Goal: Task Accomplishment & Management: Manage account settings

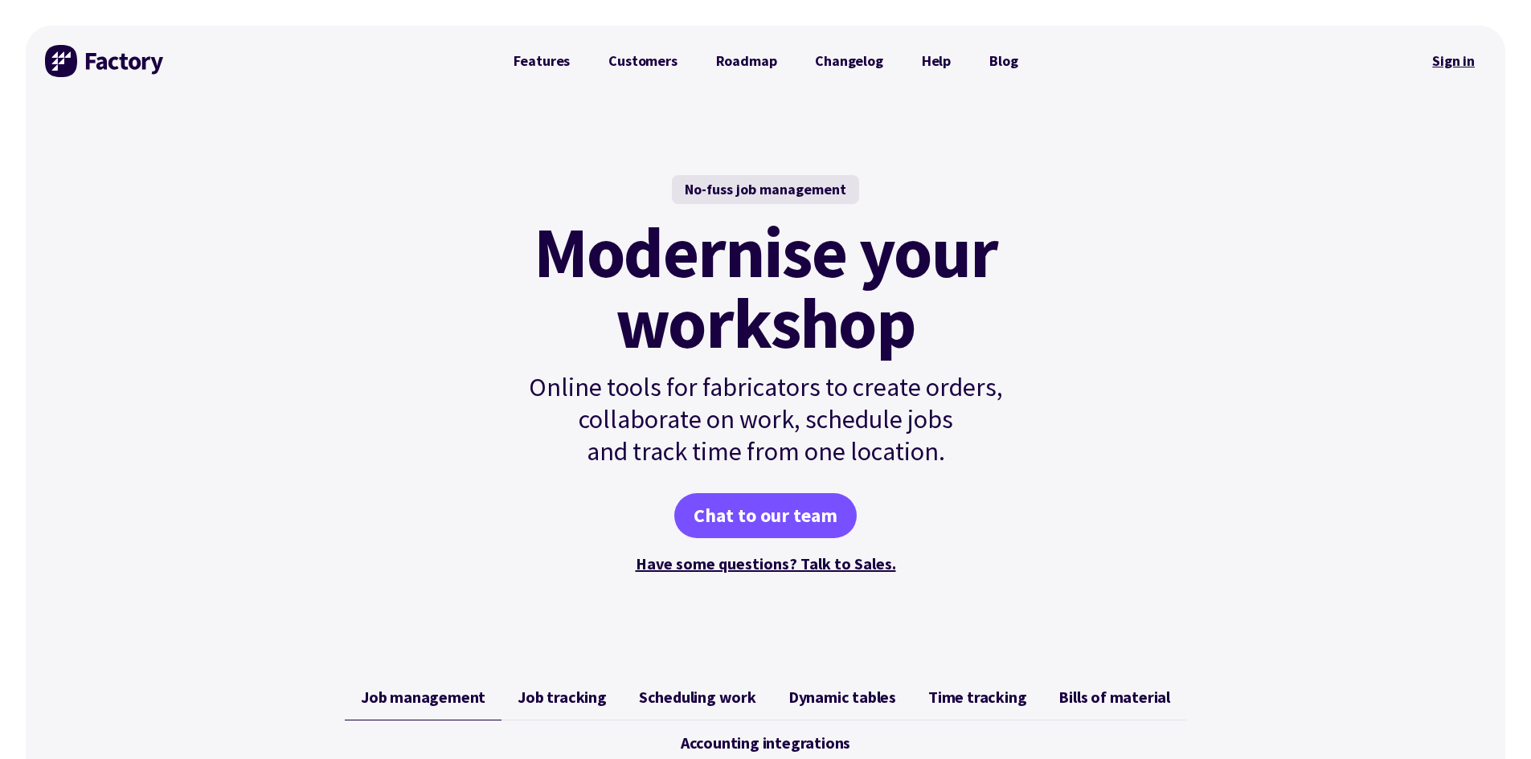
click at [1442, 67] on link "Sign in" at bounding box center [1453, 61] width 65 height 37
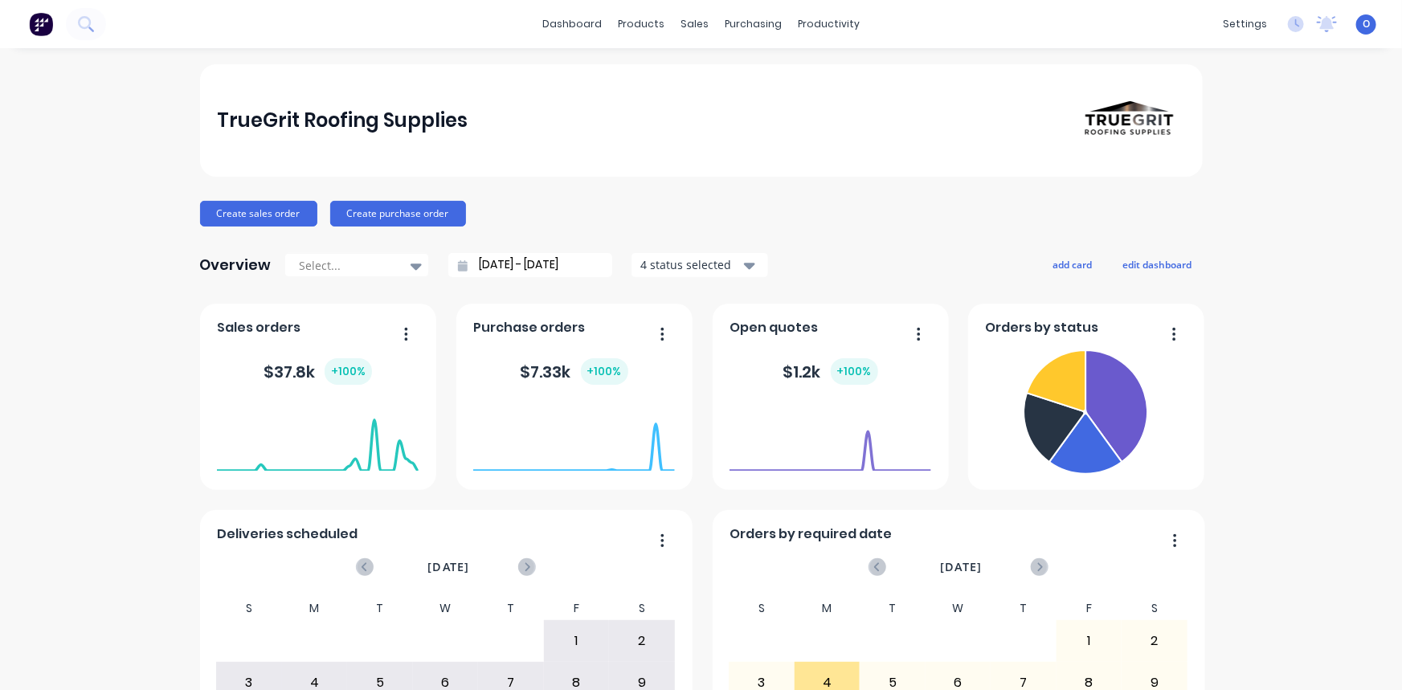
click at [141, 489] on div "TrueGrit Roofing Supplies Create sales order Create purchase order Overview Sel…" at bounding box center [701, 483] width 1402 height 839
click at [54, 211] on div "TrueGrit Roofing Supplies Create sales order Create purchase order Overview Sel…" at bounding box center [701, 483] width 1402 height 839
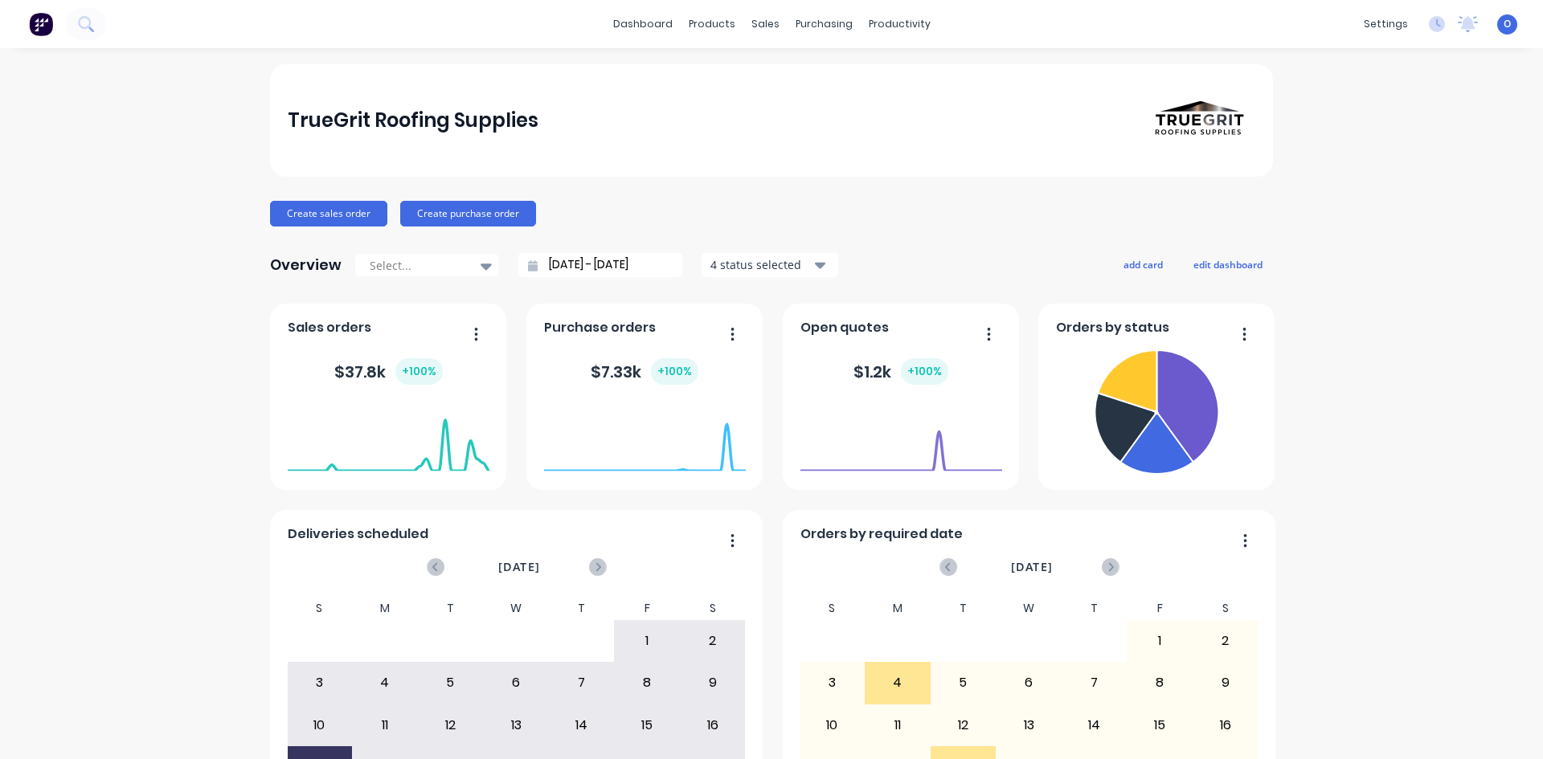
drag, startPoint x: 943, startPoint y: 5, endPoint x: 967, endPoint y: 214, distance: 210.2
click at [967, 214] on div "Create sales order Create purchase order" at bounding box center [771, 214] width 1003 height 26
click at [618, 202] on div "Create sales order Create purchase order" at bounding box center [771, 214] width 1003 height 26
click at [640, 32] on link "dashboard" at bounding box center [643, 24] width 76 height 24
click at [667, 202] on div "Create sales order Create purchase order" at bounding box center [771, 214] width 1003 height 26
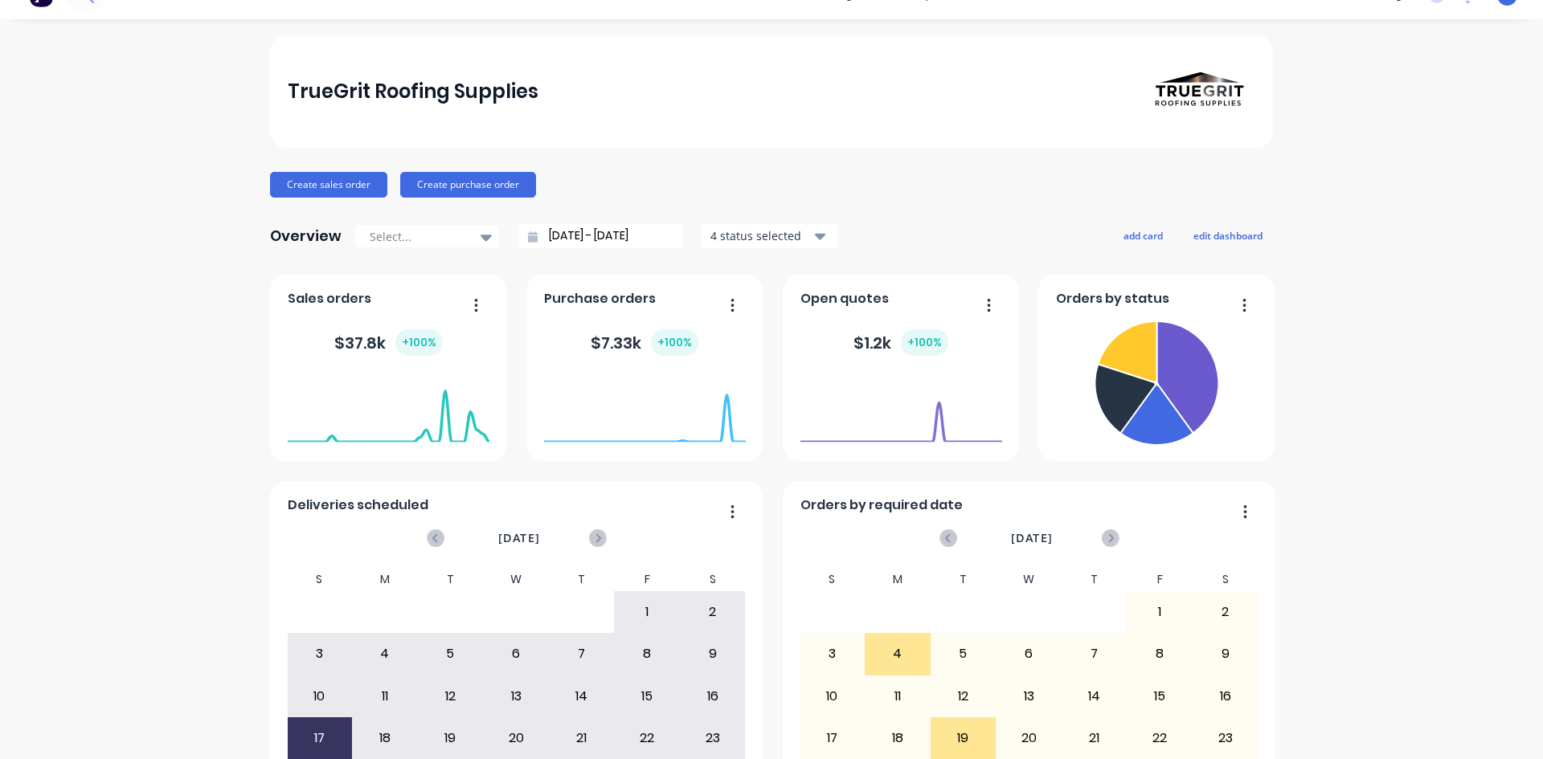
scroll to position [28, 0]
click at [923, 235] on div "Overview Select... [DATE] - [DATE] 4 status selected add card edit dashboard" at bounding box center [771, 237] width 1003 height 32
click at [915, 202] on div "TrueGrit Roofing Supplies Create sales order Create purchase order Overview Sel…" at bounding box center [771, 455] width 1003 height 839
click at [1197, 243] on button "edit dashboard" at bounding box center [1228, 236] width 90 height 21
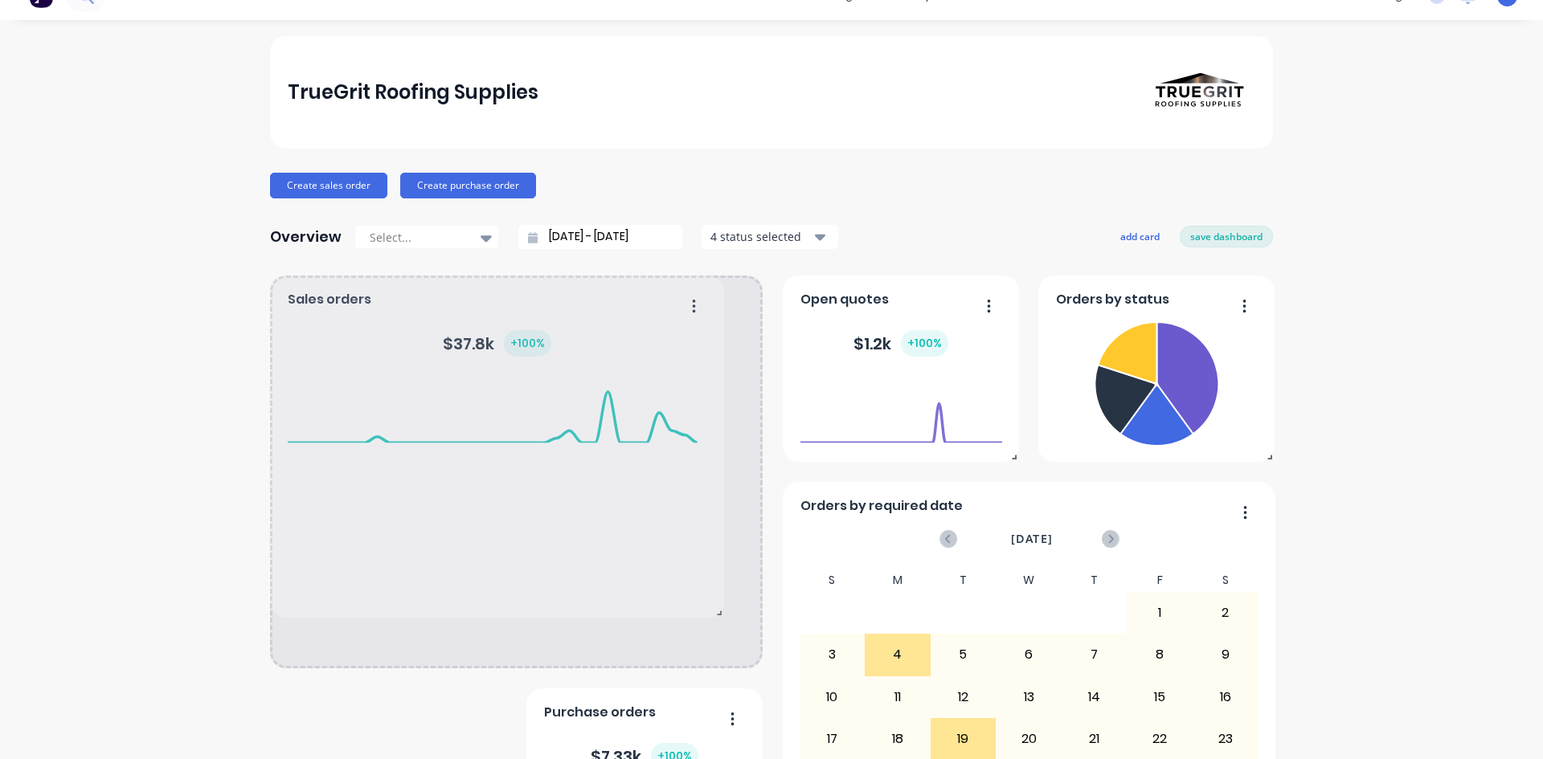
drag, startPoint x: 494, startPoint y: 457, endPoint x: 735, endPoint y: 631, distance: 297.1
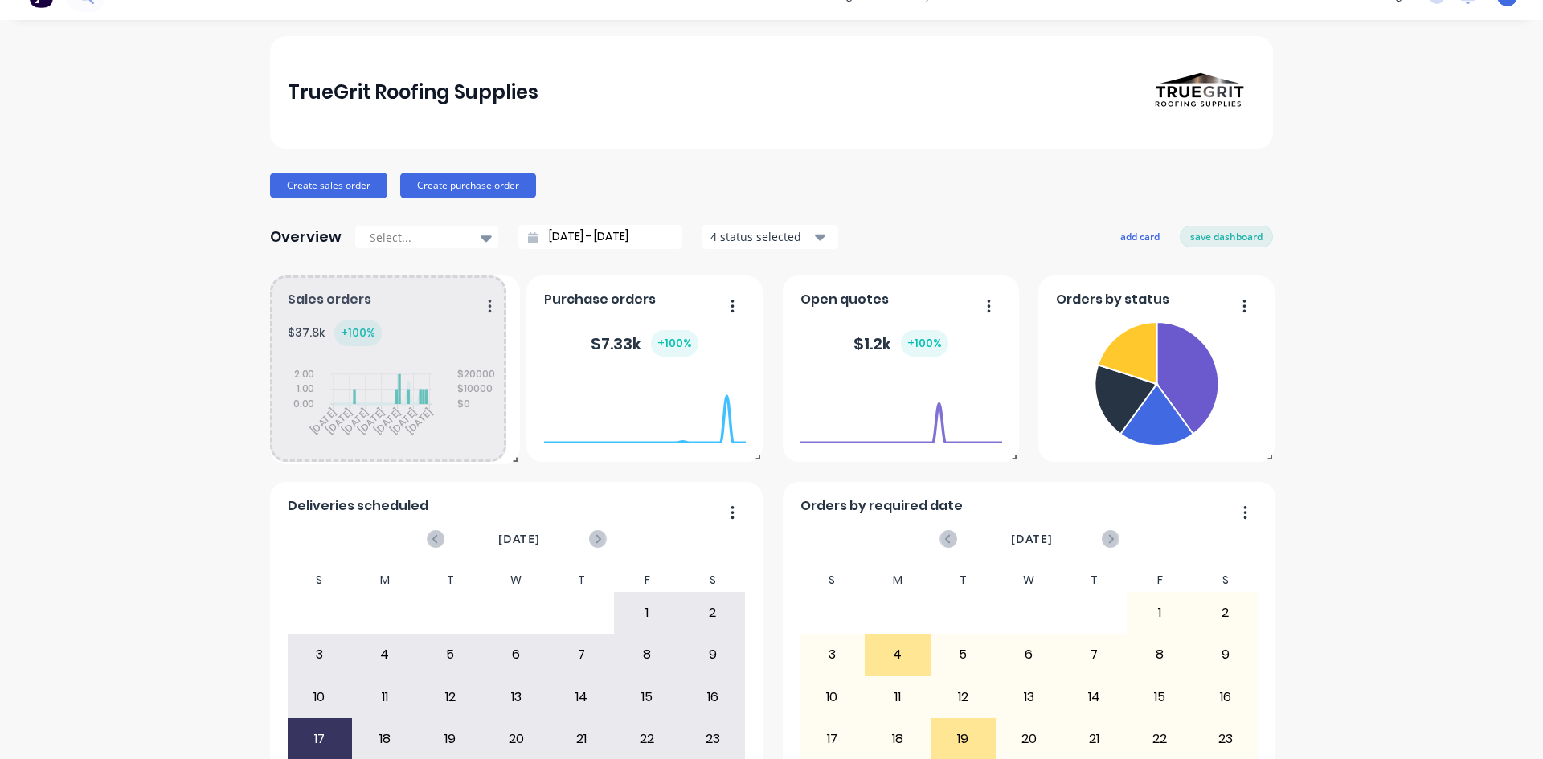
drag, startPoint x: 755, startPoint y: 665, endPoint x: 513, endPoint y: 462, distance: 316.6
click at [513, 462] on span at bounding box center [512, 456] width 16 height 16
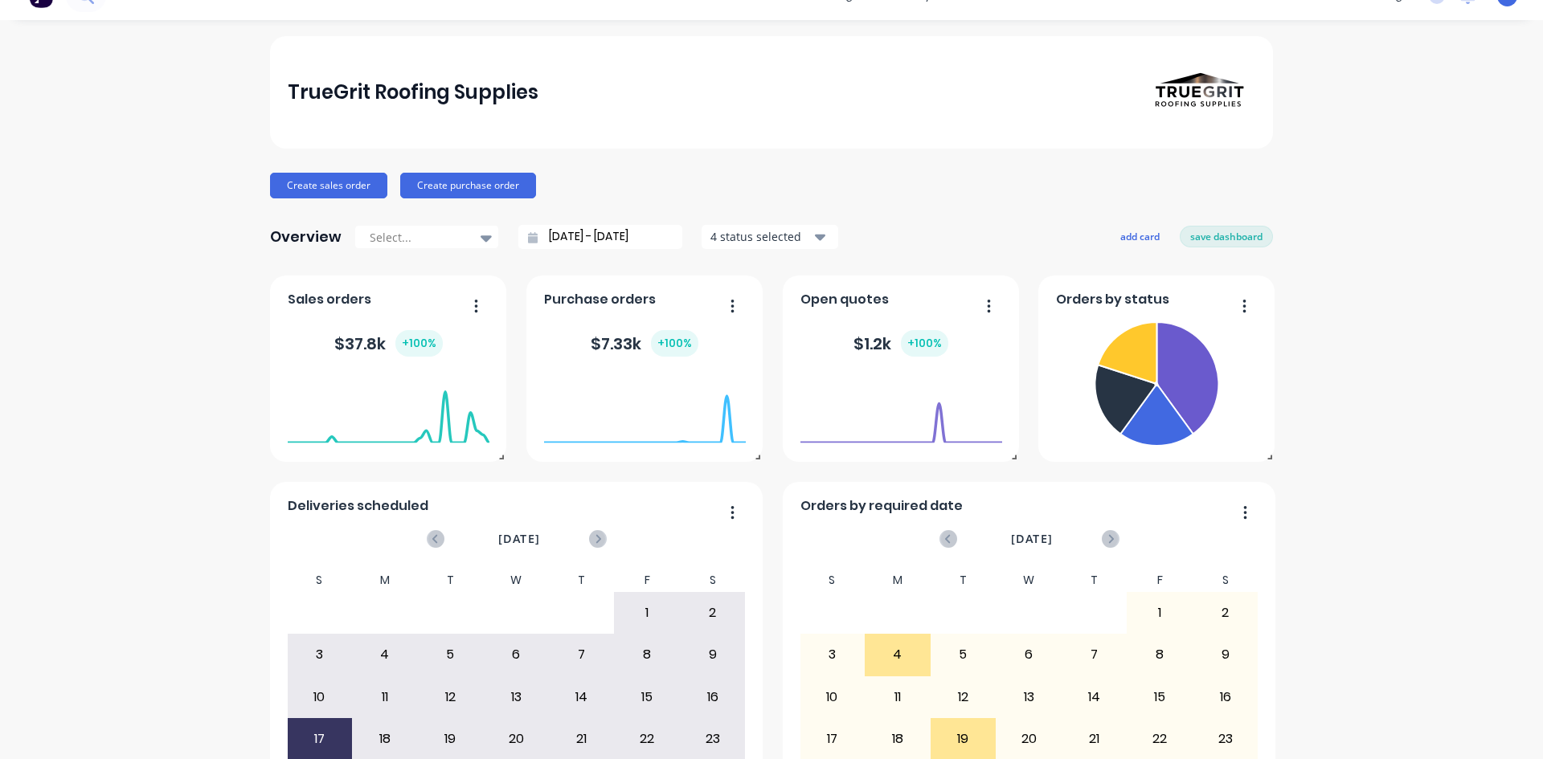
scroll to position [0, 0]
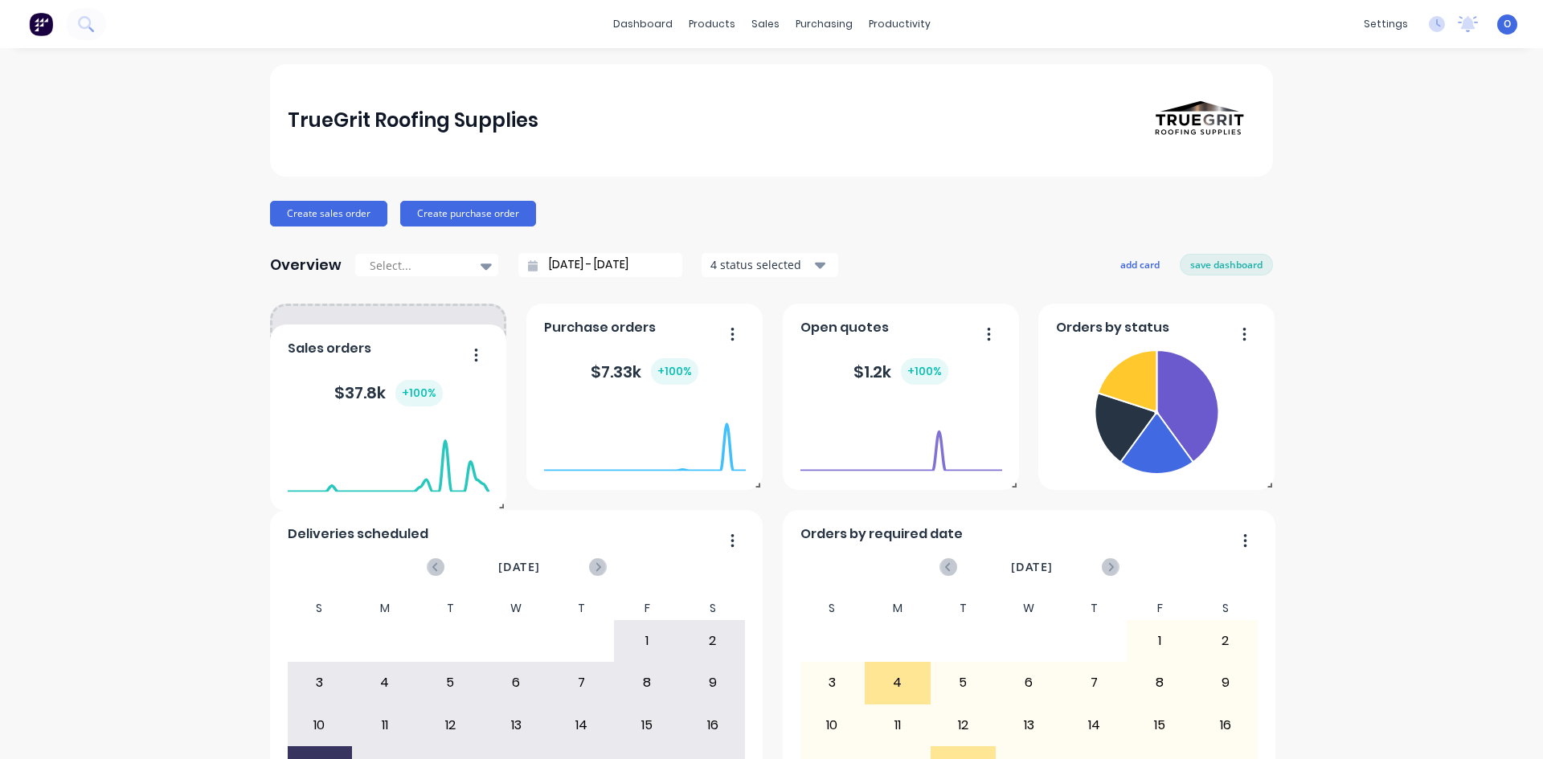
drag, startPoint x: 401, startPoint y: 365, endPoint x: 387, endPoint y: 346, distance: 24.1
click at [387, 346] on div "Sales orders $ 37.8k + 100 % [DATE] Orders: 0 Total Value: $ 0" at bounding box center [388, 418] width 236 height 186
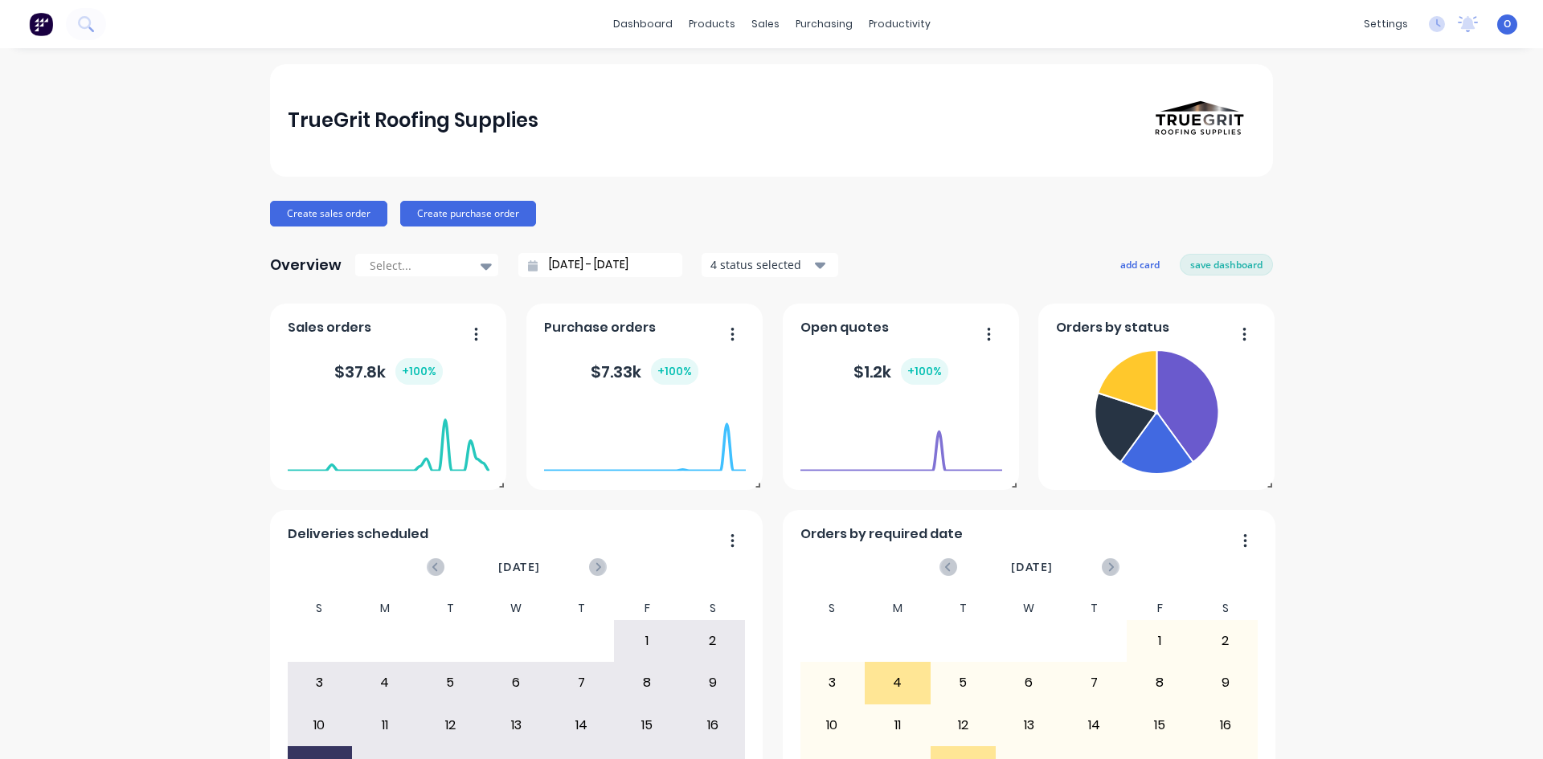
click at [996, 255] on div "Overview Select... [DATE] - [DATE] 4 status selected add card save dashboard" at bounding box center [771, 265] width 1003 height 32
click at [1119, 266] on button "add card" at bounding box center [1140, 264] width 60 height 21
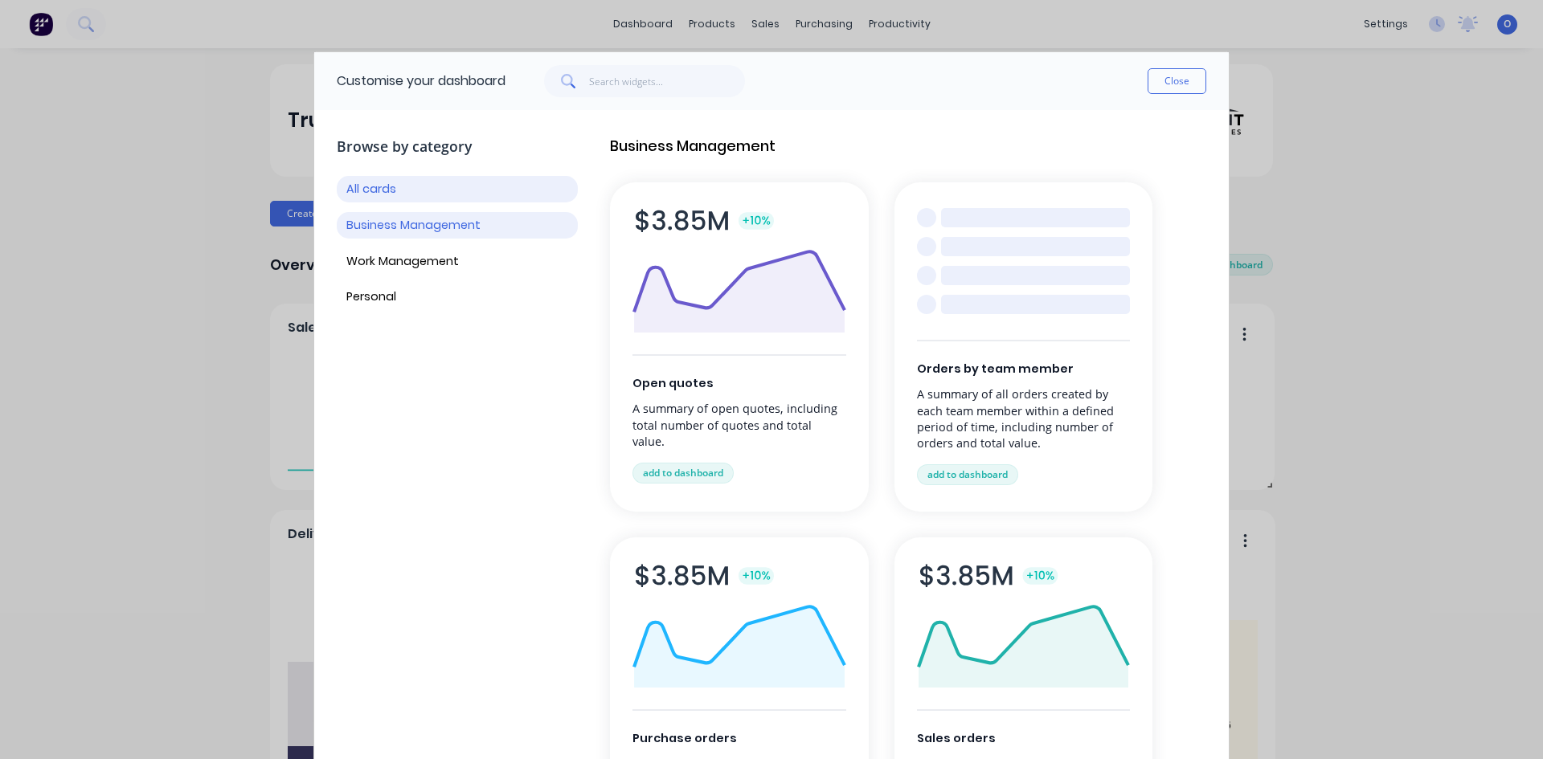
click at [431, 219] on button "Business Management" at bounding box center [457, 225] width 241 height 27
click at [412, 260] on button "Work Management" at bounding box center [457, 261] width 241 height 27
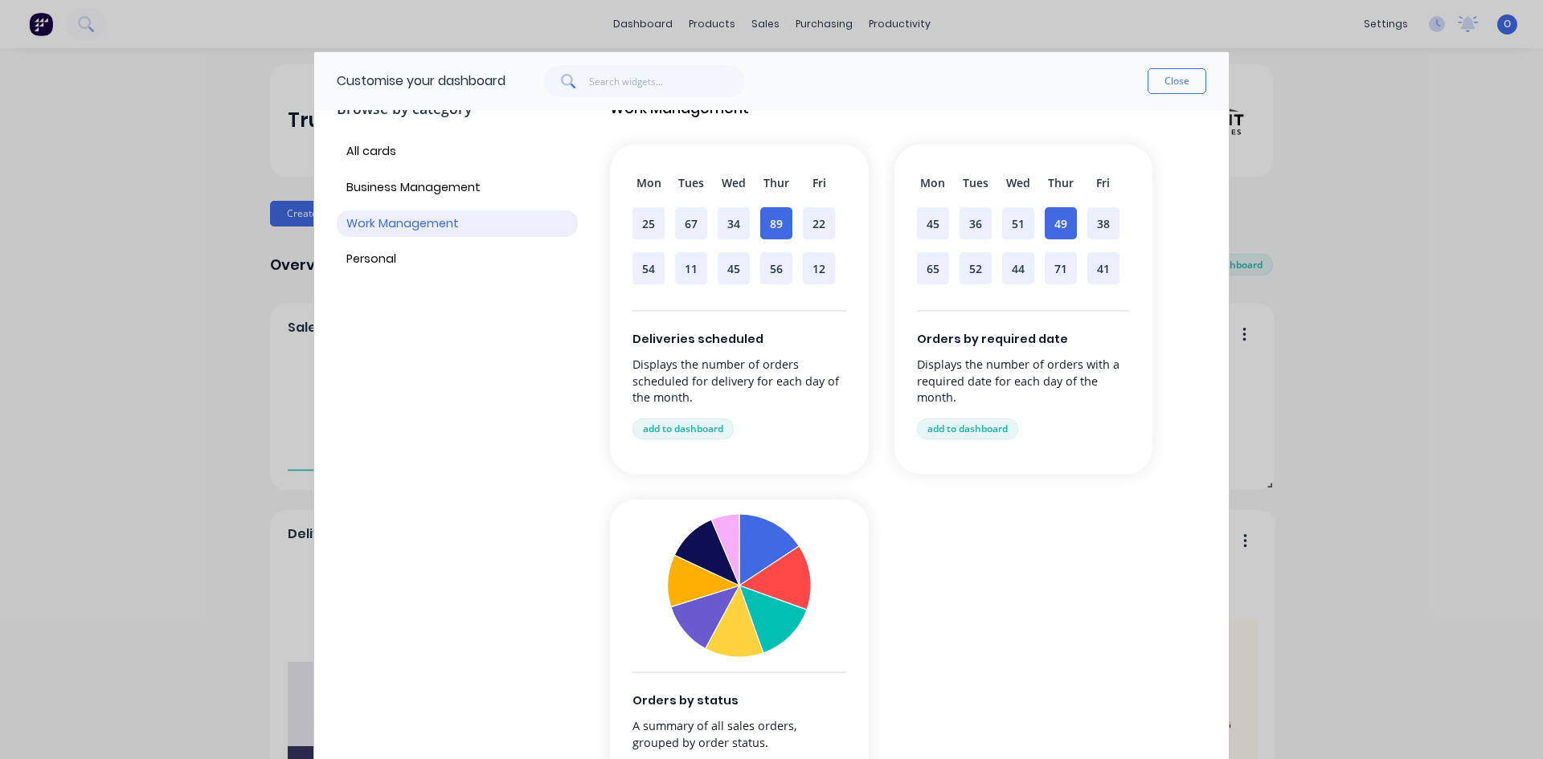
scroll to position [39, 0]
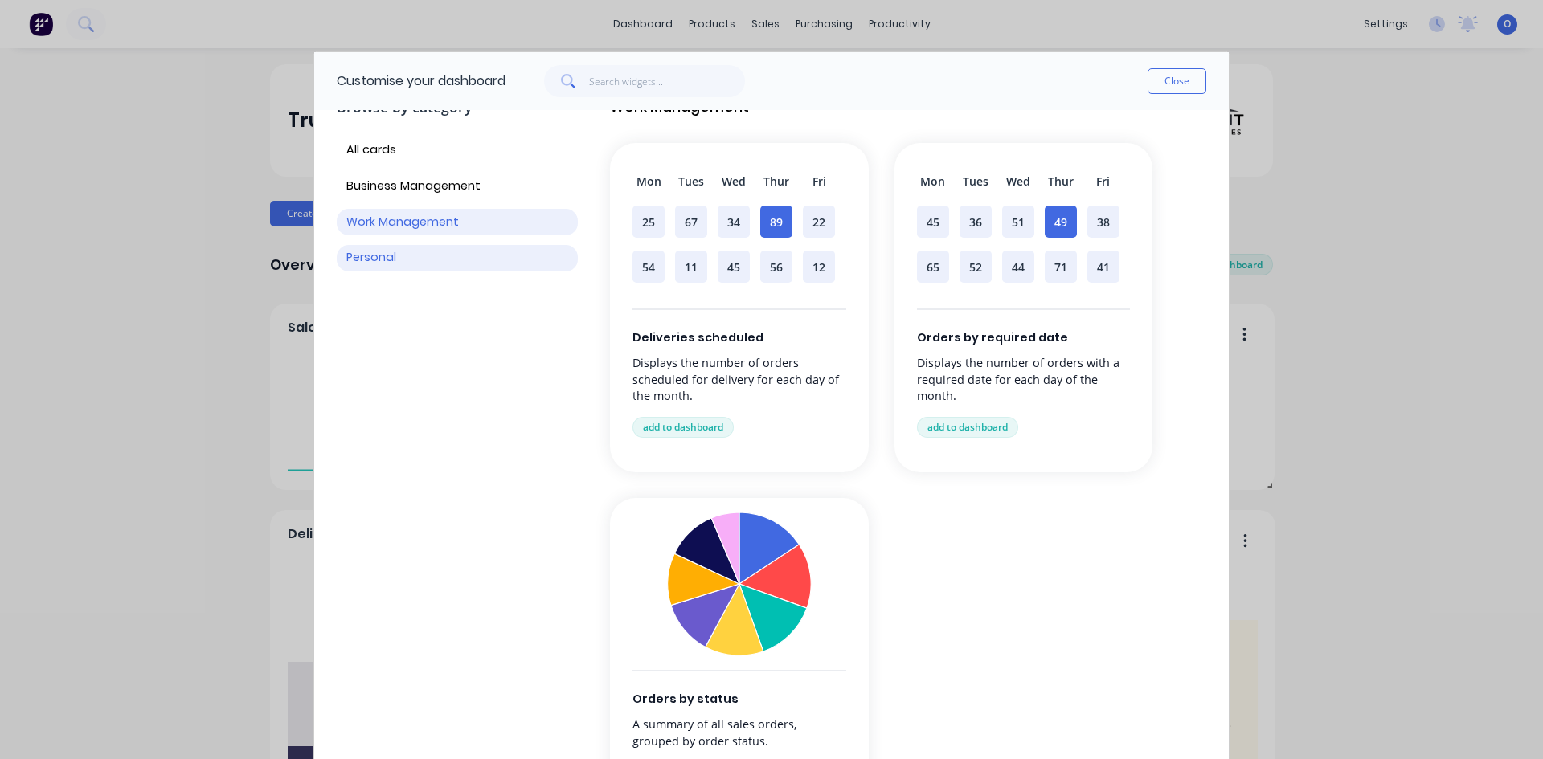
click at [419, 253] on button "Personal" at bounding box center [457, 258] width 241 height 27
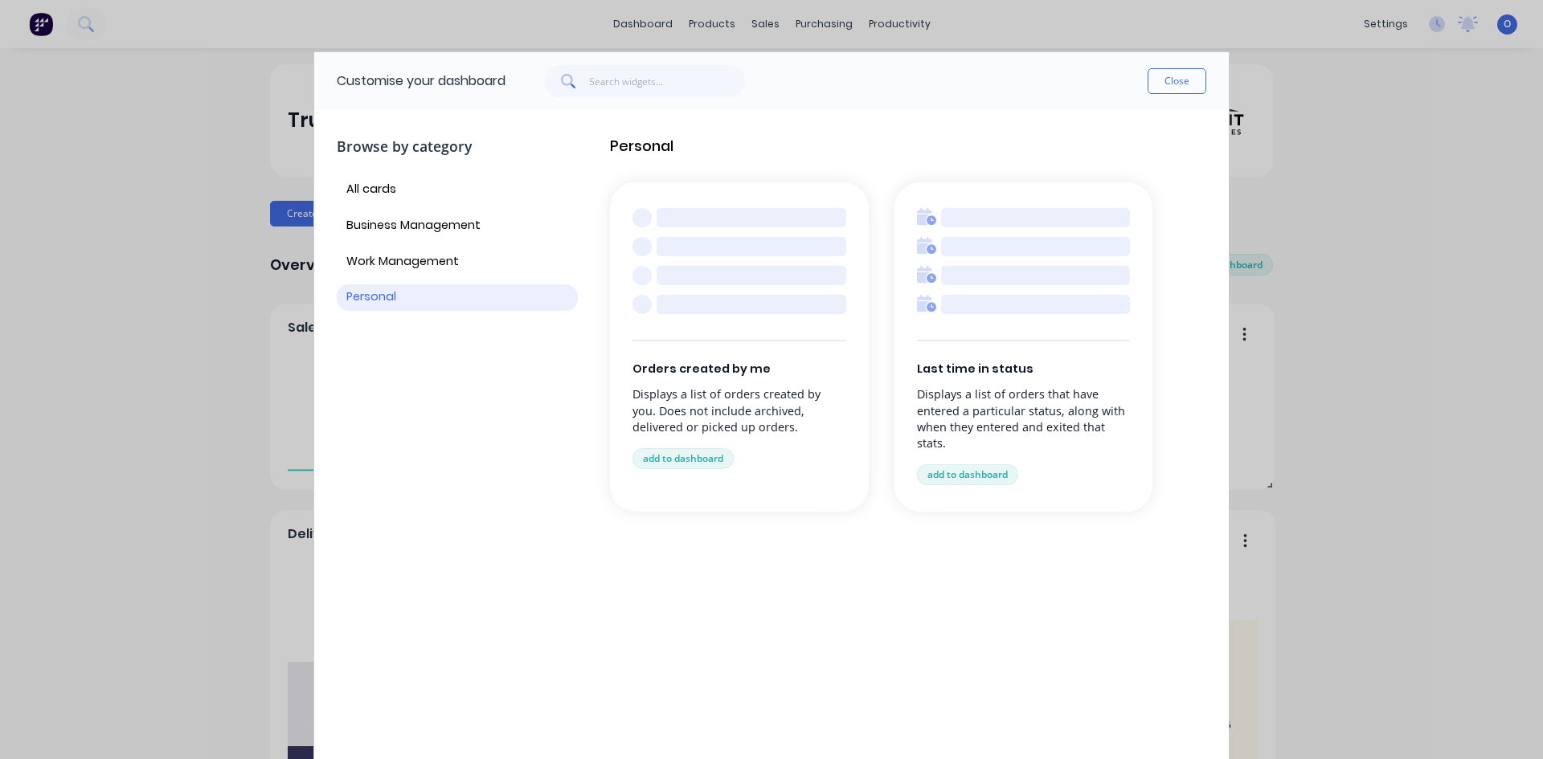
scroll to position [0, 0]
click at [788, 144] on span "Personal" at bounding box center [908, 146] width 596 height 21
click at [409, 262] on button "Work Management" at bounding box center [457, 261] width 241 height 27
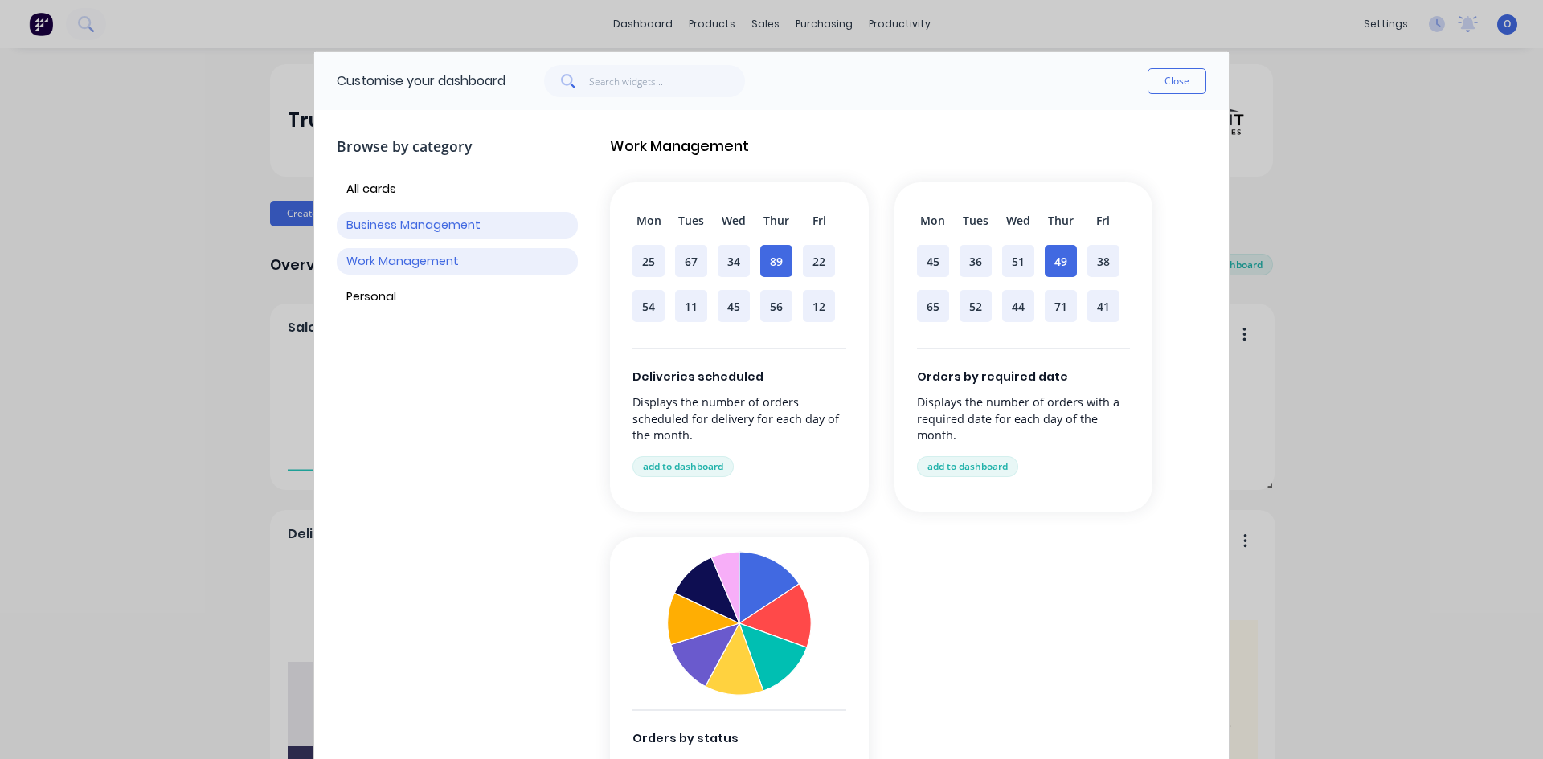
click at [416, 225] on button "Business Management" at bounding box center [457, 225] width 241 height 27
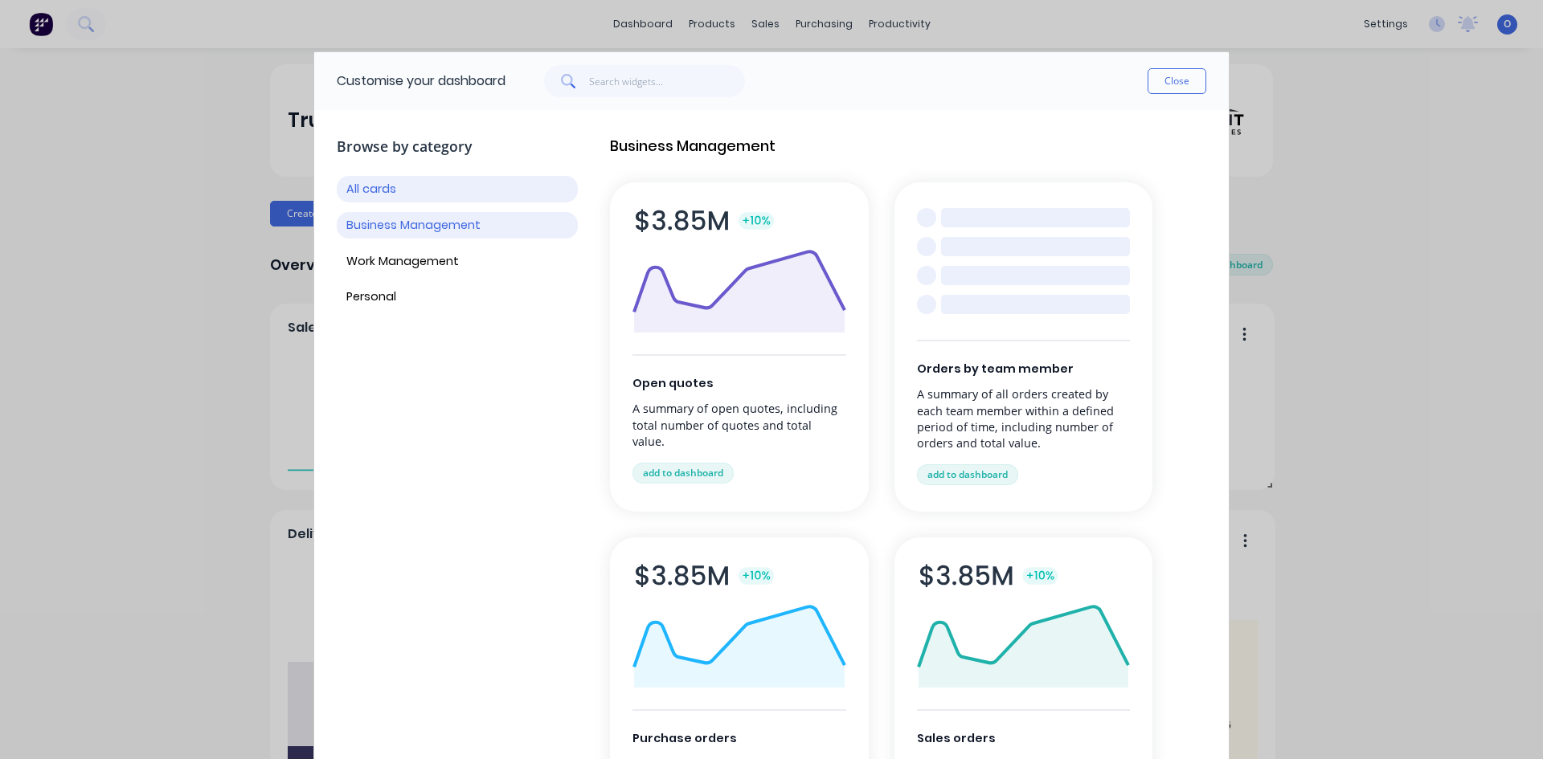
click at [387, 186] on button "All cards" at bounding box center [457, 189] width 241 height 27
click at [403, 230] on button "Business Management" at bounding box center [457, 225] width 241 height 27
click at [411, 260] on button "Work Management" at bounding box center [457, 261] width 241 height 27
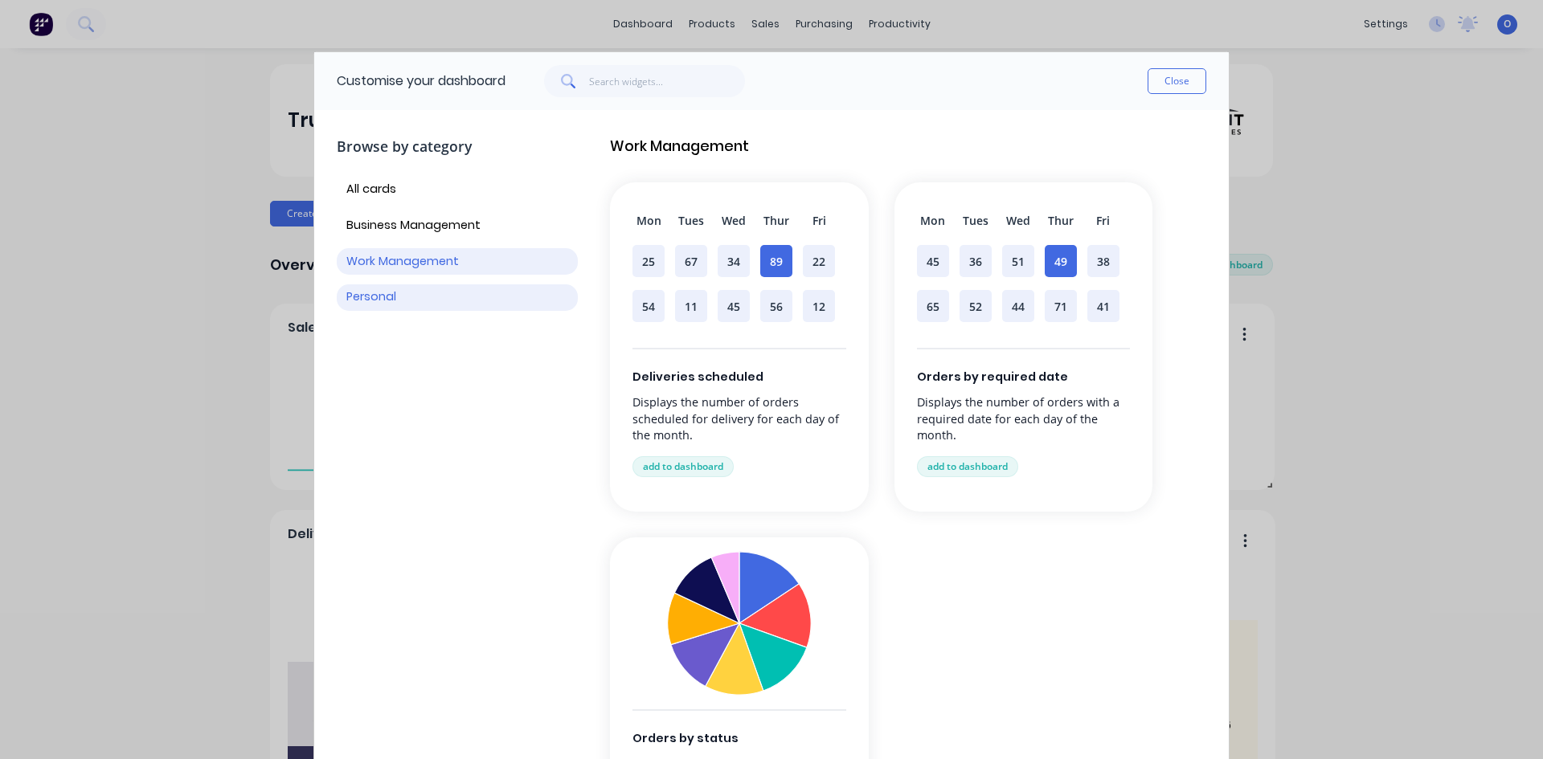
click at [404, 291] on button "Personal" at bounding box center [457, 297] width 241 height 27
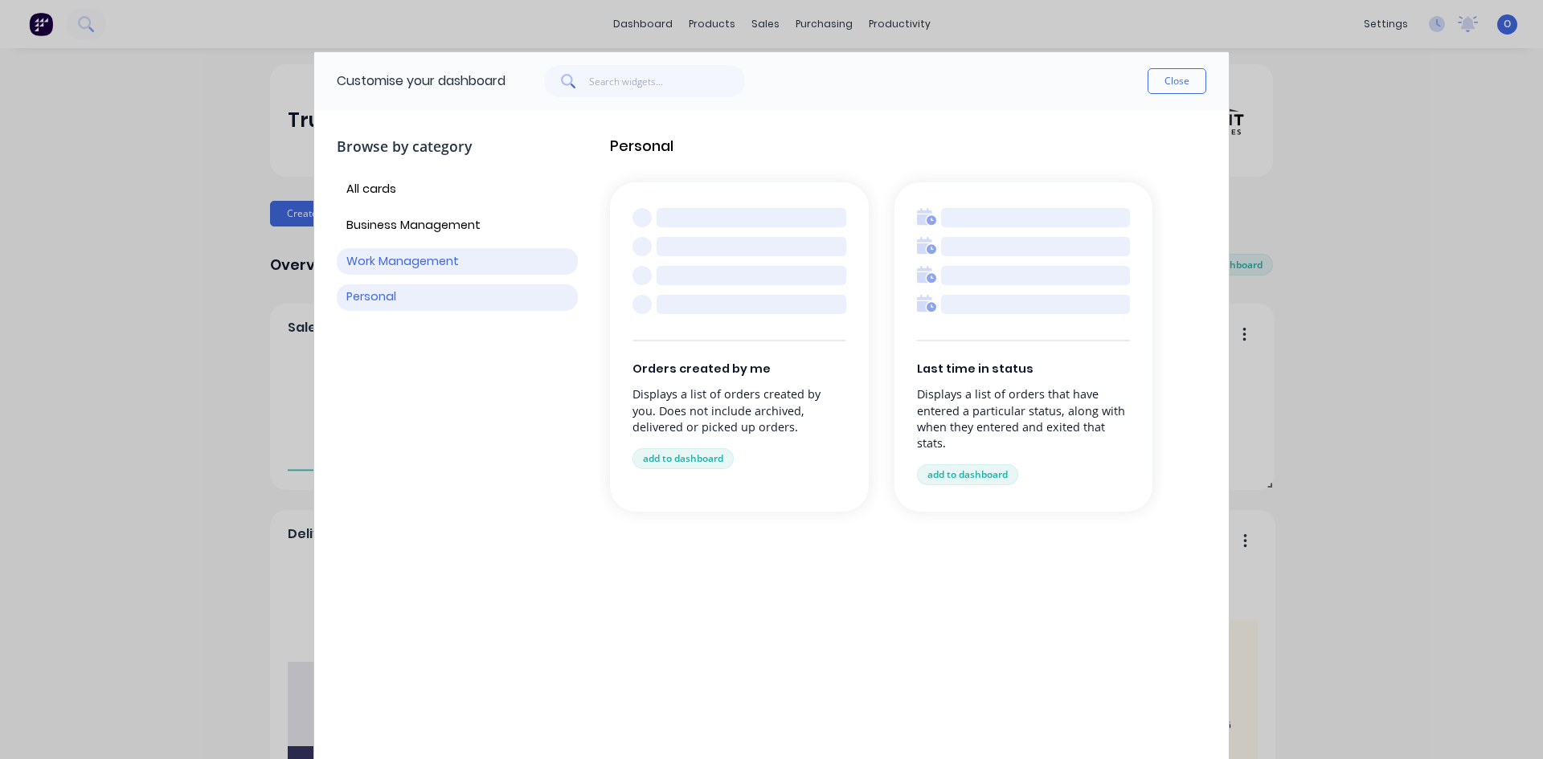
click at [426, 260] on button "Work Management" at bounding box center [457, 261] width 241 height 27
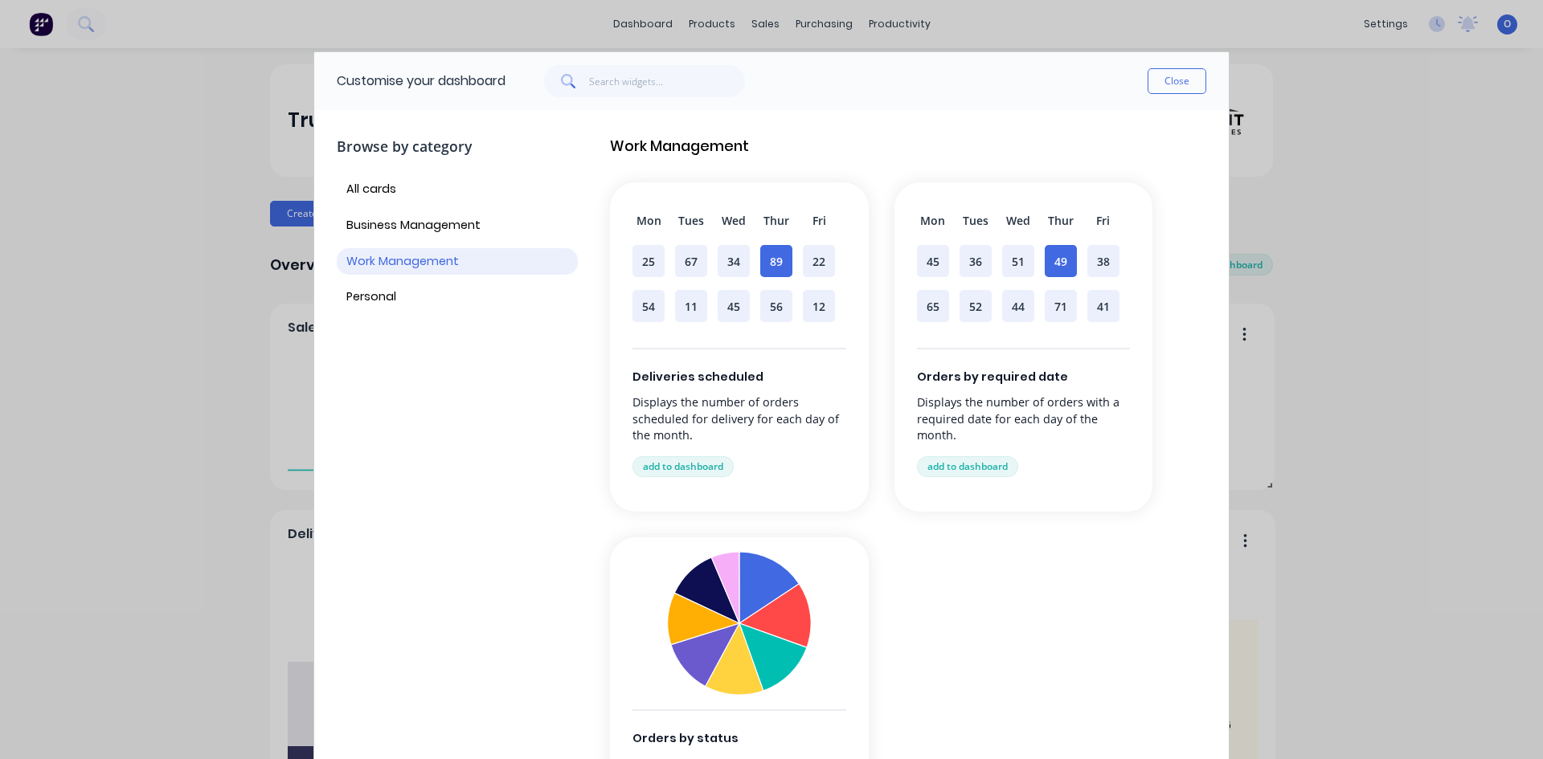
click at [423, 396] on div "Browse by category All cards Business Management Work Management Personal" at bounding box center [457, 511] width 241 height 776
click at [1174, 84] on button "Close" at bounding box center [1177, 81] width 59 height 26
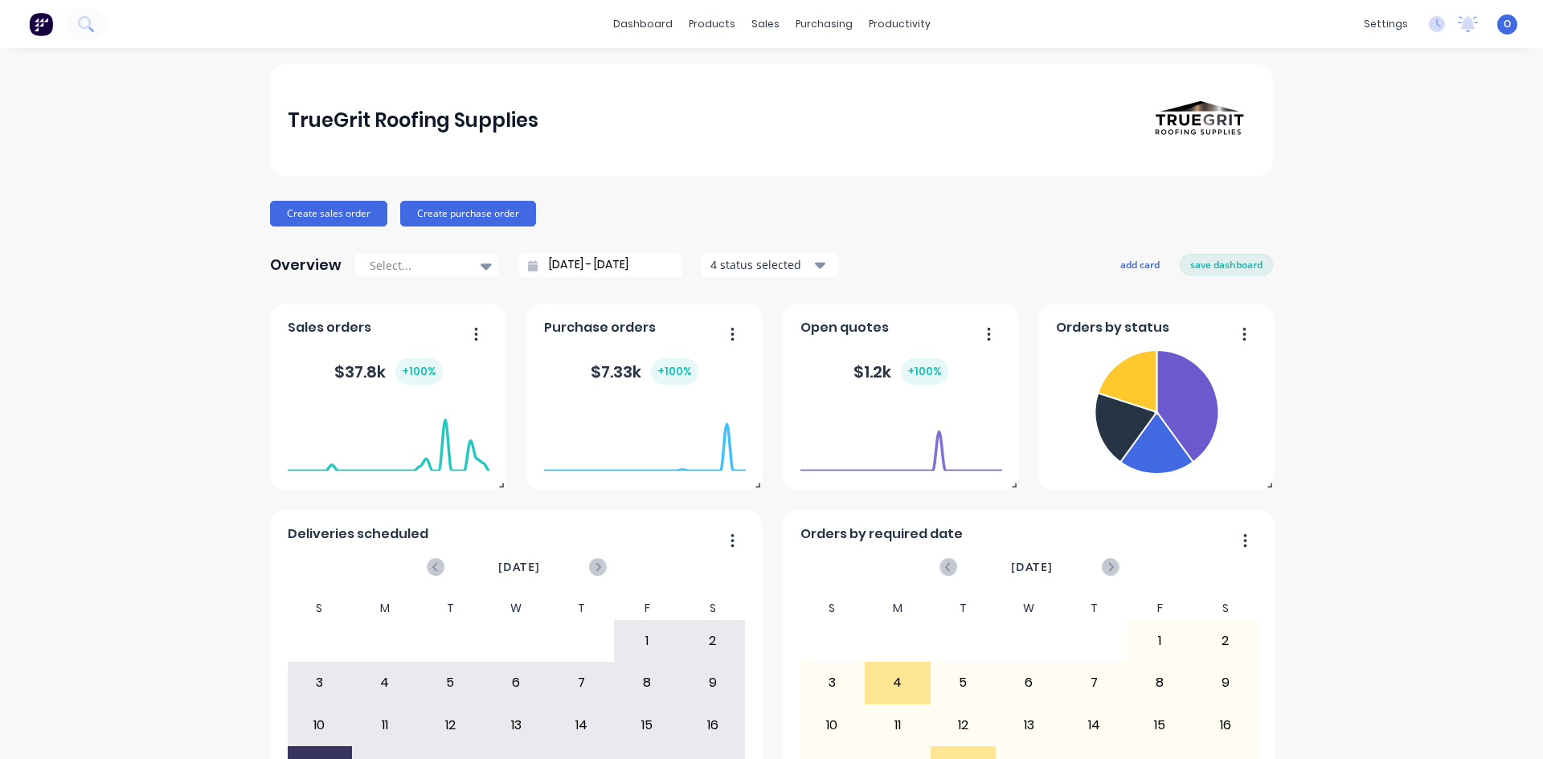
click at [931, 228] on div "TrueGrit Roofing Supplies Create sales order Create purchase order Overview Sel…" at bounding box center [771, 483] width 1003 height 839
click at [399, 272] on div at bounding box center [418, 266] width 101 height 20
click at [582, 264] on input "[DATE] - [DATE]" at bounding box center [607, 265] width 138 height 24
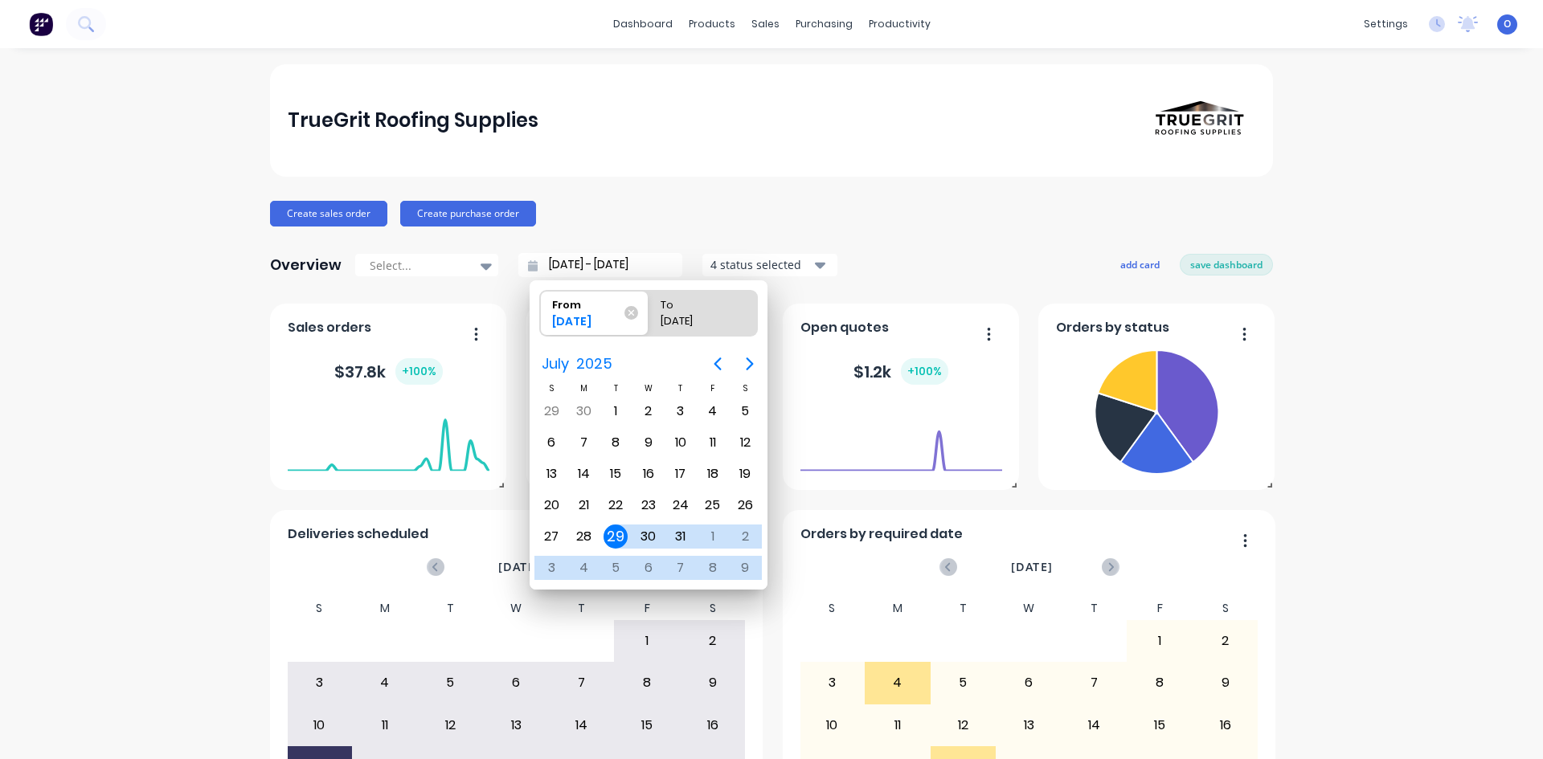
click at [736, 268] on div "4 status selected" at bounding box center [760, 264] width 101 height 17
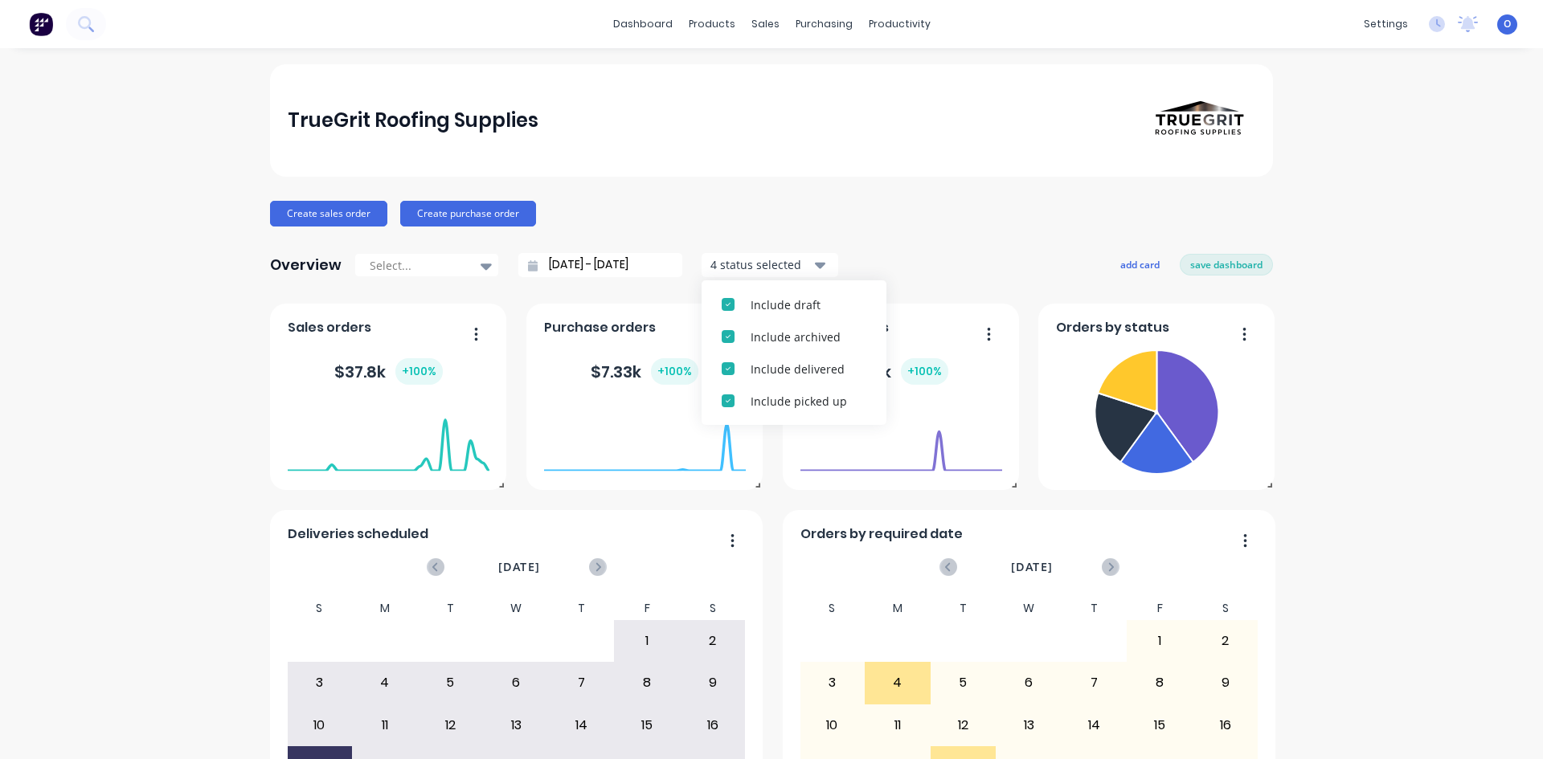
click at [960, 227] on div "TrueGrit Roofing Supplies Create sales order Create purchase order Overview Sel…" at bounding box center [771, 483] width 1003 height 839
click at [1209, 270] on button "save dashboard" at bounding box center [1226, 264] width 93 height 21
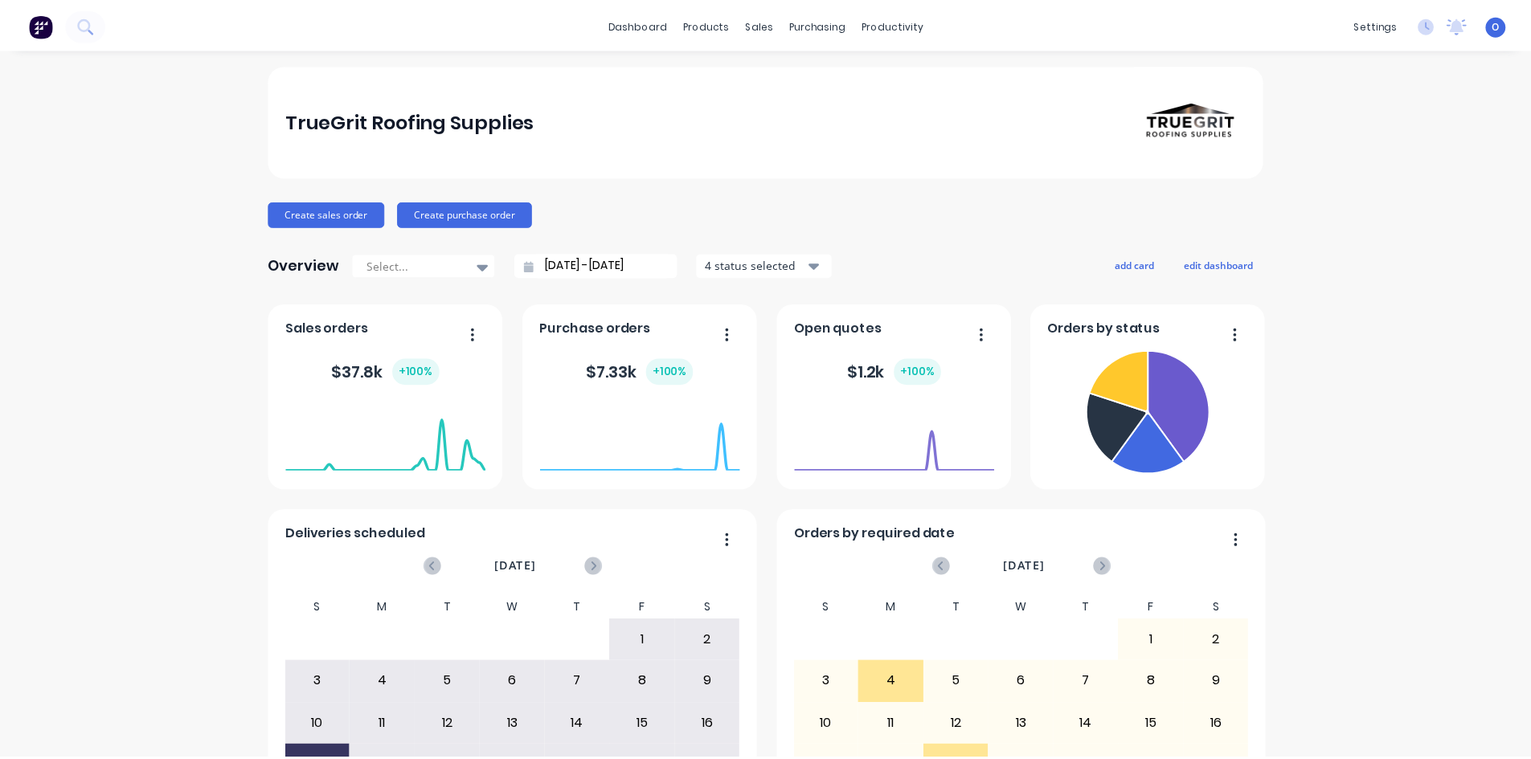
scroll to position [1, 0]
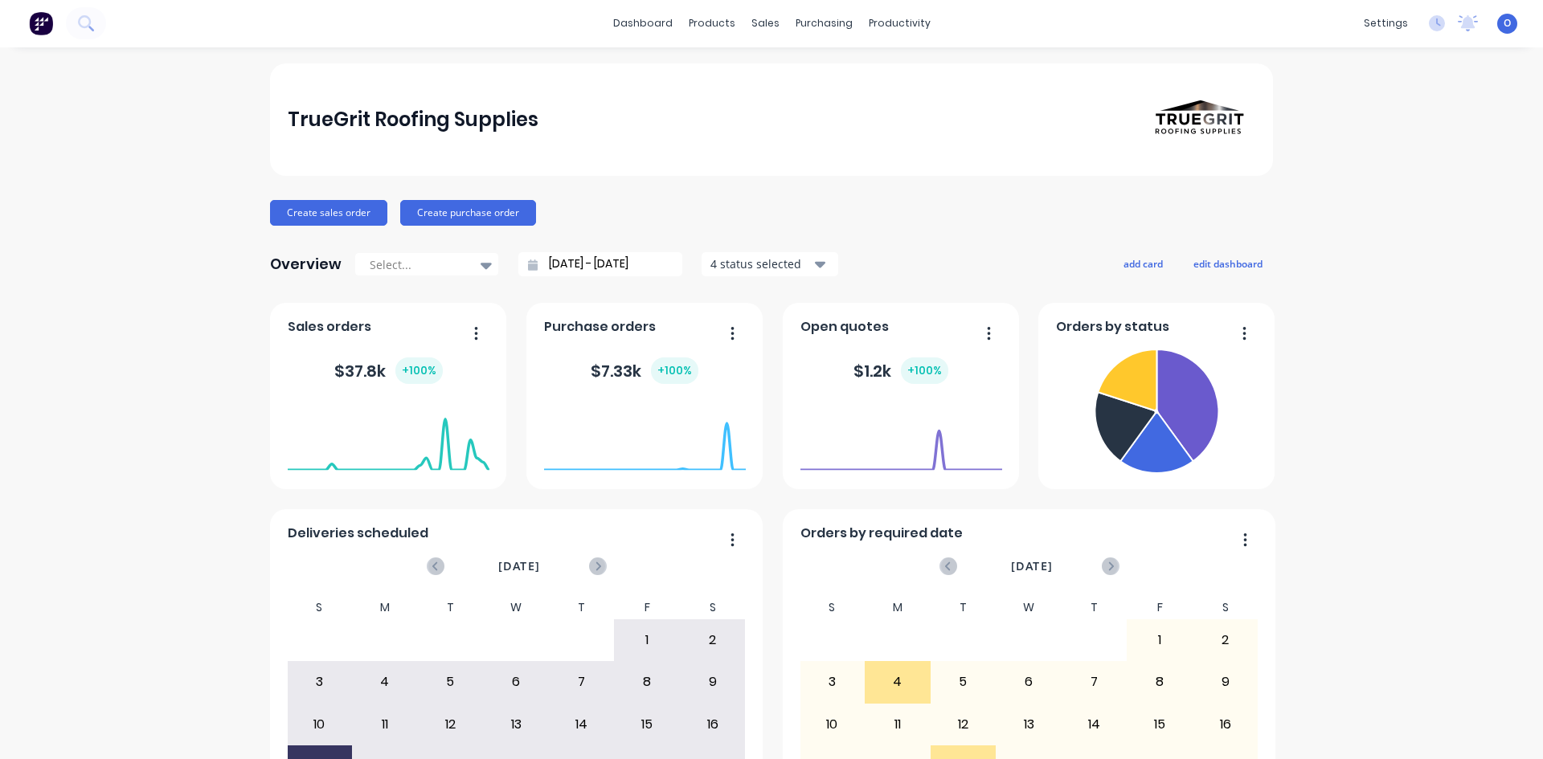
click at [967, 238] on div "TrueGrit Roofing Supplies Create sales order Create purchase order Overview Sel…" at bounding box center [771, 482] width 1003 height 839
click at [144, 249] on div "TrueGrit Roofing Supplies Create sales order Create purchase order Overview Sel…" at bounding box center [771, 482] width 1543 height 839
click at [196, 244] on div "TrueGrit Roofing Supplies Create sales order Create purchase order Overview Sel…" at bounding box center [771, 482] width 1543 height 839
click at [322, 215] on button "Create sales order" at bounding box center [328, 213] width 117 height 26
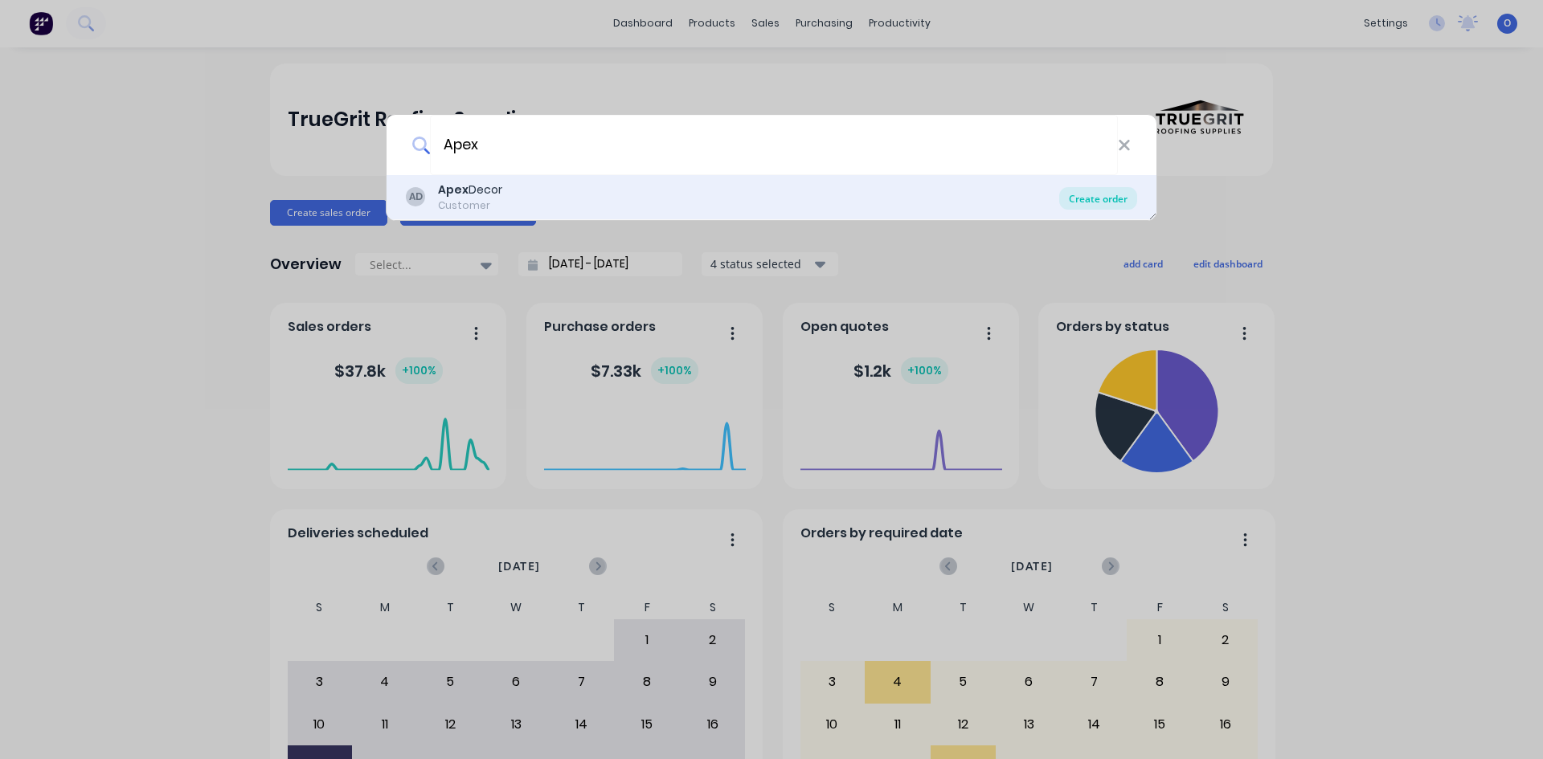
type input "Apex"
click at [1096, 203] on div "Create order" at bounding box center [1098, 198] width 78 height 23
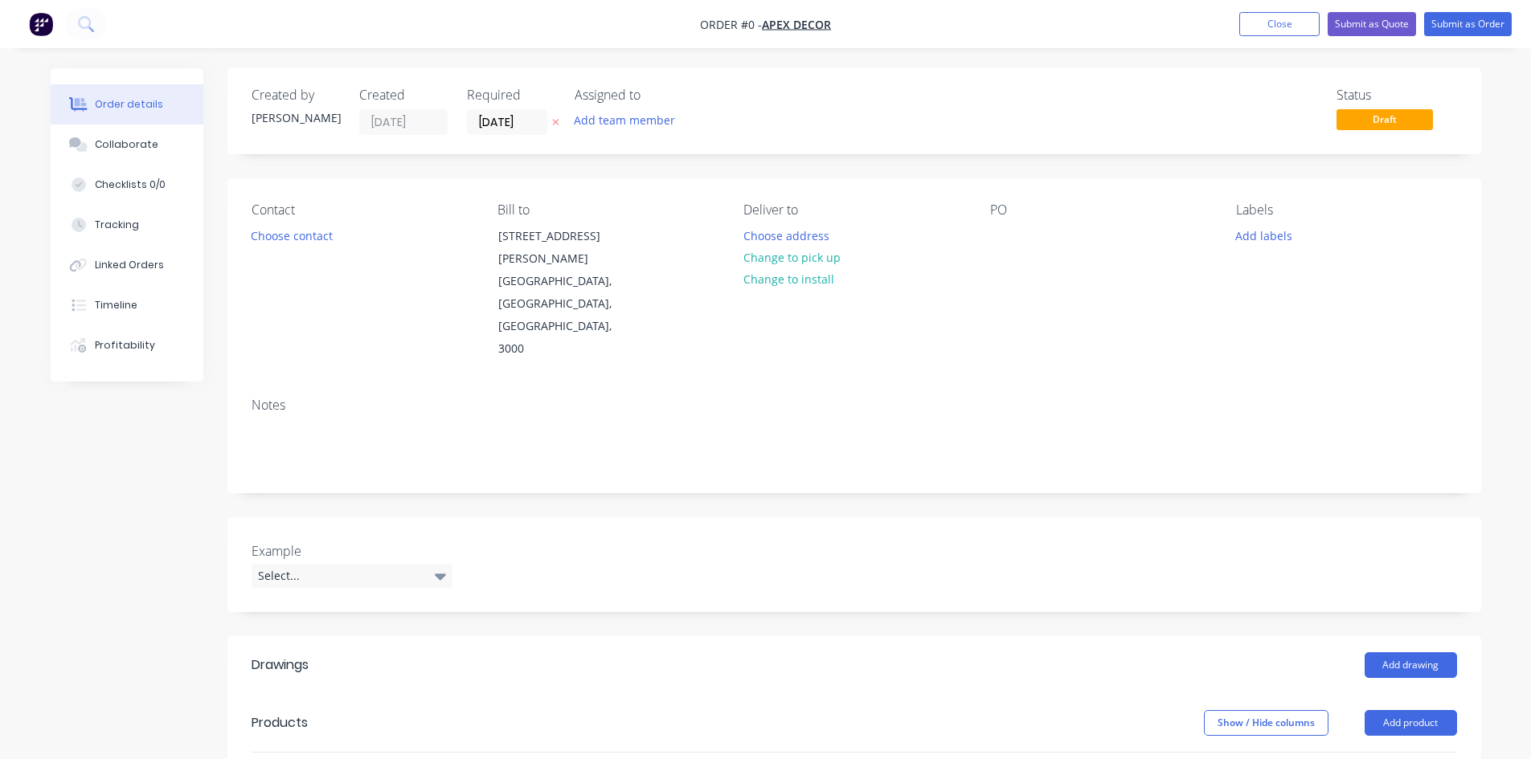
click at [268, 92] on div "Created by" at bounding box center [296, 95] width 88 height 15
click at [506, 127] on input "[DATE]" at bounding box center [507, 122] width 79 height 24
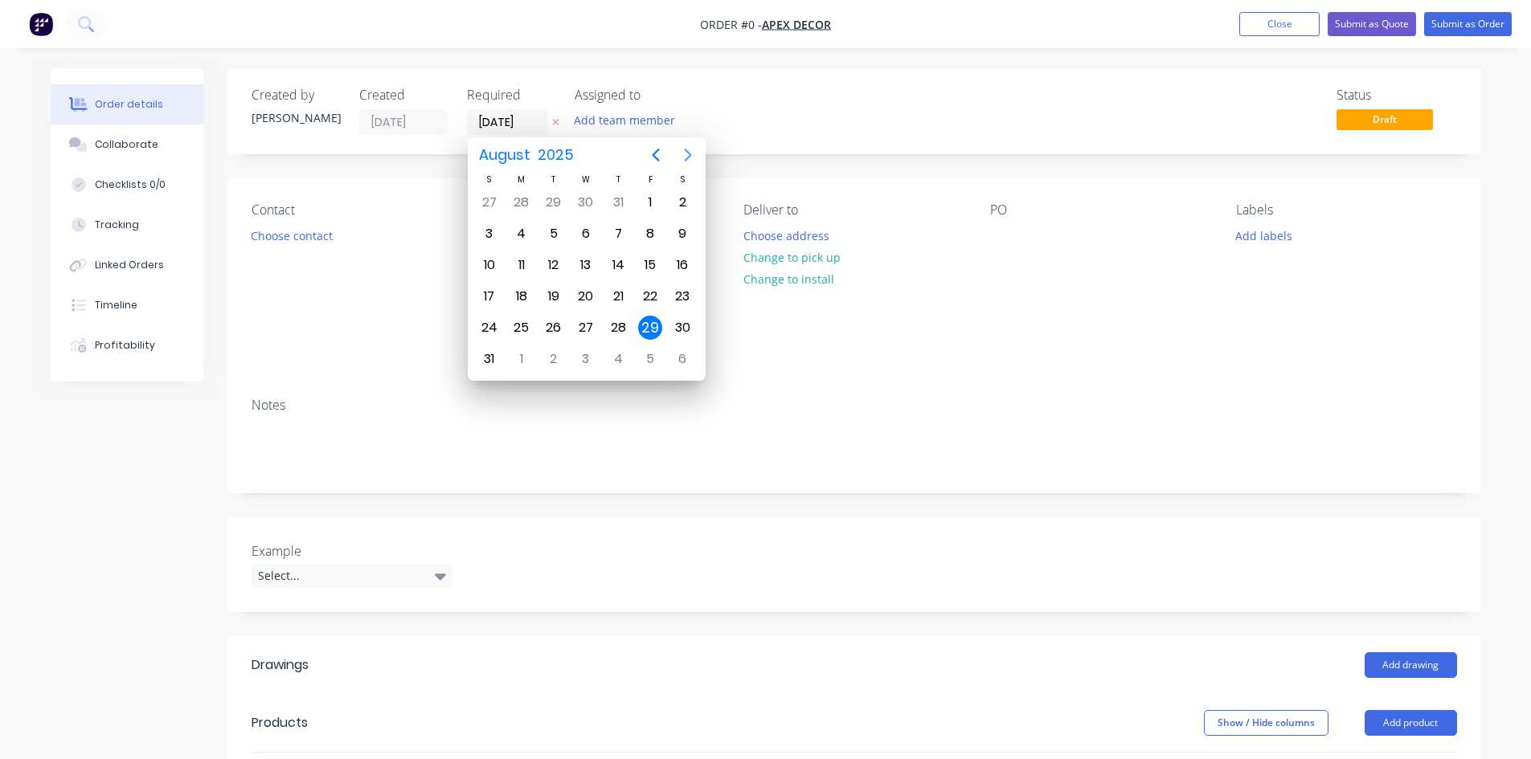
click at [683, 161] on icon "Next page" at bounding box center [687, 154] width 19 height 19
click at [591, 295] on div "24" at bounding box center [586, 296] width 24 height 24
type input "[DATE]"
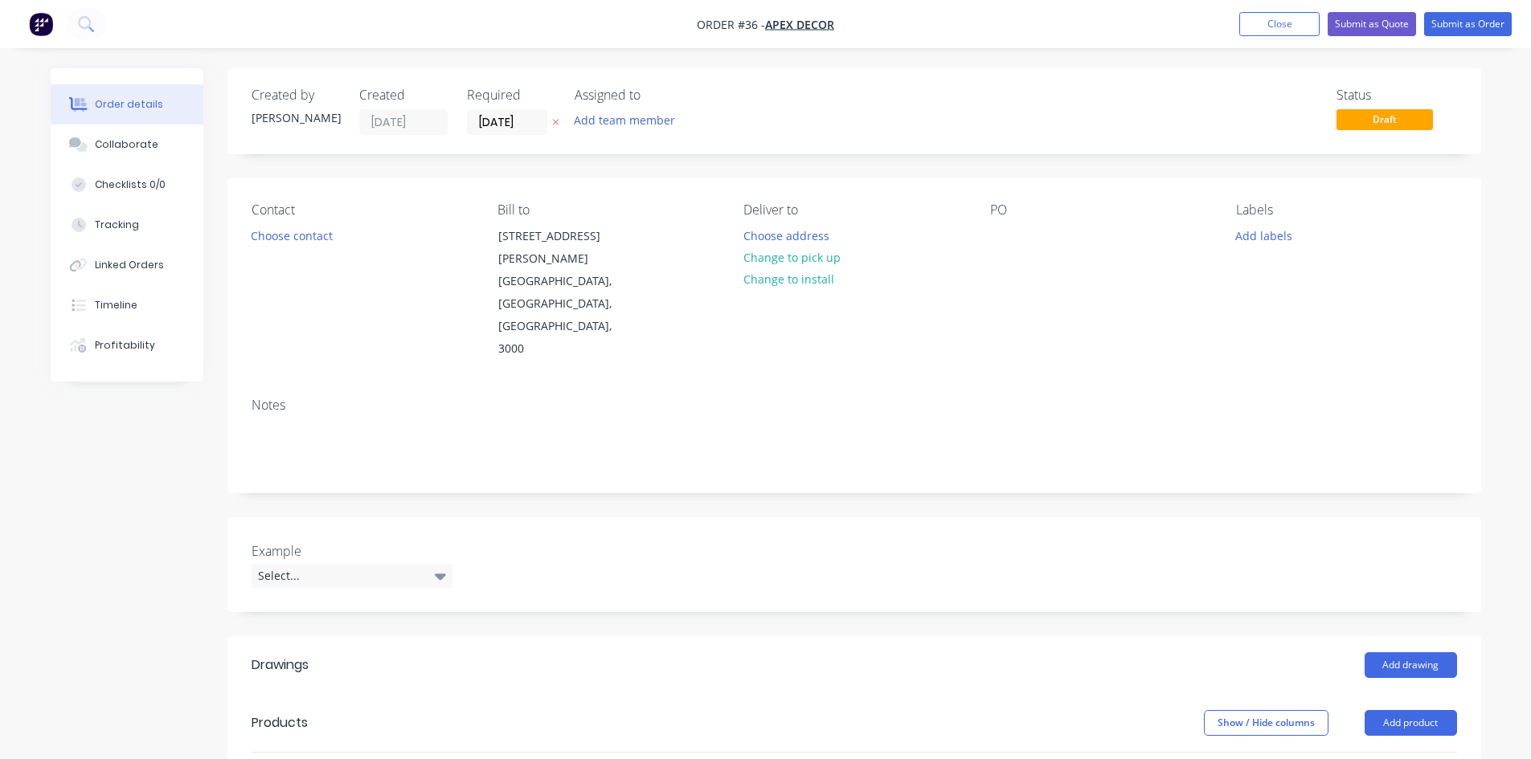
click at [543, 85] on div "Created by [PERSON_NAME] Created [DATE] Required [DATE] Assigned to Add team me…" at bounding box center [854, 111] width 1254 height 86
click at [603, 96] on div "Assigned to" at bounding box center [655, 95] width 161 height 15
click at [622, 124] on button "Add team member" at bounding box center [624, 120] width 118 height 22
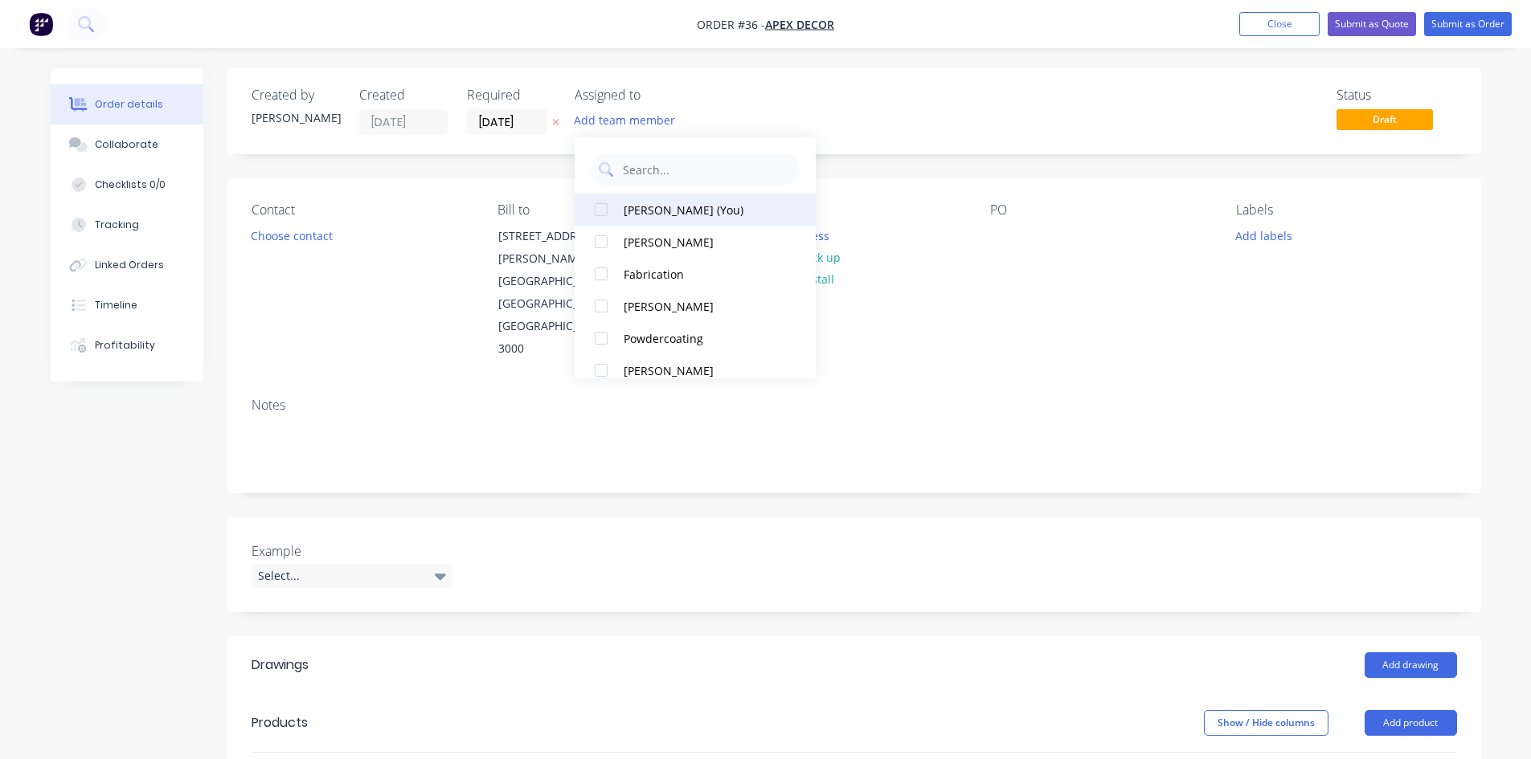
click at [599, 213] on div at bounding box center [601, 210] width 32 height 32
click at [606, 301] on div at bounding box center [601, 306] width 32 height 32
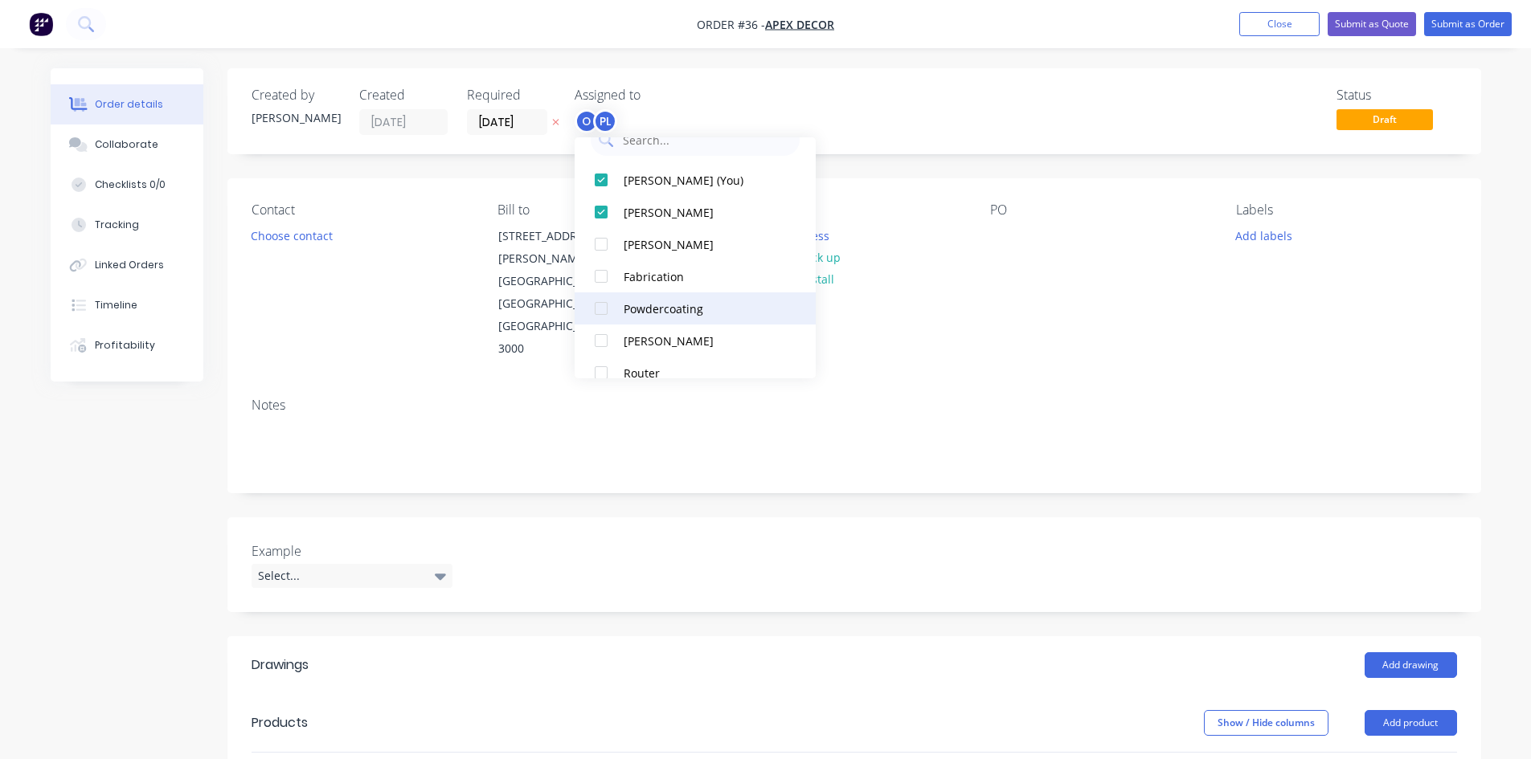
scroll to position [80, 0]
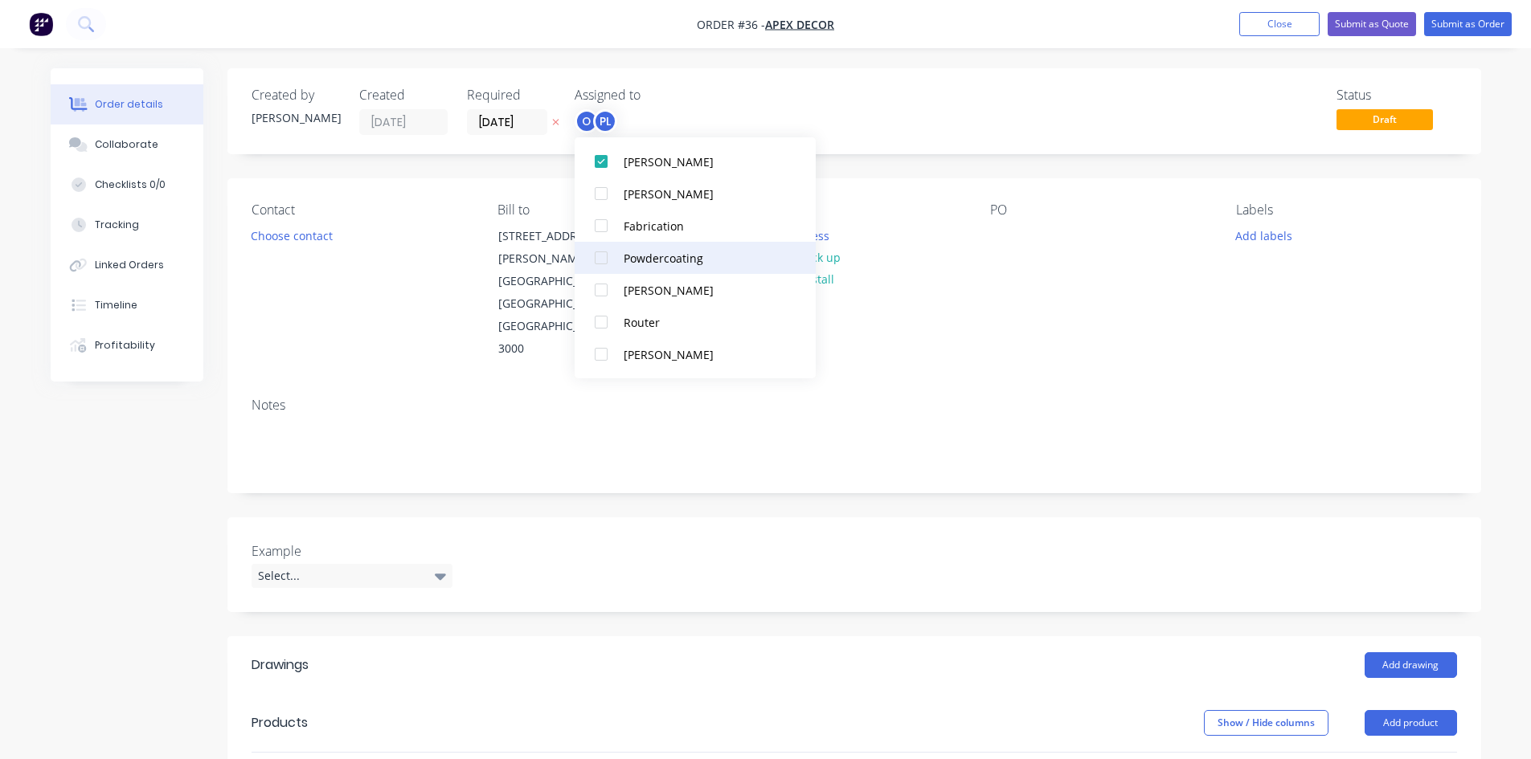
click at [631, 245] on button "Powdercoating" at bounding box center [695, 258] width 241 height 32
click at [622, 255] on button "Fabrication" at bounding box center [695, 258] width 241 height 32
click at [743, 95] on div "Status Draft" at bounding box center [1096, 111] width 722 height 47
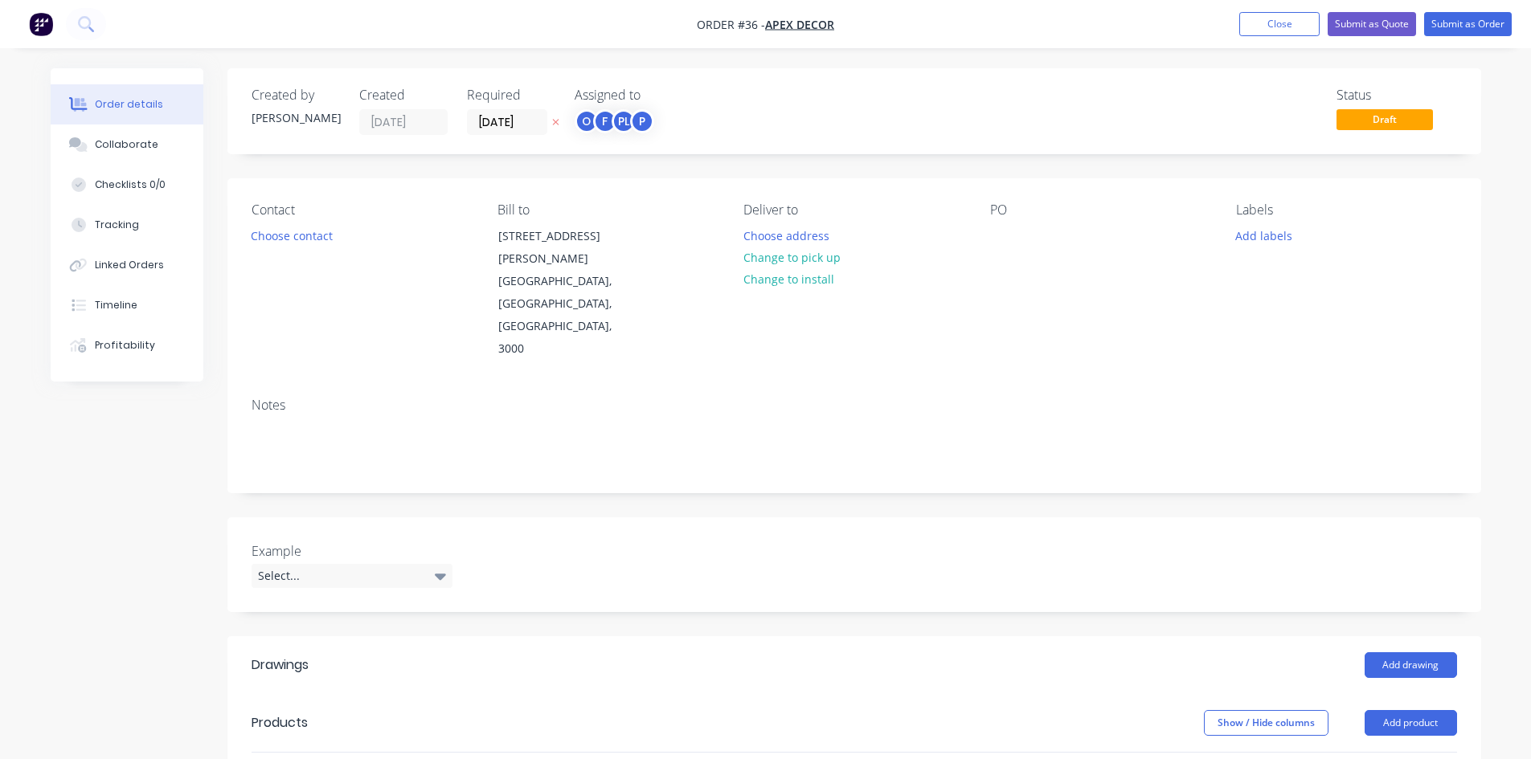
click at [743, 112] on div "Status Draft" at bounding box center [1096, 111] width 722 height 47
click at [146, 470] on div "Created by [PERSON_NAME] Created [DATE] Required [DATE] Assigned to O F PL P St…" at bounding box center [766, 642] width 1430 height 1148
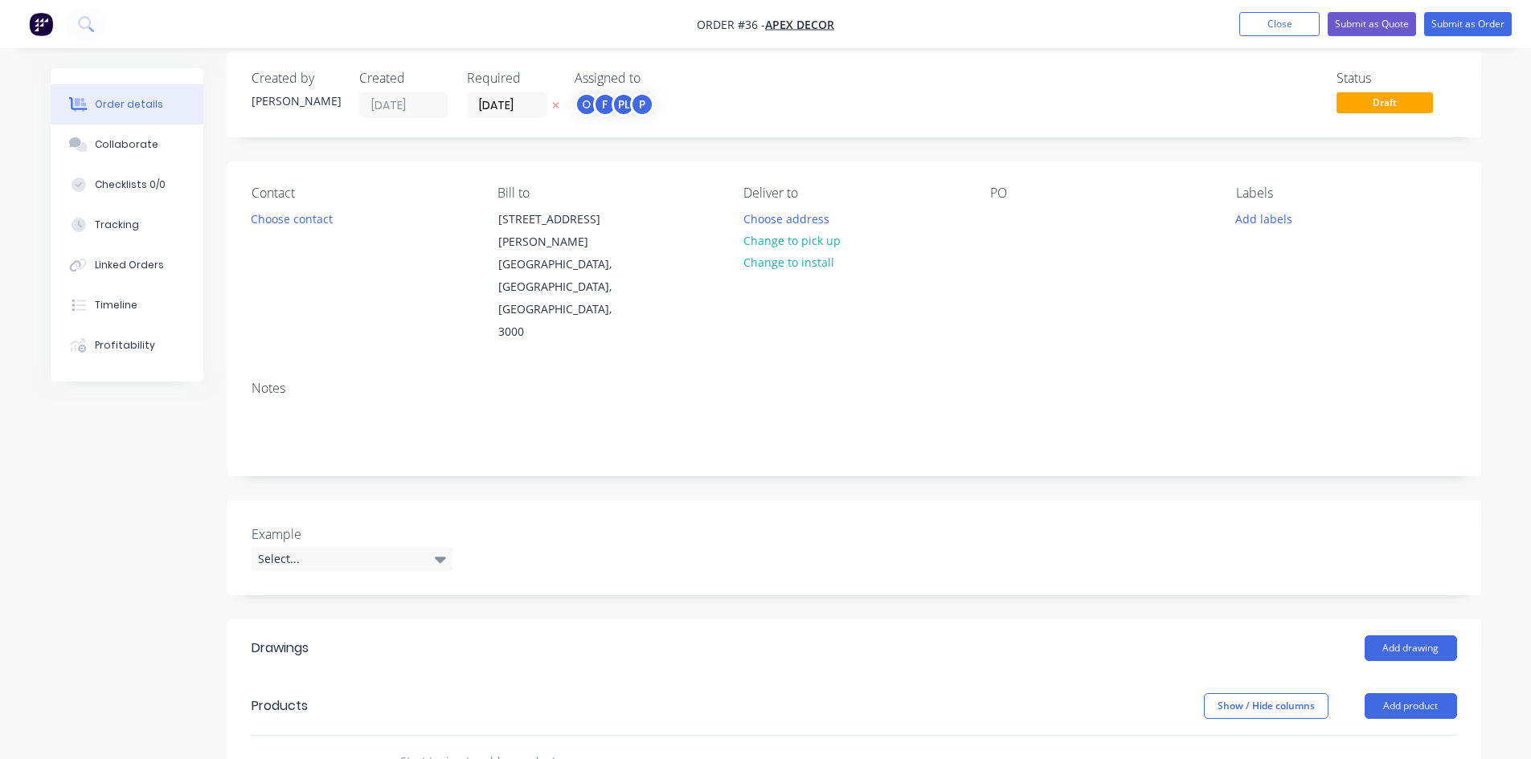
scroll to position [18, 0]
click at [297, 218] on button "Choose contact" at bounding box center [291, 218] width 99 height 22
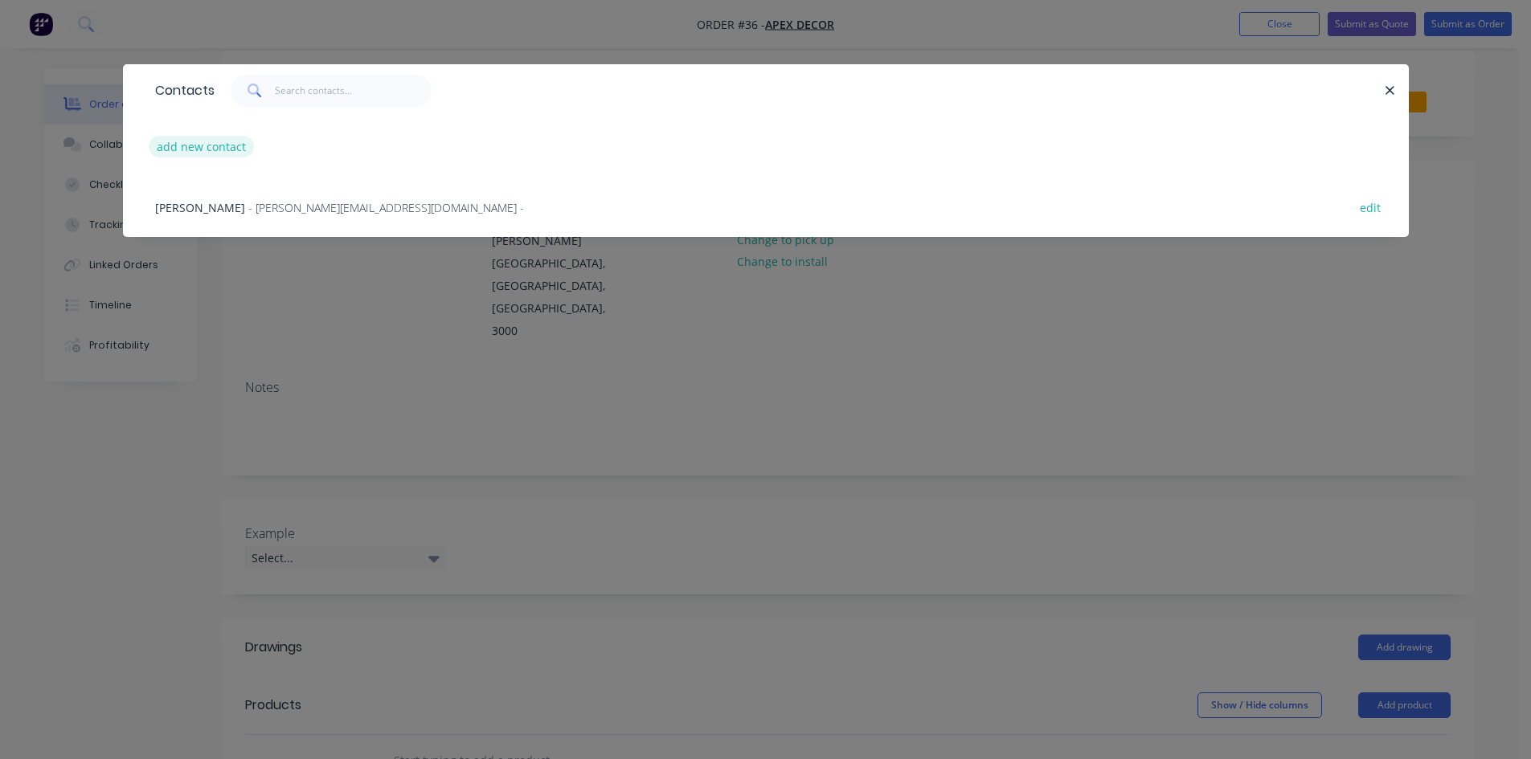
click at [202, 141] on button "add new contact" at bounding box center [202, 147] width 106 height 22
select select "AU"
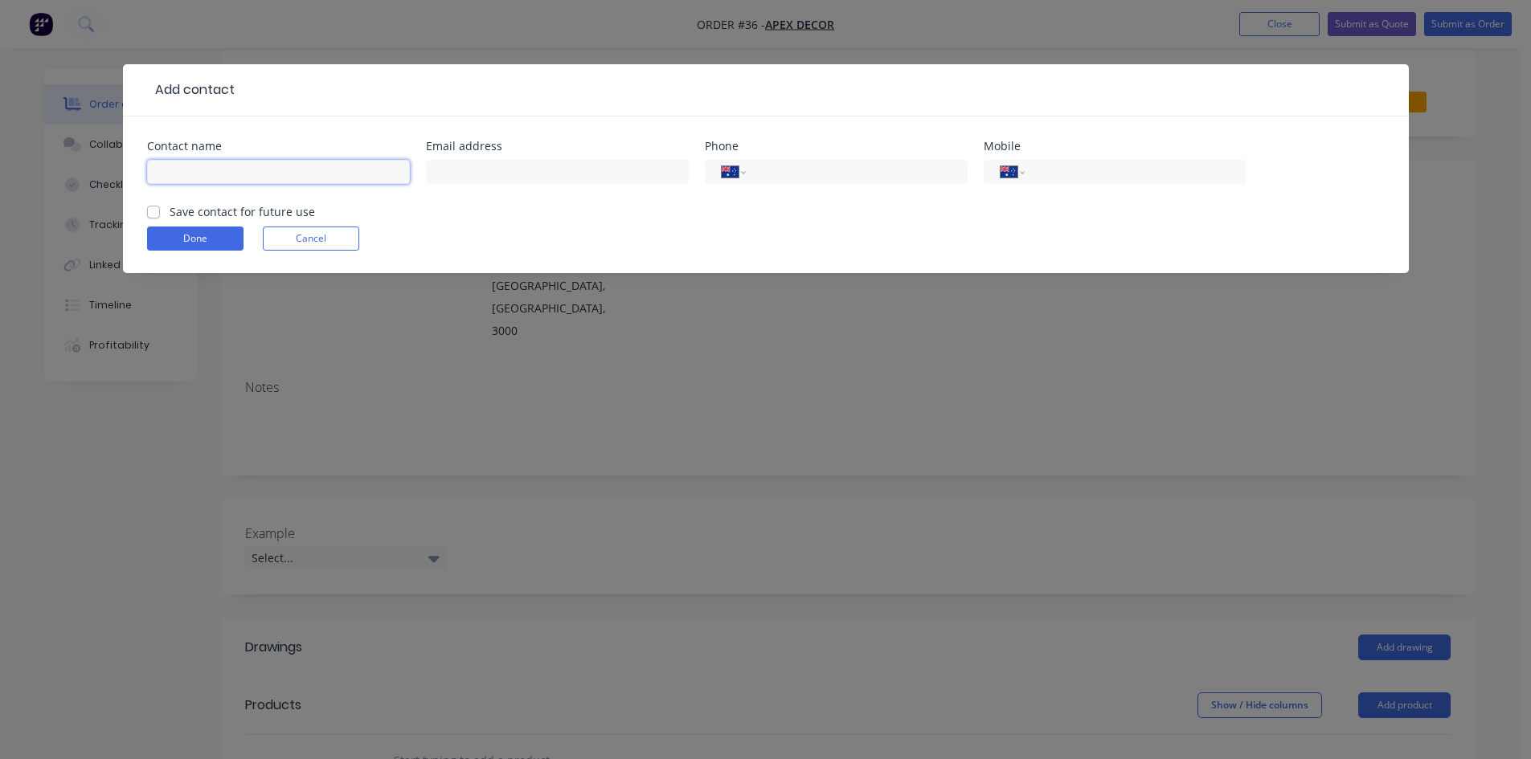
click at [247, 166] on input "text" at bounding box center [278, 172] width 263 height 24
type input "[PERSON_NAME]"
click at [1003, 172] on select "International [GEOGRAPHIC_DATA] [GEOGRAPHIC_DATA] [GEOGRAPHIC_DATA] [GEOGRAPHIC…" at bounding box center [1012, 172] width 24 height 23
click at [1058, 177] on input "tel" at bounding box center [1132, 172] width 193 height 18
click at [1009, 186] on div "International [GEOGRAPHIC_DATA] [GEOGRAPHIC_DATA] [GEOGRAPHIC_DATA] [GEOGRAPHIC…" at bounding box center [1115, 179] width 263 height 47
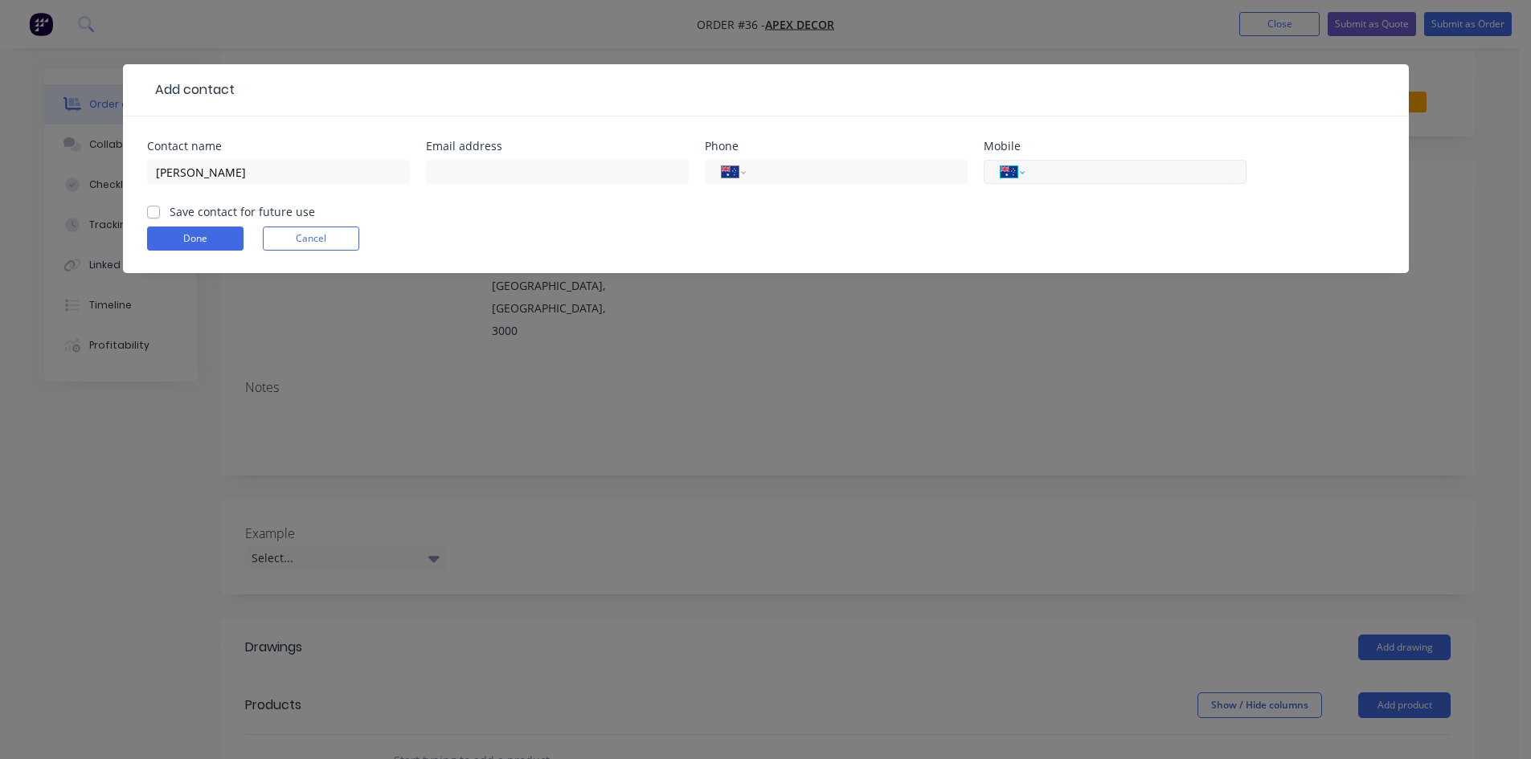
click at [1009, 174] on select "International [GEOGRAPHIC_DATA] [GEOGRAPHIC_DATA] [GEOGRAPHIC_DATA] [GEOGRAPHIC…" at bounding box center [1012, 172] width 24 height 23
select select "US"
click at [1000, 161] on select "International [GEOGRAPHIC_DATA] [GEOGRAPHIC_DATA] [GEOGRAPHIC_DATA] [GEOGRAPHIC…" at bounding box center [1012, 172] width 24 height 23
type input "[PHONE_NUMBER]"
click at [948, 236] on div "Done Cancel" at bounding box center [766, 239] width 1238 height 24
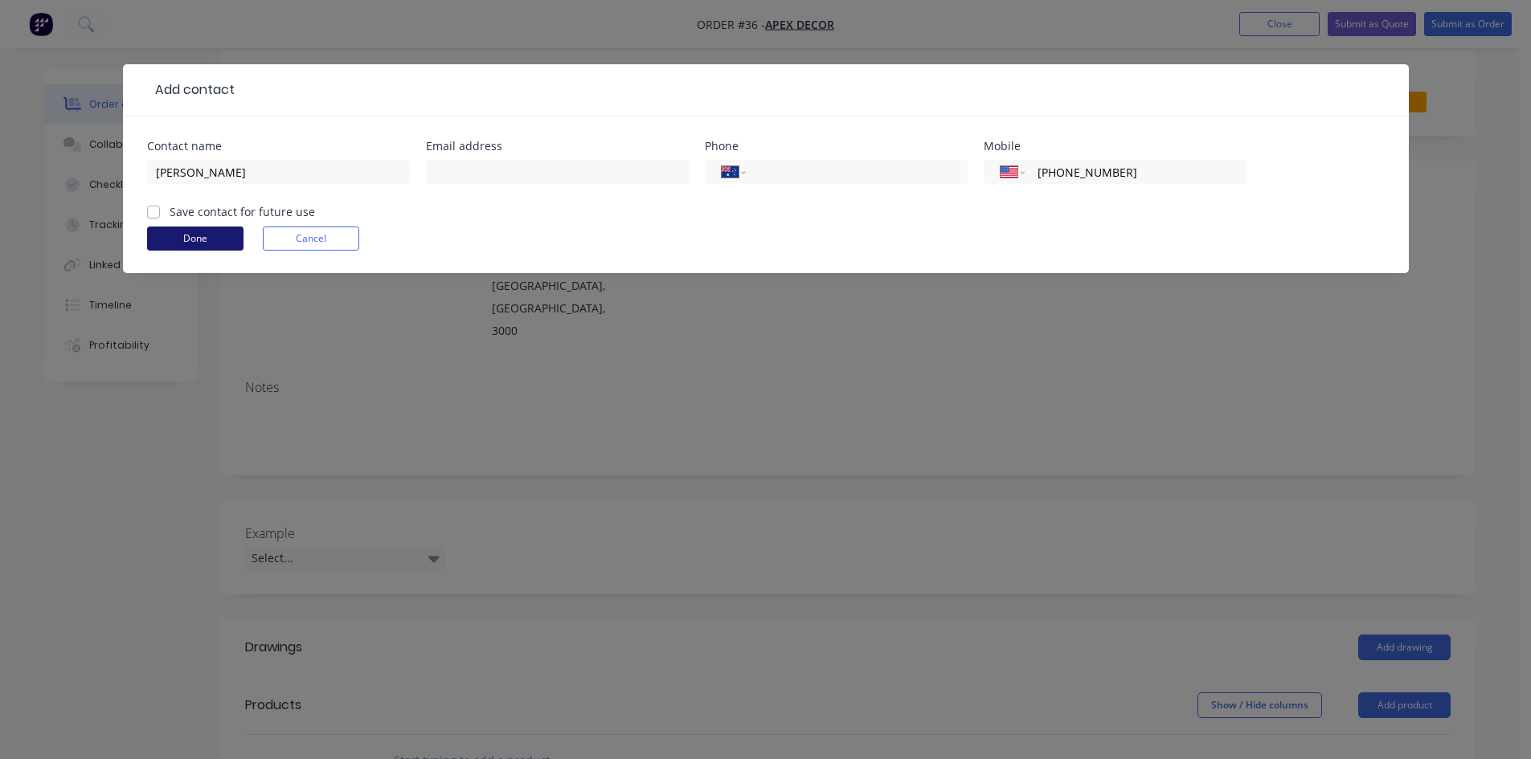
click at [199, 236] on button "Done" at bounding box center [195, 239] width 96 height 24
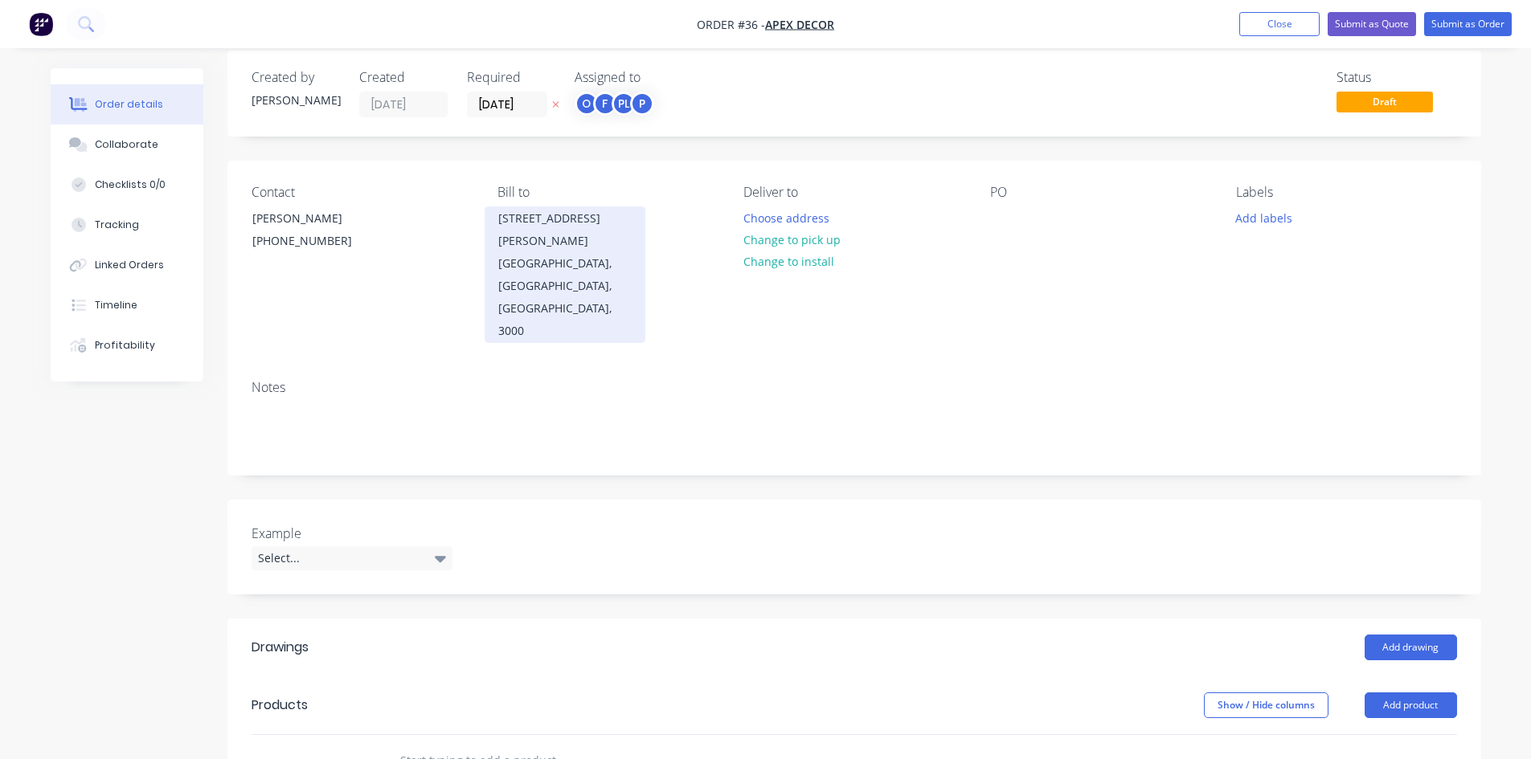
click at [541, 252] on div "[GEOGRAPHIC_DATA], [GEOGRAPHIC_DATA], [GEOGRAPHIC_DATA], 3000" at bounding box center [564, 297] width 133 height 90
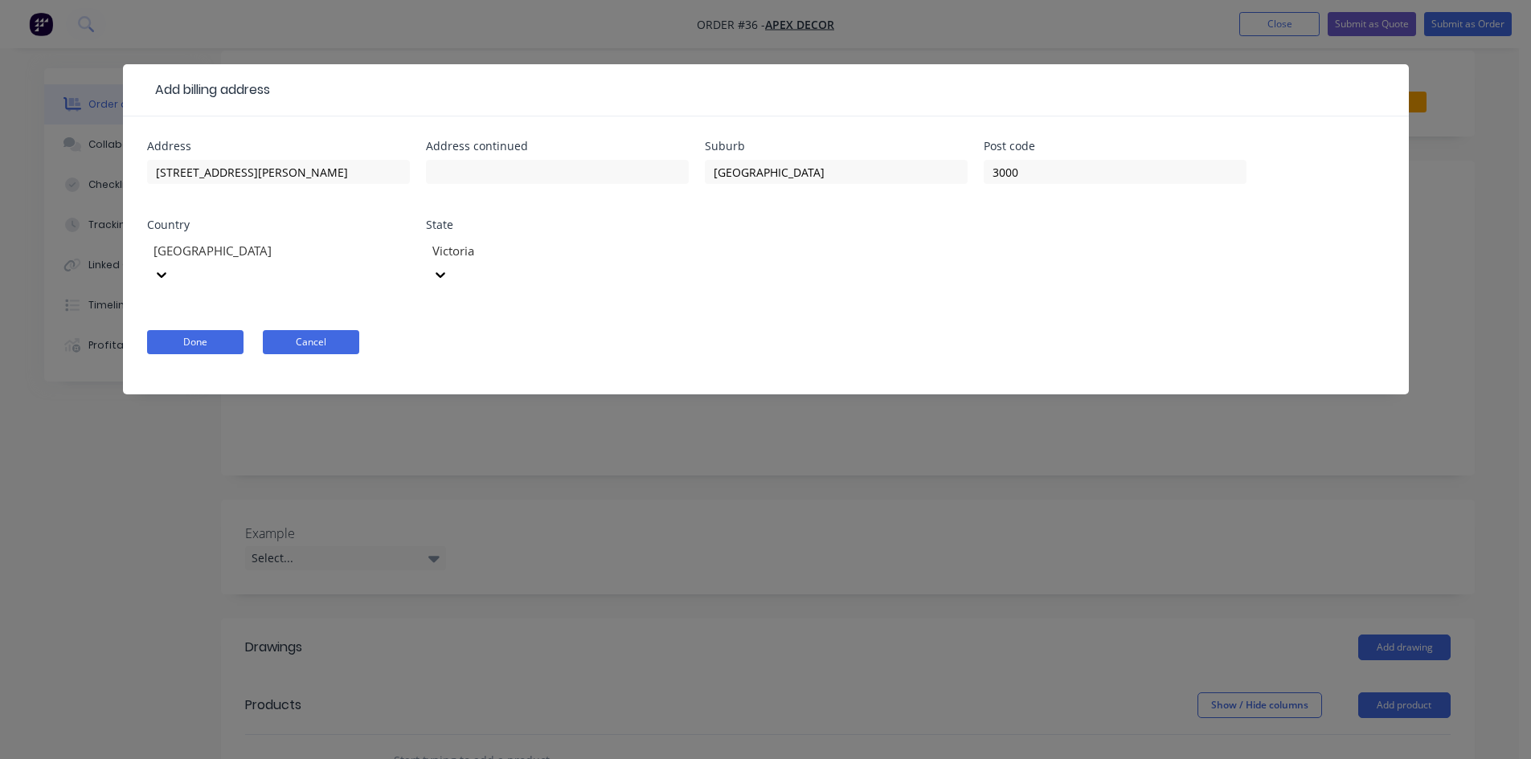
click at [297, 330] on button "Cancel" at bounding box center [311, 342] width 96 height 24
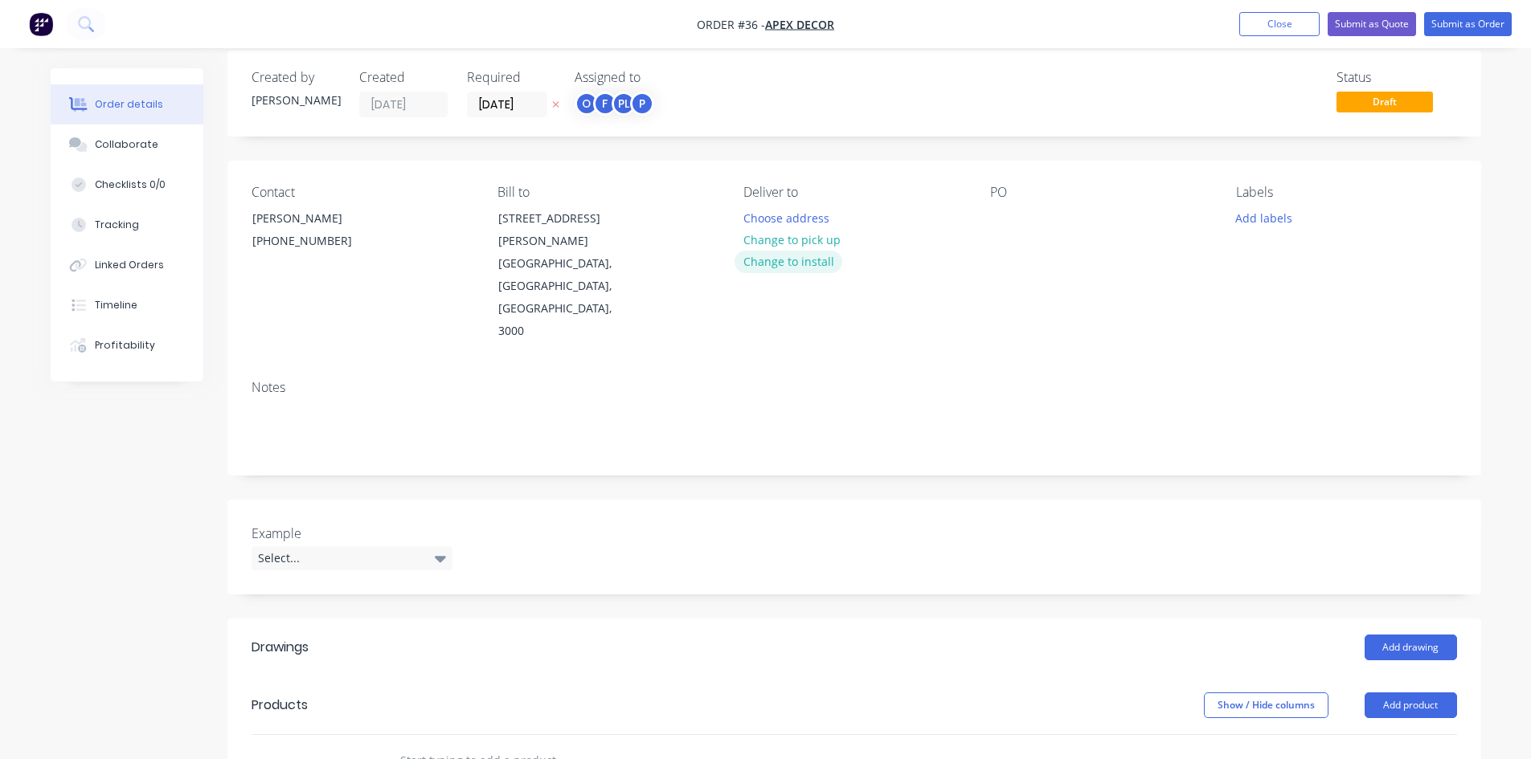
click at [801, 259] on button "Change to install" at bounding box center [788, 262] width 108 height 22
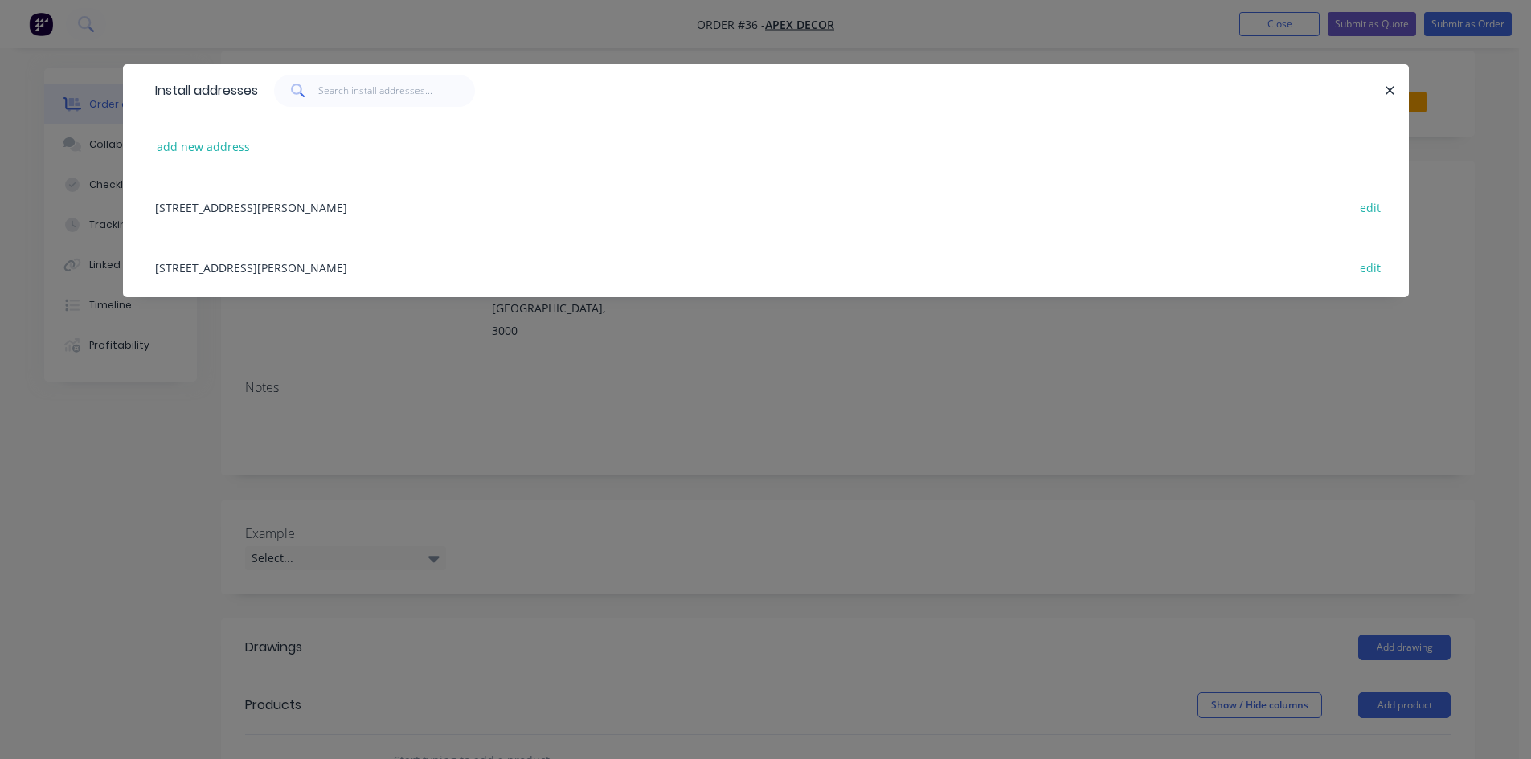
click at [277, 206] on div "[STREET_ADDRESS][PERSON_NAME] edit" at bounding box center [766, 207] width 1238 height 60
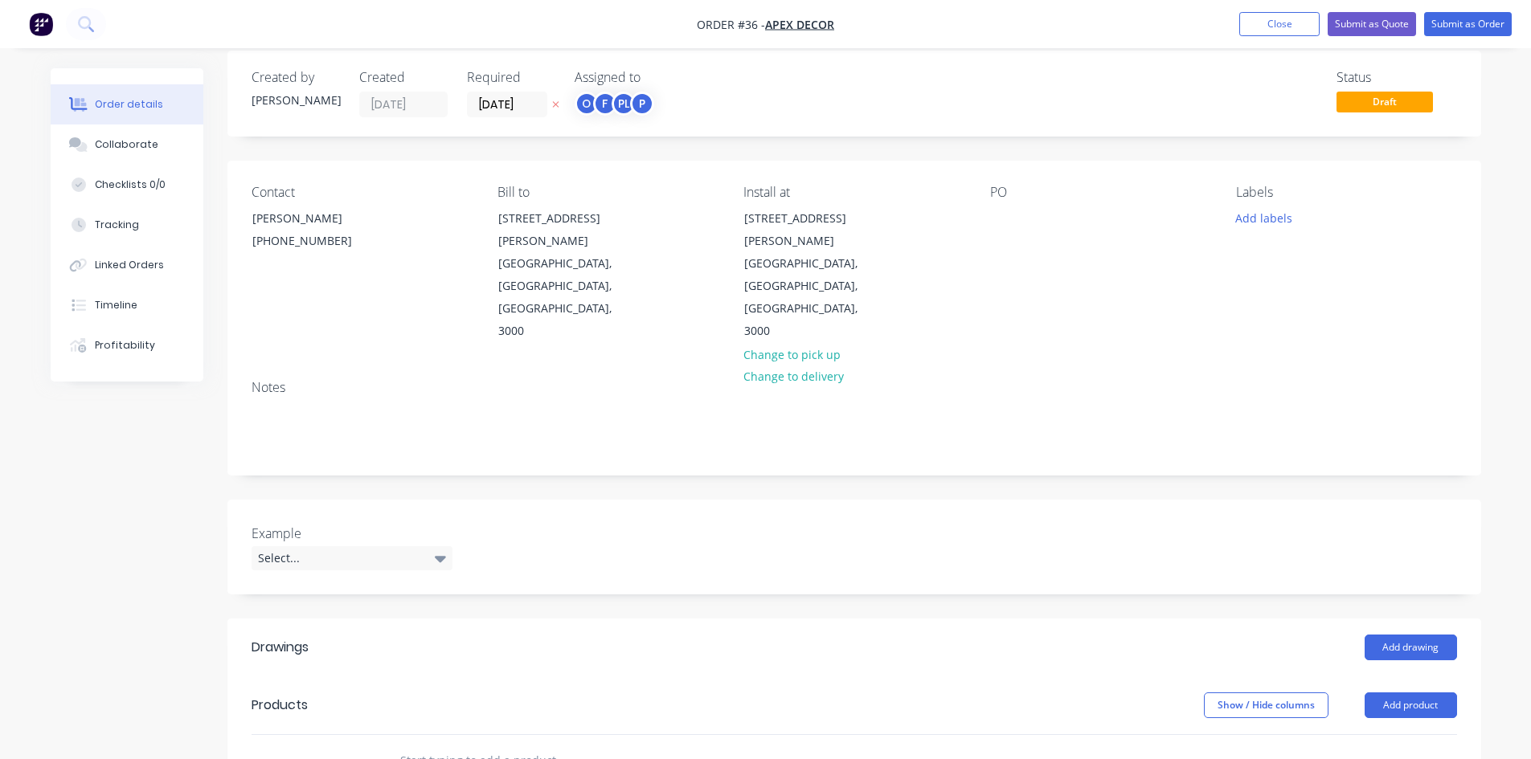
click at [996, 186] on div "PO" at bounding box center [1100, 192] width 220 height 15
click at [1000, 217] on div at bounding box center [1003, 218] width 26 height 23
click at [1058, 367] on div "Notes" at bounding box center [854, 421] width 1254 height 108
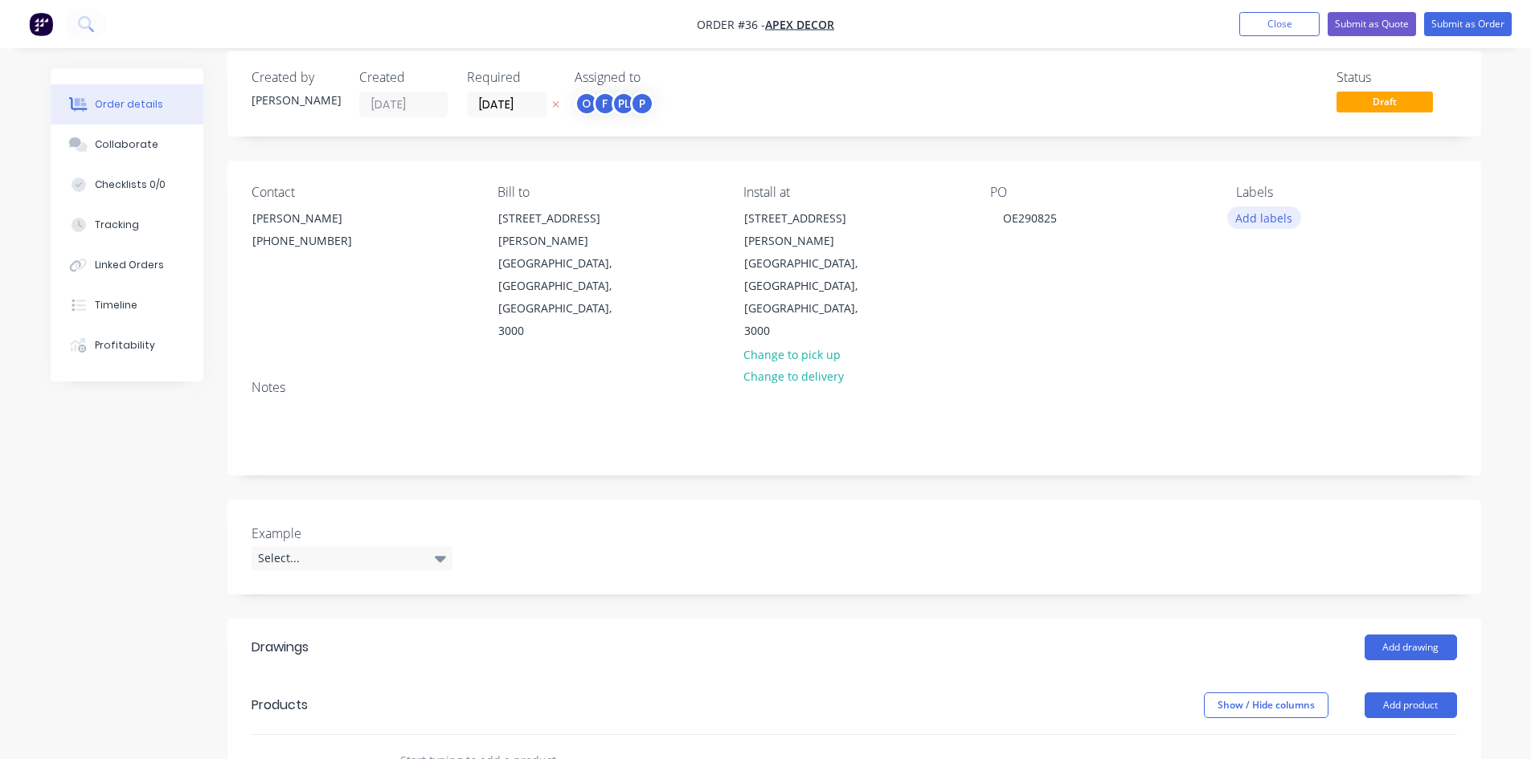
click at [1265, 208] on button "Add labels" at bounding box center [1264, 218] width 74 height 22
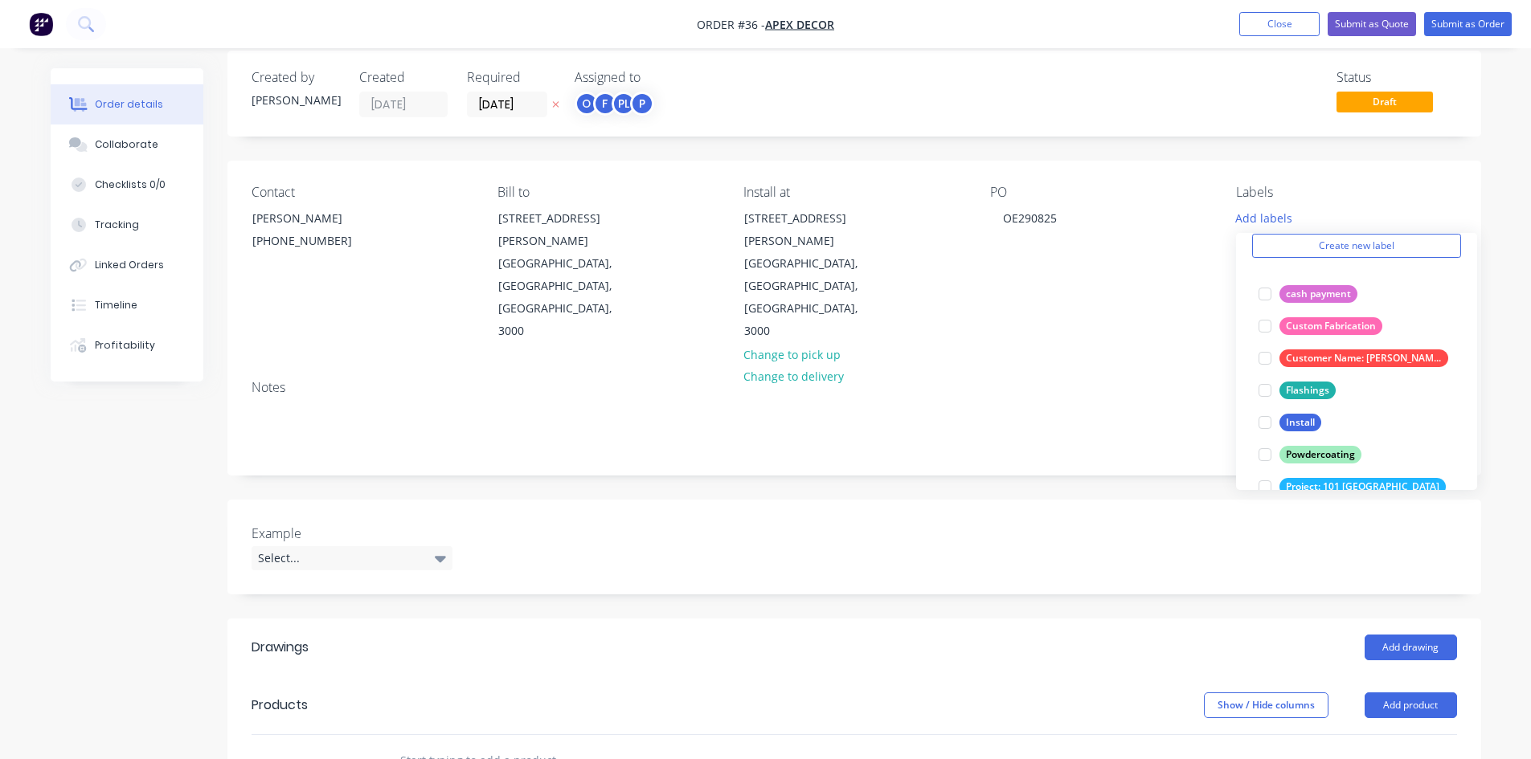
scroll to position [0, 0]
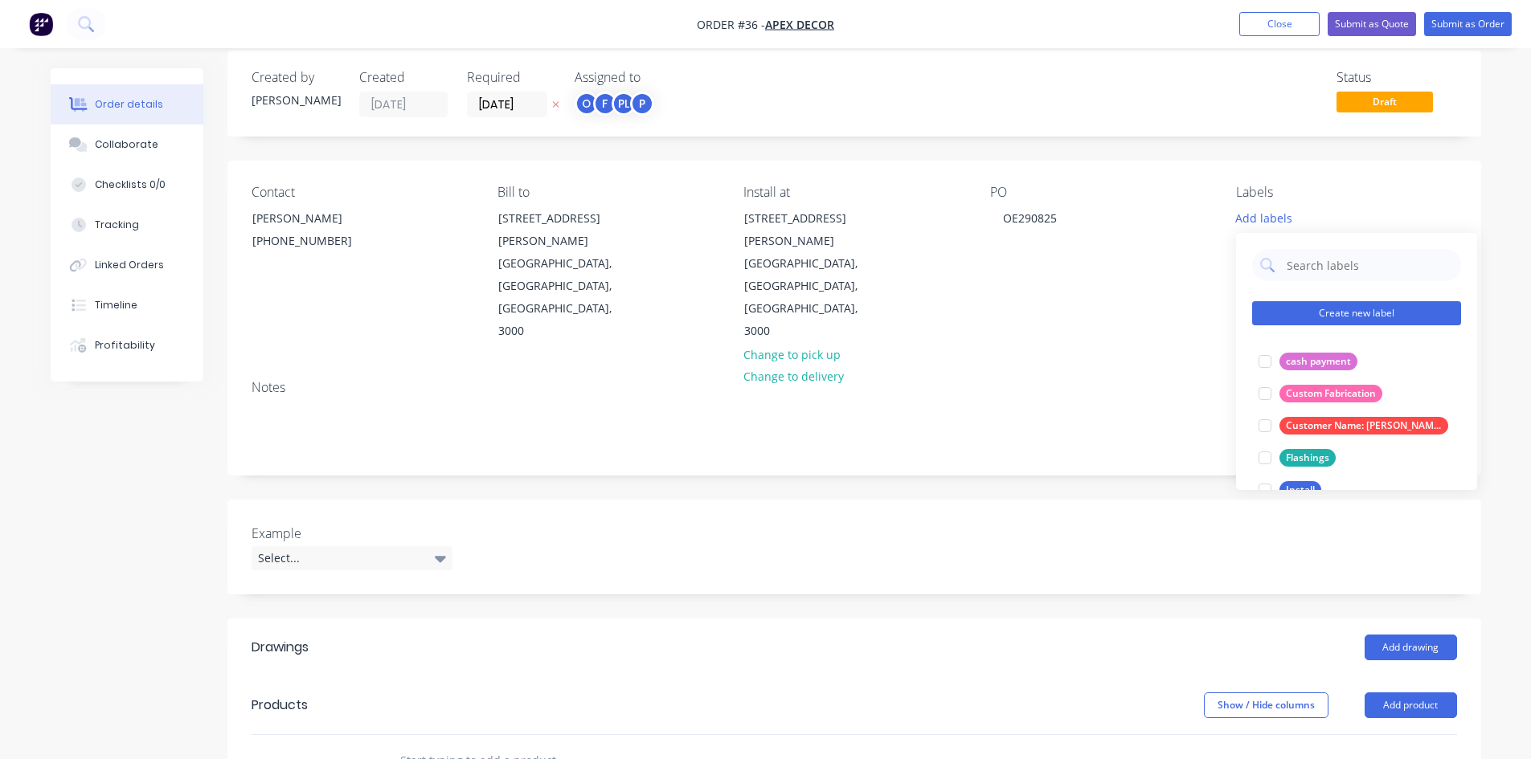
click at [1325, 310] on button "Create new label" at bounding box center [1356, 313] width 209 height 24
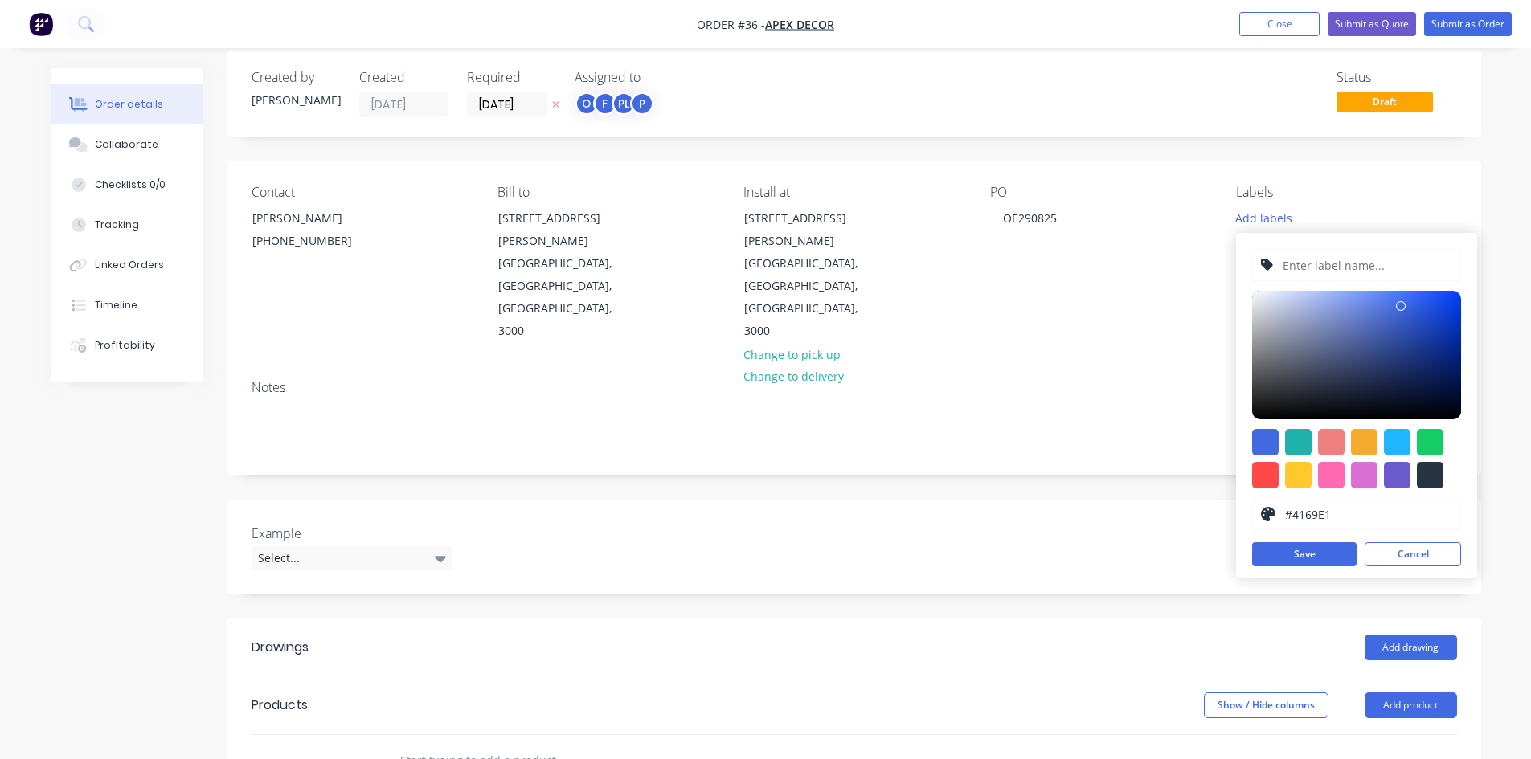
click at [1331, 267] on input "text" at bounding box center [1366, 265] width 171 height 31
type input "kmslmfsf"
click at [1333, 440] on div at bounding box center [1331, 442] width 27 height 27
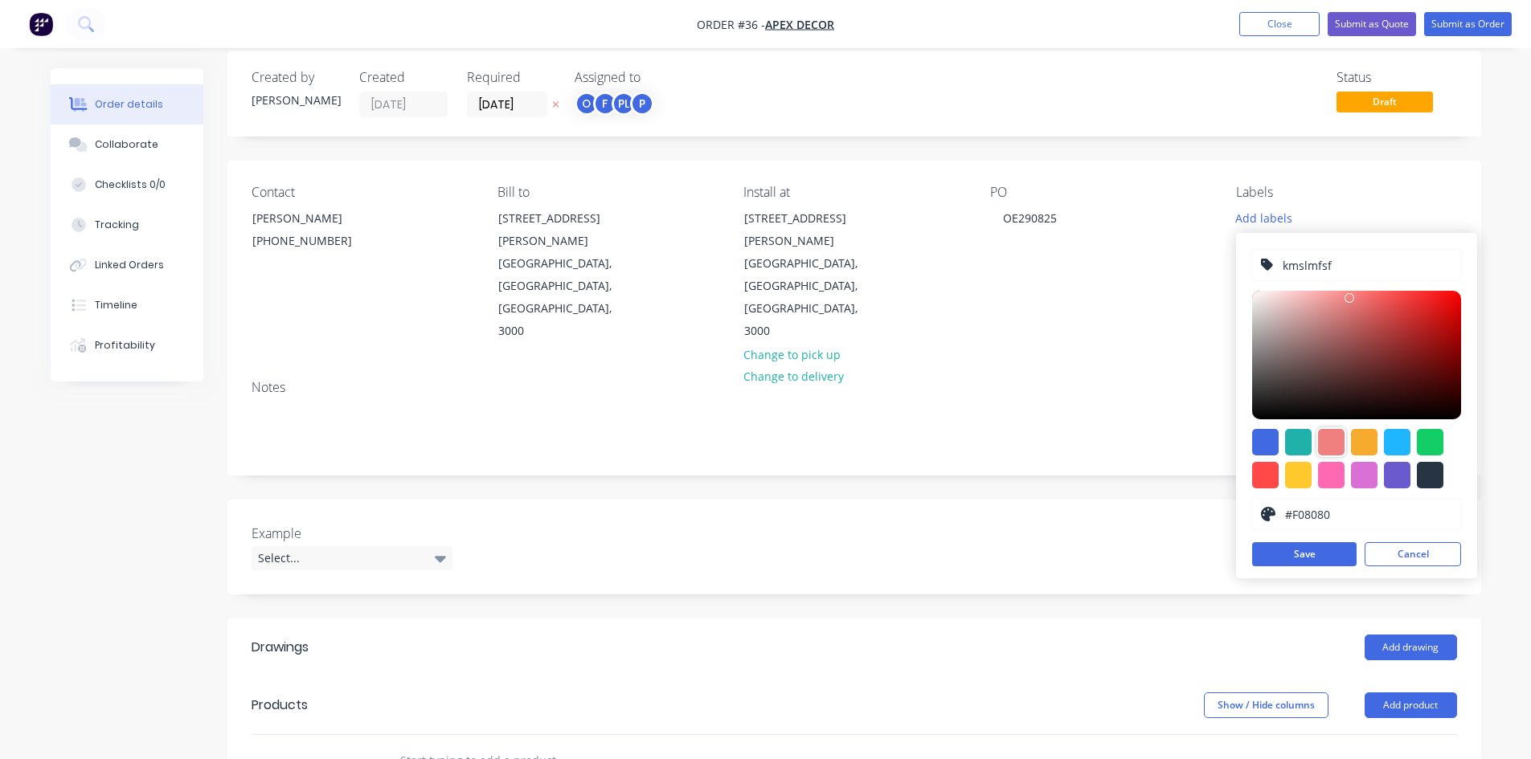
type input "#E60D0D"
click at [1401, 304] on div at bounding box center [1356, 355] width 209 height 129
click at [1401, 550] on button "Cancel" at bounding box center [1413, 554] width 96 height 24
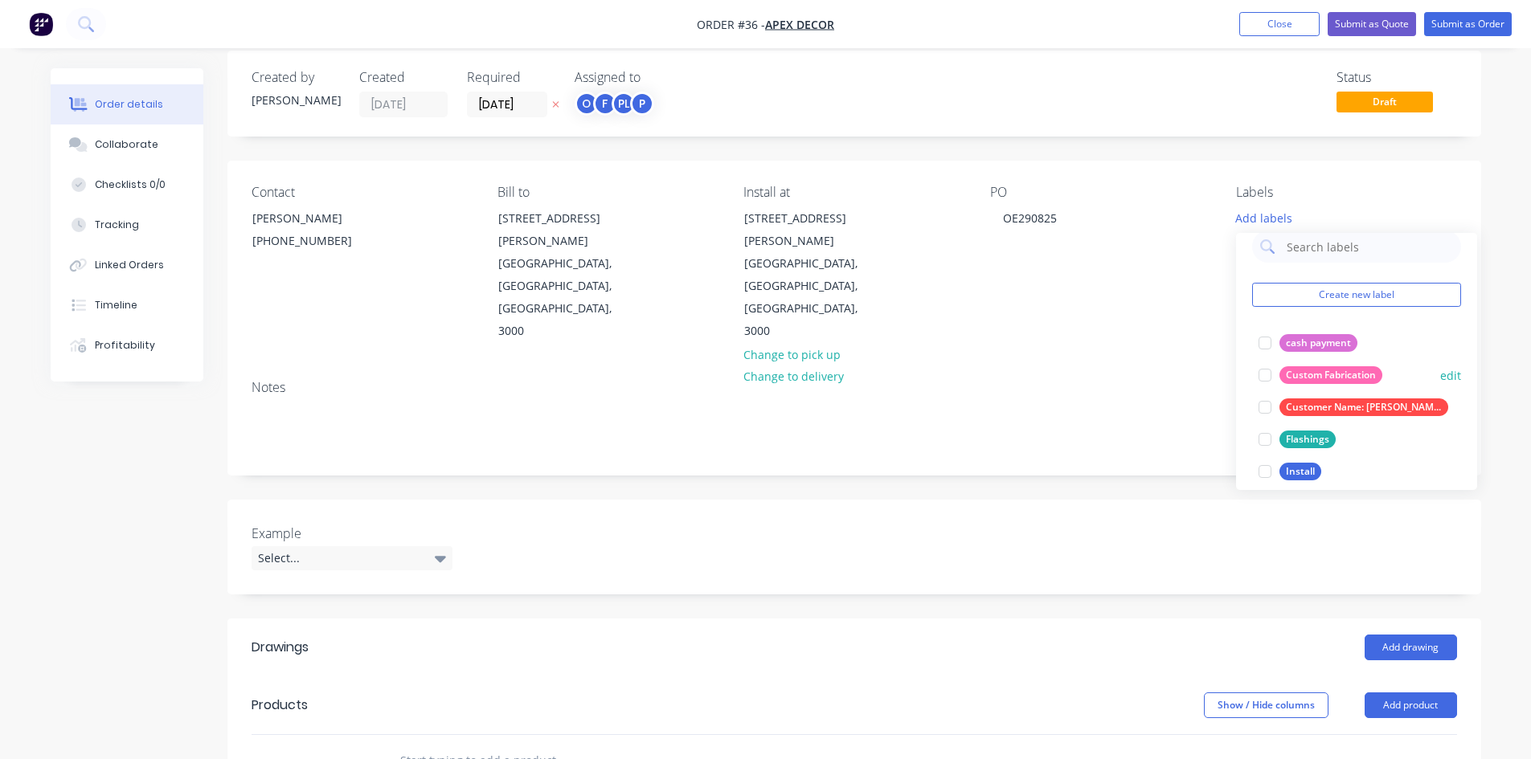
scroll to position [193, 0]
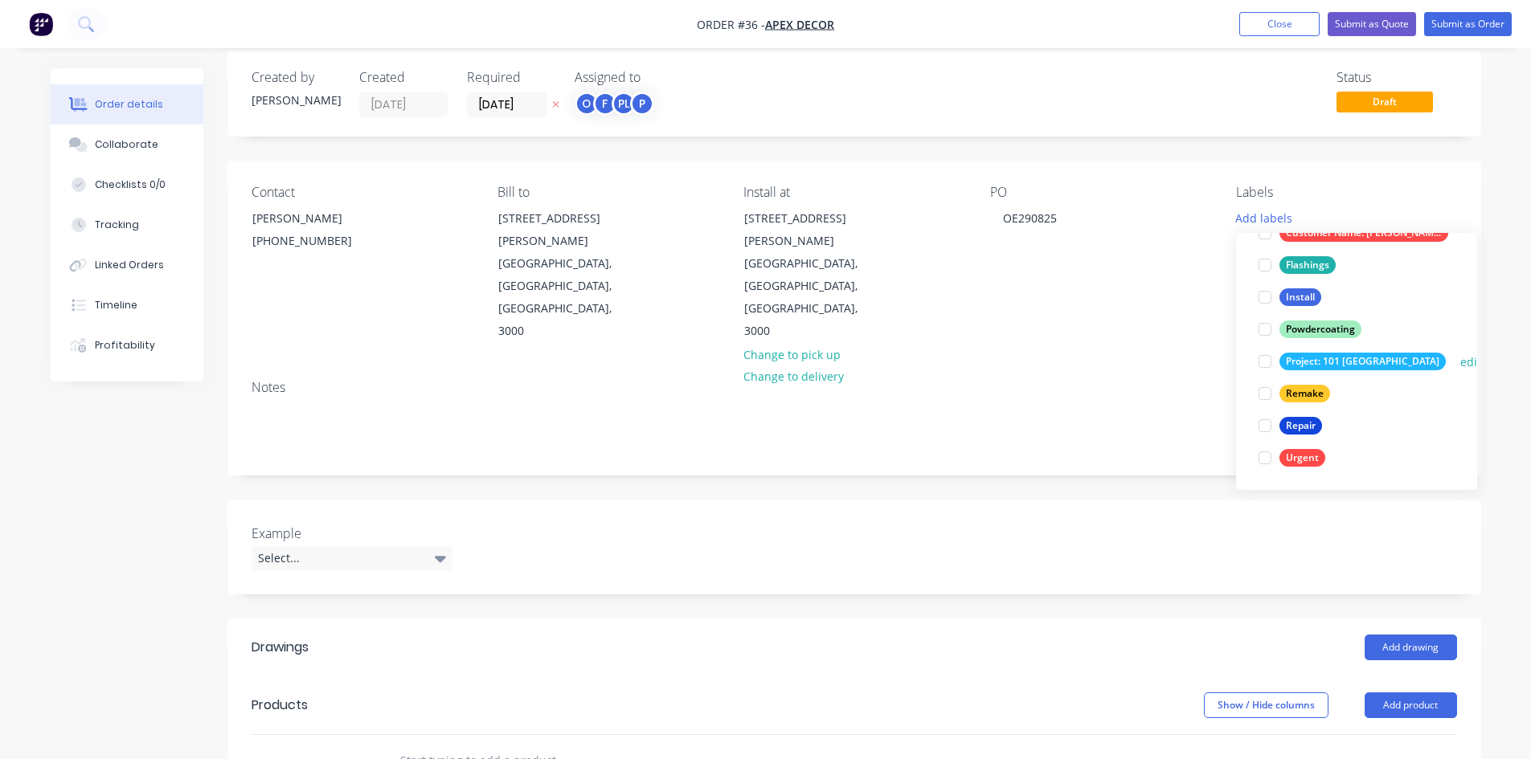
click at [1266, 363] on div at bounding box center [1265, 362] width 32 height 32
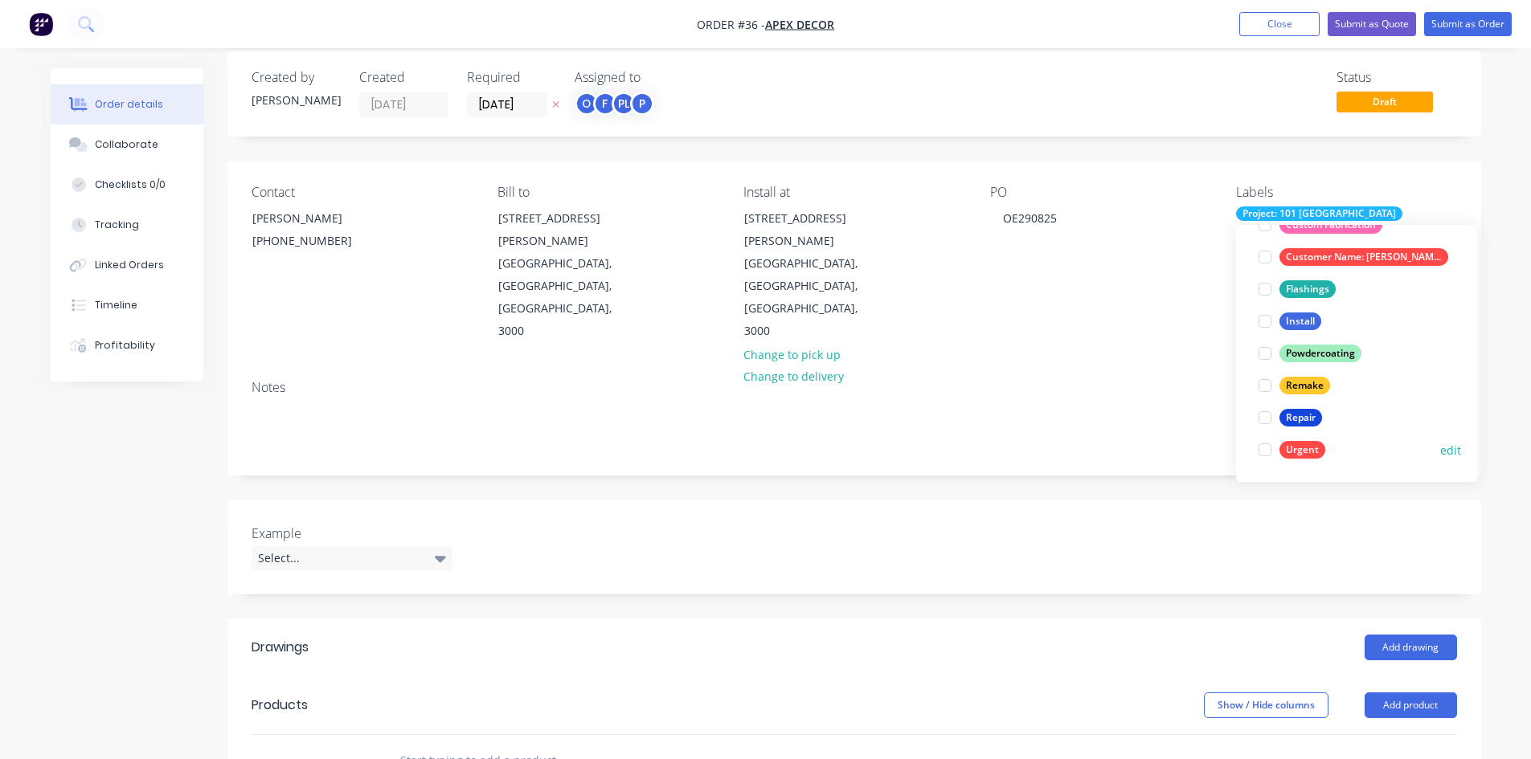
click at [1270, 446] on div at bounding box center [1265, 450] width 32 height 32
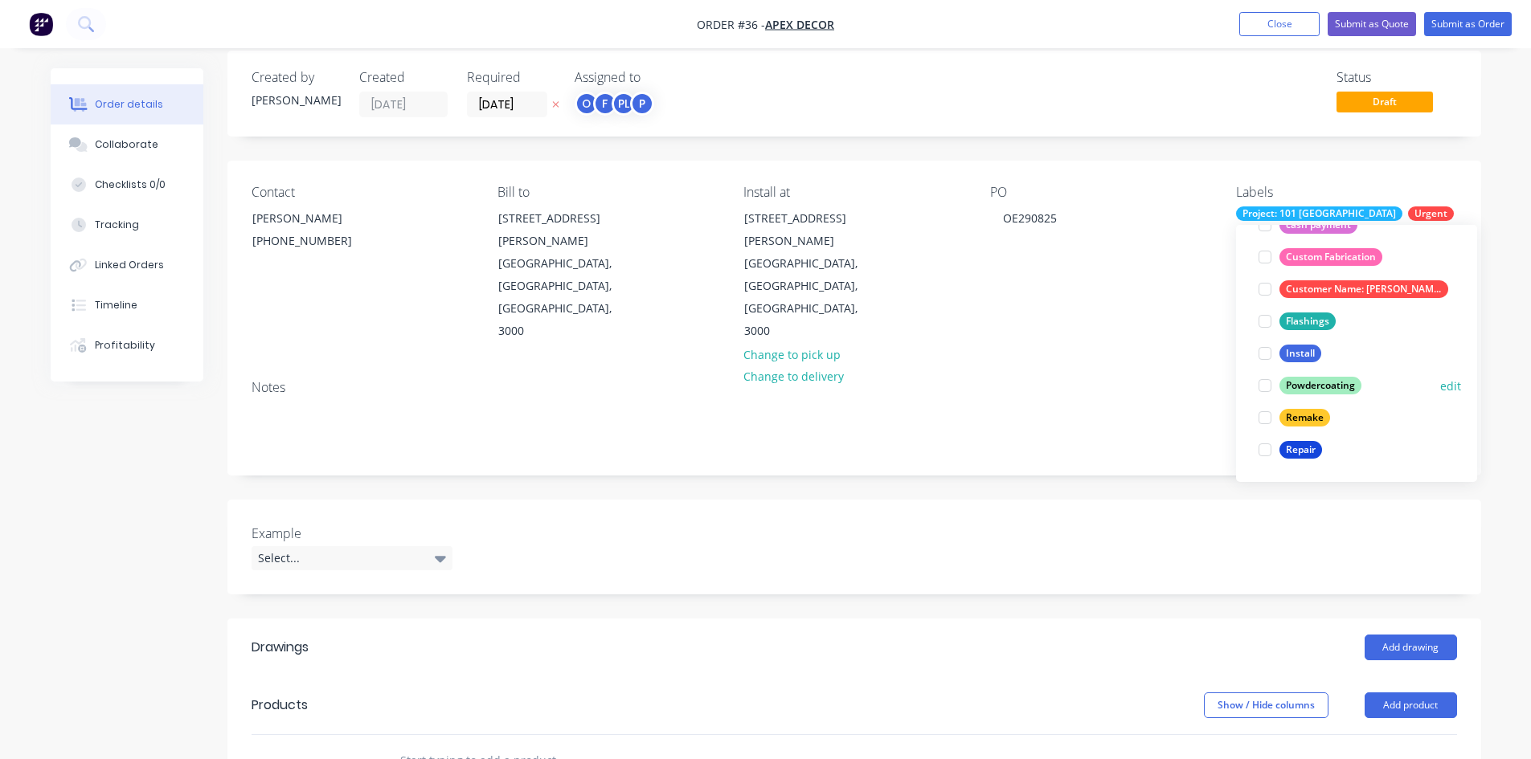
click at [1272, 385] on div at bounding box center [1265, 386] width 32 height 32
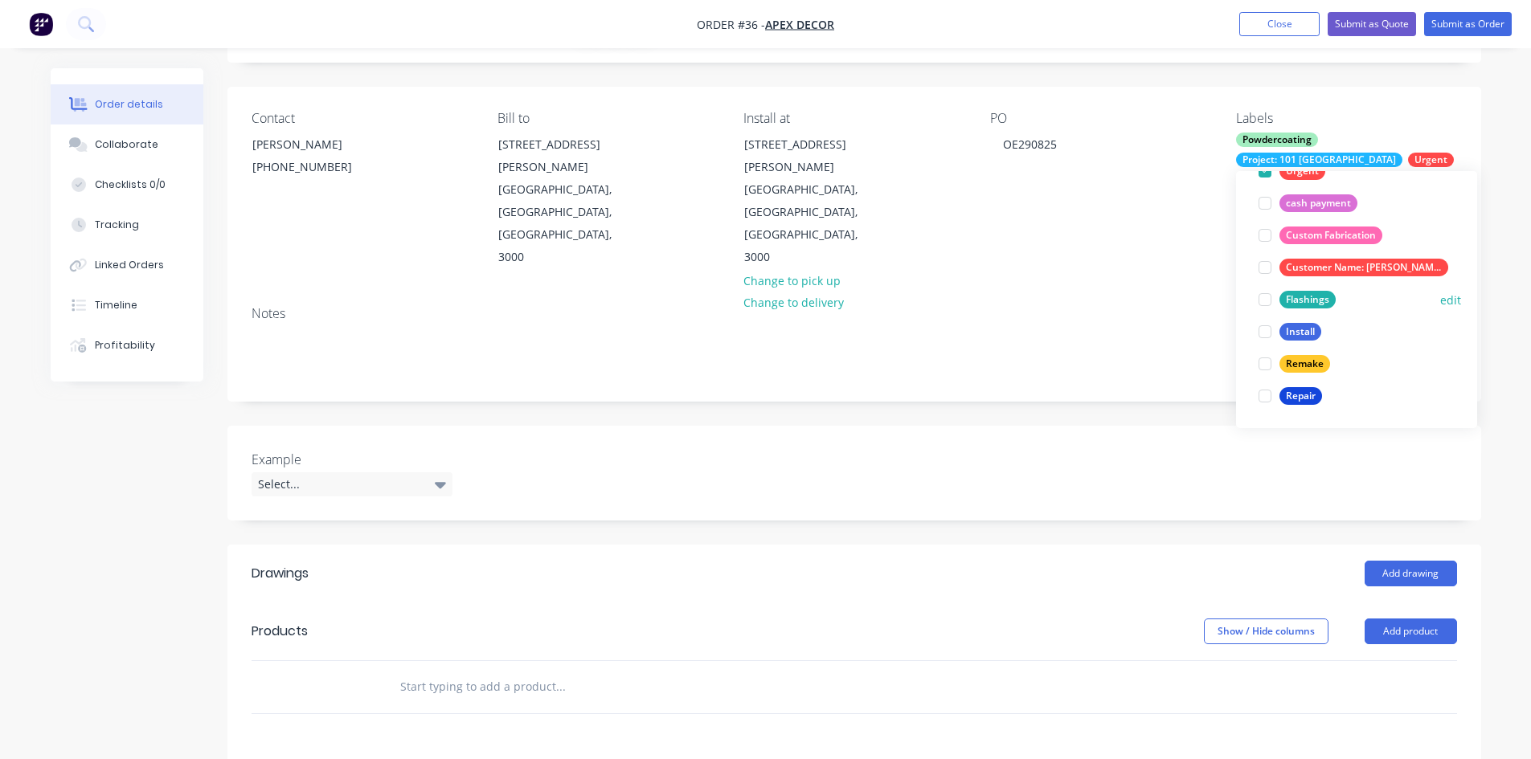
scroll to position [92, 0]
click at [1025, 335] on div "Created by [PERSON_NAME] Created [DATE] Required [DATE] Assigned to O F PL P St…" at bounding box center [854, 537] width 1254 height 1123
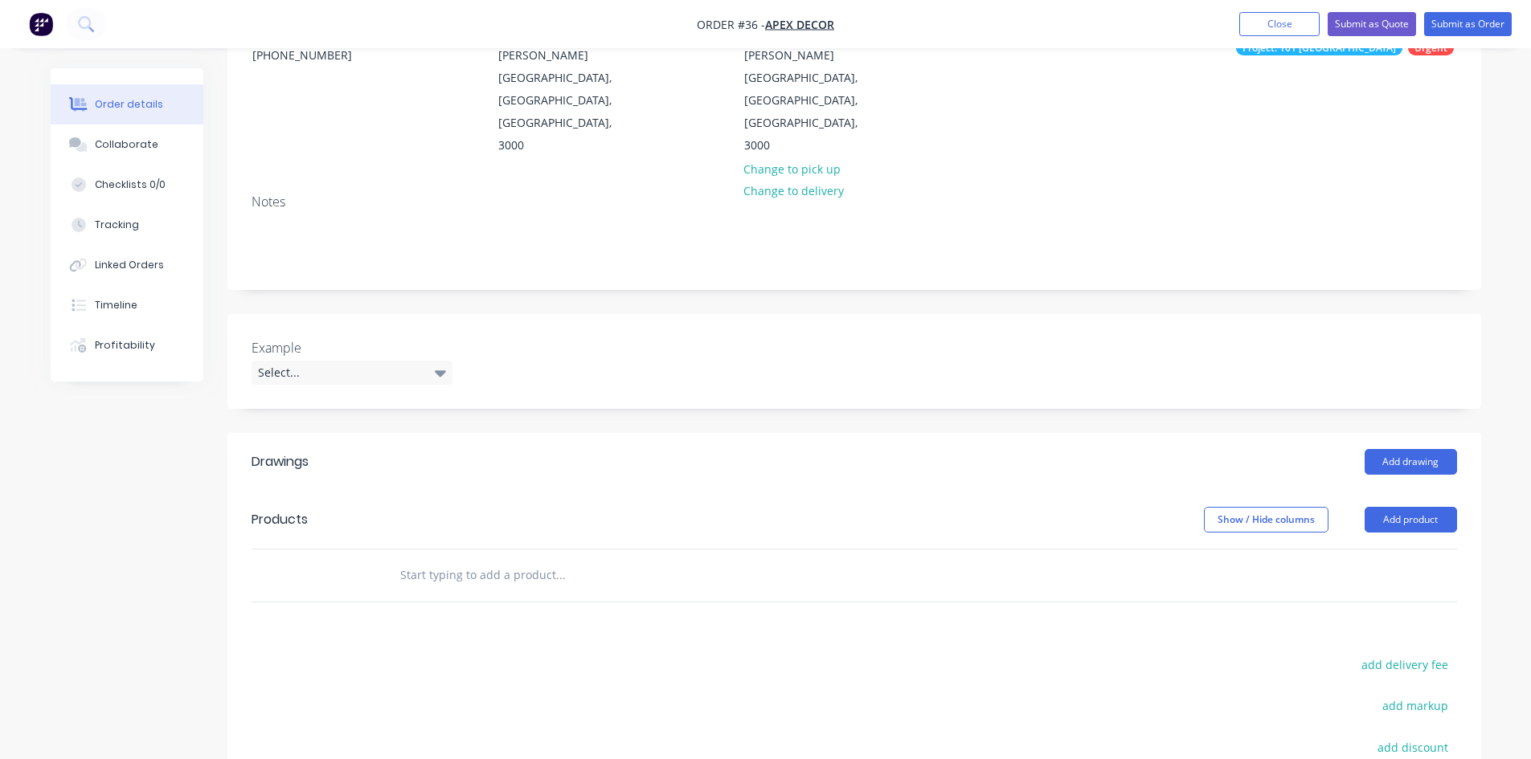
scroll to position [204, 0]
click at [230, 233] on div "Created by [PERSON_NAME] Created [DATE] Required [DATE] Assigned to O F PL P St…" at bounding box center [854, 425] width 1254 height 1123
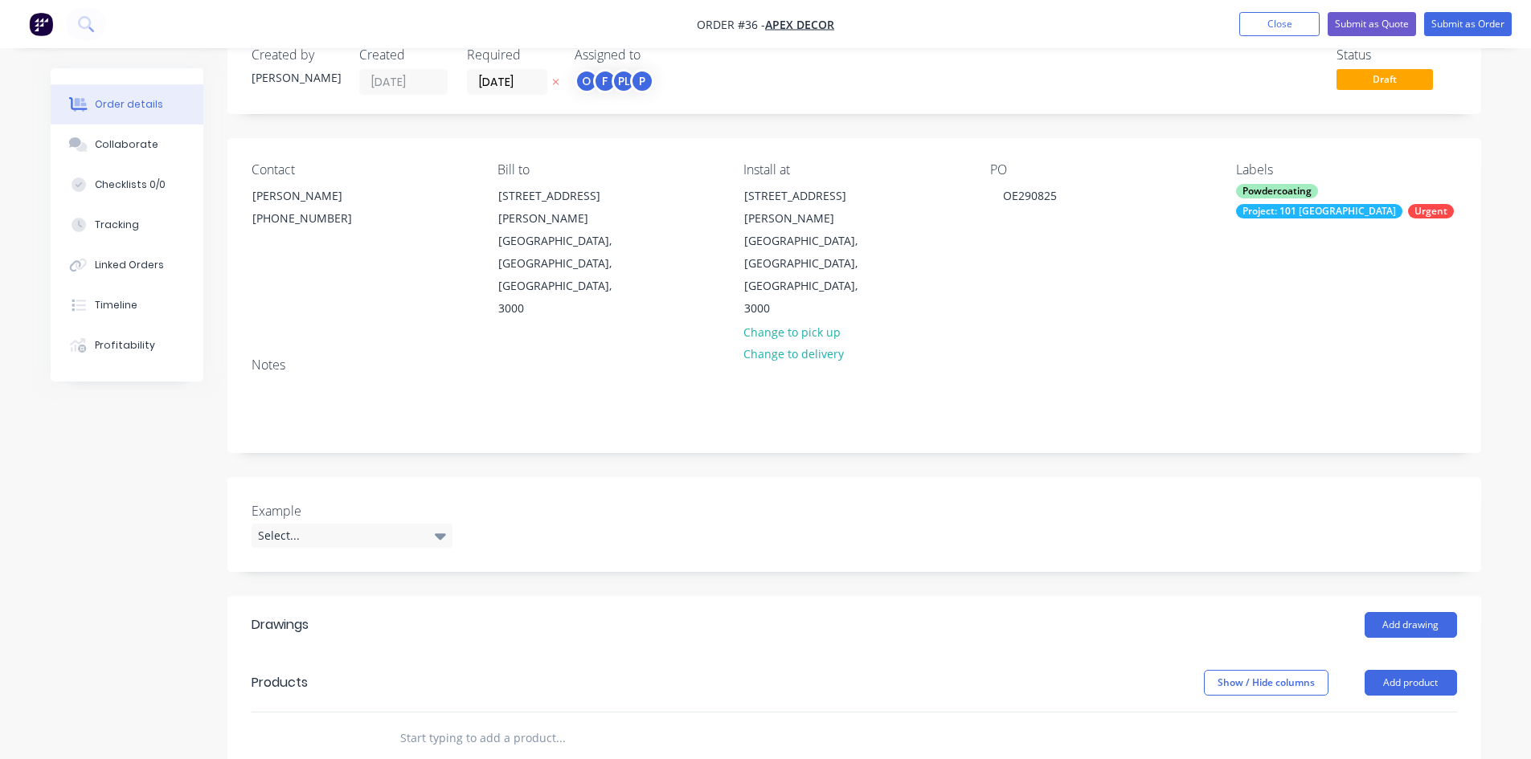
scroll to position [41, 0]
click at [297, 523] on div "Select..." at bounding box center [352, 535] width 201 height 24
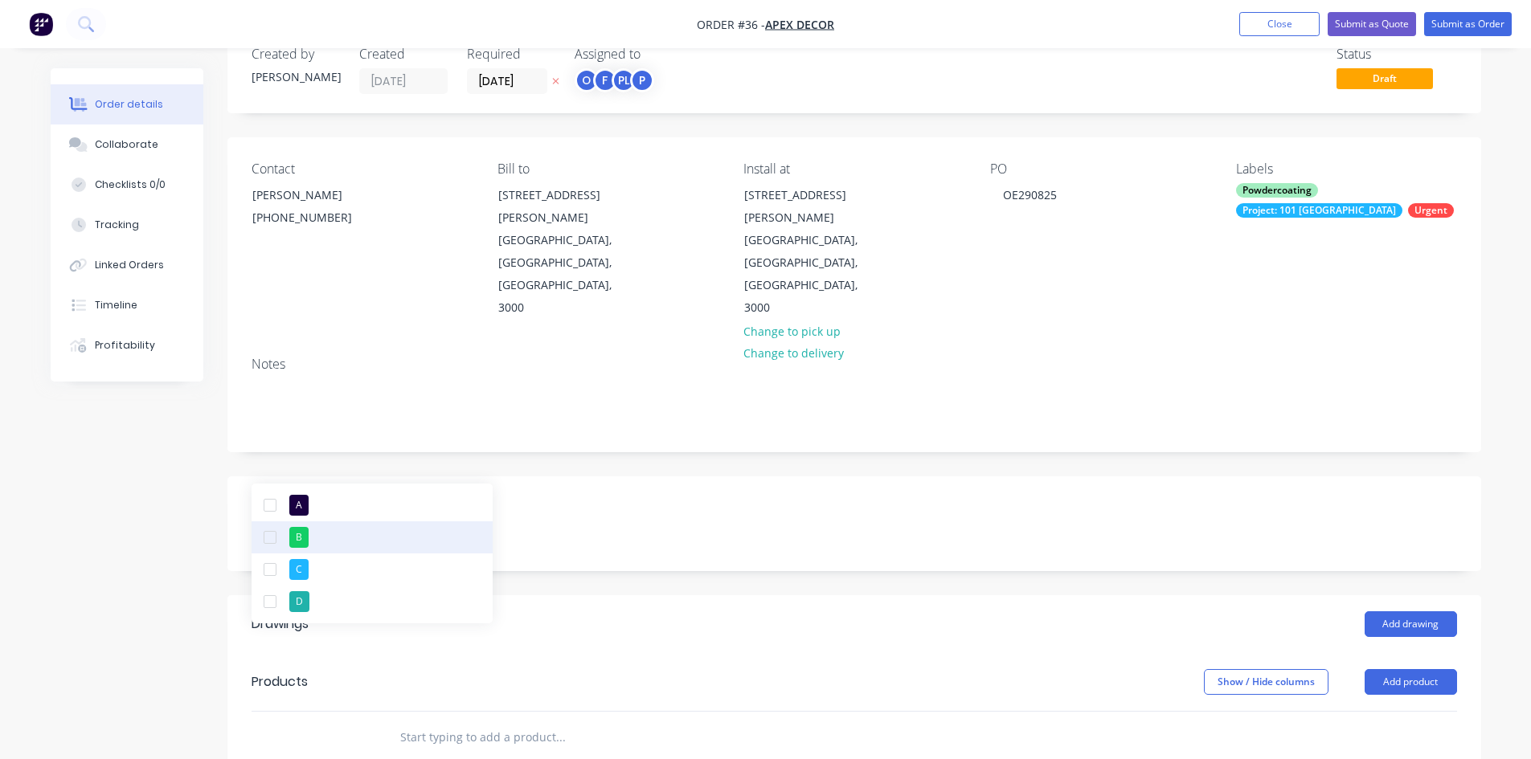
click at [272, 540] on div "button" at bounding box center [270, 538] width 32 height 32
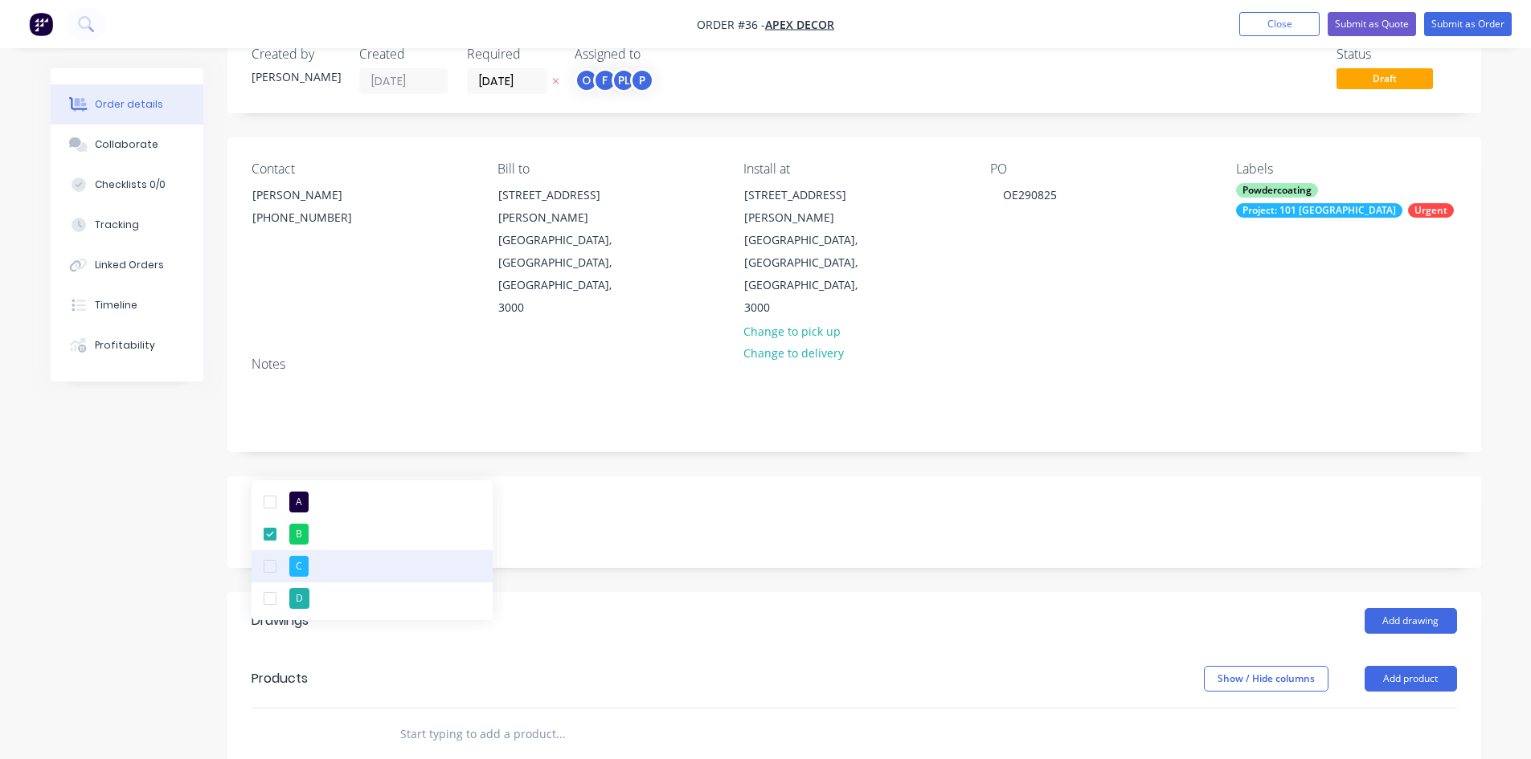
click at [272, 568] on div "button" at bounding box center [270, 566] width 32 height 32
click at [301, 477] on div "Example B C" at bounding box center [854, 523] width 1254 height 92
click at [300, 523] on div "B C" at bounding box center [352, 533] width 201 height 21
click at [543, 514] on div "Created by [PERSON_NAME] Created [DATE] Required [DATE] Assigned to O F PL P St…" at bounding box center [854, 587] width 1254 height 1120
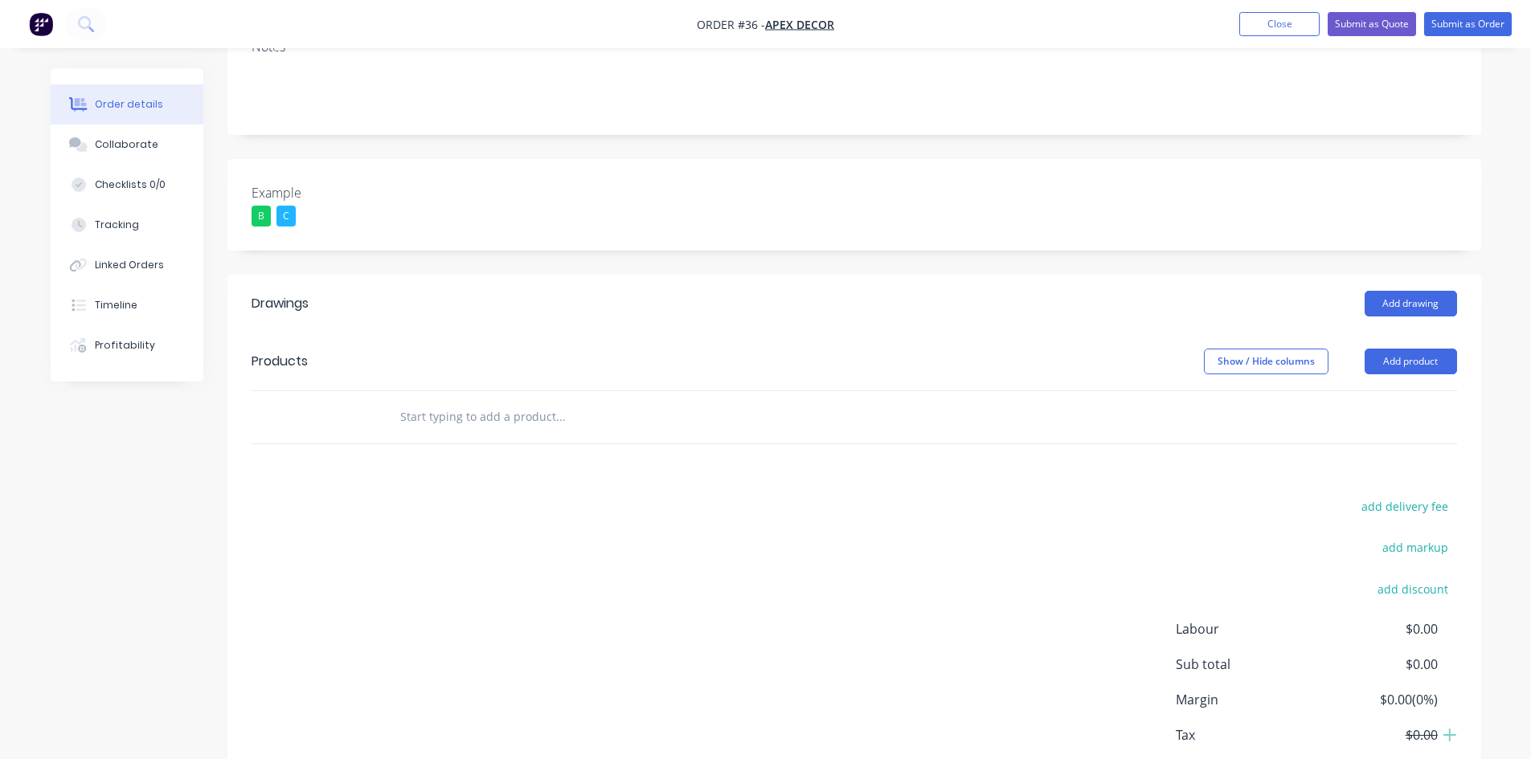
scroll to position [386, 0]
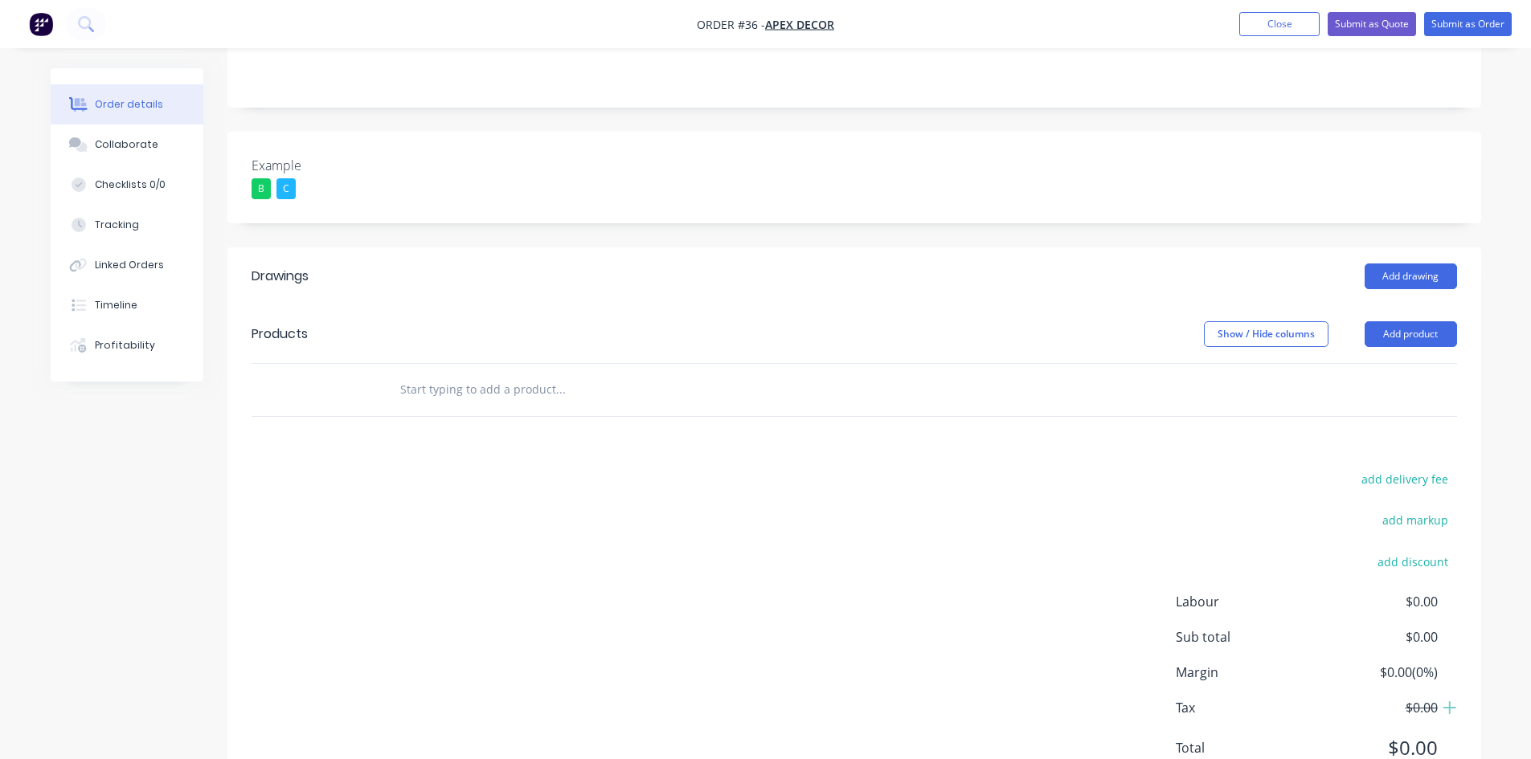
click at [425, 468] on div "add delivery fee add markup add discount Labour $0.00 Sub total $0.00 Margin $0…" at bounding box center [854, 623] width 1205 height 310
click at [284, 267] on div "Drawings" at bounding box center [280, 276] width 57 height 19
click at [1398, 264] on button "Add drawing" at bounding box center [1411, 277] width 92 height 26
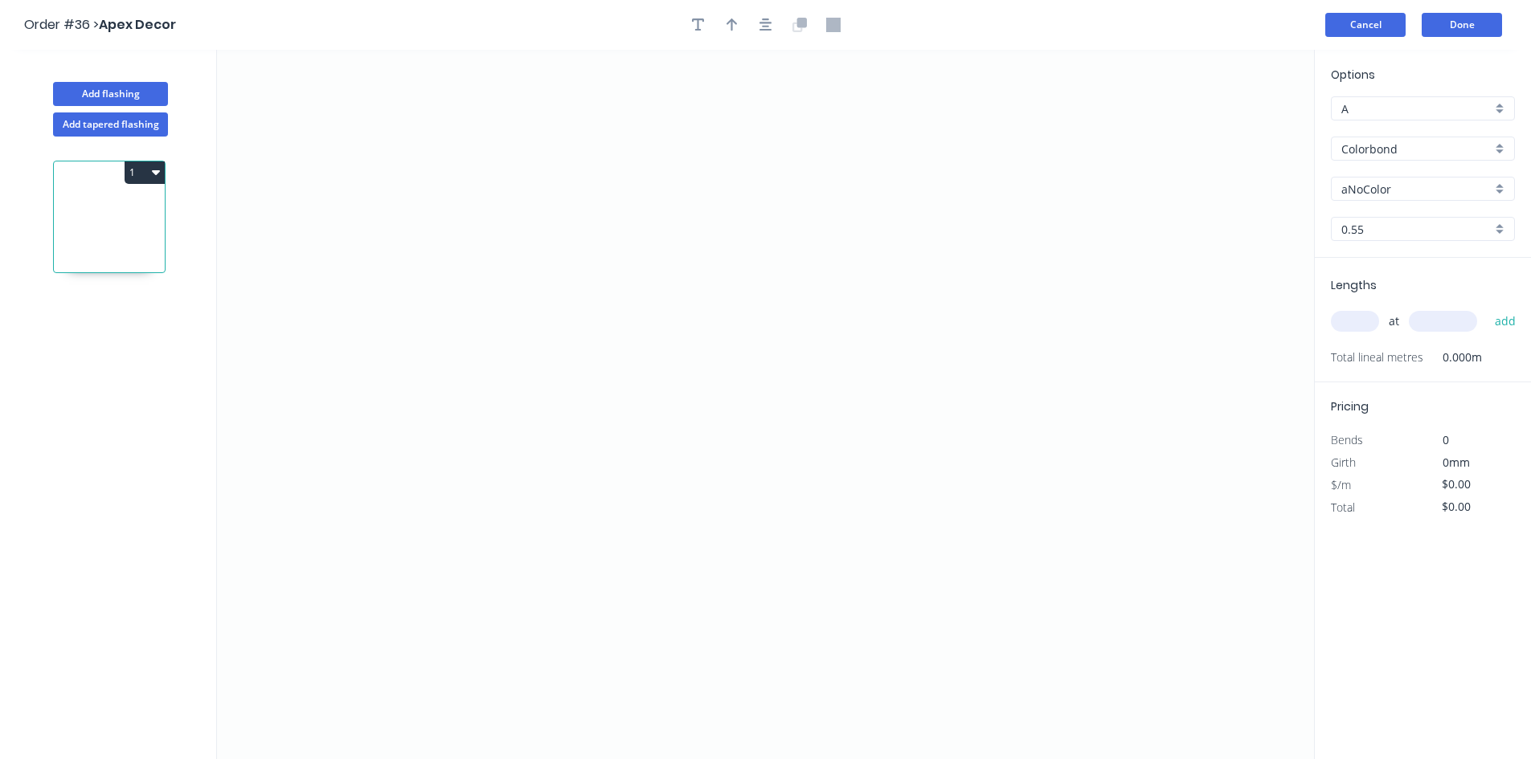
click at [1356, 31] on button "Cancel" at bounding box center [1365, 25] width 80 height 24
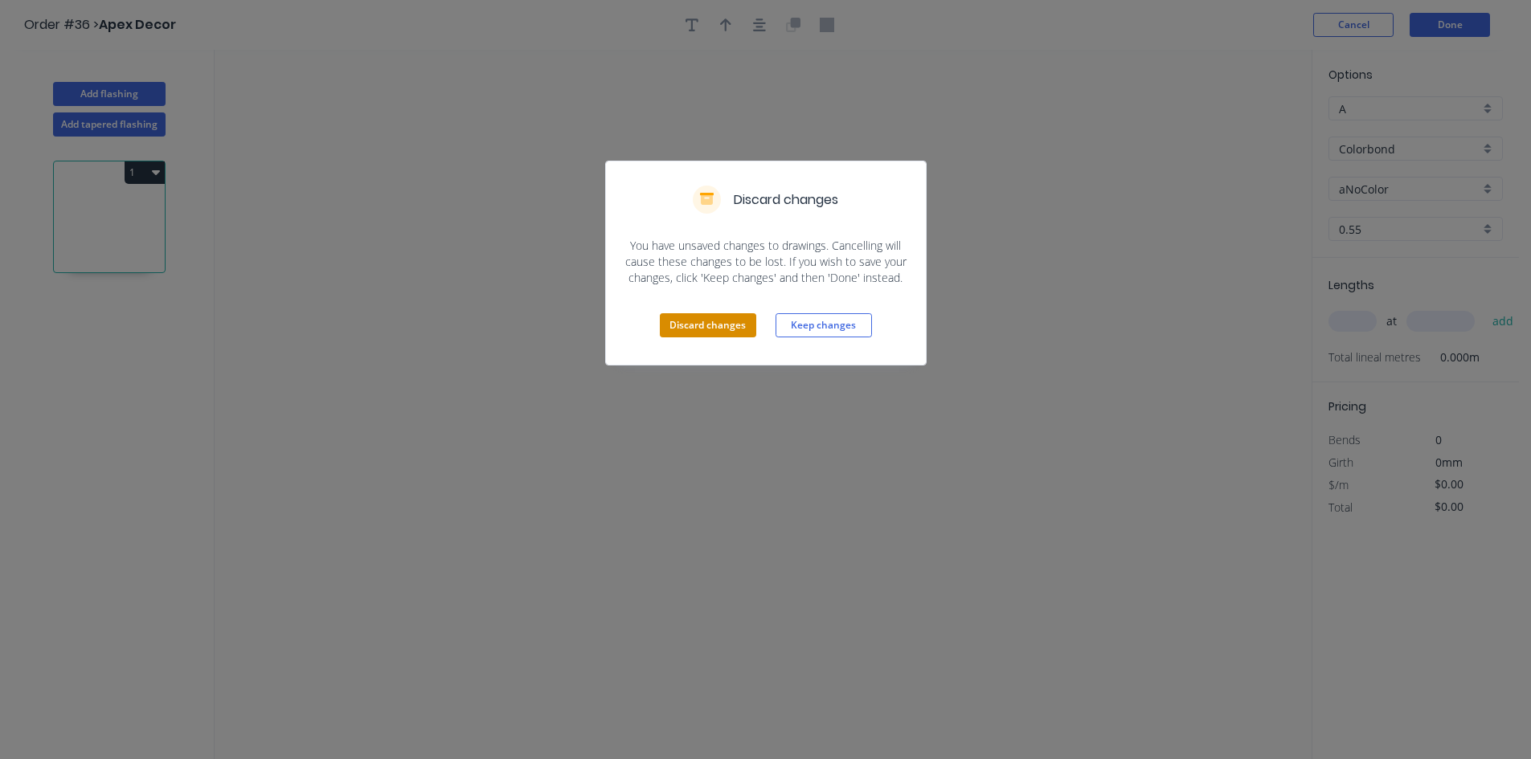
click at [702, 332] on button "Discard changes" at bounding box center [708, 325] width 96 height 24
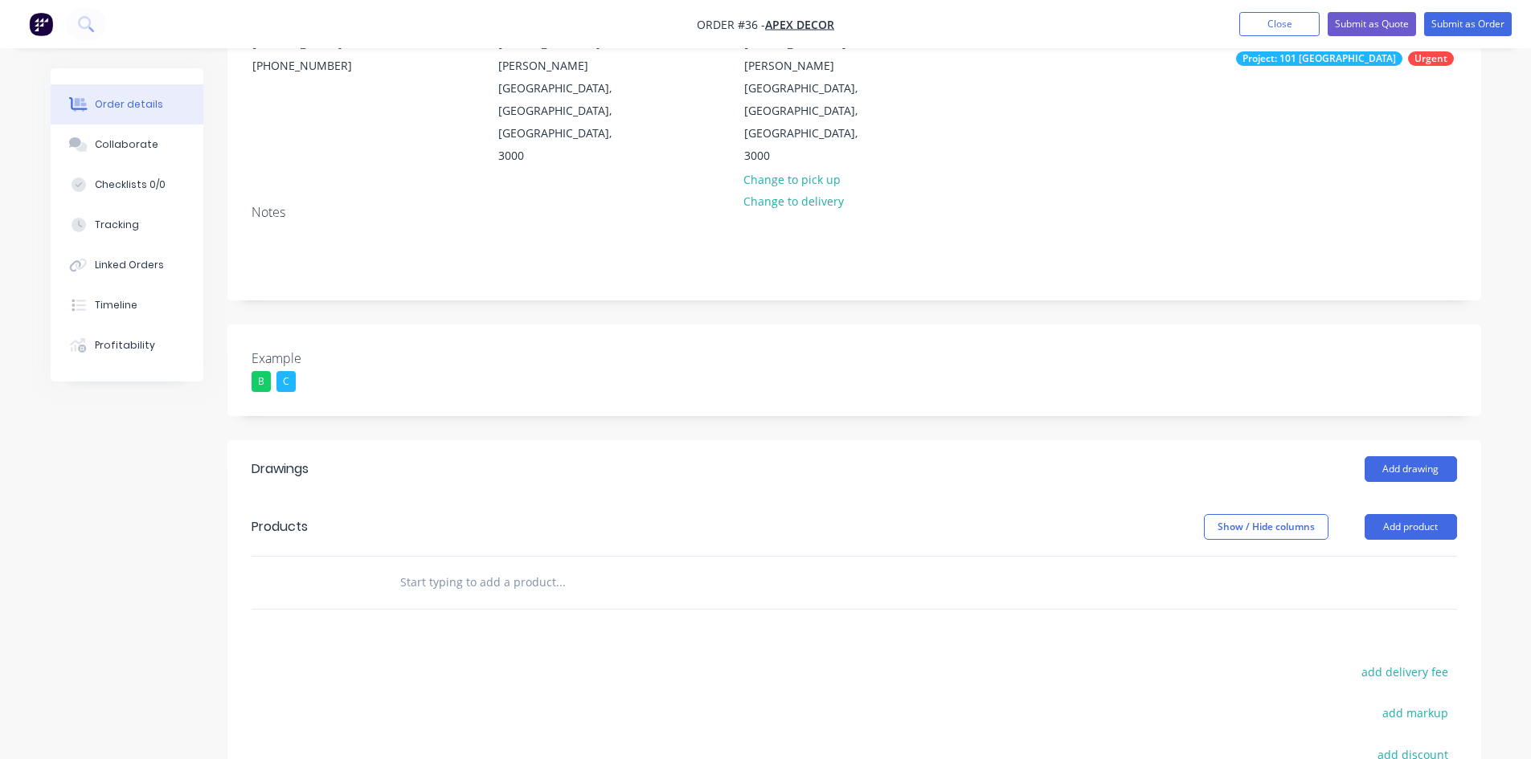
scroll to position [194, 0]
click at [258, 517] on div "Products" at bounding box center [280, 526] width 56 height 19
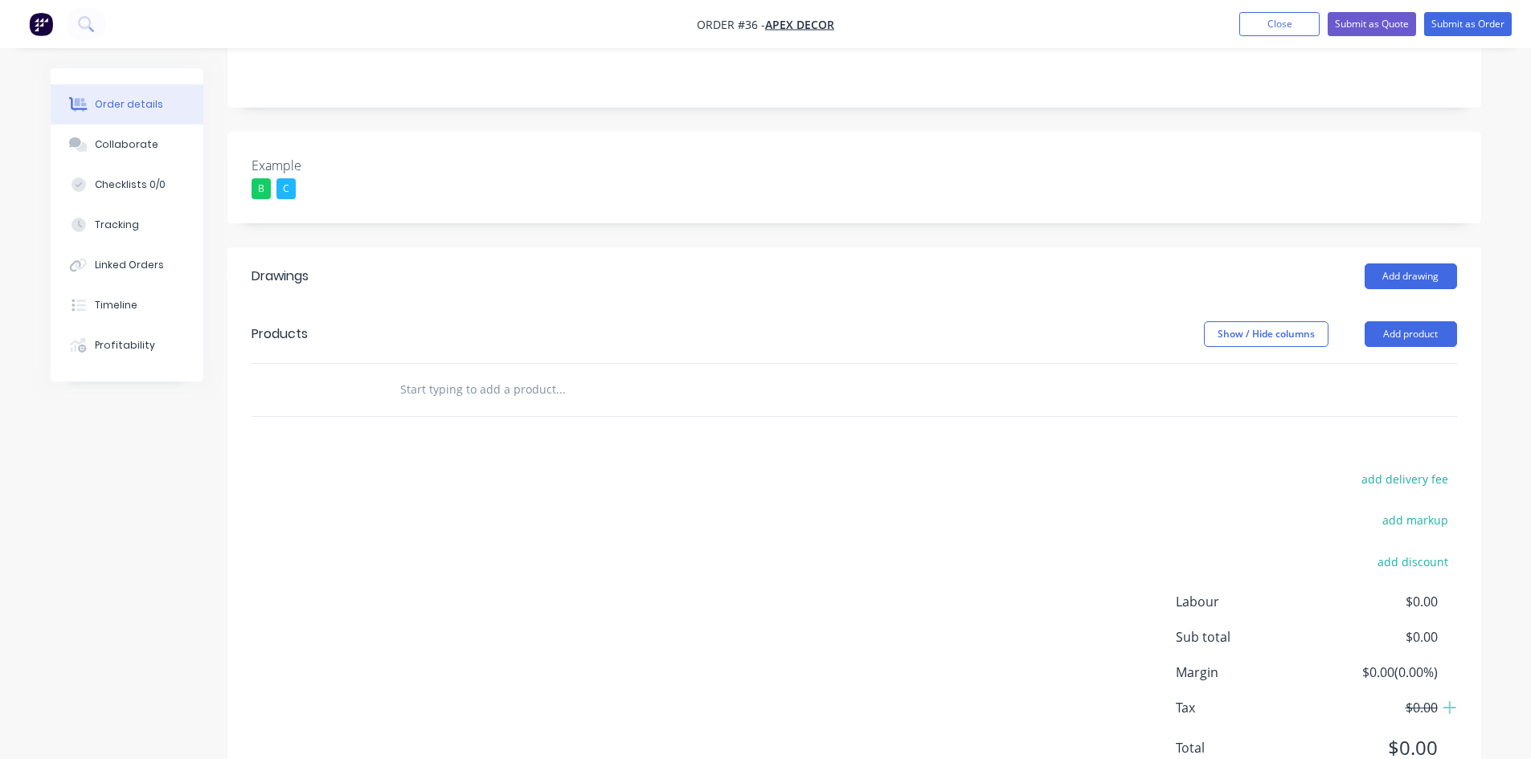
click at [420, 374] on input "text" at bounding box center [559, 390] width 321 height 32
click at [404, 374] on input "text" at bounding box center [559, 390] width 321 height 32
click at [401, 375] on div "Drawings Add drawing Products Show / Hide columns Add product add delivery fee …" at bounding box center [854, 525] width 1254 height 555
click at [434, 374] on input "text" at bounding box center [559, 390] width 321 height 32
type input "Custom Fabrication order"
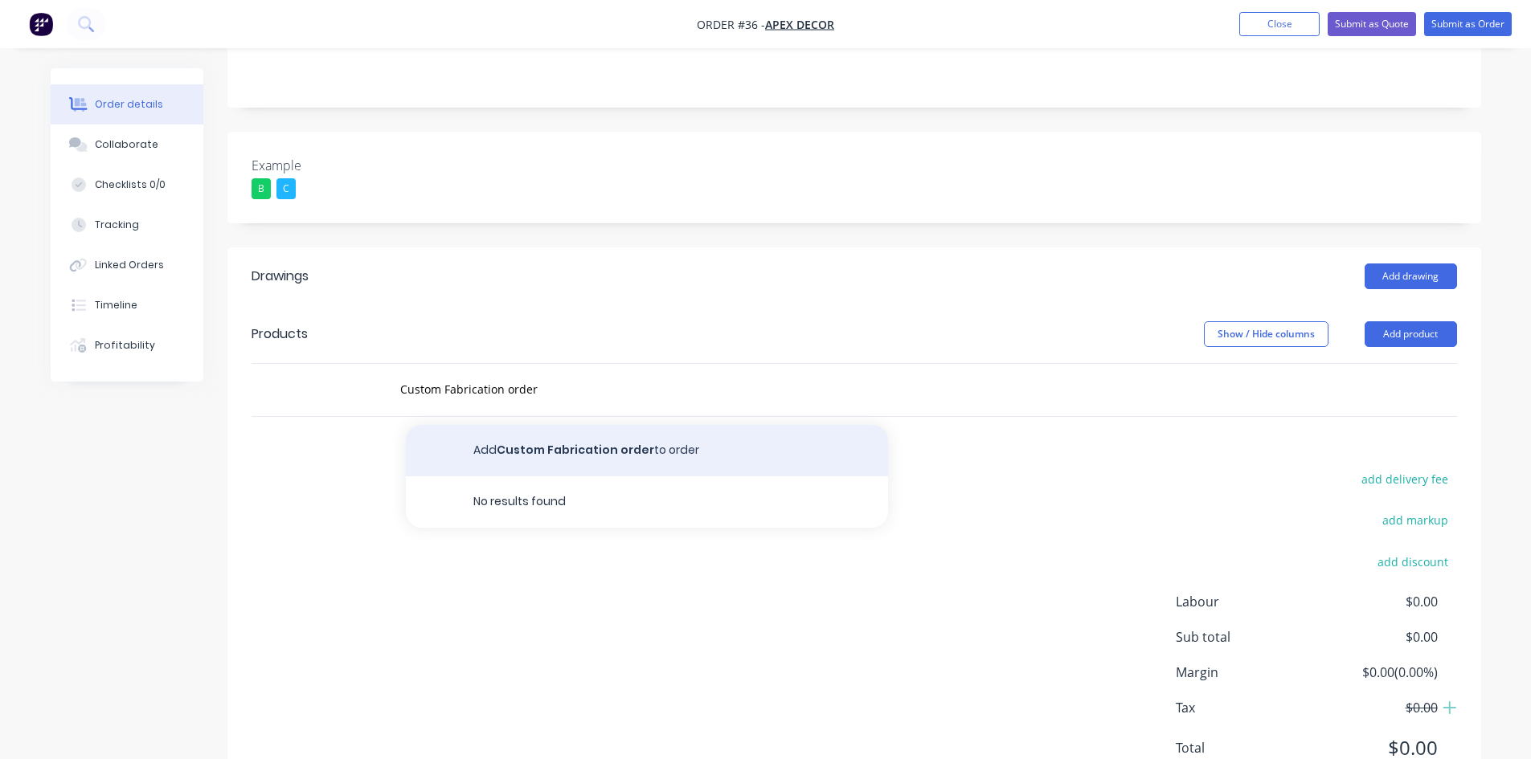
click at [567, 425] on button "Add Custom Fabrication order to order" at bounding box center [647, 450] width 482 height 51
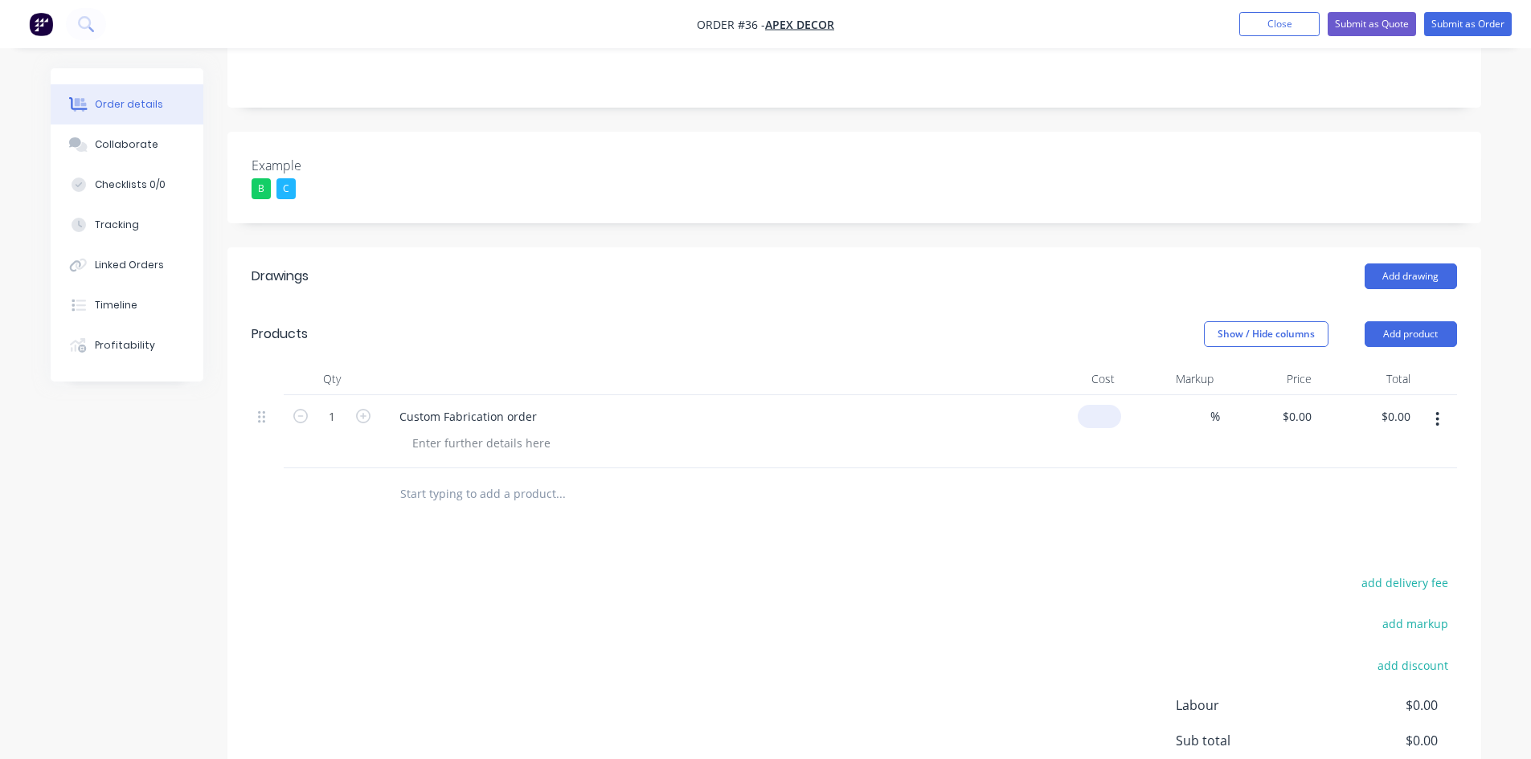
click at [1107, 405] on input at bounding box center [1102, 416] width 37 height 23
type input "$5,000.00"
type input "80"
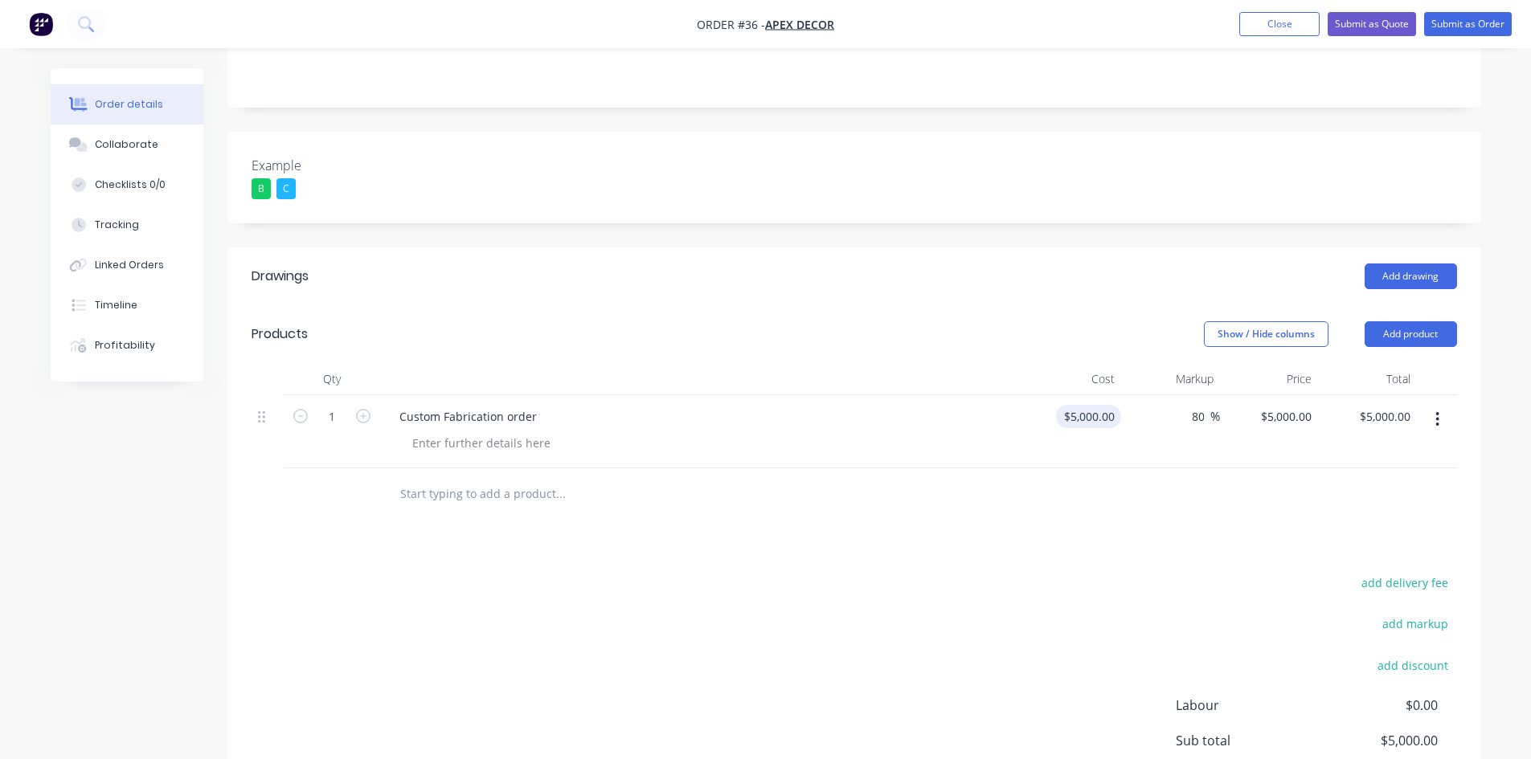
type input "9000"
type input "$9,000.00"
click at [1045, 486] on div "Drawings Add drawing Products Show / Hide columns Add product Qty Cost Markup P…" at bounding box center [854, 577] width 1254 height 659
click at [1291, 405] on input "9000" at bounding box center [1301, 416] width 34 height 23
type input "9500"
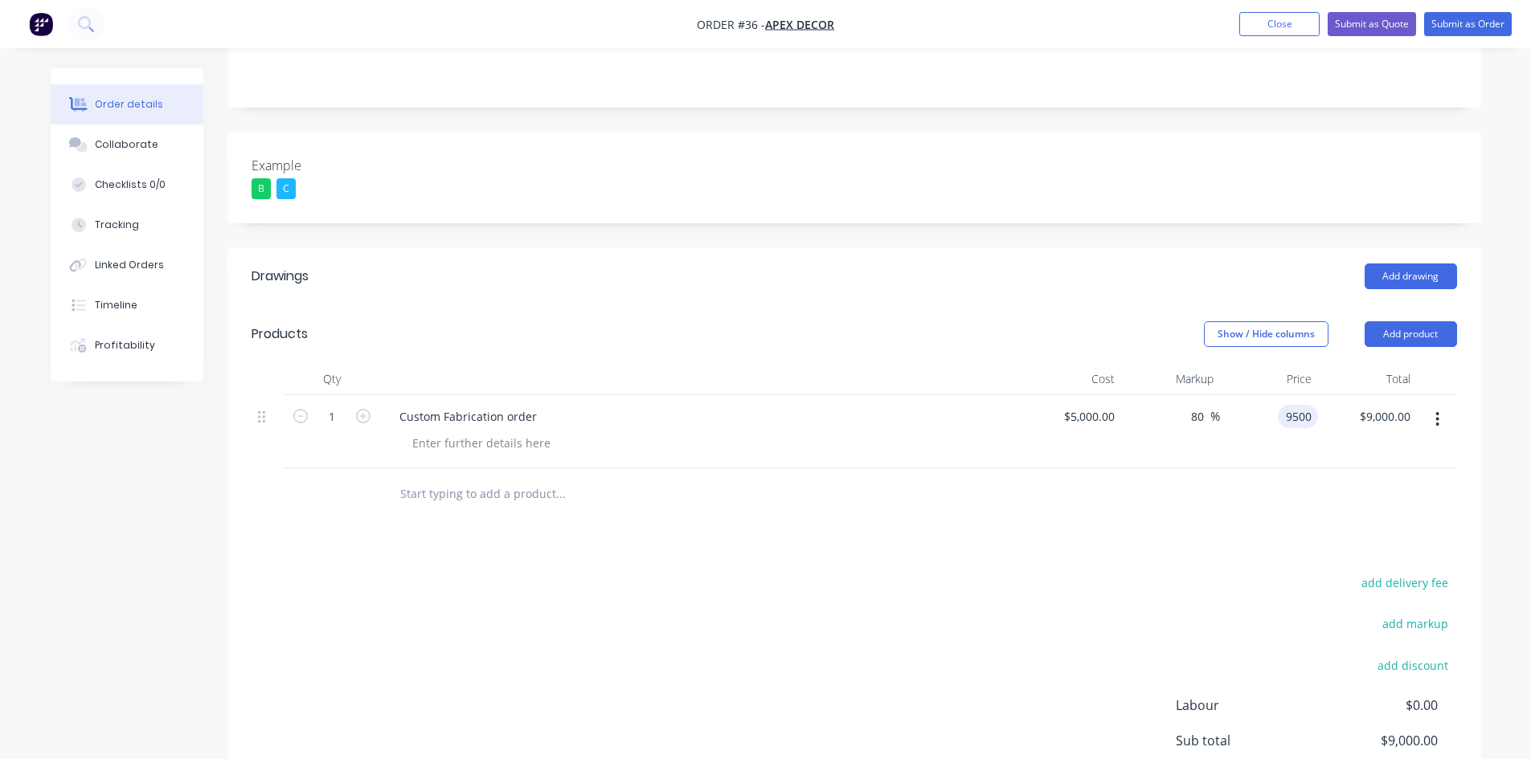
type input "90"
type input "$9,500.00"
click at [1026, 572] on div "add delivery fee add markup add discount Labour $0.00 Sub total $9,500.00 Margi…" at bounding box center [854, 727] width 1205 height 310
click at [447, 395] on div "Custom Fabrication order" at bounding box center [701, 431] width 643 height 73
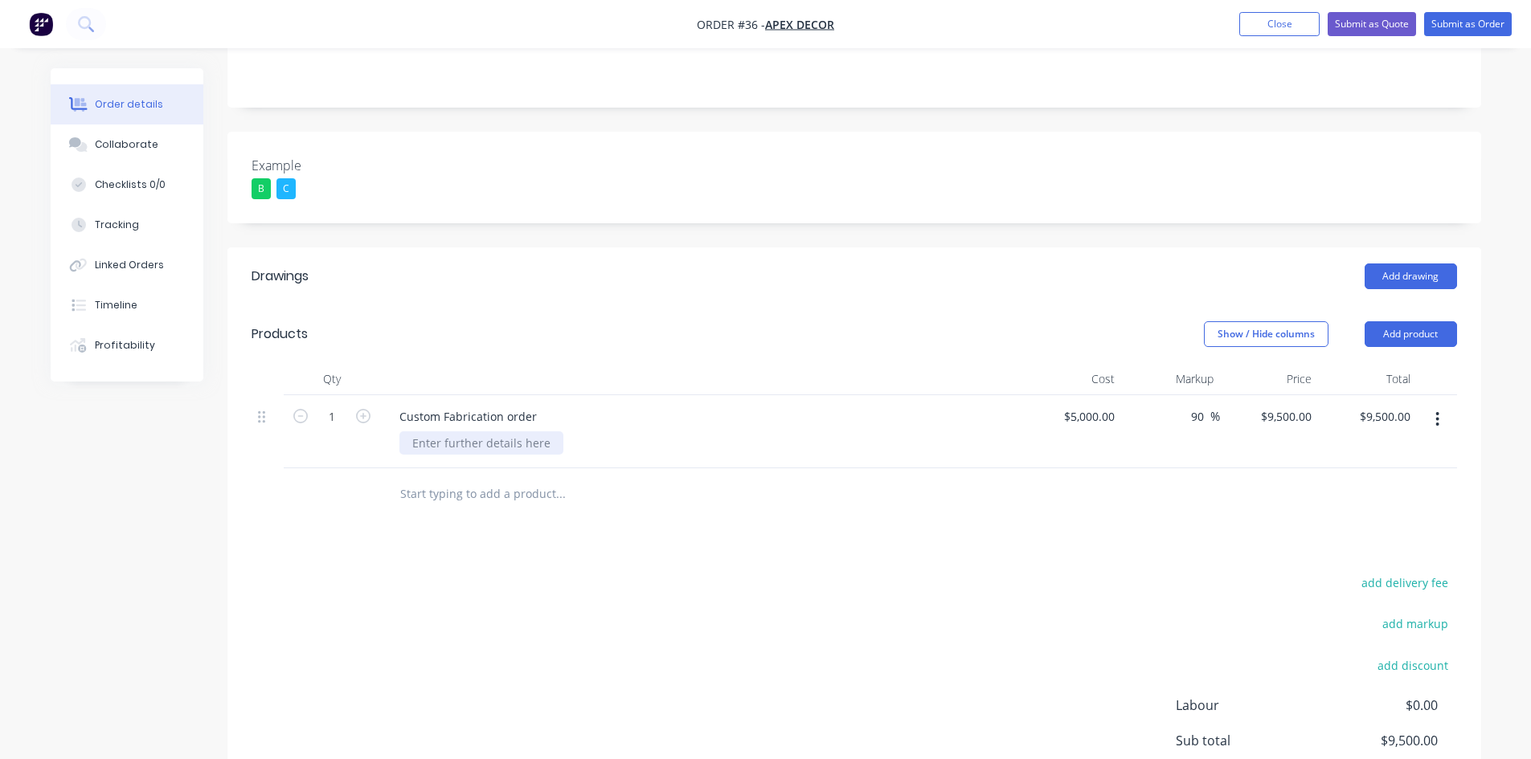
click at [439, 432] on div at bounding box center [481, 443] width 164 height 23
click at [528, 572] on div "add delivery fee add markup add discount Labour $0.00 Sub total $9,500.00 Margi…" at bounding box center [854, 727] width 1205 height 310
click at [1401, 405] on button "button" at bounding box center [1437, 419] width 38 height 29
click at [1348, 546] on div "Delete" at bounding box center [1381, 557] width 124 height 23
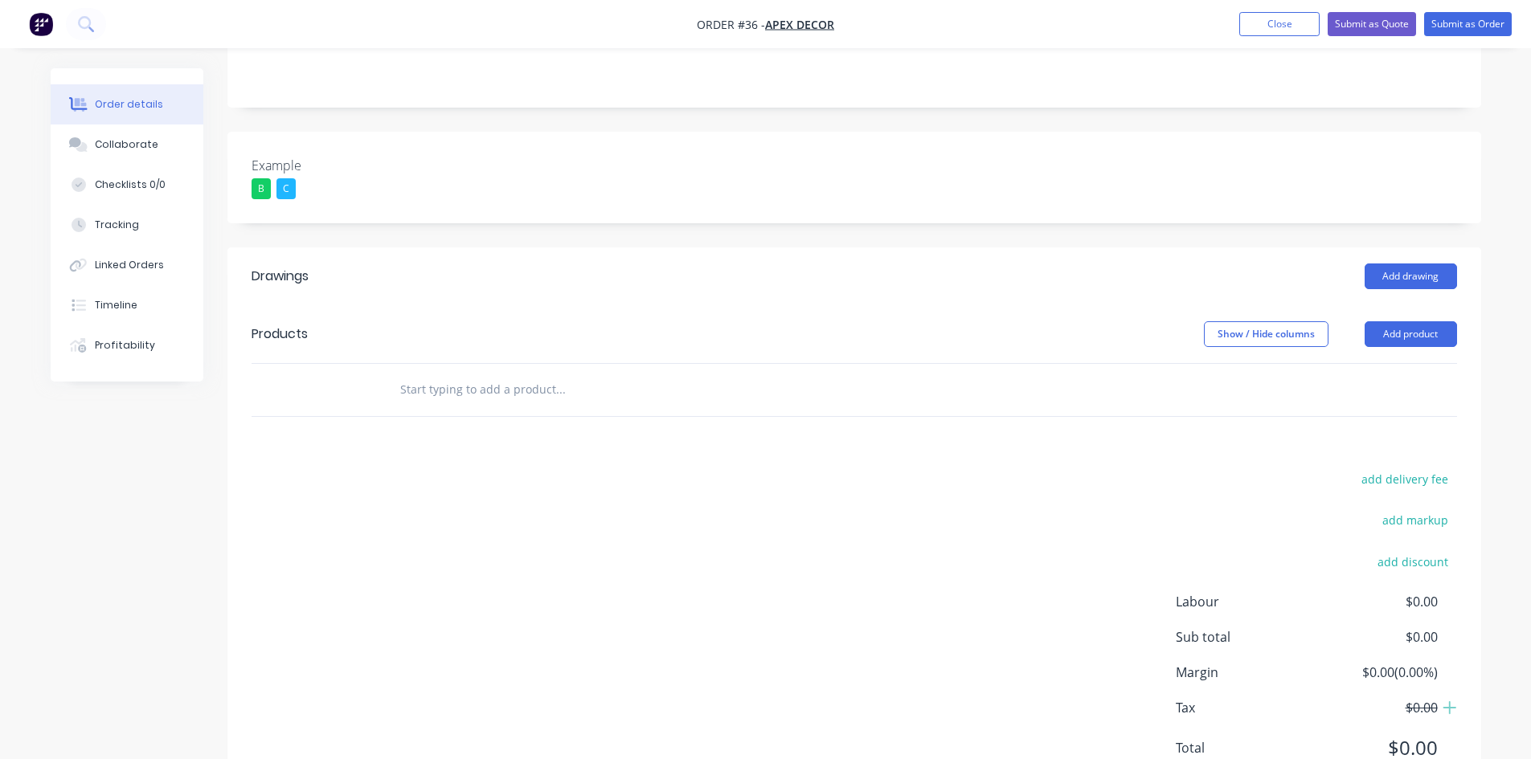
click at [1401, 289] on div "Order details Collaborate Checklists 0/0 Tracking Linked Orders Timeline Profit…" at bounding box center [765, 220] width 1531 height 1213
click at [1396, 321] on button "Add product" at bounding box center [1411, 334] width 92 height 26
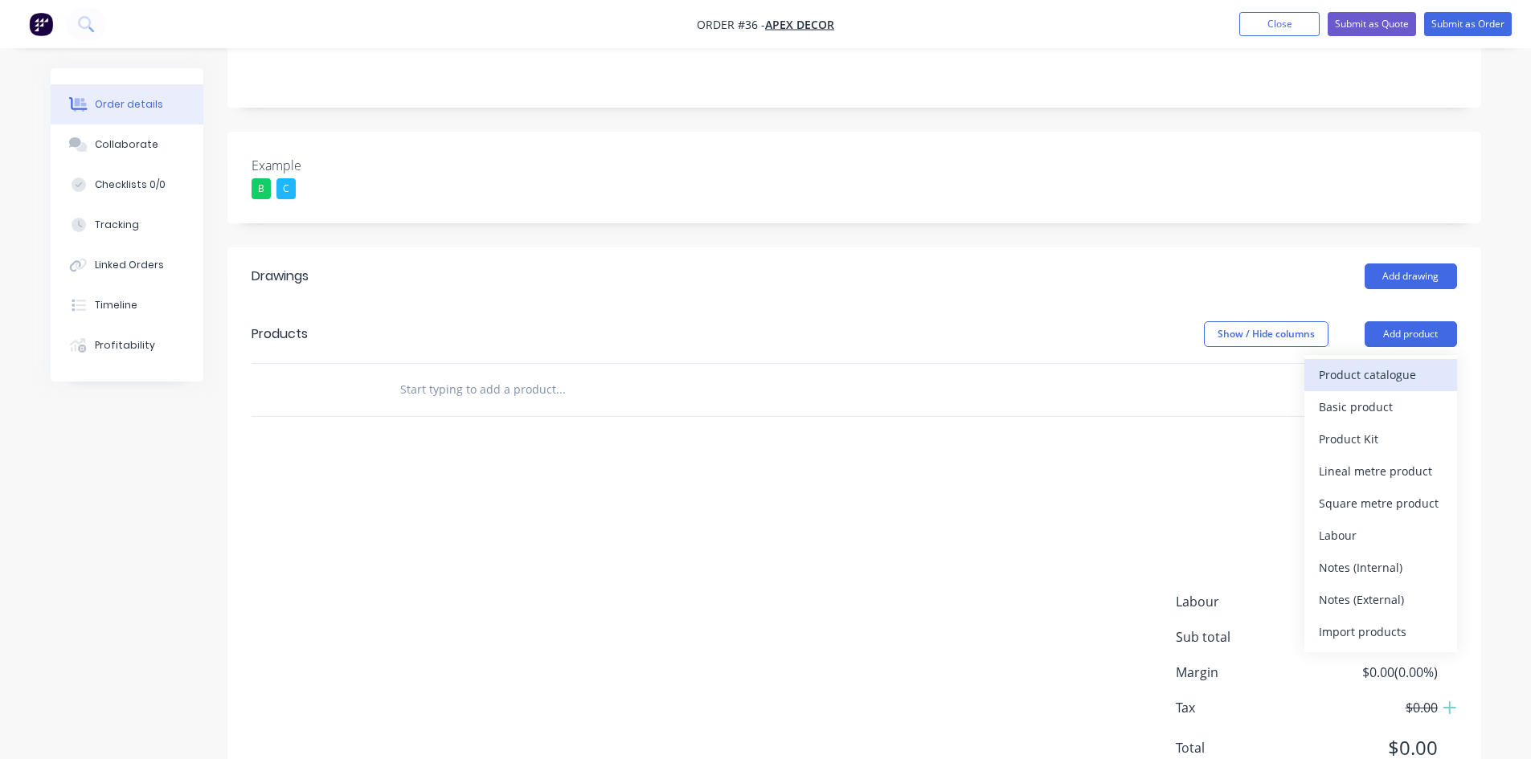
click at [1363, 363] on div "Product catalogue" at bounding box center [1381, 374] width 124 height 23
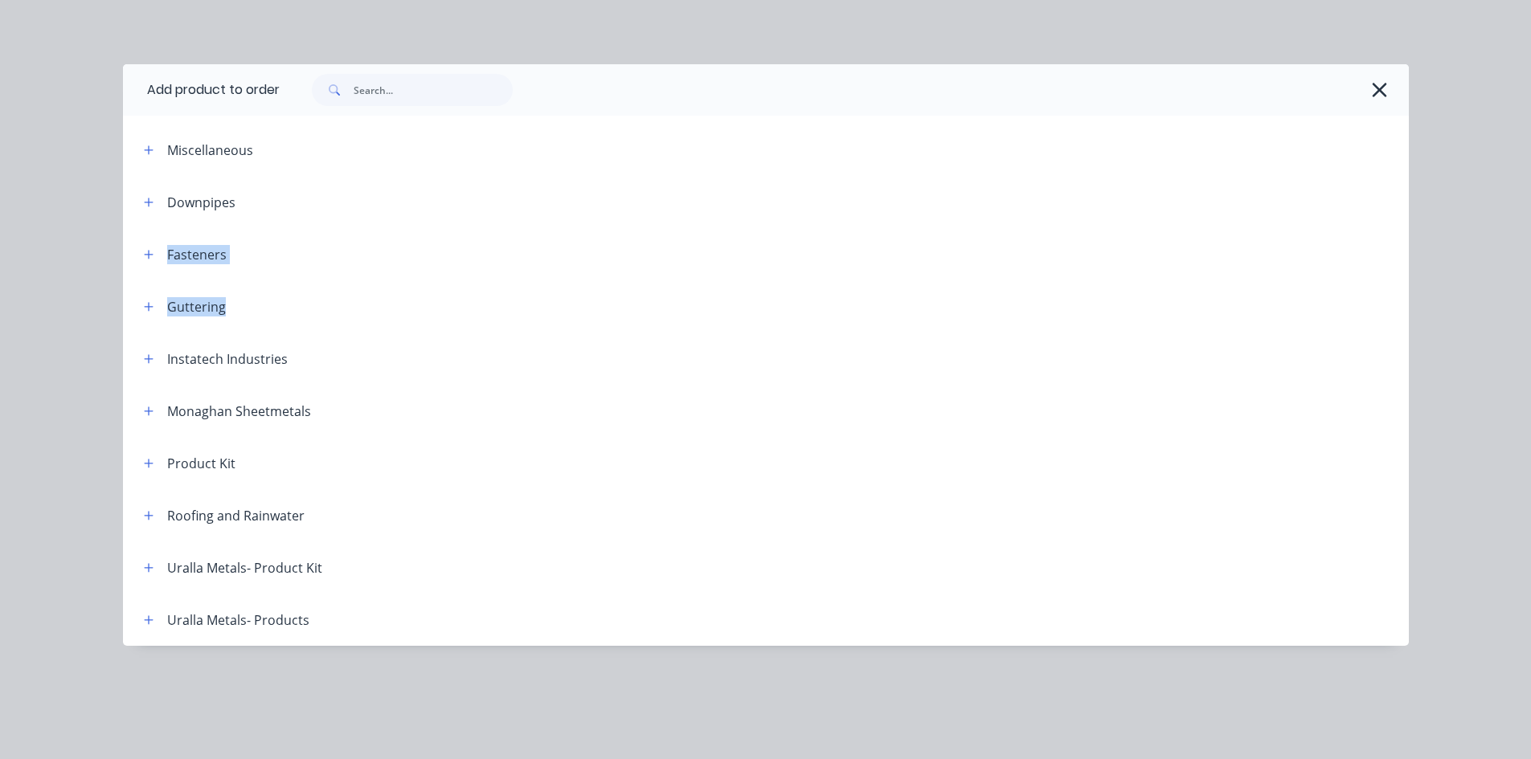
drag, startPoint x: 1363, startPoint y: 298, endPoint x: 537, endPoint y: 215, distance: 830.3
click at [537, 215] on div "Miscellaneous Downpipes Fasteners Guttering Instatech Industries Monaghan Sheet…" at bounding box center [766, 385] width 1286 height 522
click at [537, 215] on header "Downpipes" at bounding box center [766, 202] width 1286 height 52
click at [149, 363] on icon "button" at bounding box center [148, 358] width 9 height 9
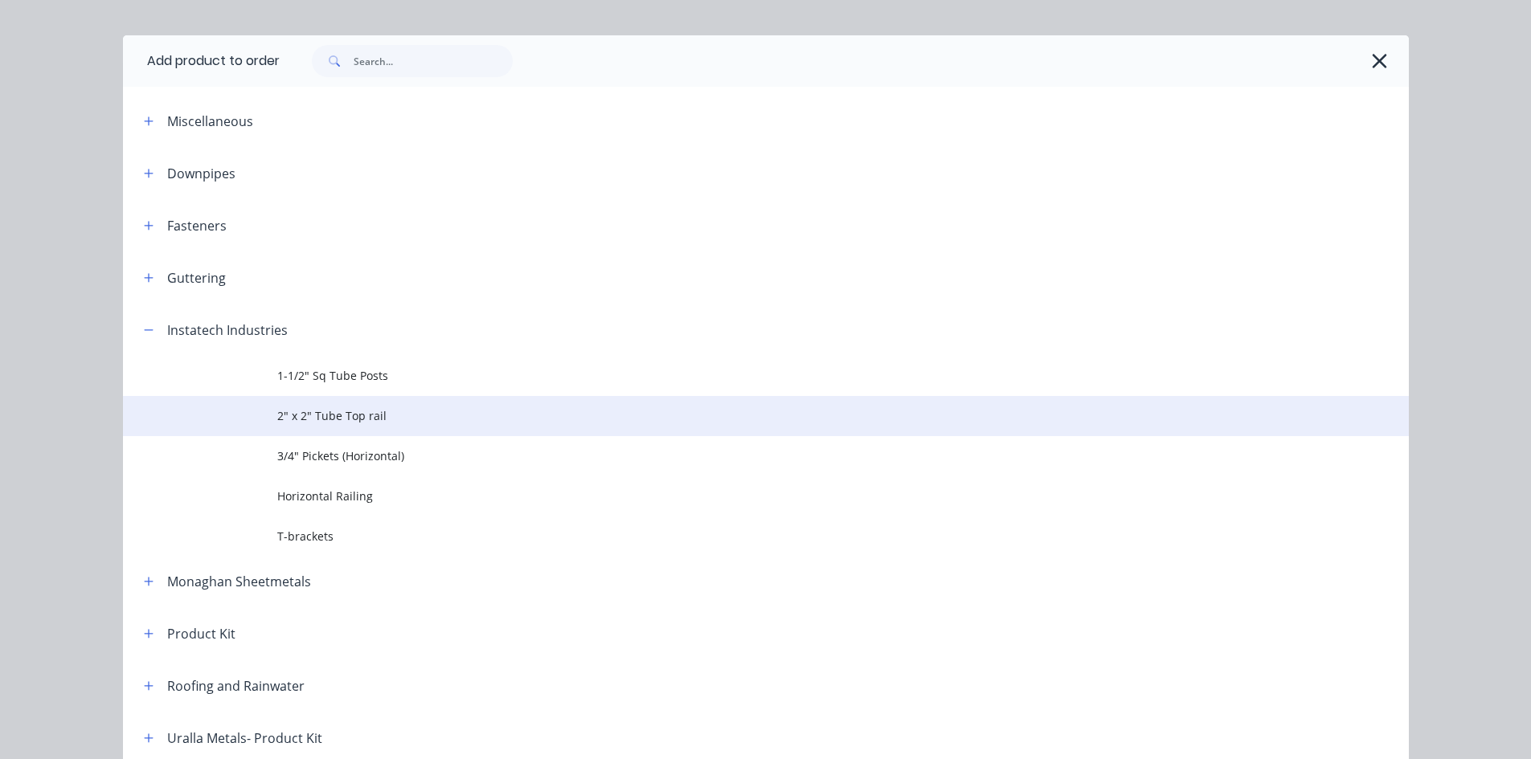
scroll to position [36, 0]
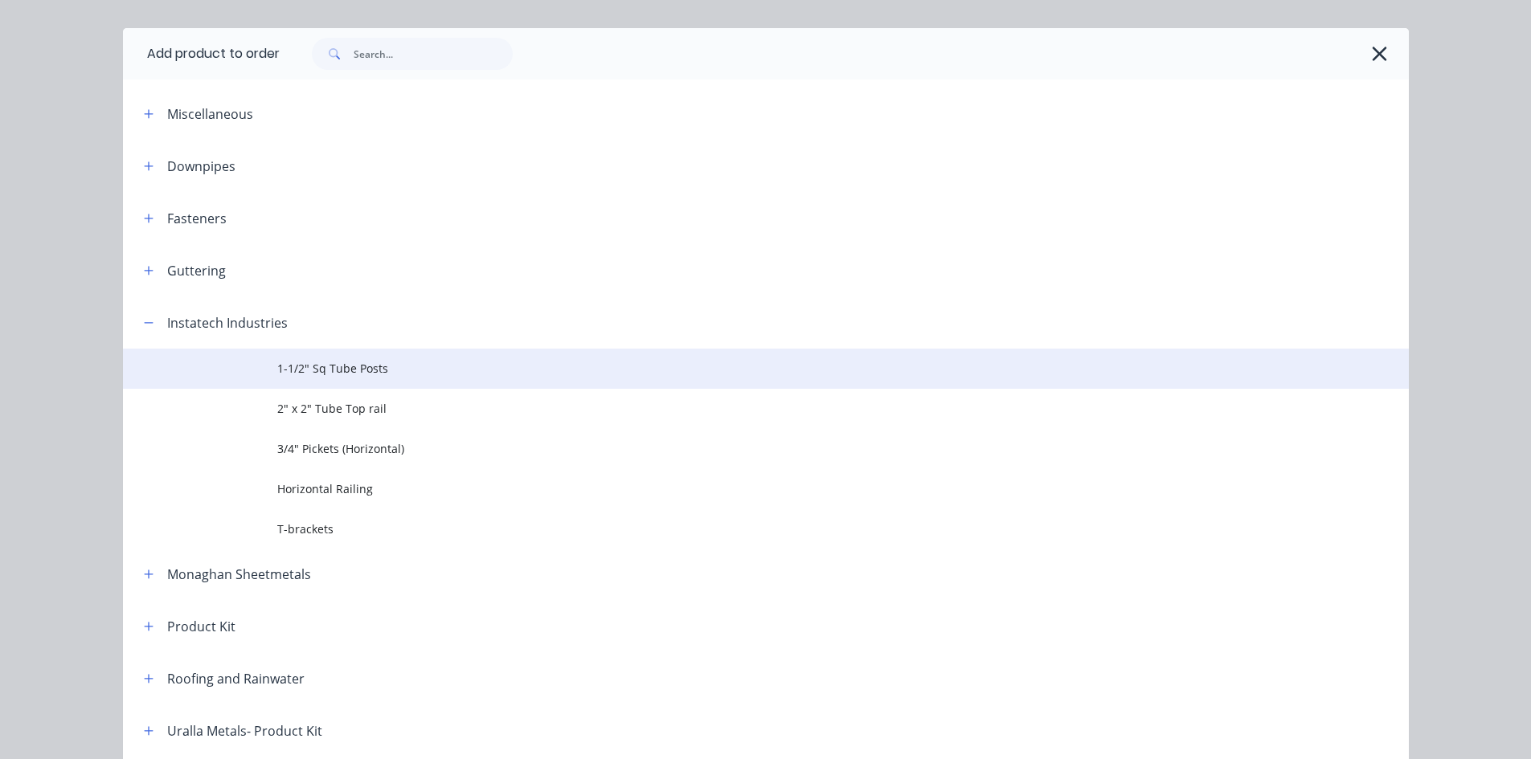
click at [334, 376] on span "1-1/2" Sq Tube Posts" at bounding box center [729, 368] width 905 height 17
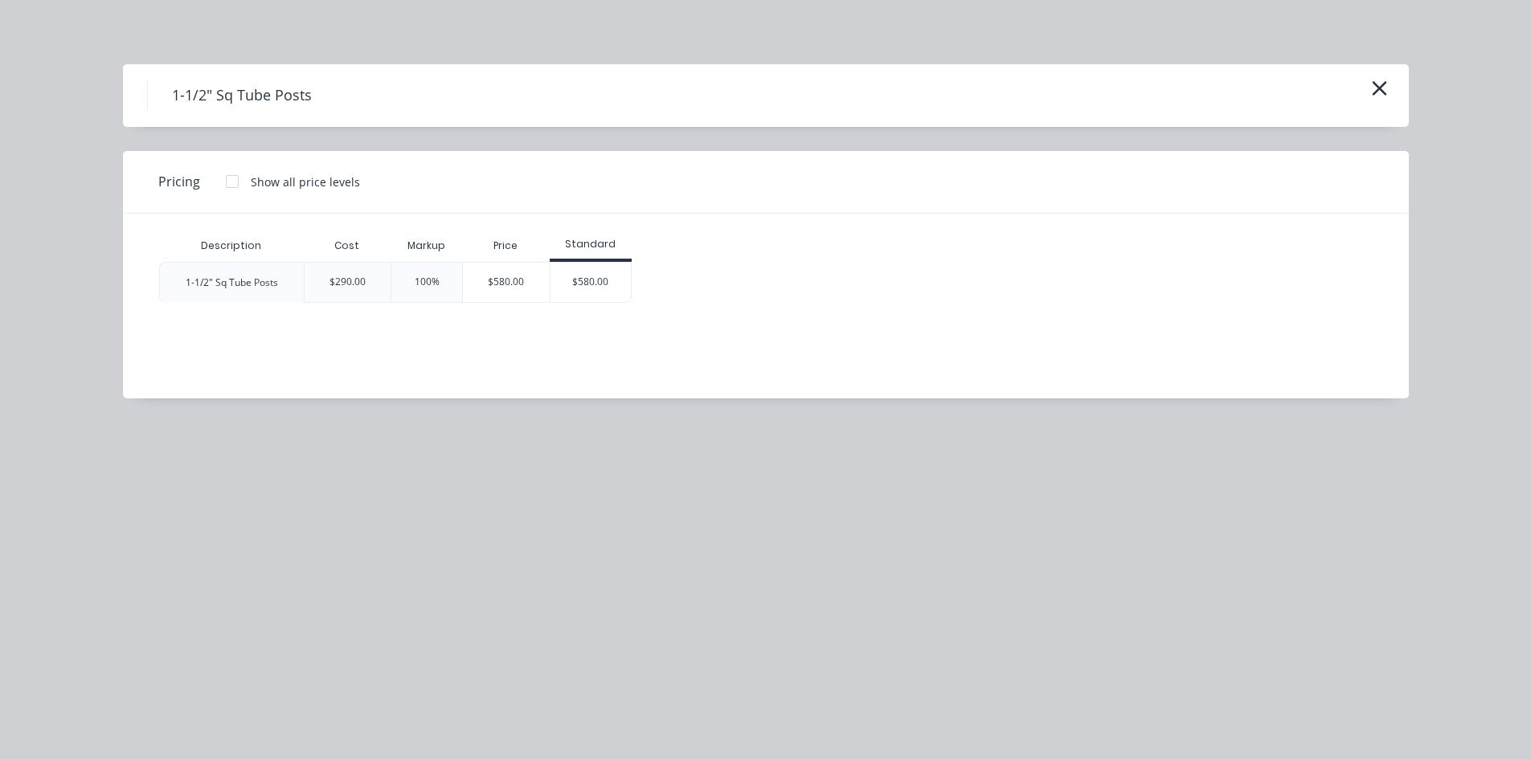
scroll to position [0, 0]
click at [482, 279] on div "$580.00" at bounding box center [506, 282] width 87 height 39
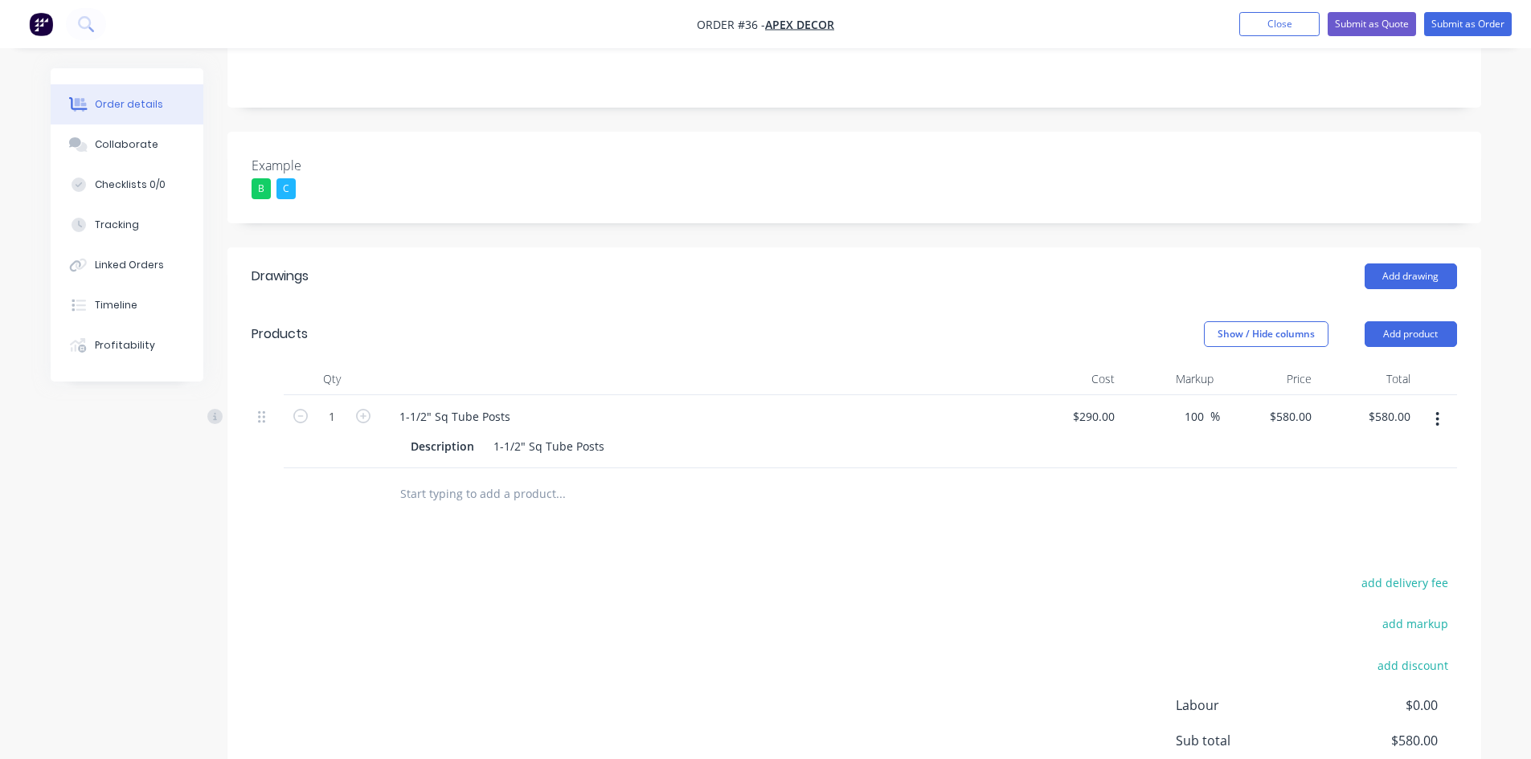
click at [444, 572] on div "add delivery fee add markup add discount Labour $0.00 Sub total $580.00 Margin …" at bounding box center [854, 727] width 1205 height 310
click at [1401, 412] on icon "button" at bounding box center [1437, 419] width 3 height 14
click at [1360, 546] on div "Delete" at bounding box center [1381, 557] width 124 height 23
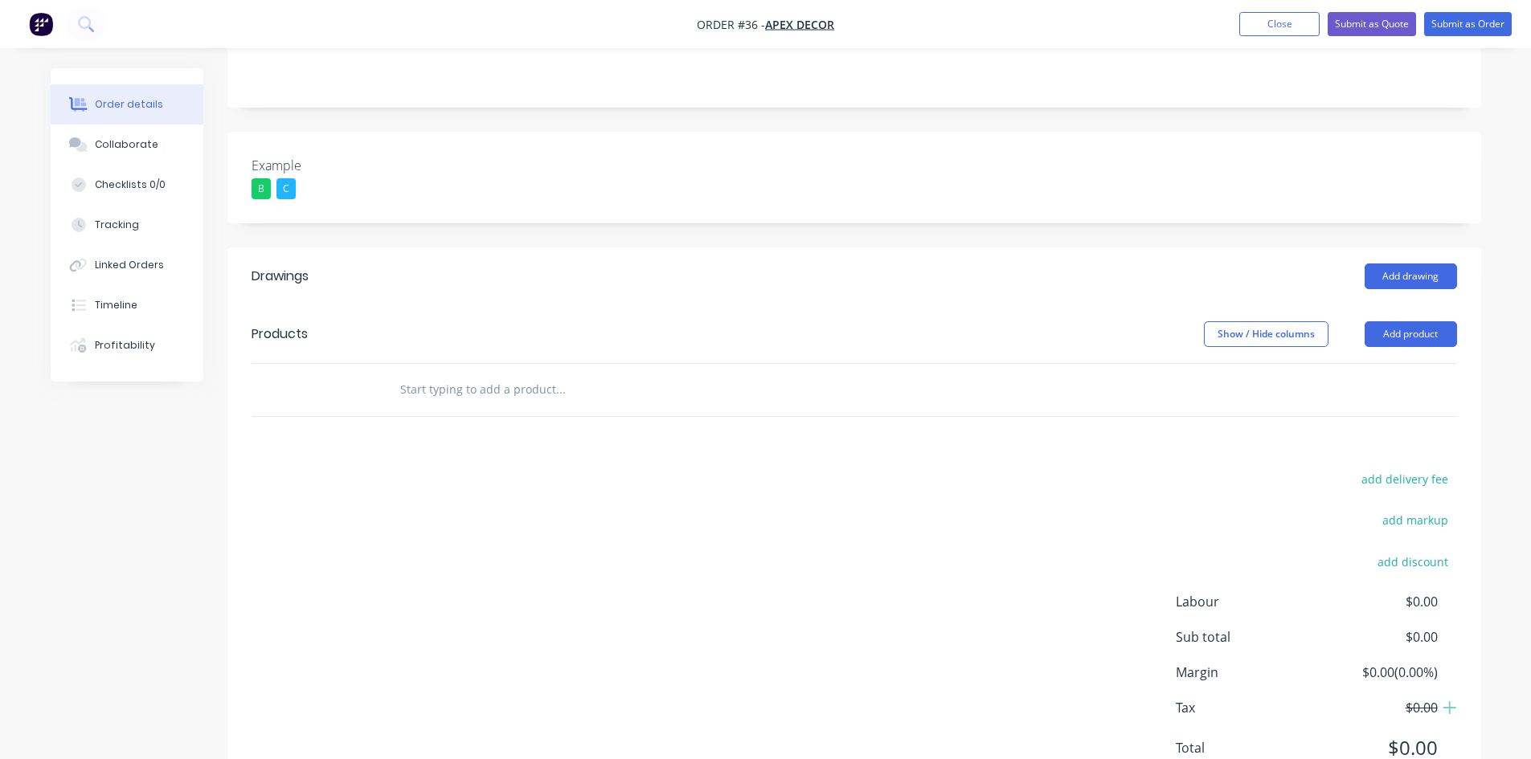
click at [1401, 301] on div "Order details Collaborate Checklists 0/0 Tracking Linked Orders Timeline Profit…" at bounding box center [765, 220] width 1531 height 1213
click at [1401, 321] on button "Add product" at bounding box center [1411, 334] width 92 height 26
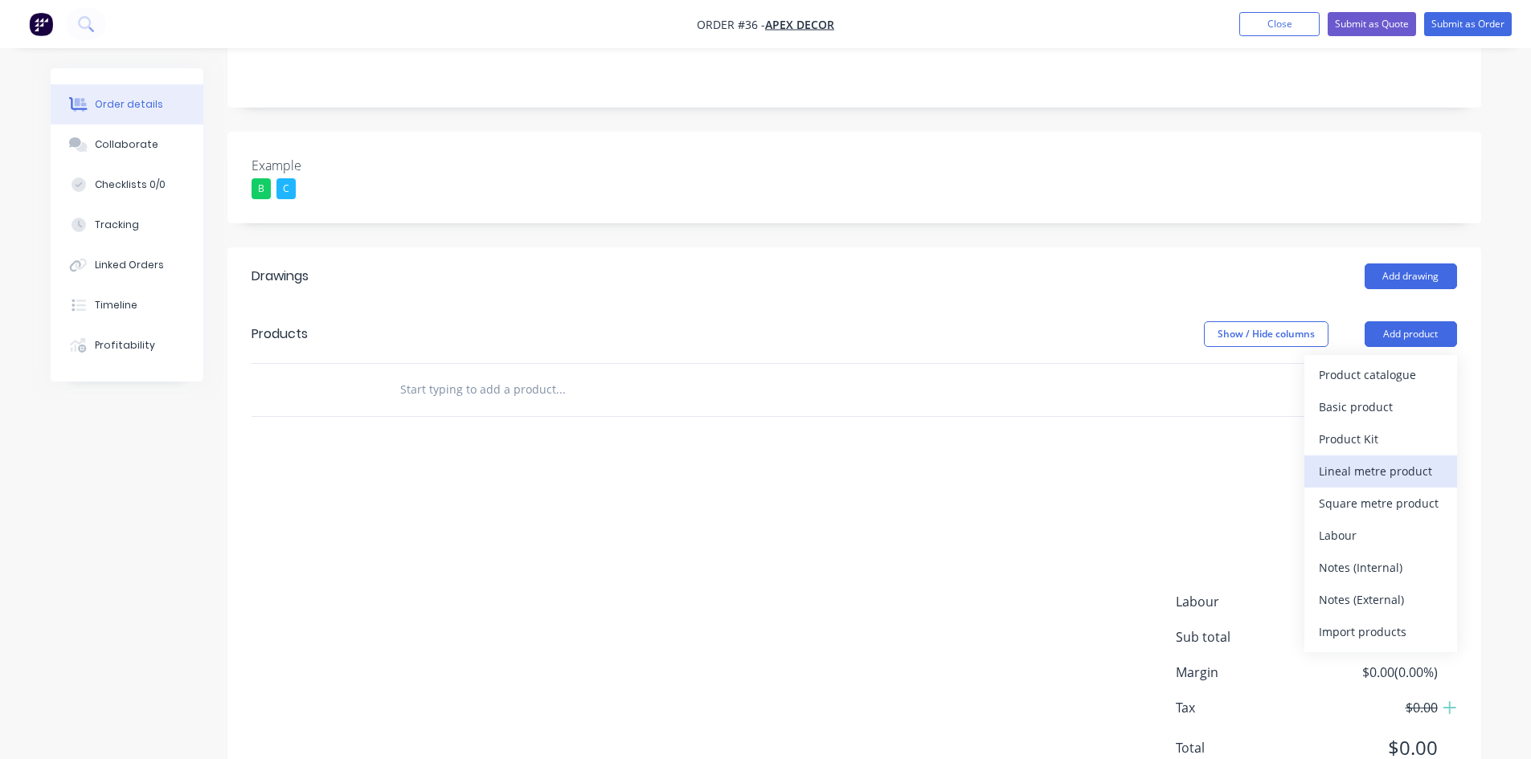
click at [1368, 460] on div "Lineal metre product" at bounding box center [1381, 471] width 124 height 23
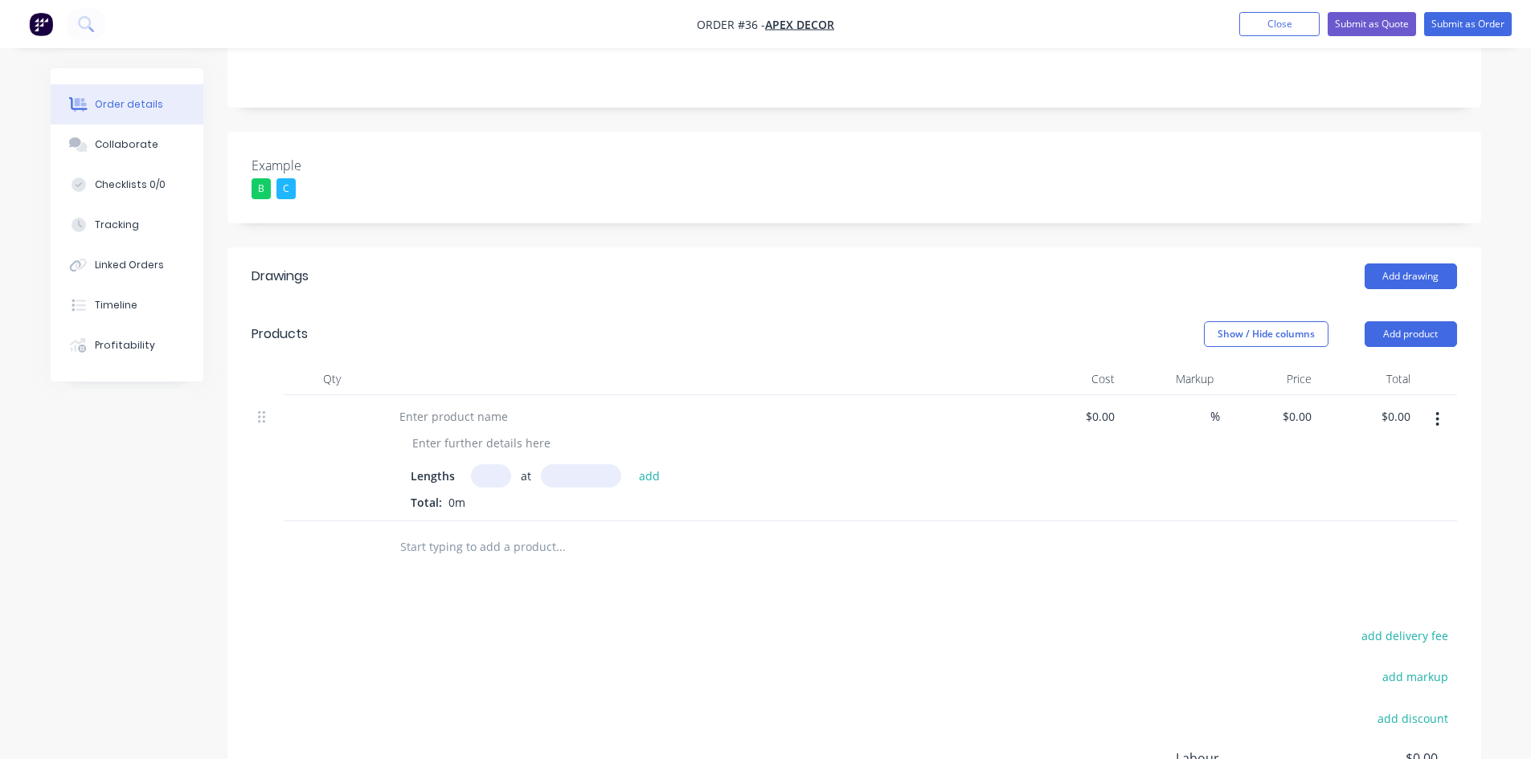
click at [481, 464] on input "text" at bounding box center [491, 475] width 40 height 23
click at [447, 405] on div at bounding box center [454, 416] width 134 height 23
click at [1107, 405] on input at bounding box center [1102, 416] width 37 height 23
type input "$0.00"
click at [490, 464] on input "text" at bounding box center [491, 475] width 40 height 23
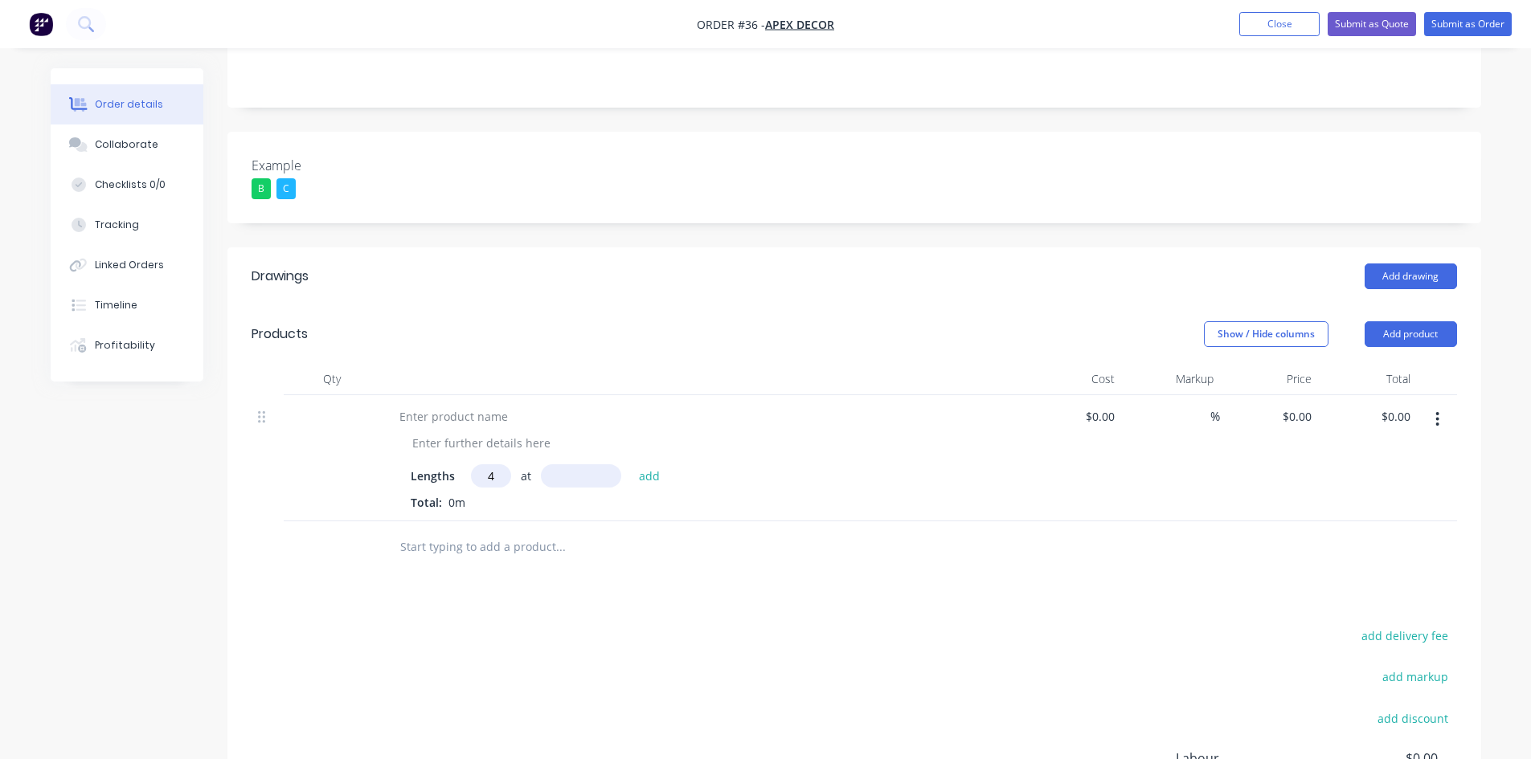
type input "4"
type input "3000mm"
click at [644, 464] on button "add" at bounding box center [650, 475] width 38 height 22
click at [501, 497] on icon "button" at bounding box center [502, 504] width 10 height 14
click at [501, 494] on div "Total: 0m" at bounding box center [702, 502] width 582 height 17
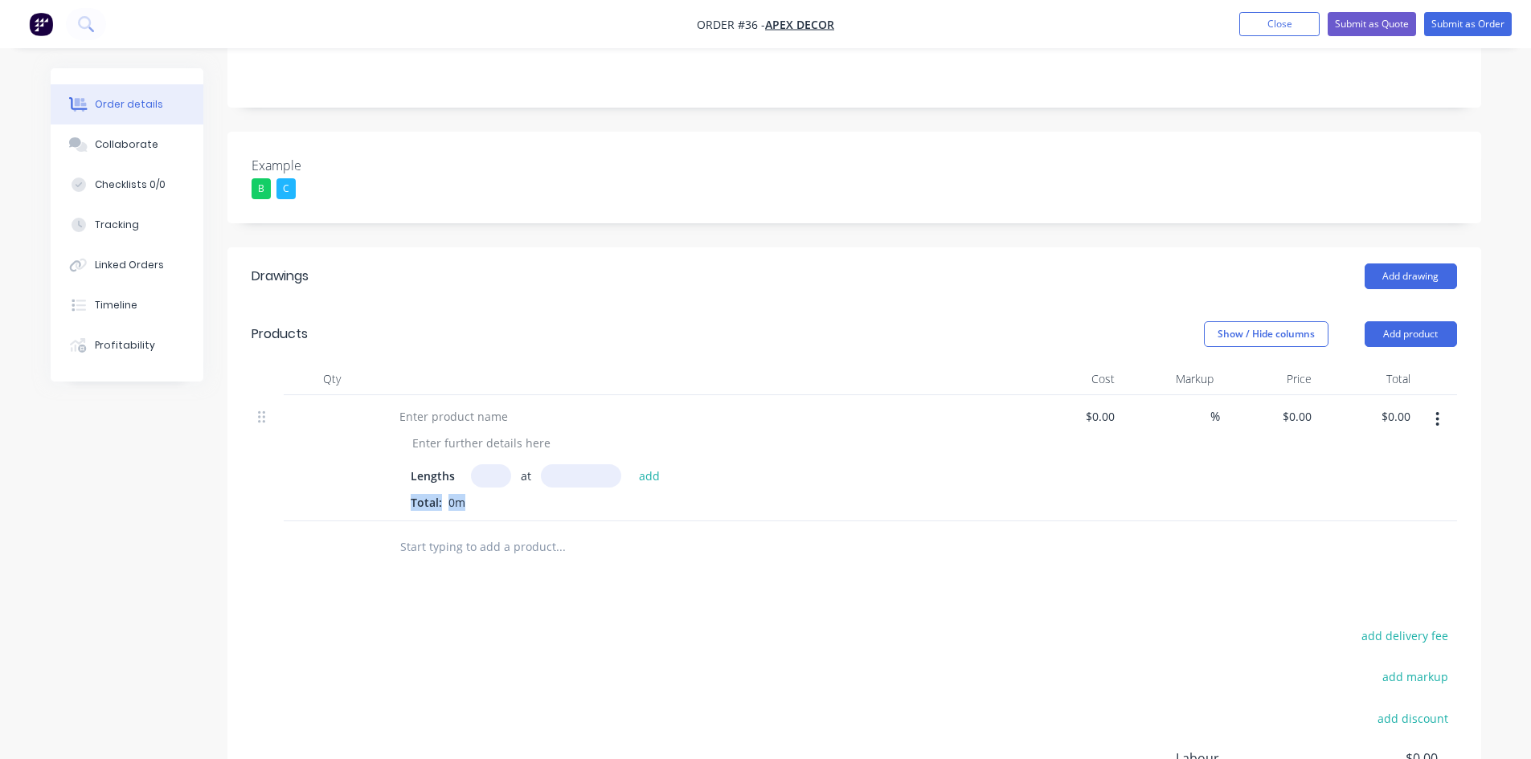
click at [501, 494] on div "Total: 0m" at bounding box center [702, 502] width 582 height 17
click at [1401, 405] on button "button" at bounding box center [1437, 419] width 38 height 29
click at [1352, 546] on div "Delete" at bounding box center [1381, 557] width 124 height 23
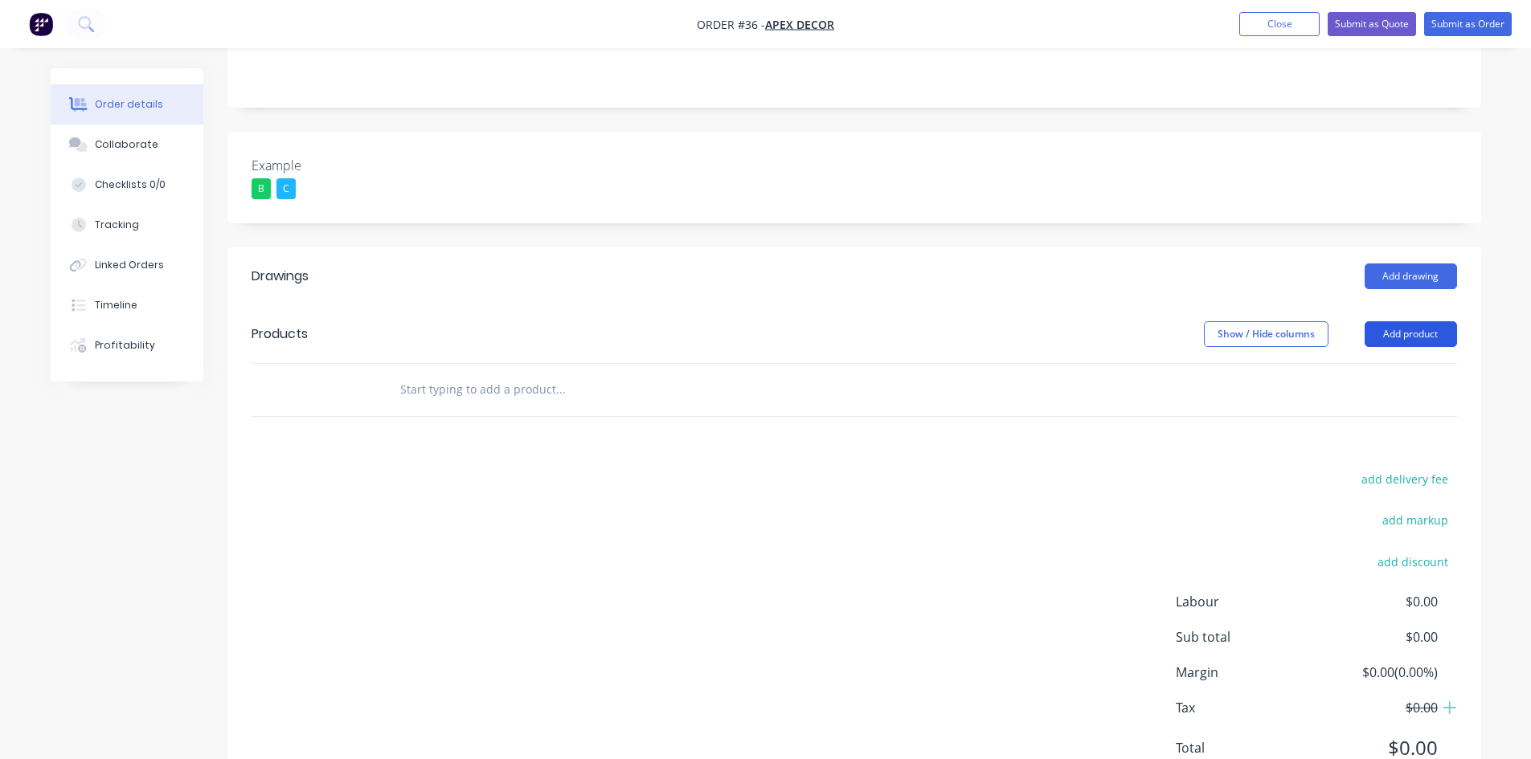
click at [1401, 321] on button "Add product" at bounding box center [1411, 334] width 92 height 26
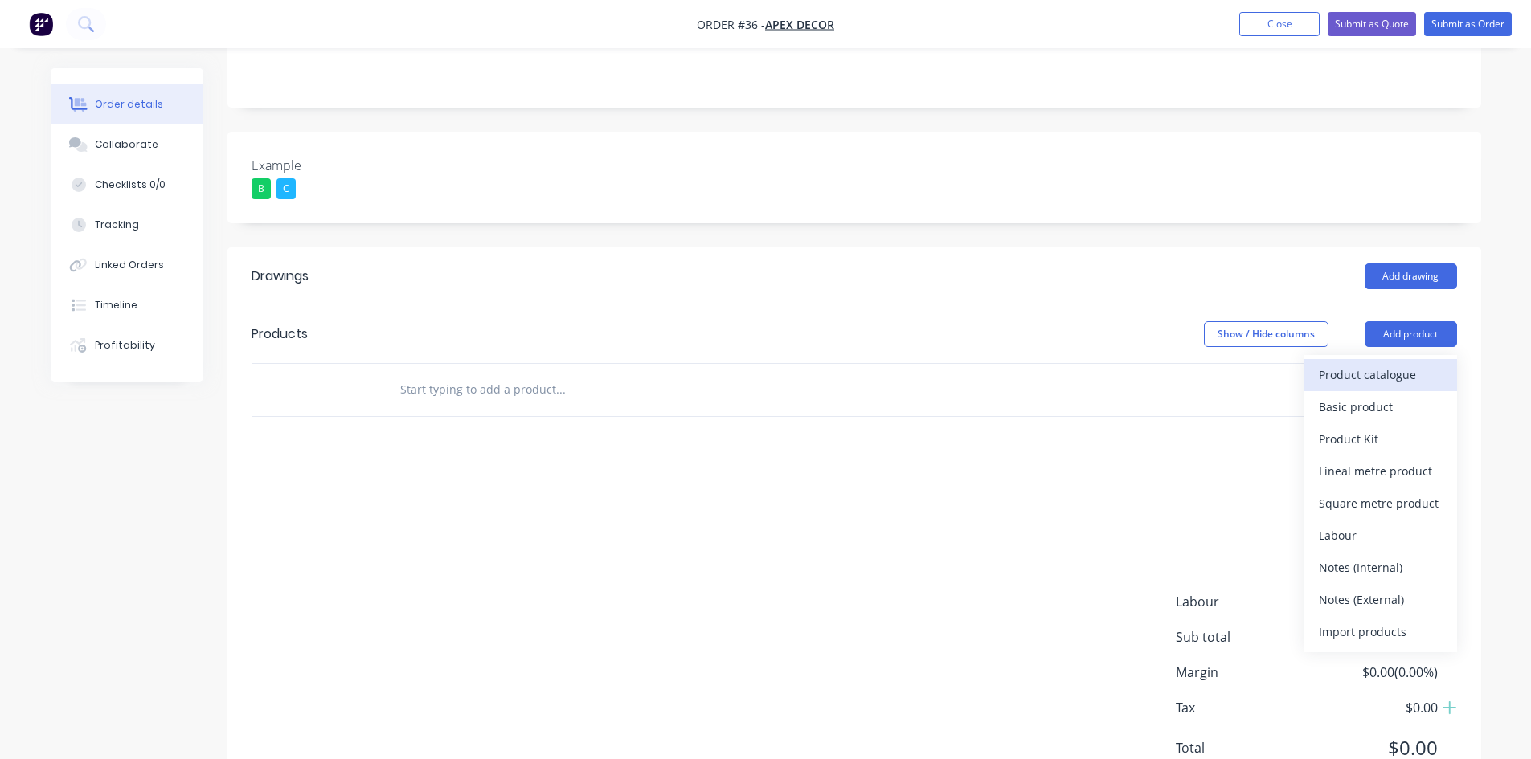
click at [1368, 363] on div "Product catalogue" at bounding box center [1381, 374] width 124 height 23
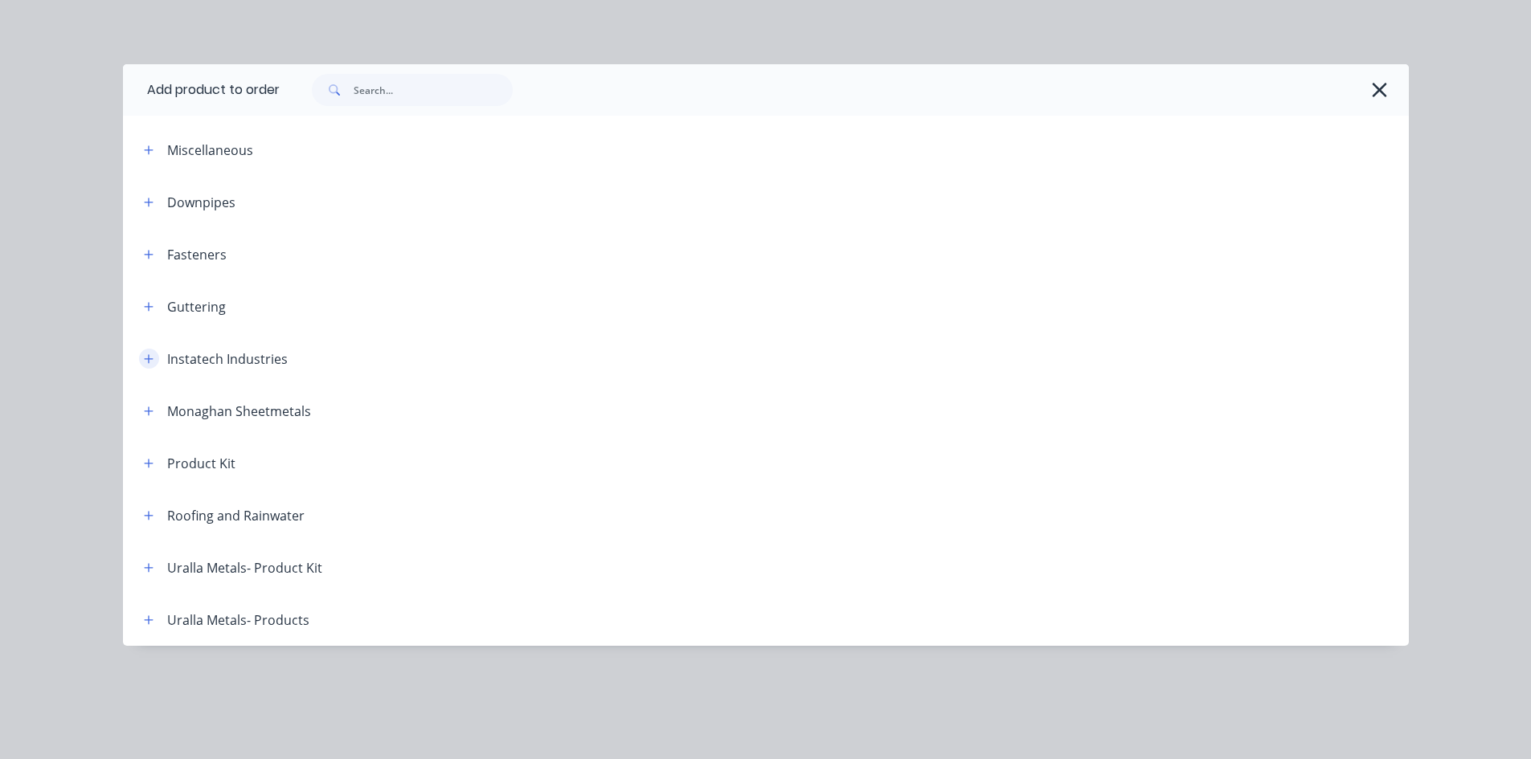
click at [149, 354] on icon "button" at bounding box center [148, 358] width 9 height 9
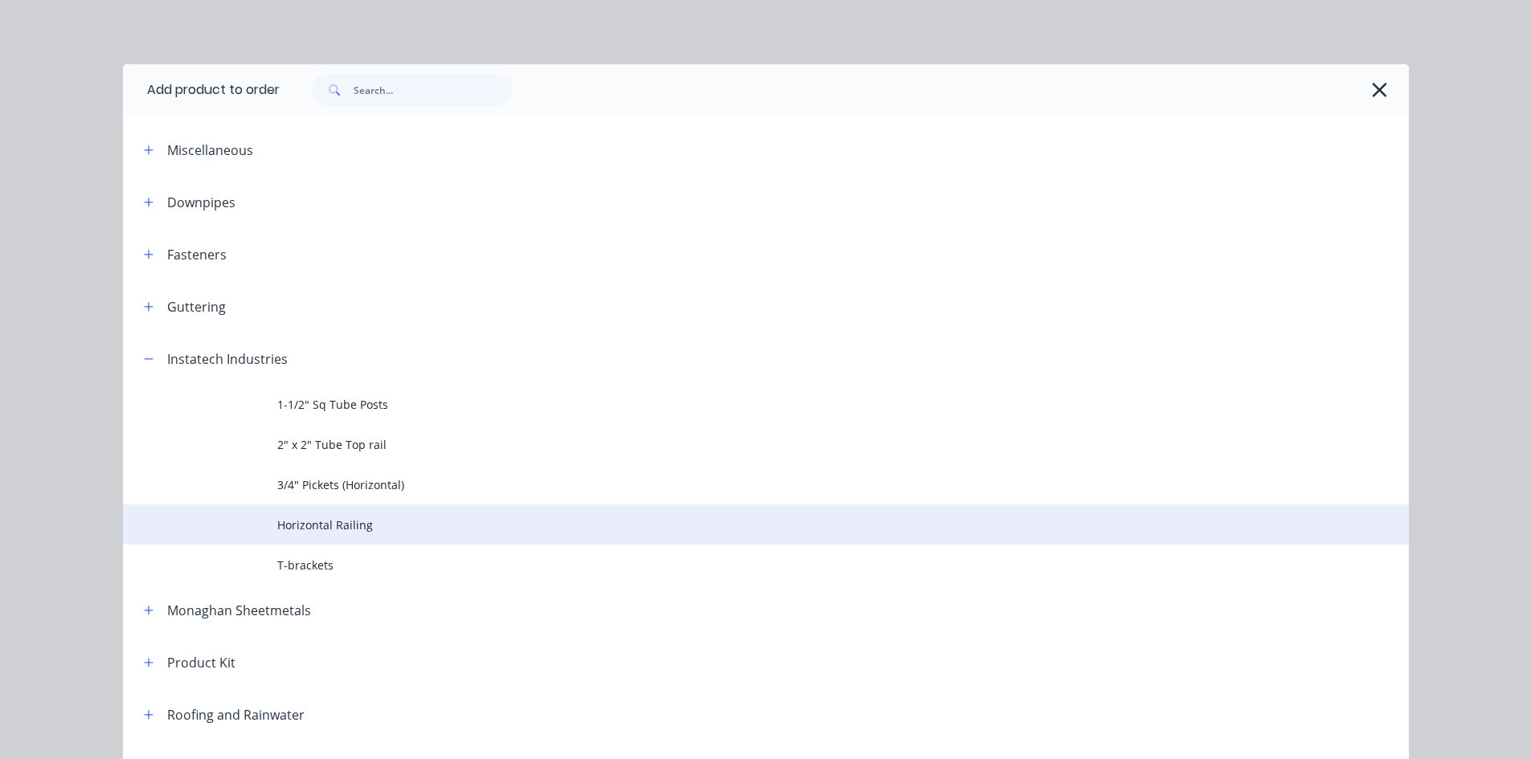
click at [346, 534] on td "Horizontal Railing" at bounding box center [842, 525] width 1131 height 40
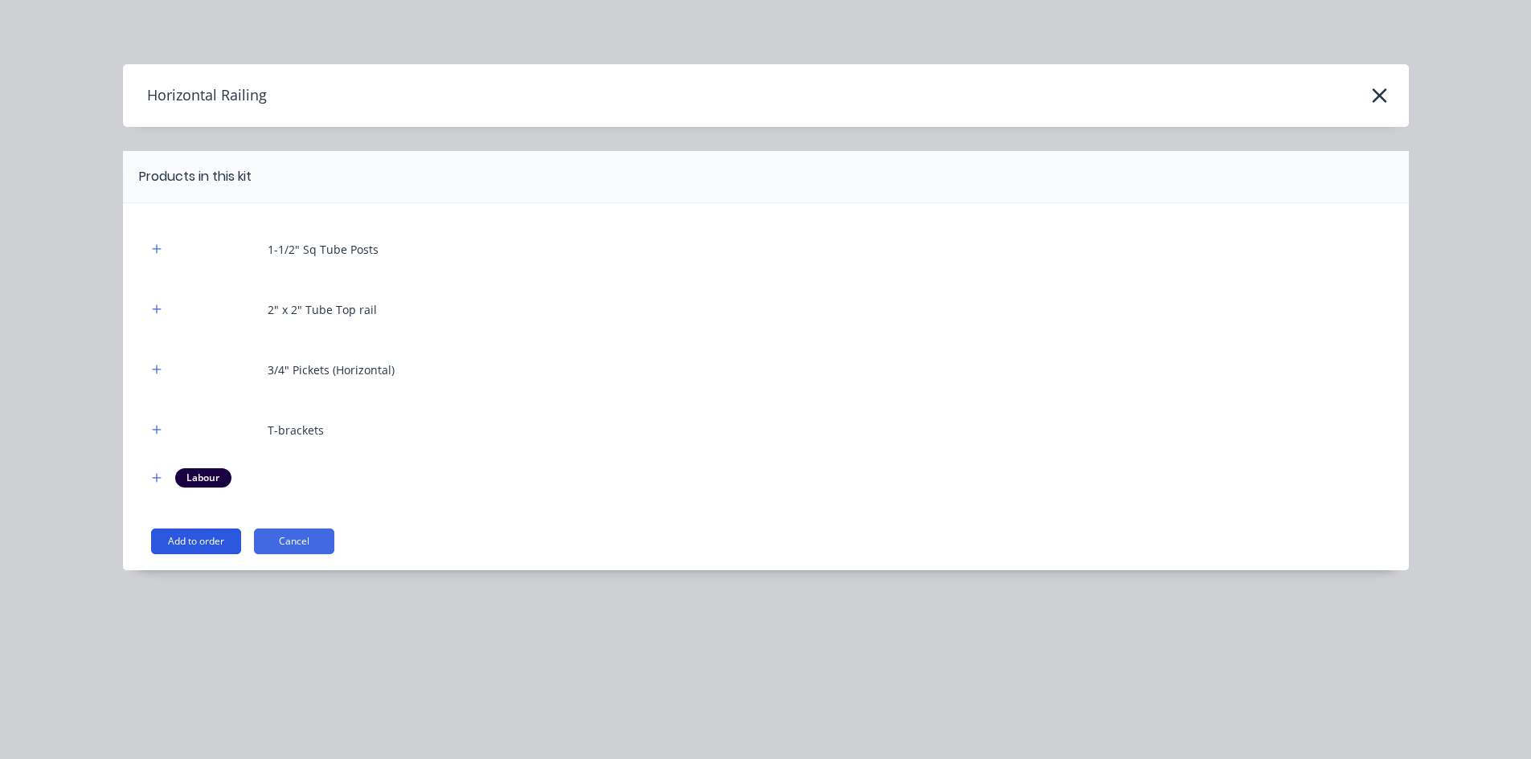
click at [207, 542] on button "Add to order" at bounding box center [196, 542] width 90 height 26
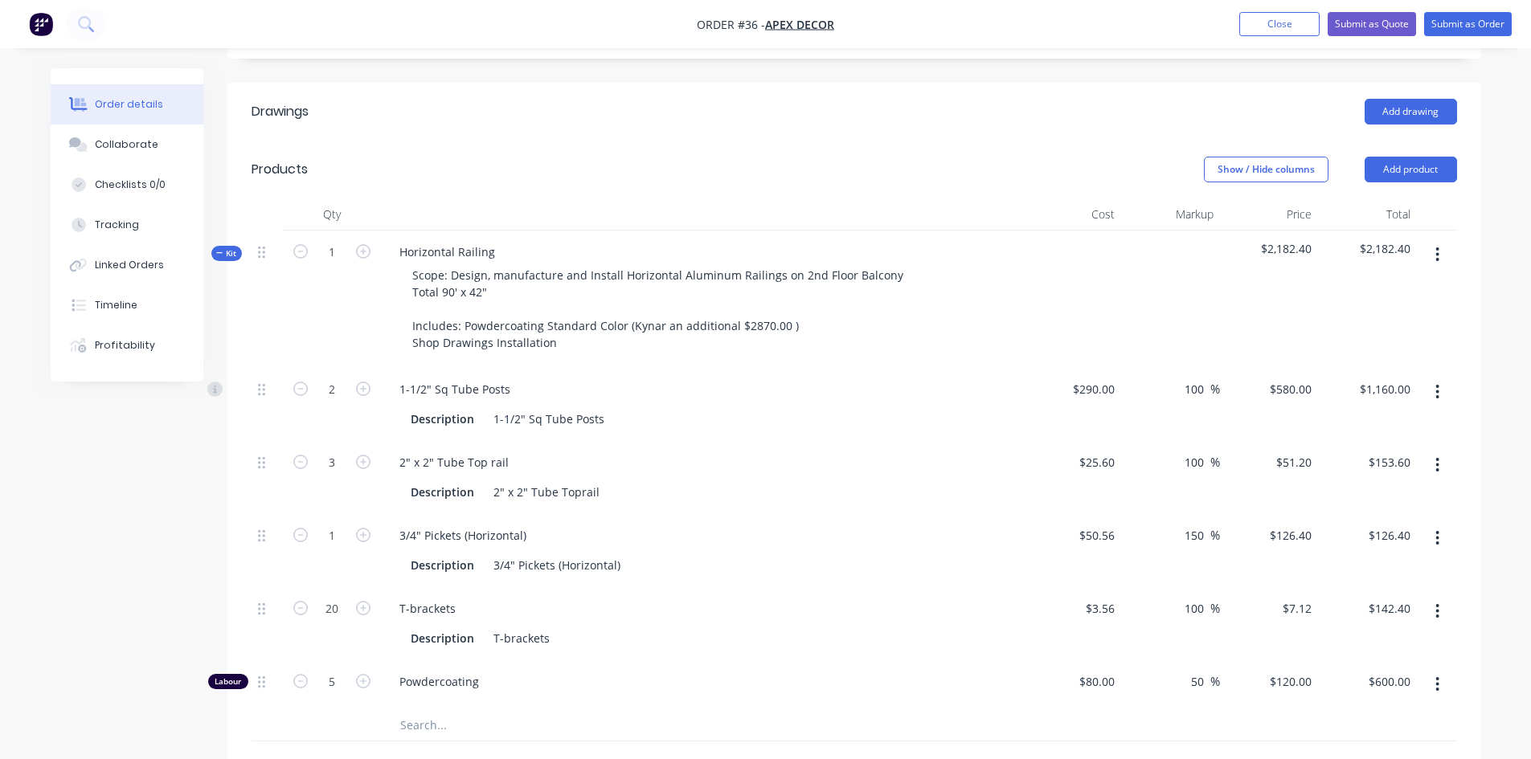
scroll to position [550, 0]
click at [359, 383] on icon "button" at bounding box center [363, 390] width 14 height 14
type input "3"
type input "$1,740.00"
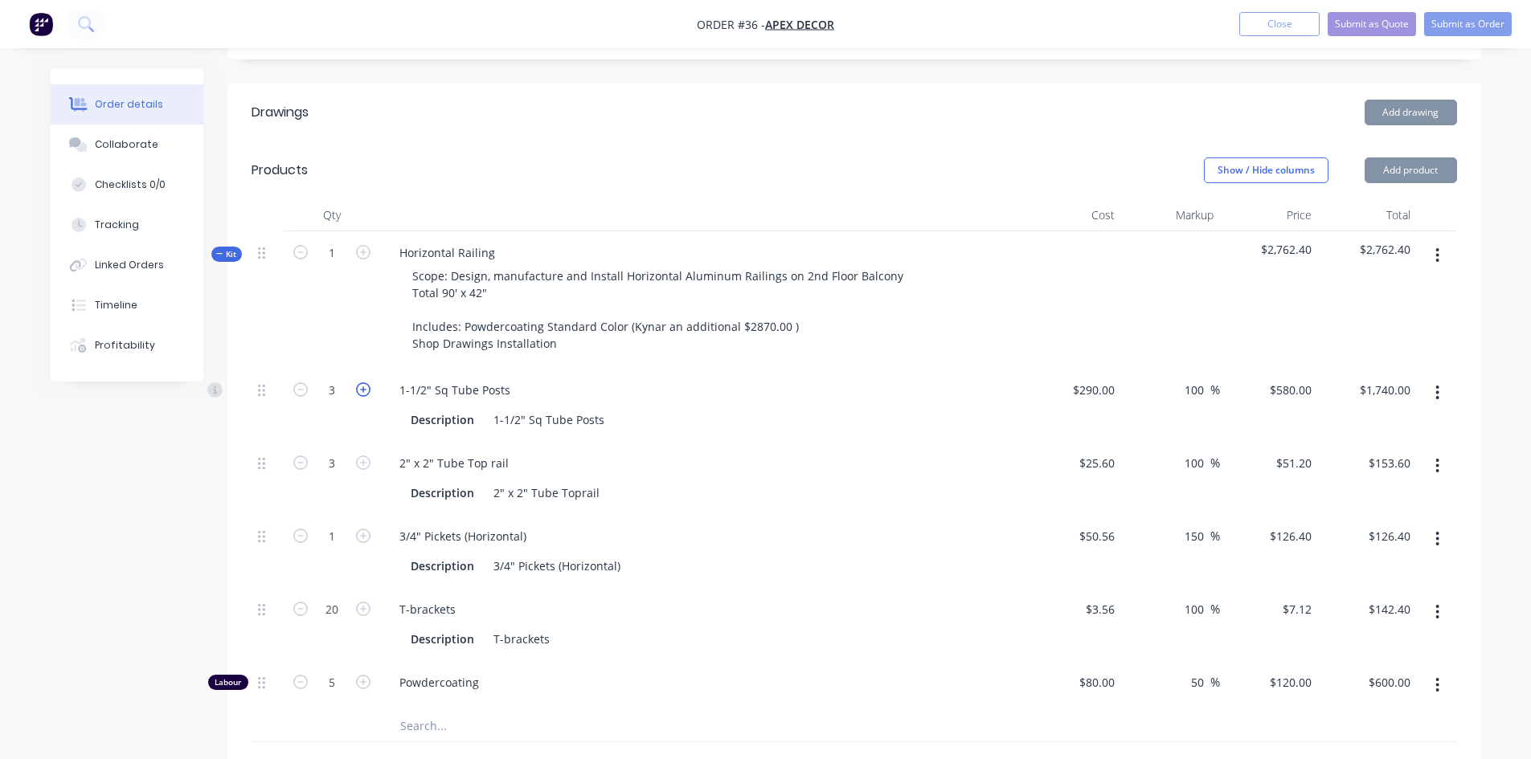
click at [359, 383] on icon "button" at bounding box center [363, 390] width 14 height 14
type input "4"
type input "$2,320.00"
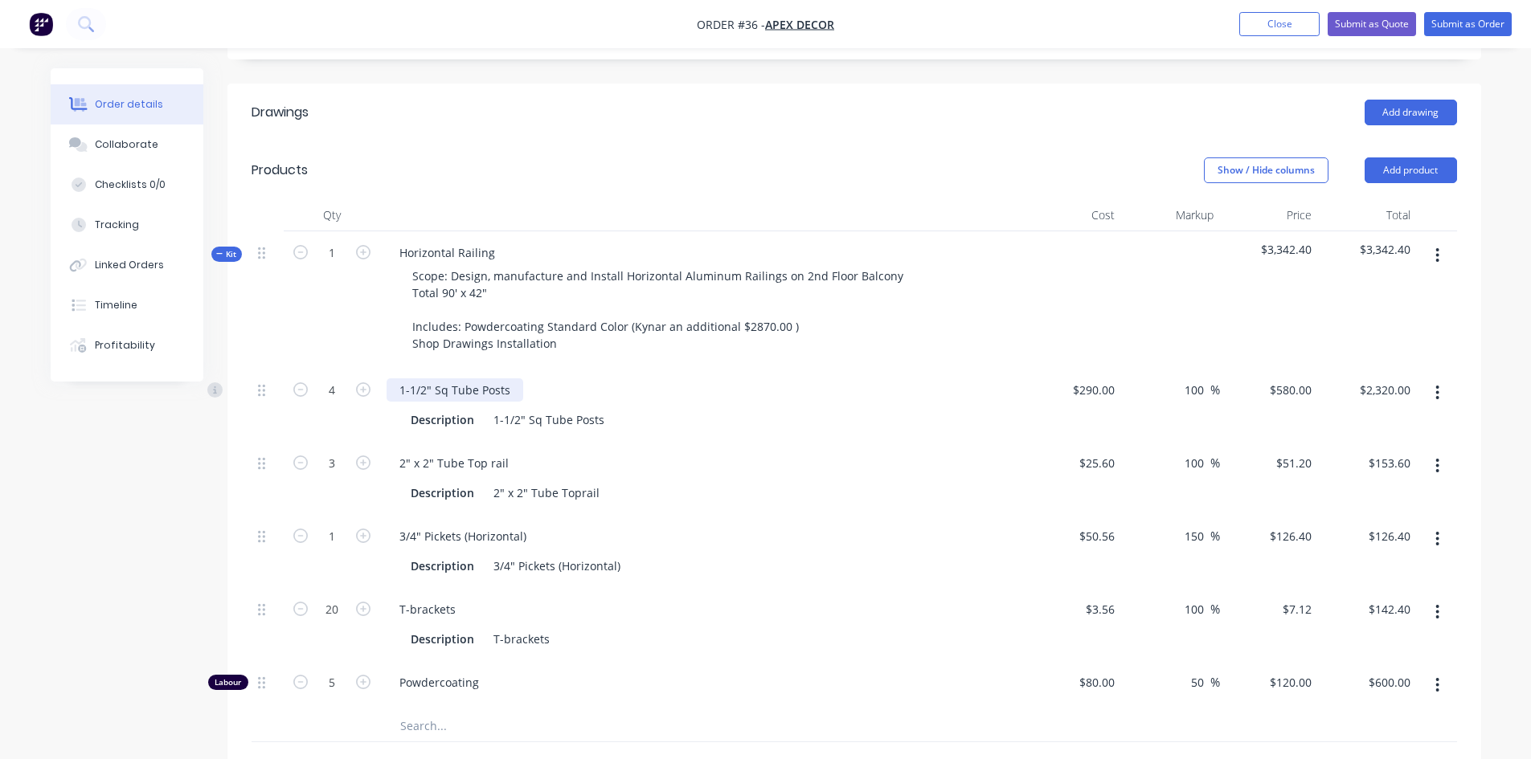
click at [432, 378] on div "1-1/2" Sq Tube Posts" at bounding box center [455, 389] width 137 height 23
click at [505, 378] on div "1-1/2" Sq Tube Posts" at bounding box center [455, 389] width 137 height 23
click at [1098, 378] on div "290 $290.00" at bounding box center [1096, 389] width 50 height 23
type input "$290.00"
click at [1300, 378] on input "580" at bounding box center [1304, 389] width 27 height 23
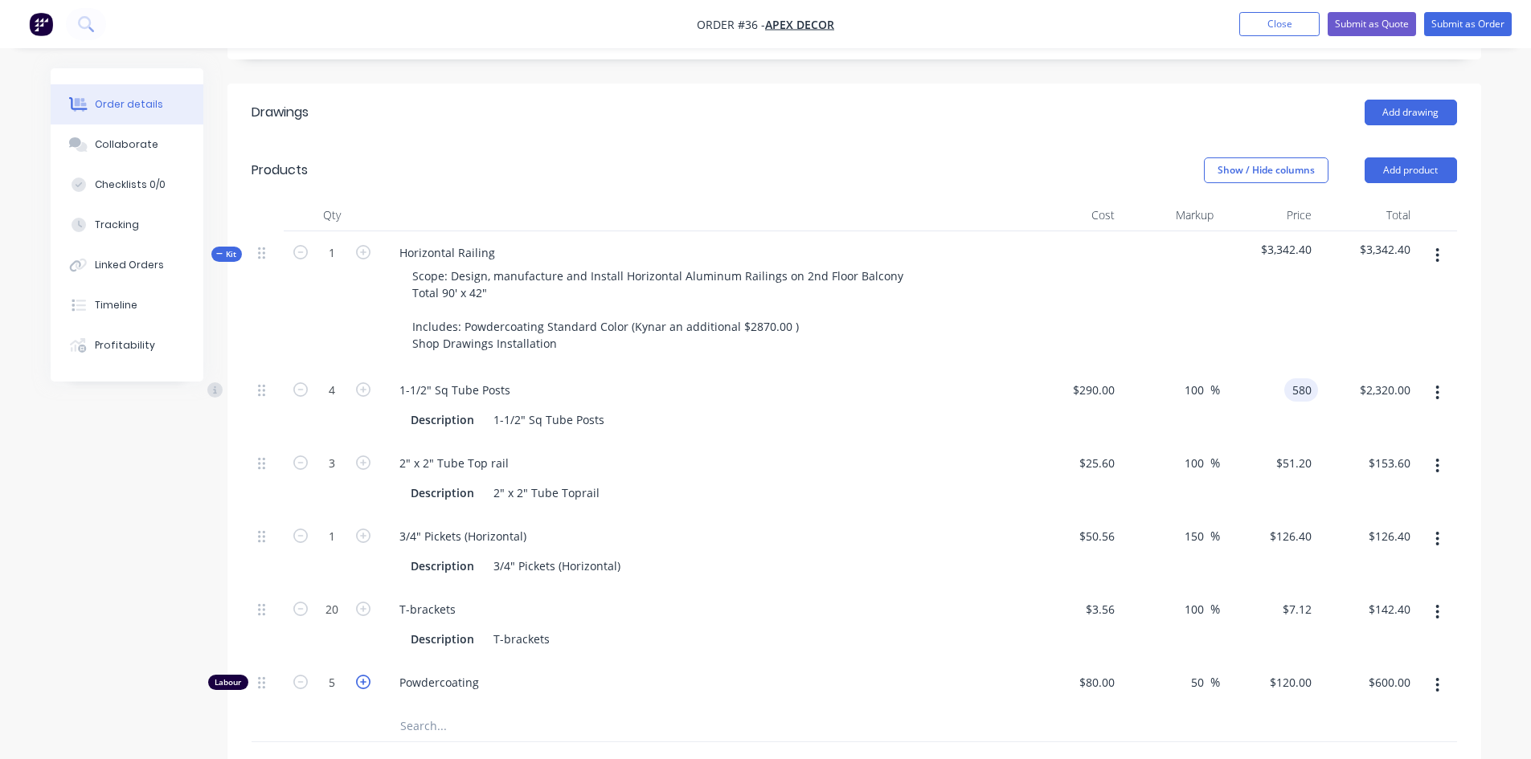
type input "$580.00"
click at [369, 675] on icon "button" at bounding box center [363, 682] width 14 height 14
type input "6"
type input "$720.00"
click at [228, 248] on span "Kit" at bounding box center [226, 254] width 21 height 12
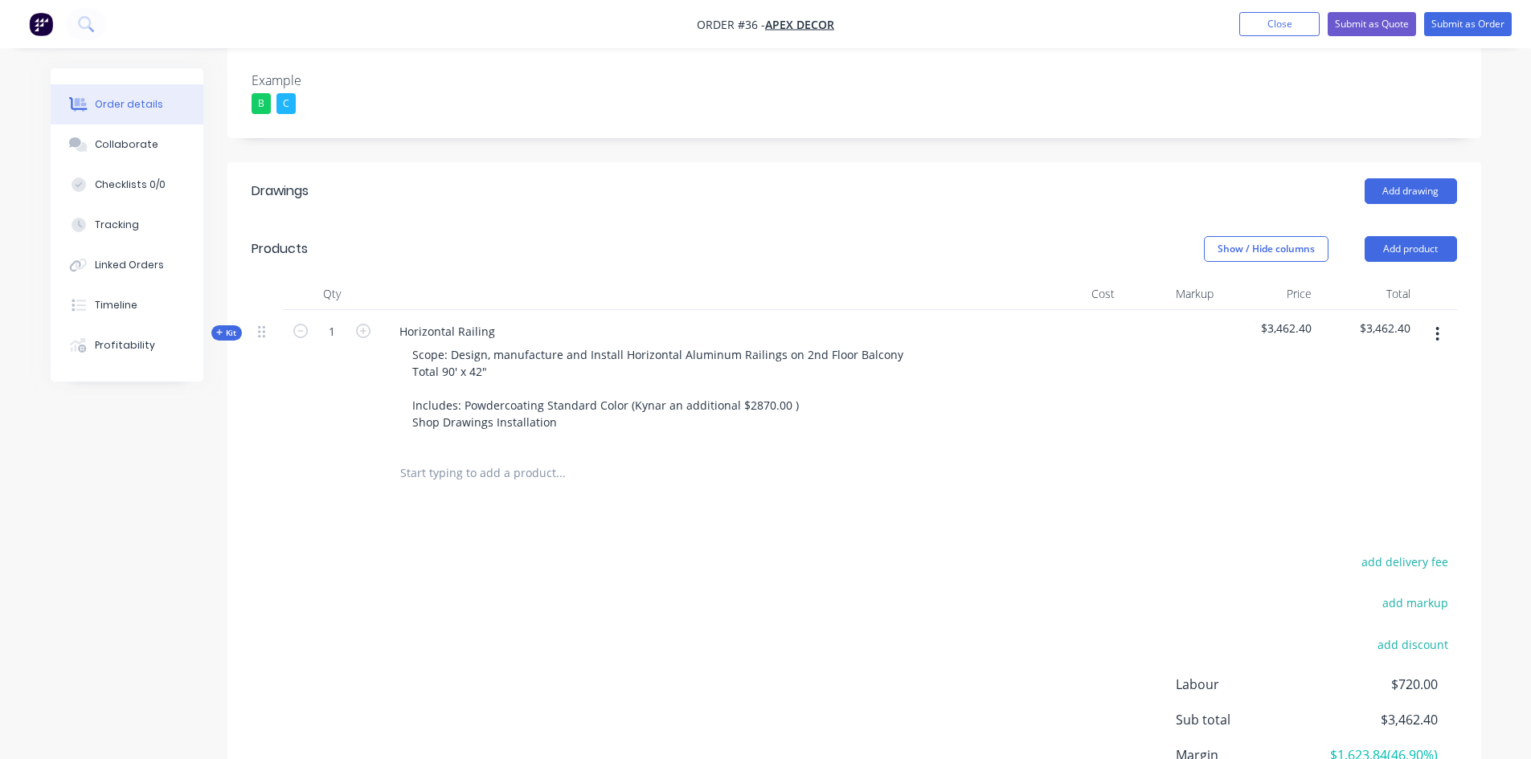
scroll to position [469, 0]
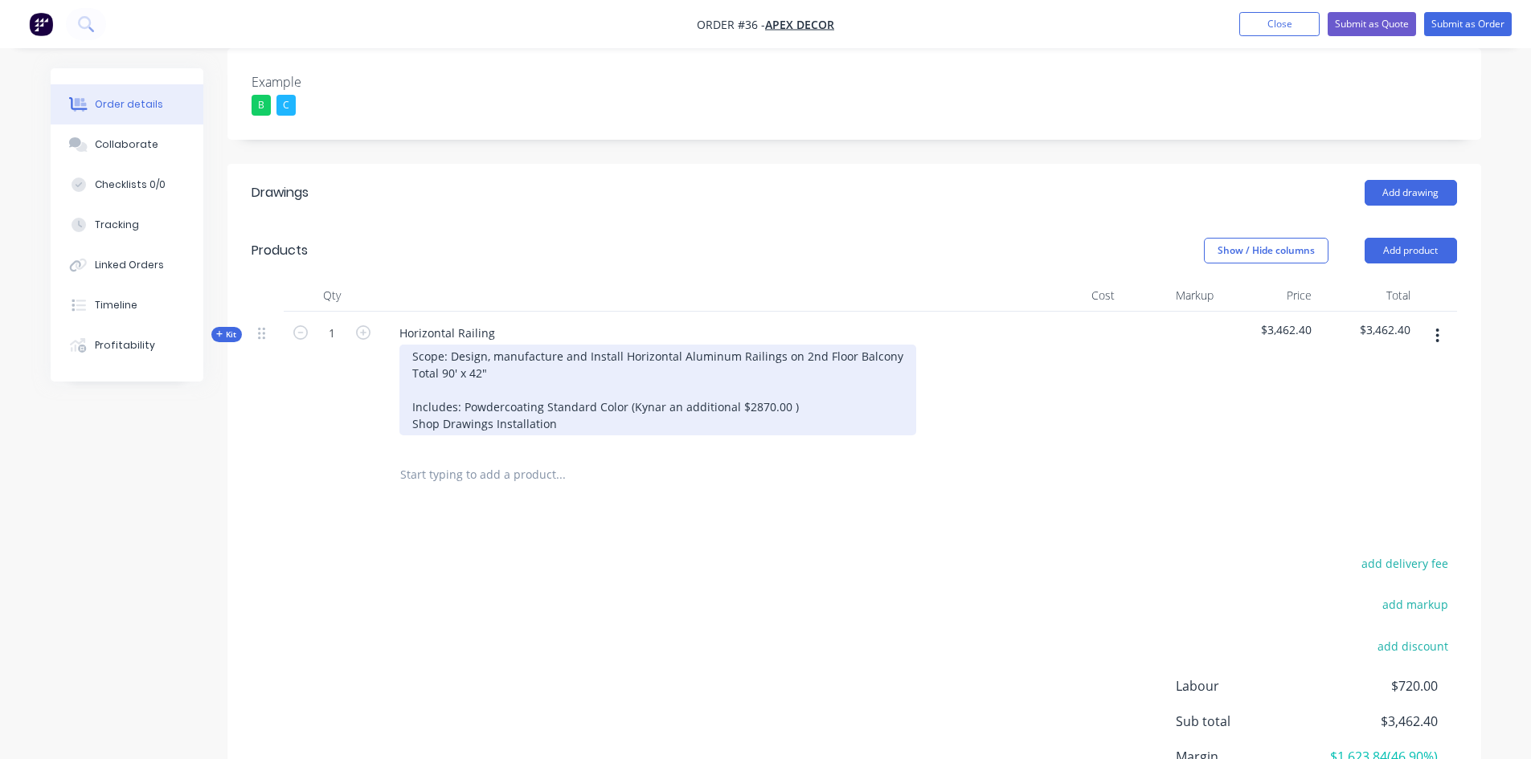
click at [525, 345] on div "Scope: Design, manufacture and Install Horizontal Aluminum Railings on 2nd Floo…" at bounding box center [657, 390] width 517 height 91
click at [572, 350] on div "Scope: Design, manufacture and Install Horizontal Aluminum Railings on 2nd Floo…" at bounding box center [657, 390] width 517 height 91
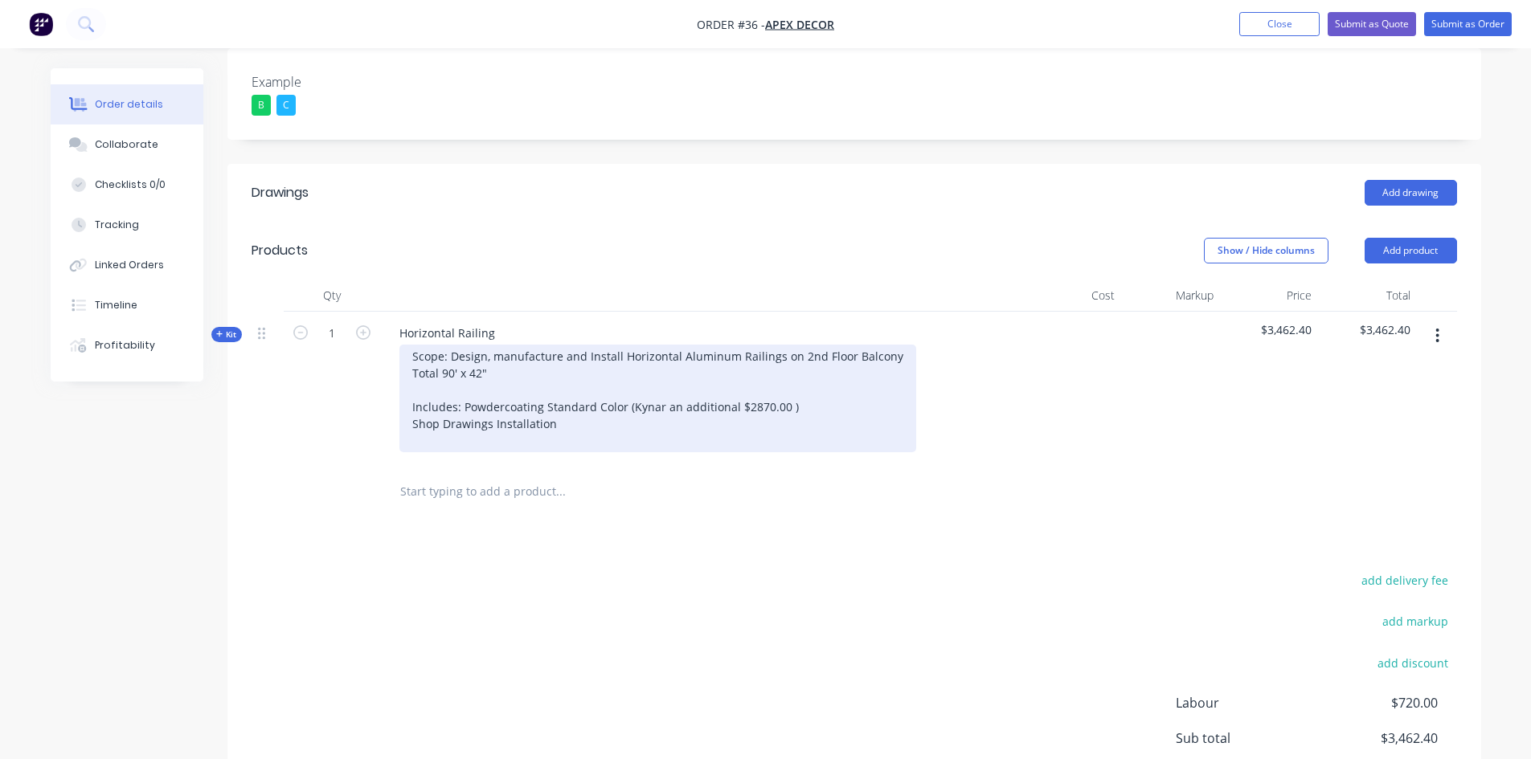
click at [587, 363] on div "Scope: Design, manufacture and Install Horizontal Aluminum Railings on 2nd Floo…" at bounding box center [657, 399] width 517 height 108
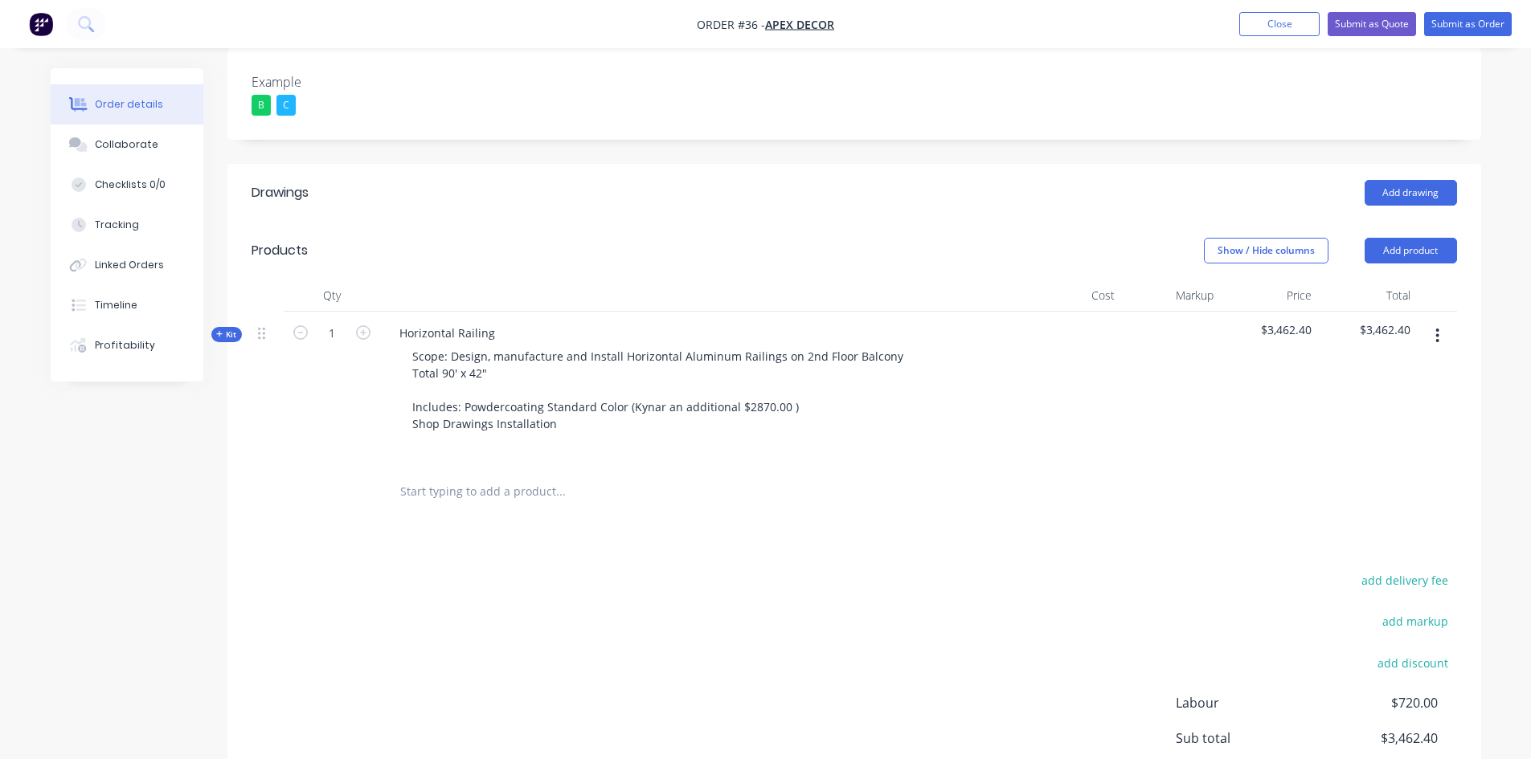
click at [688, 570] on div "add delivery fee add markup add discount Labour $720.00 Sub total $3,462.40 Mar…" at bounding box center [854, 725] width 1205 height 310
click at [223, 329] on span "Kit" at bounding box center [226, 335] width 21 height 12
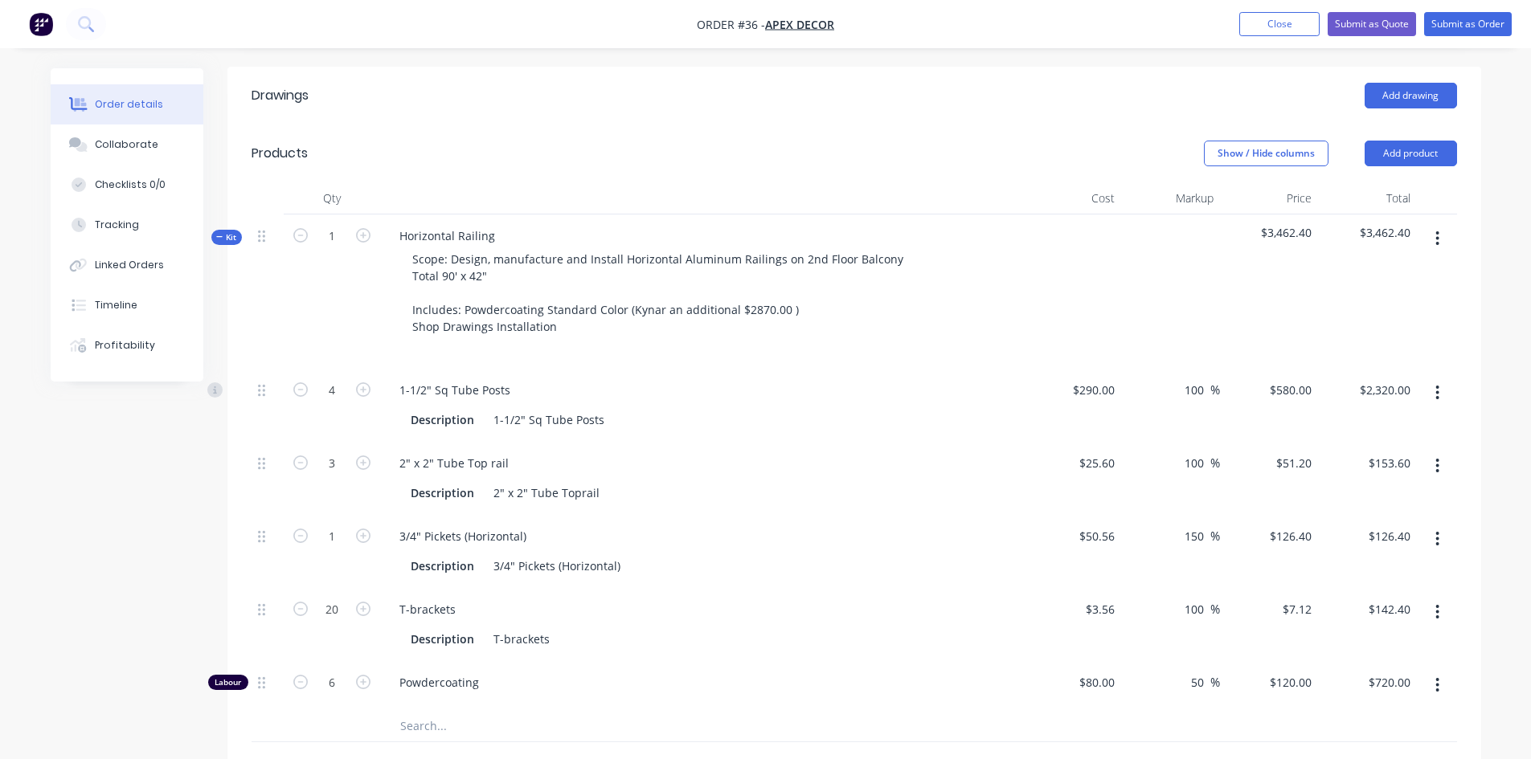
scroll to position [567, 0]
click at [219, 232] on icon at bounding box center [219, 236] width 7 height 8
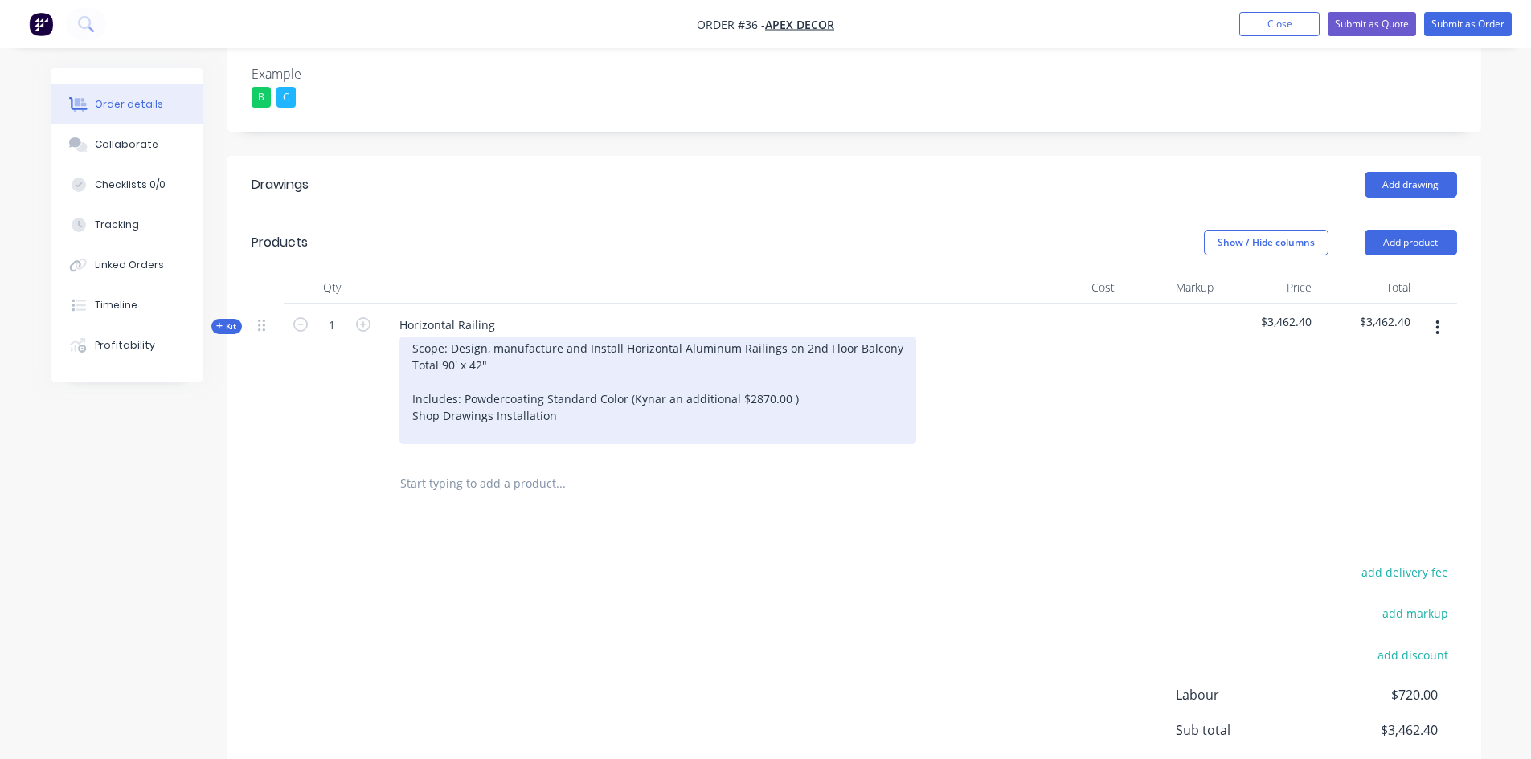
scroll to position [477, 0]
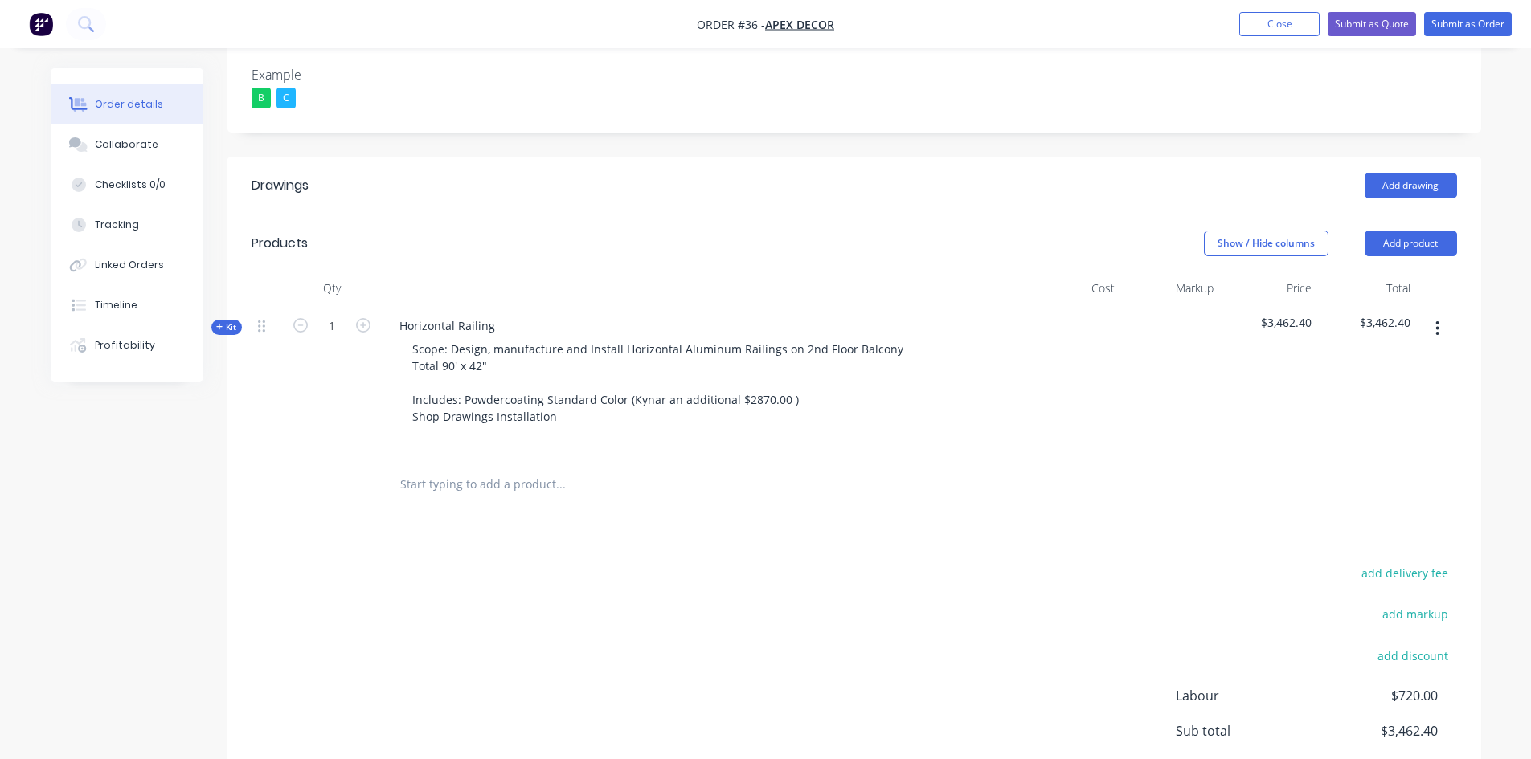
click at [227, 321] on span "Kit" at bounding box center [226, 327] width 21 height 12
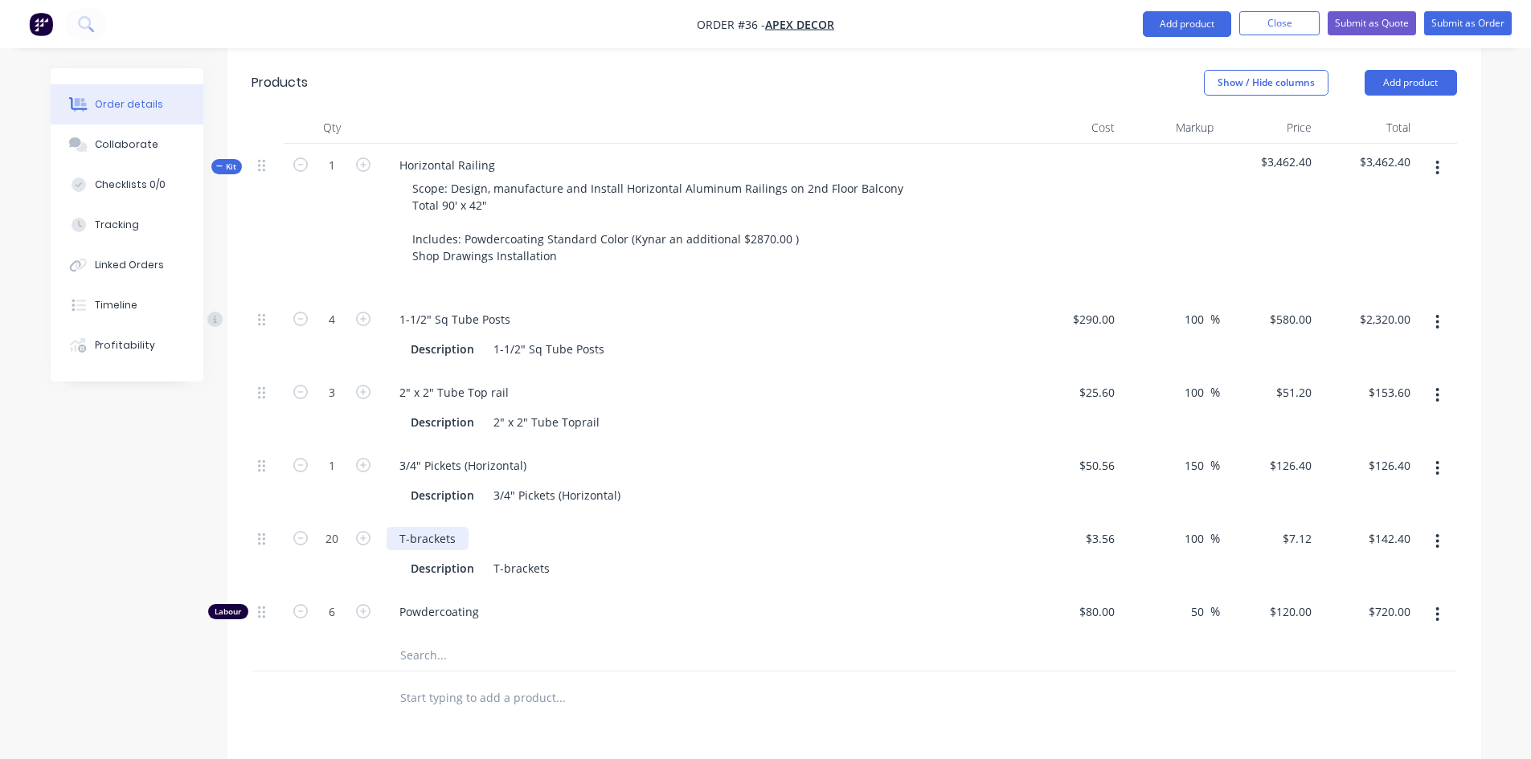
scroll to position [649, 0]
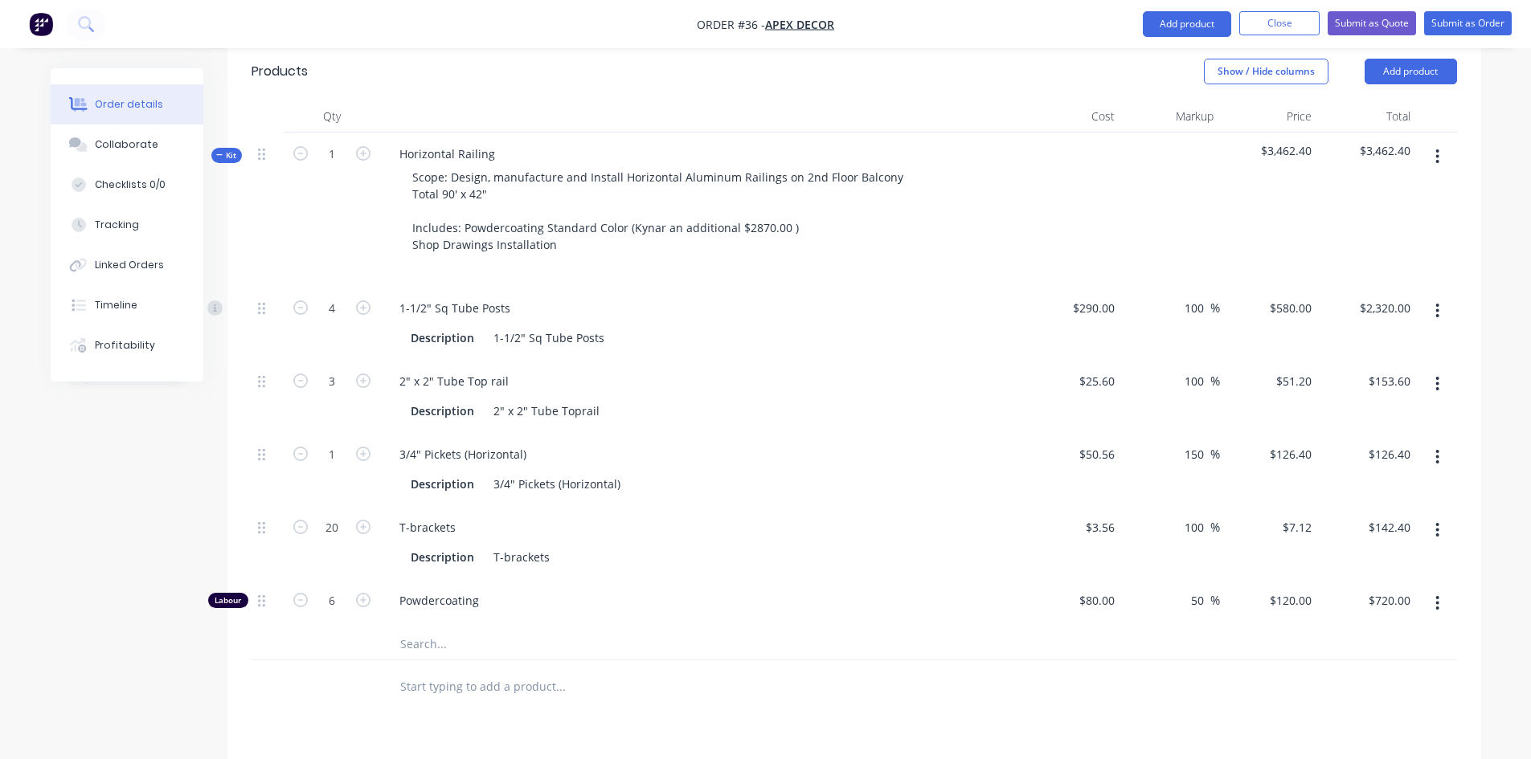
click at [197, 391] on div "Created by [PERSON_NAME] Created [DATE] Required [DATE] Assigned to O F PL P St…" at bounding box center [766, 271] width 1430 height 1703
click at [1009, 297] on div "1-1/2" Sq Tube Posts" at bounding box center [702, 308] width 630 height 23
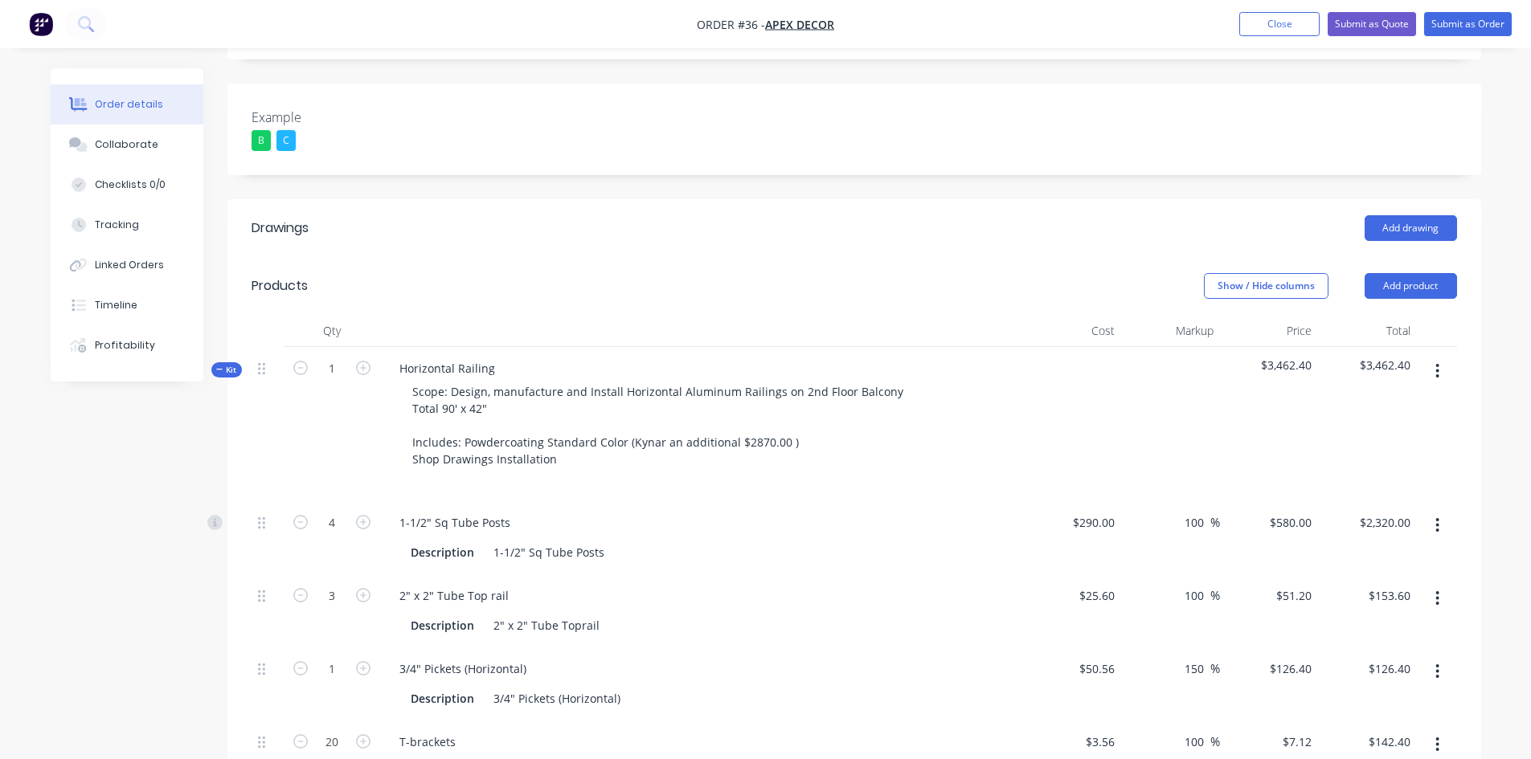
scroll to position [439, 0]
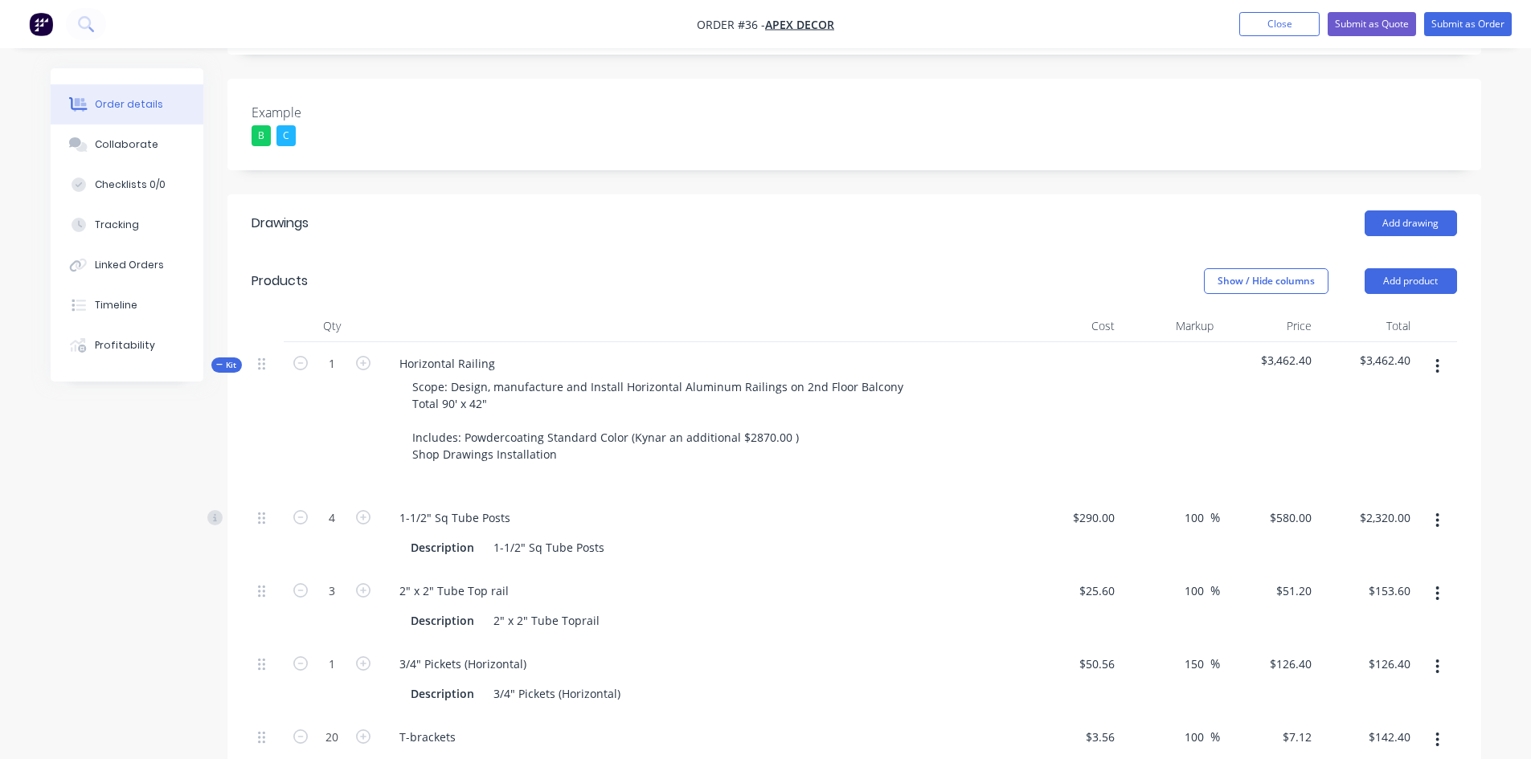
click at [234, 359] on span "Kit" at bounding box center [226, 365] width 21 height 12
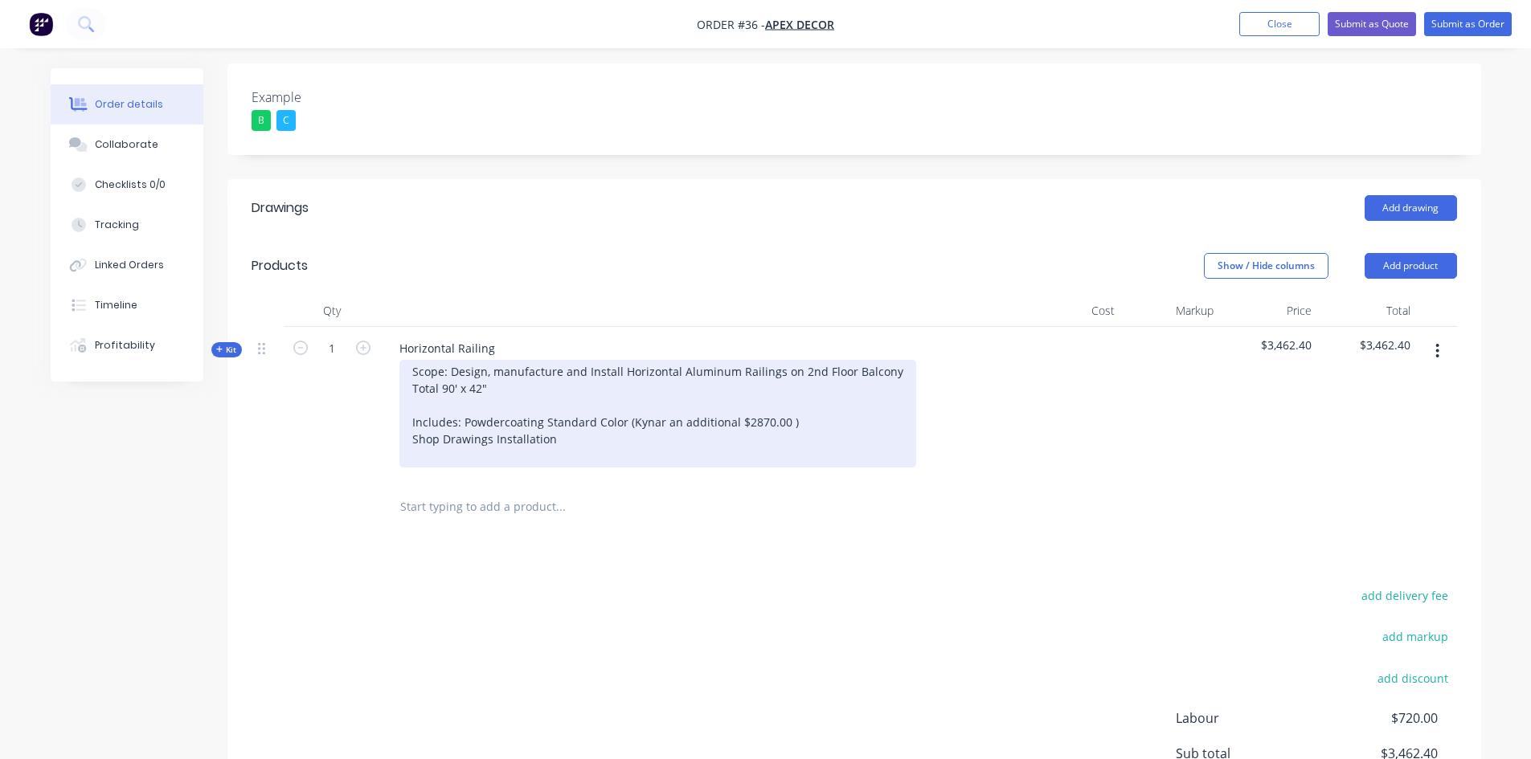
scroll to position [456, 0]
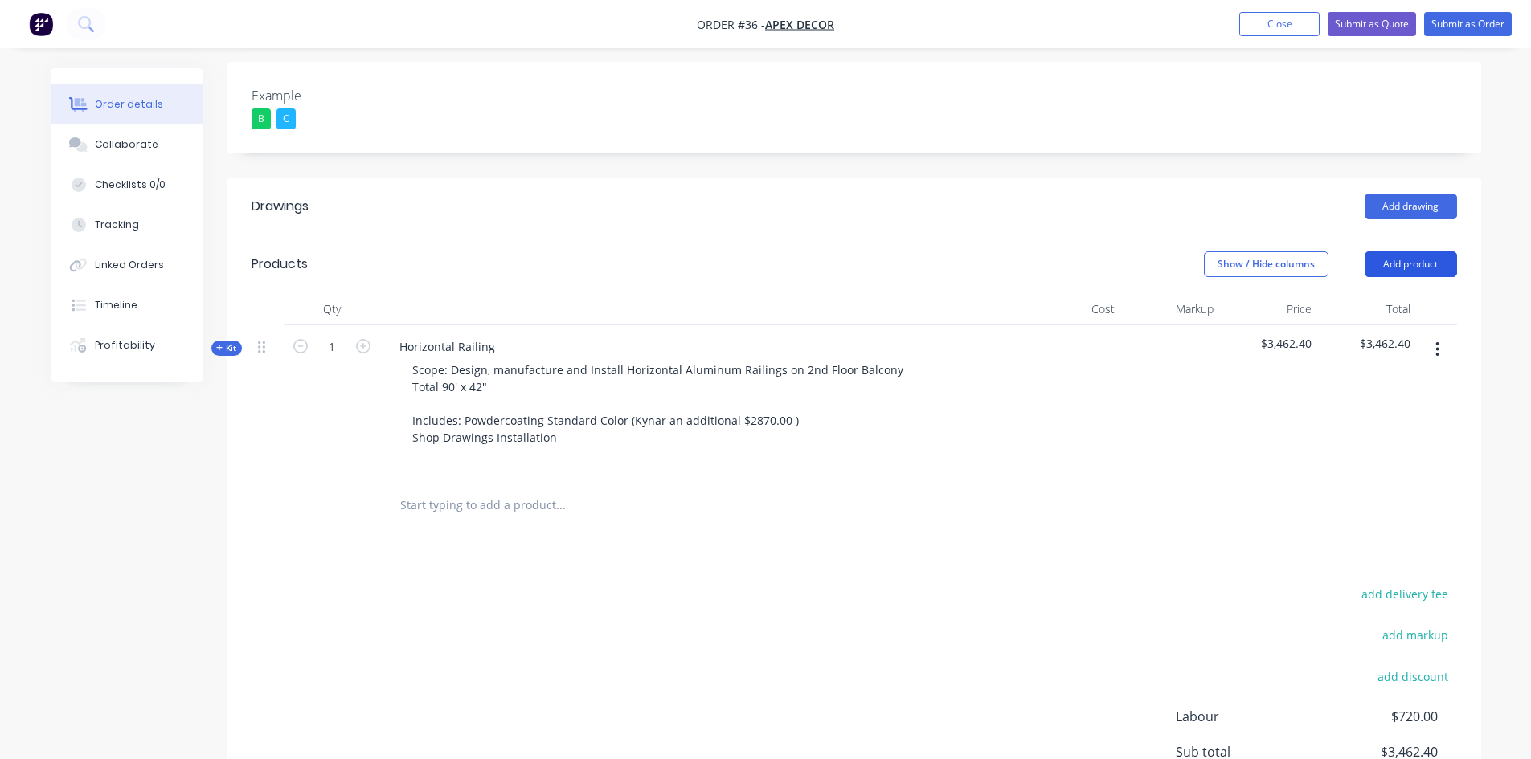
click at [1389, 252] on button "Add product" at bounding box center [1411, 265] width 92 height 26
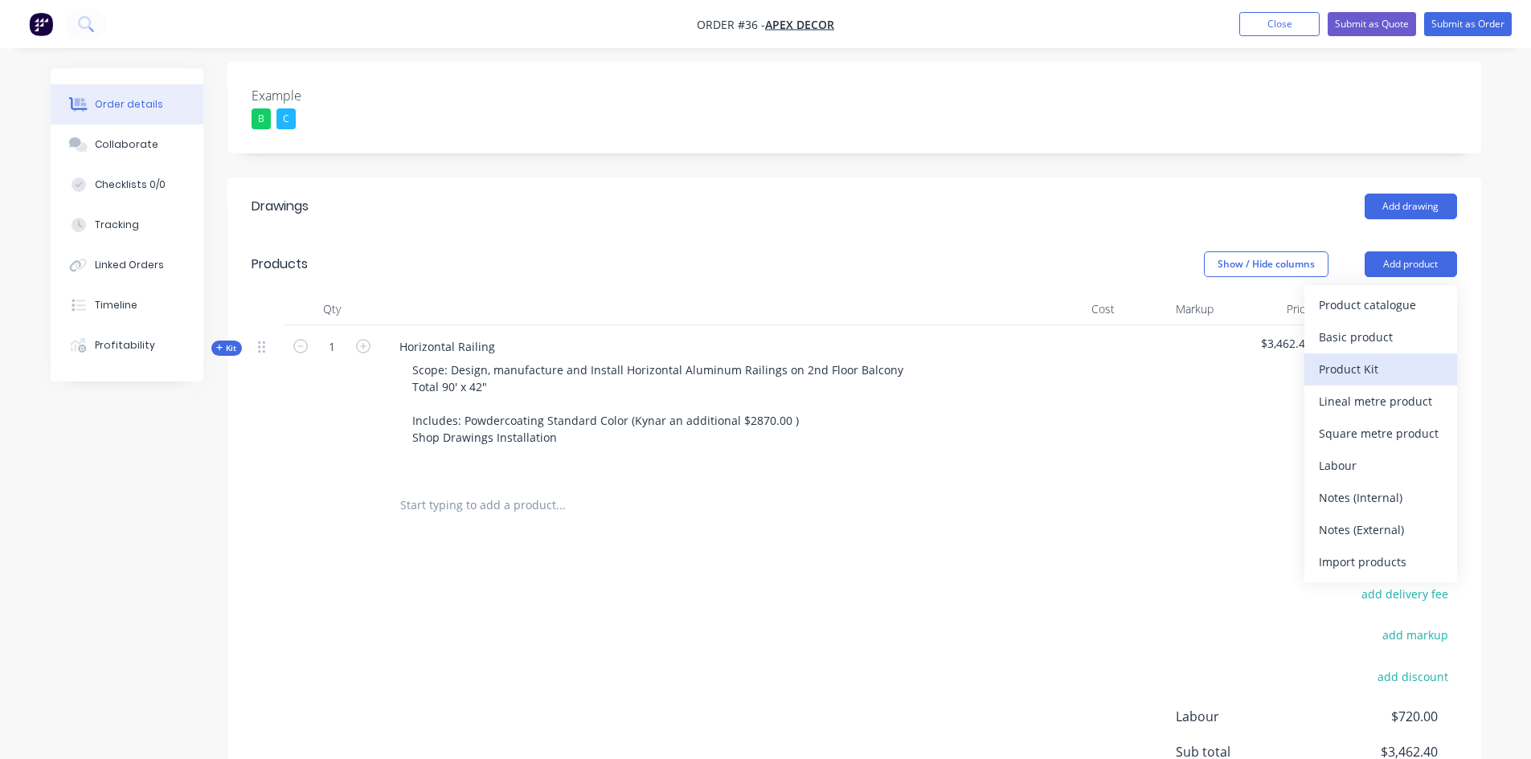
click at [1365, 358] on div "Product Kit" at bounding box center [1381, 369] width 124 height 23
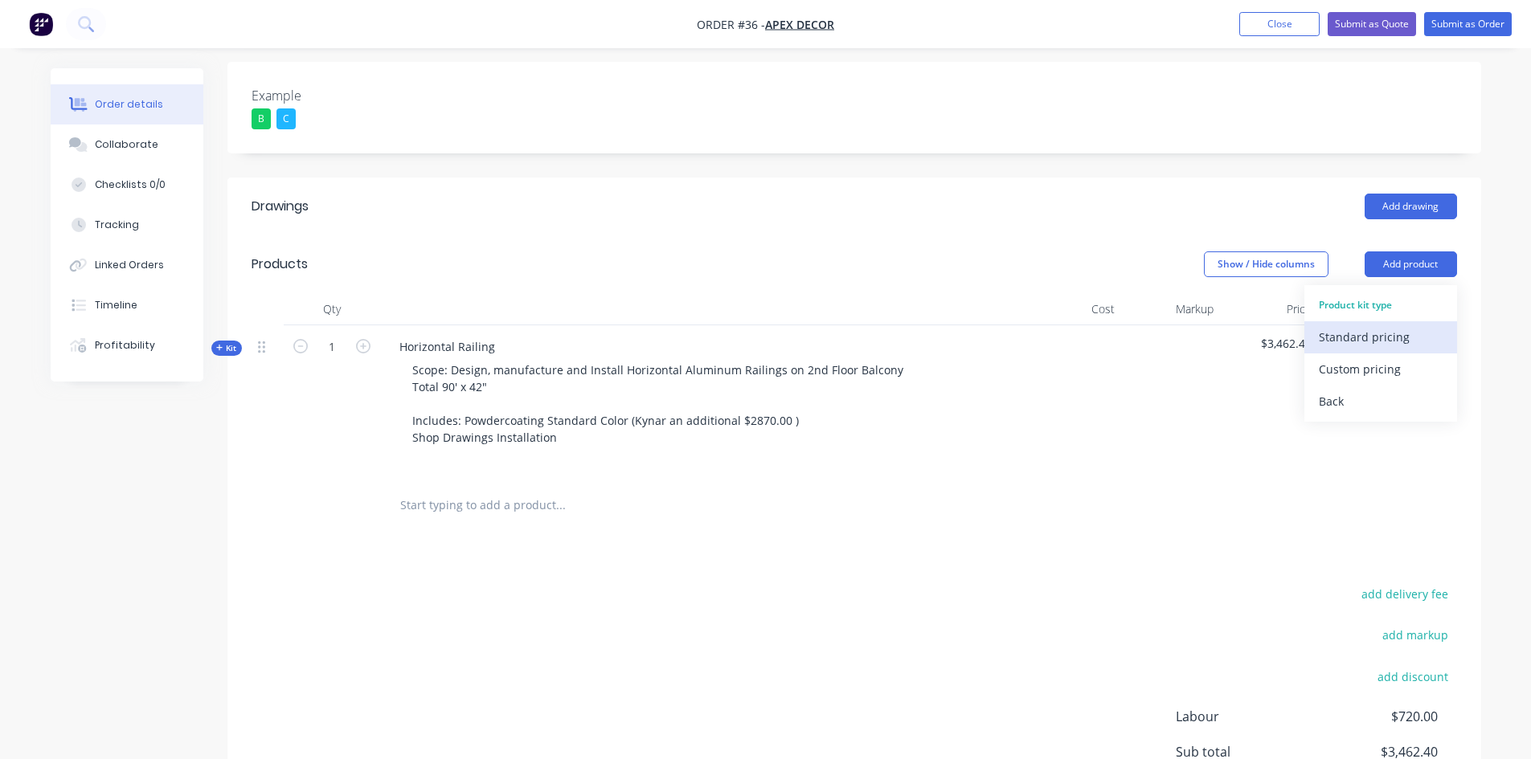
click at [1380, 325] on div "Standard pricing" at bounding box center [1381, 336] width 124 height 23
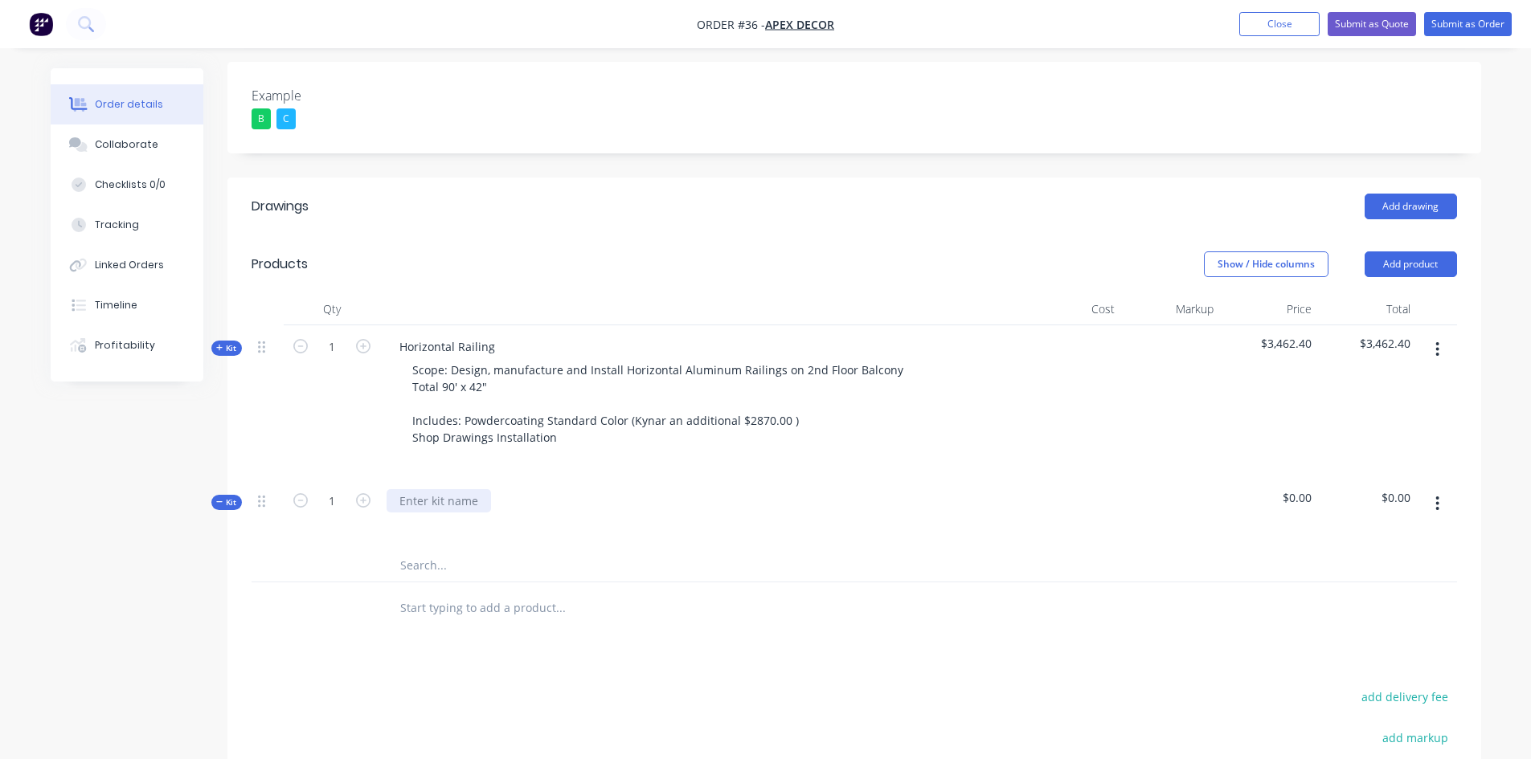
click at [426, 489] on div at bounding box center [439, 500] width 104 height 23
click at [443, 550] on input "text" at bounding box center [559, 566] width 321 height 32
click at [1401, 495] on icon "button" at bounding box center [1437, 504] width 4 height 18
click at [1371, 567] on div "Add product to kit" at bounding box center [1381, 578] width 124 height 23
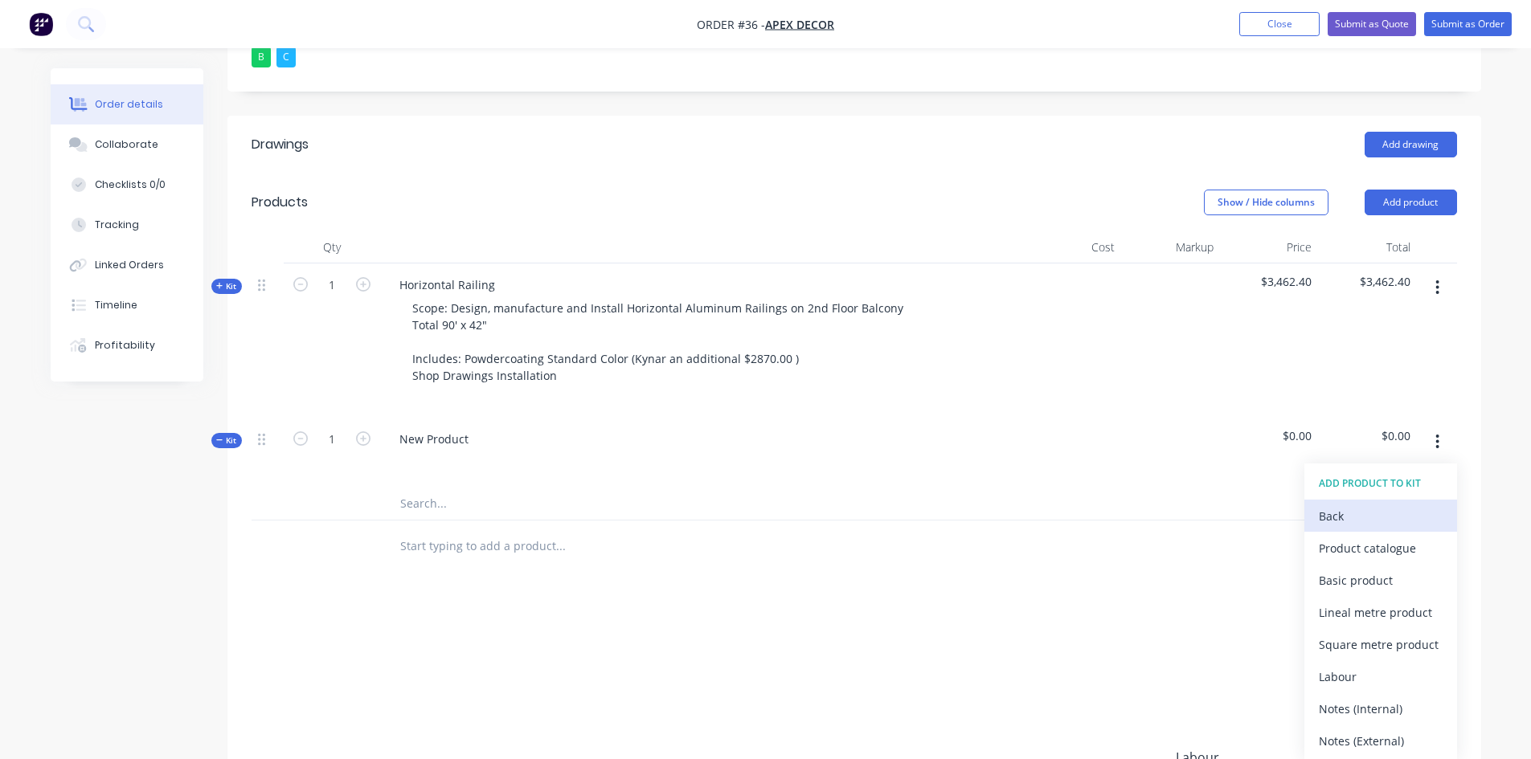
scroll to position [519, 0]
click at [1386, 535] on div "Product catalogue" at bounding box center [1381, 546] width 124 height 23
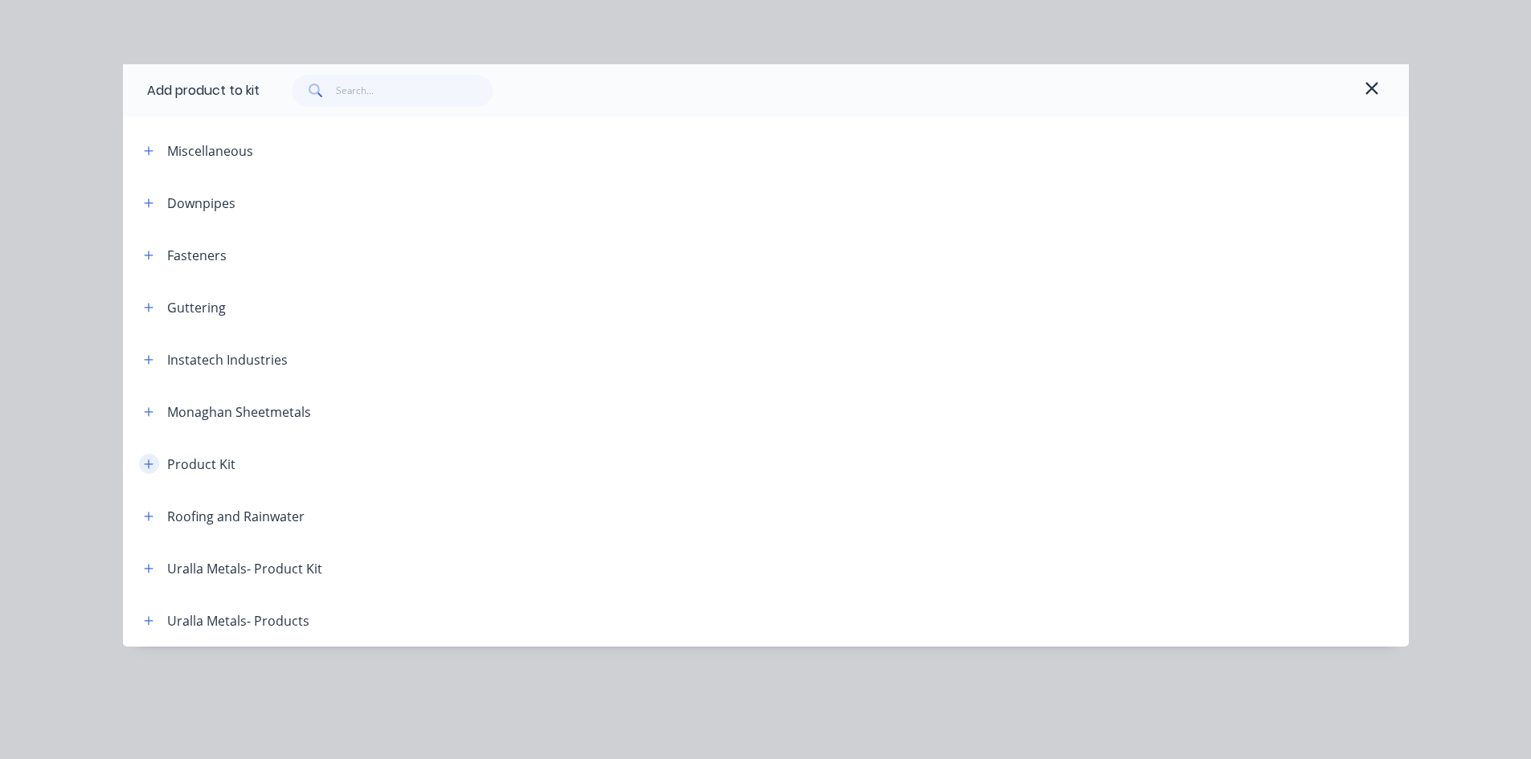
click at [150, 459] on icon "button" at bounding box center [149, 464] width 10 height 11
click at [142, 463] on button "button" at bounding box center [149, 464] width 20 height 20
click at [1372, 86] on icon "button" at bounding box center [1372, 88] width 14 height 19
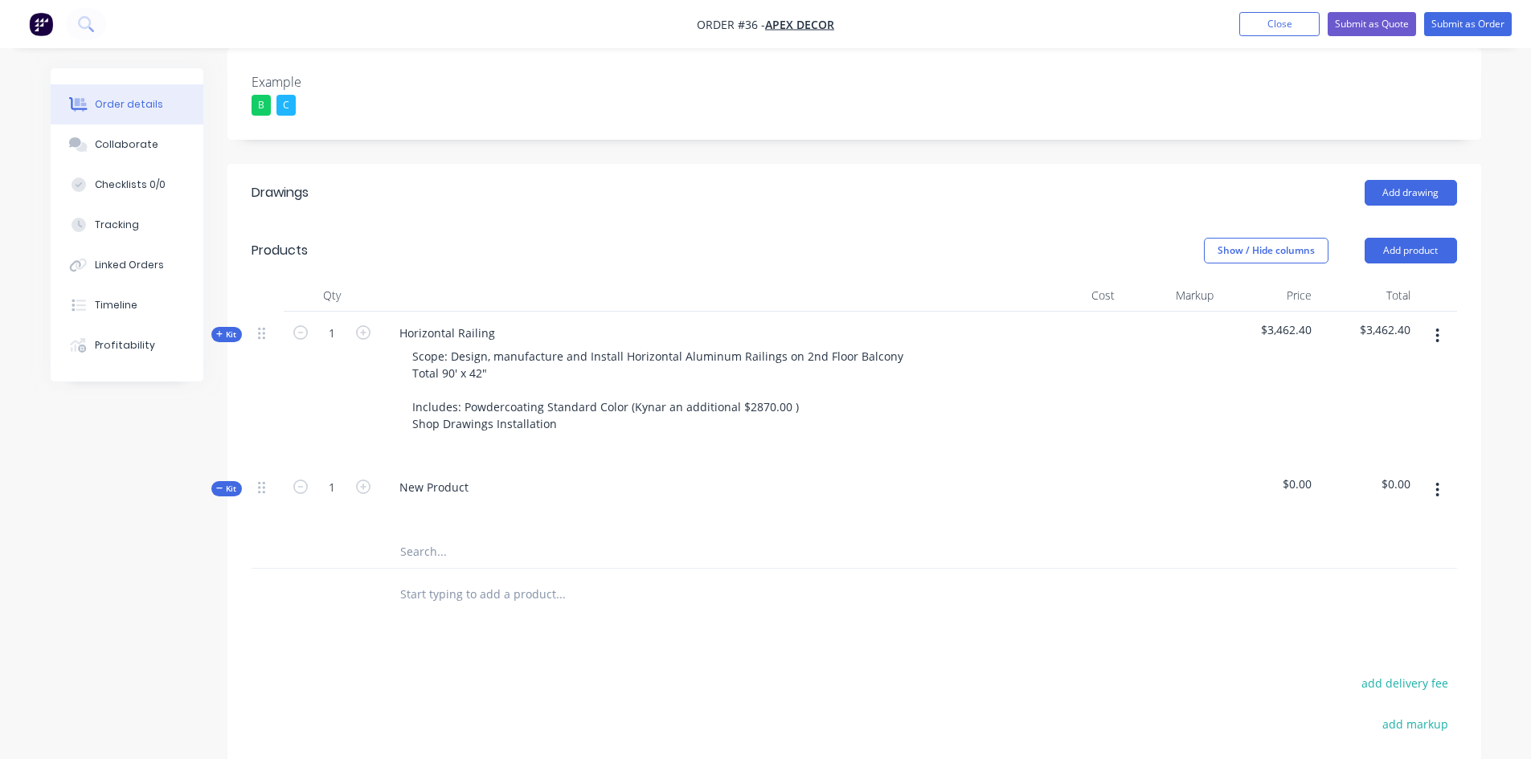
scroll to position [468, 0]
click at [217, 484] on span "Kit" at bounding box center [226, 490] width 21 height 12
click at [223, 331] on icon at bounding box center [219, 335] width 7 height 8
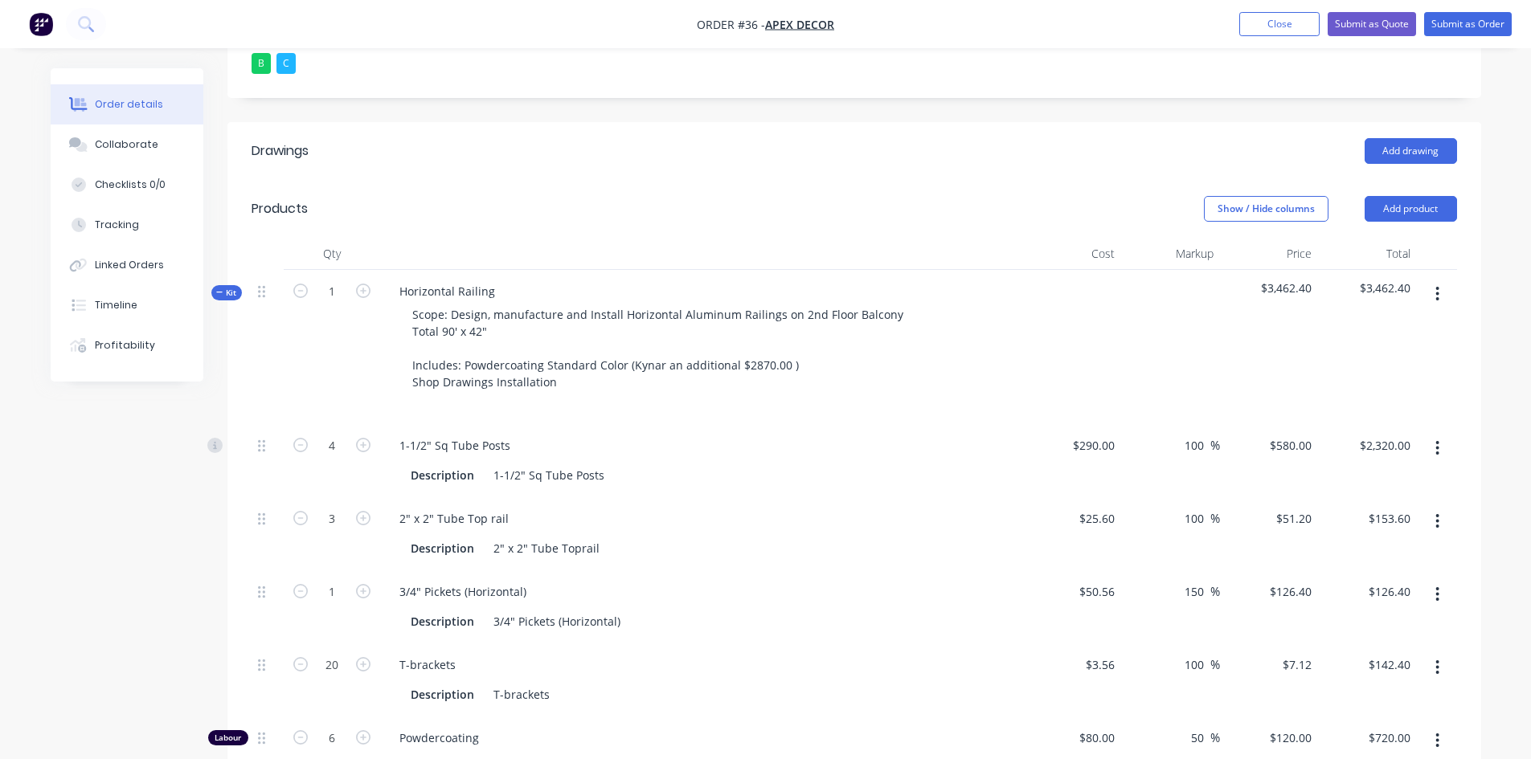
scroll to position [510, 0]
click at [1401, 197] on button "Add product" at bounding box center [1411, 210] width 92 height 26
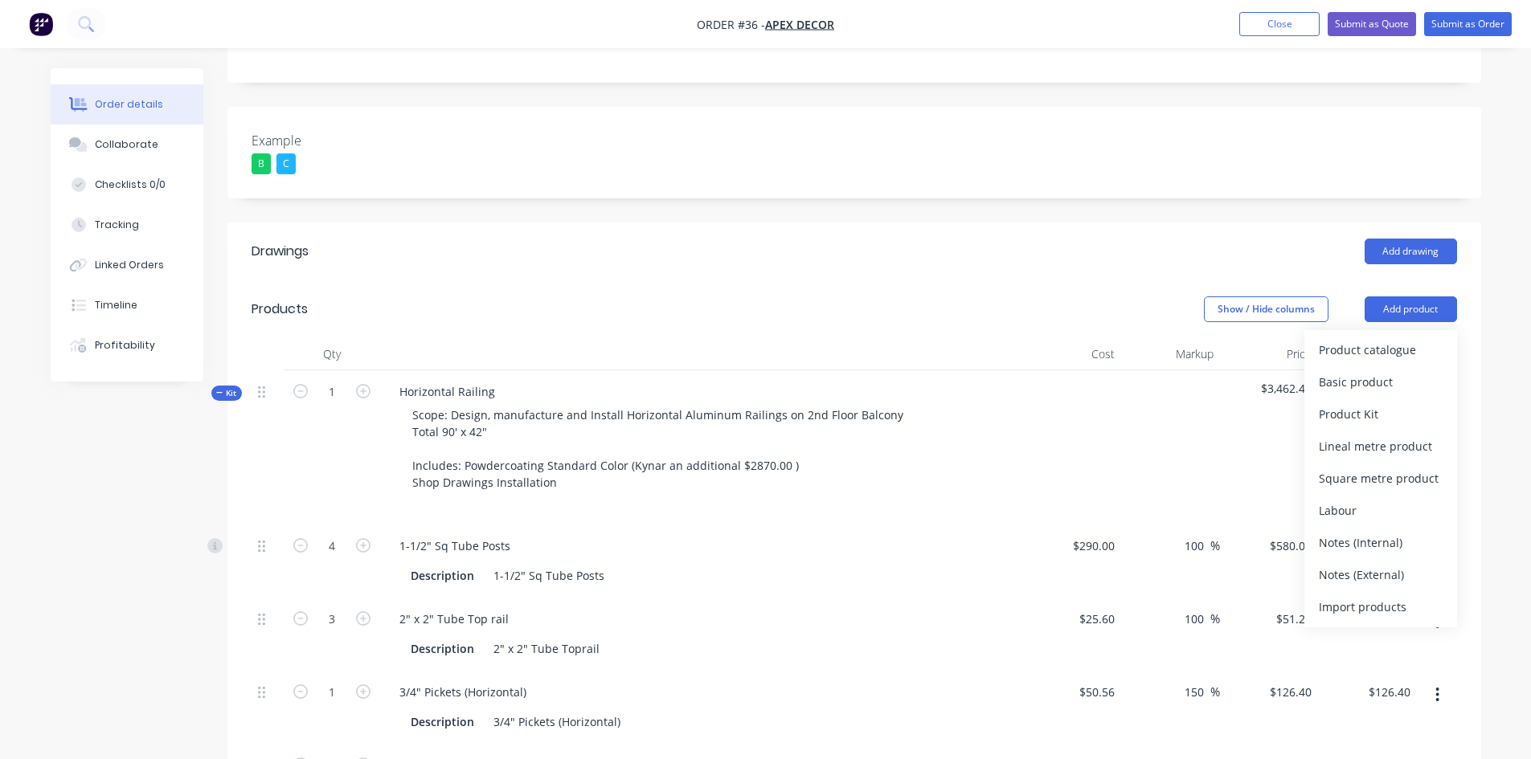
scroll to position [411, 0]
click at [153, 484] on div "Created by [PERSON_NAME] Created [DATE] Required [DATE] Assigned to O F PL P St…" at bounding box center [766, 543] width 1430 height 1773
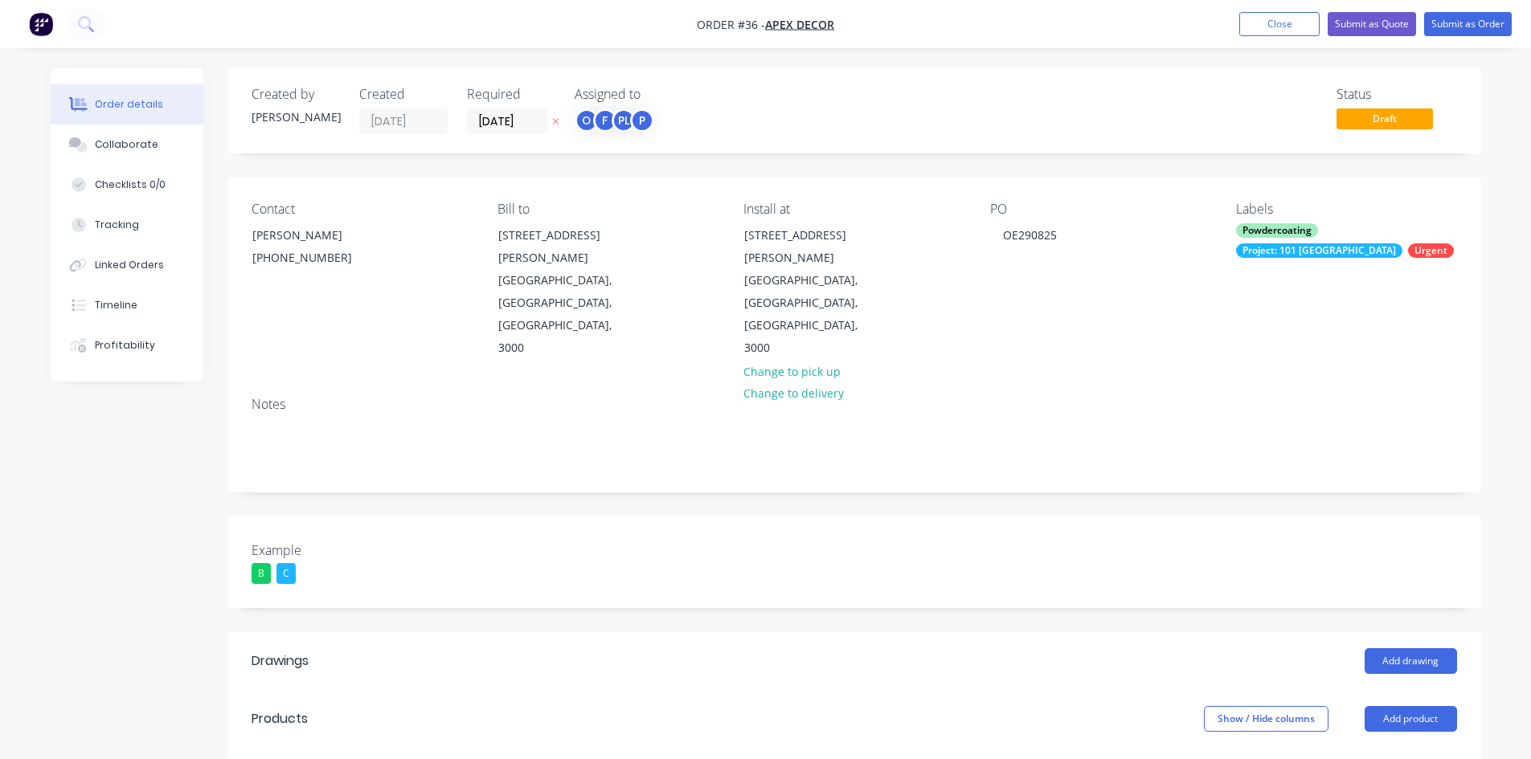
scroll to position [0, 0]
click at [1358, 23] on button "Submit as Quote" at bounding box center [1372, 24] width 88 height 24
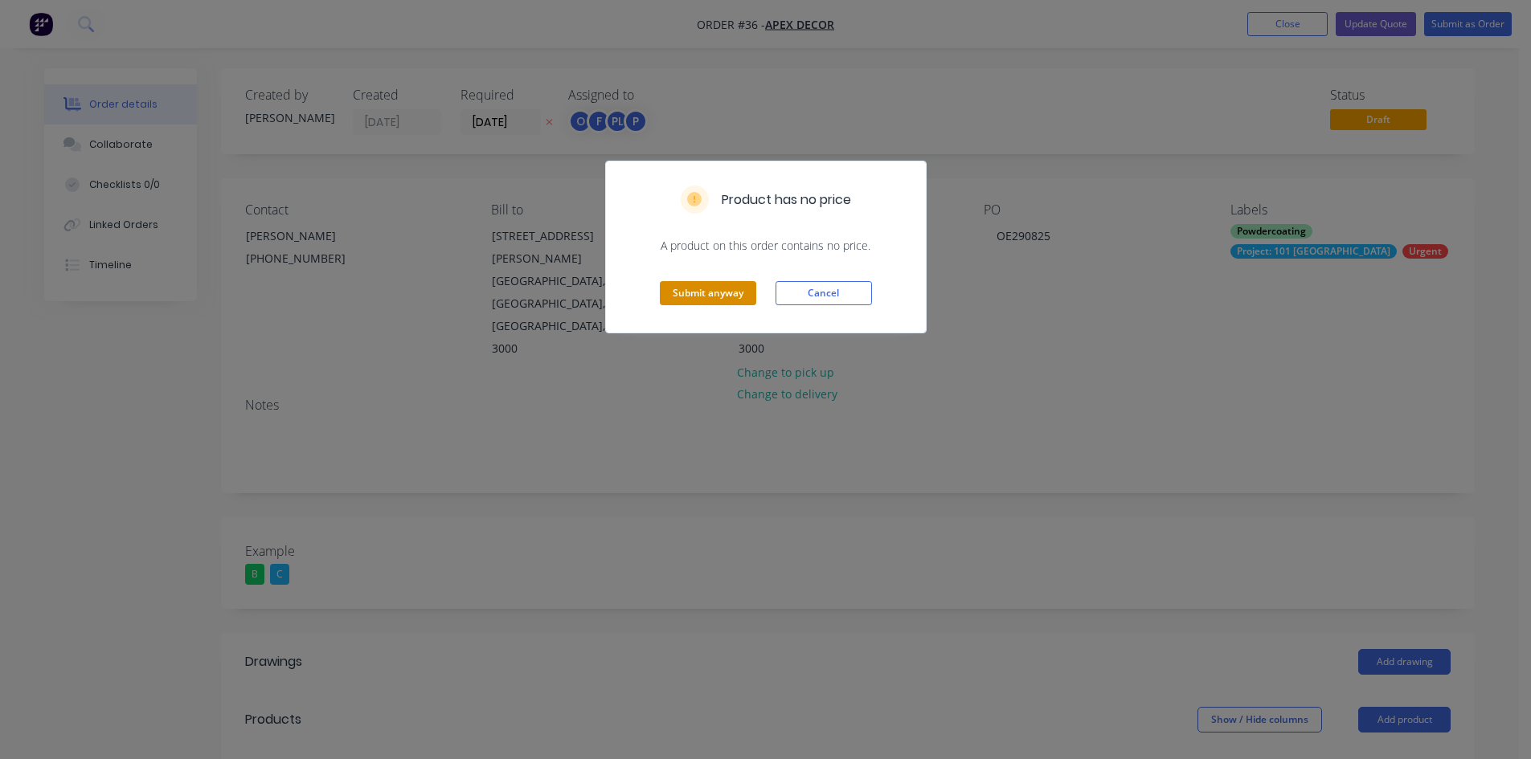
click at [720, 300] on button "Submit anyway" at bounding box center [708, 293] width 96 height 24
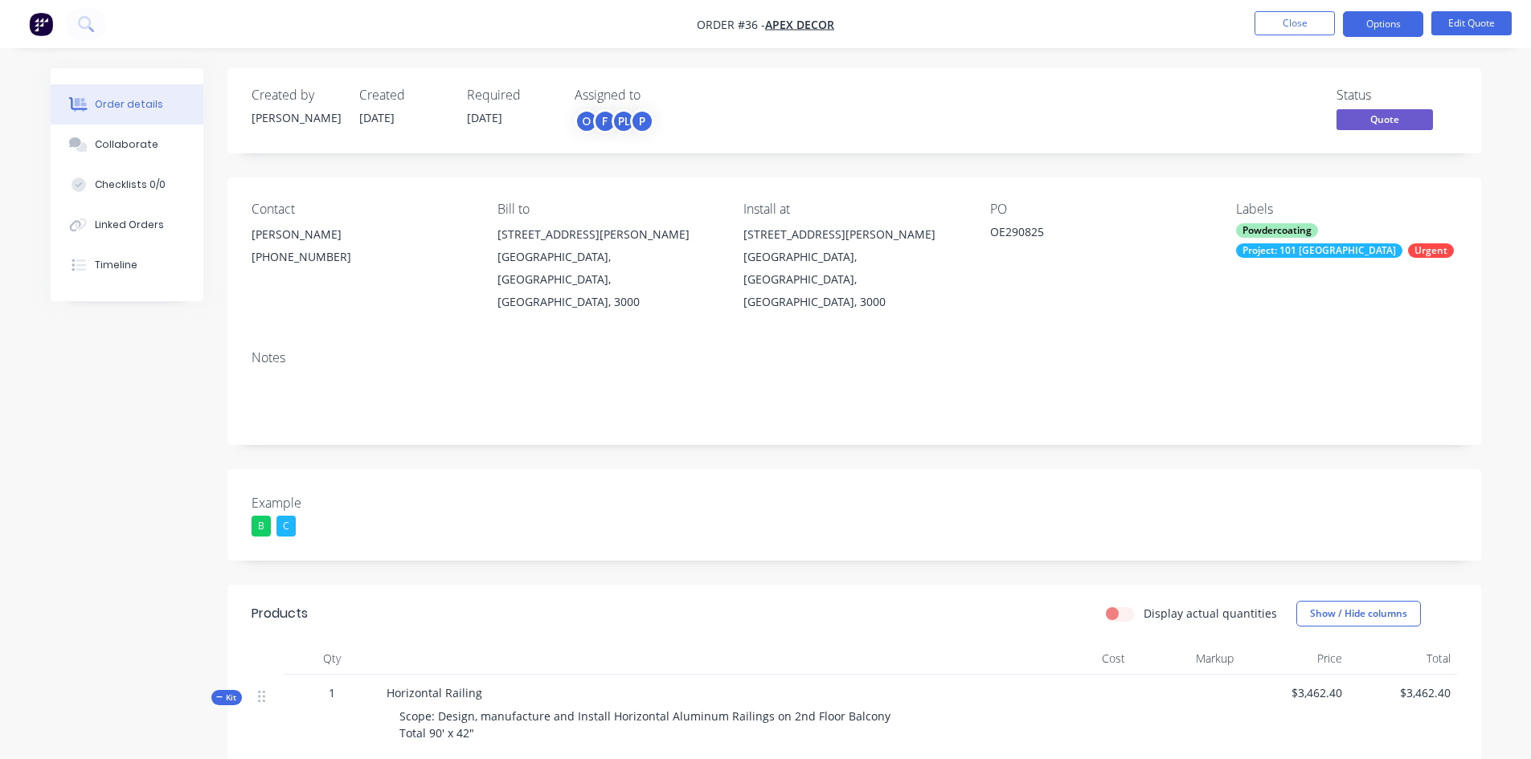
drag, startPoint x: 1356, startPoint y: 96, endPoint x: 1503, endPoint y: 210, distance: 185.6
drag, startPoint x: 1503, startPoint y: 210, endPoint x: 1211, endPoint y: 148, distance: 298.2
click at [1211, 148] on div "Created by [PERSON_NAME] Created [DATE] Required [DATE] Assigned to O F PL P St…" at bounding box center [854, 110] width 1254 height 85
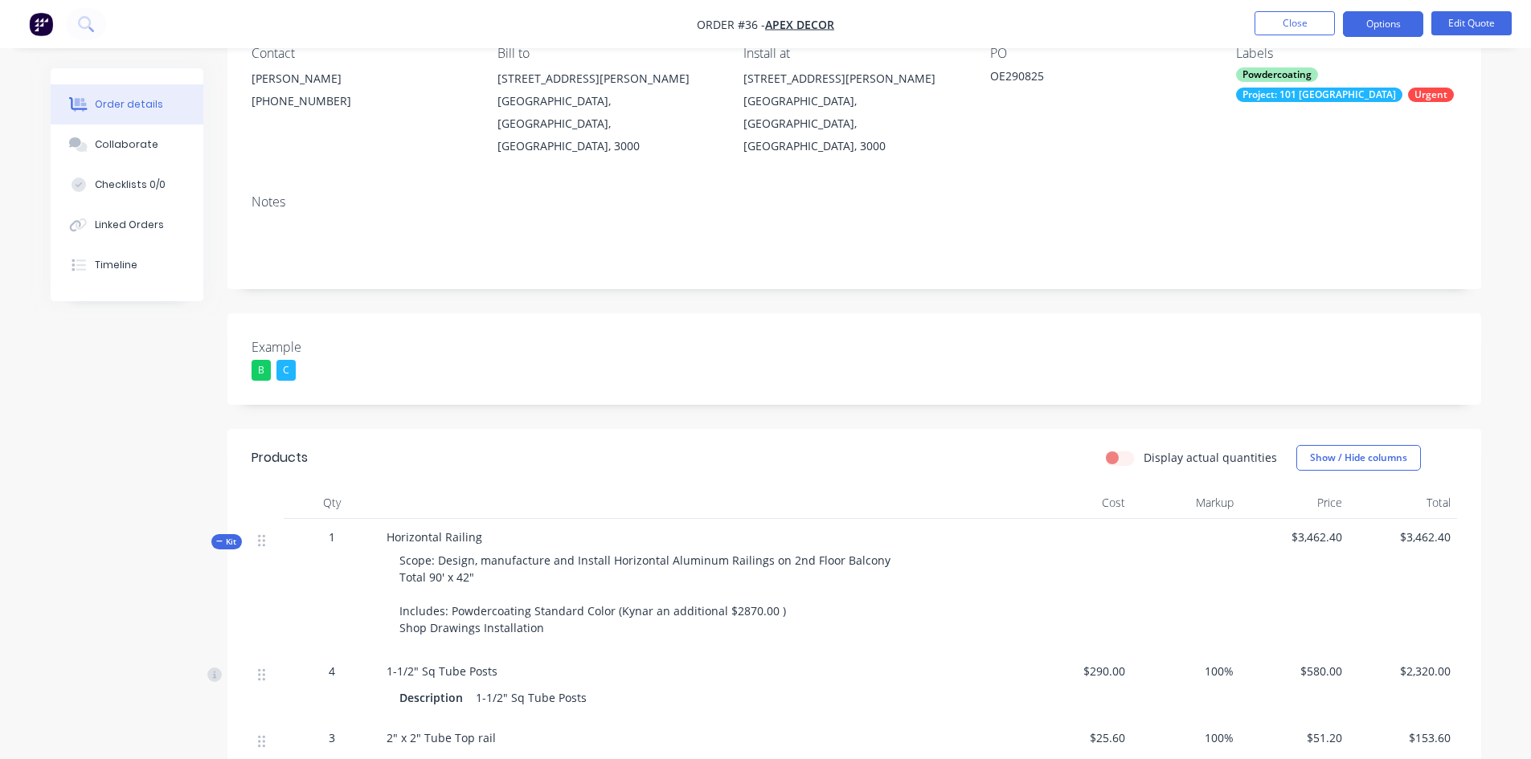
scroll to position [115, 0]
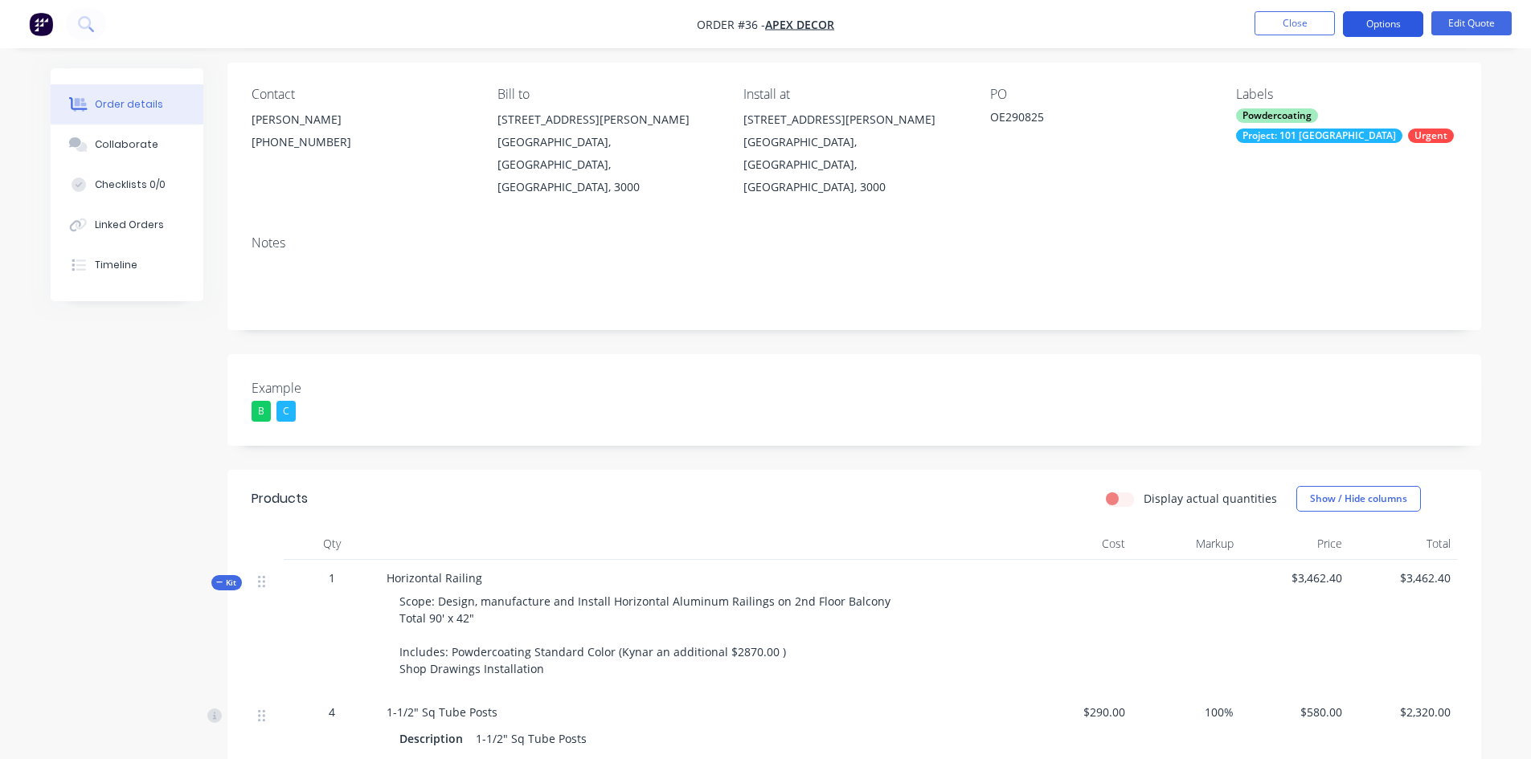
click at [1388, 27] on button "Options" at bounding box center [1383, 24] width 80 height 26
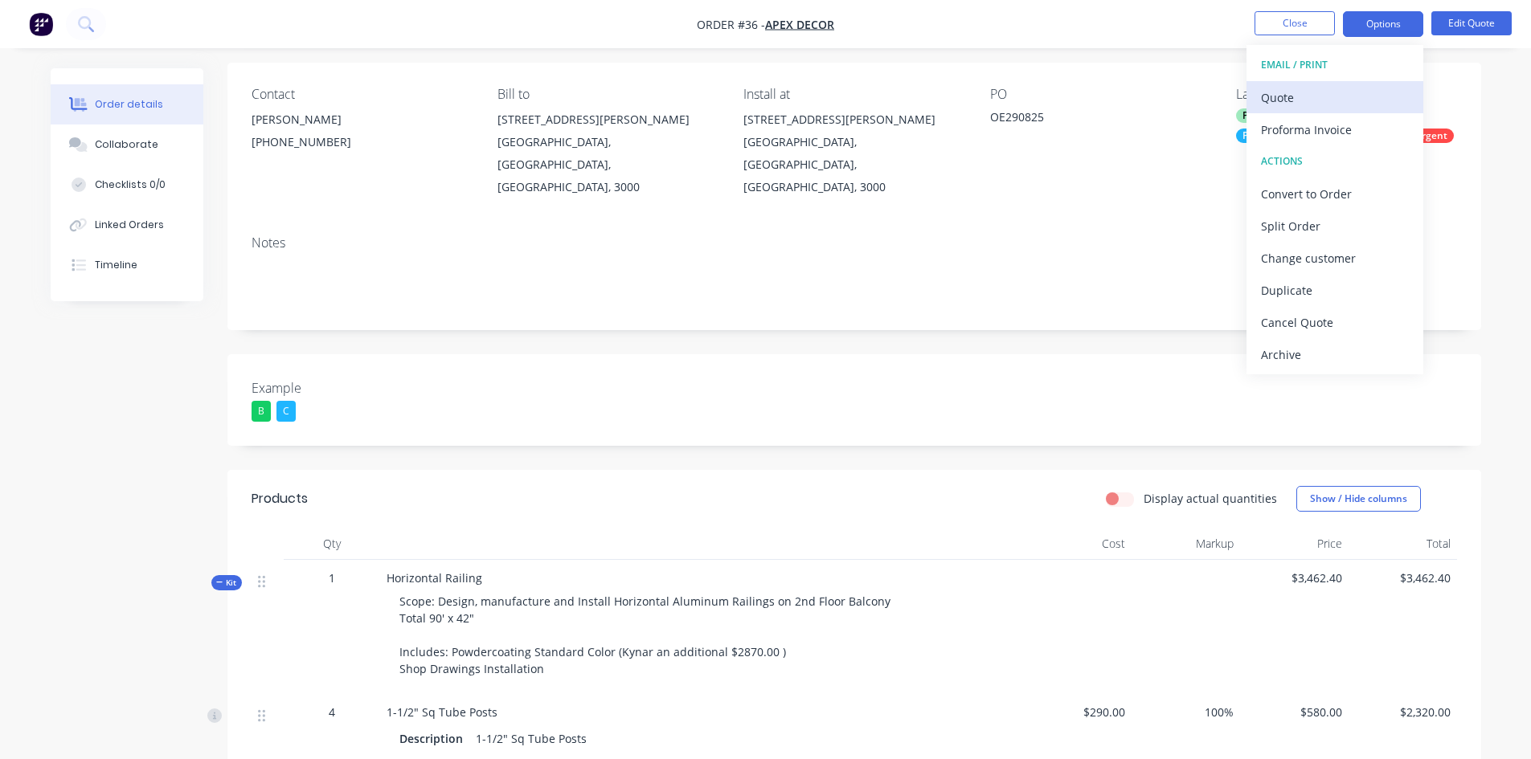
click at [1302, 96] on div "Quote" at bounding box center [1335, 97] width 148 height 23
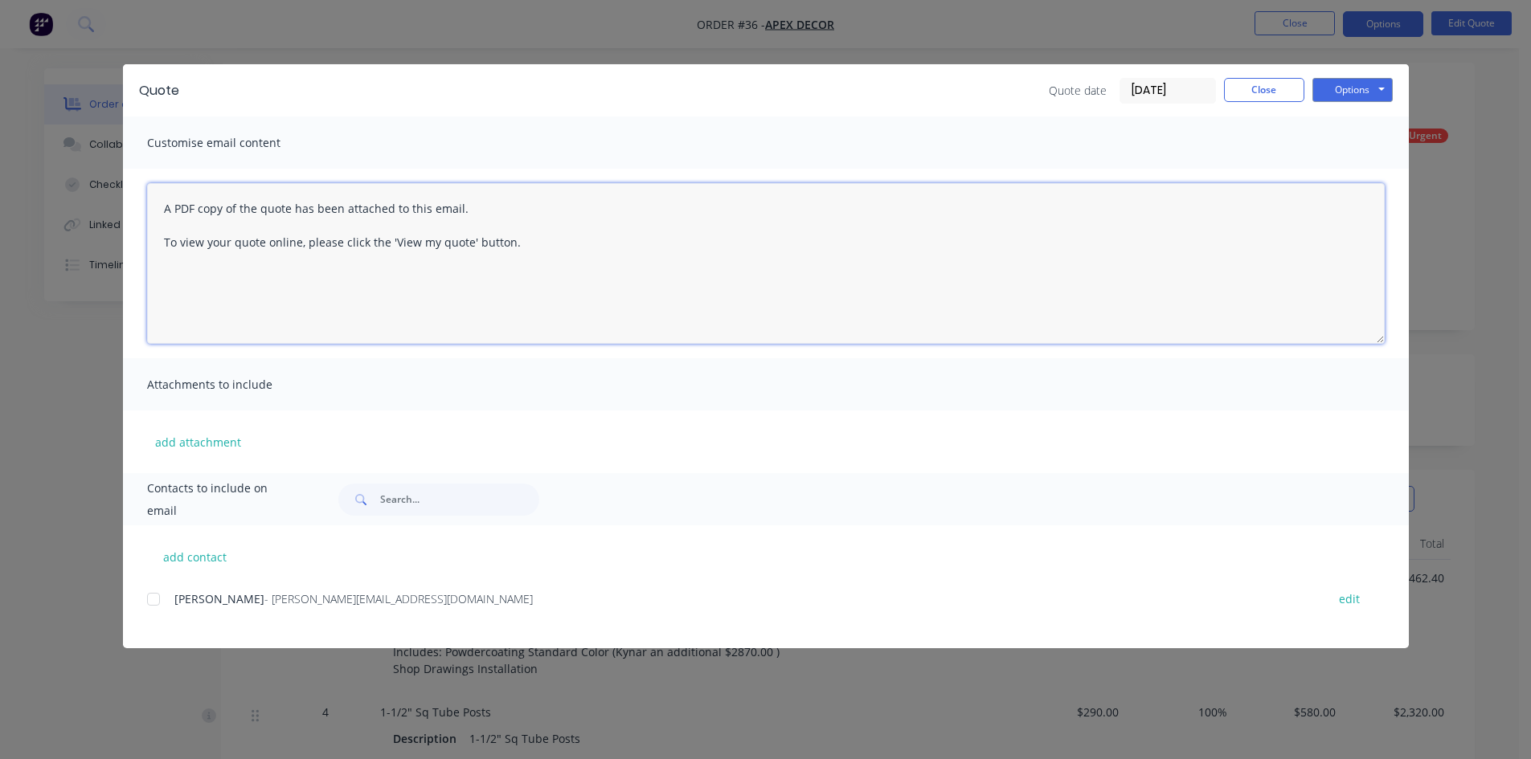
drag, startPoint x: 165, startPoint y: 217, endPoint x: 359, endPoint y: 248, distance: 197.0
click at [359, 248] on textarea "A PDF copy of the quote has been attached to this email. To view your quote onl…" at bounding box center [766, 263] width 1238 height 161
click at [531, 263] on textarea "A PDF copy of the quote has been attached to this email. To view your quote onl…" at bounding box center [766, 263] width 1238 height 161
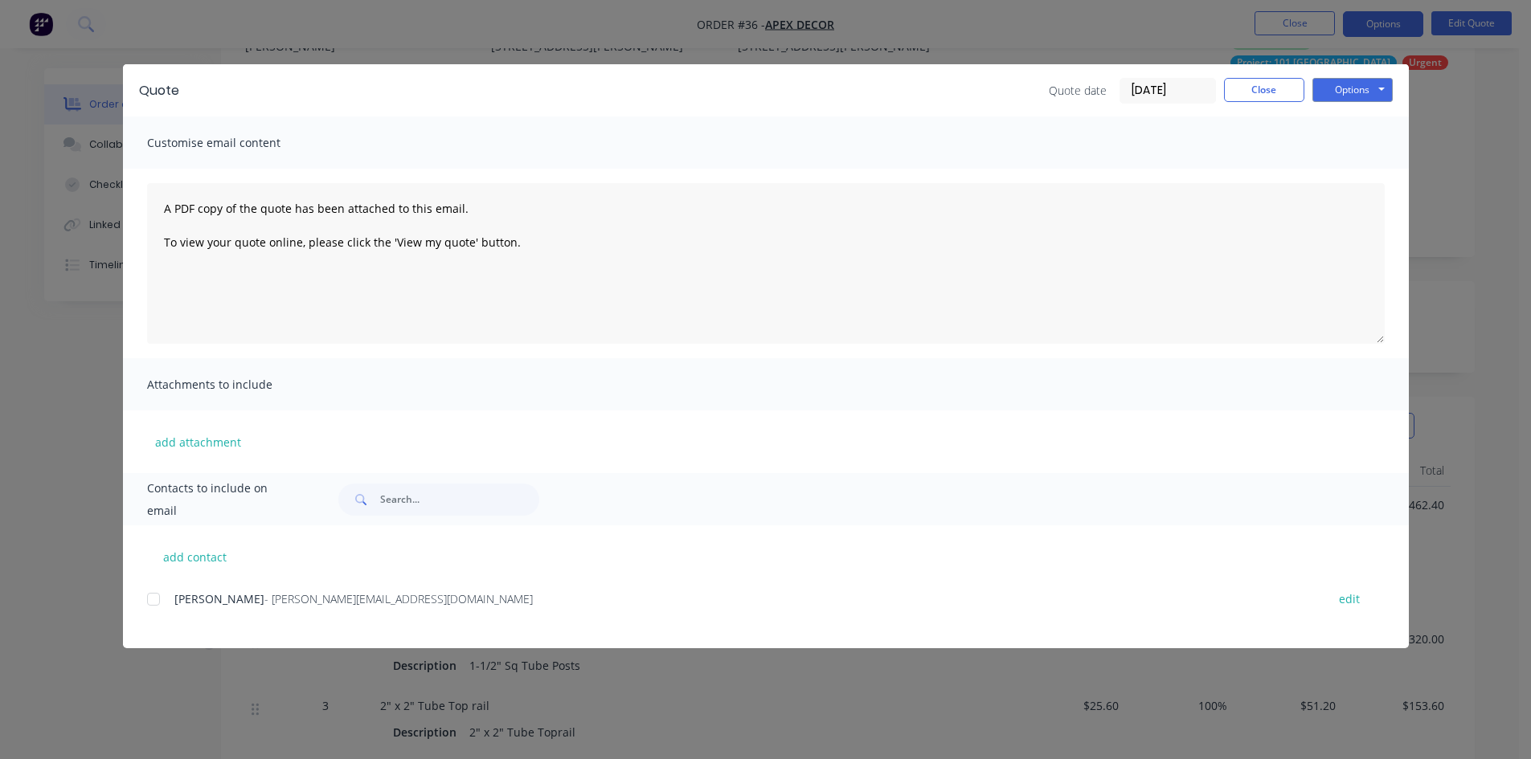
click at [165, 382] on span "Attachments to include" at bounding box center [235, 385] width 177 height 23
click at [1323, 84] on button "Options" at bounding box center [1352, 90] width 80 height 24
click at [1345, 122] on button "Preview" at bounding box center [1363, 118] width 103 height 27
click at [1262, 97] on button "Close" at bounding box center [1264, 90] width 80 height 24
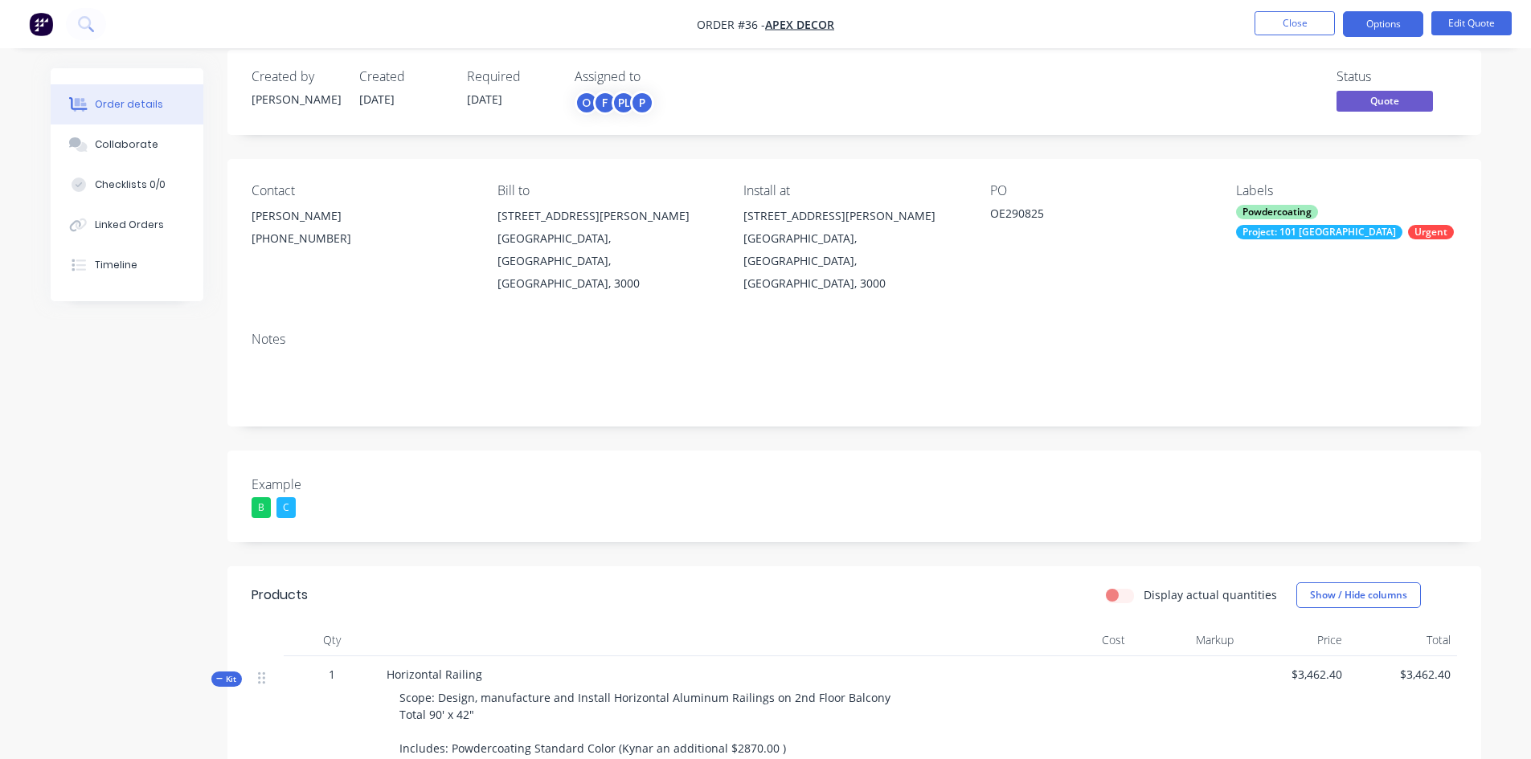
scroll to position [0, 0]
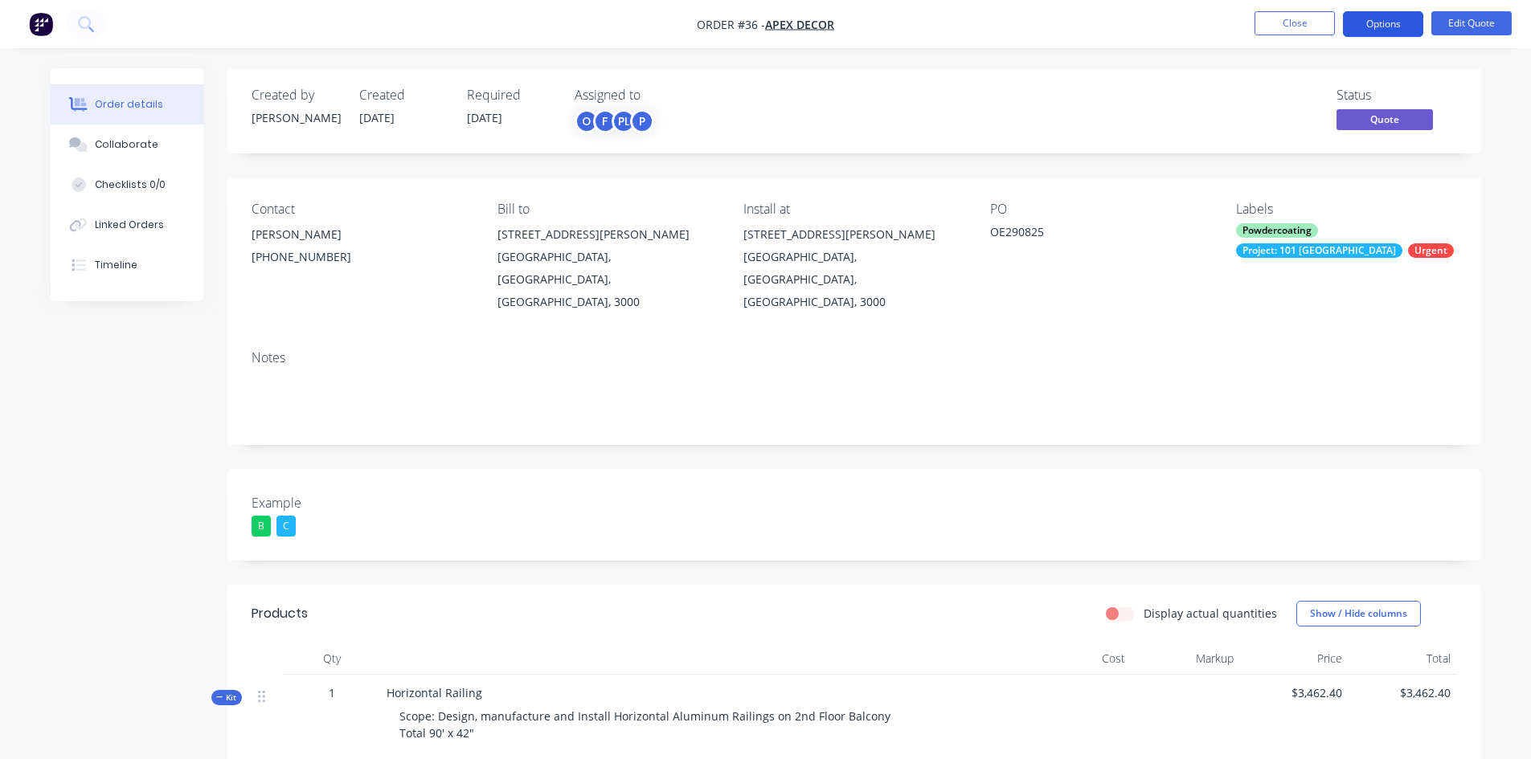
click at [1381, 14] on button "Options" at bounding box center [1383, 24] width 80 height 26
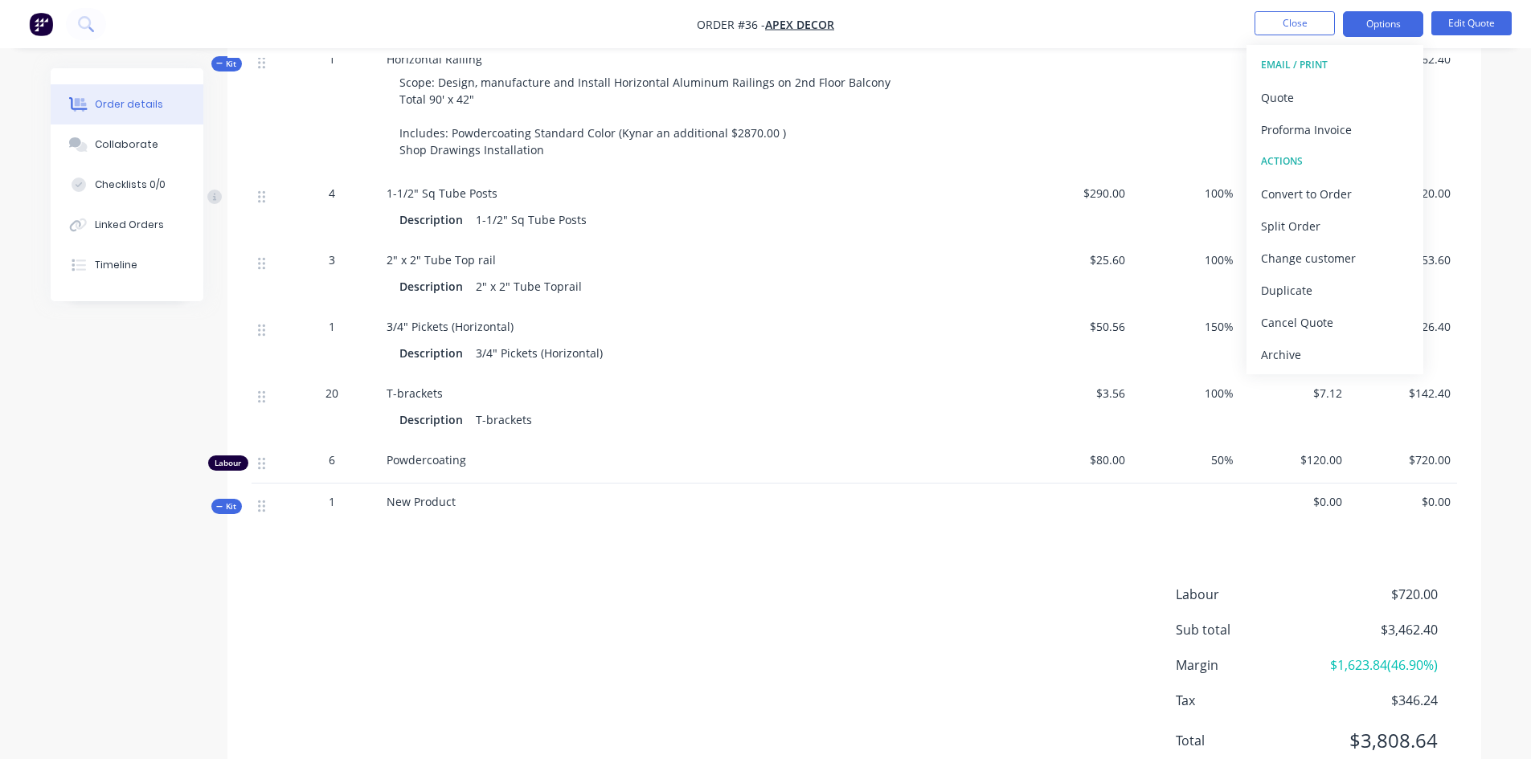
scroll to position [635, 0]
drag, startPoint x: 1328, startPoint y: 628, endPoint x: 1451, endPoint y: 629, distance: 123.0
click at [1401, 655] on div "Margin $1,623.84 ( 46.90 %)" at bounding box center [1316, 664] width 281 height 19
drag, startPoint x: 1391, startPoint y: 556, endPoint x: 1467, endPoint y: 569, distance: 76.6
click at [1401, 584] on div "Labour $720.00 Sub total $3,462.40 Margin $1,623.84 ( 46.90 %) Tax $346.24 Tota…" at bounding box center [854, 677] width 1254 height 186
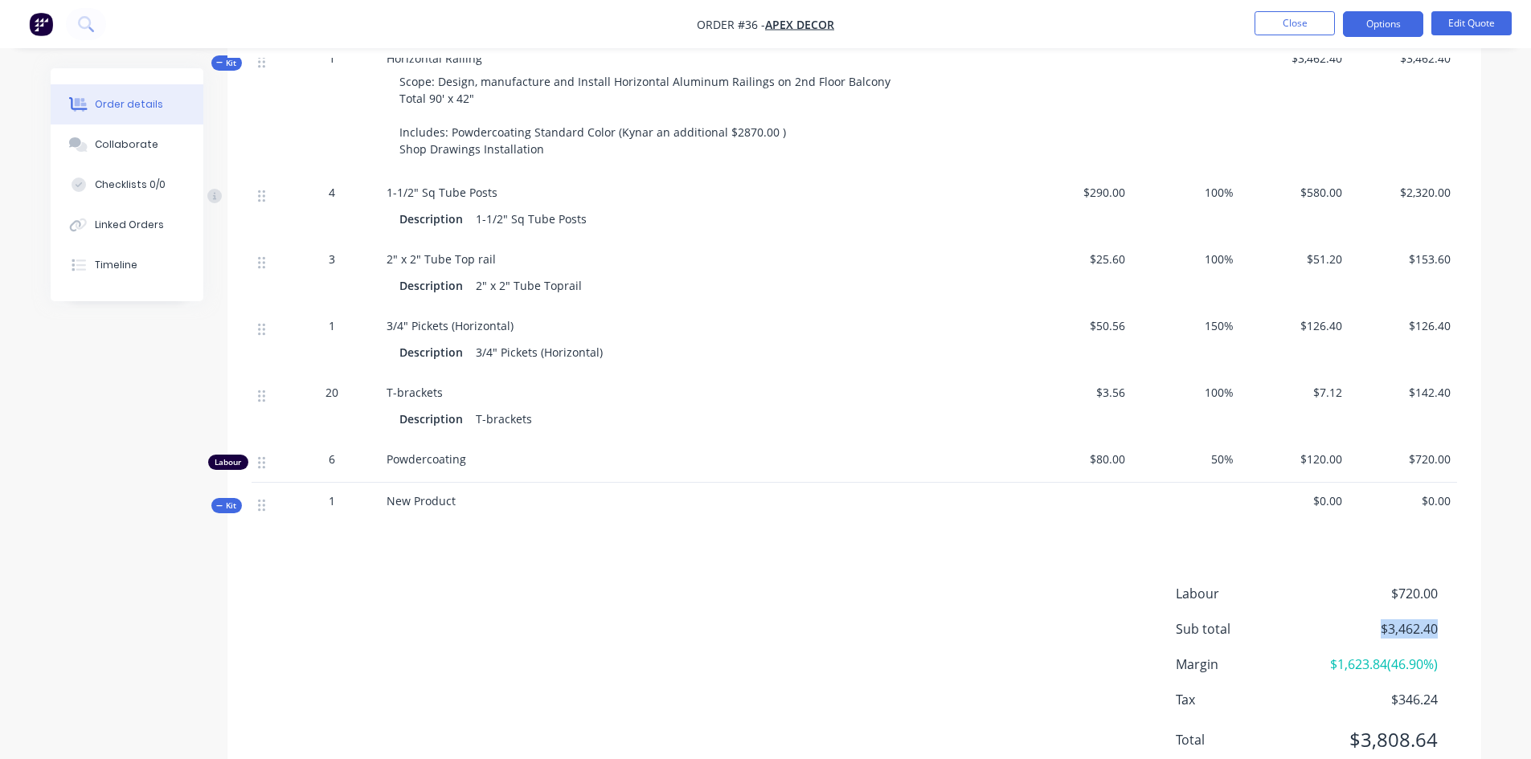
drag, startPoint x: 1373, startPoint y: 586, endPoint x: 1473, endPoint y: 608, distance: 102.8
click at [1401, 608] on div "Labour $720.00 Sub total $3,462.40 Margin $1,623.84 ( 46.90 %) Tax $346.24 Tota…" at bounding box center [854, 677] width 1254 height 186
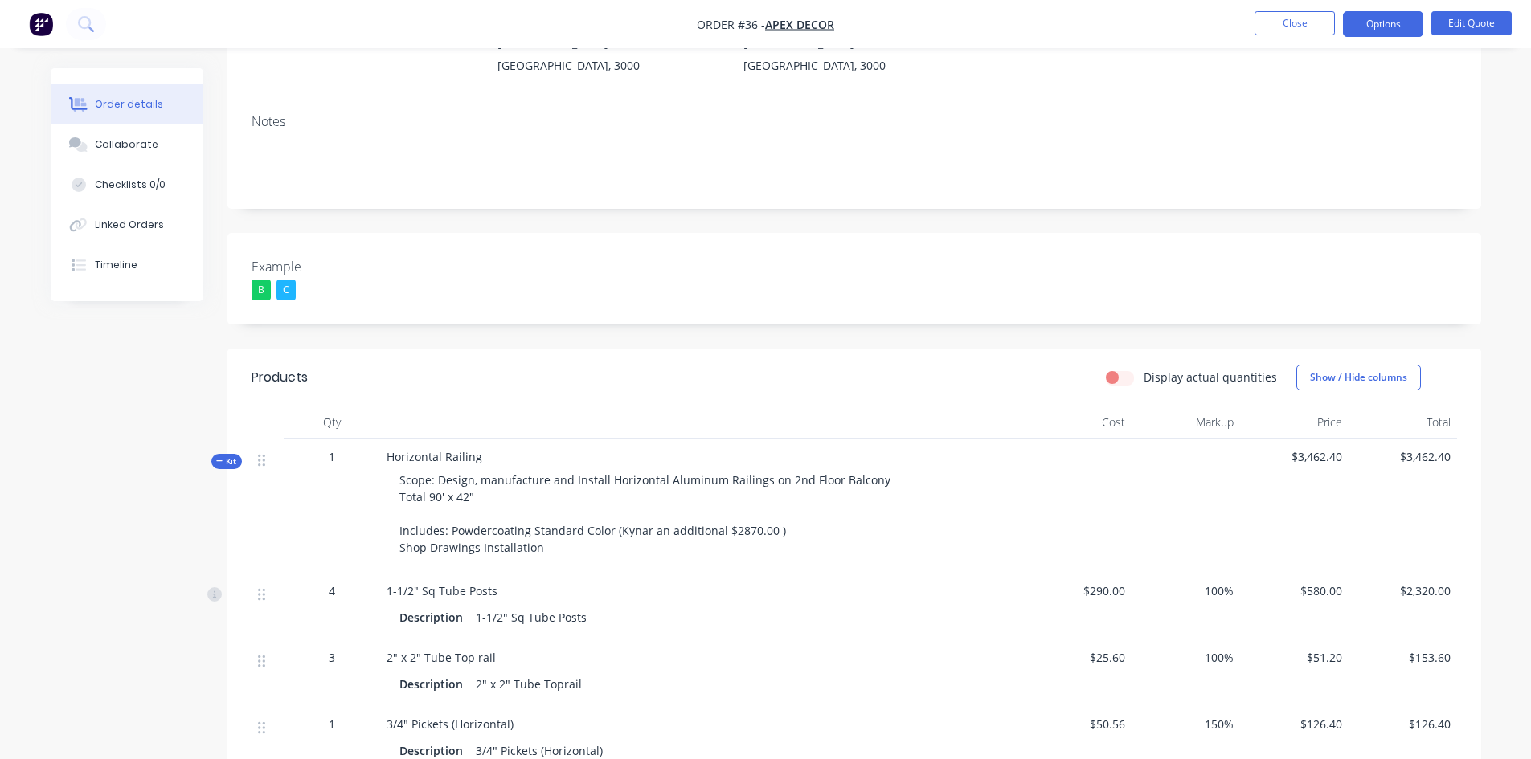
scroll to position [0, 0]
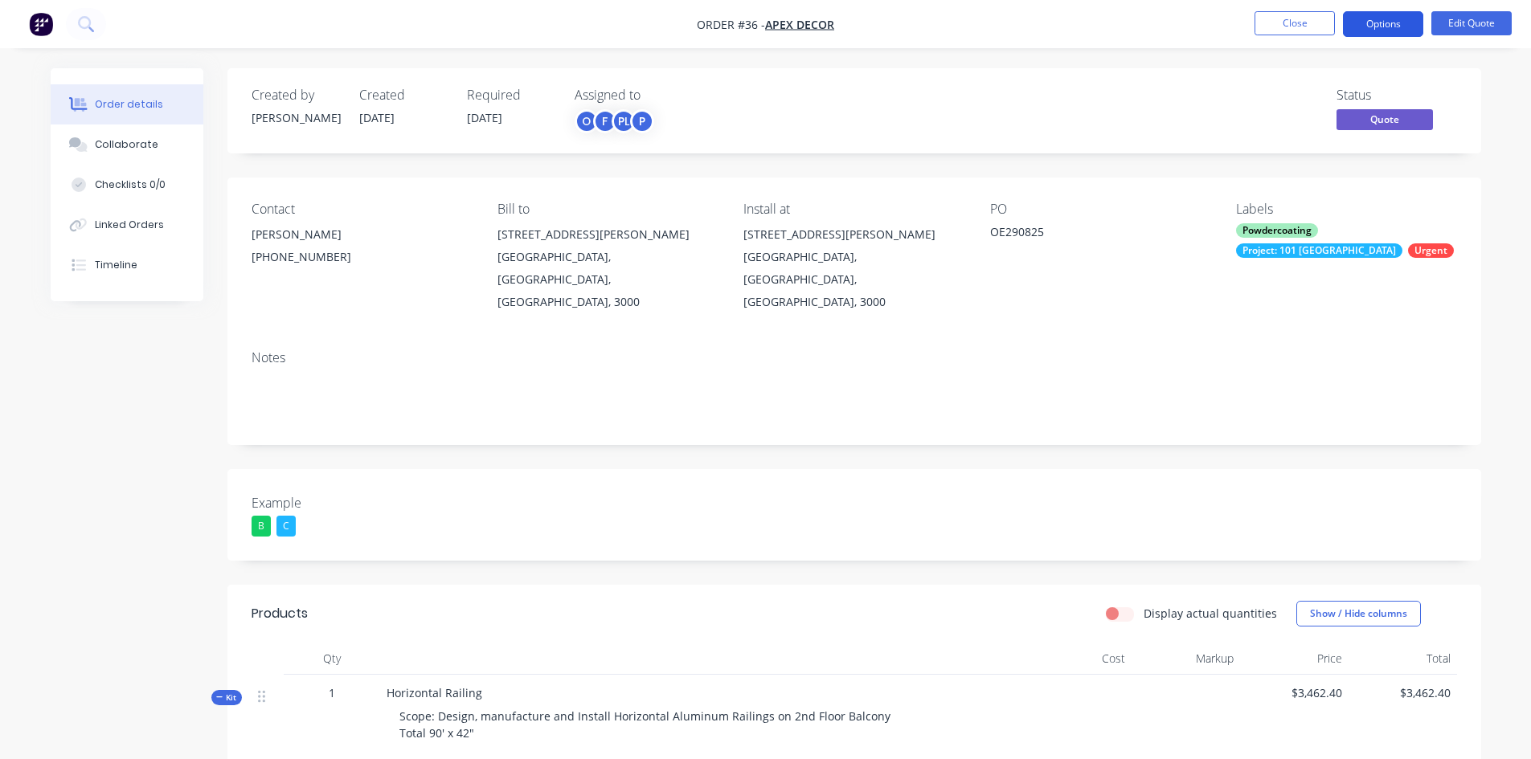
click at [1395, 29] on button "Options" at bounding box center [1383, 24] width 80 height 26
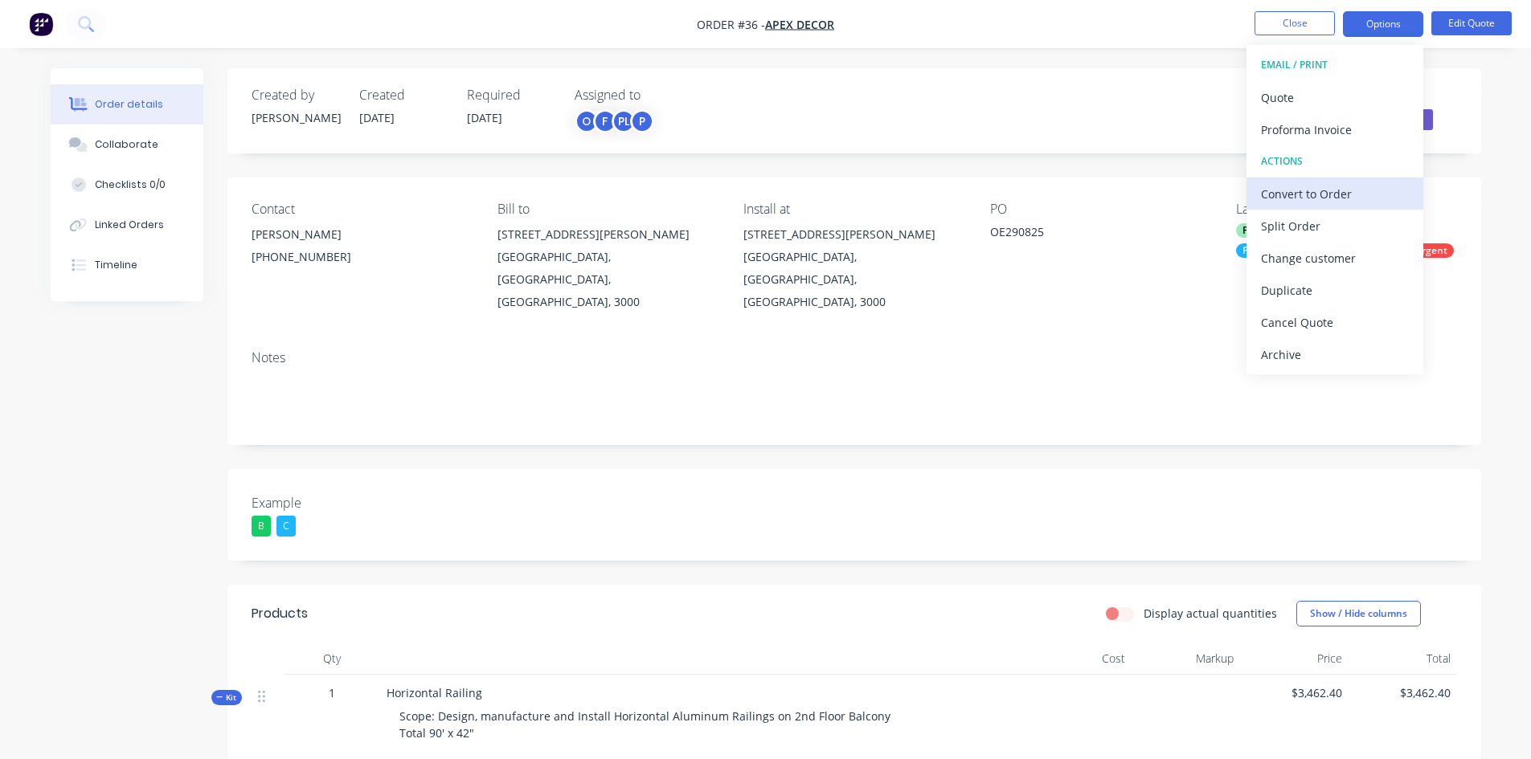
click at [1312, 189] on div "Convert to Order" at bounding box center [1335, 193] width 148 height 23
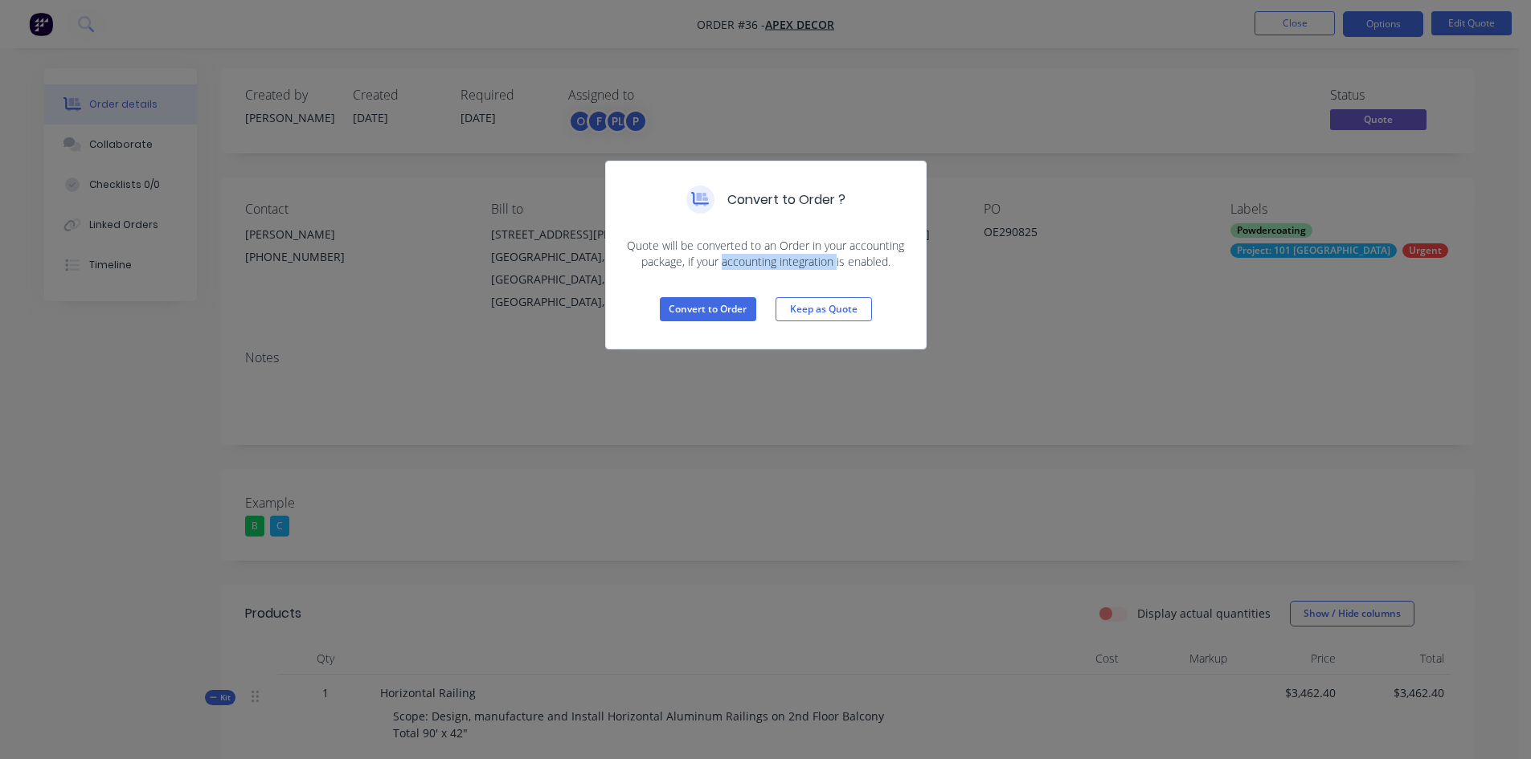
drag, startPoint x: 722, startPoint y: 266, endPoint x: 838, endPoint y: 267, distance: 116.5
click at [838, 267] on span "Quote will be converted to an Order in your accounting package, if your account…" at bounding box center [765, 254] width 281 height 32
click at [702, 312] on button "Convert to Order" at bounding box center [708, 309] width 96 height 24
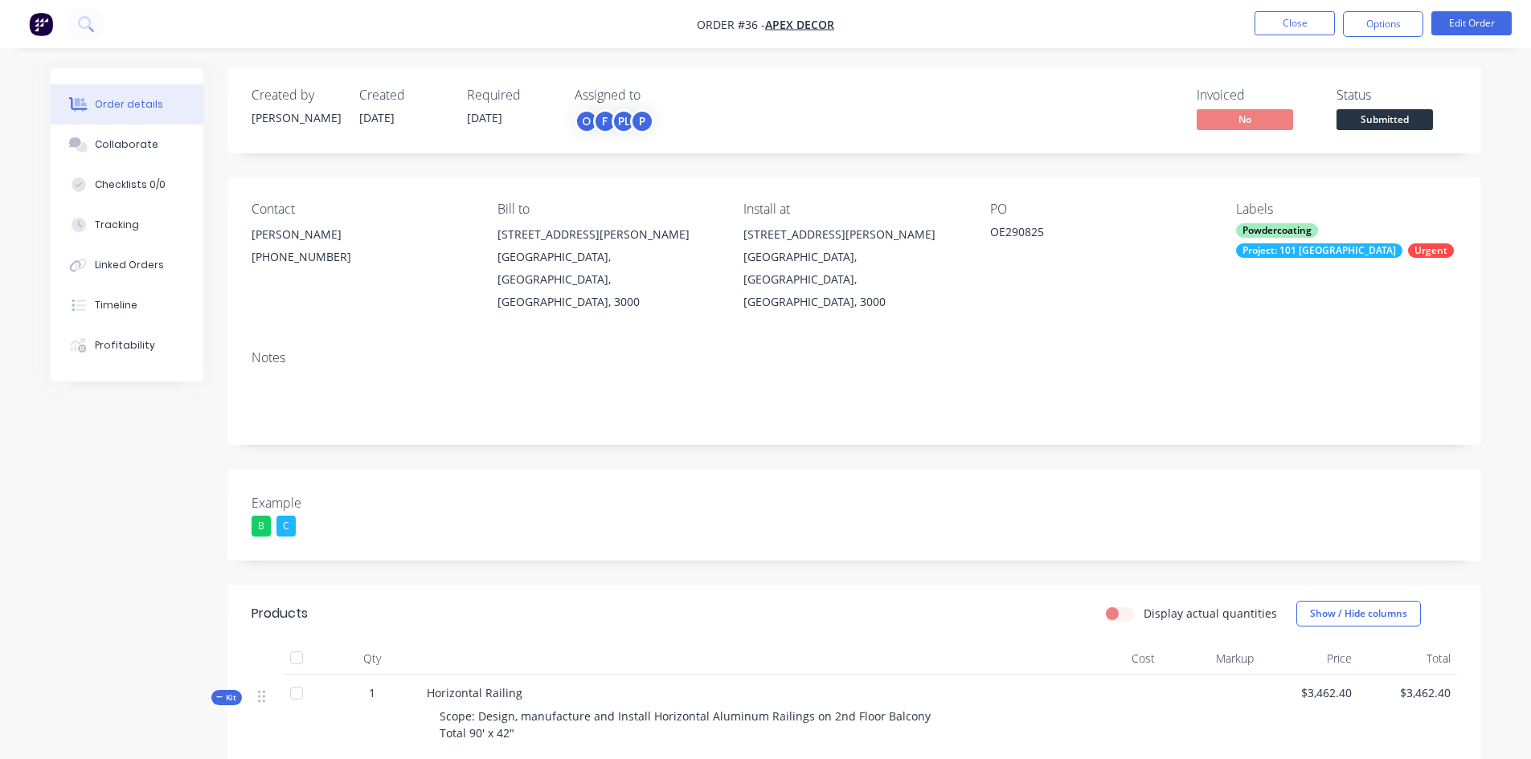
click at [1114, 117] on div "Invoiced No Status Submitted" at bounding box center [1096, 111] width 722 height 47
click at [1401, 149] on div "Order details Collaborate Checklists 0/0 Tracking Linked Orders Timeline Profit…" at bounding box center [765, 727] width 1531 height 1454
click at [1369, 31] on button "Options" at bounding box center [1383, 24] width 80 height 26
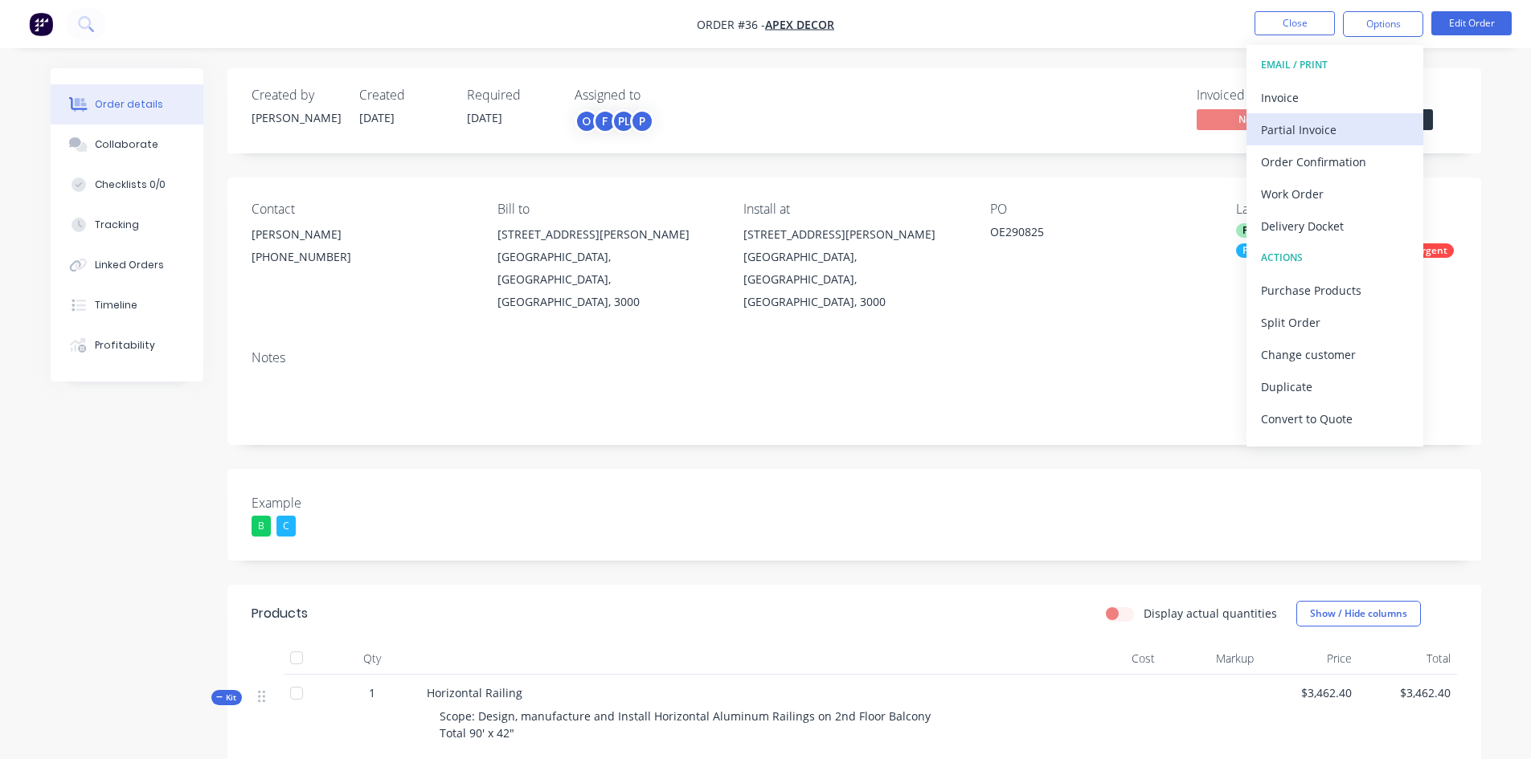
click at [1291, 129] on div "Partial Invoice" at bounding box center [1335, 129] width 148 height 23
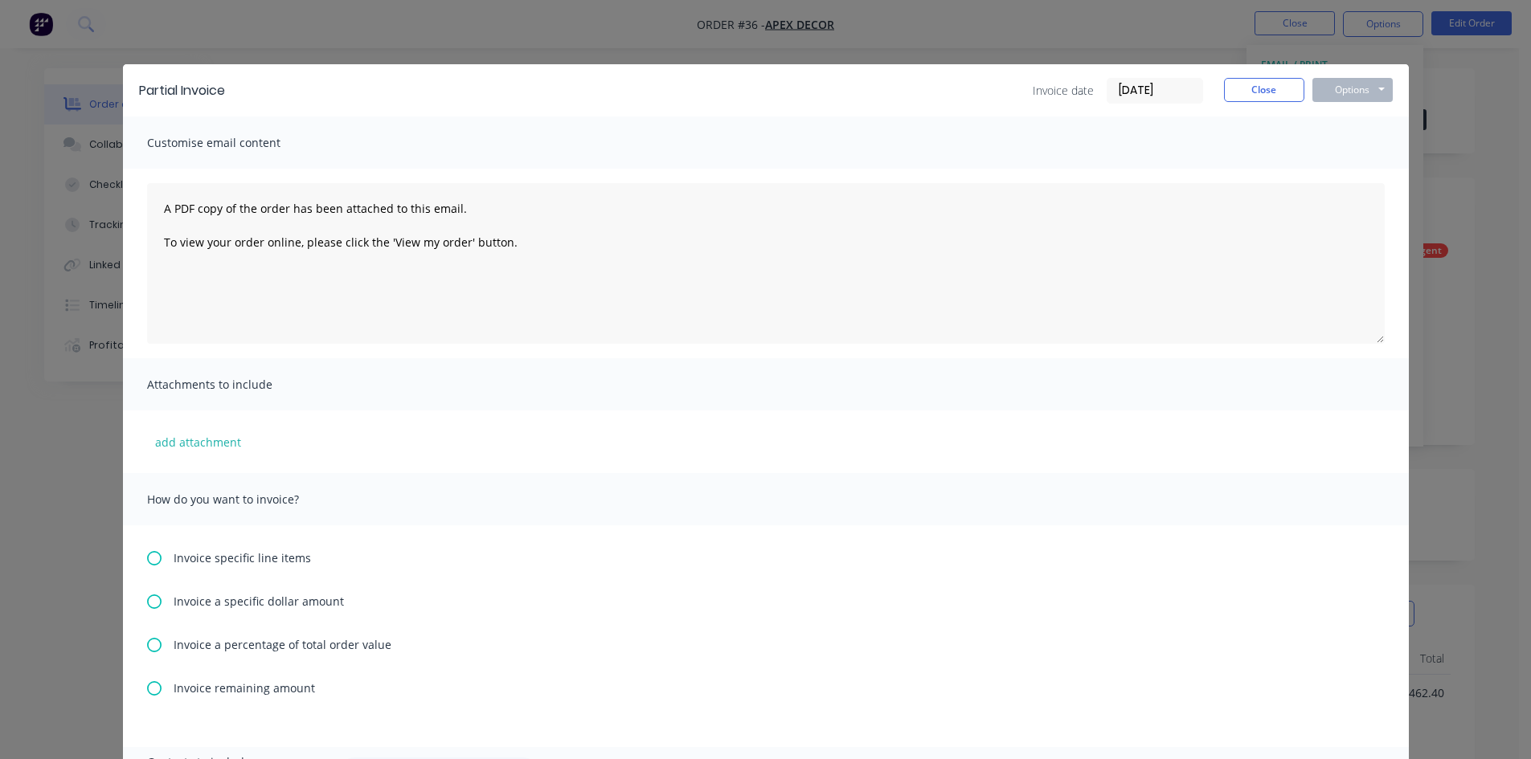
click at [194, 651] on span "Invoice a percentage of total order value" at bounding box center [283, 644] width 218 height 17
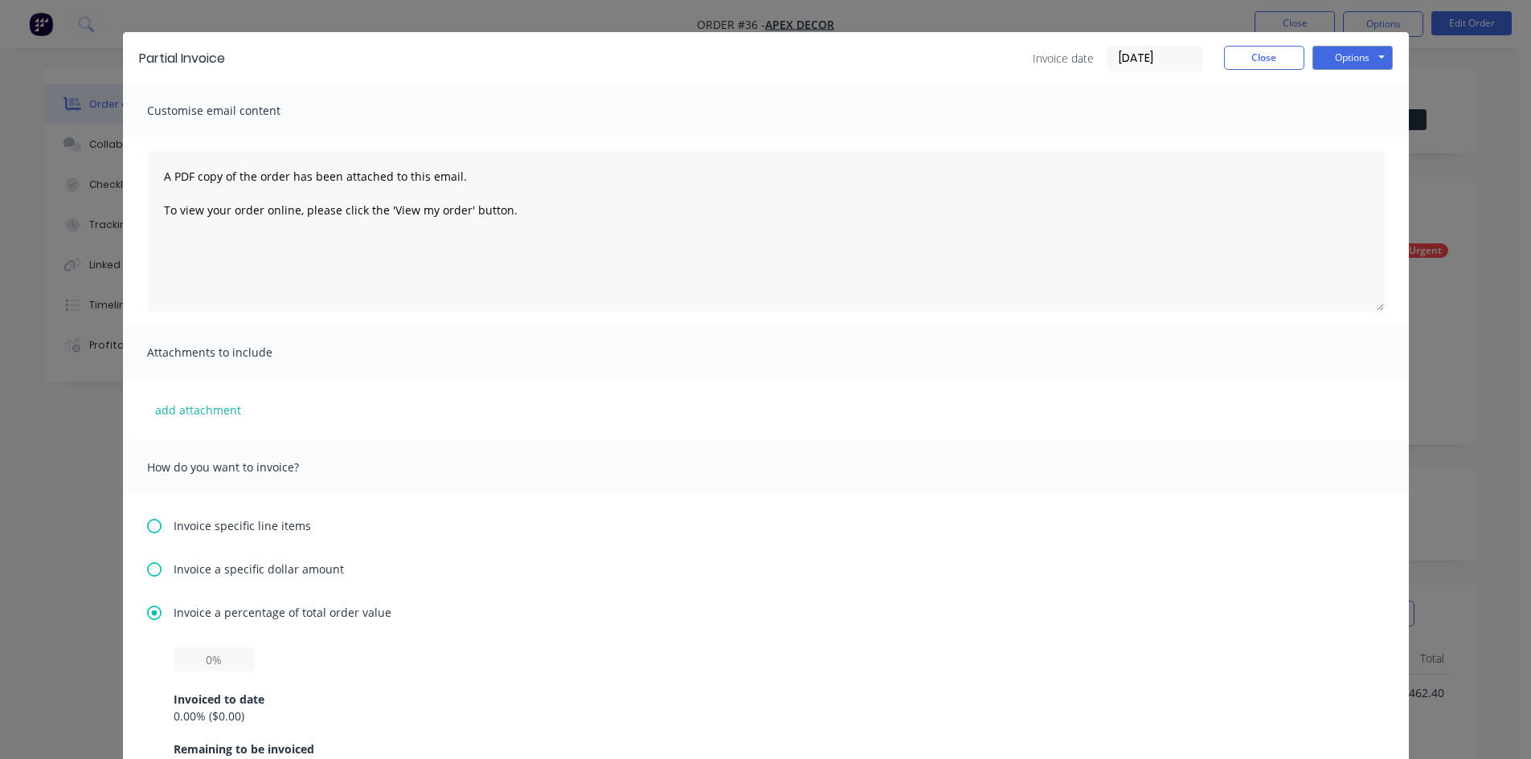
scroll to position [35, 0]
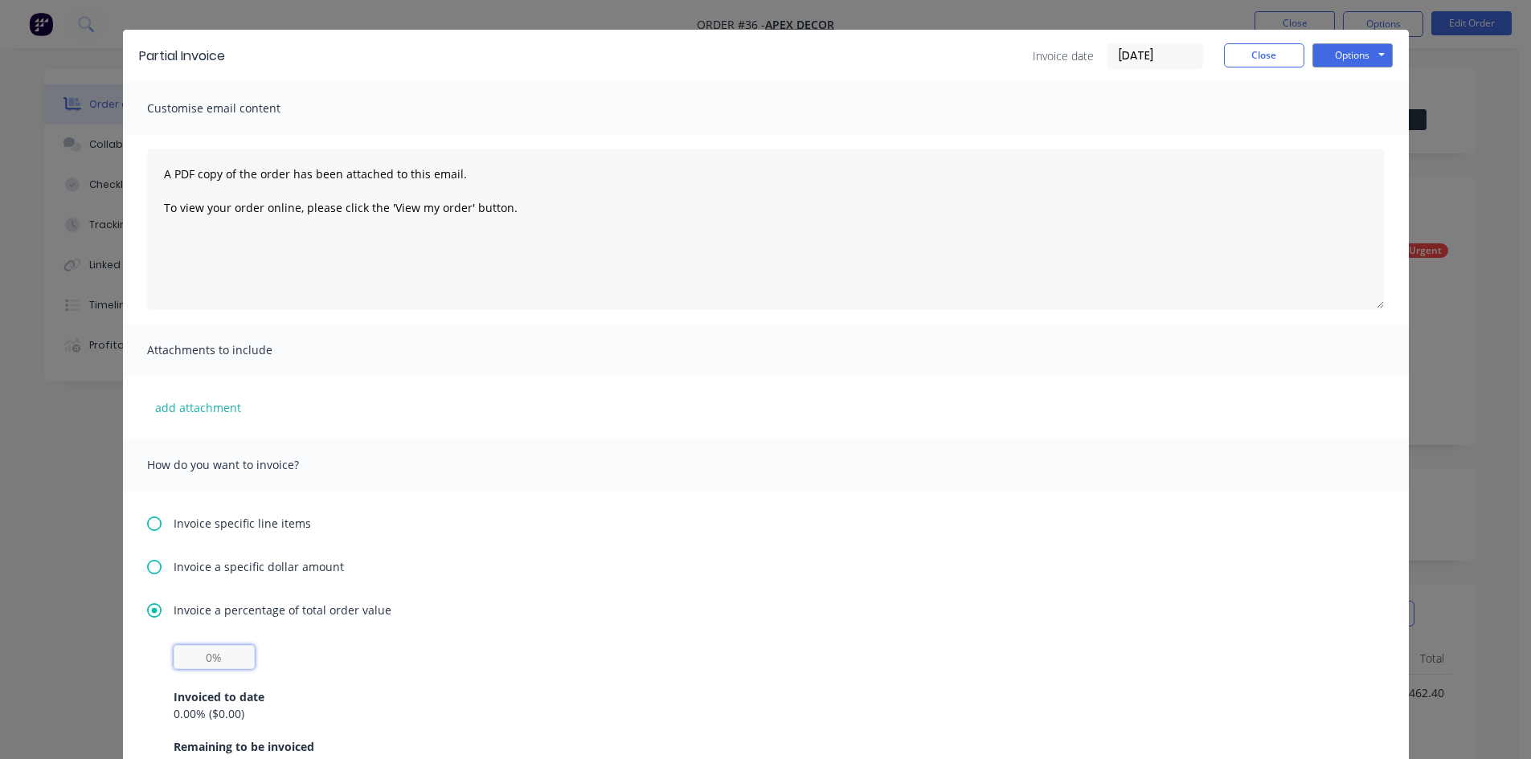
click at [225, 660] on input "text" at bounding box center [214, 657] width 81 height 24
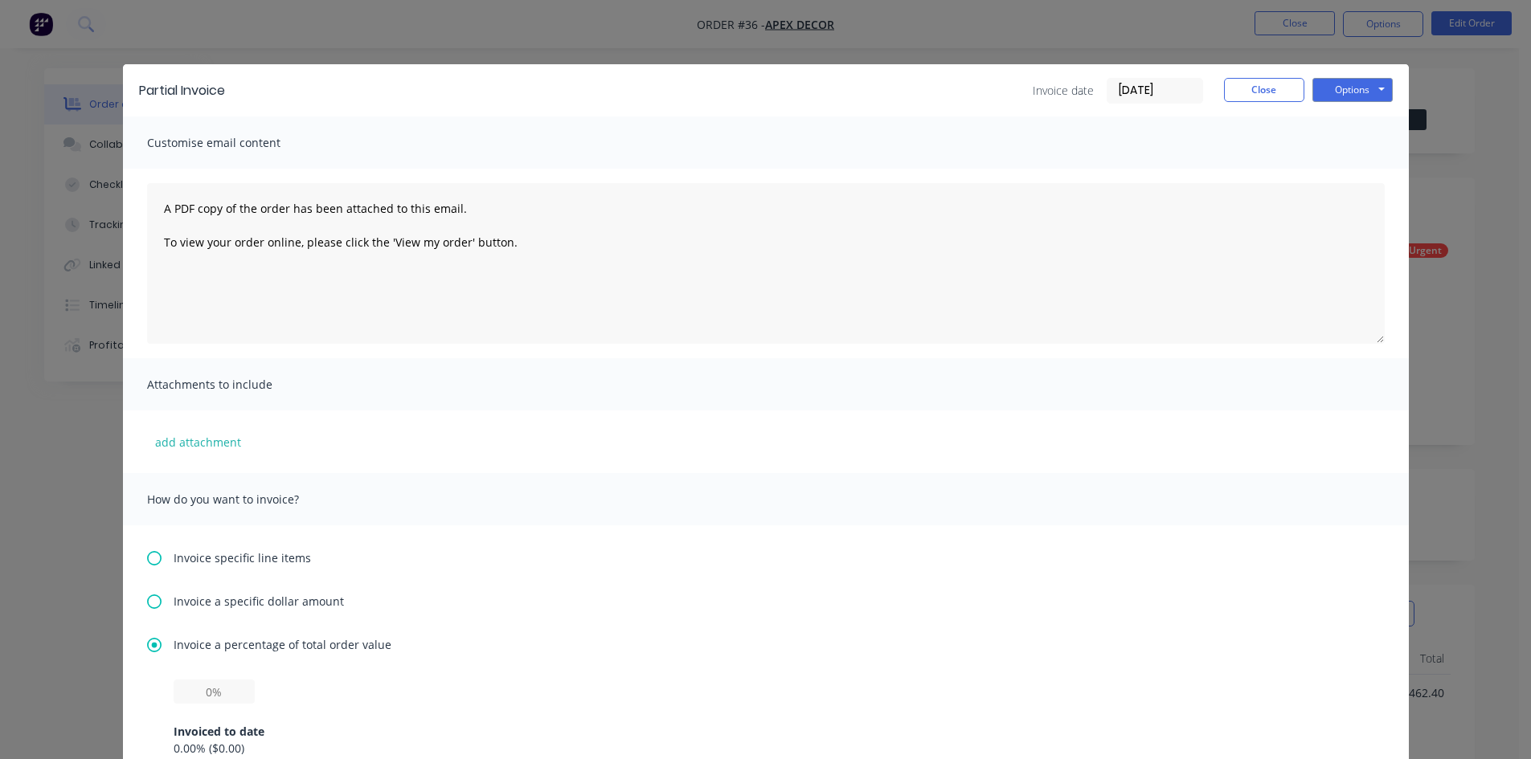
click at [197, 598] on span "Invoice a specific dollar amount" at bounding box center [259, 601] width 170 height 17
click at [147, 563] on icon at bounding box center [154, 558] width 14 height 14
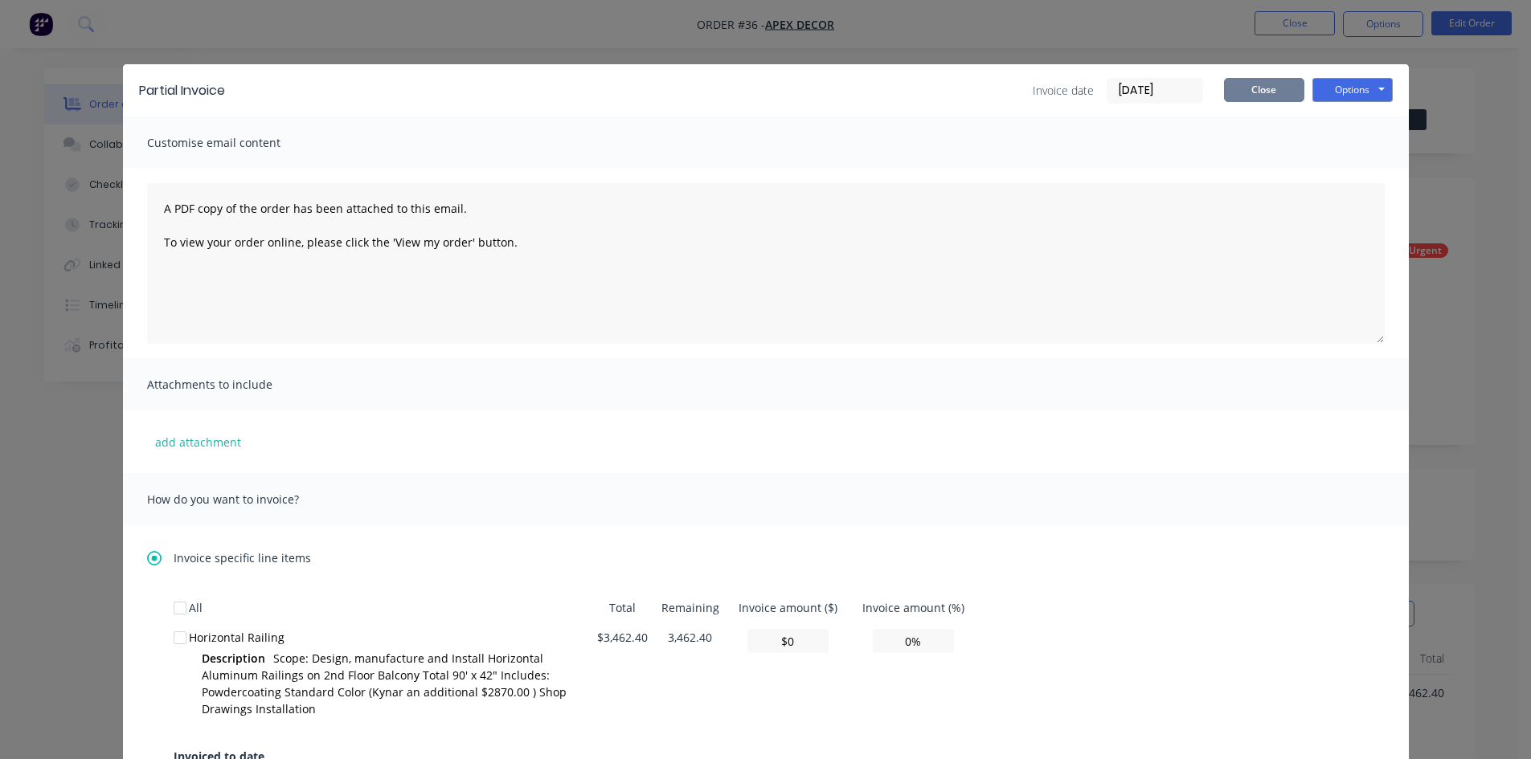
click at [1250, 91] on button "Close" at bounding box center [1264, 90] width 80 height 24
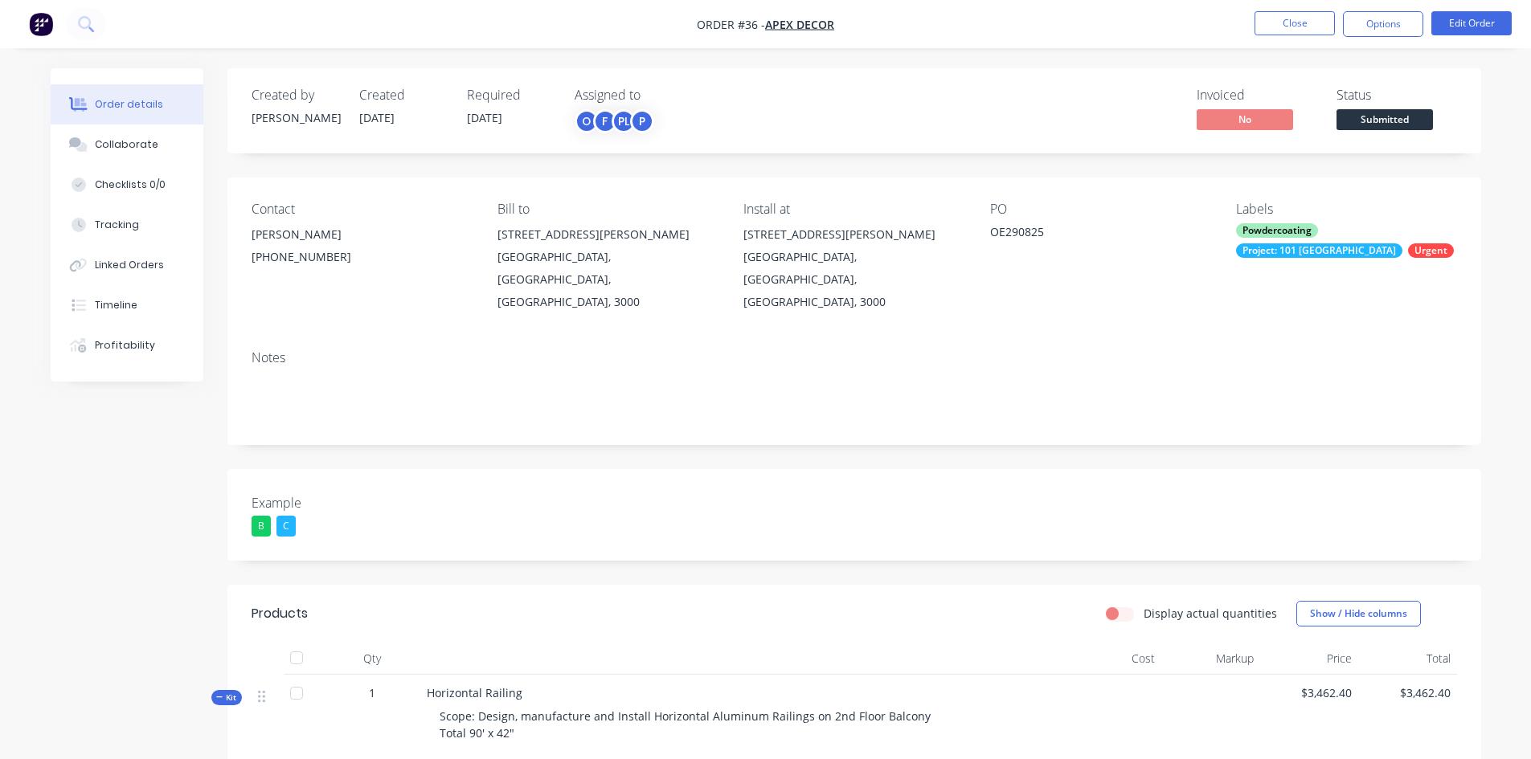
click at [1375, 10] on nav "Order #36 - Apex Decor Close Options Edit Order" at bounding box center [765, 24] width 1531 height 48
click at [1373, 12] on button "Options" at bounding box center [1383, 24] width 80 height 26
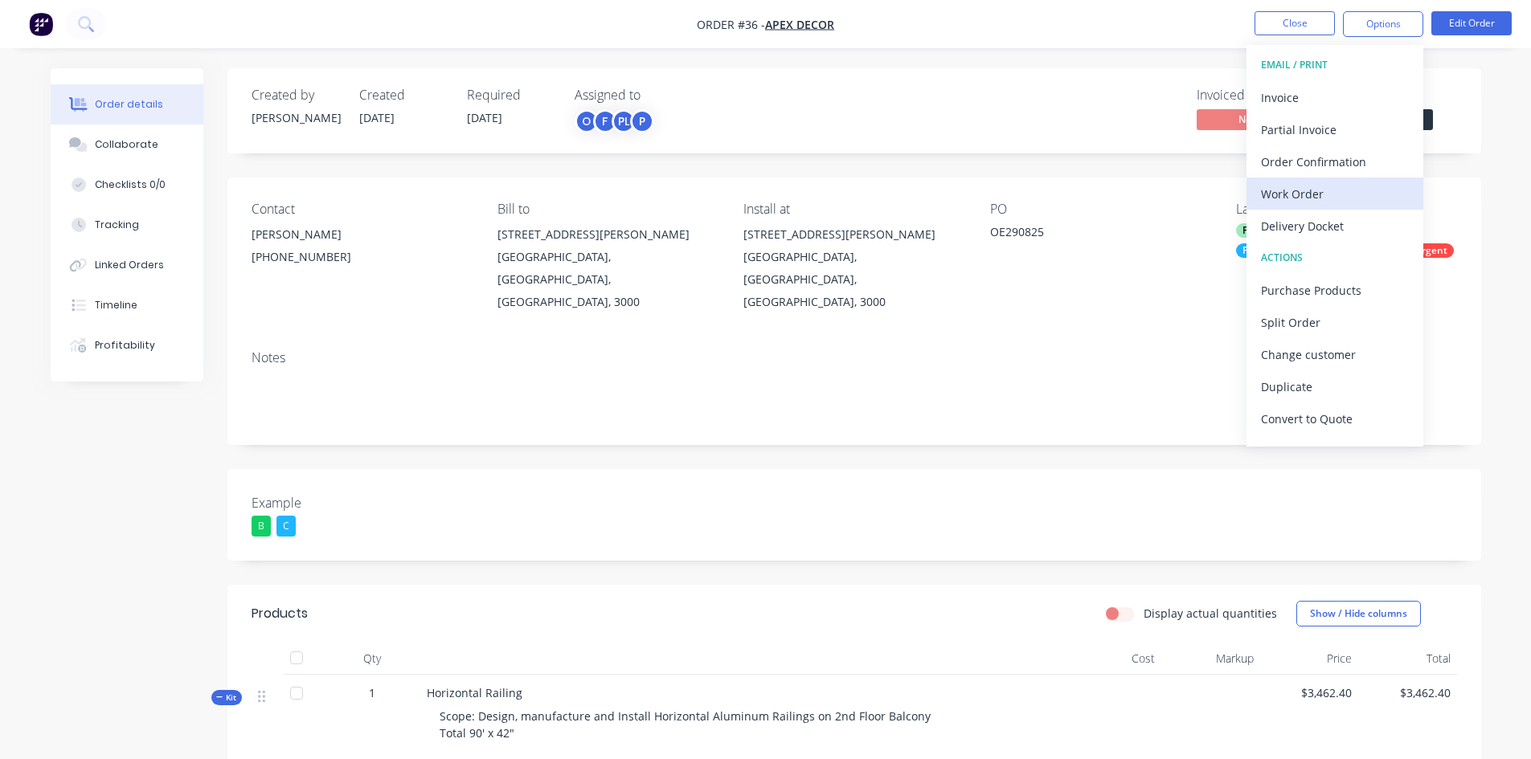
click at [1293, 194] on div "Work Order" at bounding box center [1335, 193] width 148 height 23
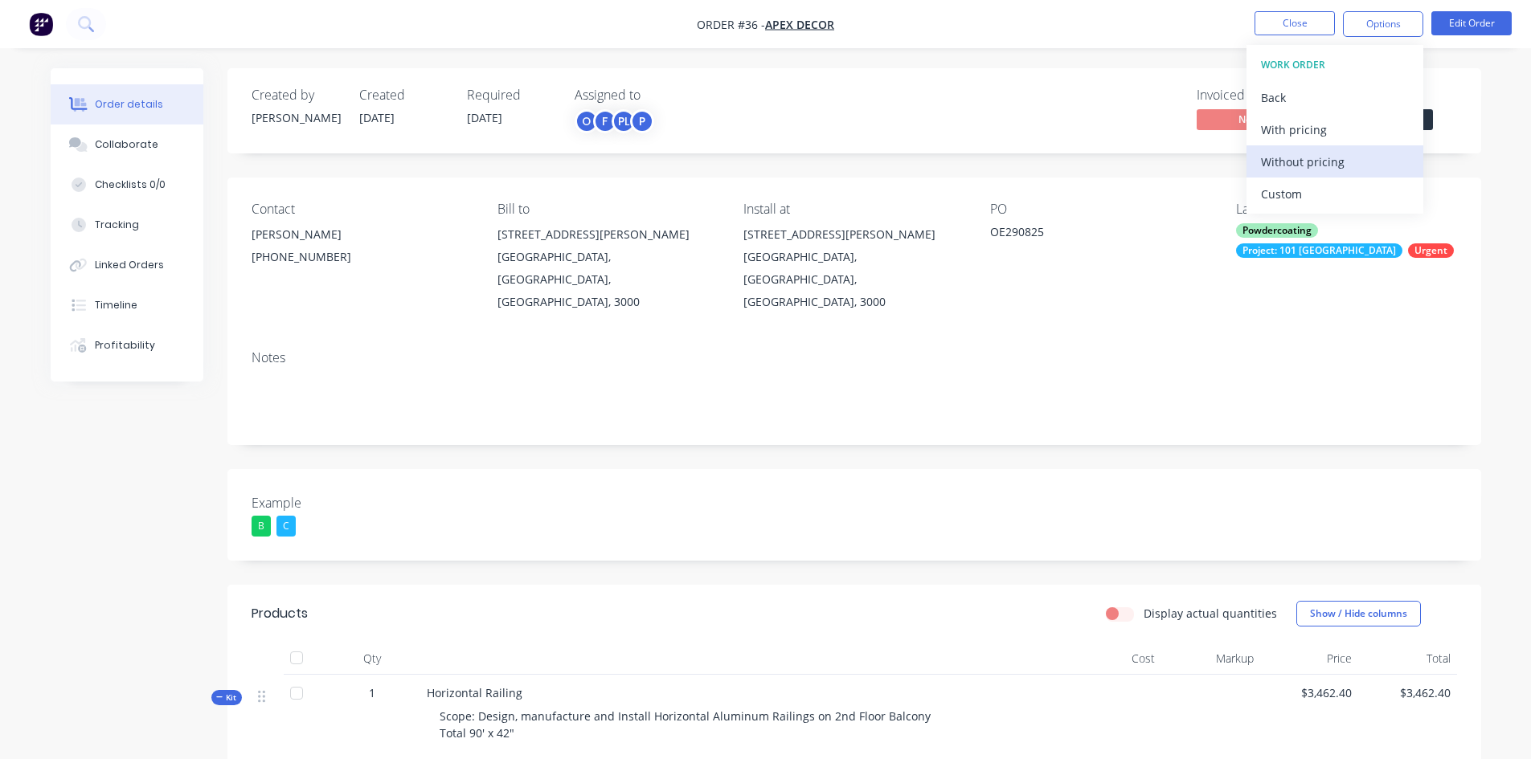
click at [1300, 166] on div "Without pricing" at bounding box center [1335, 161] width 148 height 23
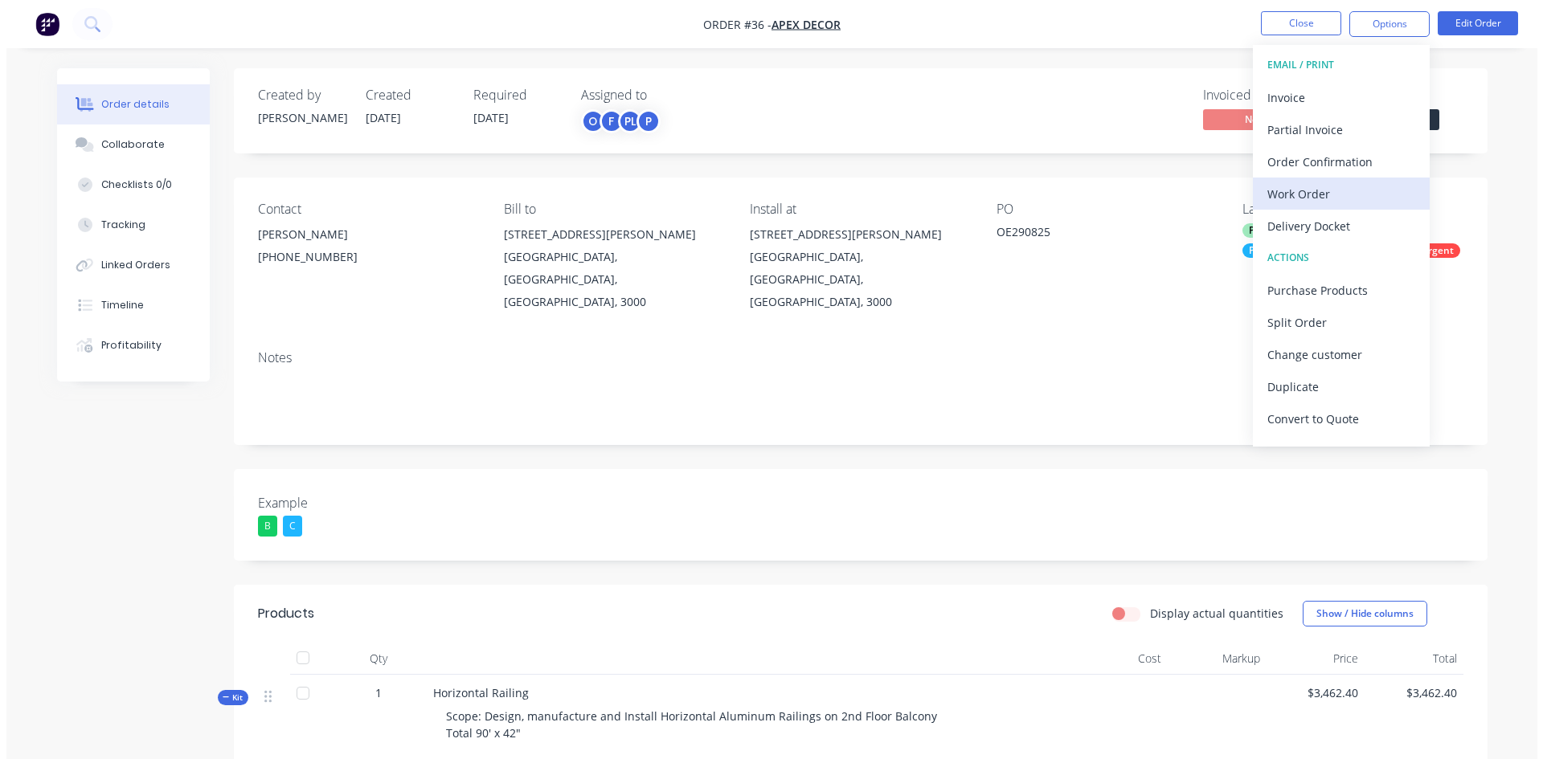
scroll to position [24, 0]
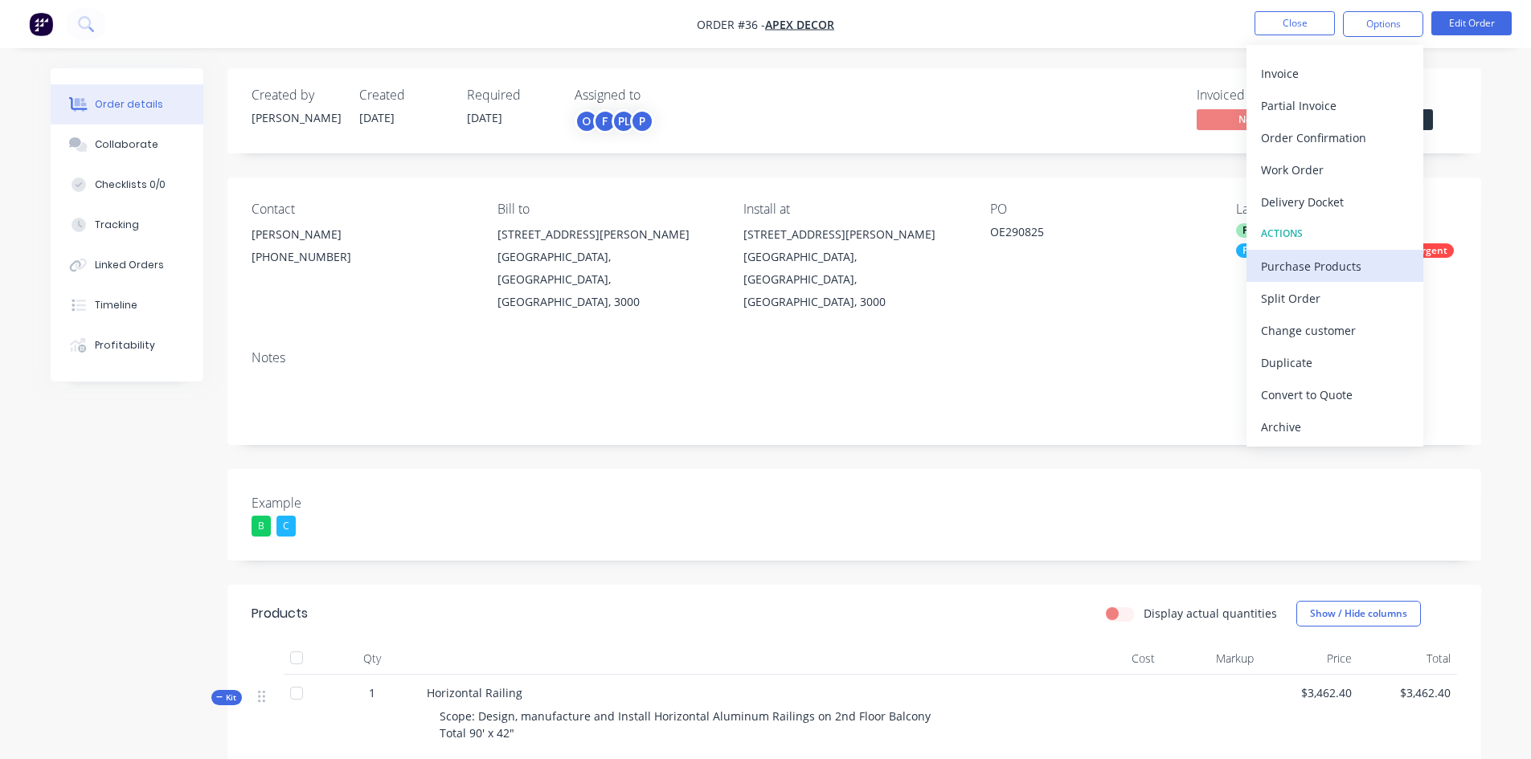
click at [1307, 268] on div "Purchase Products" at bounding box center [1335, 266] width 148 height 23
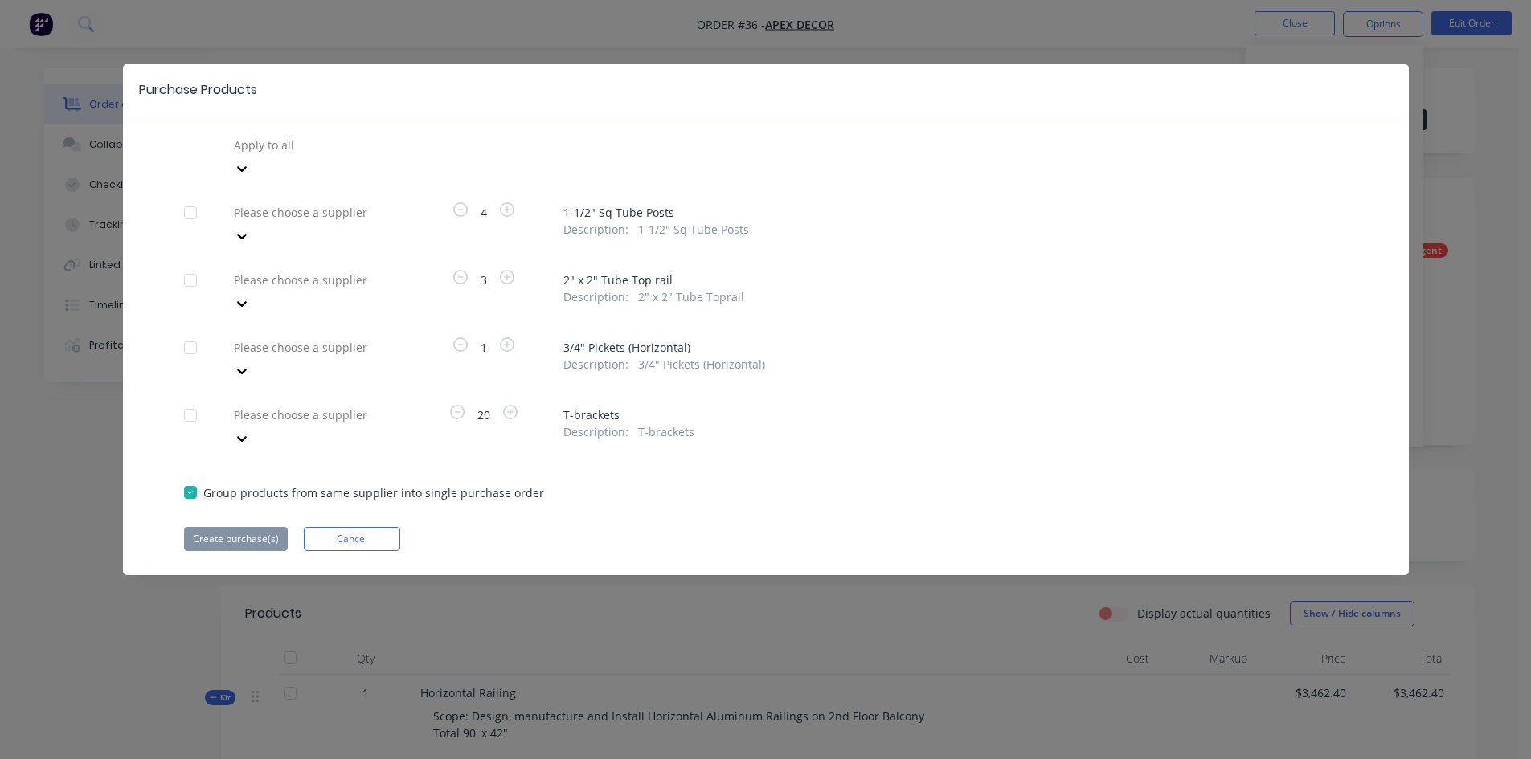
click at [318, 144] on div at bounding box center [347, 145] width 231 height 20
click at [492, 137] on div "Apply to all" at bounding box center [766, 157] width 1164 height 48
click at [328, 155] on div at bounding box center [347, 145] width 231 height 20
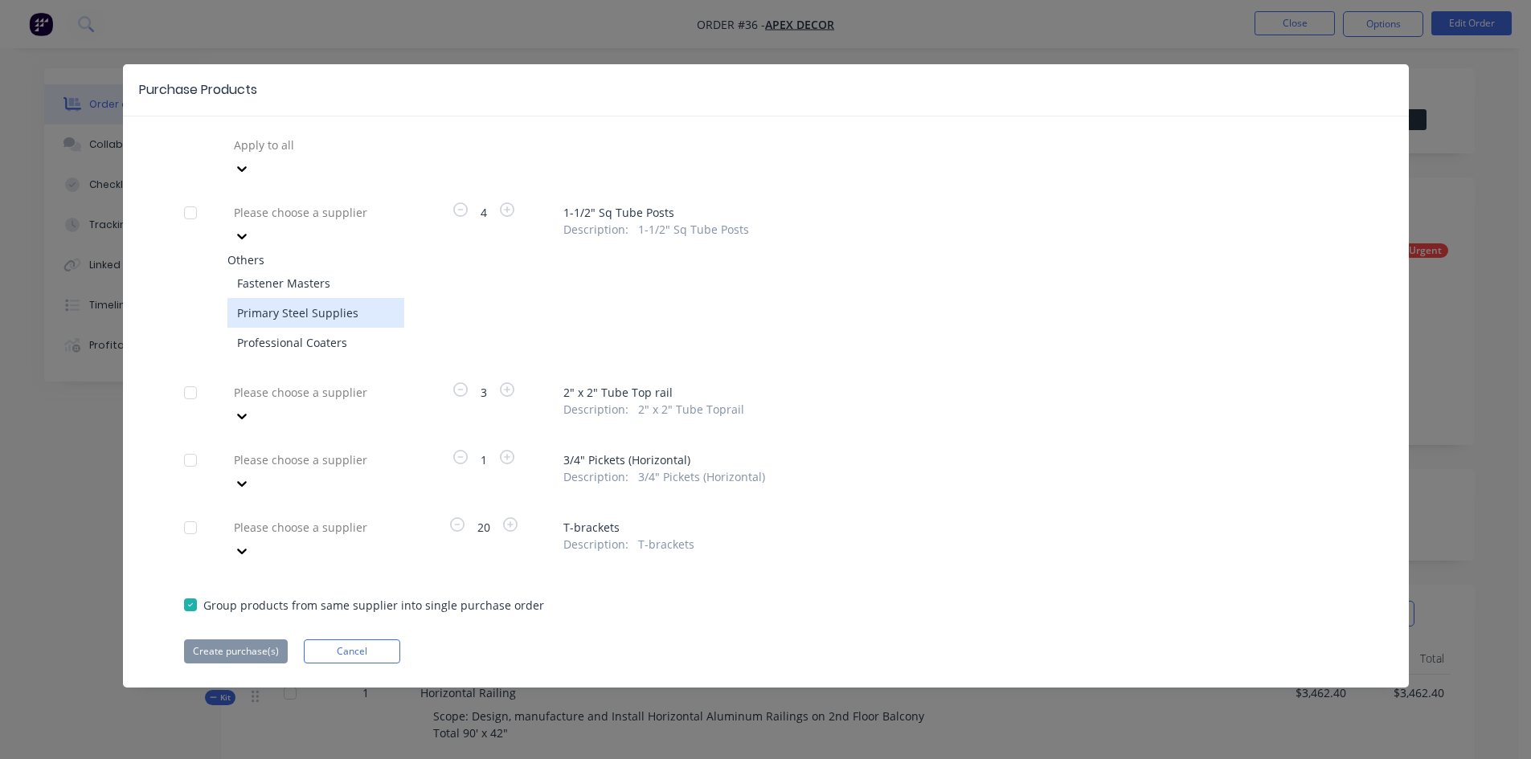
click at [302, 298] on div "Primary Steel Supplies" at bounding box center [315, 313] width 177 height 30
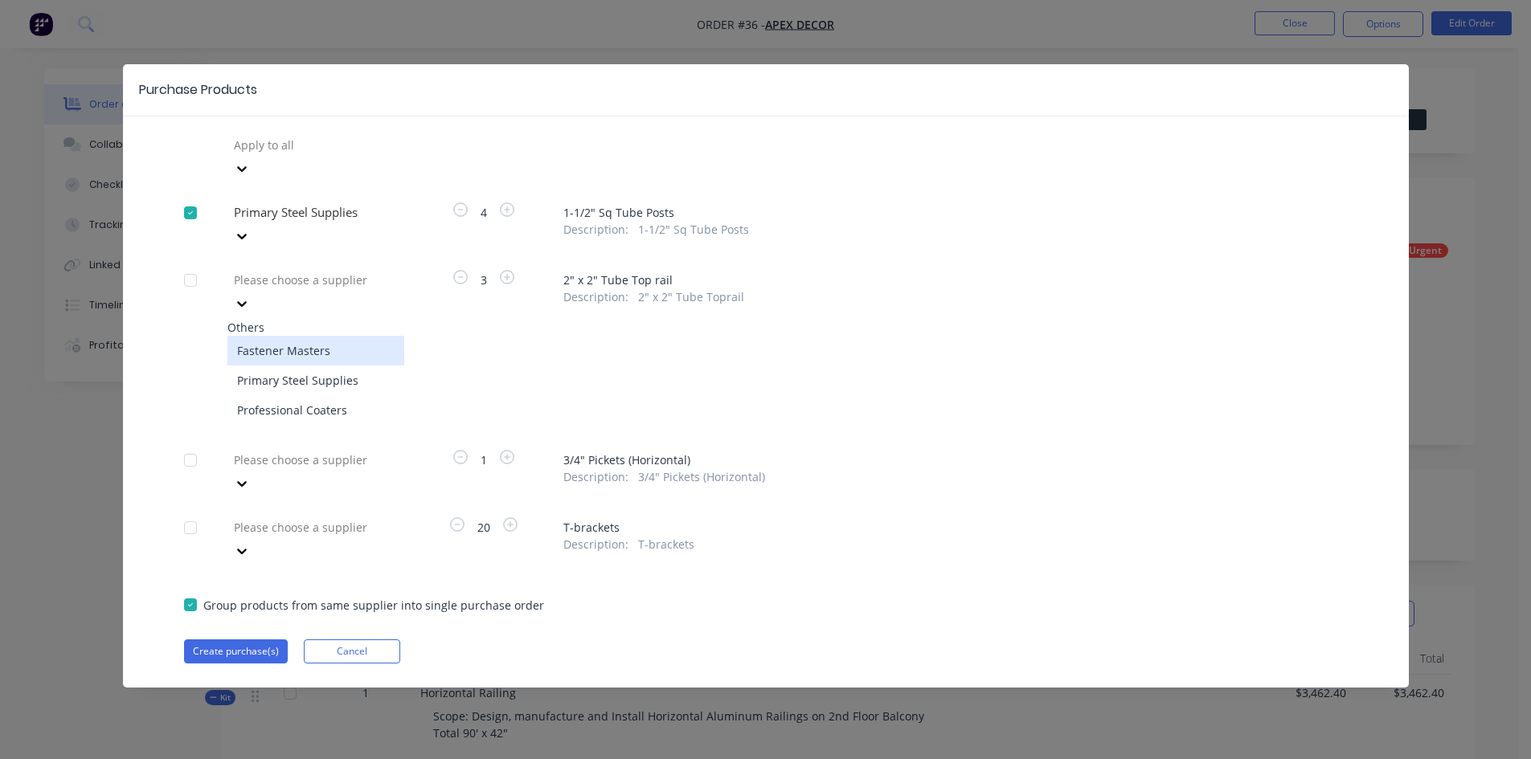
click at [317, 270] on div at bounding box center [347, 280] width 231 height 20
click at [331, 395] on div "Professional Coaters" at bounding box center [315, 410] width 177 height 30
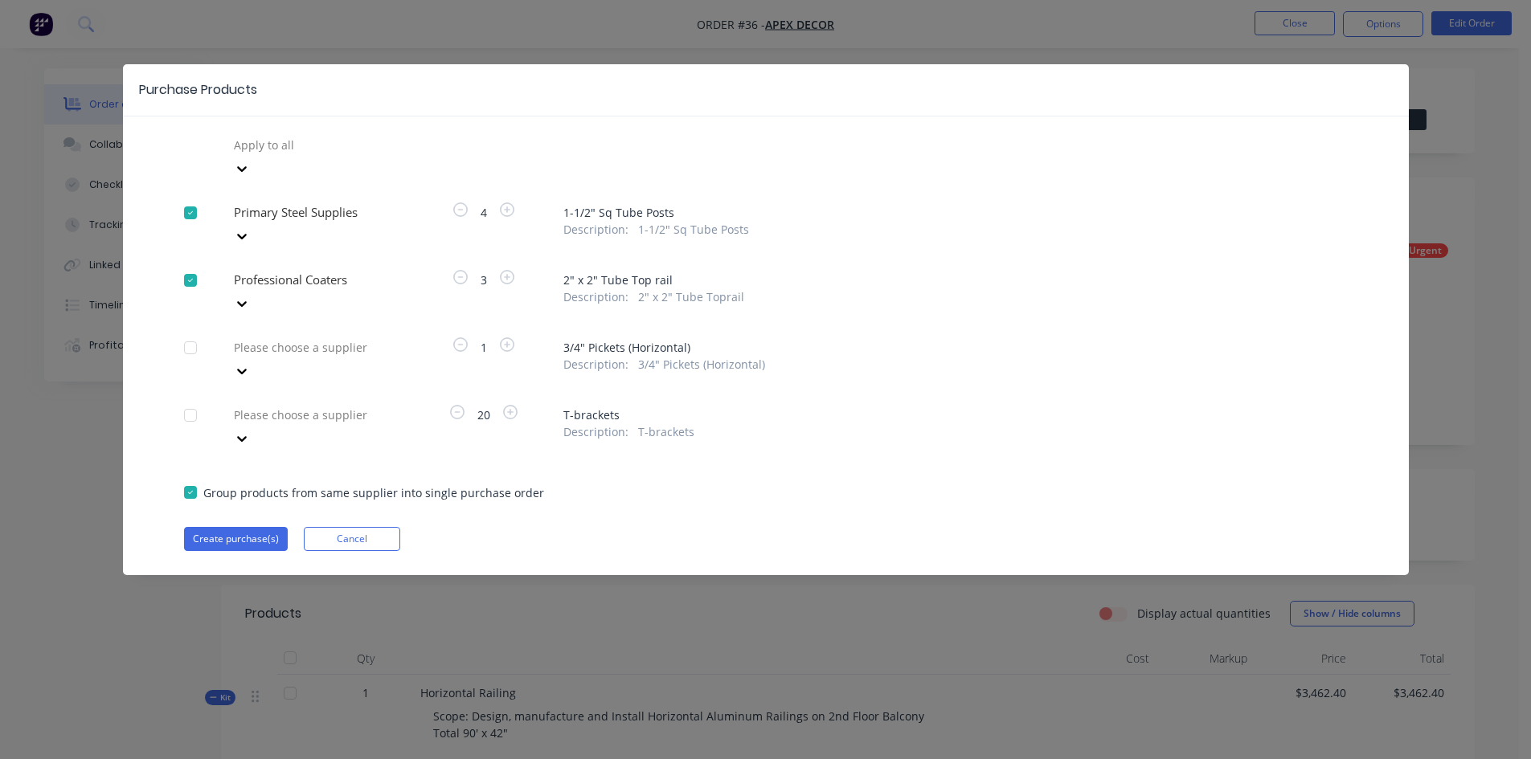
click at [320, 155] on div at bounding box center [347, 145] width 231 height 20
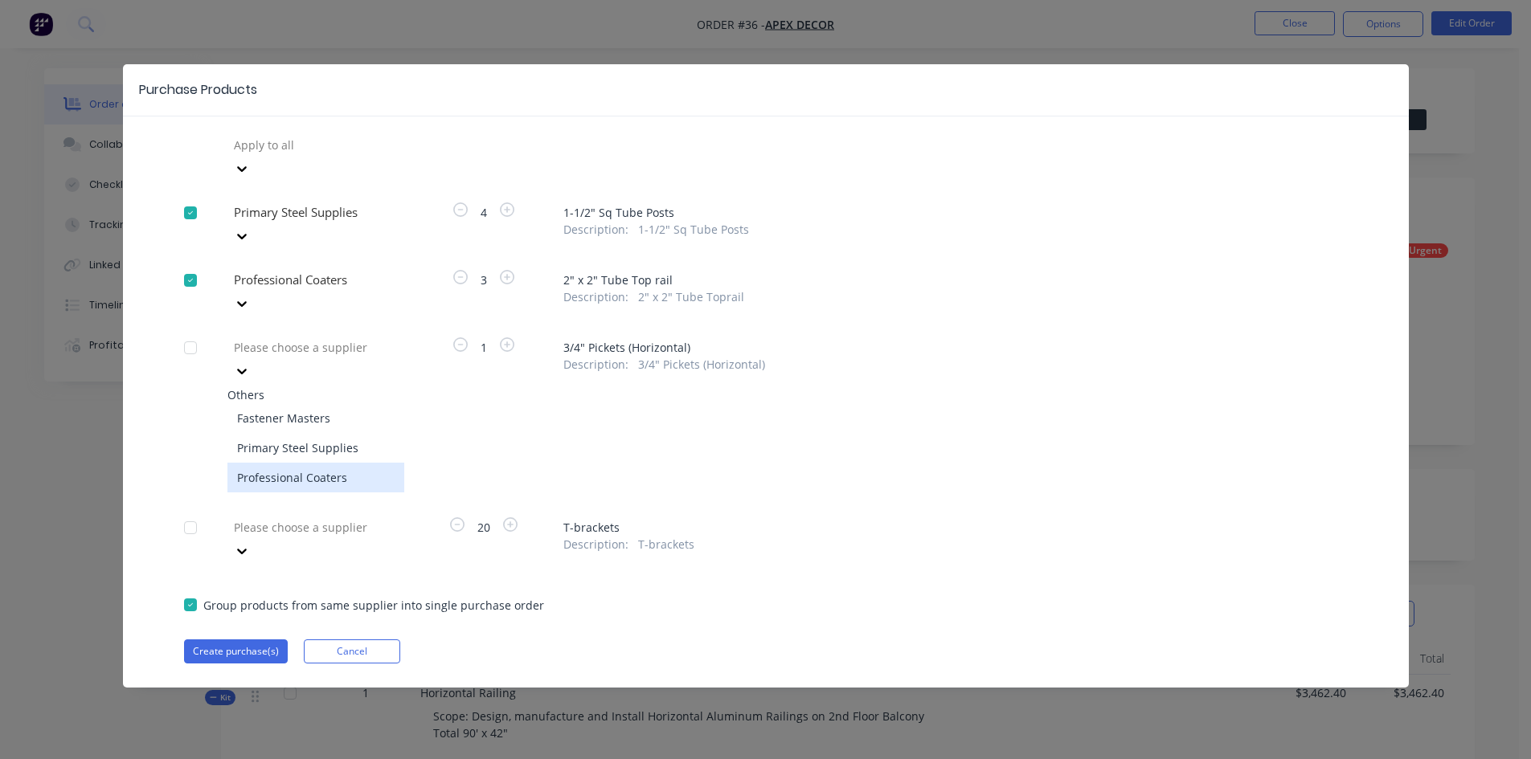
click at [312, 463] on div "Professional Coaters" at bounding box center [315, 478] width 177 height 30
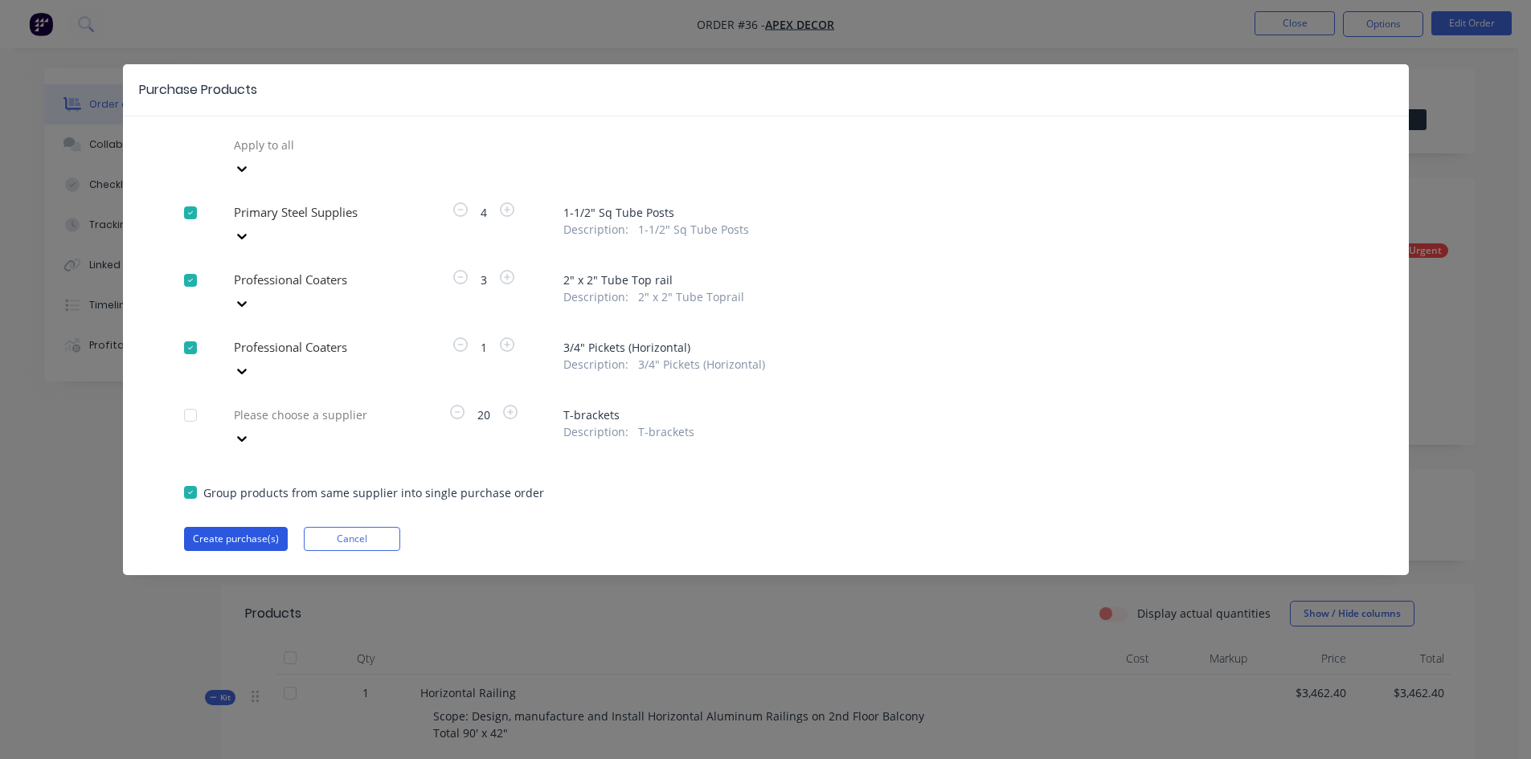
click at [231, 527] on button "Create purchase(s)" at bounding box center [236, 539] width 104 height 24
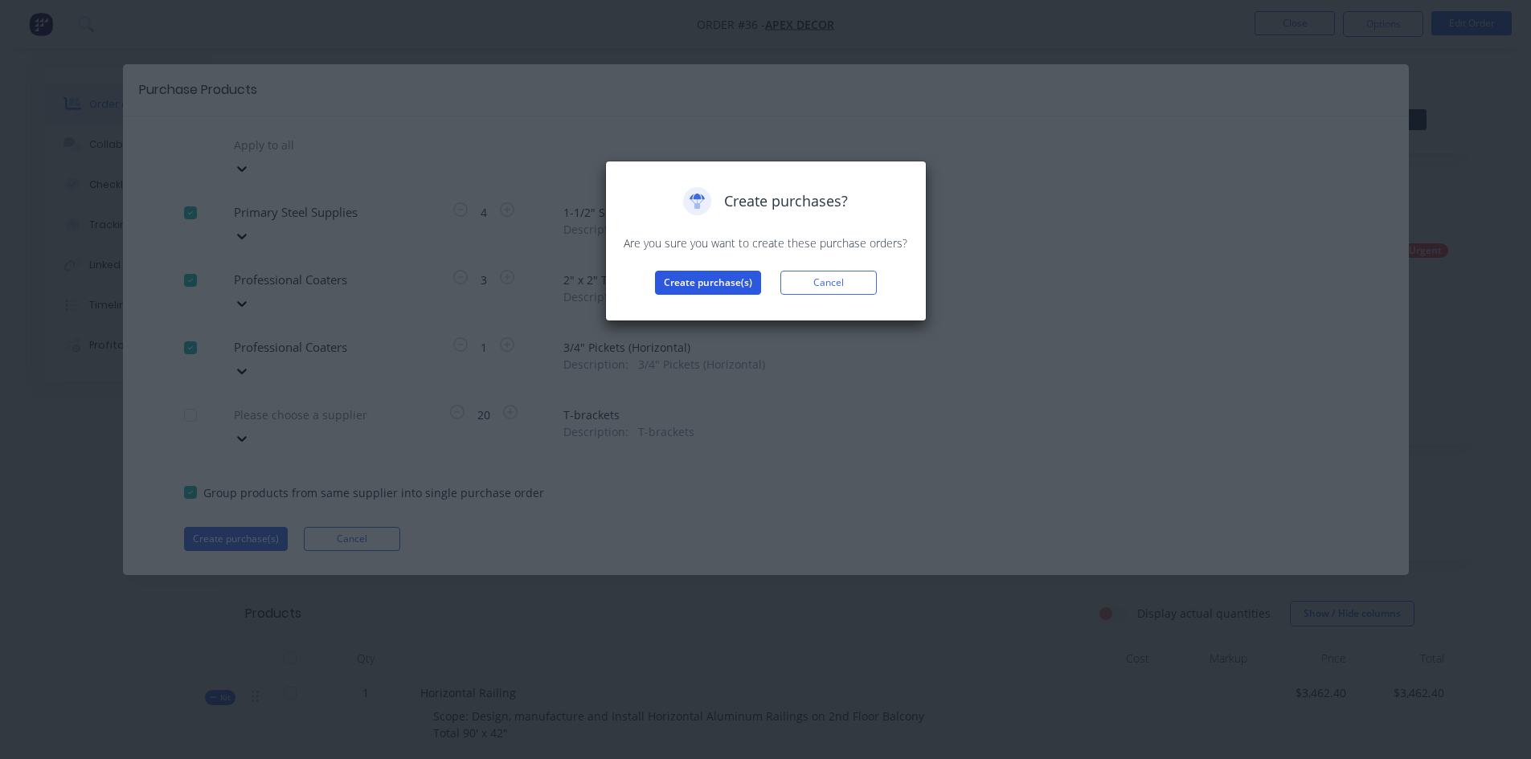
click at [719, 284] on button "Create purchase(s)" at bounding box center [708, 283] width 106 height 24
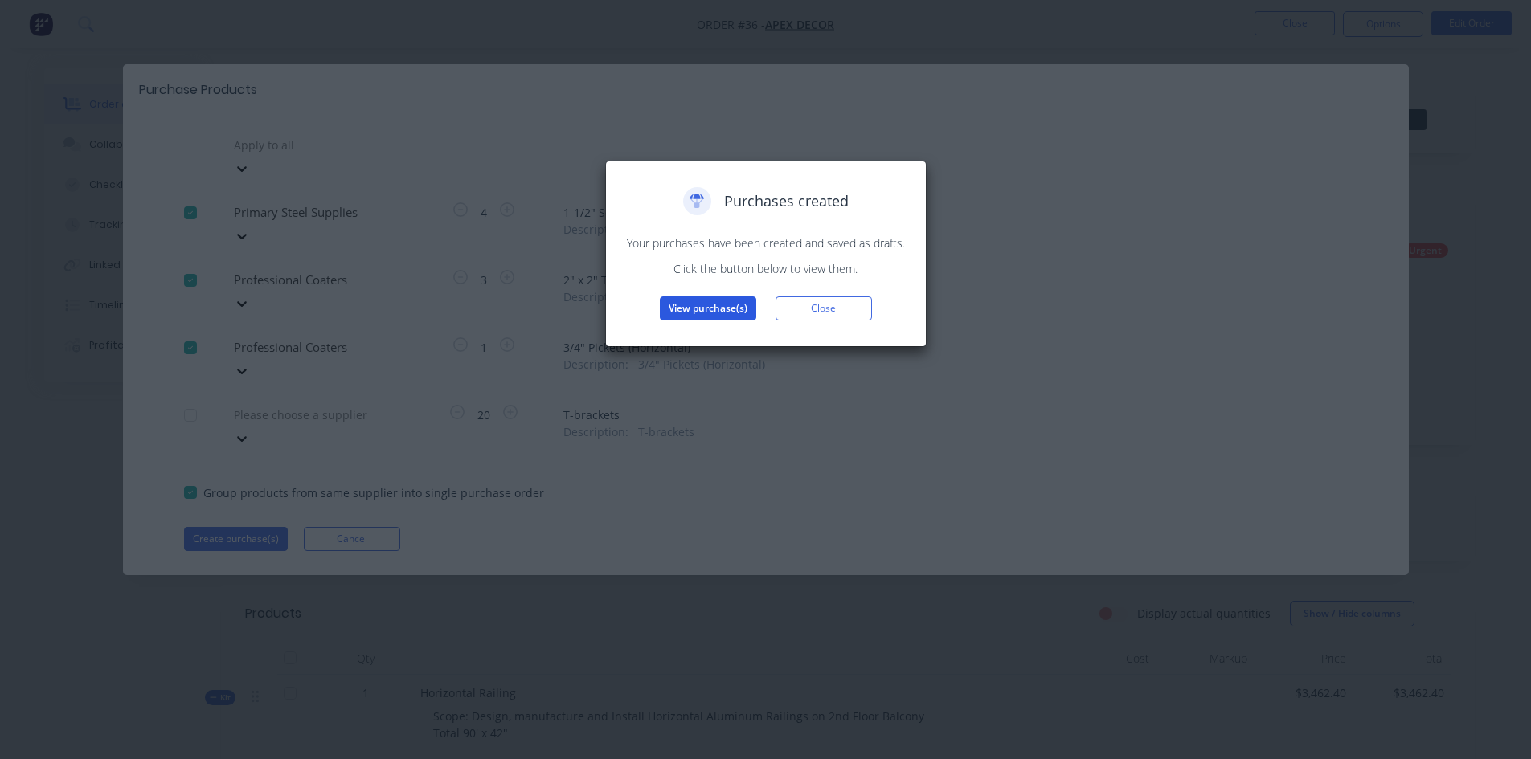
click at [706, 306] on button "View purchase(s)" at bounding box center [708, 309] width 96 height 24
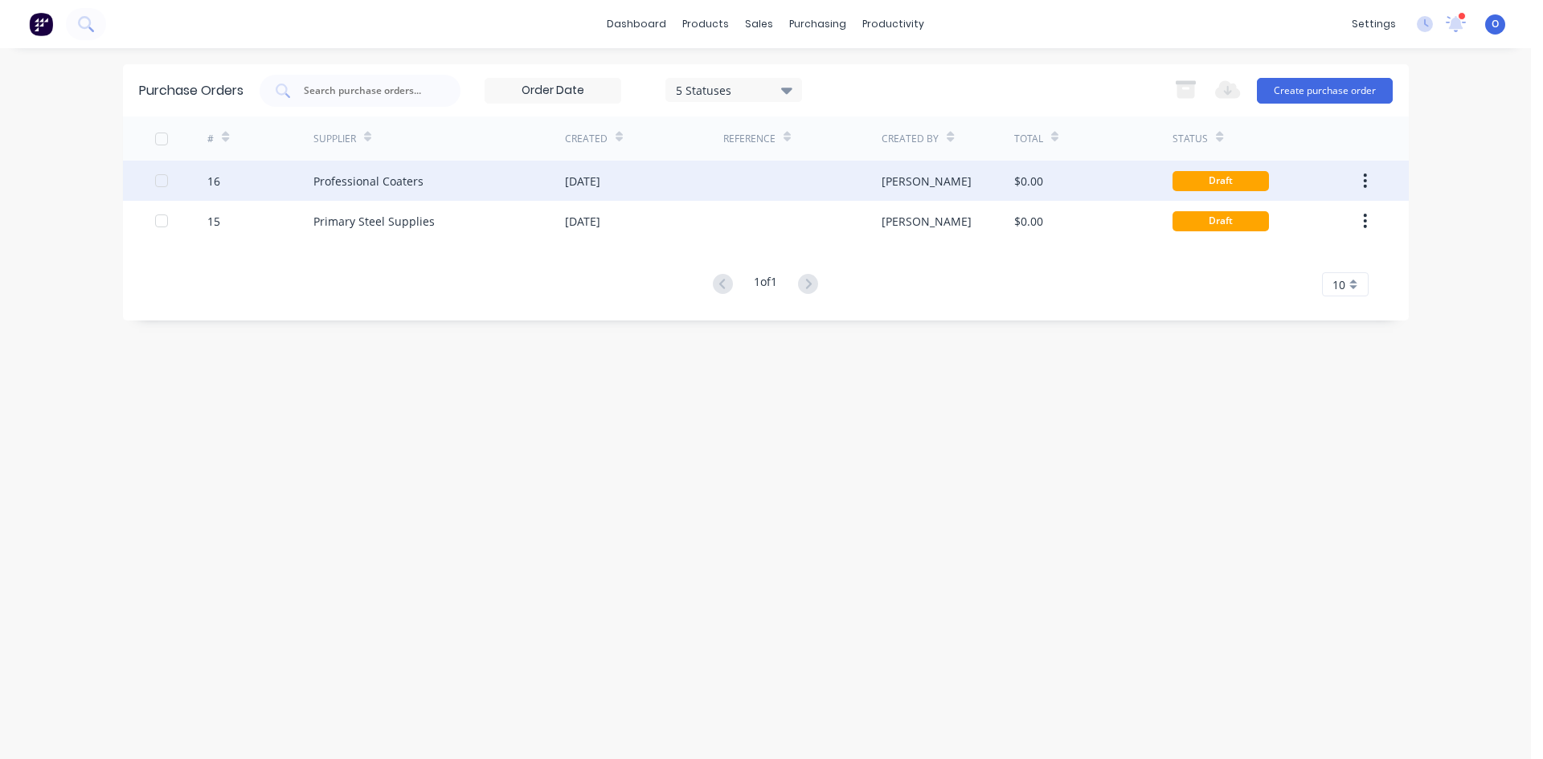
click at [403, 181] on div "Professional Coaters" at bounding box center [368, 181] width 110 height 17
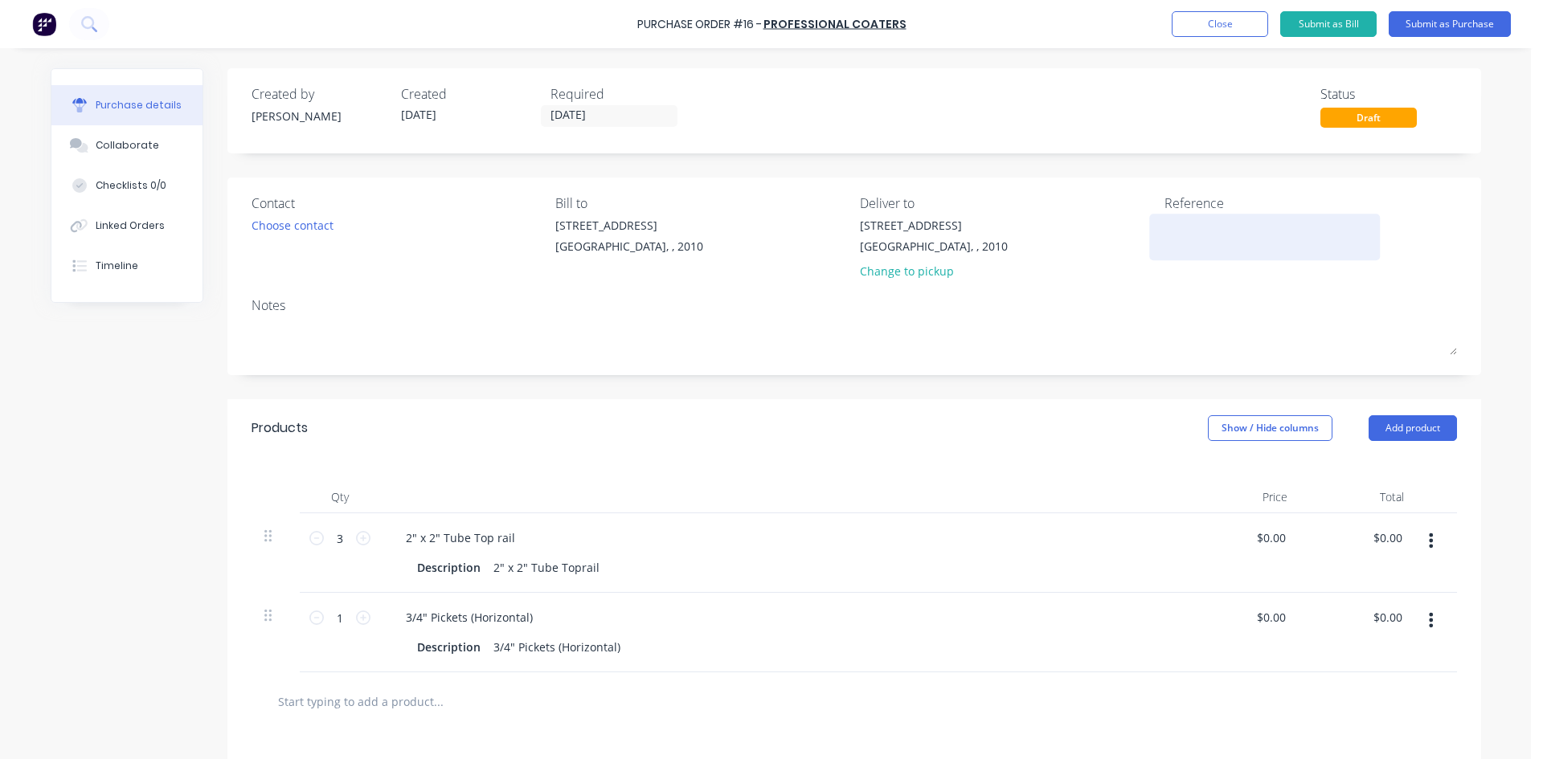
click at [1183, 223] on textarea at bounding box center [1264, 235] width 201 height 36
click at [115, 377] on div "Created by [PERSON_NAME] Created [DATE] Required [DATE] Status Draft Contact Ch…" at bounding box center [766, 531] width 1430 height 927
click at [133, 234] on button "Linked Orders" at bounding box center [126, 226] width 151 height 40
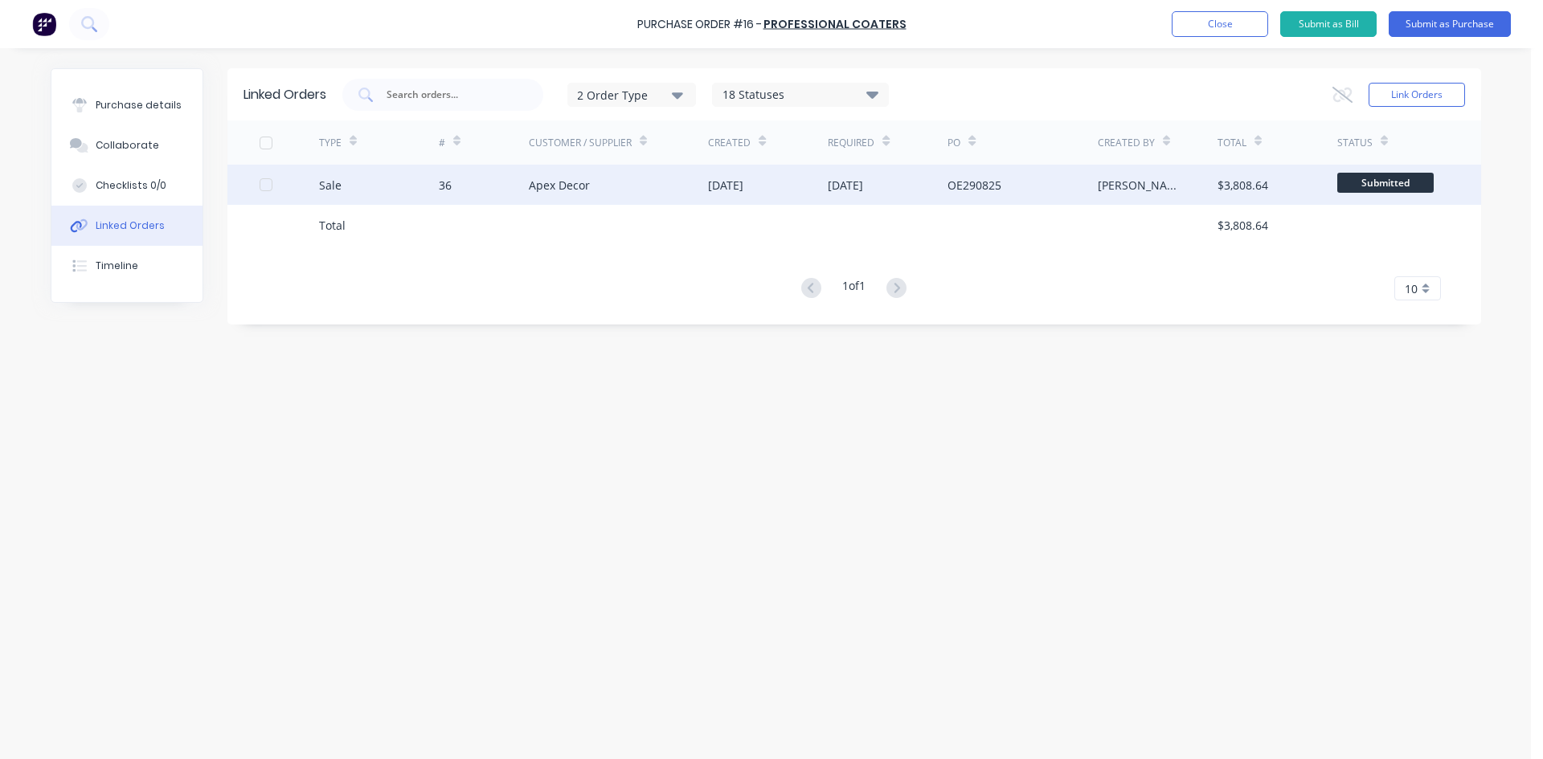
click at [446, 184] on div "36" at bounding box center [445, 185] width 13 height 17
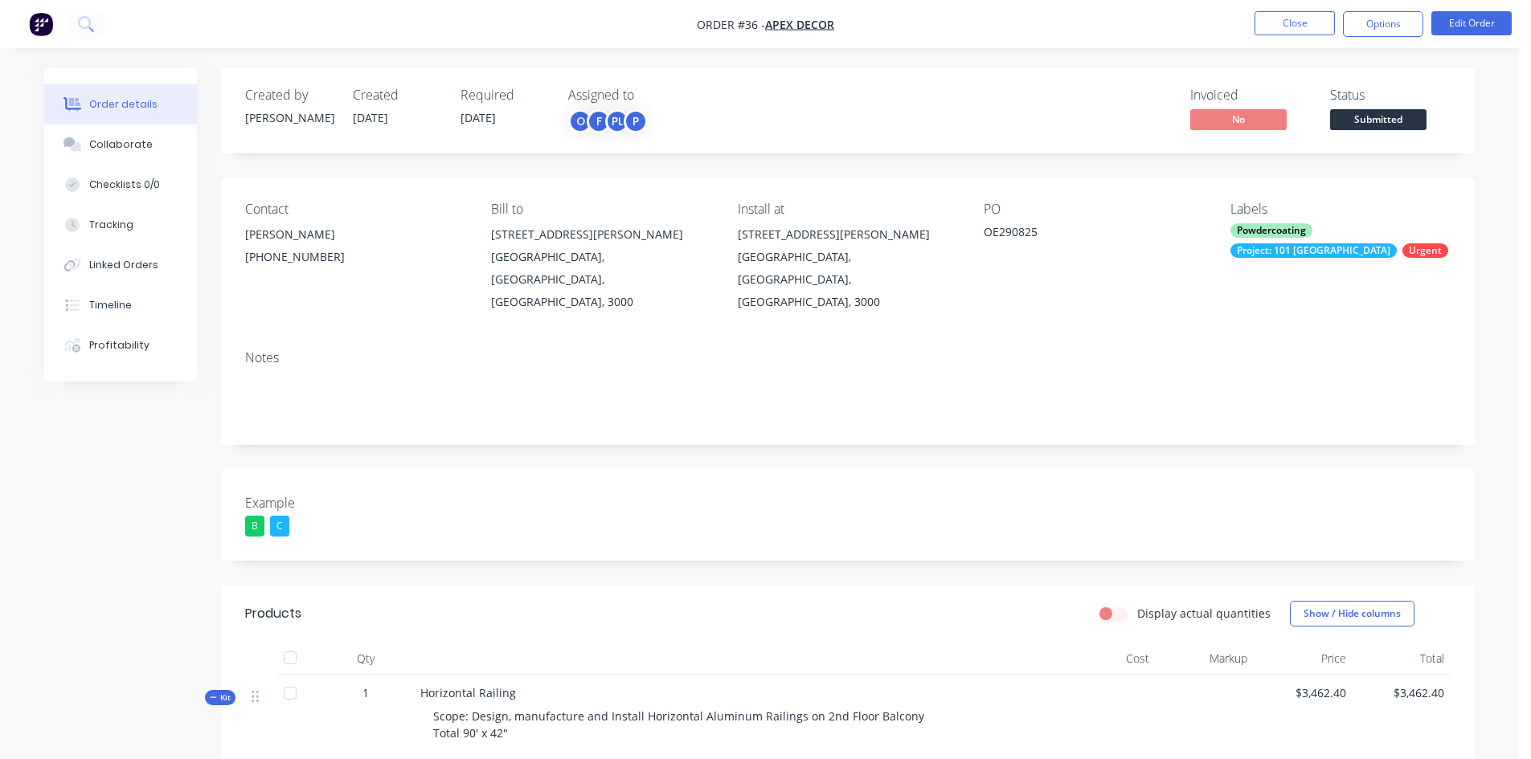
click at [36, 25] on img "button" at bounding box center [41, 24] width 24 height 24
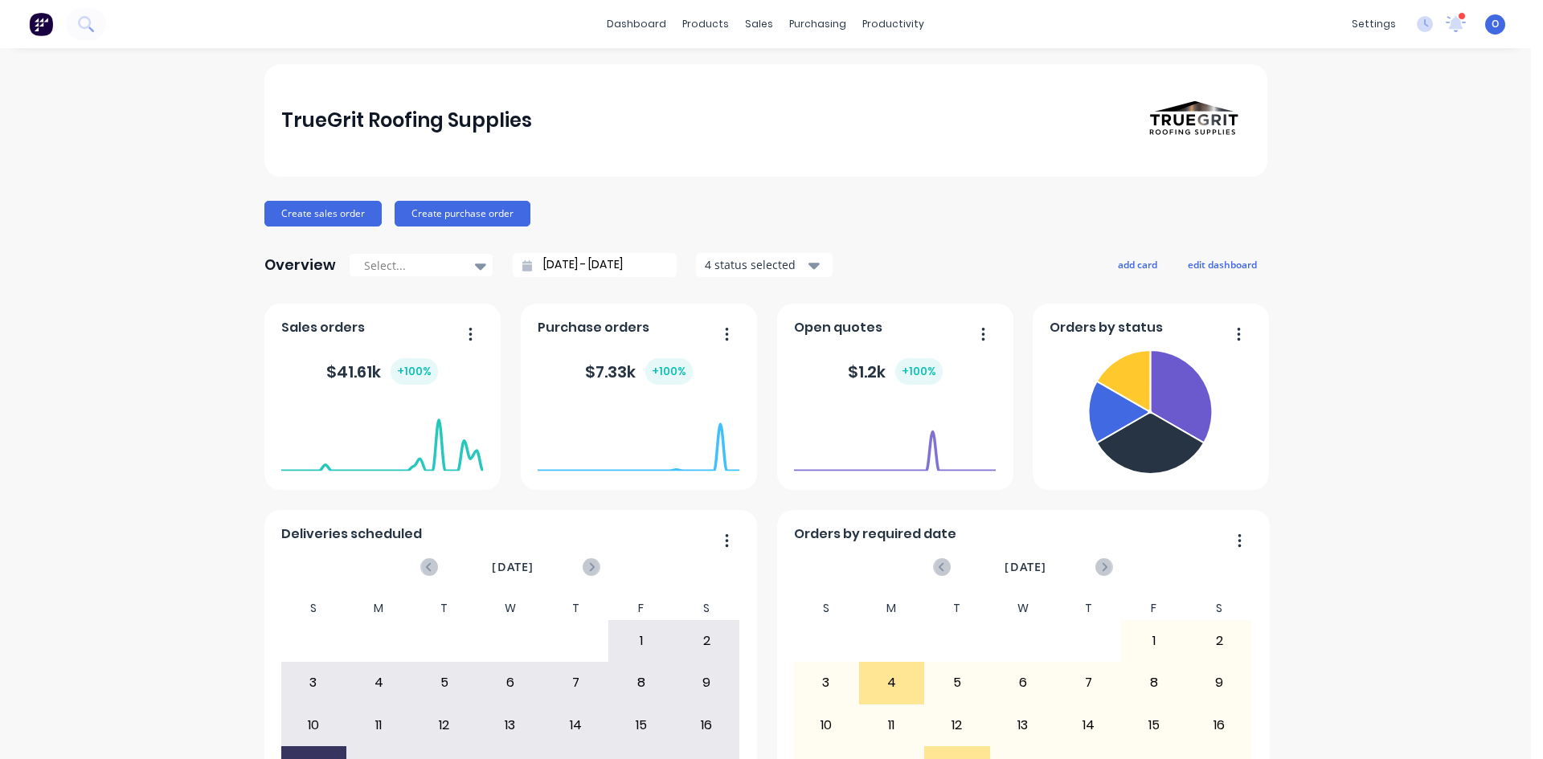
click at [590, 199] on div "TrueGrit Roofing Supplies Create sales order Create purchase order Overview Sel…" at bounding box center [765, 483] width 1003 height 839
click at [768, 76] on div at bounding box center [763, 77] width 24 height 14
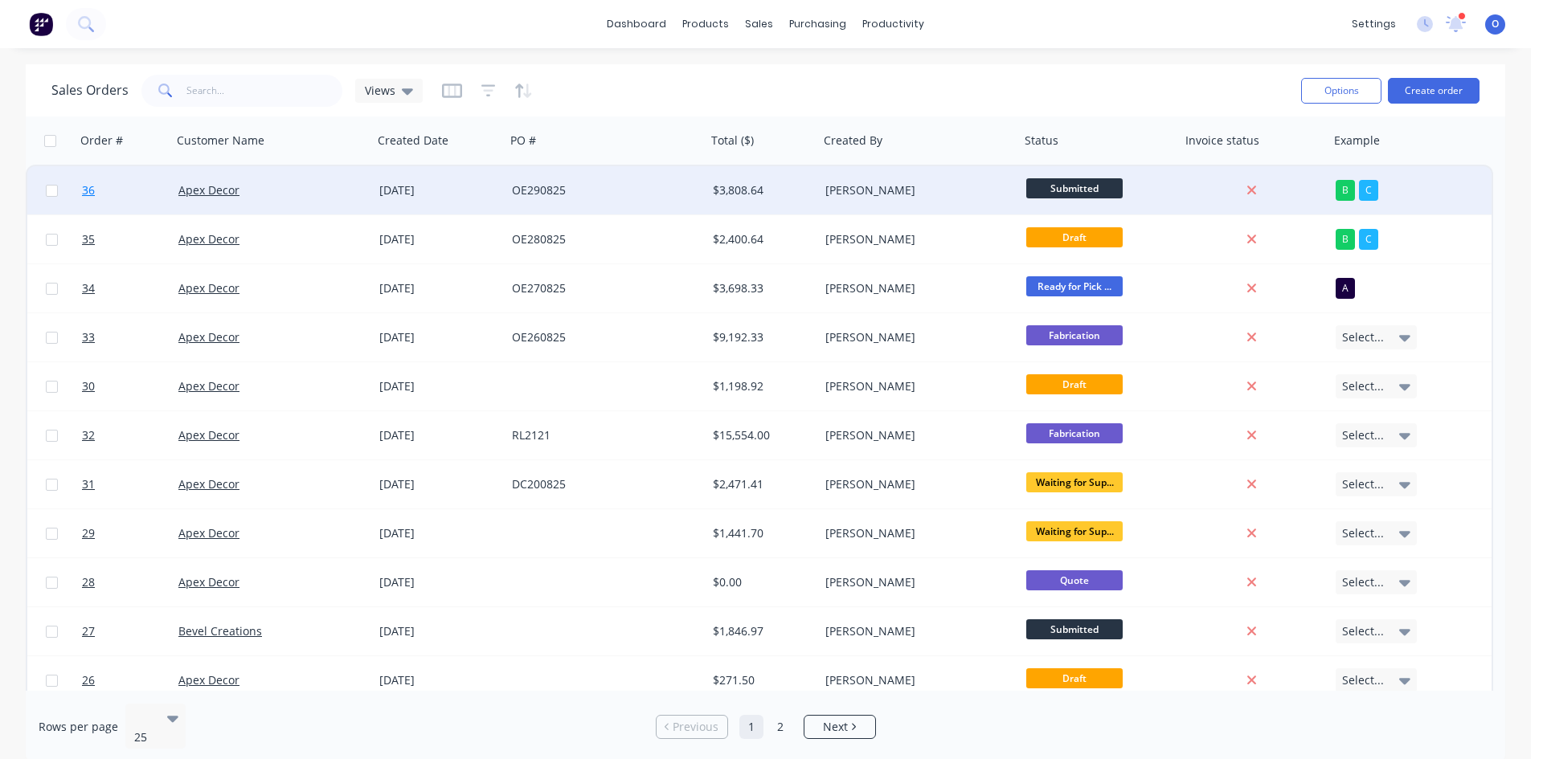
click at [89, 185] on span "36" at bounding box center [88, 190] width 13 height 16
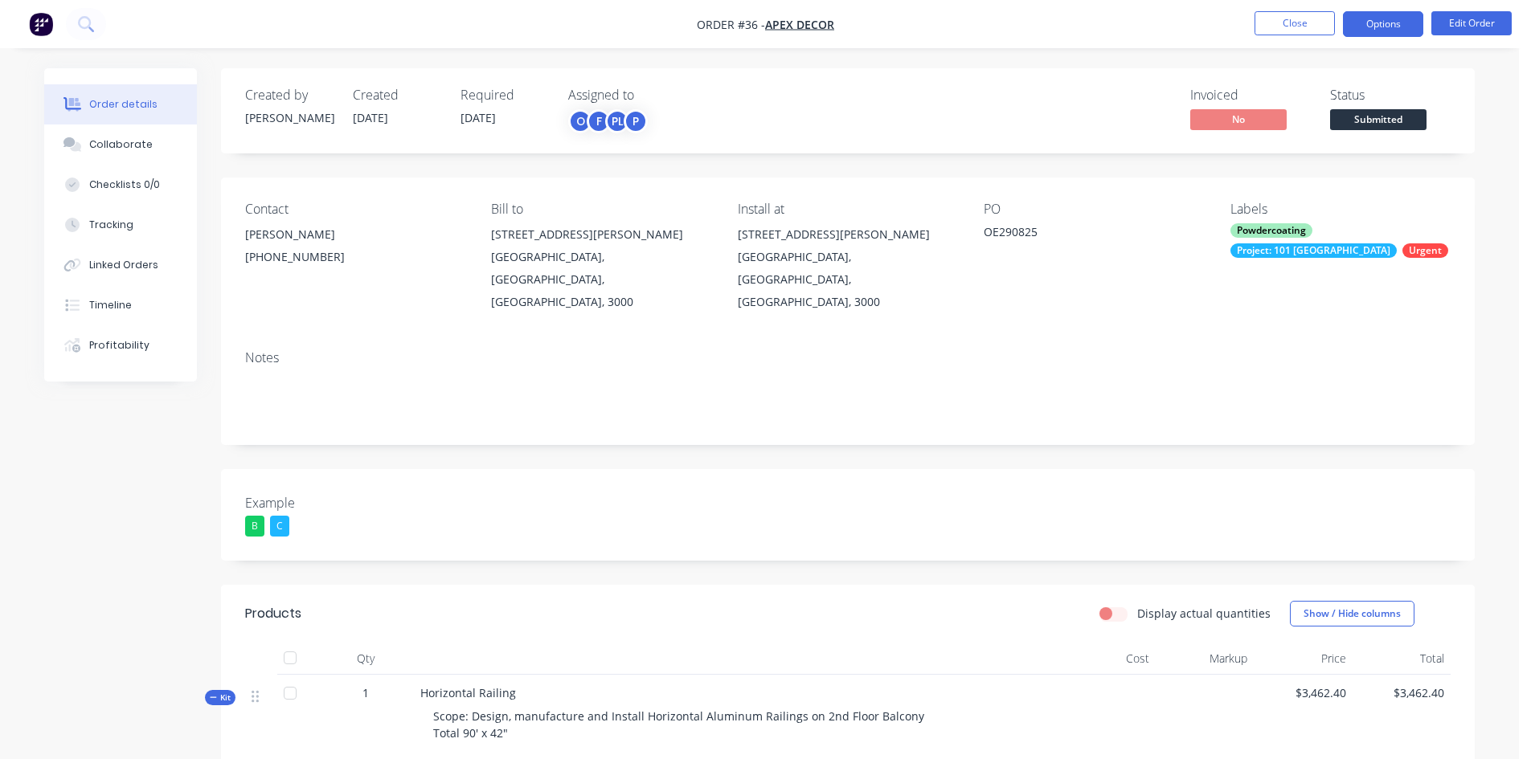
click at [1395, 33] on button "Options" at bounding box center [1383, 24] width 80 height 26
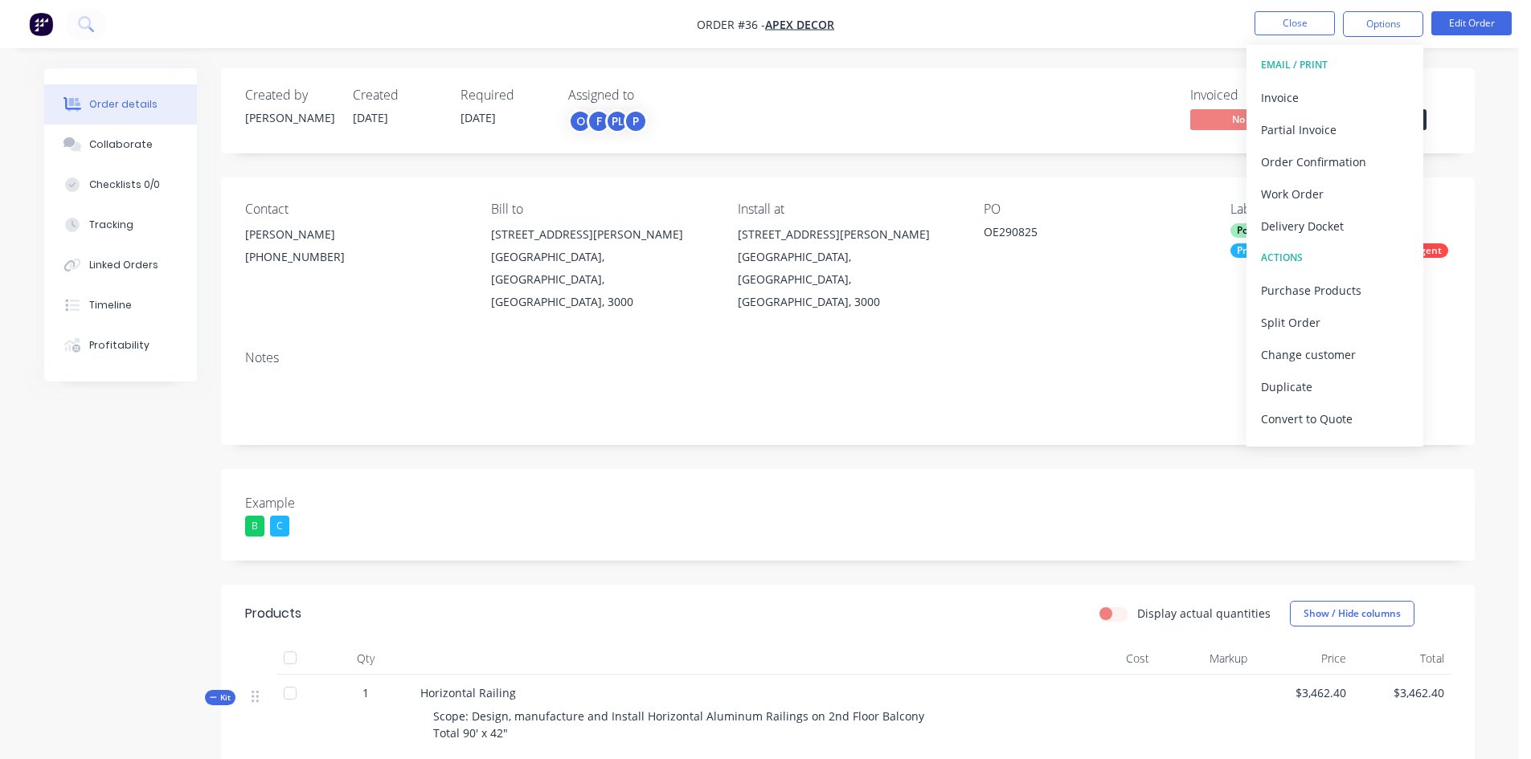
click at [164, 448] on div "Created by [PERSON_NAME] Created [DATE] Required [DATE] Assigned to O F PL P In…" at bounding box center [759, 760] width 1430 height 1385
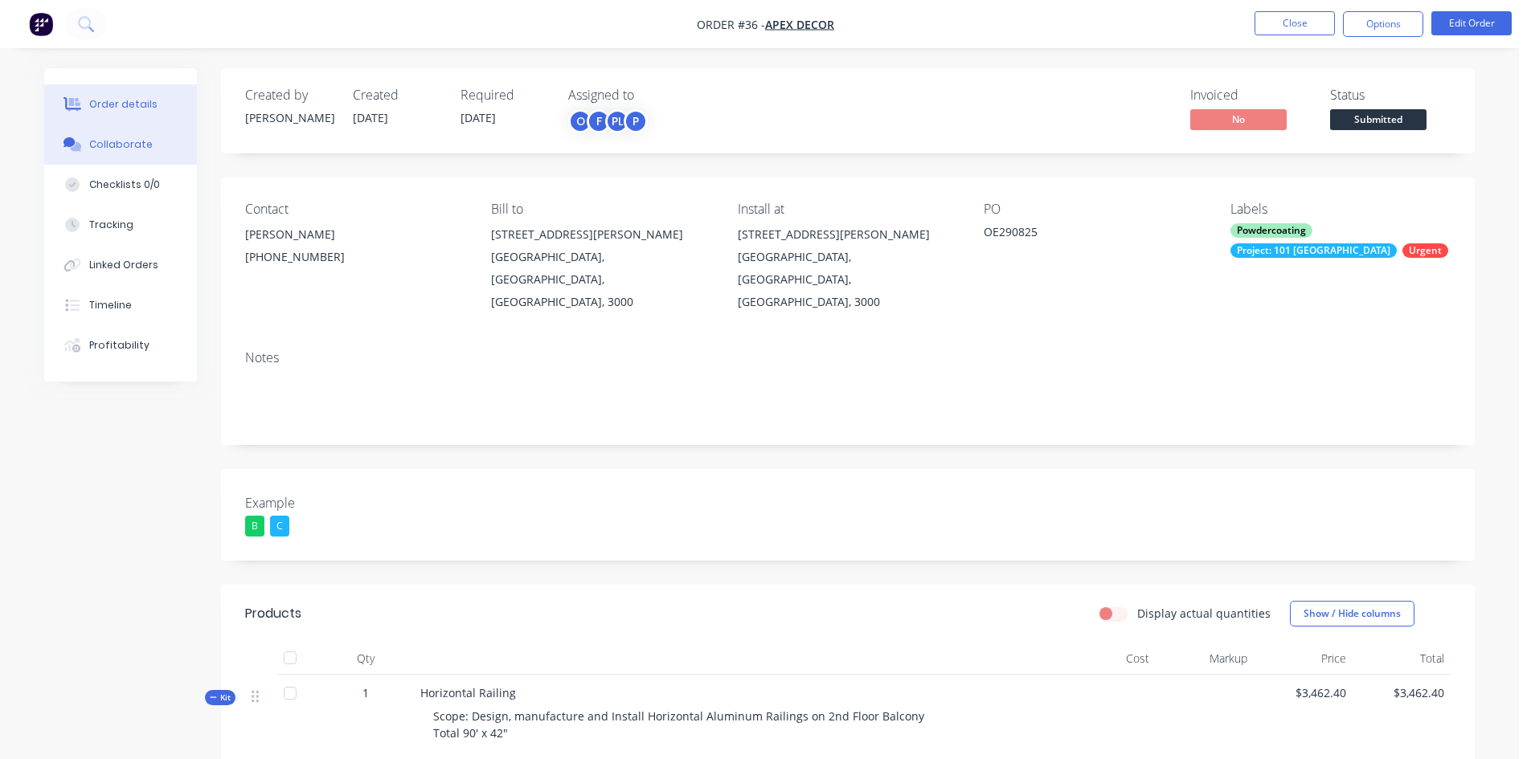
click at [131, 144] on div "Collaborate" at bounding box center [120, 144] width 63 height 14
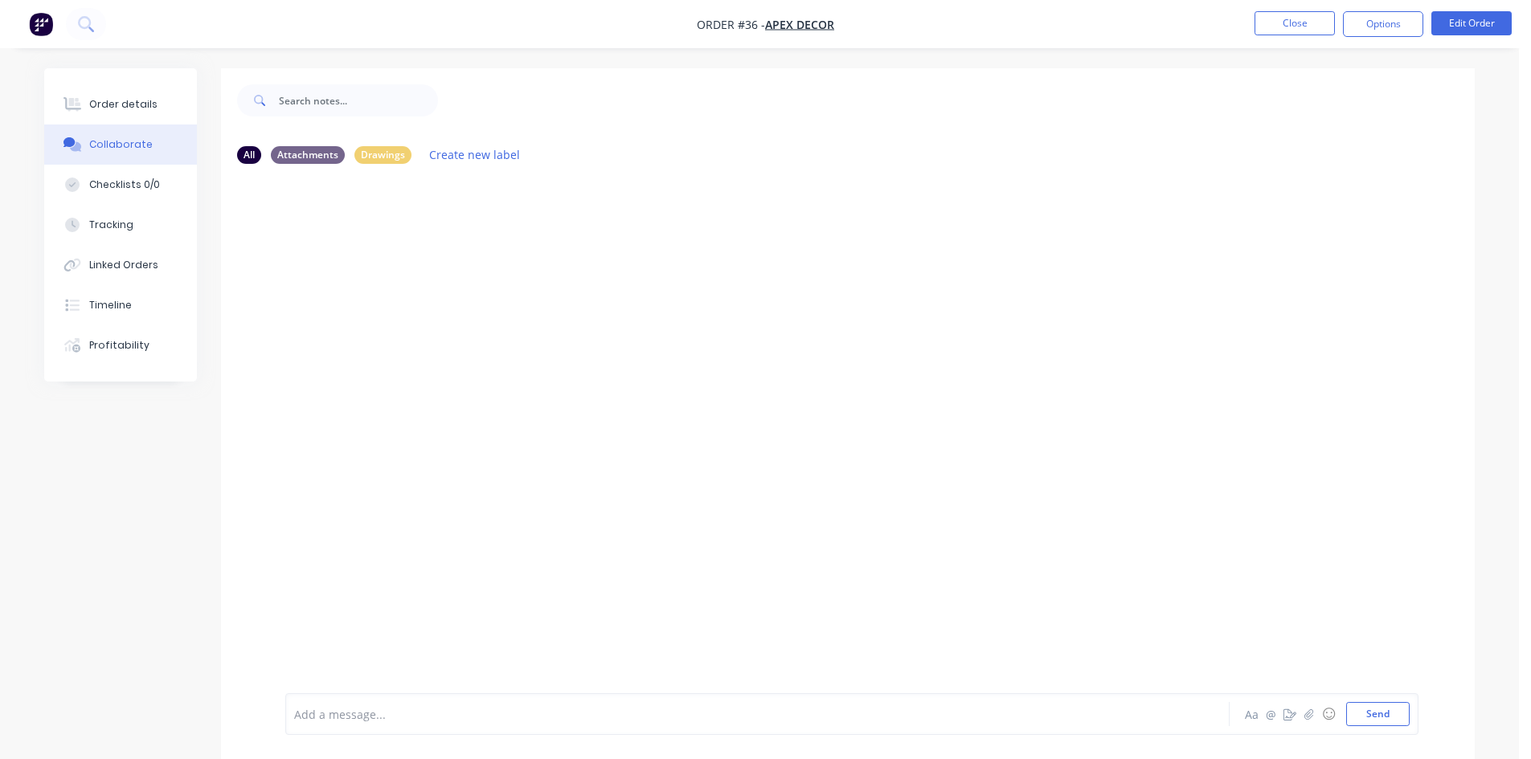
scroll to position [24, 0]
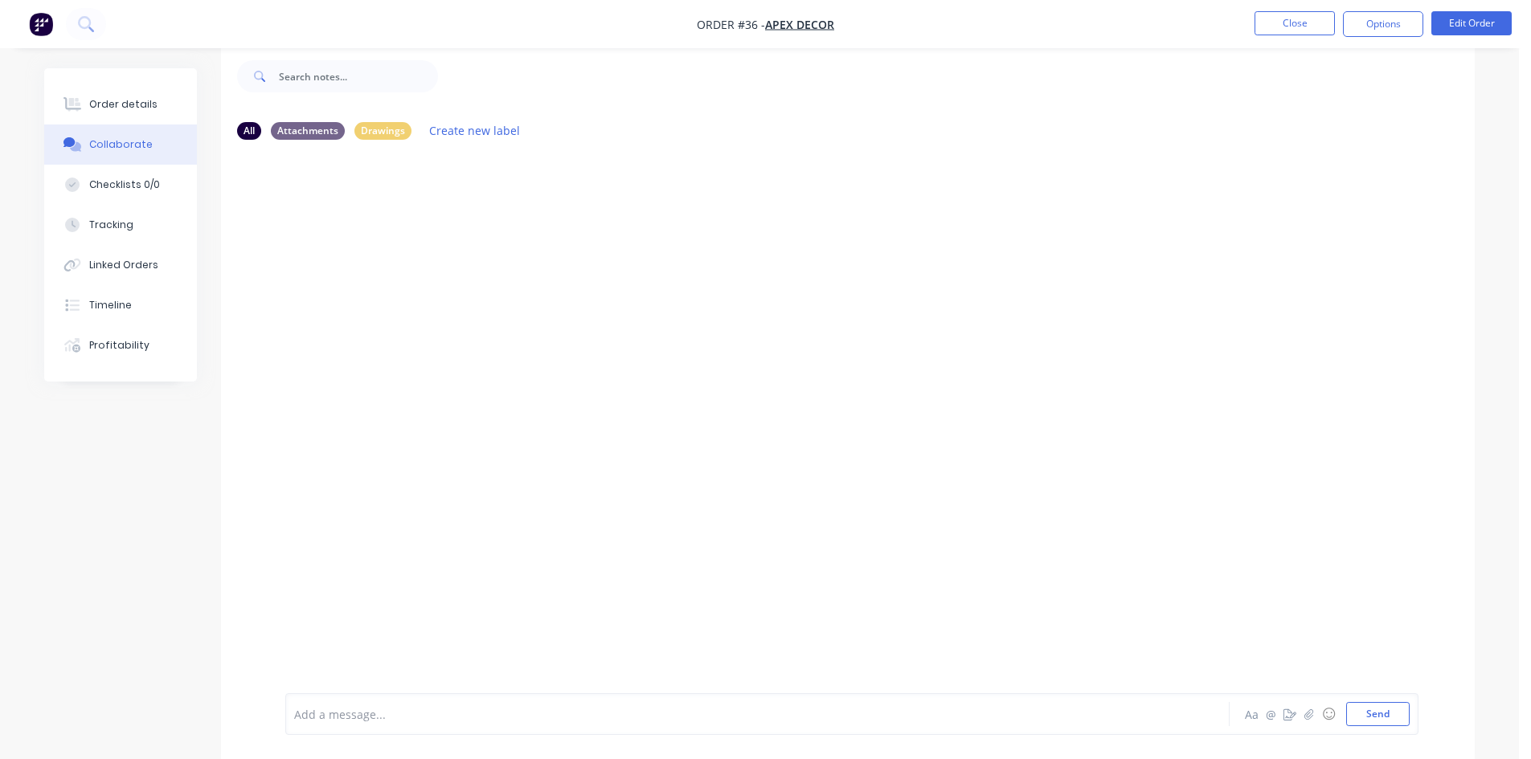
click at [410, 689] on div "Add a message... Aa @ ☺ Send" at bounding box center [851, 715] width 1133 height 42
click at [409, 689] on div "Add a message... Aa @ ☺ Send" at bounding box center [851, 715] width 1133 height 42
click at [398, 689] on div at bounding box center [713, 714] width 836 height 17
click at [1308, 689] on icon "button" at bounding box center [1309, 714] width 10 height 11
click at [421, 689] on div at bounding box center [713, 714] width 836 height 17
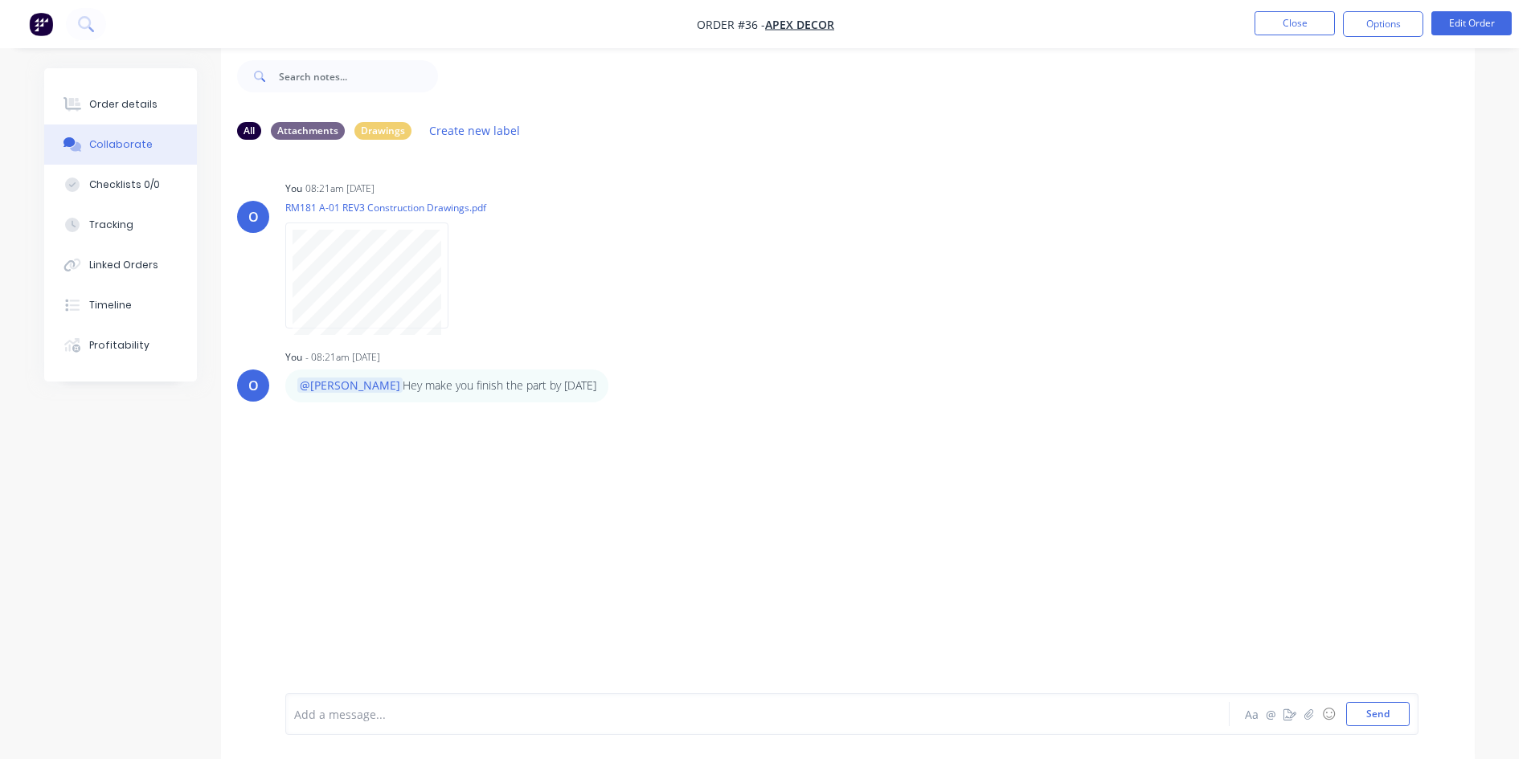
click at [378, 689] on div at bounding box center [713, 714] width 836 height 17
click at [613, 480] on div "O You 08:21am [DATE] RM181 A-01 REV3 Construction Drawings.pdf Labels Download …" at bounding box center [848, 411] width 1254 height 517
click at [1287, 689] on icon "button" at bounding box center [1289, 714] width 13 height 11
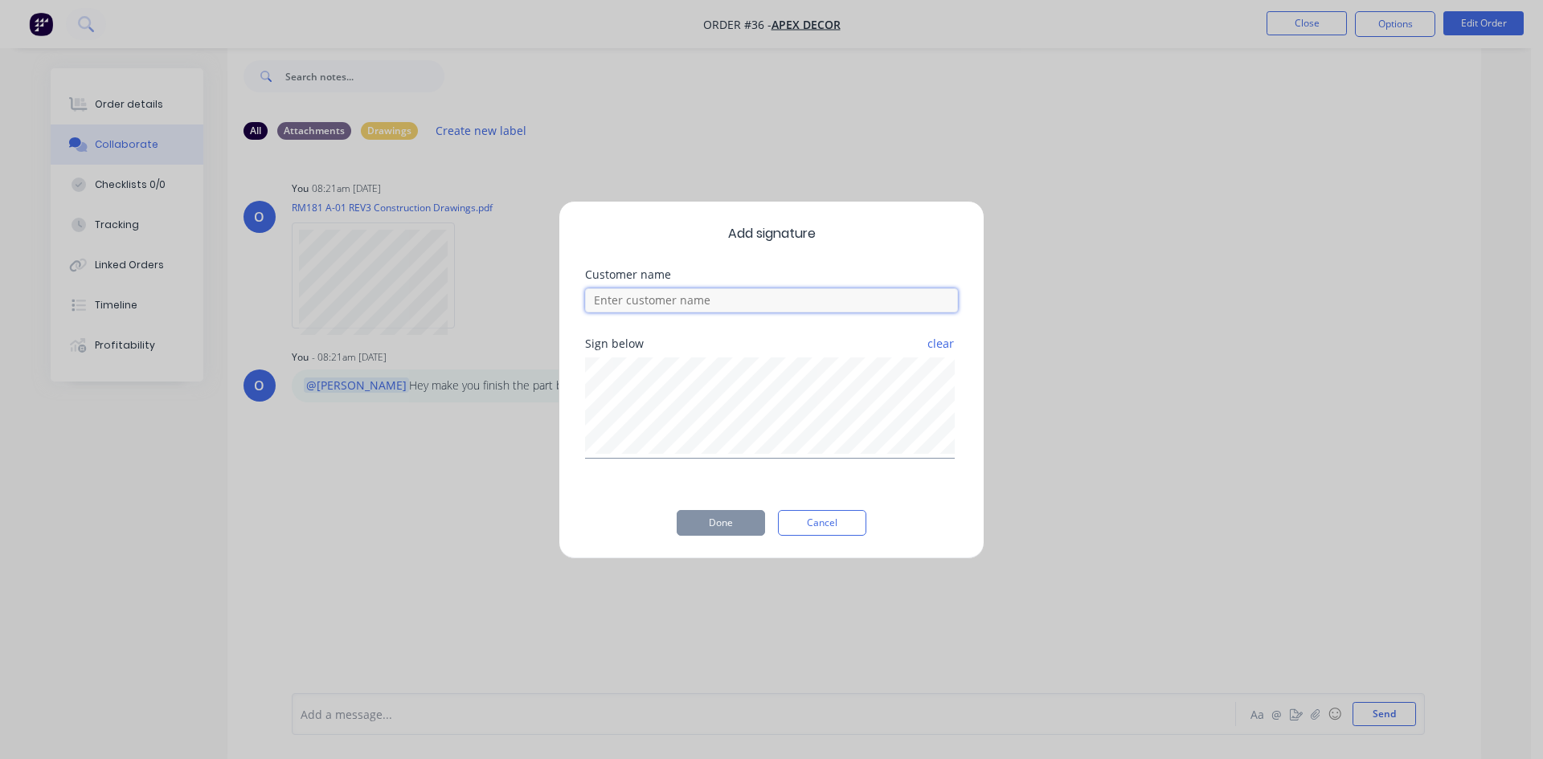
click at [702, 293] on input at bounding box center [771, 300] width 373 height 24
type input "Customer"
click at [718, 513] on button "Done" at bounding box center [721, 523] width 88 height 26
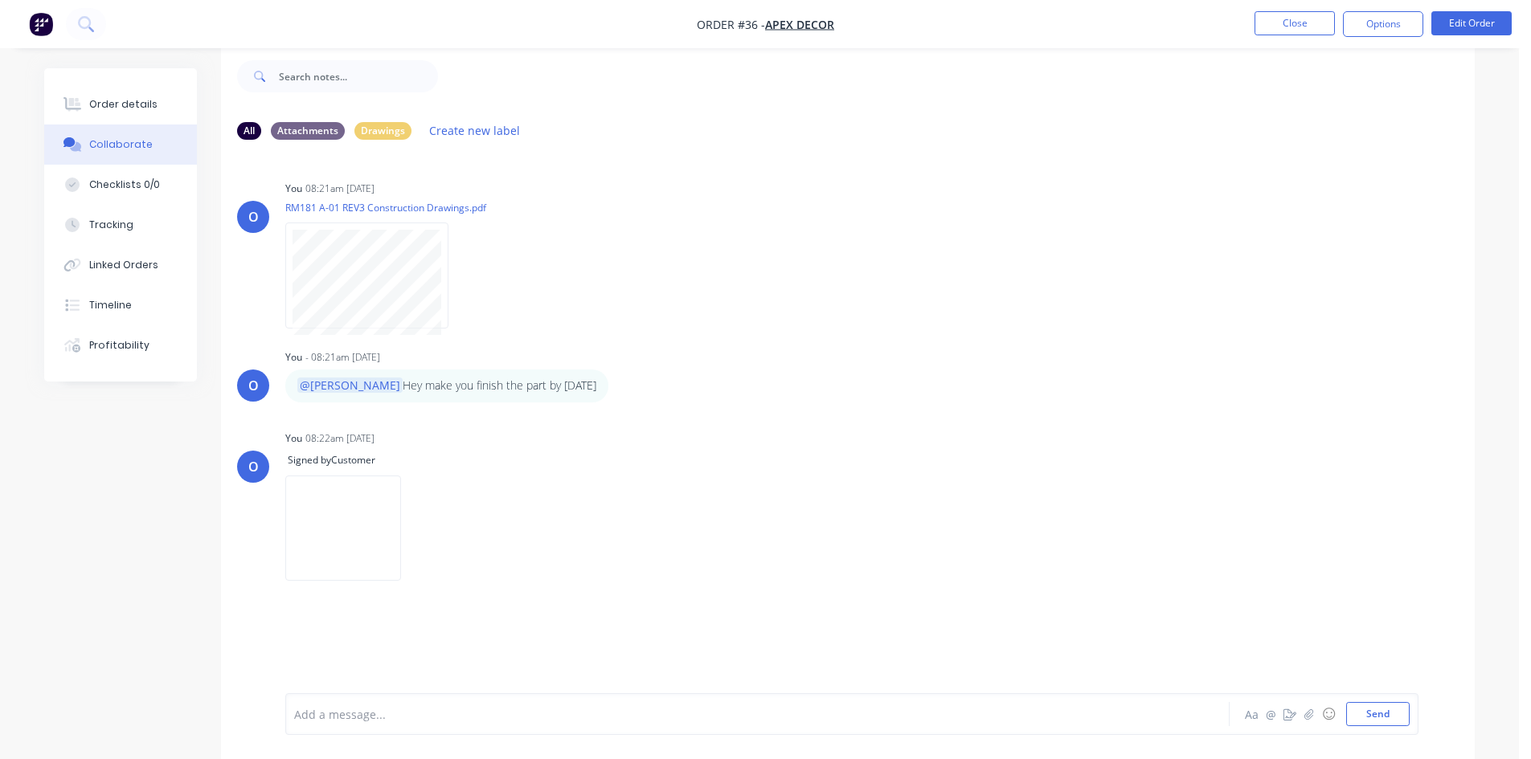
click at [795, 333] on div "O You 08:21am [DATE] RM181 A-01 REV3 Construction Drawings.pdf Labels Download …" at bounding box center [848, 411] width 1254 height 517
click at [457, 135] on button "Create new label" at bounding box center [475, 131] width 108 height 22
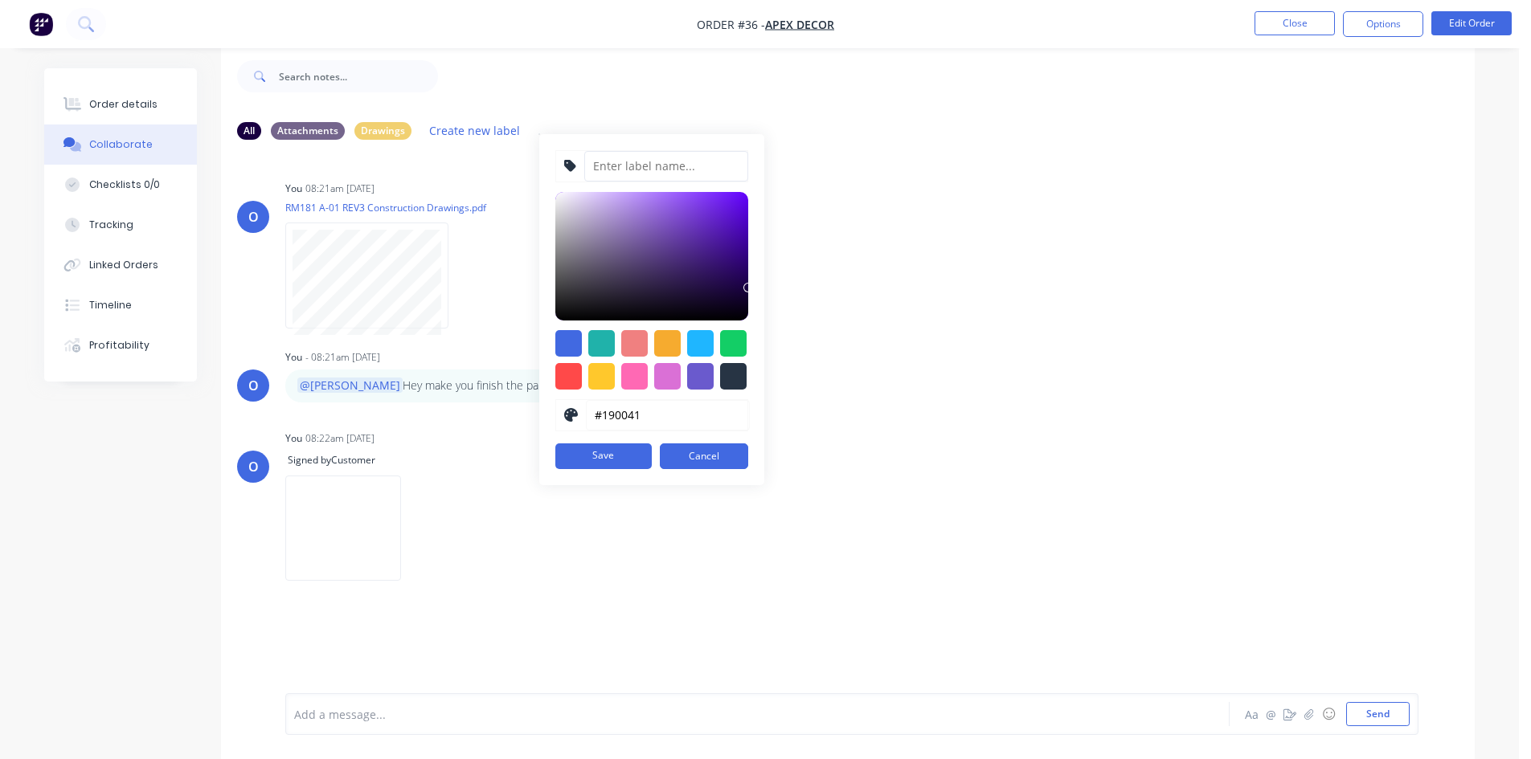
click at [640, 170] on input at bounding box center [666, 166] width 164 height 31
type input "Drawings"
click at [600, 346] on div at bounding box center [601, 343] width 27 height 27
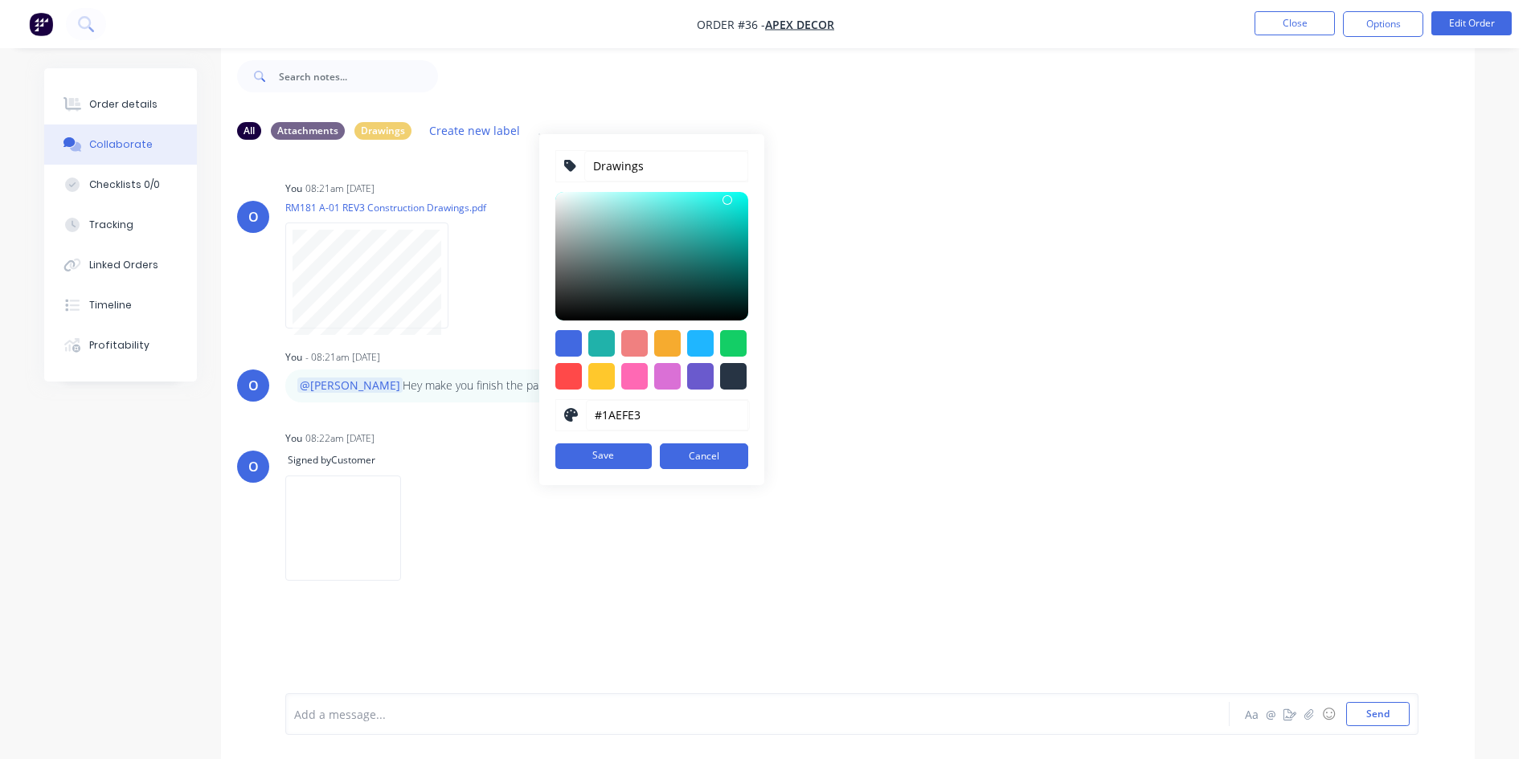
click at [722, 200] on div at bounding box center [651, 256] width 193 height 129
click at [722, 200] on div at bounding box center [727, 200] width 10 height 10
click at [599, 463] on button "Save" at bounding box center [603, 457] width 96 height 26
click at [611, 455] on button "Save" at bounding box center [603, 457] width 96 height 26
click at [655, 166] on input "Drawings" at bounding box center [666, 166] width 164 height 31
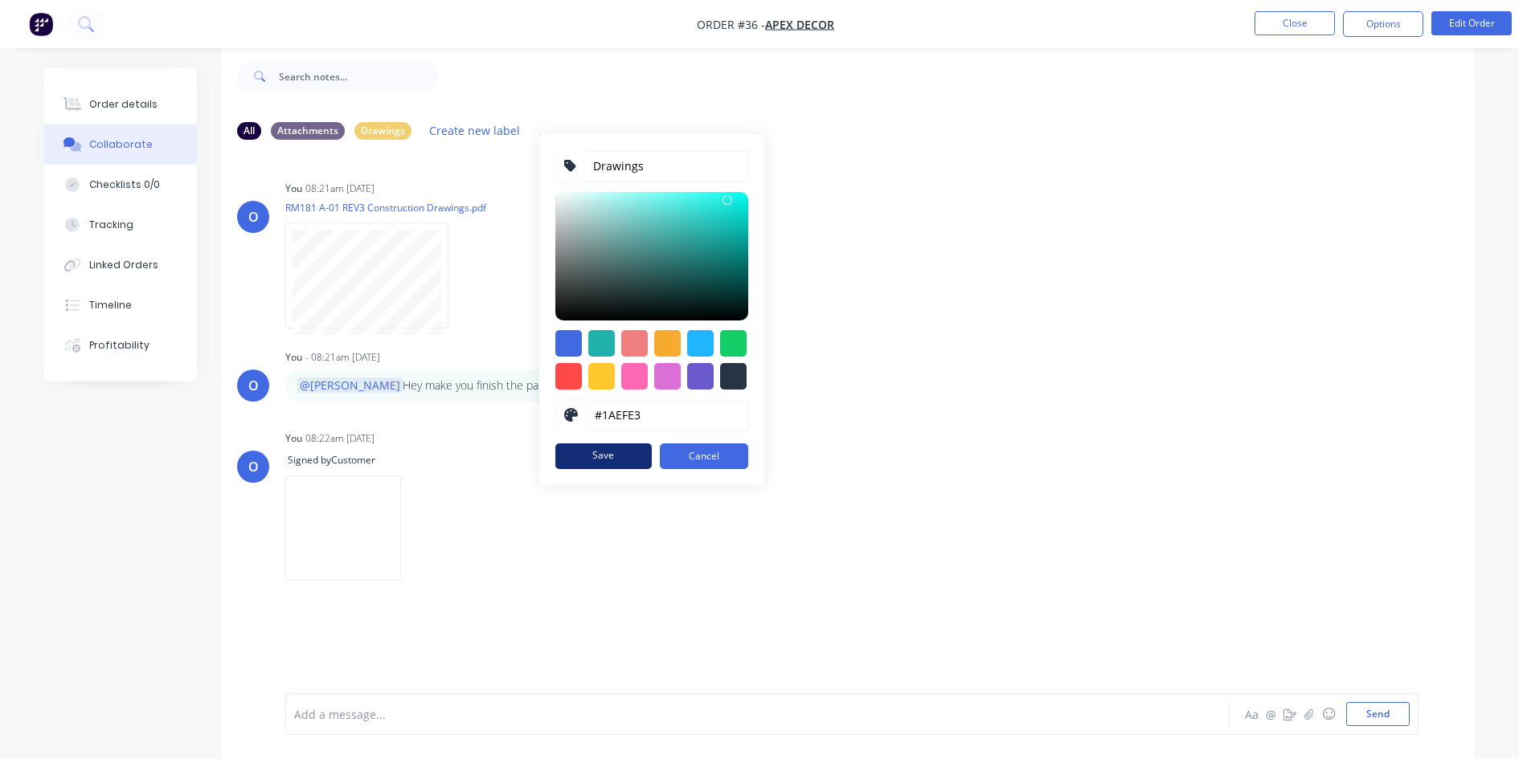
click at [614, 453] on button "Save" at bounding box center [603, 457] width 96 height 26
type input "#0ED7CB"
click at [730, 212] on div at bounding box center [651, 256] width 193 height 129
click at [613, 446] on button "Save" at bounding box center [603, 457] width 96 height 26
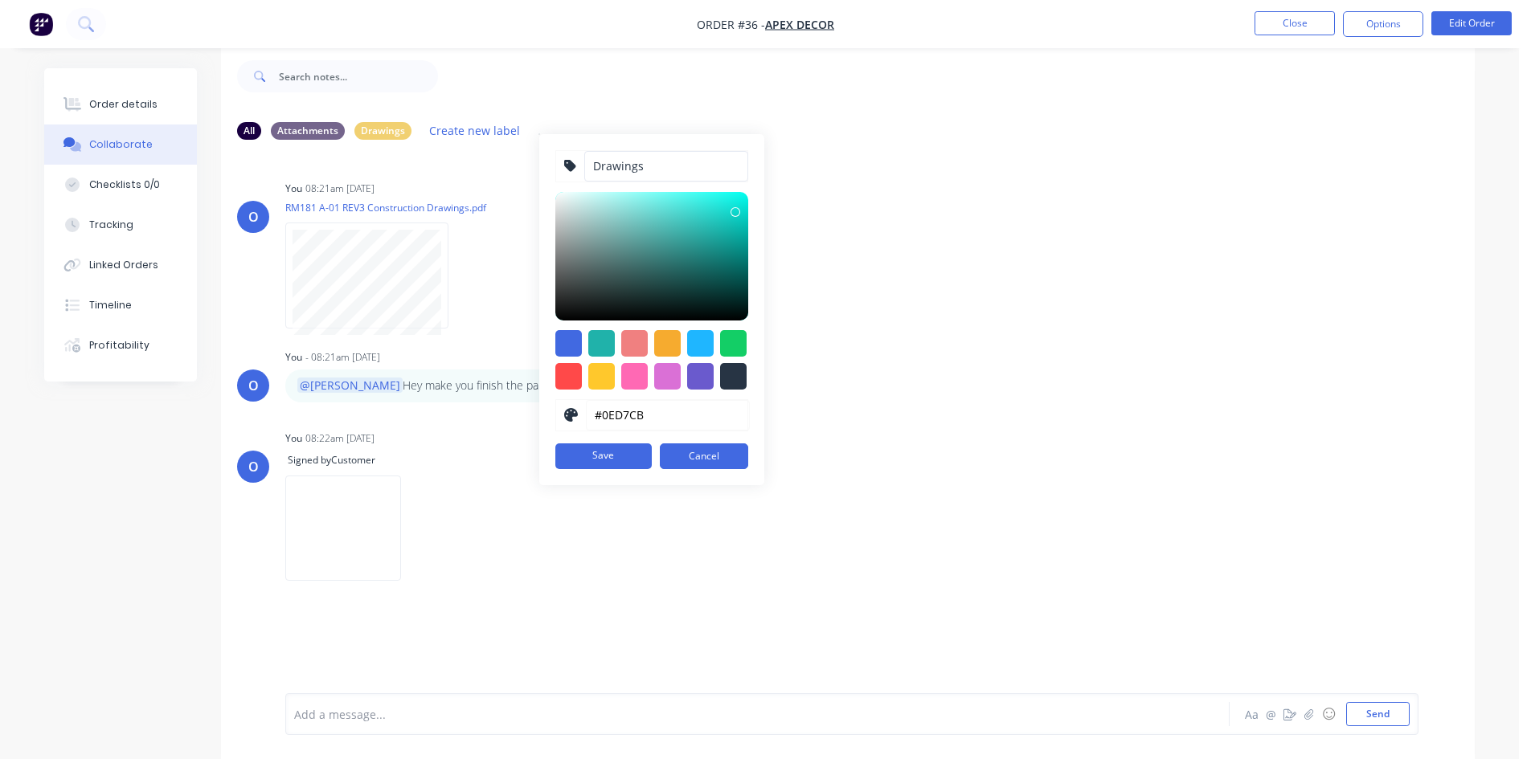
click at [644, 163] on input "Drawings" at bounding box center [666, 166] width 164 height 31
type input "P"
type input "Signtures"
click at [589, 452] on button "Save" at bounding box center [603, 457] width 96 height 26
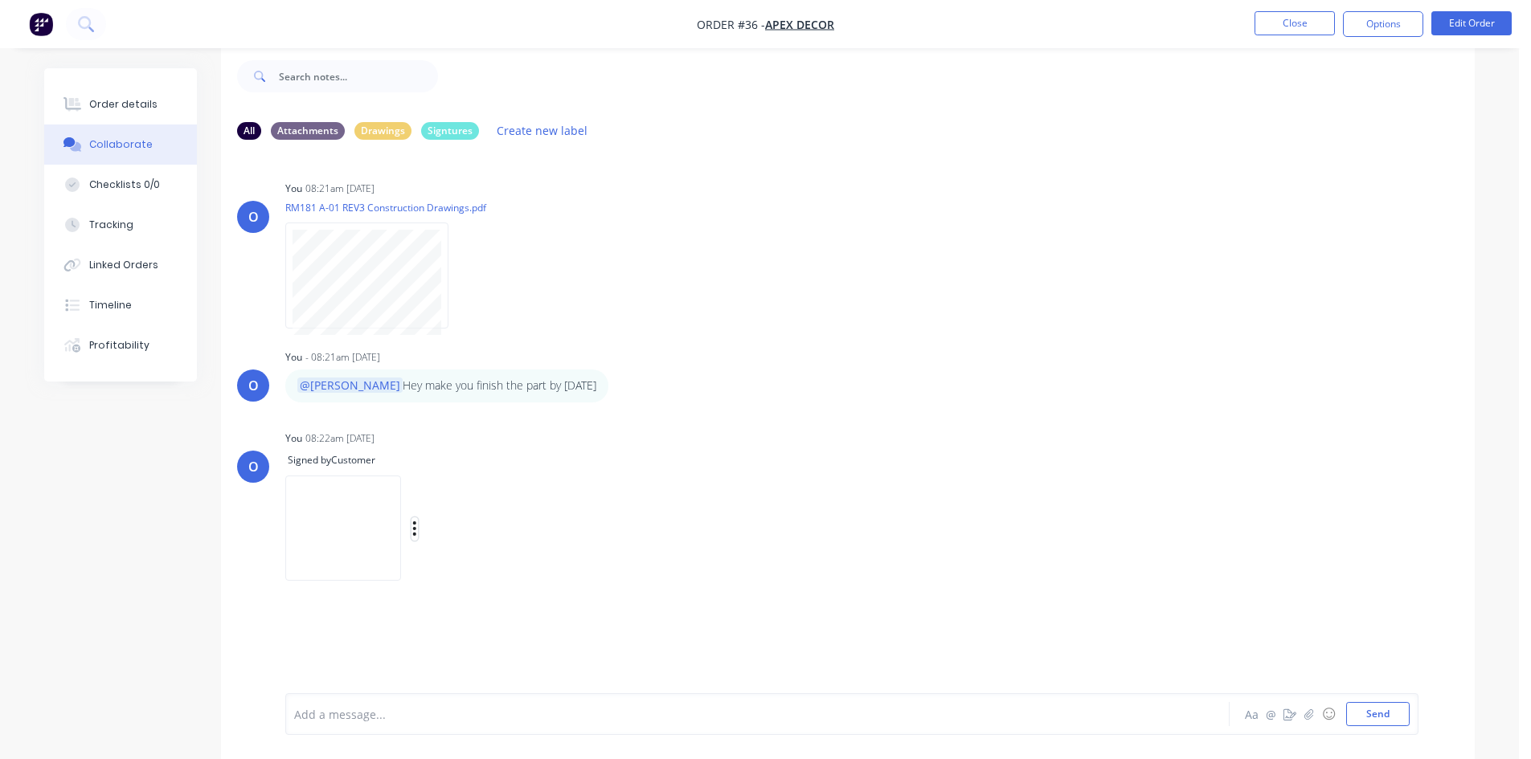
click at [416, 528] on icon "button" at bounding box center [414, 529] width 3 height 14
click at [611, 538] on button "Labels" at bounding box center [520, 536] width 181 height 36
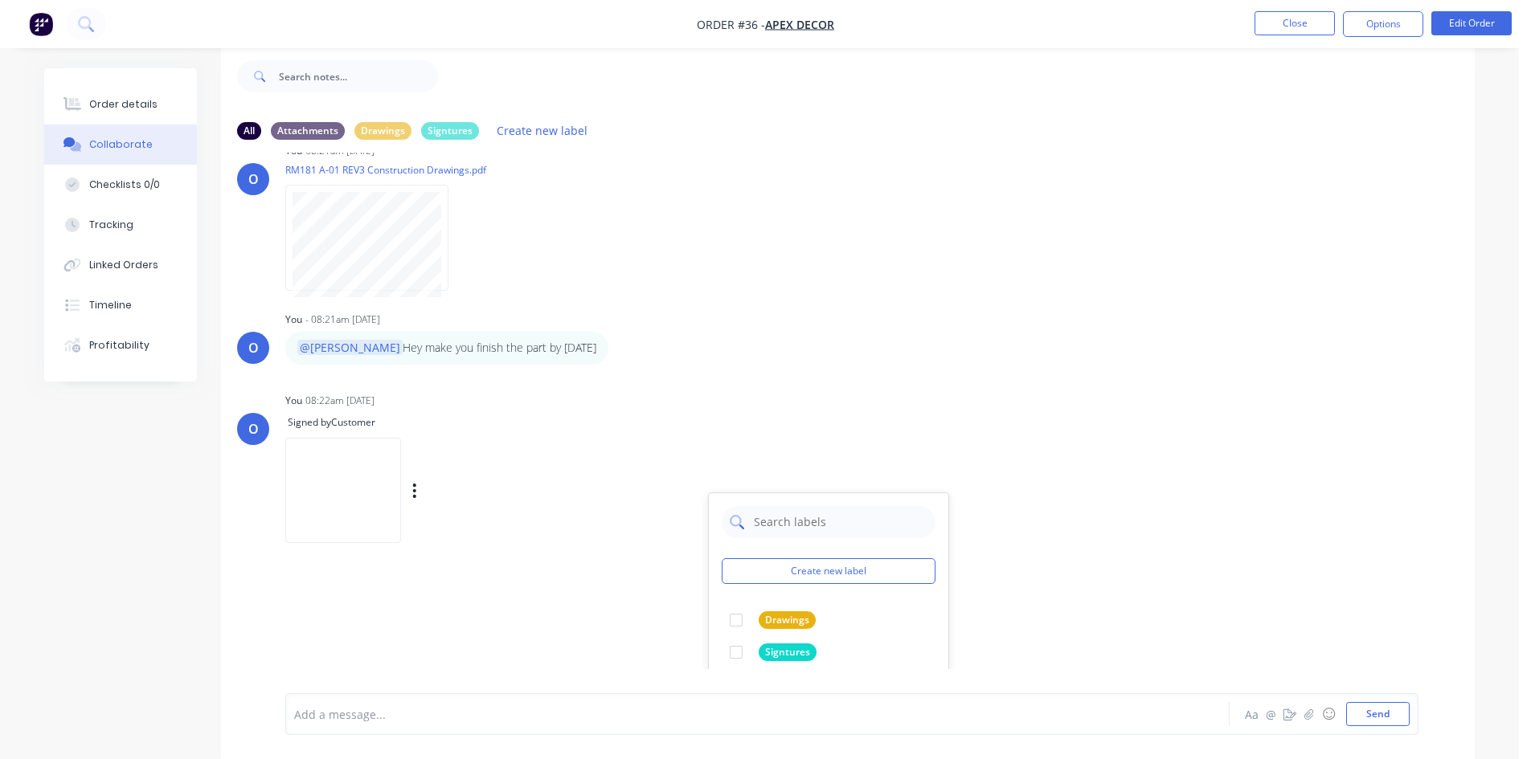
scroll to position [39, 0]
click at [734, 654] on div at bounding box center [736, 652] width 32 height 32
click at [610, 624] on div "O You 08:21am [DATE] RM181 A-01 REV3 Construction Drawings.pdf Labels Download …" at bounding box center [848, 411] width 1254 height 517
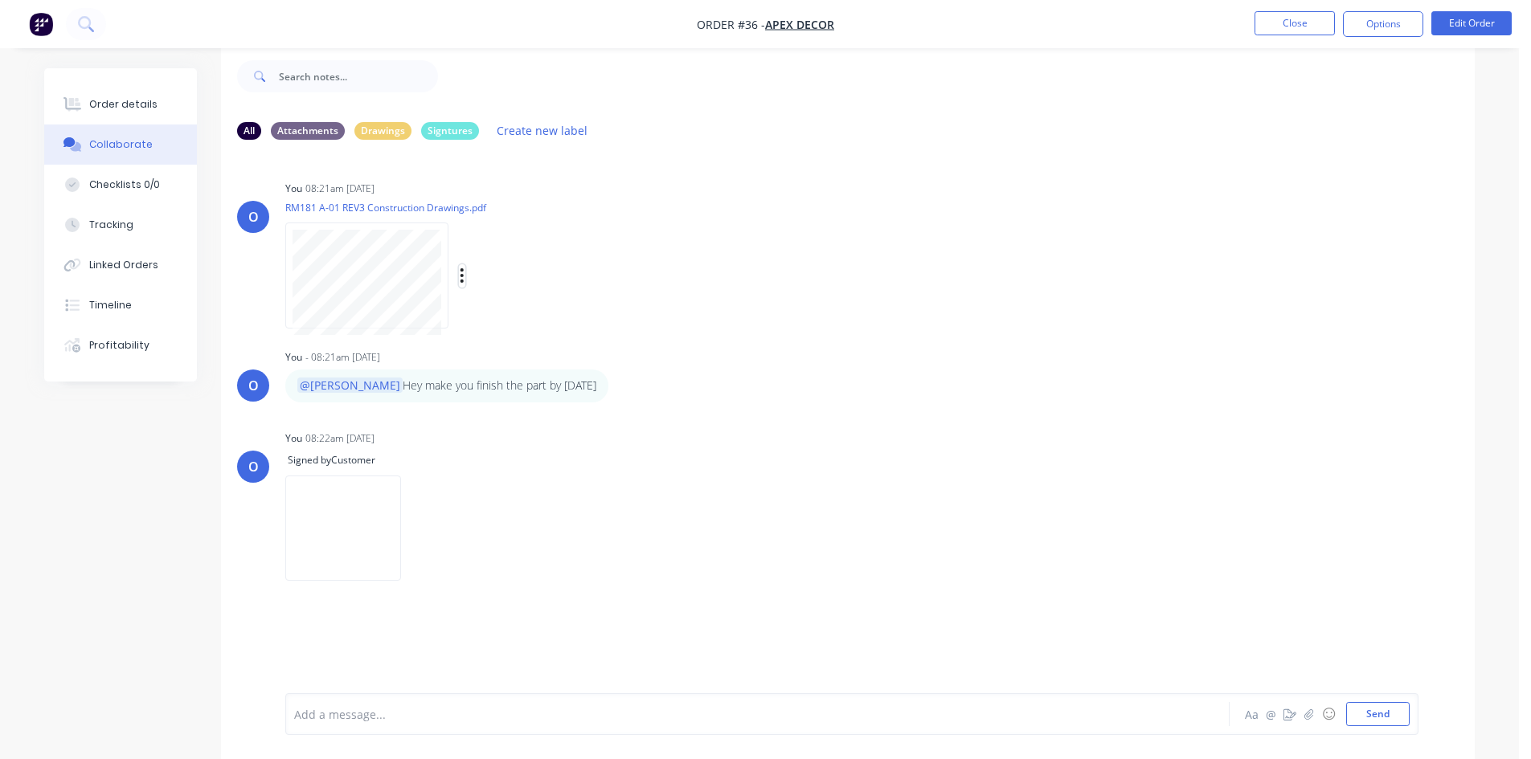
click at [463, 270] on icon "button" at bounding box center [461, 275] width 3 height 14
click at [505, 284] on button "Labels" at bounding box center [567, 282] width 181 height 36
click at [528, 399] on div at bounding box center [533, 403] width 32 height 32
click at [848, 388] on div "O You - 08:21am [DATE] @[PERSON_NAME] Hey make you finish the part by [DATE] La…" at bounding box center [848, 374] width 1254 height 56
click at [375, 130] on div "Drawings" at bounding box center [382, 130] width 57 height 18
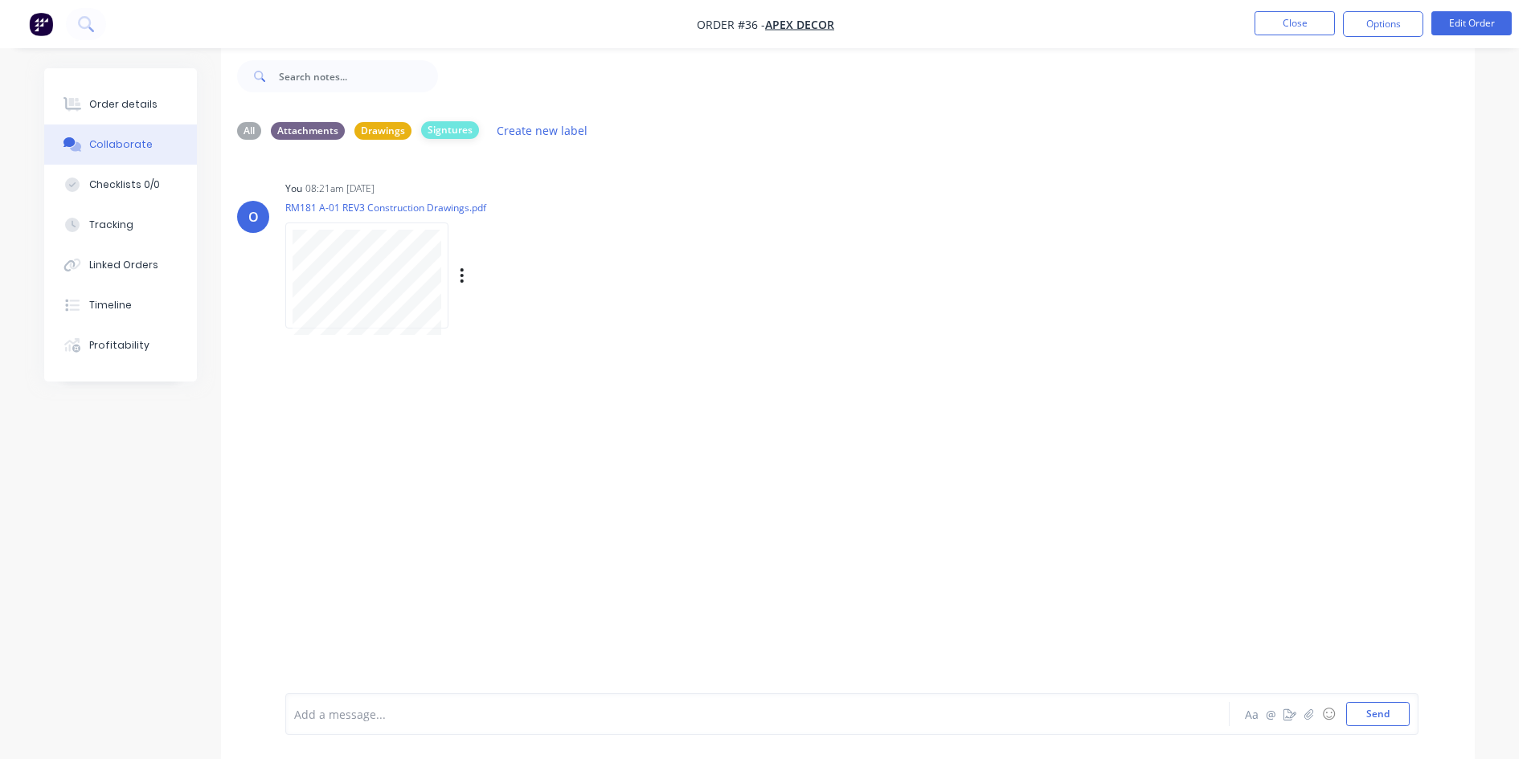
click at [433, 136] on div "Signtures" at bounding box center [450, 130] width 58 height 18
click at [387, 136] on div "Drawings" at bounding box center [382, 130] width 57 height 18
click at [242, 124] on div "All" at bounding box center [249, 130] width 24 height 18
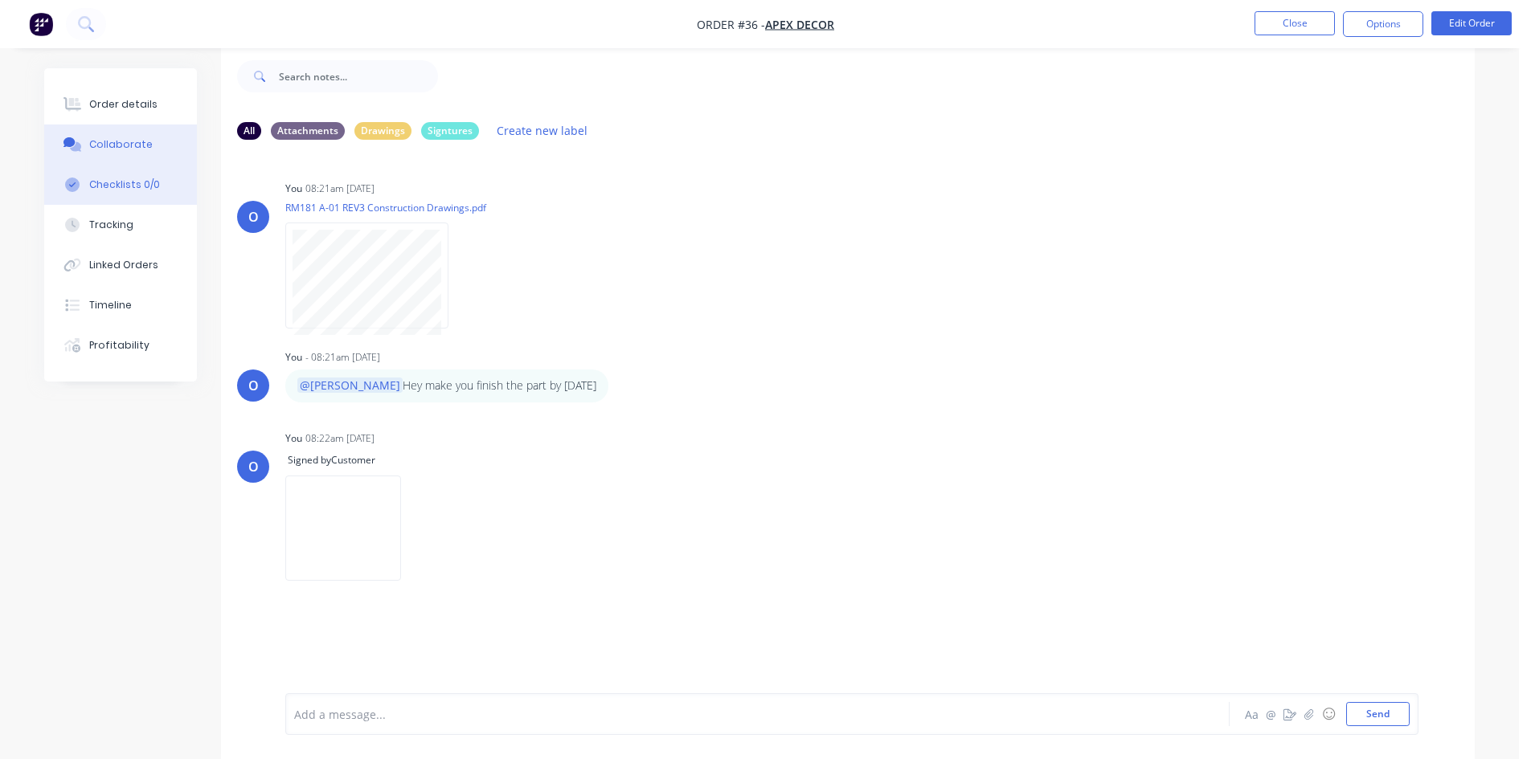
click at [115, 182] on div "Checklists 0/0" at bounding box center [124, 185] width 71 height 14
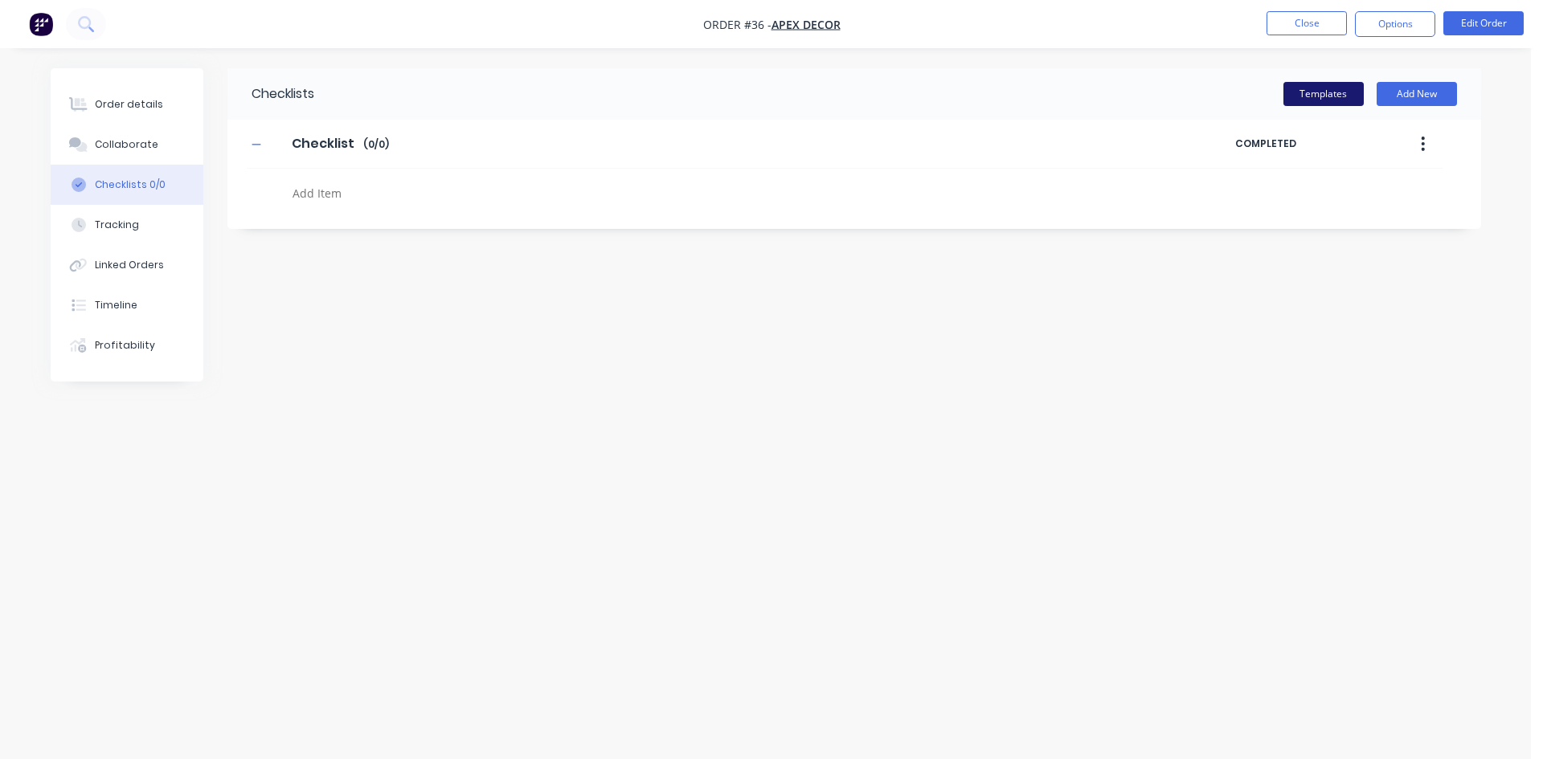
click at [1316, 103] on button "Templates" at bounding box center [1323, 94] width 80 height 24
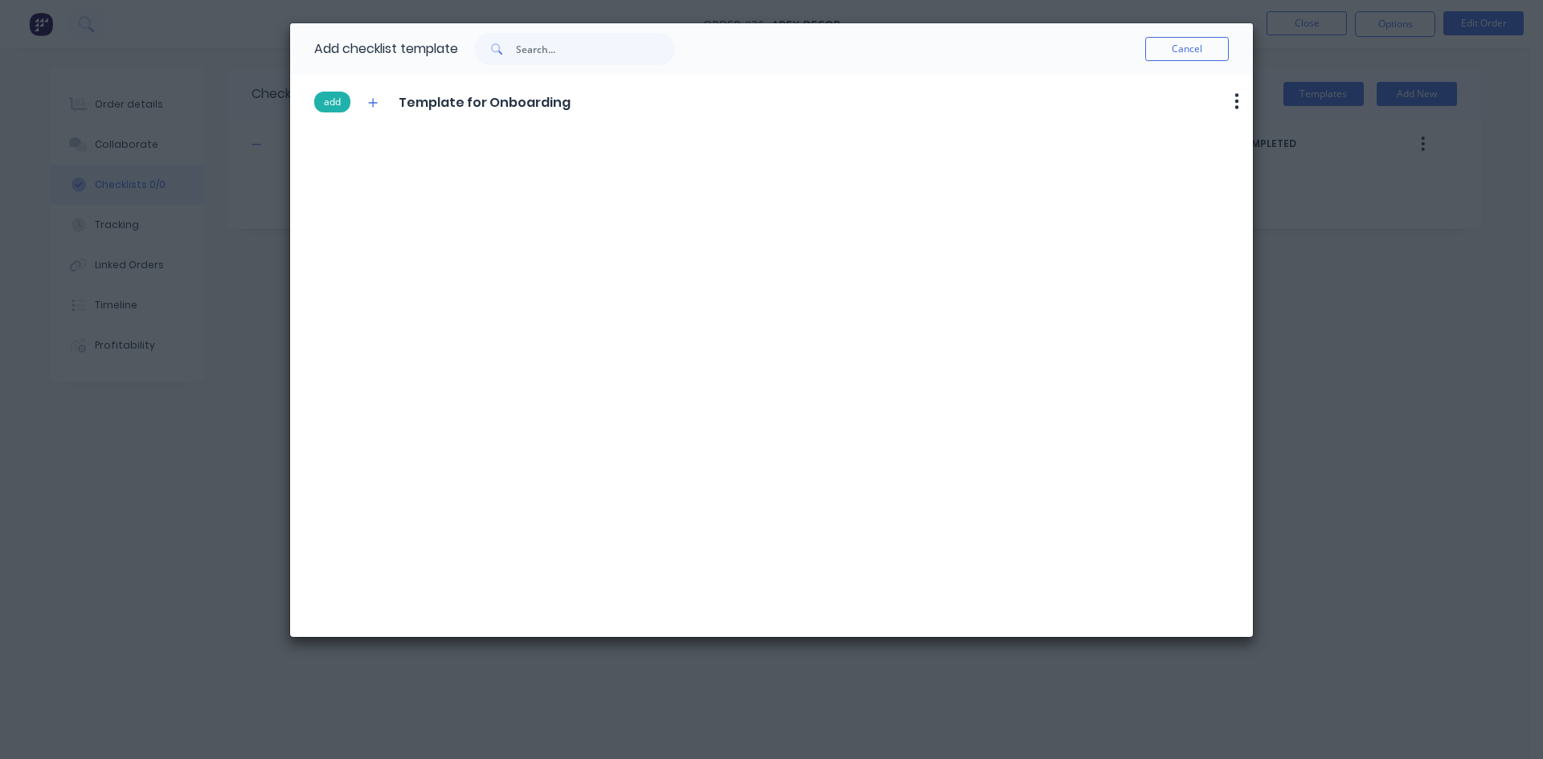
click at [335, 102] on button "add" at bounding box center [332, 102] width 36 height 21
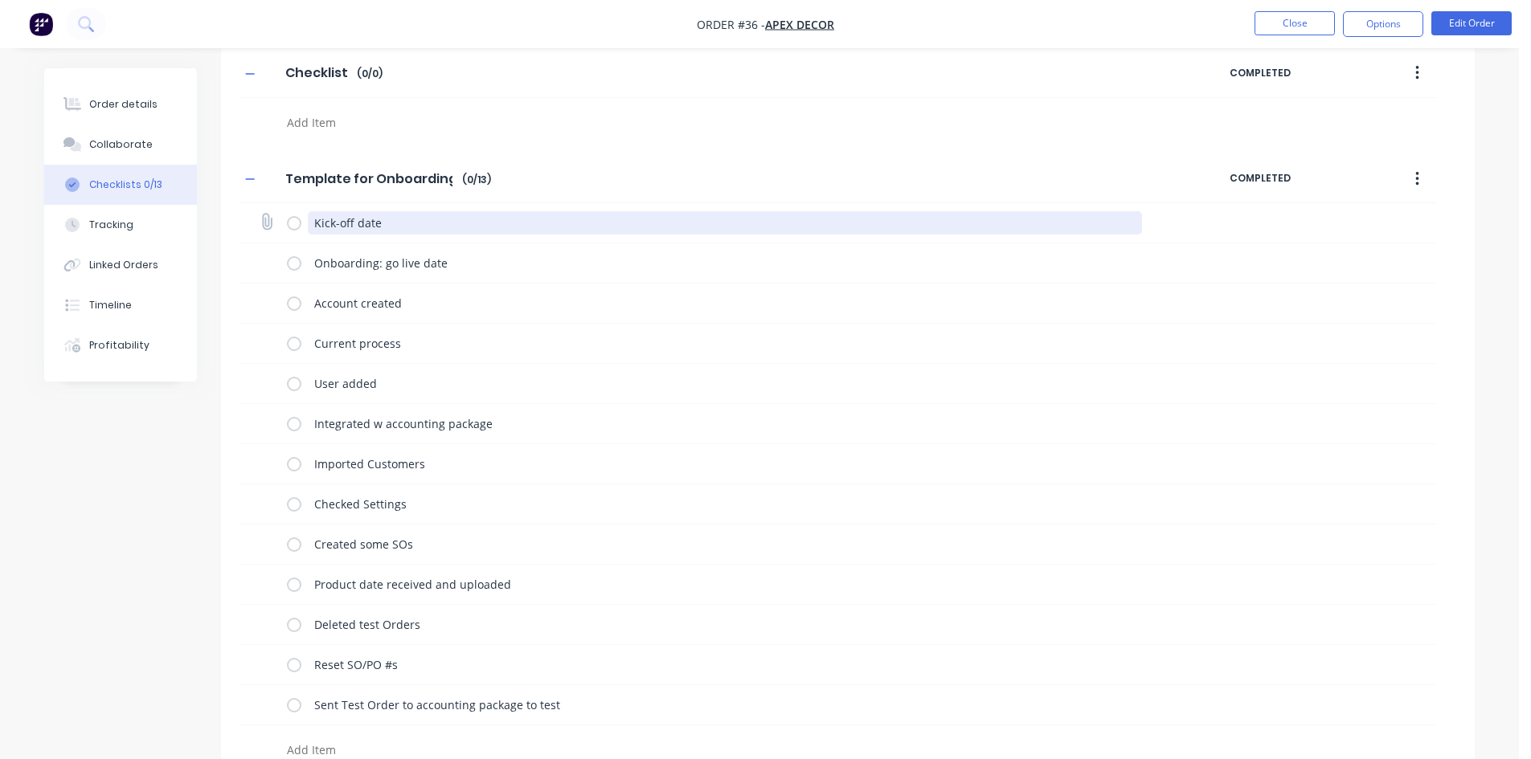
scroll to position [97, 0]
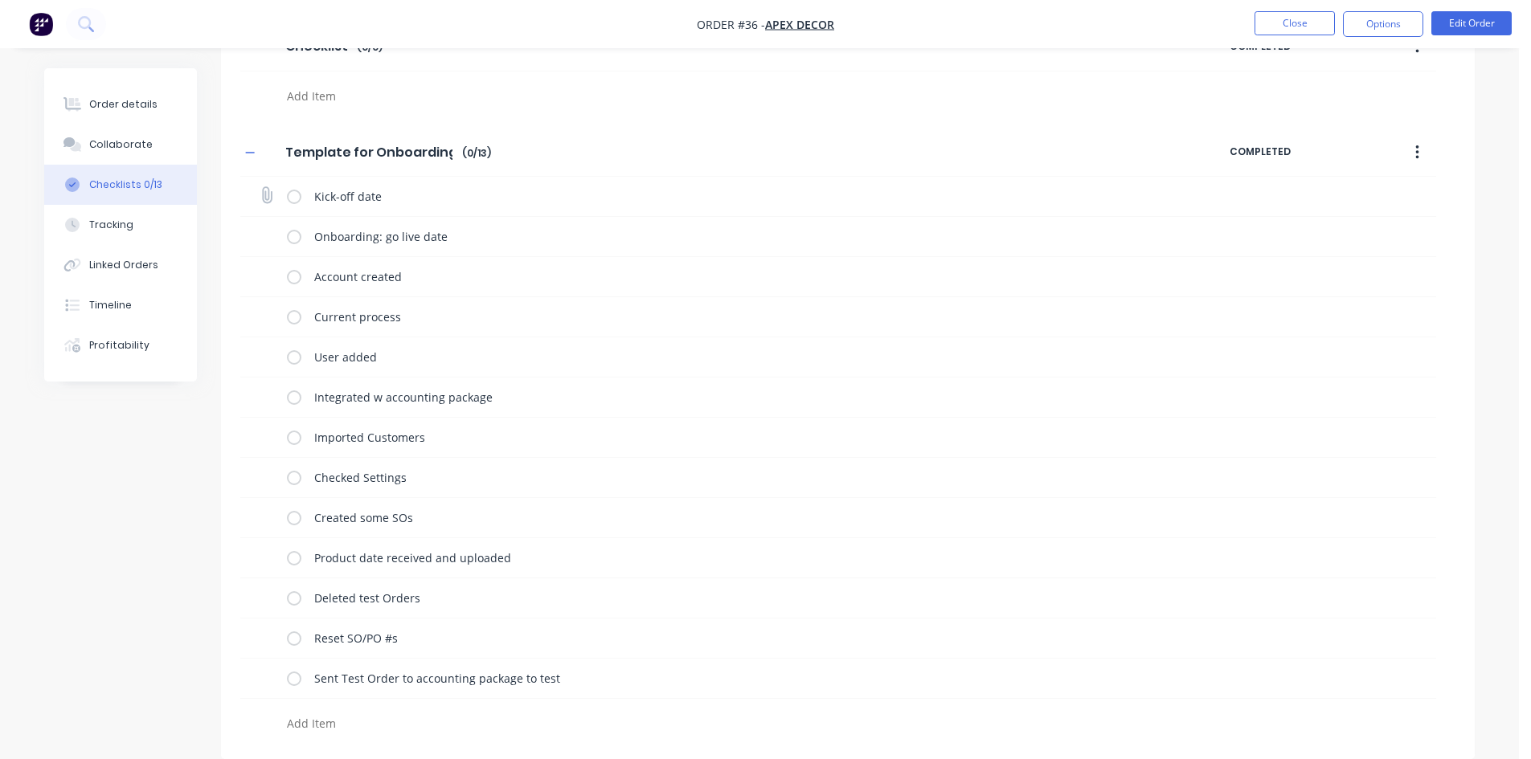
click at [293, 197] on label at bounding box center [294, 196] width 14 height 17
click at [0, 0] on input "checkbox" at bounding box center [0, 0] width 0 height 0
click at [295, 243] on label at bounding box center [294, 236] width 14 height 17
click at [0, 0] on input "checkbox" at bounding box center [0, 0] width 0 height 0
click at [297, 279] on label at bounding box center [294, 276] width 14 height 17
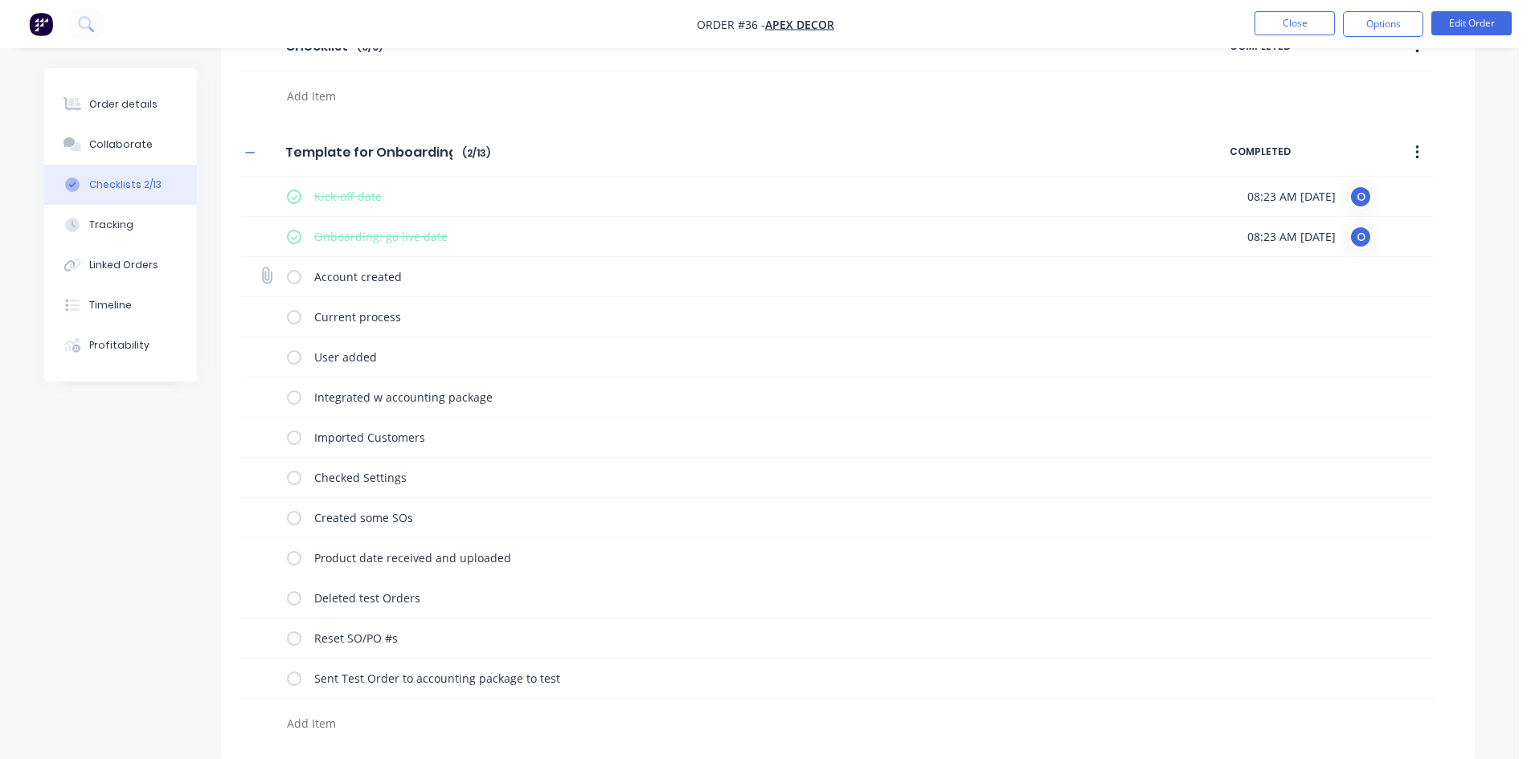
click at [0, 0] on input "checkbox" at bounding box center [0, 0] width 0 height 0
drag, startPoint x: 1248, startPoint y: 283, endPoint x: 1270, endPoint y: 272, distance: 24.8
click at [1270, 272] on span "08:23 AM [DATE]" at bounding box center [1291, 276] width 88 height 17
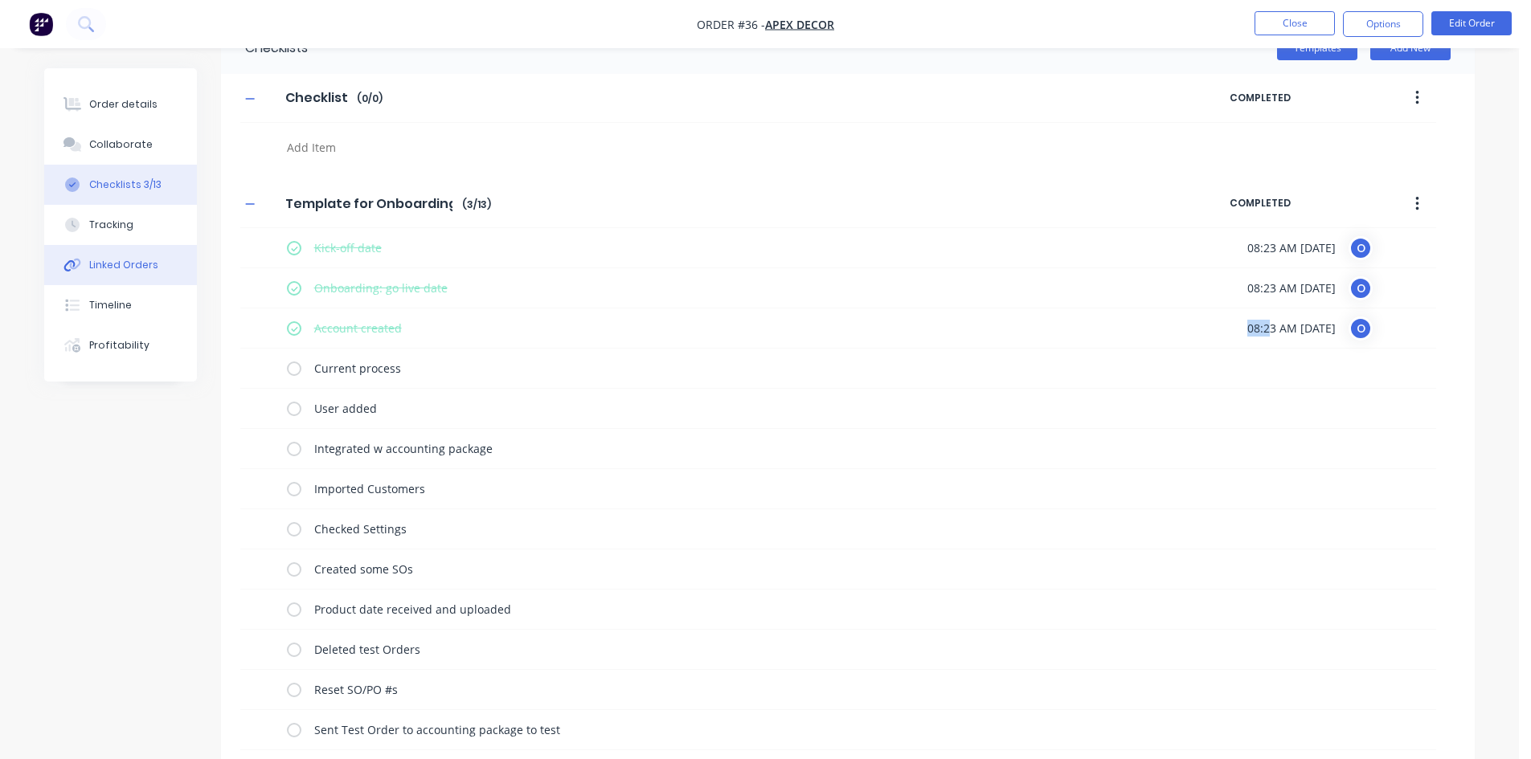
scroll to position [45, 0]
click at [119, 231] on div "Tracking" at bounding box center [111, 225] width 44 height 14
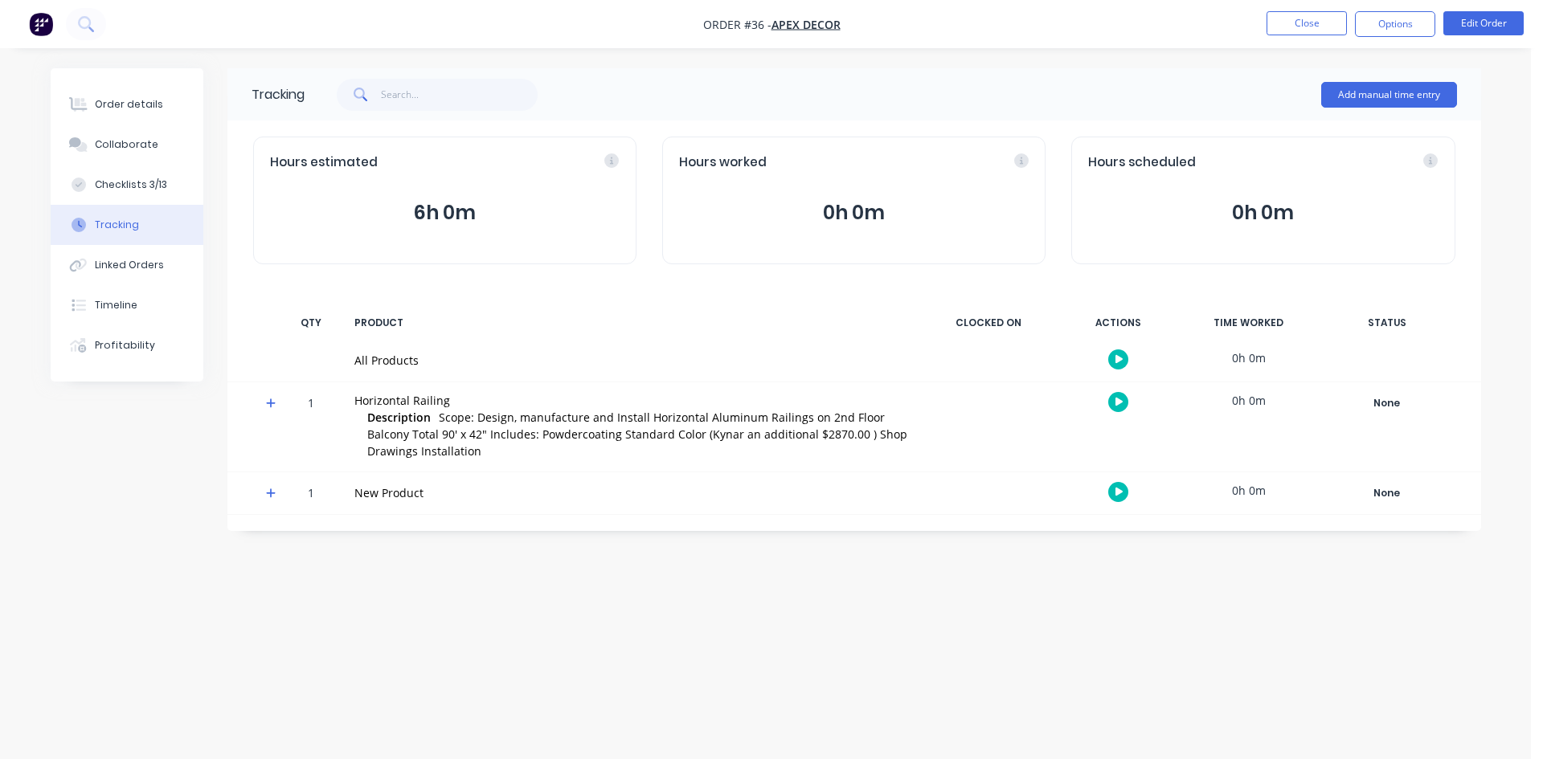
click at [576, 95] on div at bounding box center [441, 95] width 272 height 48
click at [1121, 362] on icon "button" at bounding box center [1119, 359] width 8 height 10
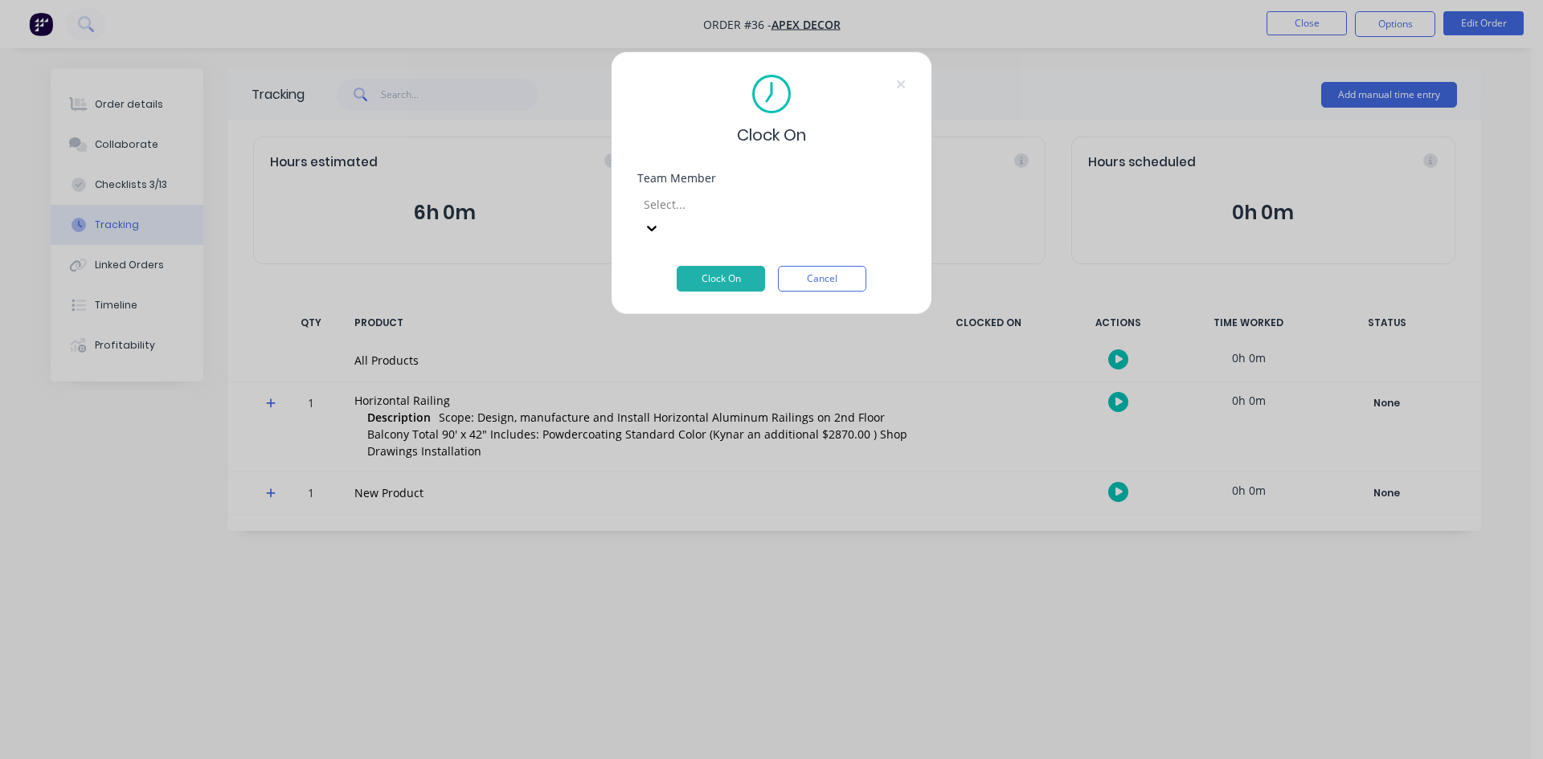
click at [709, 195] on div at bounding box center [757, 204] width 231 height 20
click at [710, 266] on button "Clock On" at bounding box center [721, 279] width 88 height 26
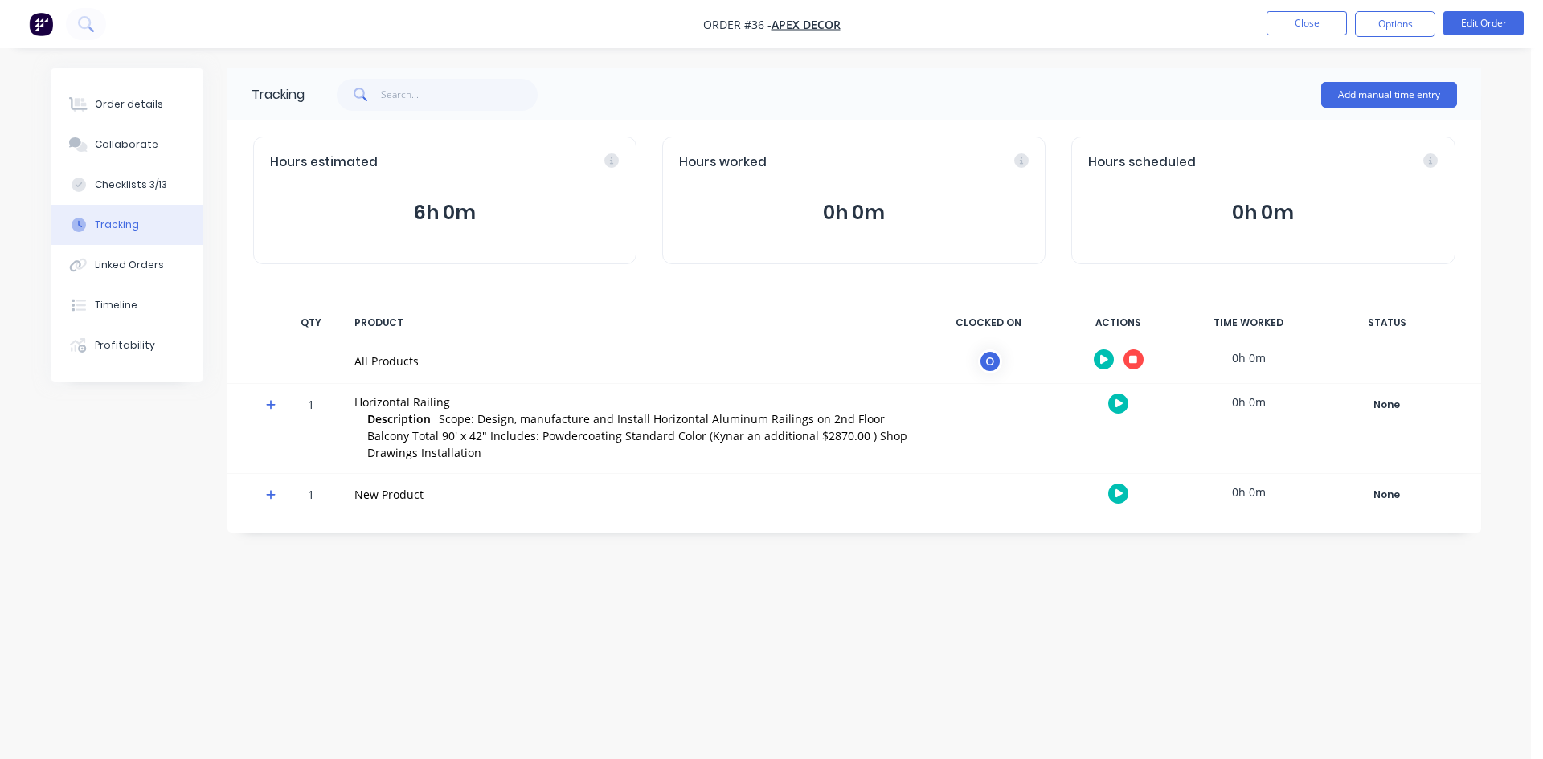
click at [1138, 360] on button "button" at bounding box center [1133, 360] width 20 height 20
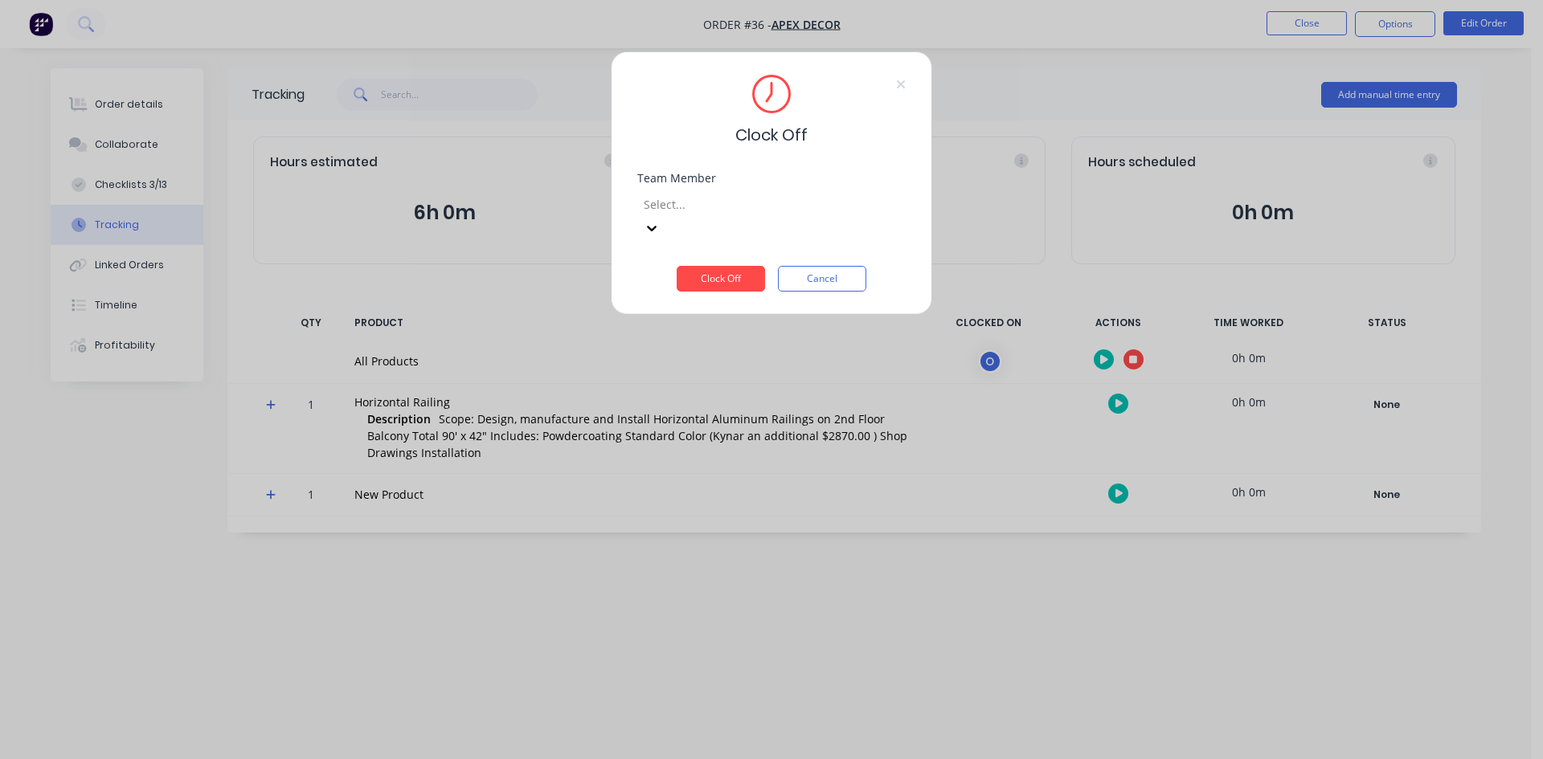
click at [695, 200] on div at bounding box center [757, 204] width 231 height 20
click at [694, 689] on div "[PERSON_NAME]" at bounding box center [765, 774] width 1531 height 30
click at [706, 266] on button "Clock Off" at bounding box center [721, 279] width 88 height 26
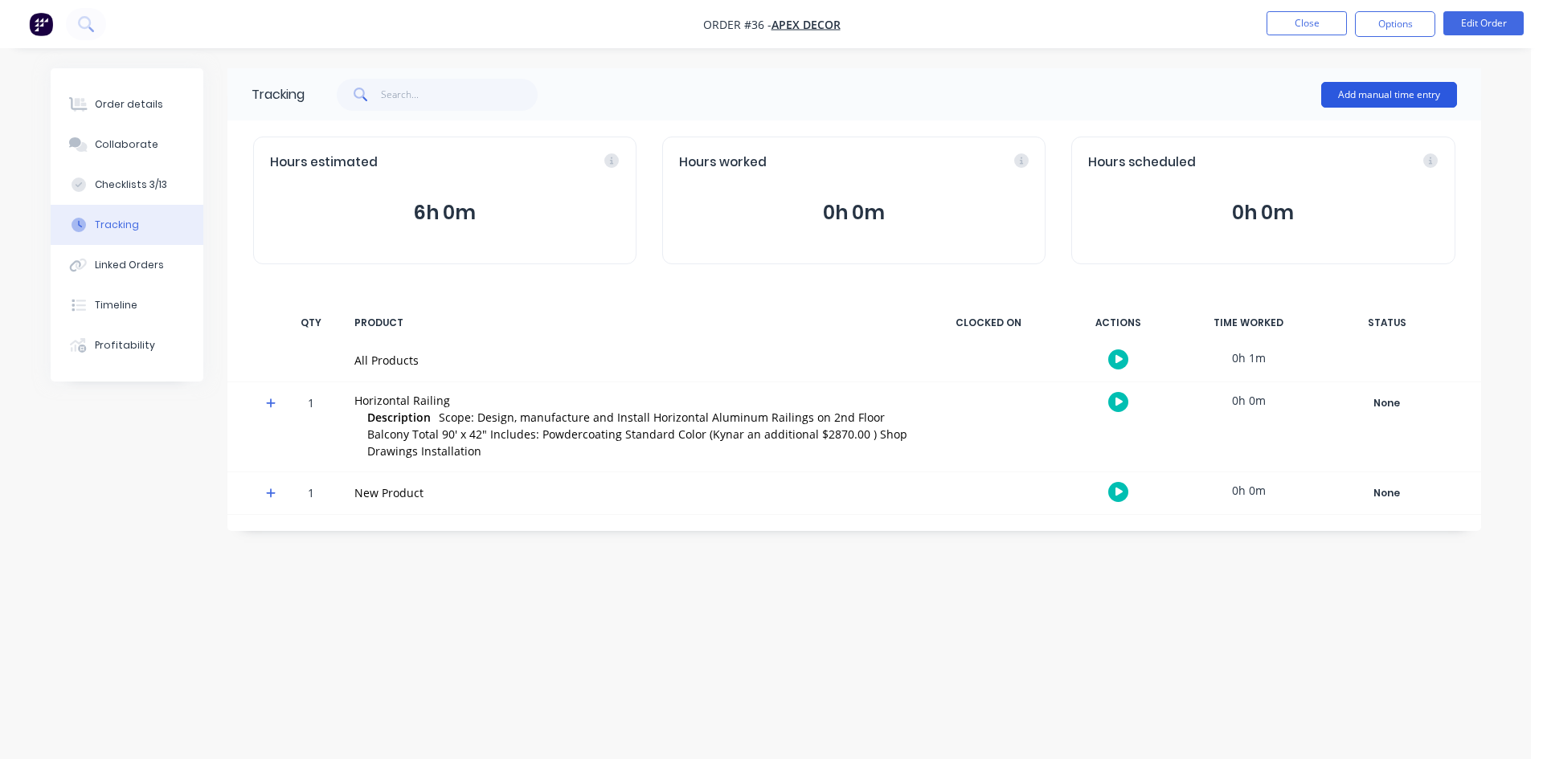
click at [1360, 99] on button "Add manual time entry" at bounding box center [1389, 95] width 136 height 26
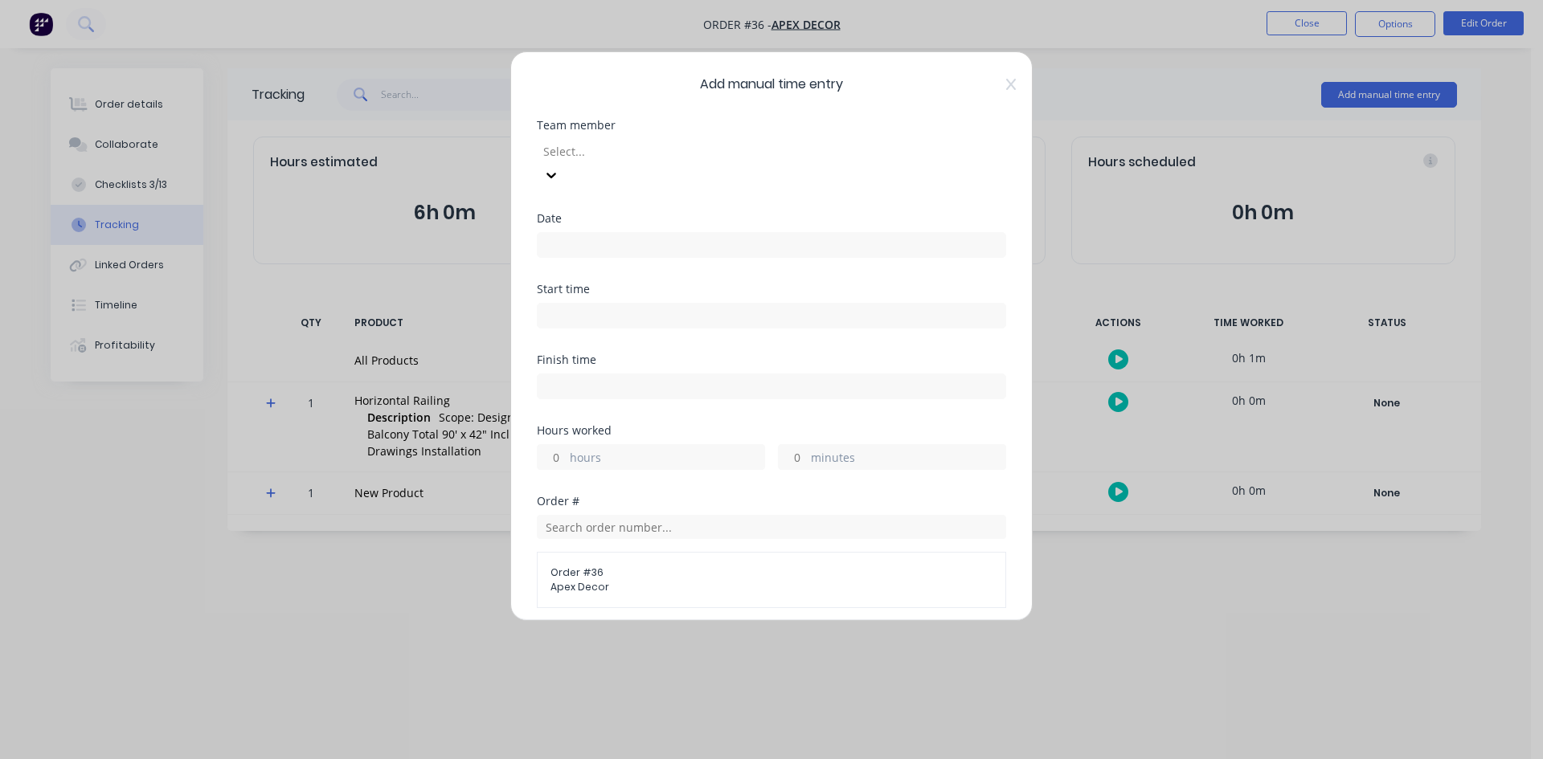
click at [599, 144] on div at bounding box center [657, 151] width 231 height 20
click at [558, 233] on input at bounding box center [772, 245] width 468 height 24
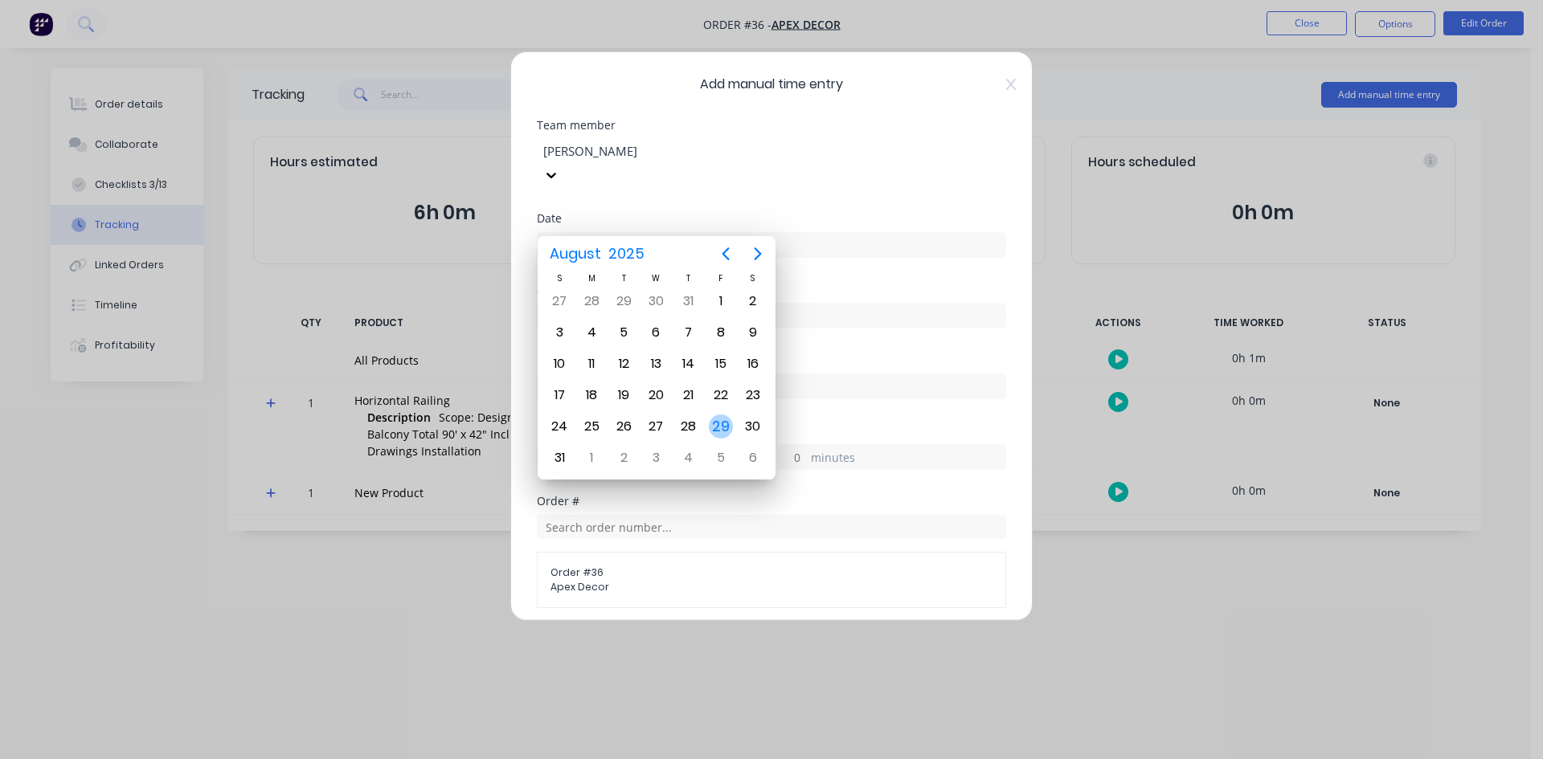
click at [723, 431] on div "29" at bounding box center [721, 427] width 24 height 24
type input "[DATE]"
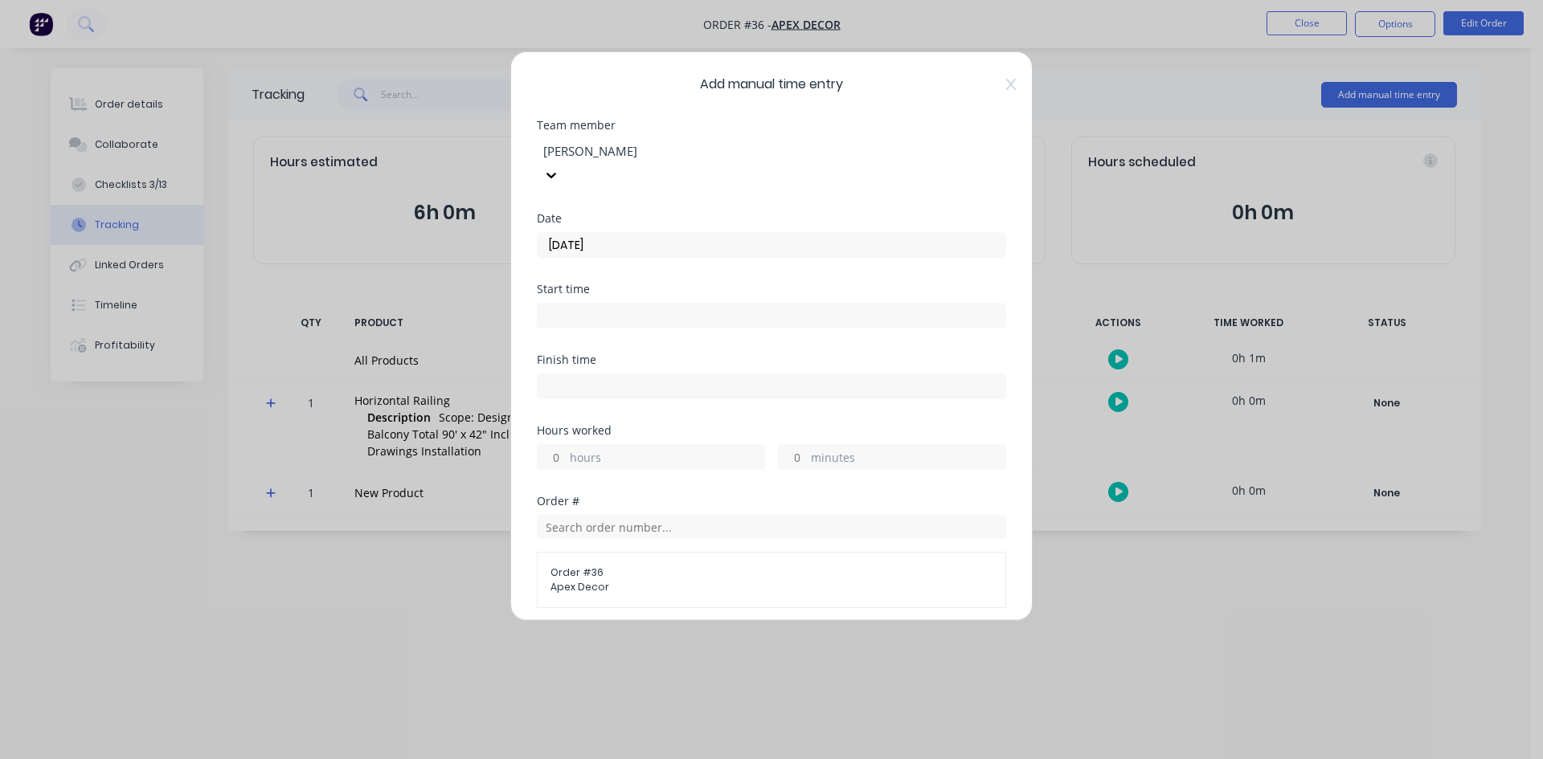
click at [587, 304] on input at bounding box center [772, 316] width 468 height 24
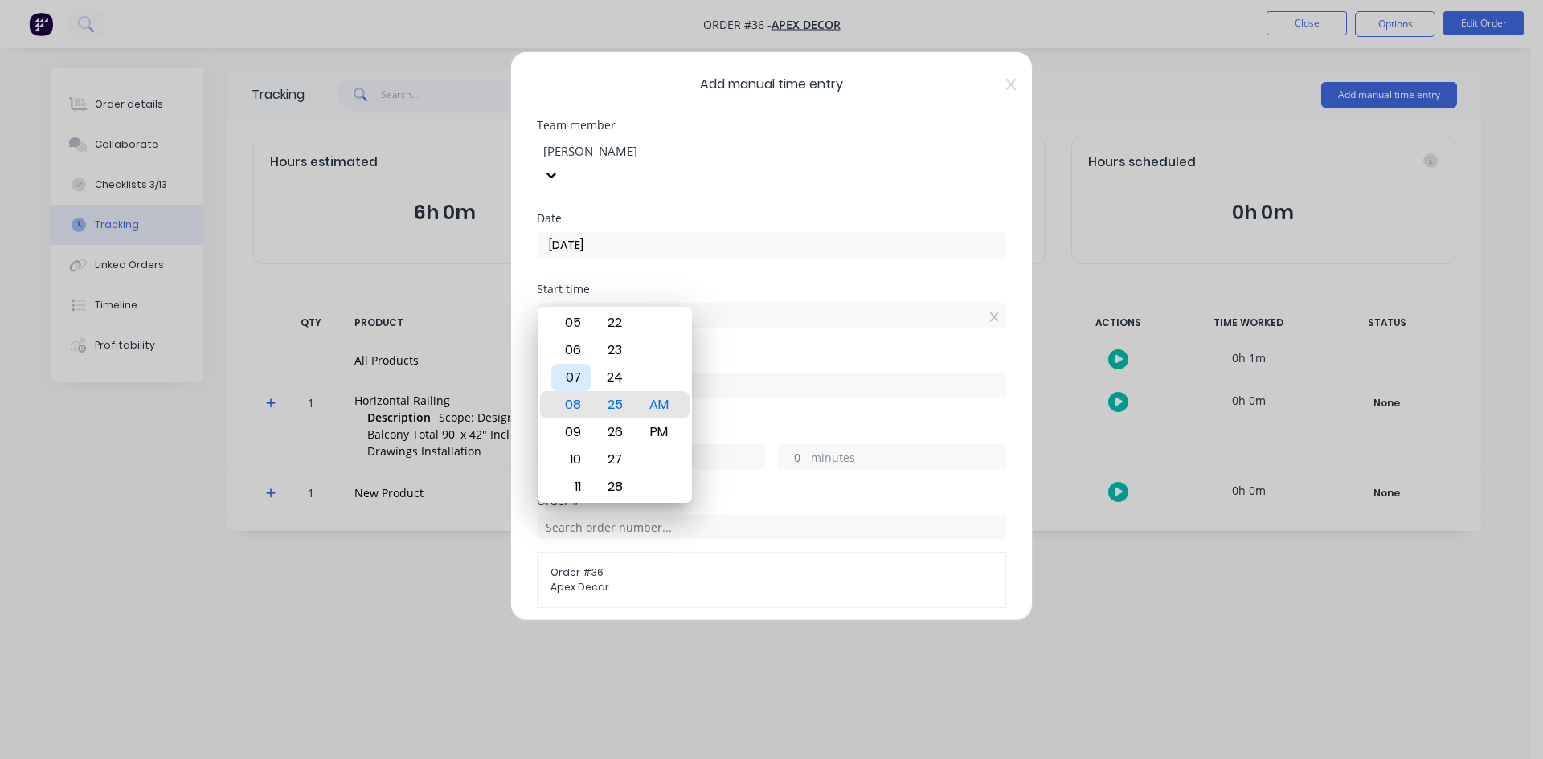
click at [584, 385] on div "07" at bounding box center [570, 377] width 39 height 27
click at [616, 461] on div "30" at bounding box center [614, 459] width 39 height 27
type input "07:30 AM"
click at [793, 321] on div "Start time 07:30 AM" at bounding box center [771, 319] width 469 height 71
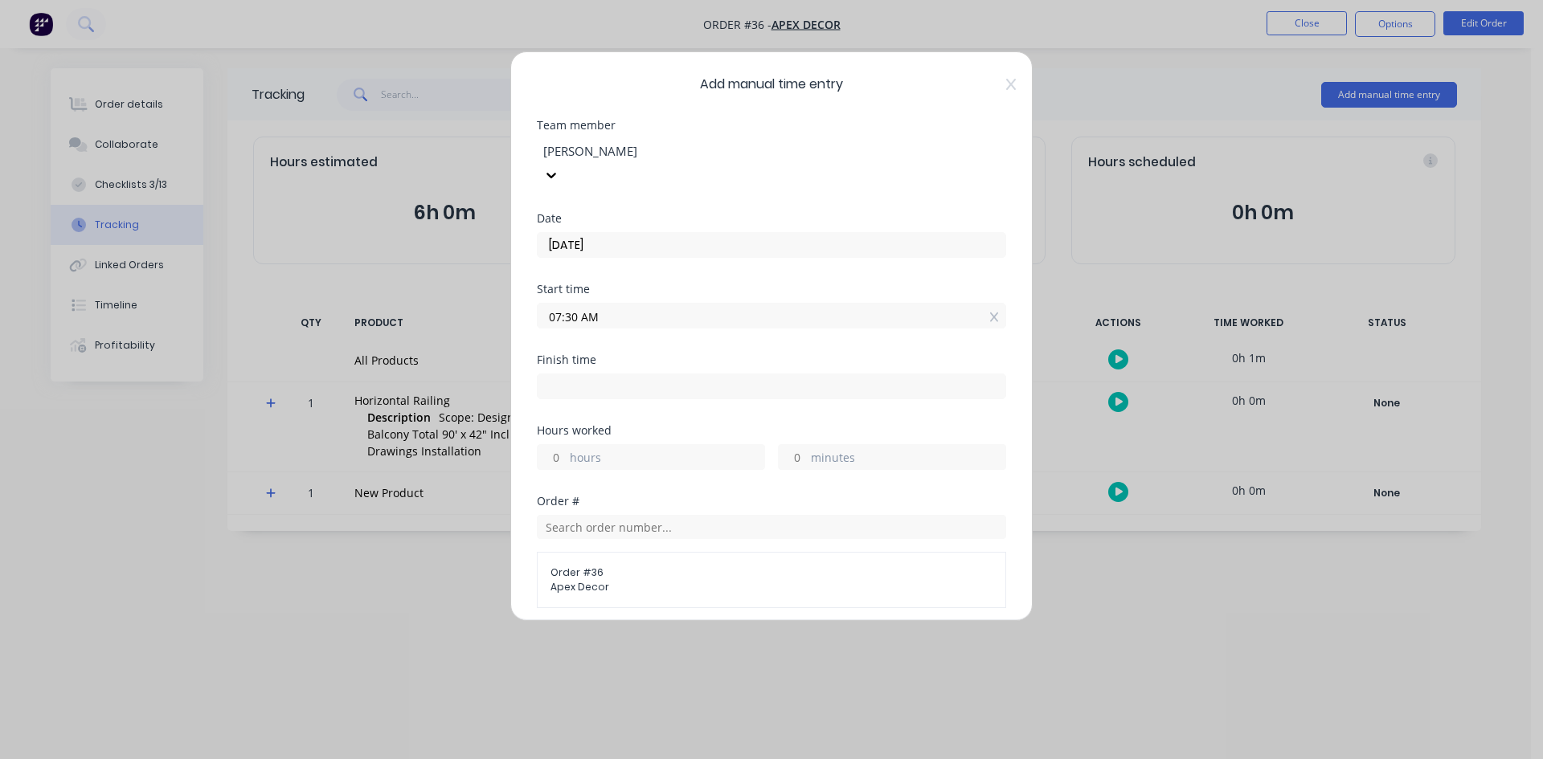
click at [591, 374] on input at bounding box center [772, 386] width 468 height 24
type input "08:25 AM"
type input "0"
type input "55"
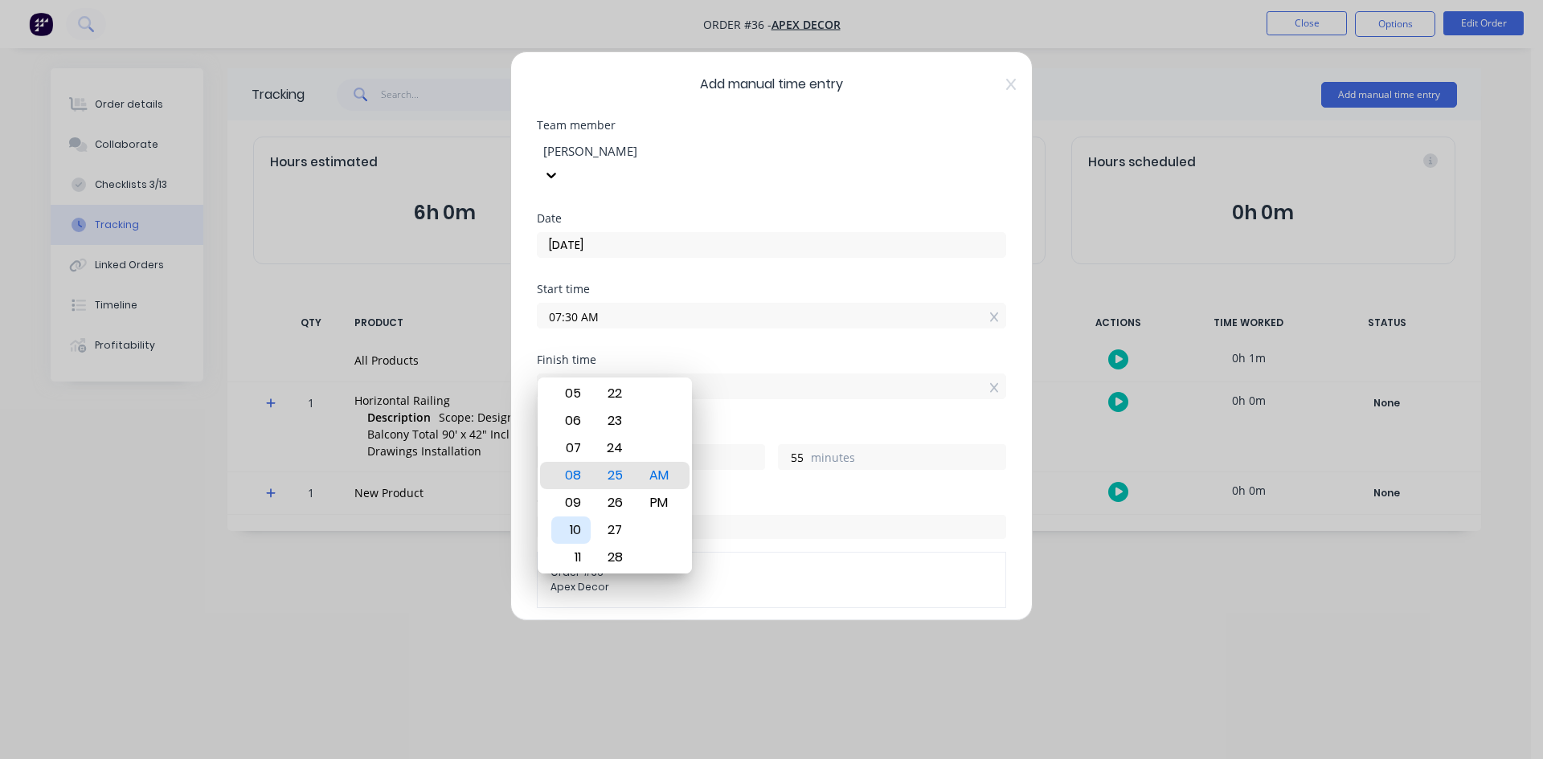
click at [575, 530] on div "10" at bounding box center [570, 530] width 39 height 27
type input "10:25 AM"
type input "2"
type input "10:27 AM"
type input "57"
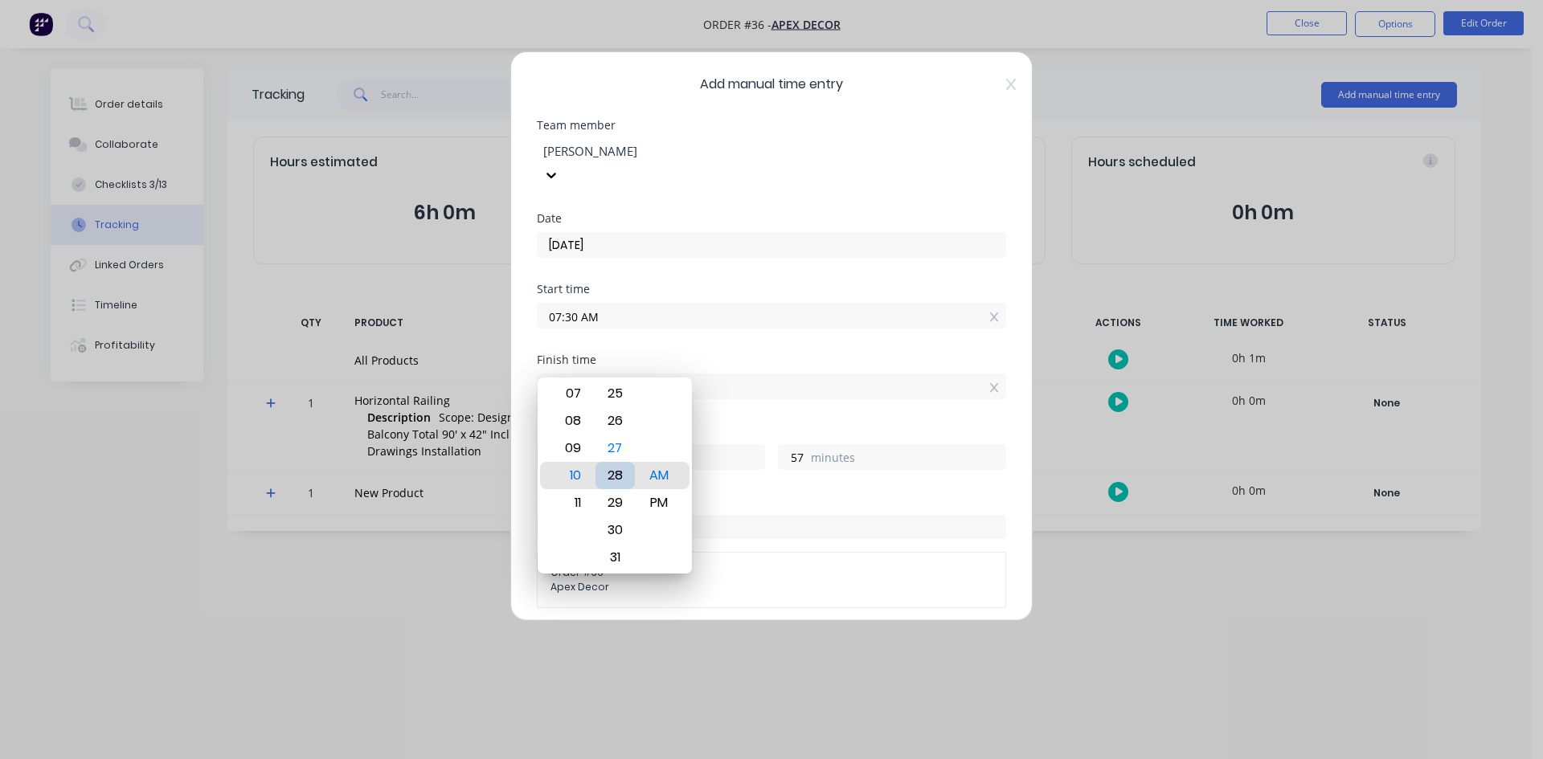
type input "10:28 AM"
type input "58"
click at [617, 529] on div "30" at bounding box center [614, 530] width 39 height 27
type input "10:30 AM"
type input "3"
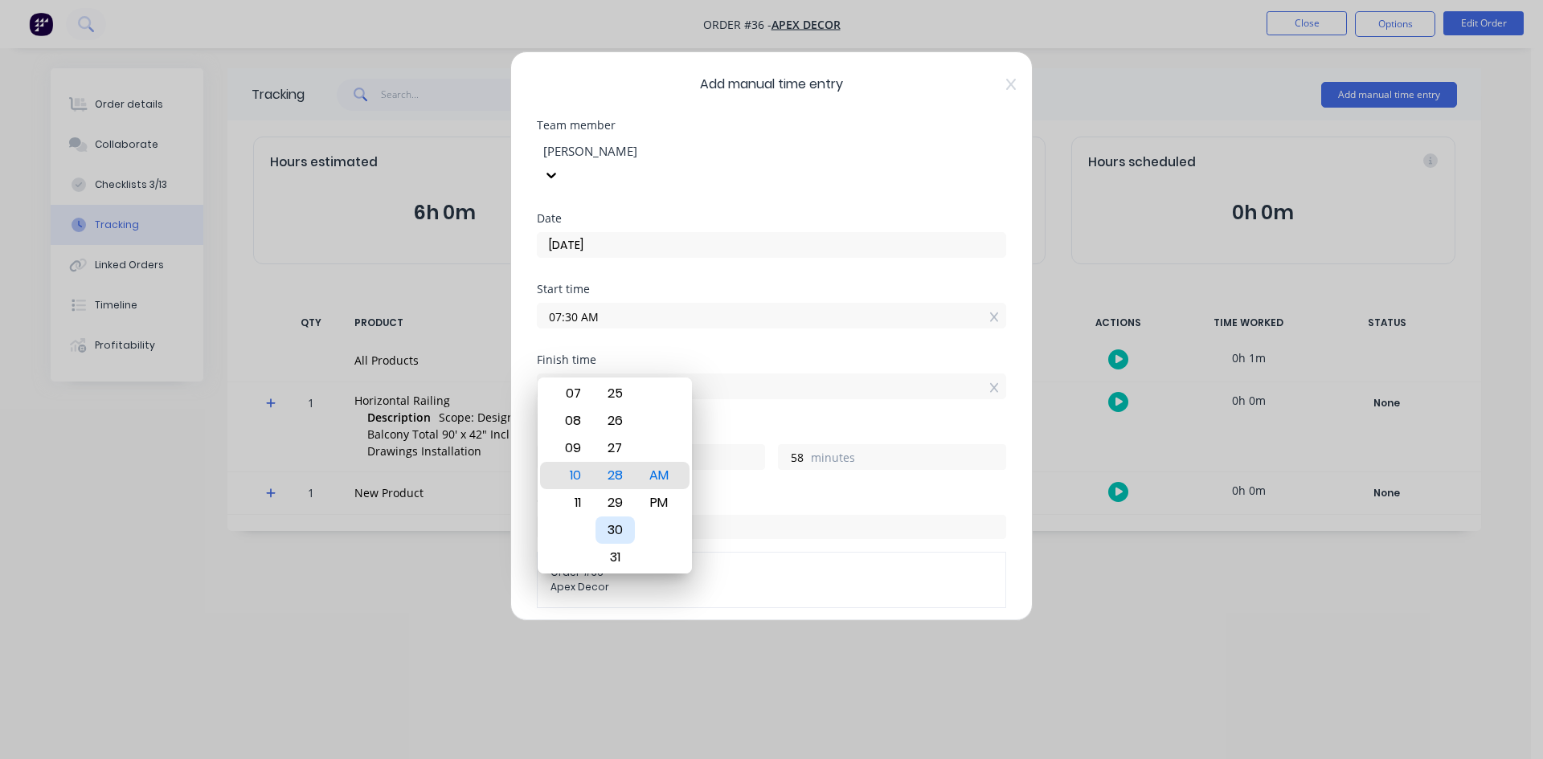
type input "0"
click at [793, 464] on div "Hours worked 3 hours 0 minutes" at bounding box center [771, 460] width 469 height 71
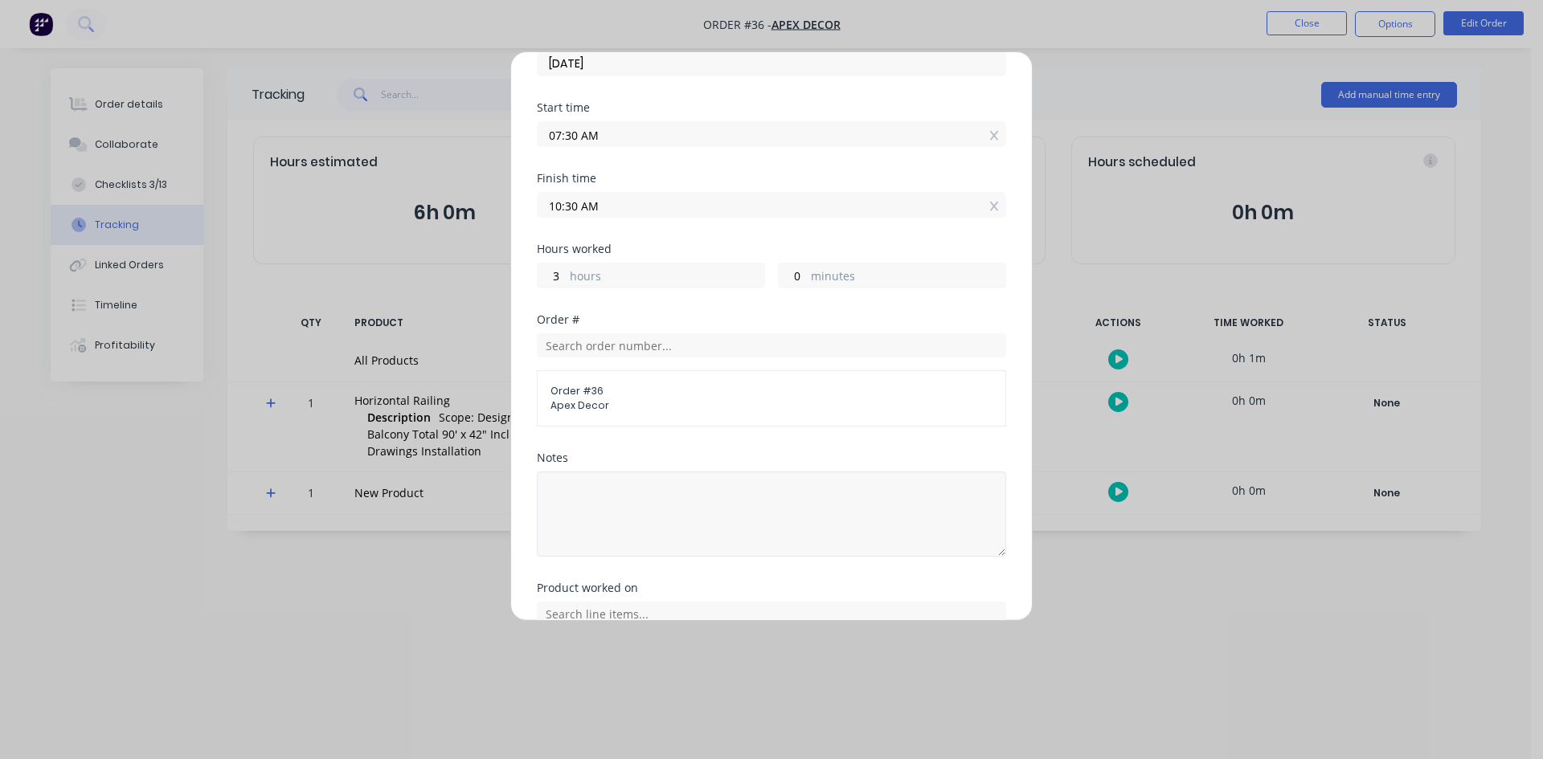
scroll to position [182, 0]
click at [575, 471] on textarea at bounding box center [771, 513] width 469 height 85
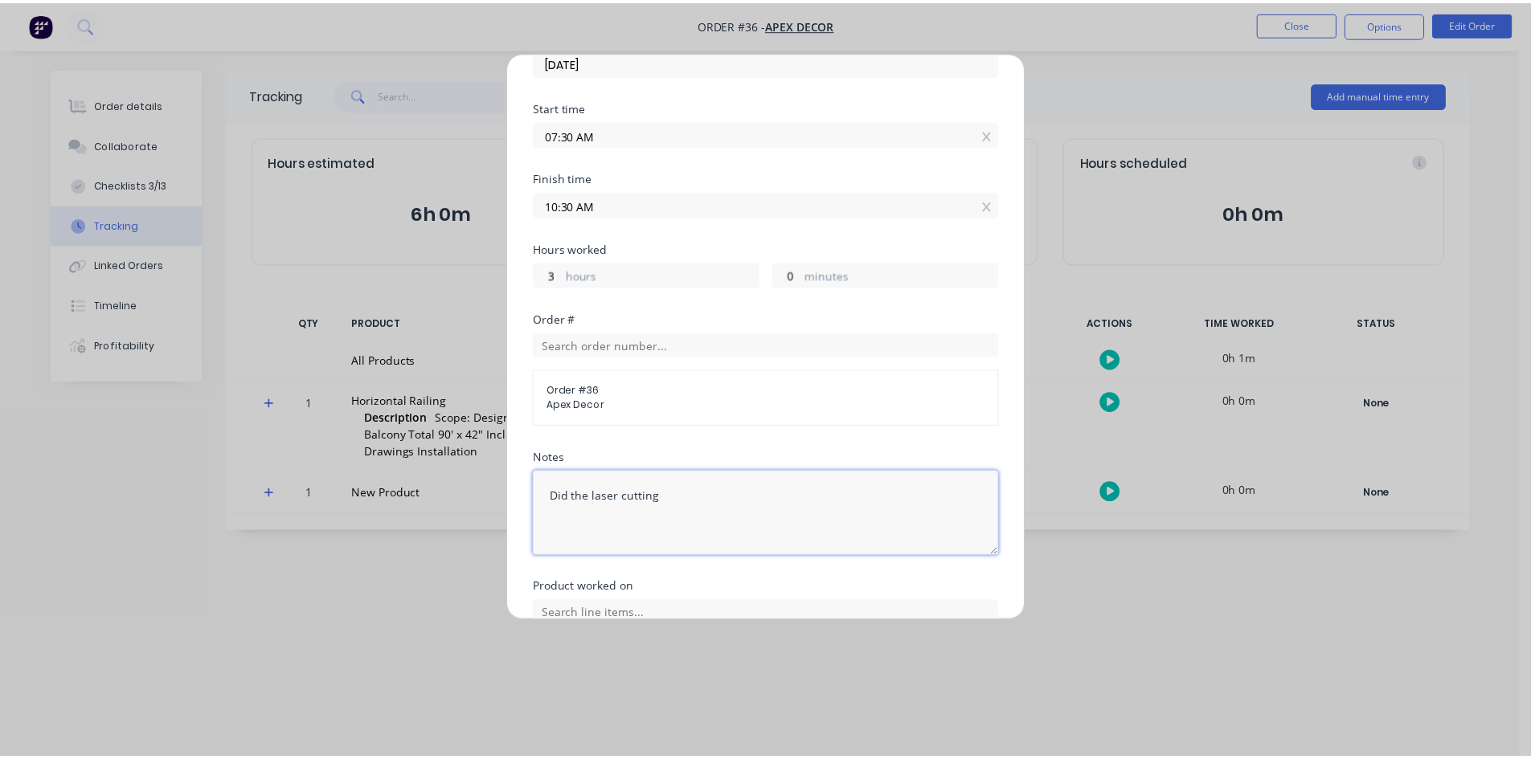
scroll to position [292, 0]
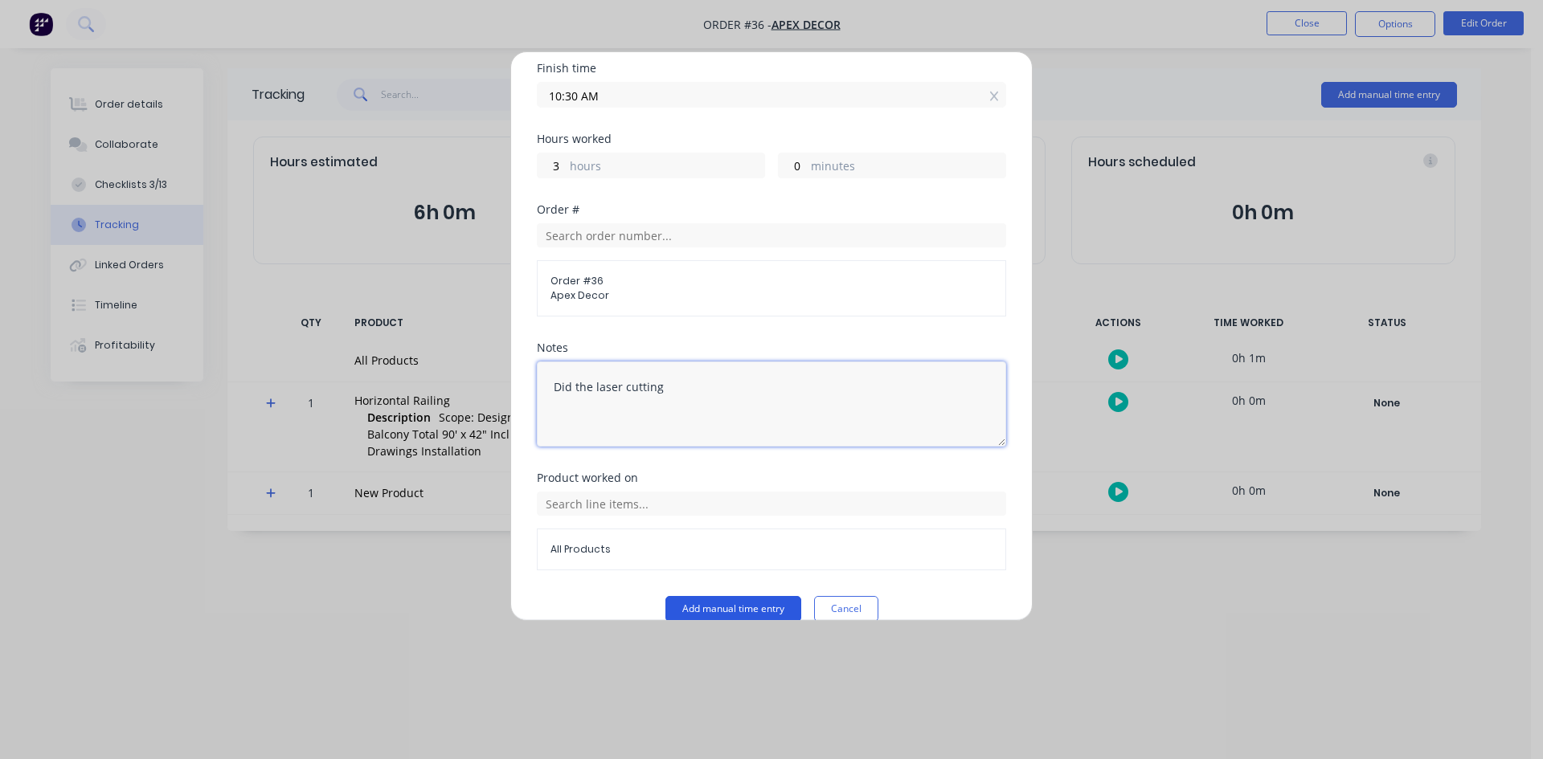
type textarea "Did the laser cutting"
click at [704, 596] on button "Add manual time entry" at bounding box center [733, 609] width 136 height 26
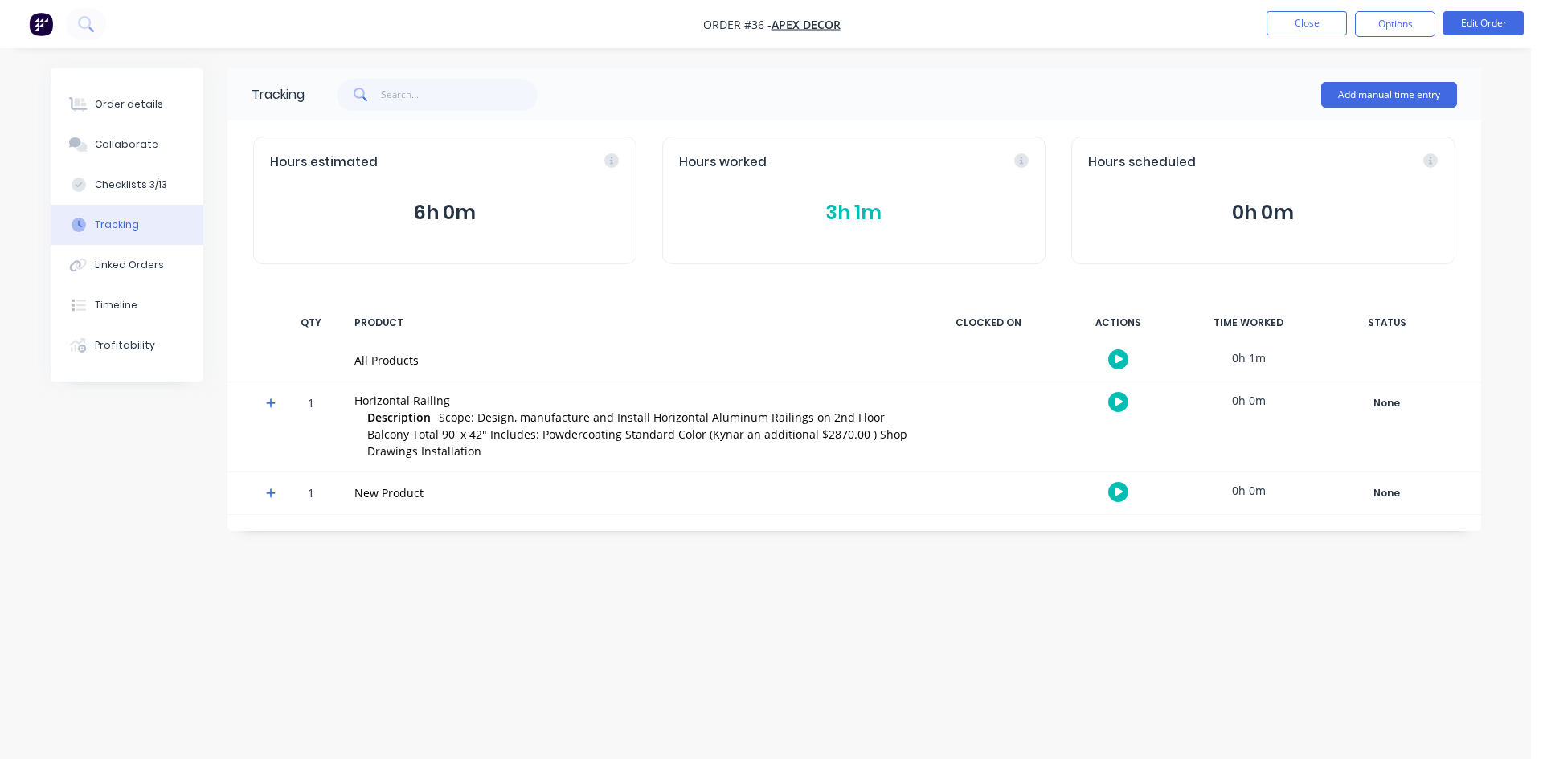
click at [275, 398] on icon at bounding box center [271, 403] width 10 height 11
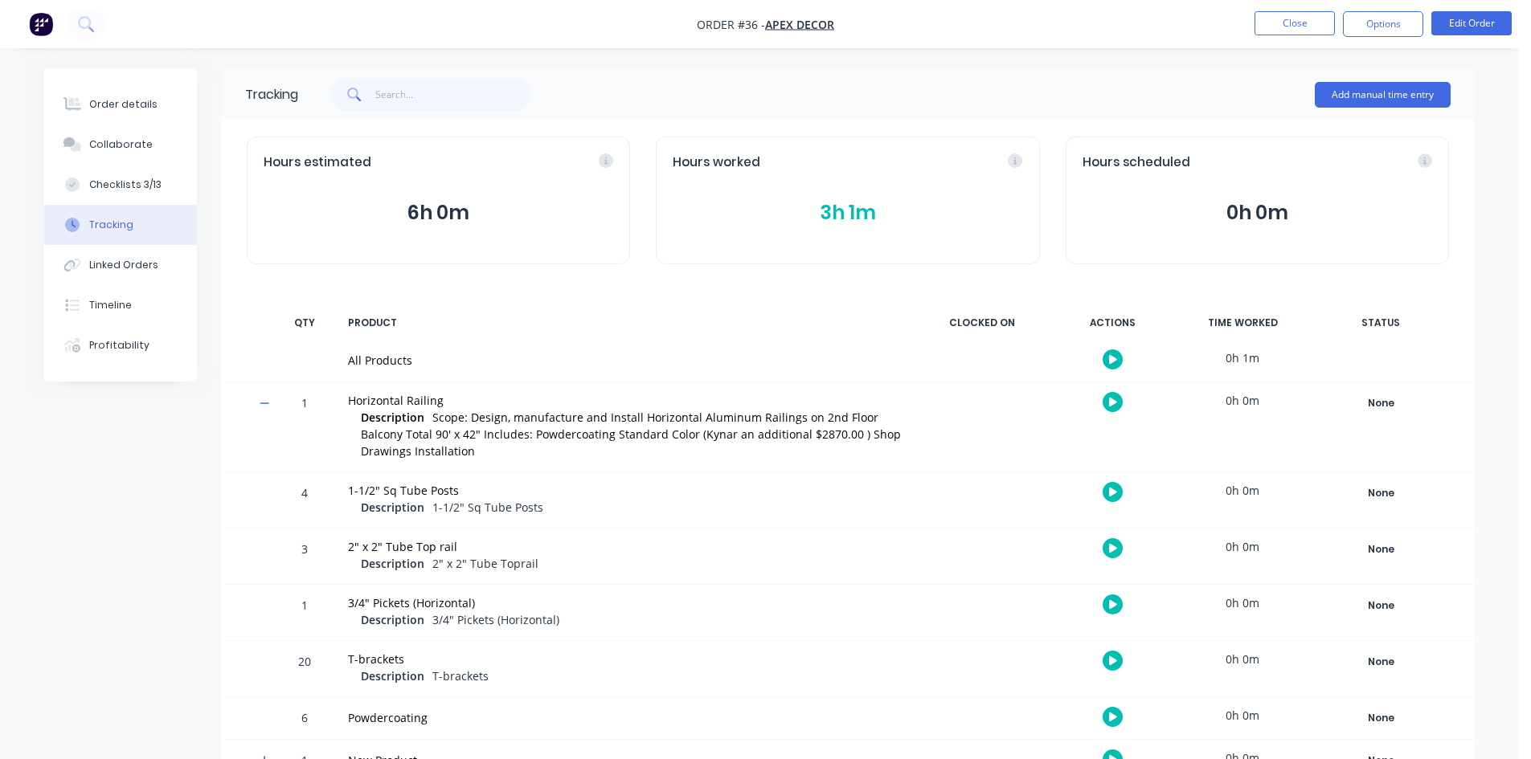
scroll to position [39, 0]
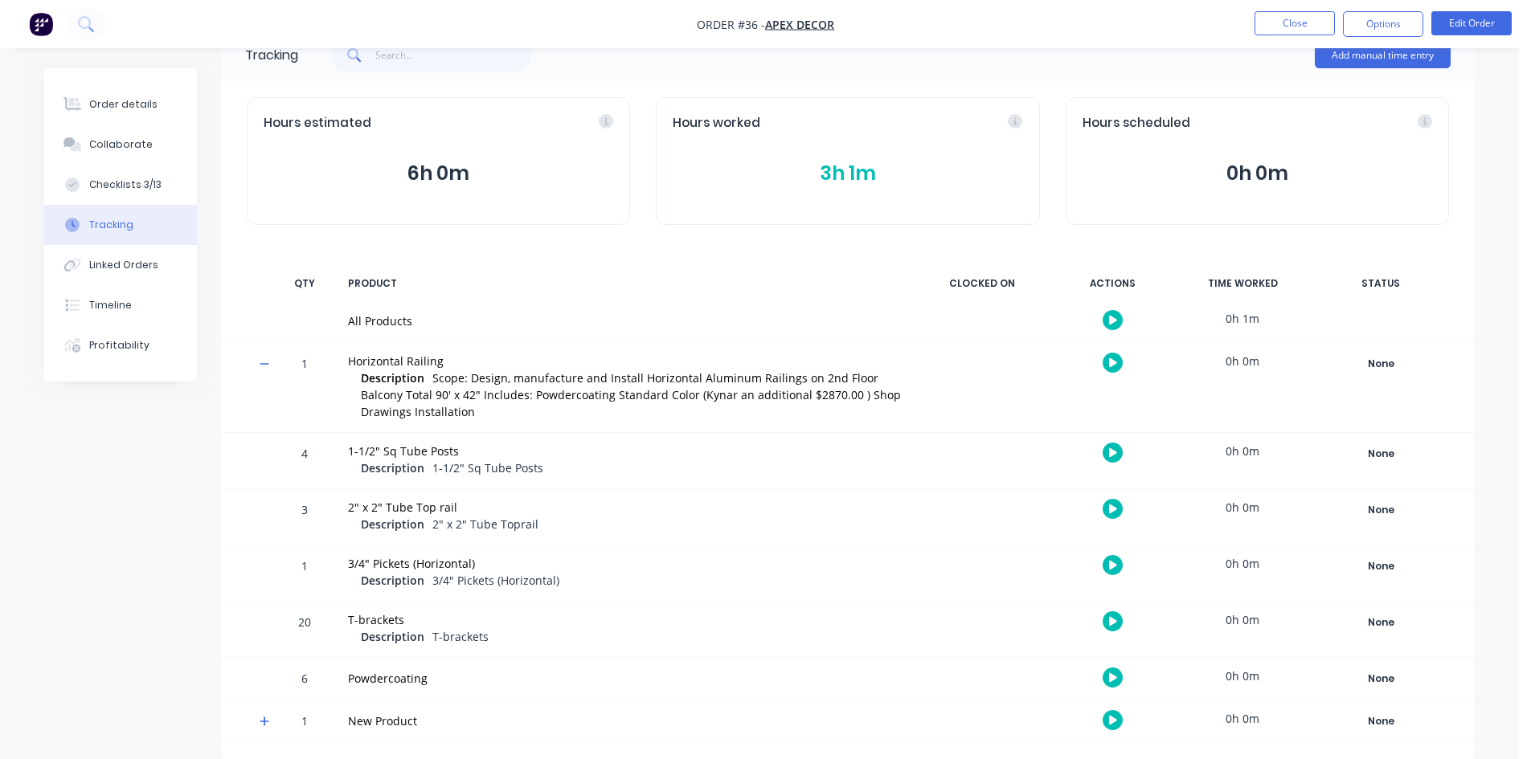
click at [267, 362] on icon at bounding box center [265, 363] width 10 height 11
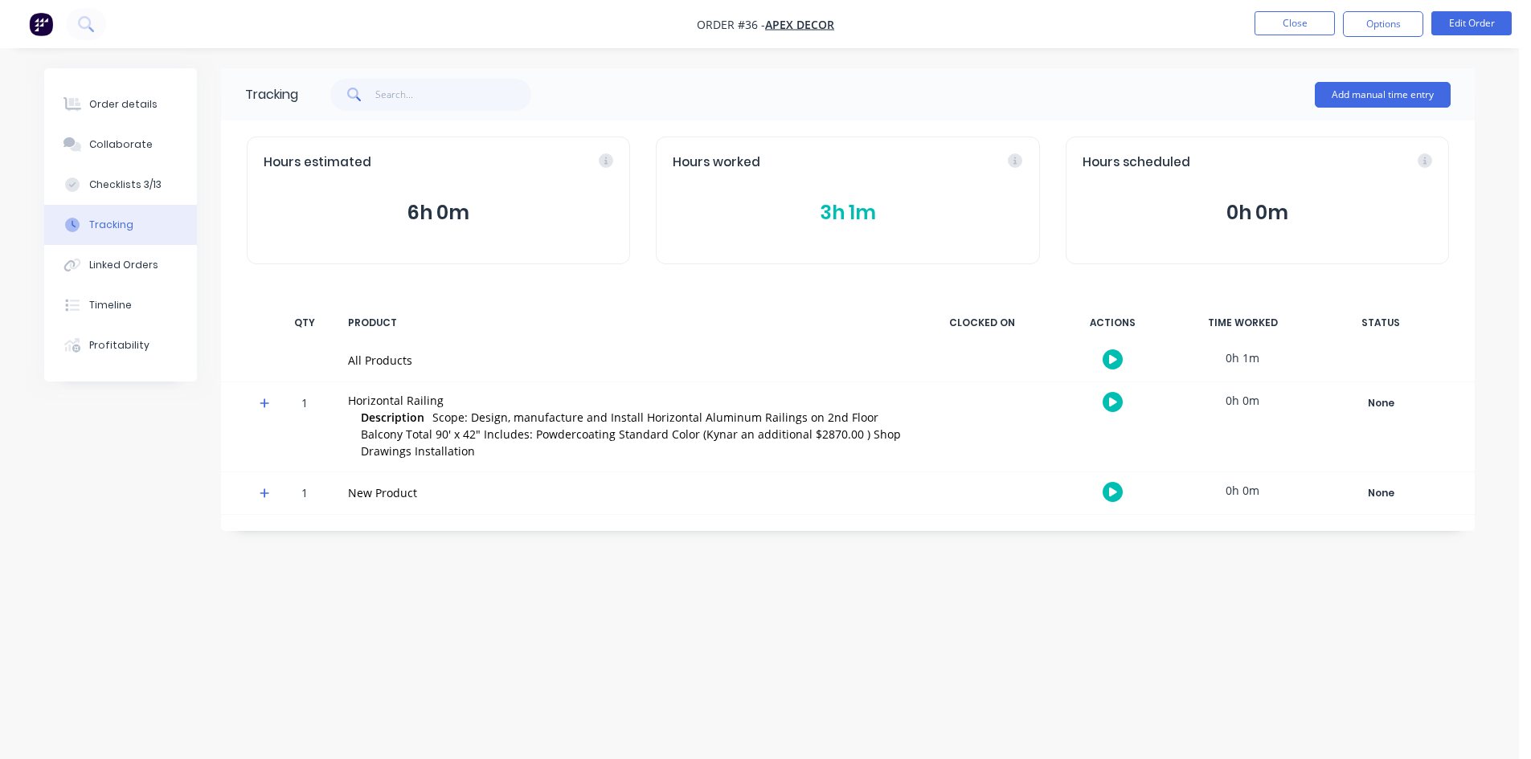
scroll to position [0, 0]
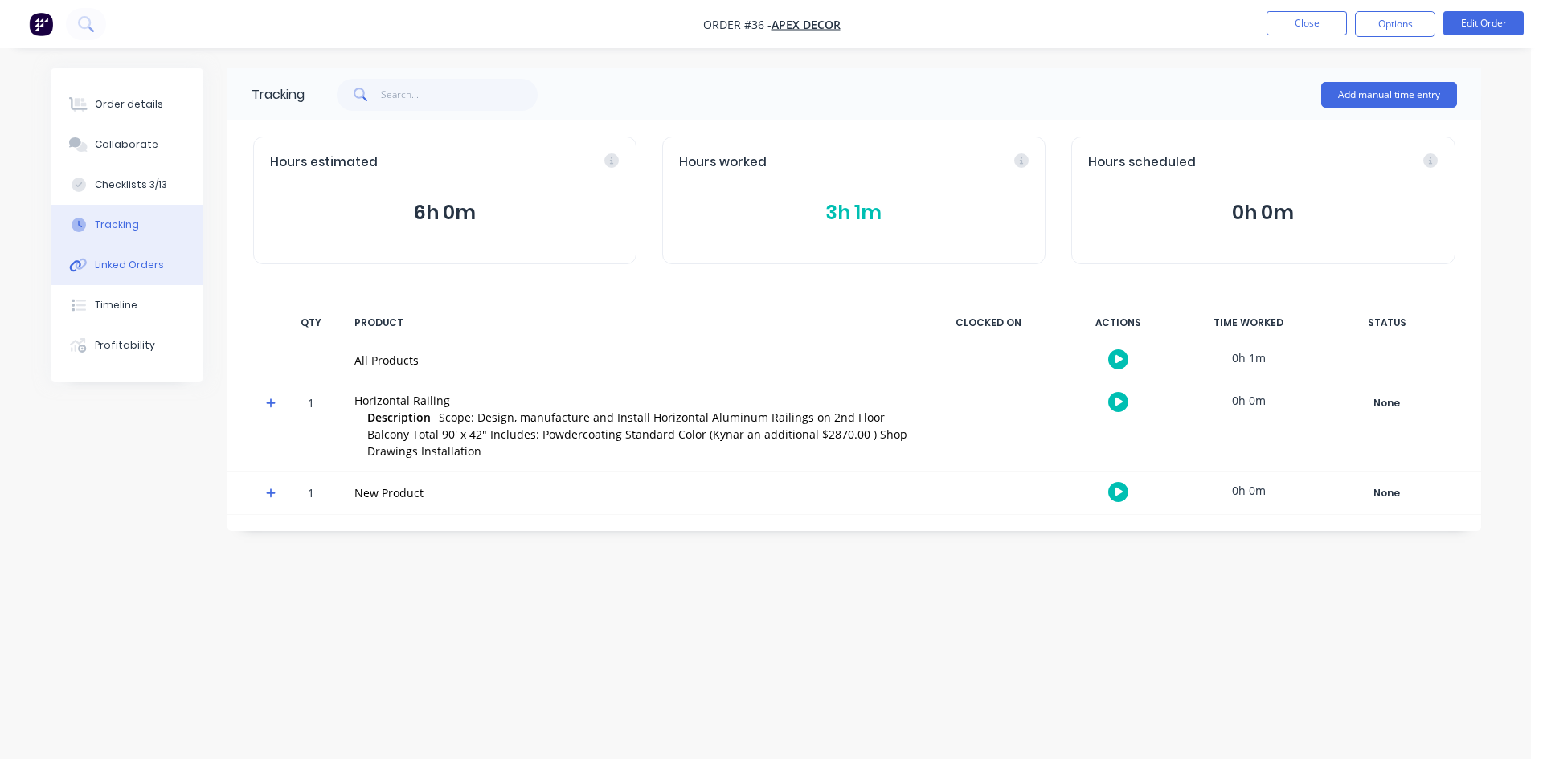
click at [87, 272] on button "Linked Orders" at bounding box center [127, 265] width 153 height 40
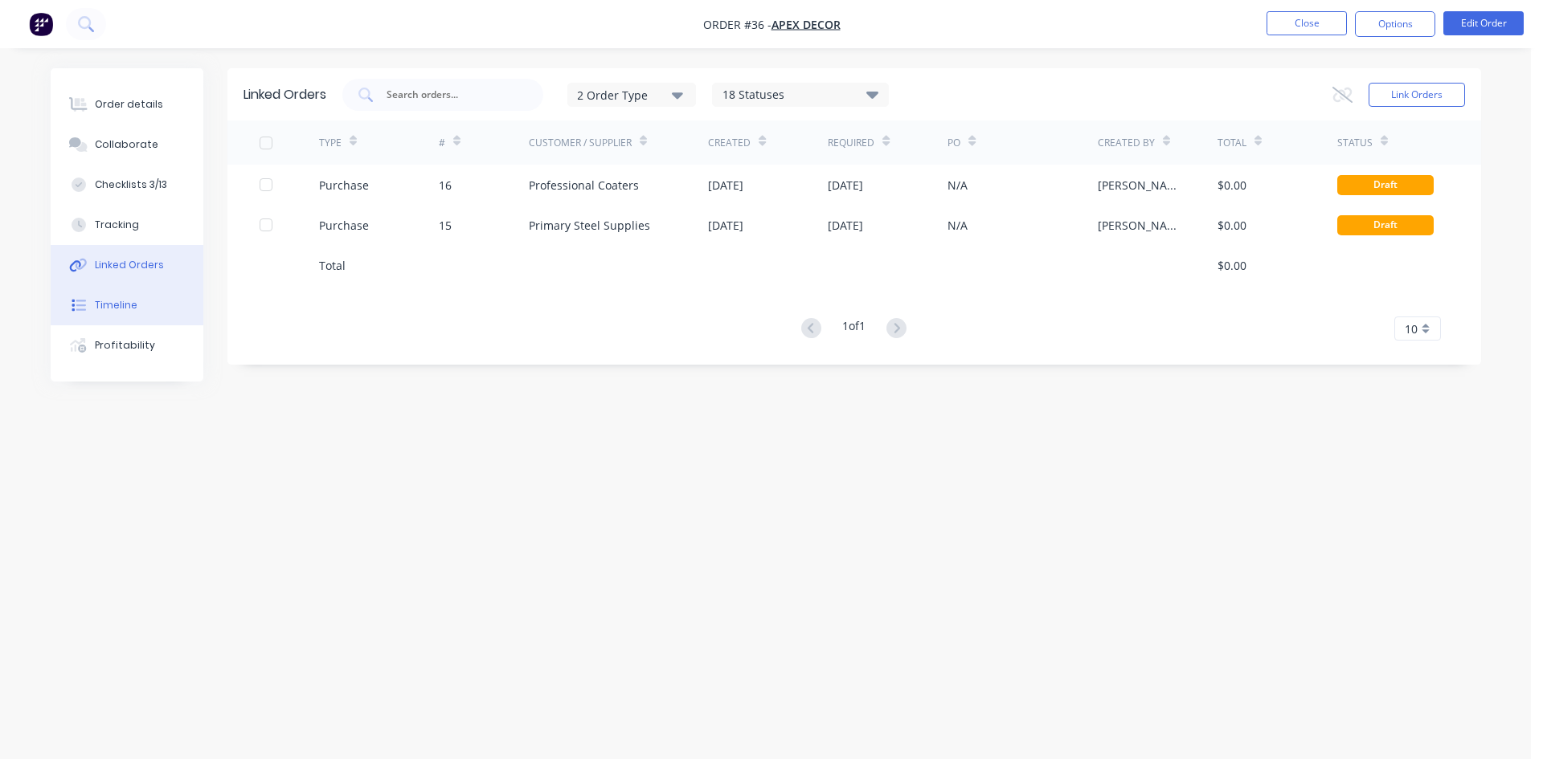
click at [146, 304] on button "Timeline" at bounding box center [127, 305] width 153 height 40
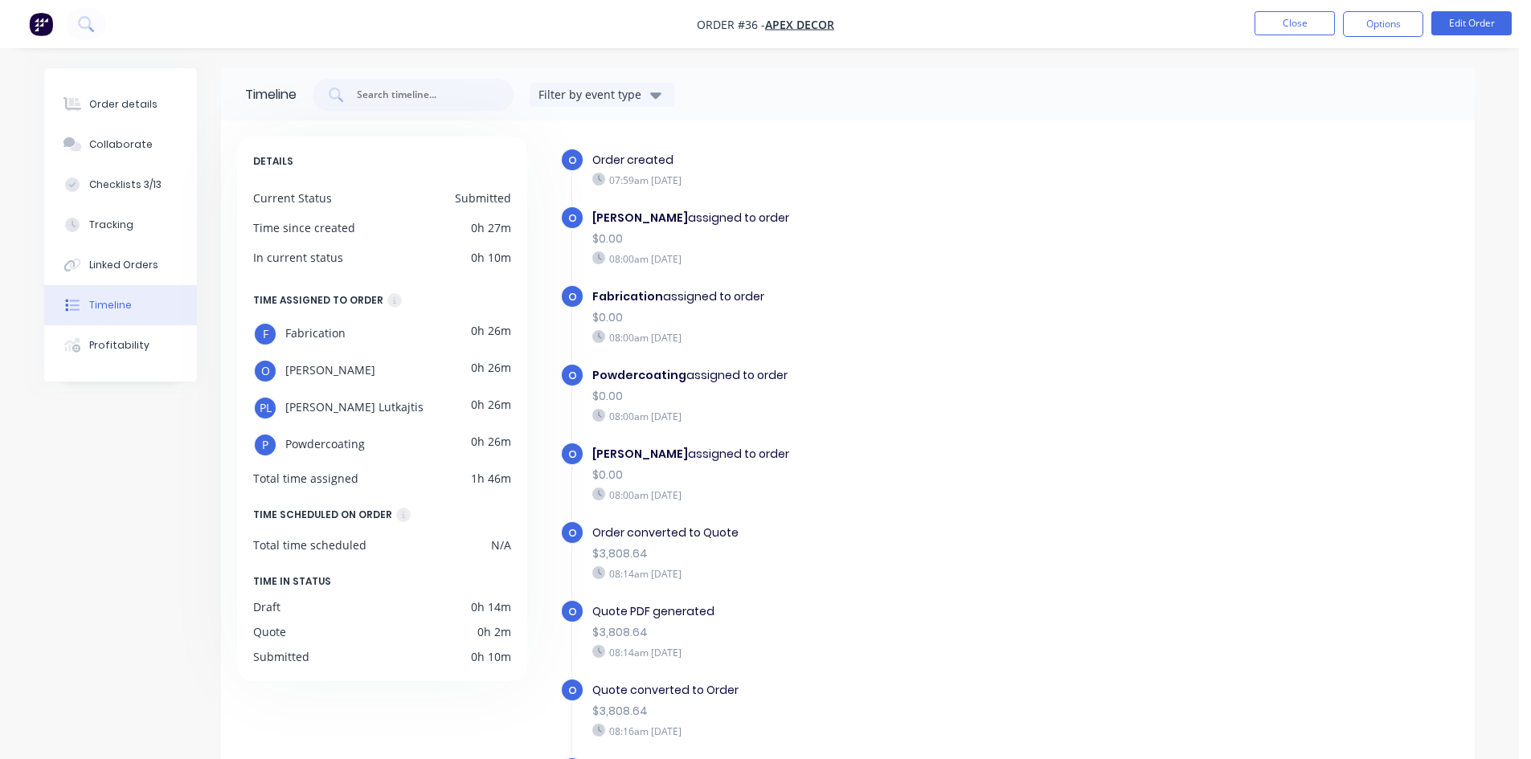
click at [572, 204] on div at bounding box center [571, 502] width 1 height 709
click at [96, 352] on div "Profitability" at bounding box center [119, 345] width 60 height 14
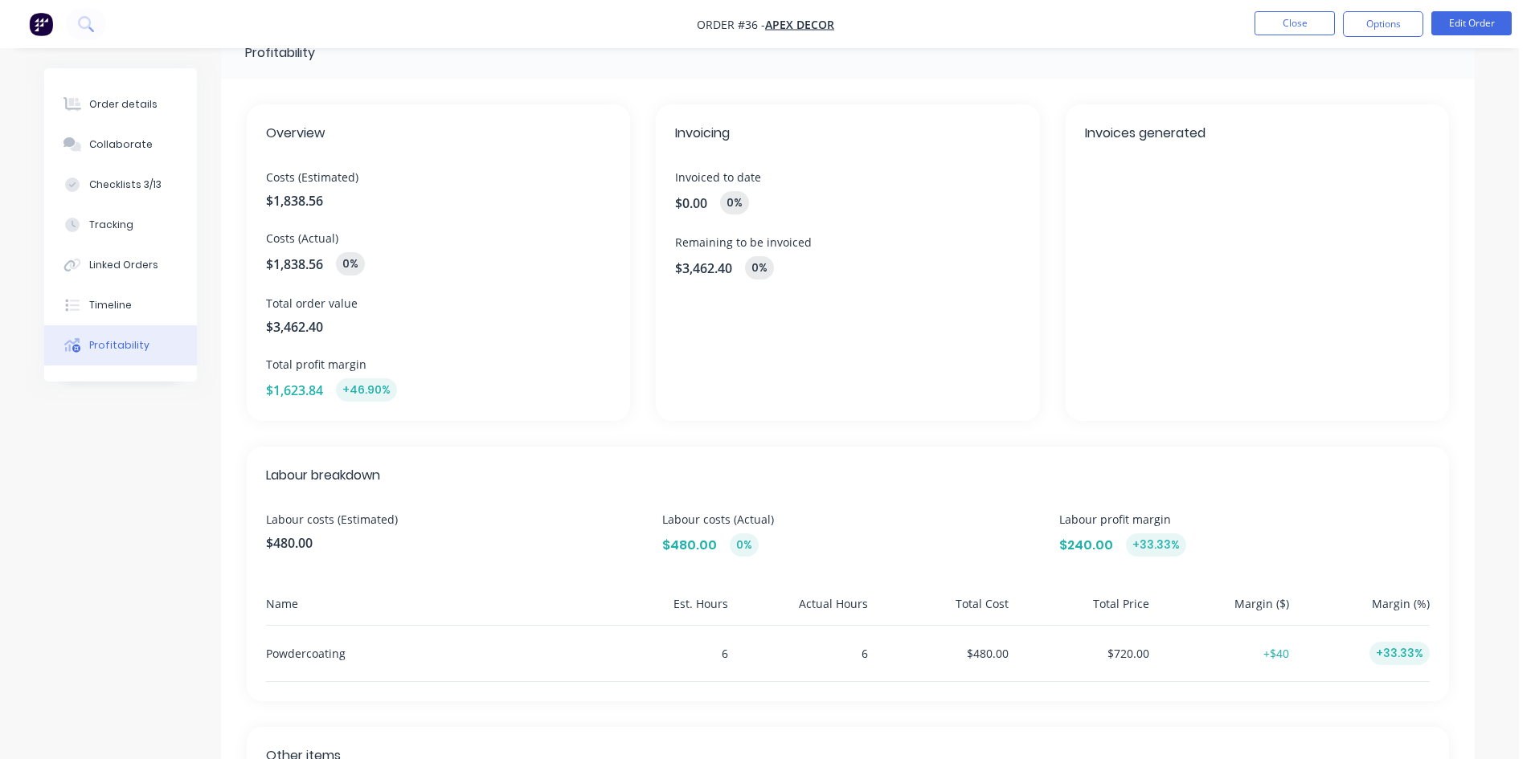
scroll to position [43, 0]
click at [299, 198] on span "$1,838.56" at bounding box center [438, 199] width 345 height 19
click at [301, 264] on span "$1,838.56" at bounding box center [294, 263] width 57 height 19
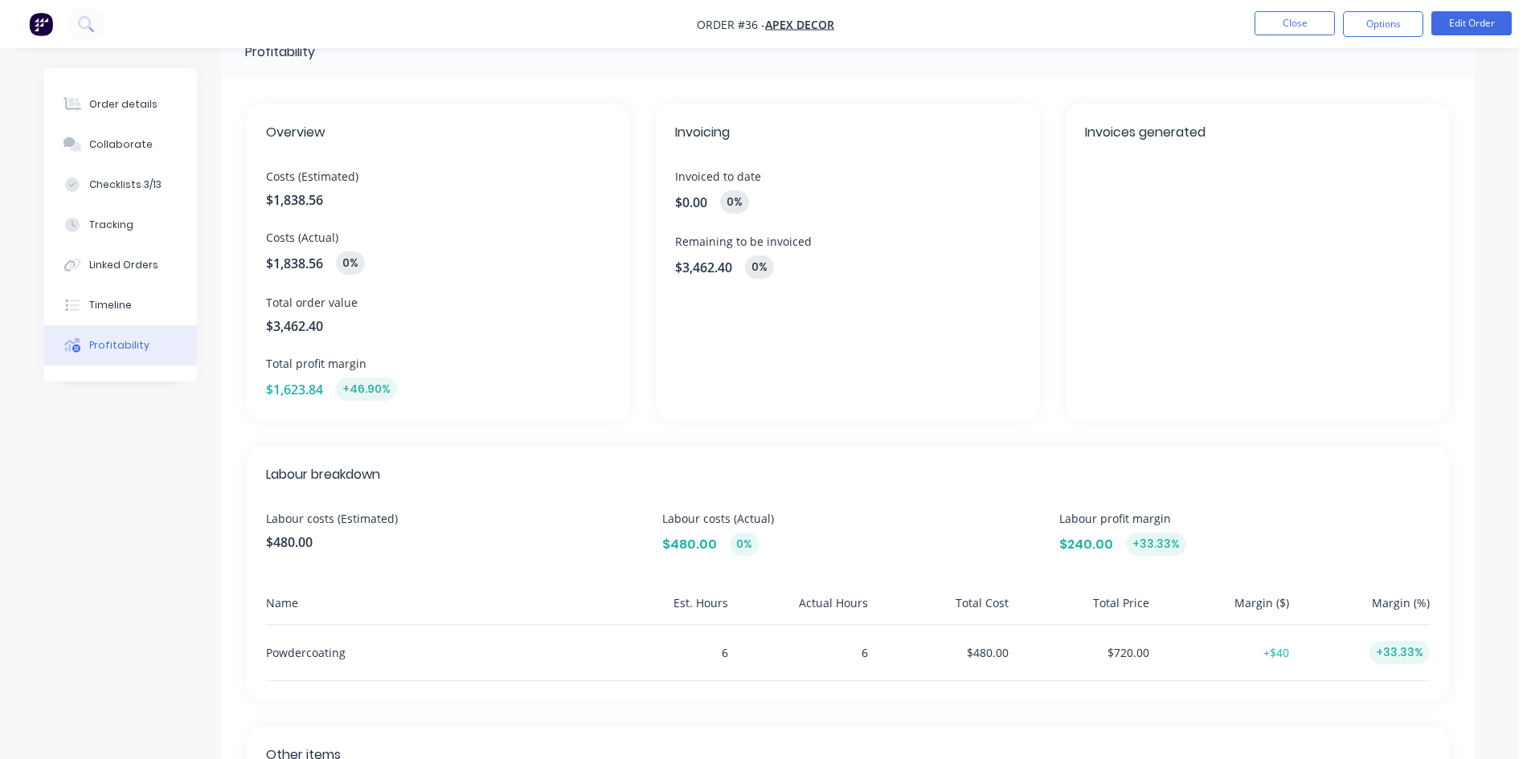
click at [310, 329] on span "$3,462.40" at bounding box center [438, 326] width 345 height 19
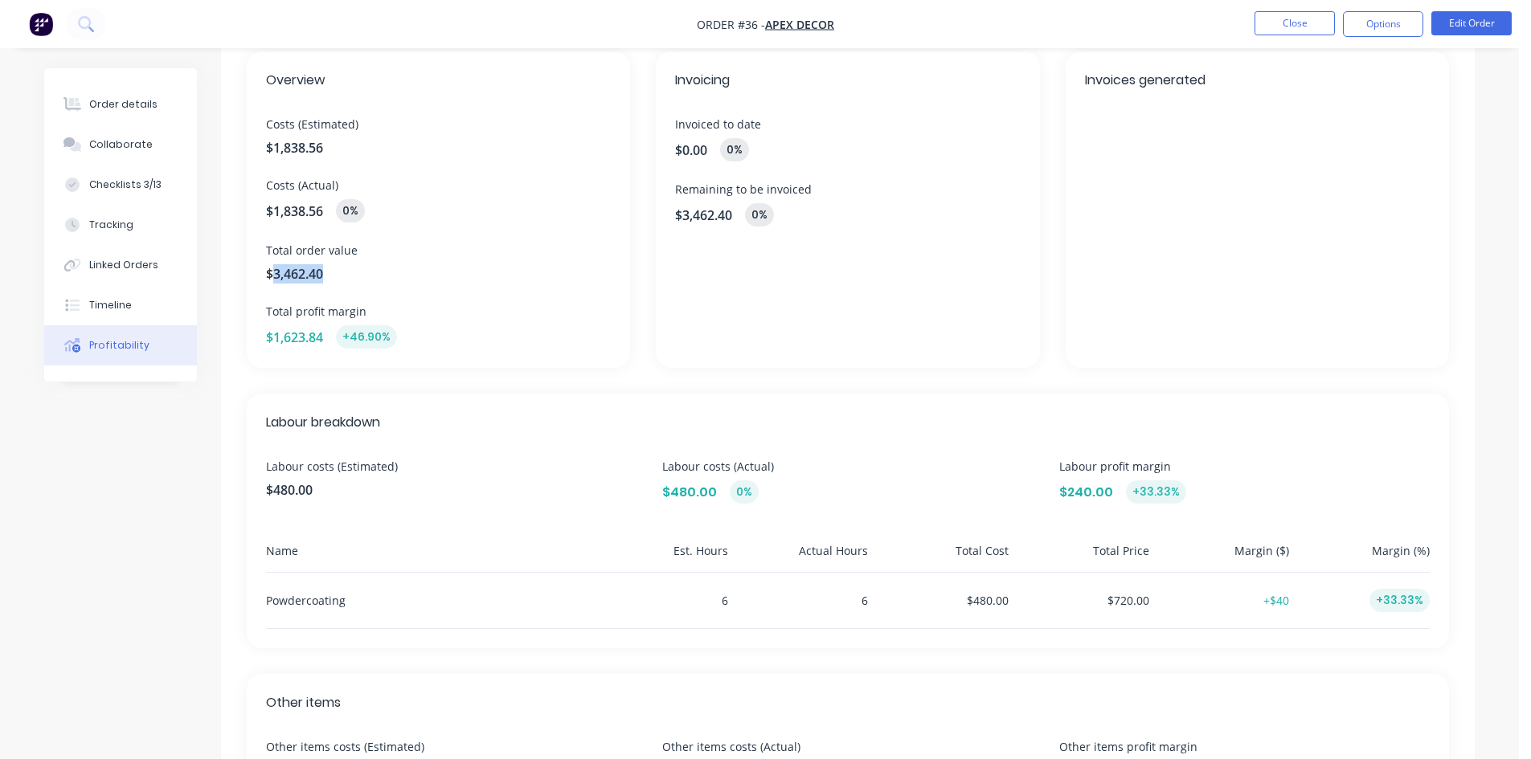
scroll to position [96, 0]
click at [297, 346] on div "$1,623.84 +46.90%" at bounding box center [438, 336] width 345 height 23
click at [297, 338] on span "$1,623.84" at bounding box center [294, 336] width 57 height 19
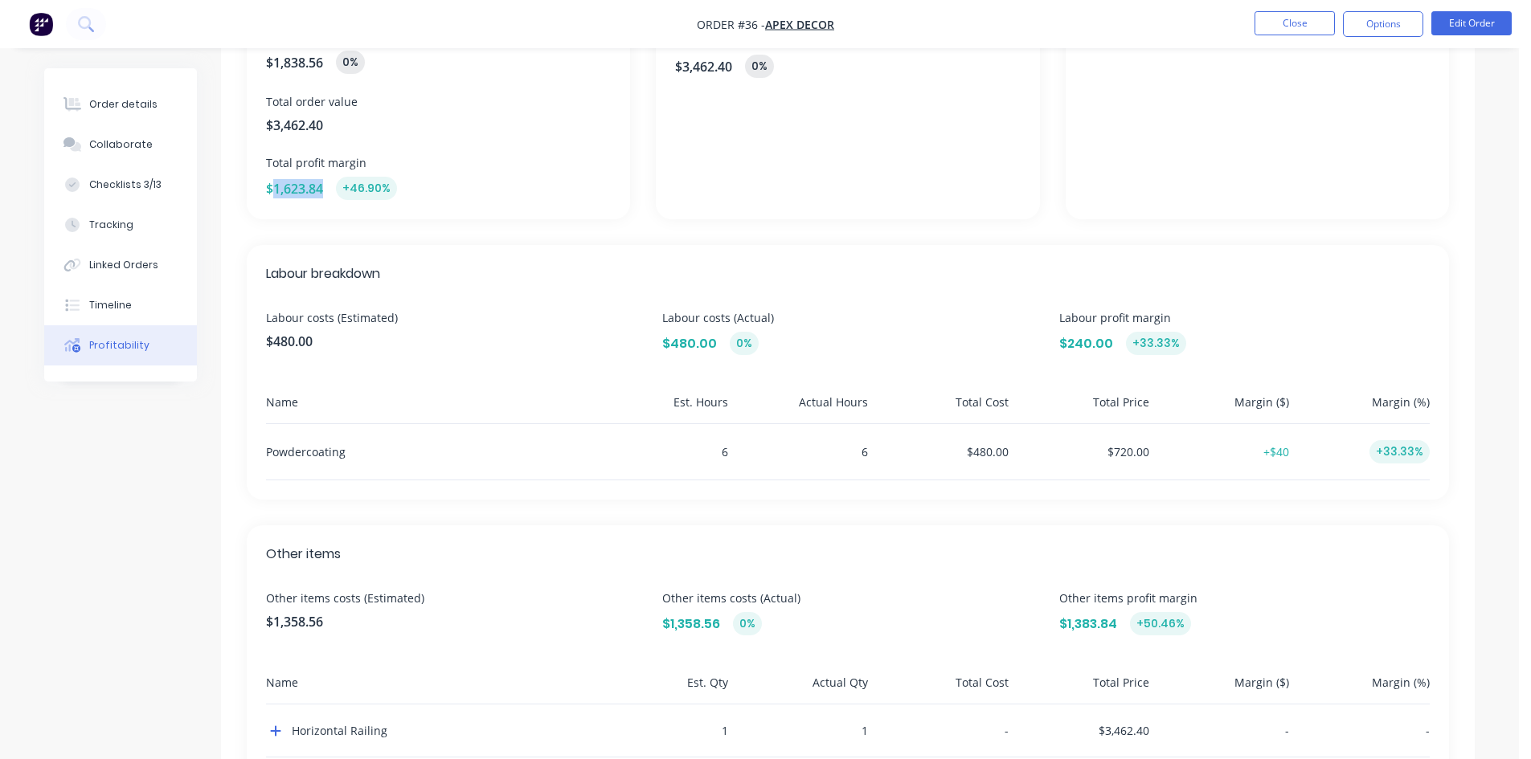
scroll to position [247, 0]
drag, startPoint x: 276, startPoint y: 339, endPoint x: 296, endPoint y: 343, distance: 20.5
click at [296, 343] on span "$480.00" at bounding box center [451, 338] width 370 height 19
click at [691, 338] on span "$480.00" at bounding box center [689, 340] width 55 height 19
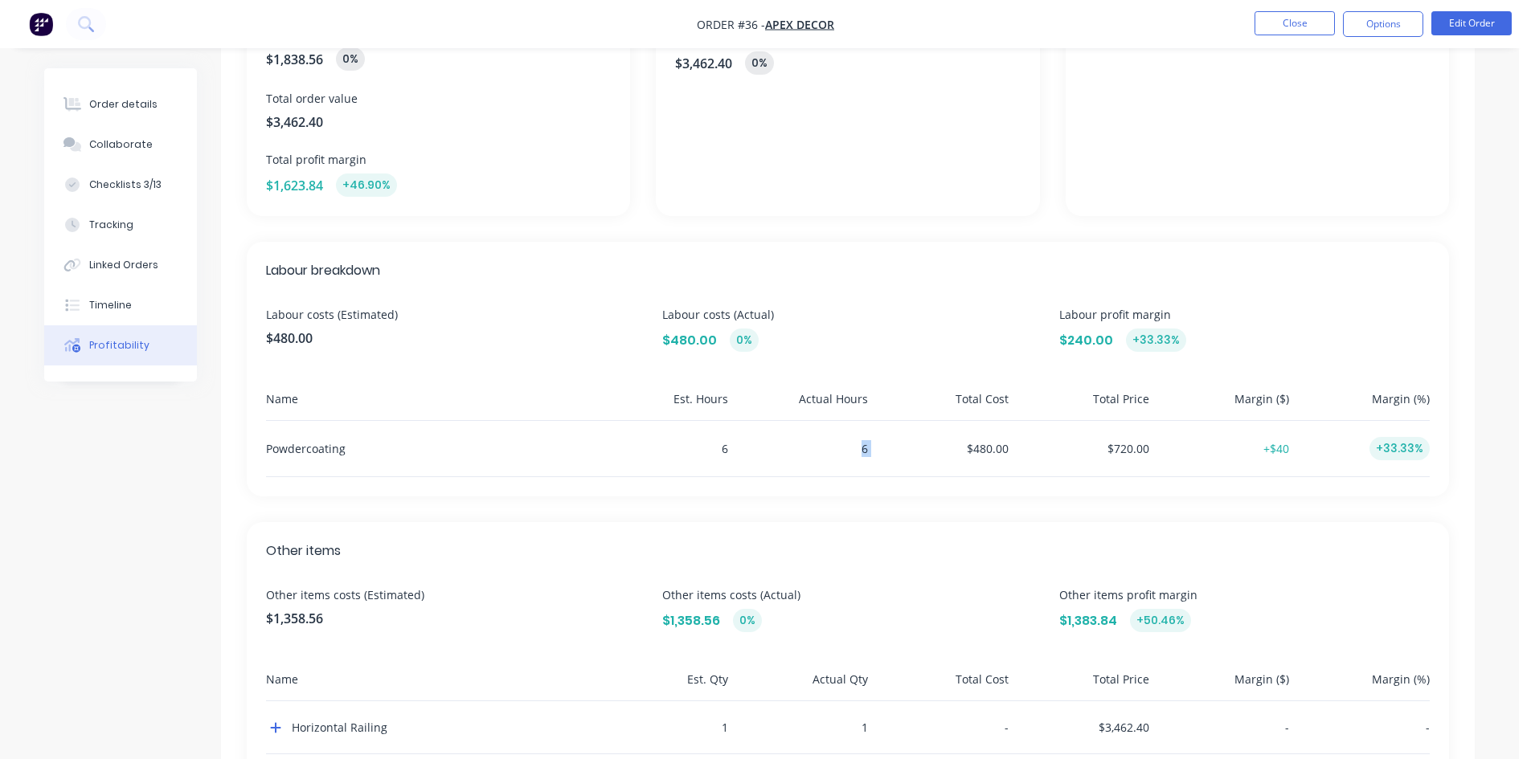
drag, startPoint x: 875, startPoint y: 450, endPoint x: 840, endPoint y: 446, distance: 35.6
click at [840, 446] on div "Powdercoating 6 6 $480.00 $720.00 +$40 +33.33%" at bounding box center [848, 449] width 1164 height 56
drag, startPoint x: 1010, startPoint y: 448, endPoint x: 951, endPoint y: 435, distance: 60.1
click at [951, 435] on div "Powdercoating 6 6 $480.00 $720.00 +$40 +33.33%" at bounding box center [848, 449] width 1164 height 56
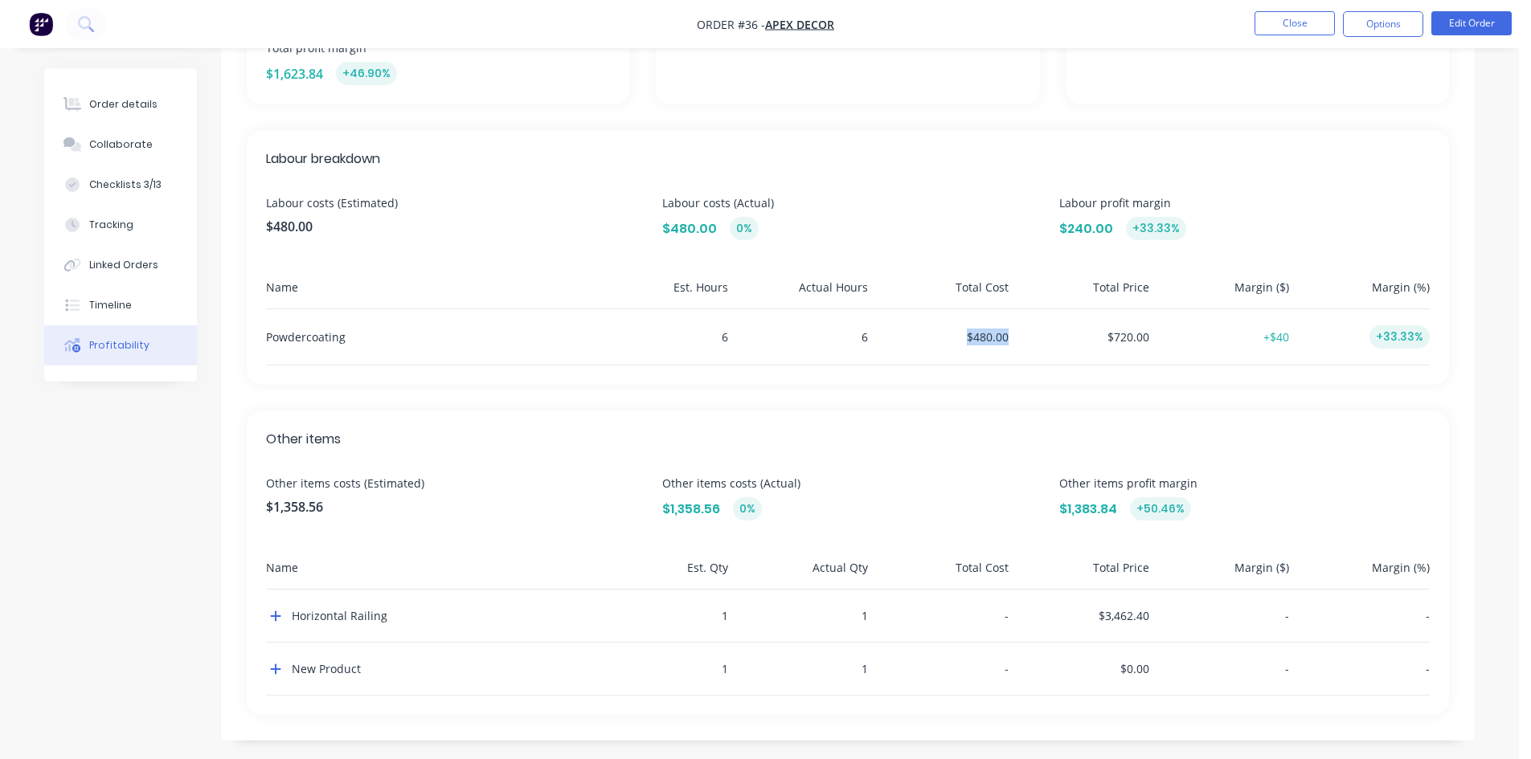
scroll to position [366, 0]
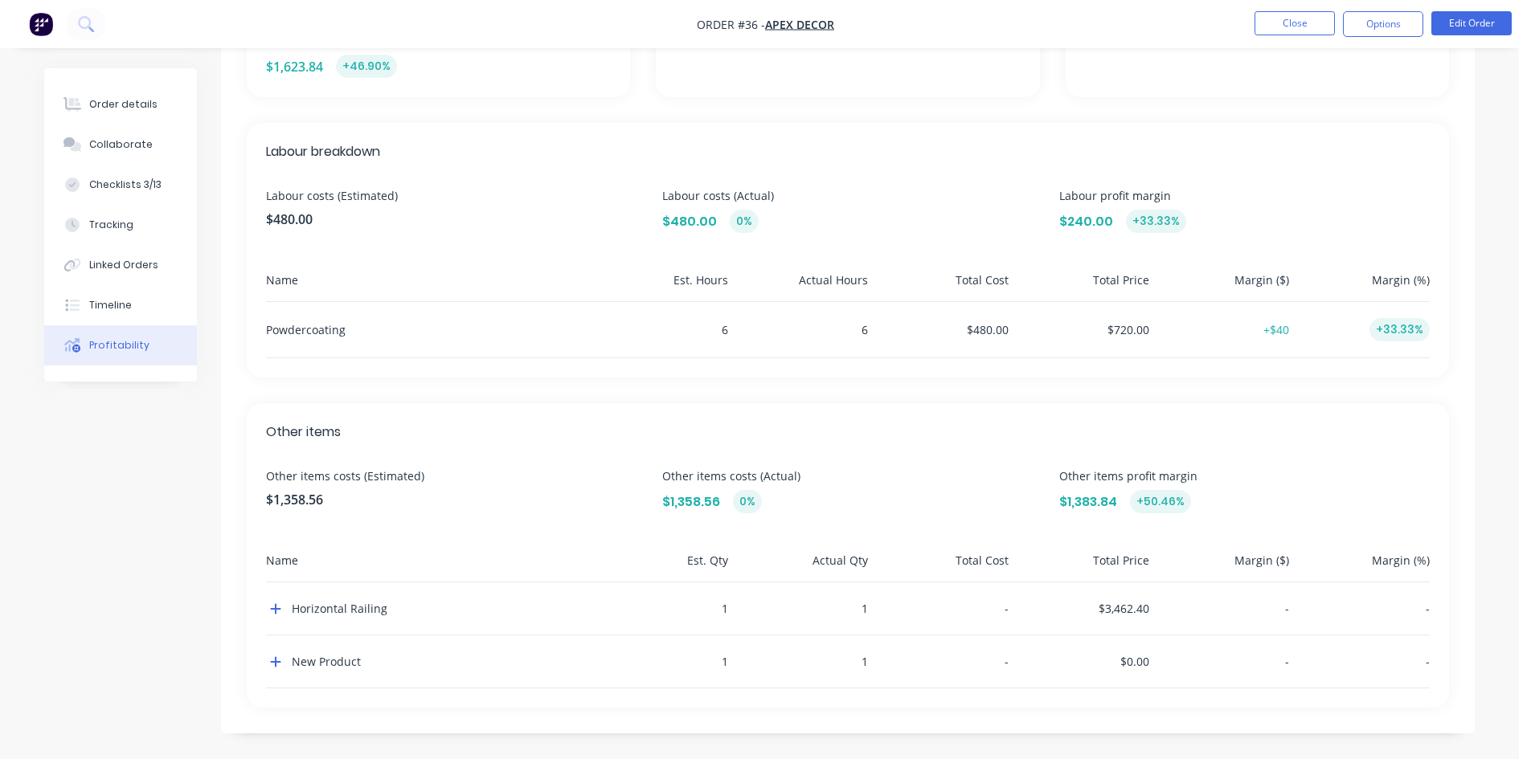
click at [264, 609] on div "Other items Other items costs (Estimated) $1,358.56 Other items costs (Actual) …" at bounding box center [848, 555] width 1202 height 305
click at [114, 651] on div "Profitability Overview Costs (Estimated) $1,838.56 Costs (Actual) $1,838.56 0% …" at bounding box center [759, 231] width 1430 height 1057
click at [125, 642] on div "Profitability Overview Costs (Estimated) $1,838.56 Costs (Actual) $1,838.56 0% …" at bounding box center [759, 231] width 1430 height 1057
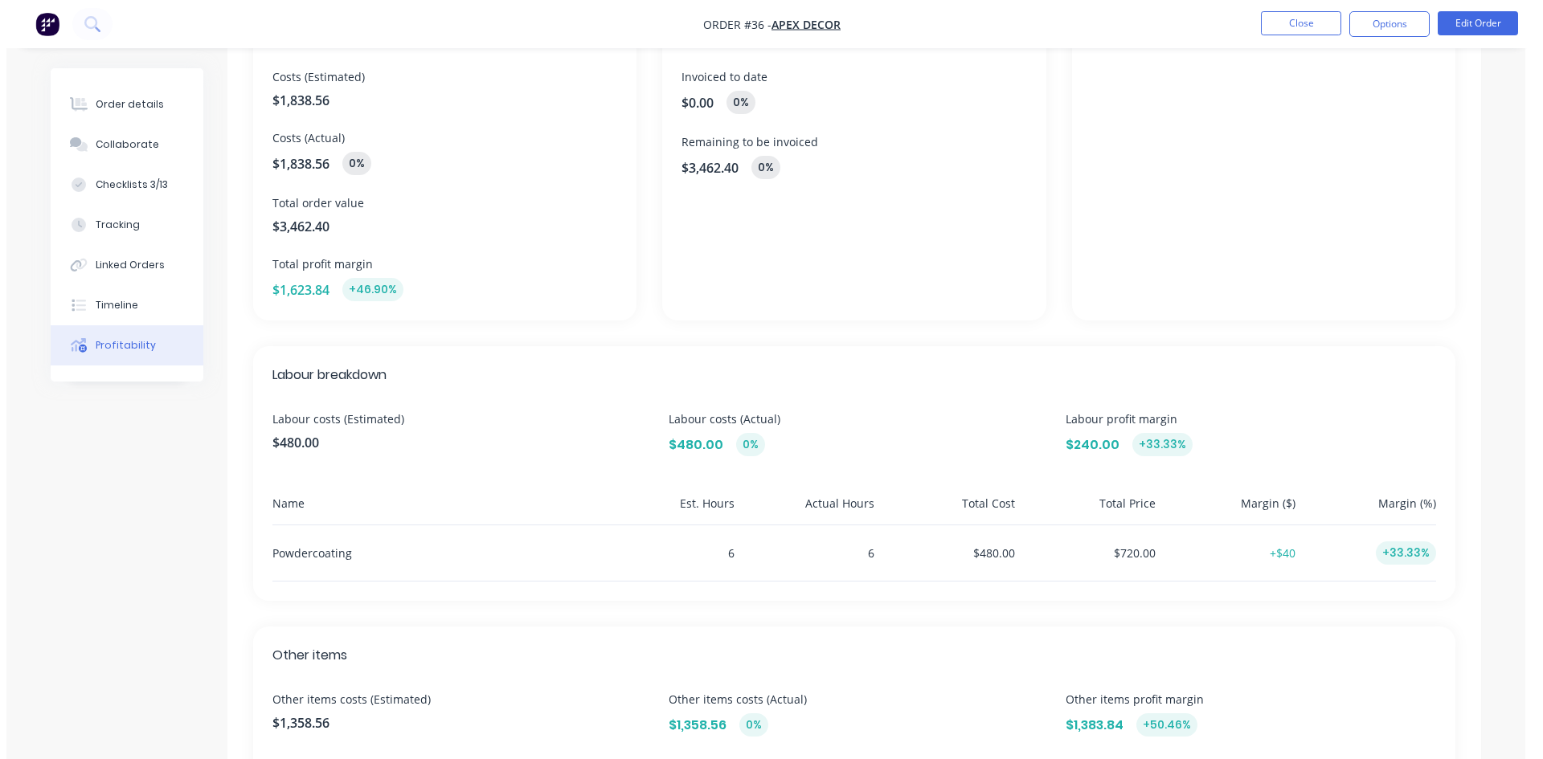
scroll to position [0, 0]
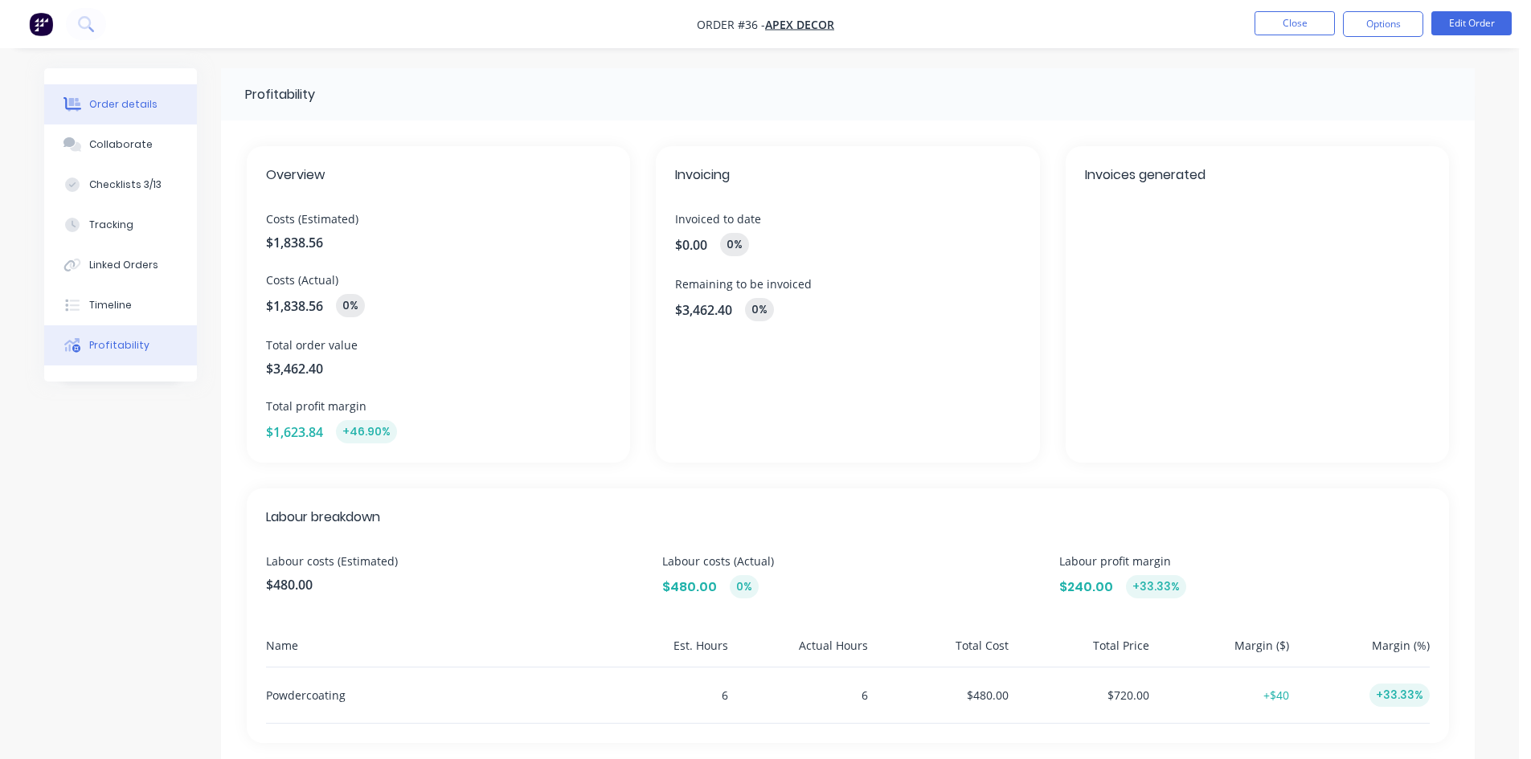
click at [140, 111] on div "Order details" at bounding box center [123, 104] width 68 height 14
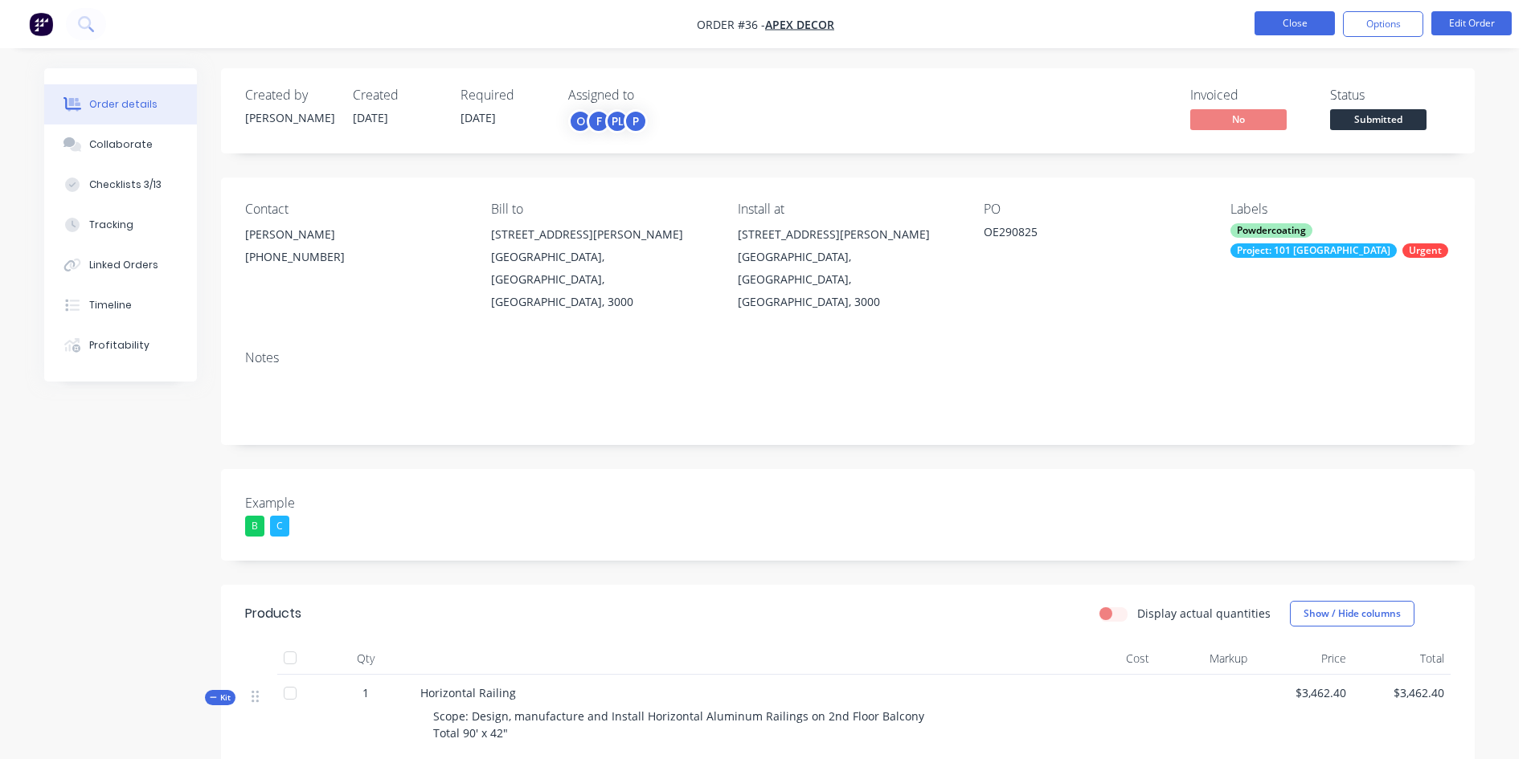
click at [1273, 27] on button "Close" at bounding box center [1294, 23] width 80 height 24
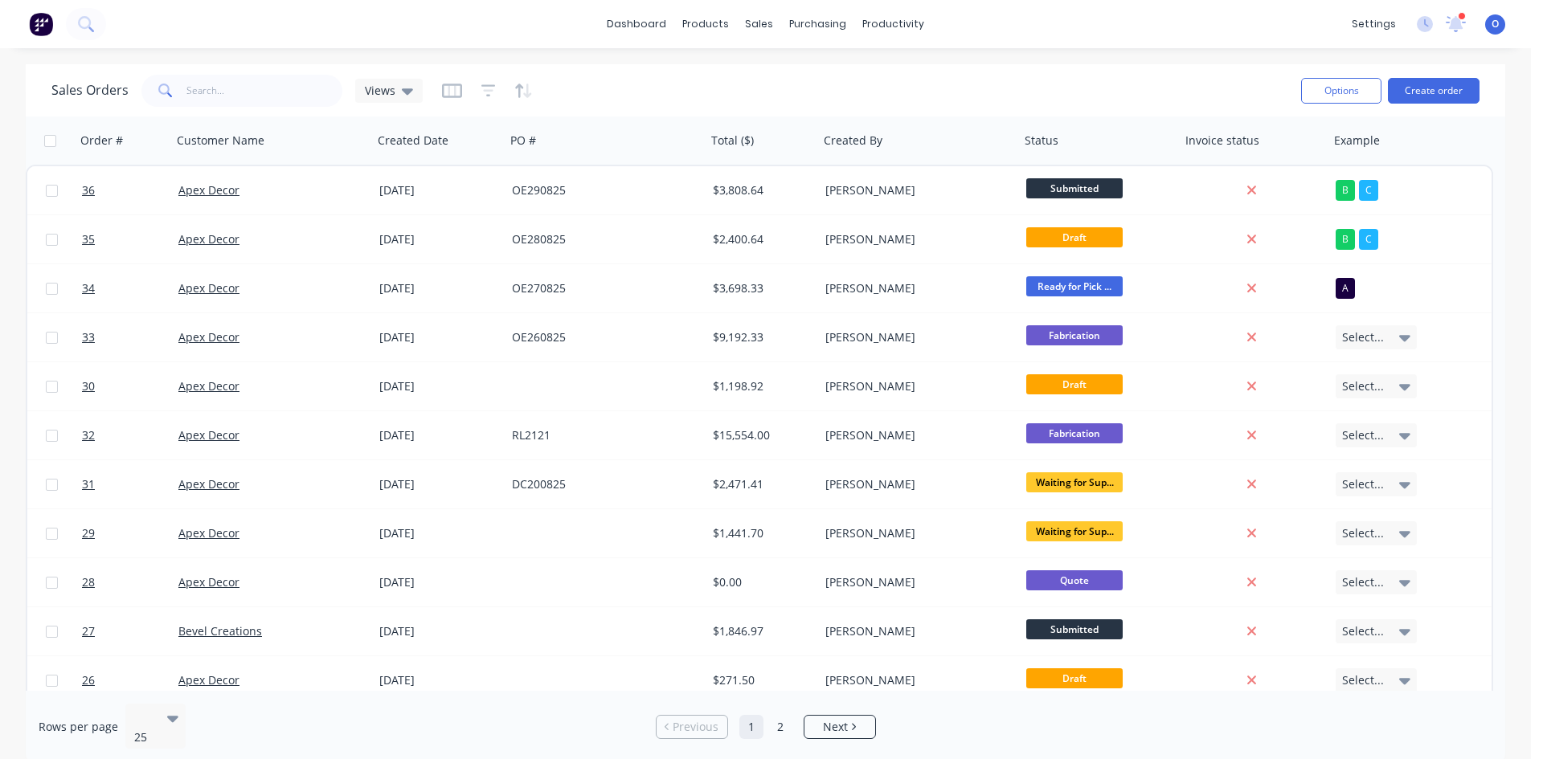
click at [882, 85] on div "Sales Orders Views" at bounding box center [669, 90] width 1237 height 39
click at [726, 109] on div "Sales Orders Views" at bounding box center [669, 90] width 1237 height 39
click at [633, 96] on div "Sales Orders Views" at bounding box center [669, 90] width 1237 height 39
click at [793, 76] on div "Sales Orders" at bounding box center [819, 77] width 66 height 14
click at [615, 103] on div "Sales Orders Views" at bounding box center [669, 90] width 1237 height 39
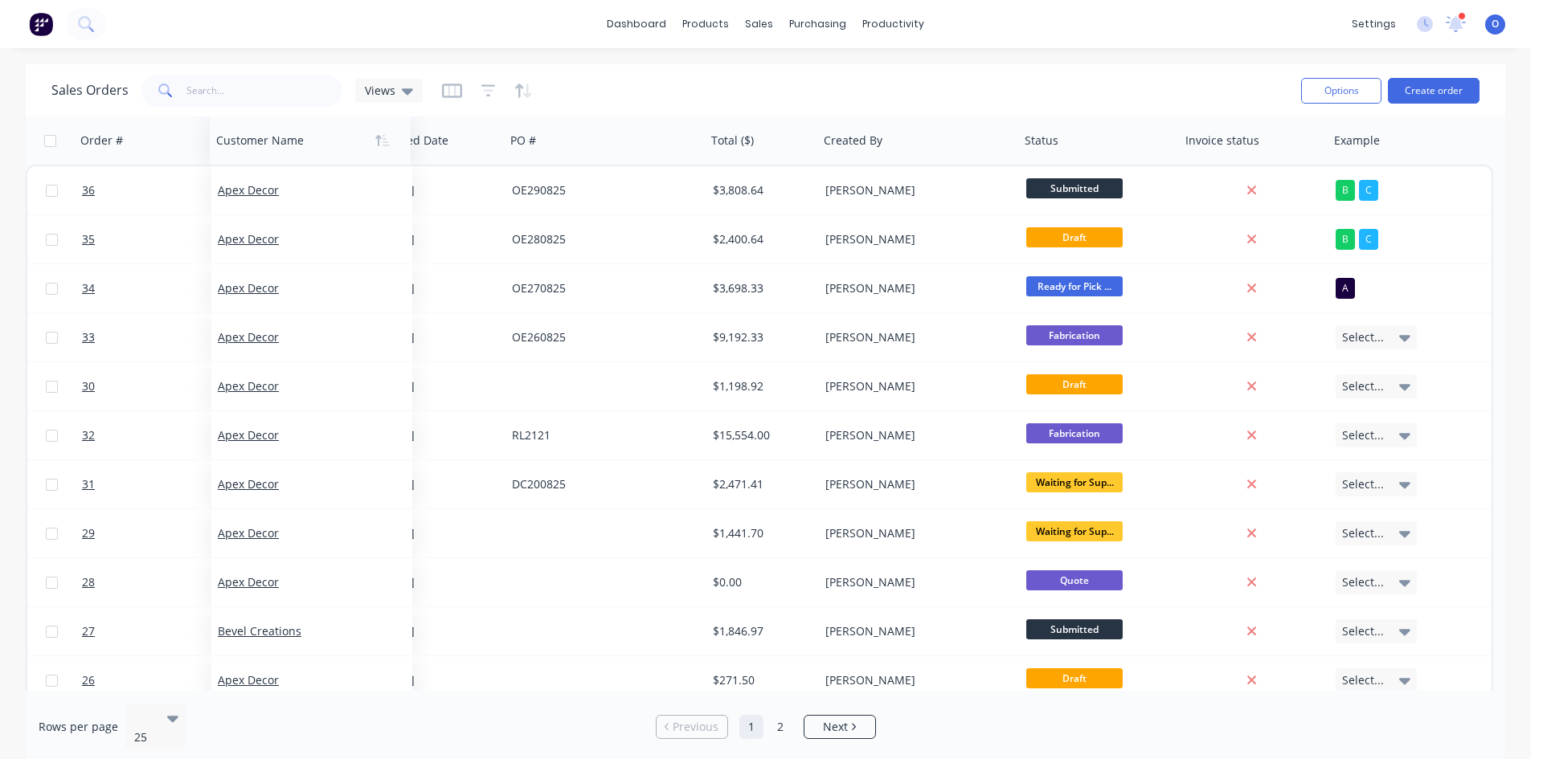
drag, startPoint x: 209, startPoint y: 144, endPoint x: 223, endPoint y: 152, distance: 16.5
click at [223, 152] on div at bounding box center [305, 141] width 178 height 32
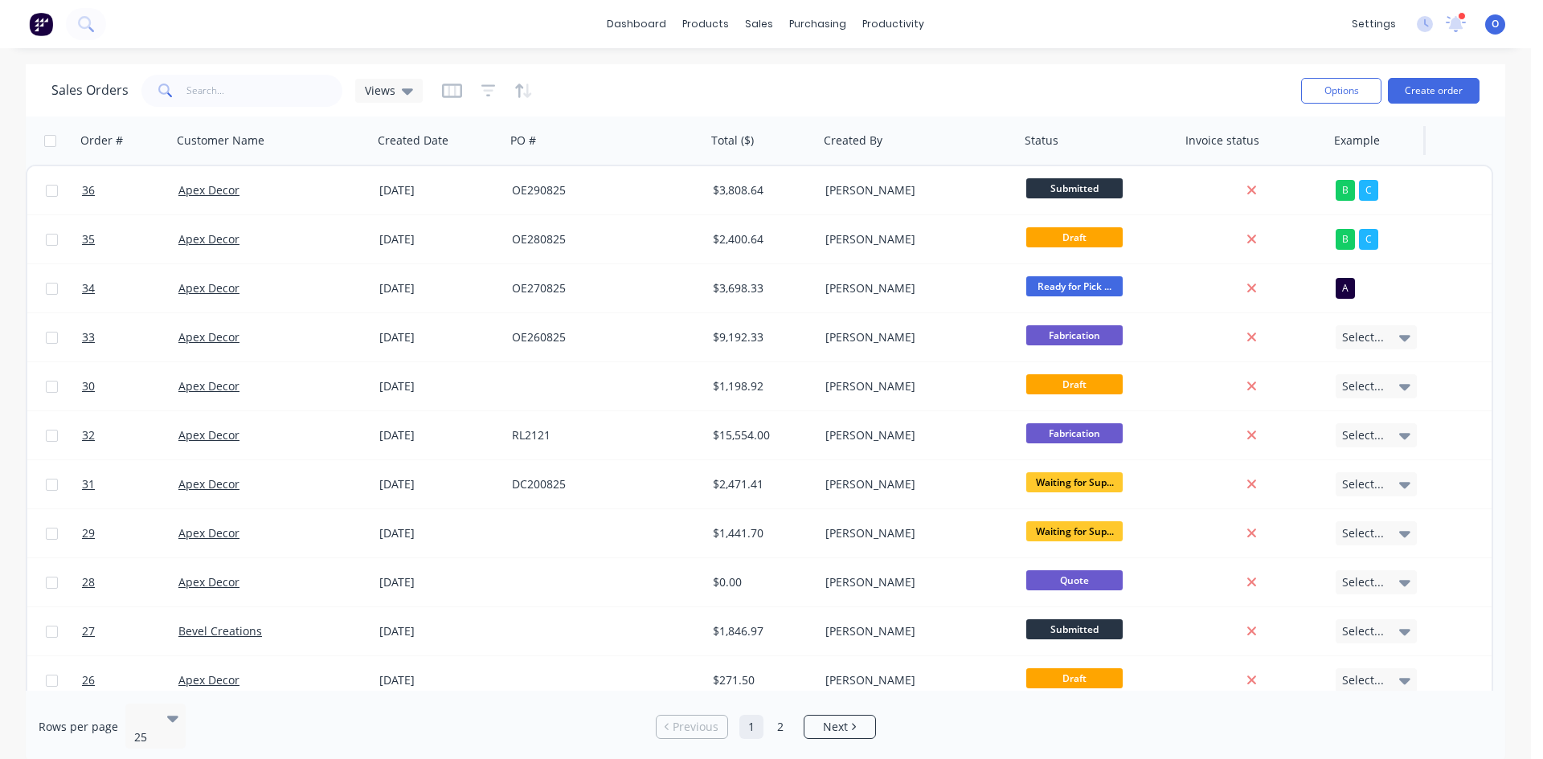
click at [1360, 145] on div at bounding box center [1374, 141] width 81 height 32
click at [1360, 140] on div at bounding box center [1374, 141] width 81 height 32
click at [1369, 283] on button "Hide column" at bounding box center [1394, 284] width 121 height 32
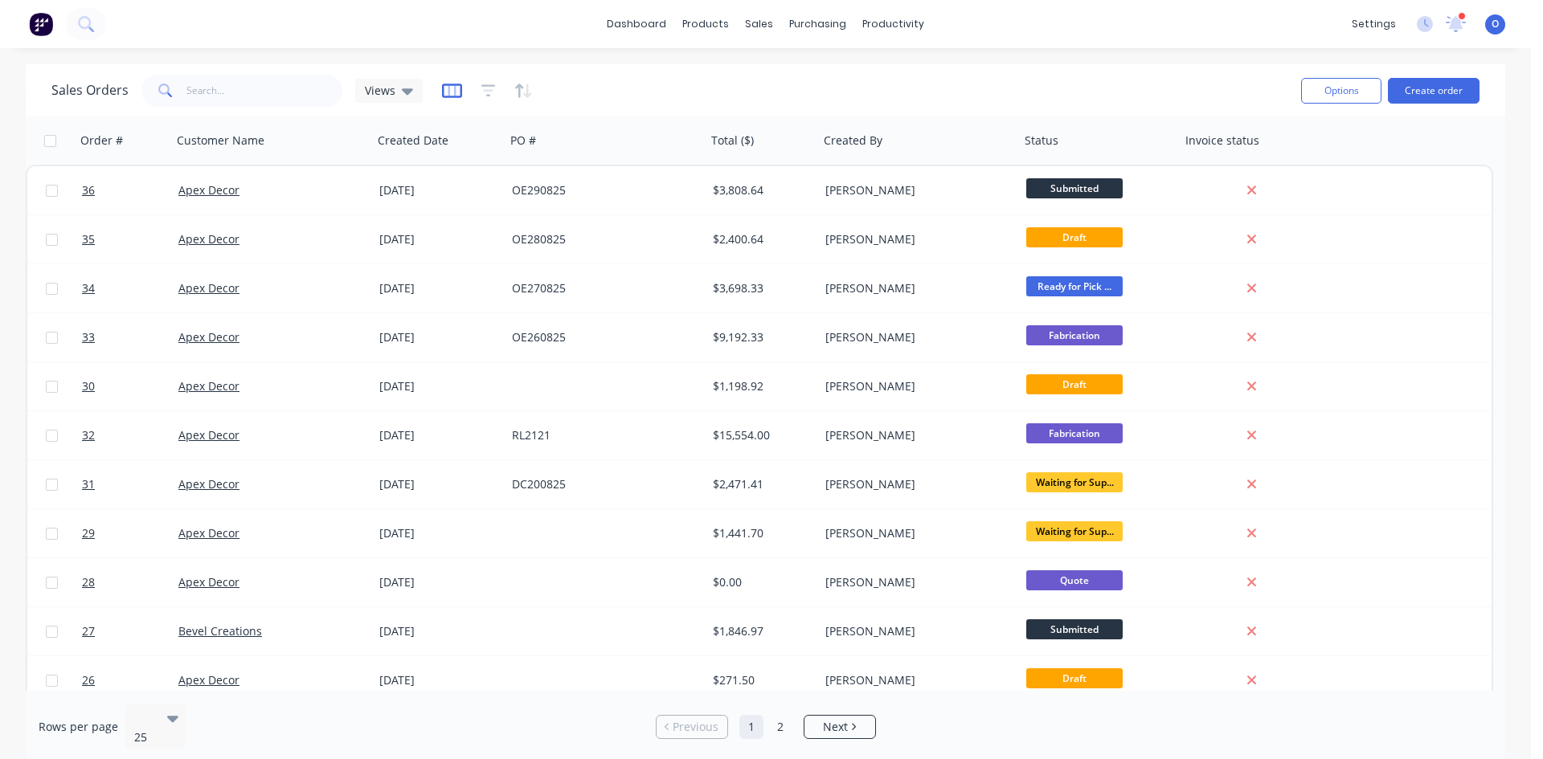
click at [452, 86] on icon "button" at bounding box center [452, 90] width 8 height 10
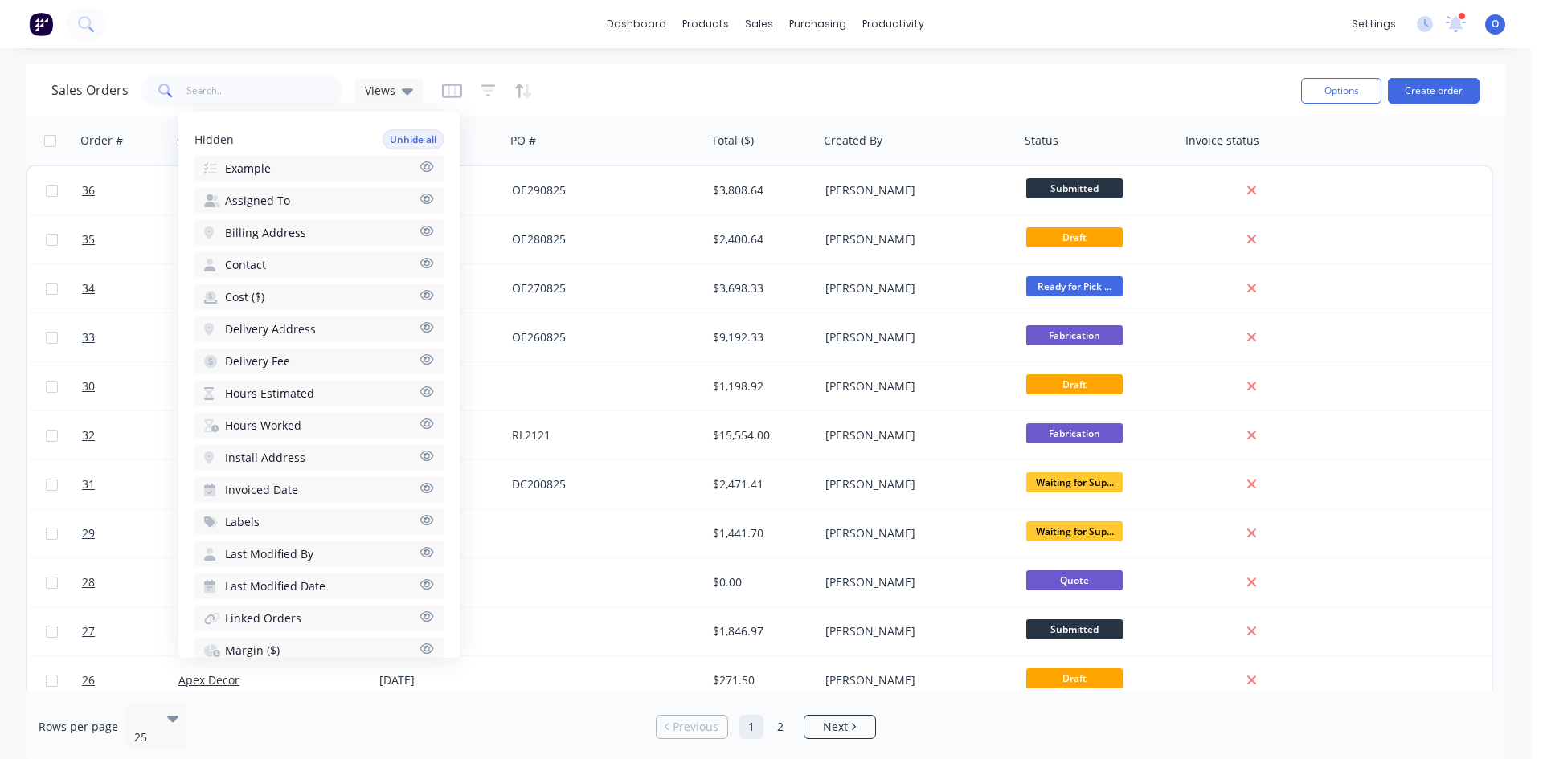
scroll to position [567, 0]
click at [270, 337] on button "Labels" at bounding box center [318, 334] width 249 height 26
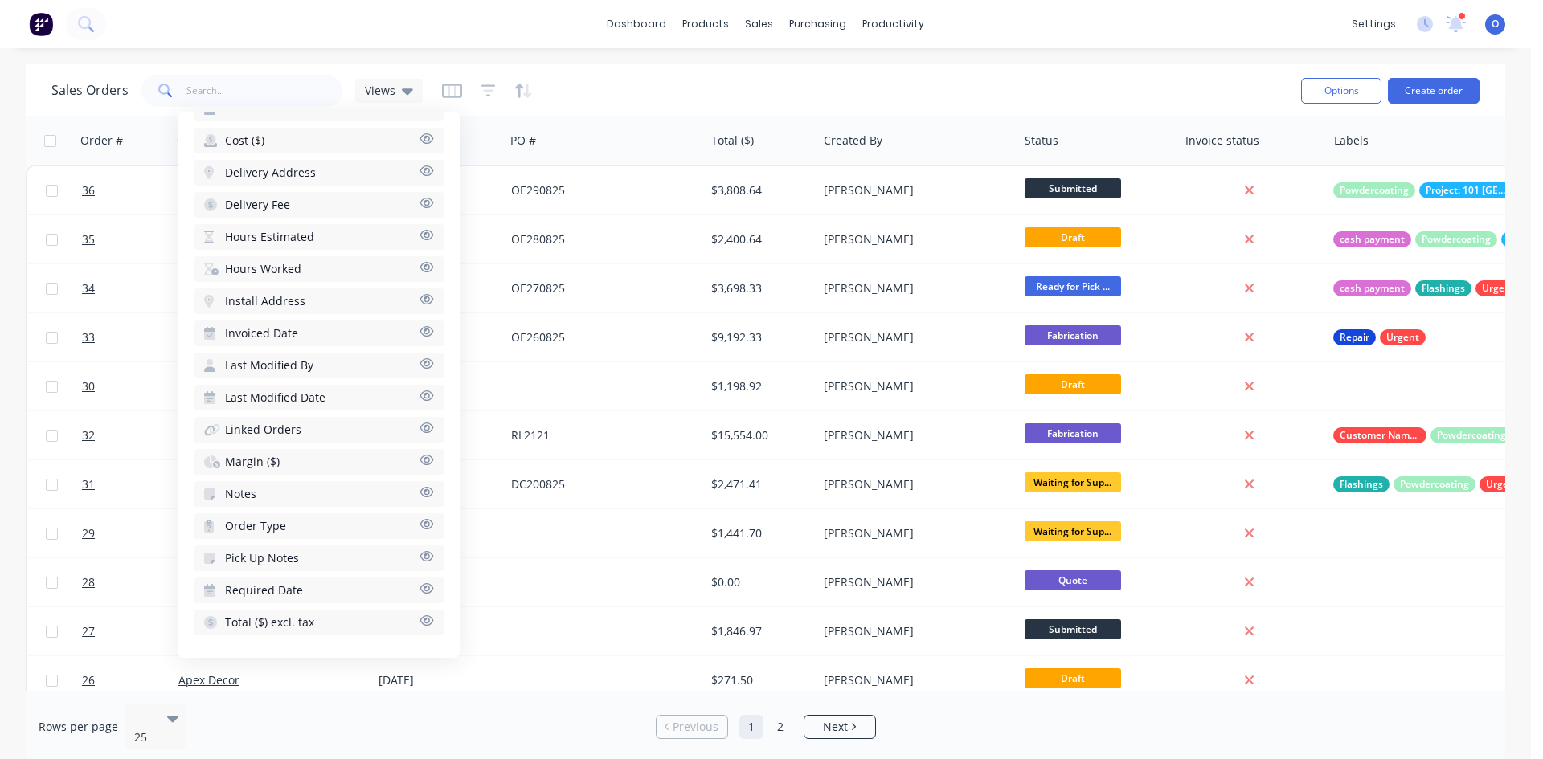
scroll to position [0, 0]
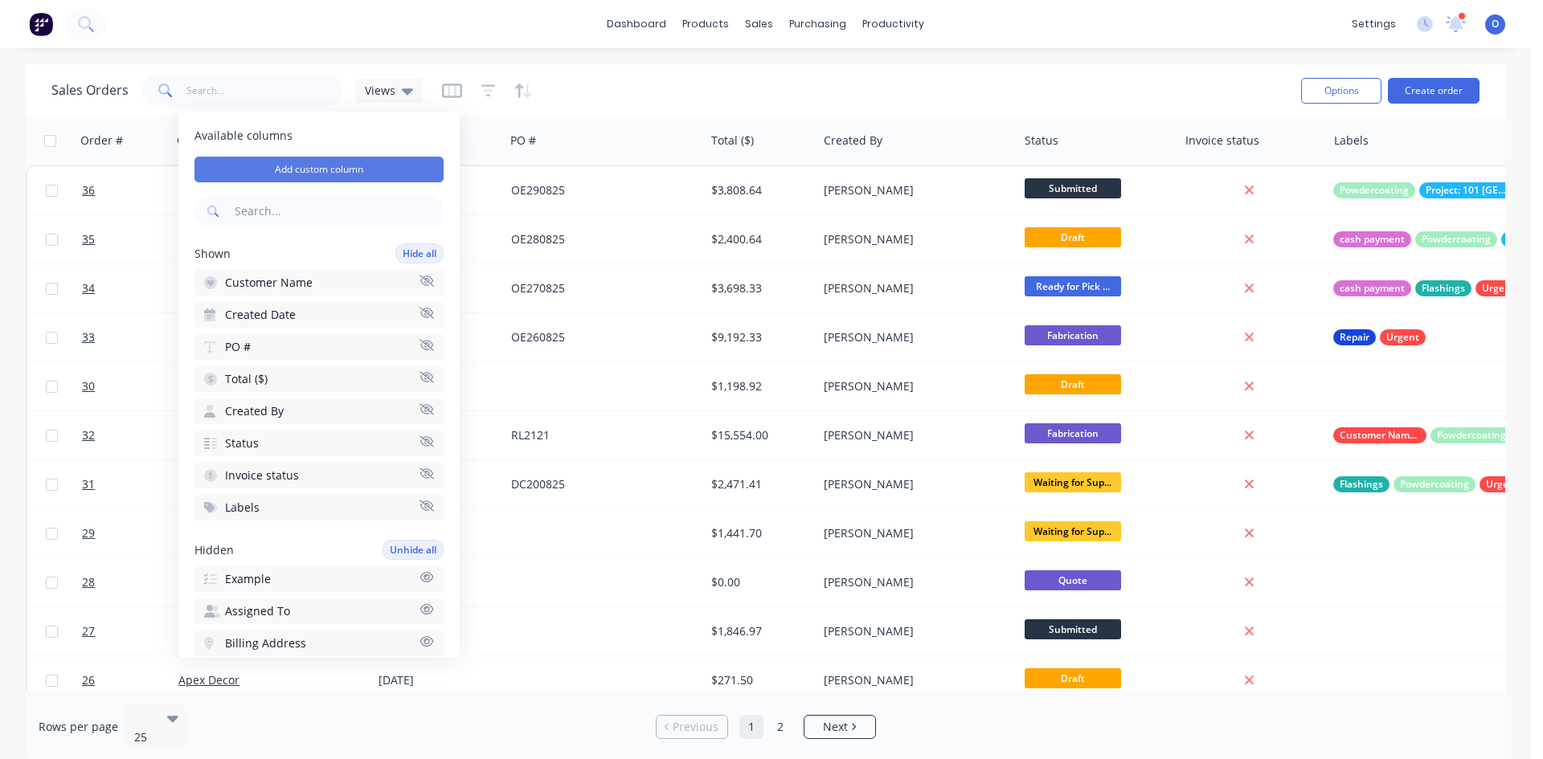
click at [302, 172] on button "Add custom column" at bounding box center [318, 170] width 249 height 26
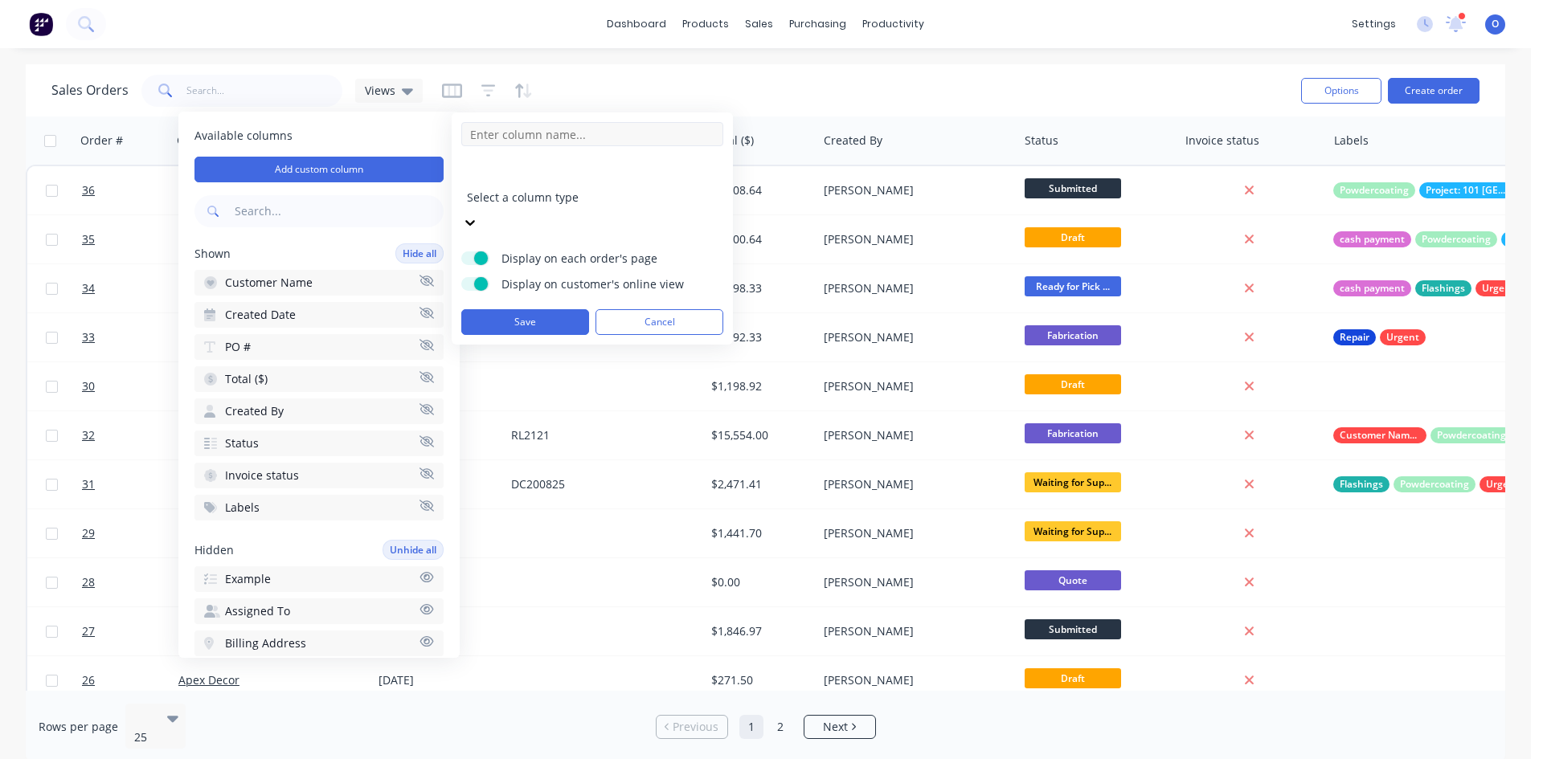
click at [518, 134] on input at bounding box center [592, 134] width 262 height 24
click at [272, 576] on button "Example" at bounding box center [318, 580] width 249 height 26
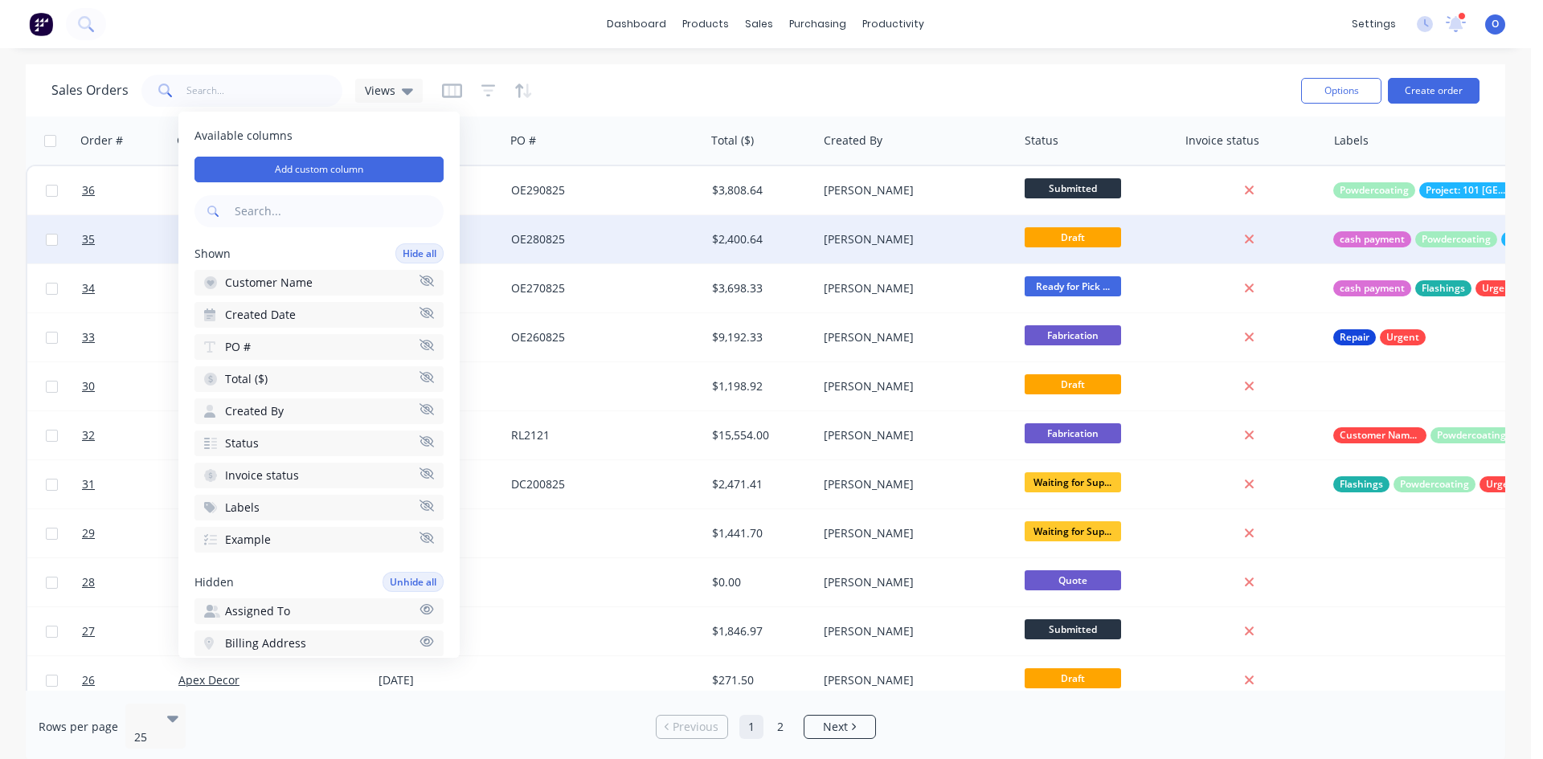
scroll to position [0, 253]
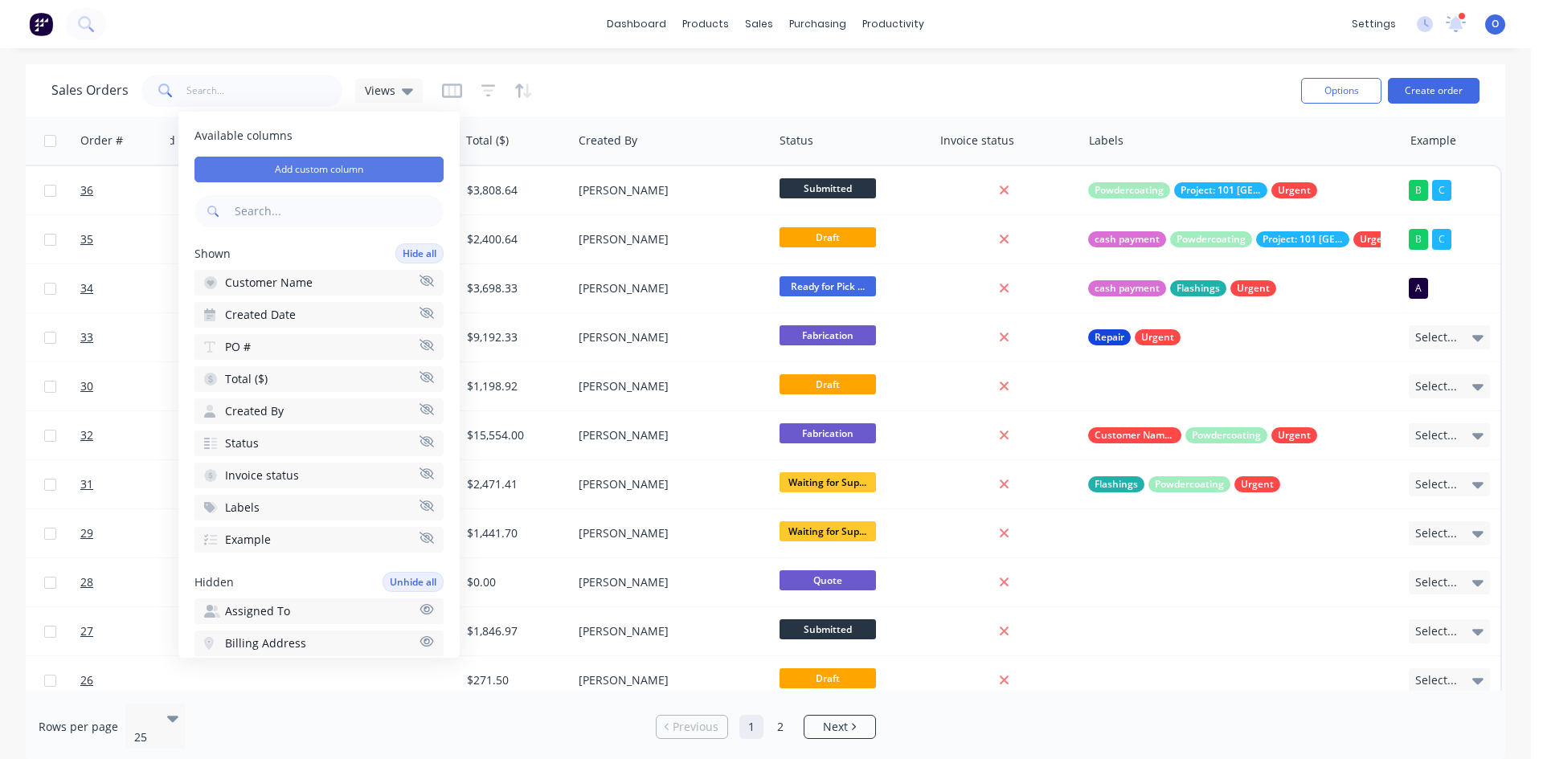
click at [361, 174] on button "Add custom column" at bounding box center [318, 170] width 249 height 26
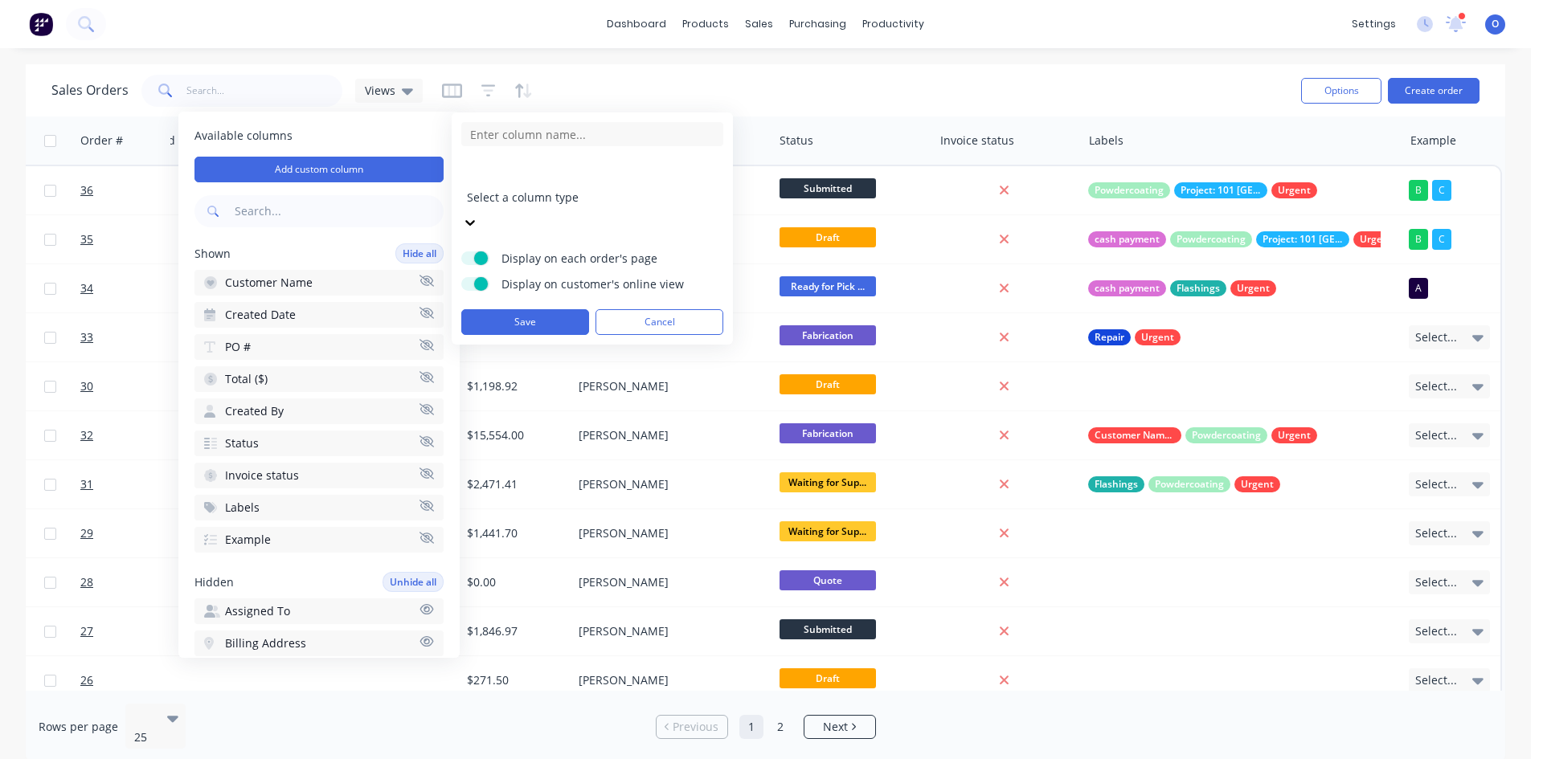
click at [534, 184] on div at bounding box center [582, 176] width 231 height 20
click at [518, 139] on input at bounding box center [592, 134] width 262 height 24
click at [509, 184] on div at bounding box center [582, 176] width 231 height 20
click at [589, 89] on div "Sales Orders Views" at bounding box center [669, 90] width 1237 height 39
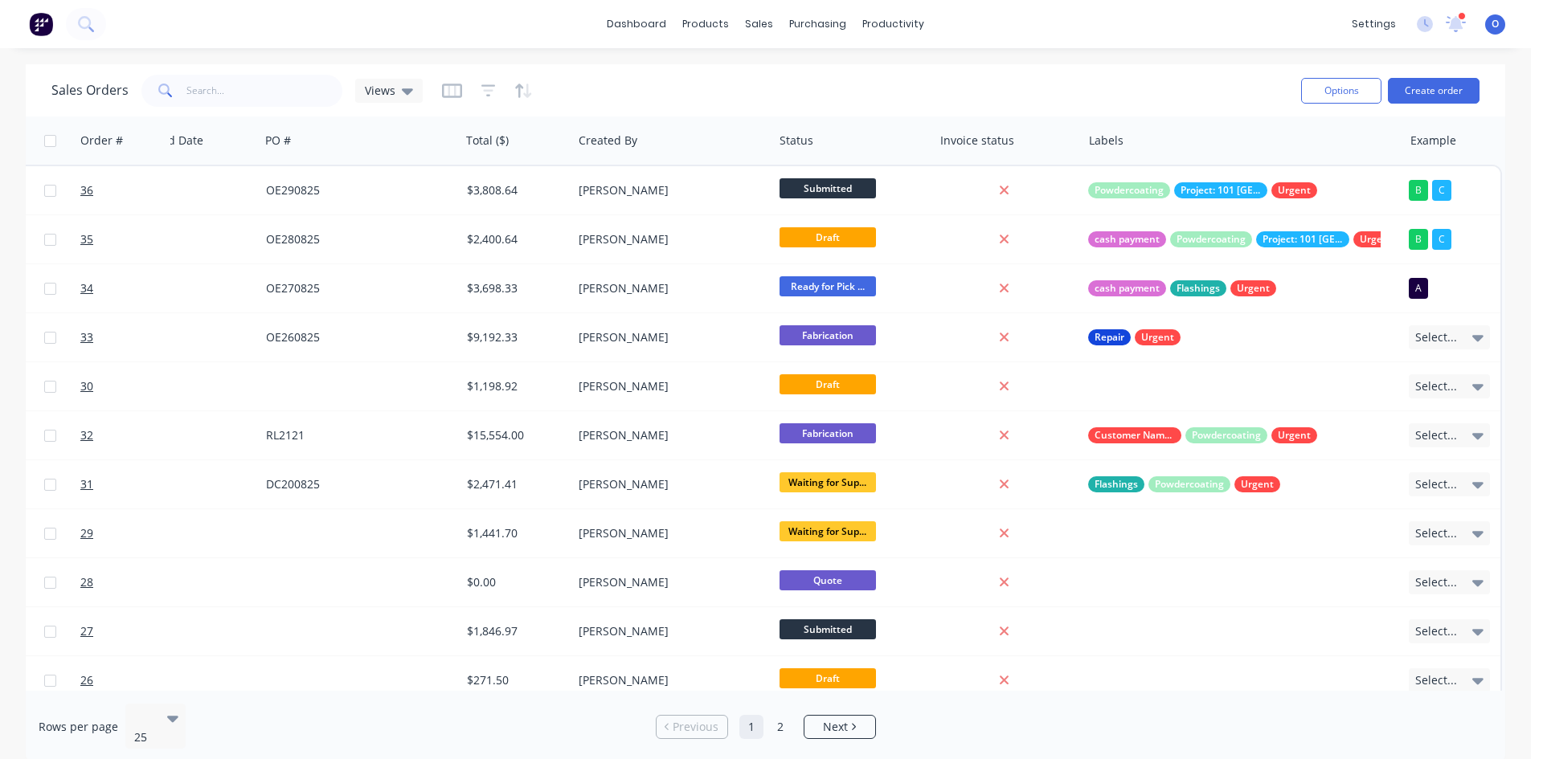
click at [968, 91] on div "Sales Orders Views" at bounding box center [669, 90] width 1237 height 39
click at [666, 91] on div "Sales Orders Views" at bounding box center [669, 90] width 1237 height 39
click at [484, 89] on icon "button" at bounding box center [488, 91] width 14 height 16
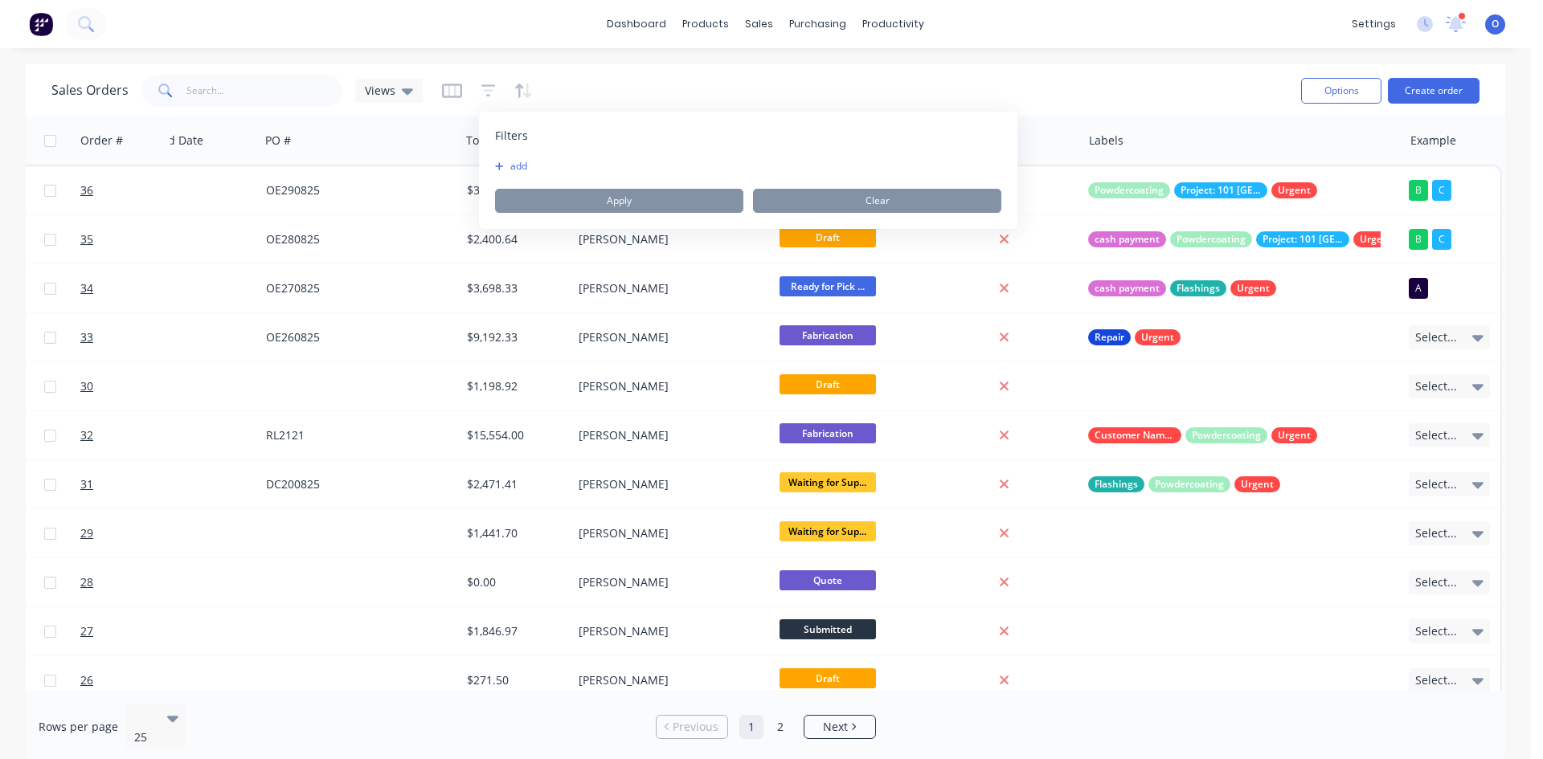
click at [519, 170] on button "add" at bounding box center [515, 166] width 40 height 13
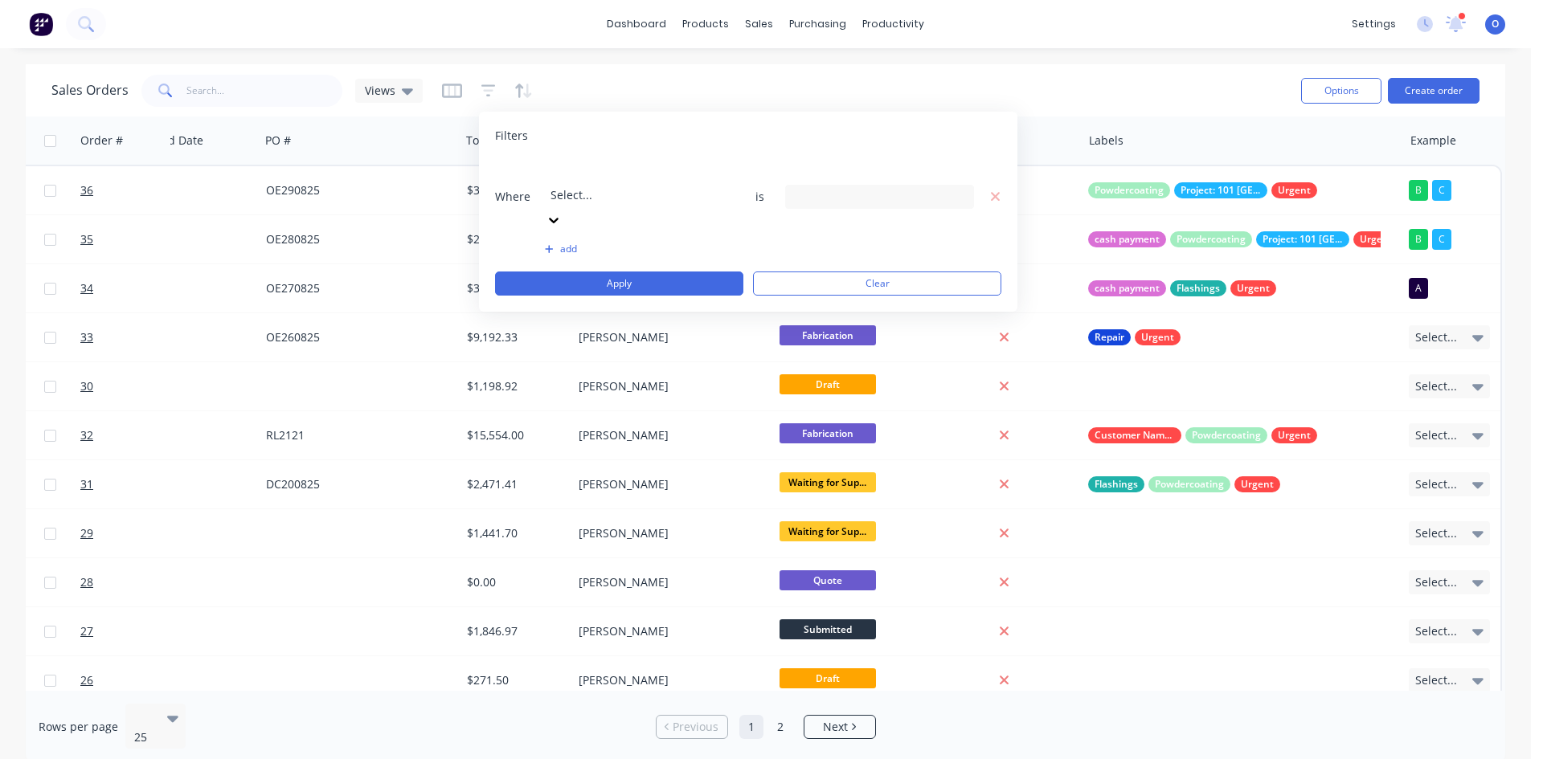
click at [583, 170] on div at bounding box center [665, 173] width 231 height 20
click at [812, 188] on div "11 Labels selected" at bounding box center [866, 196] width 145 height 17
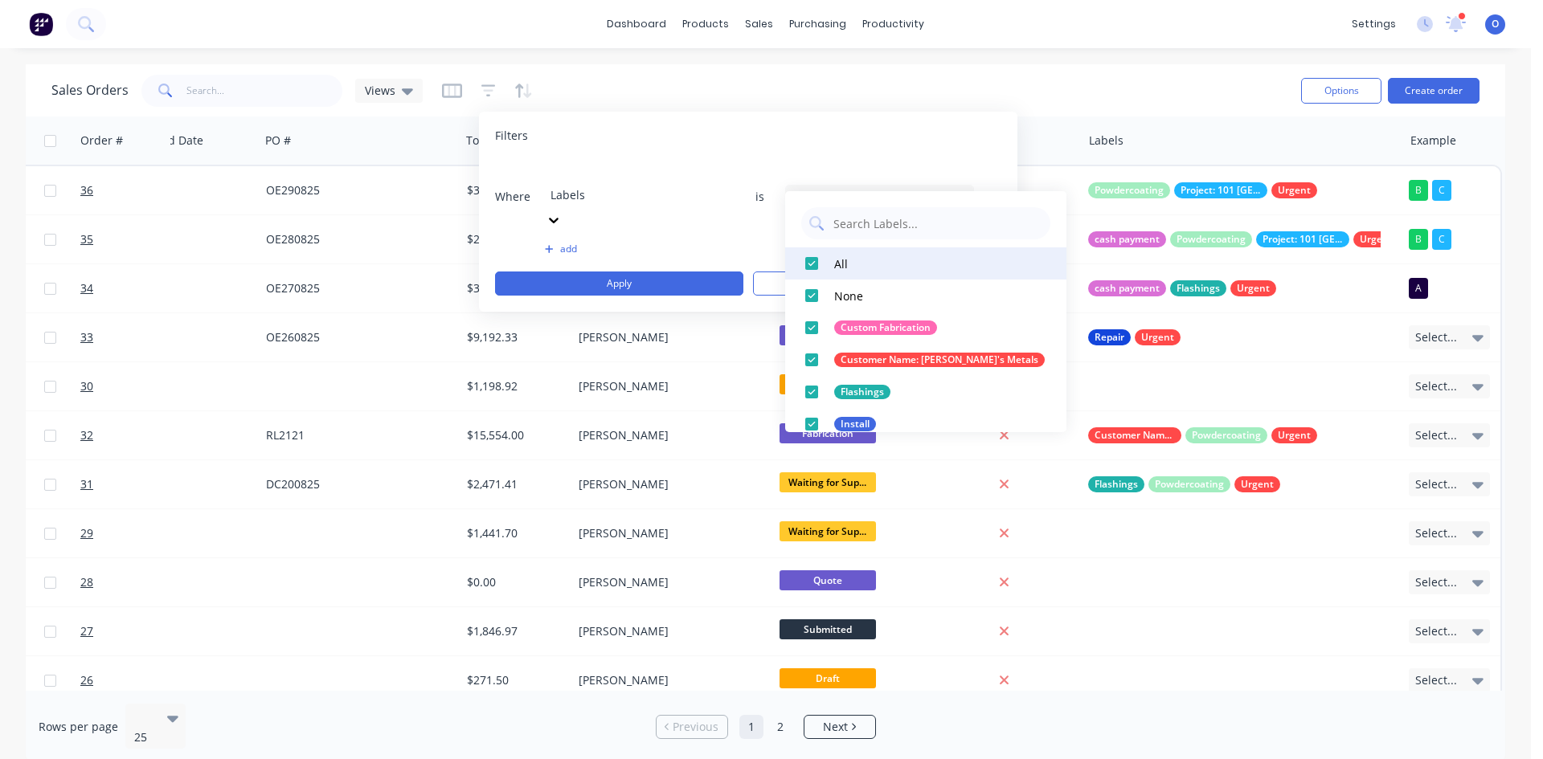
click at [808, 261] on div at bounding box center [812, 264] width 32 height 32
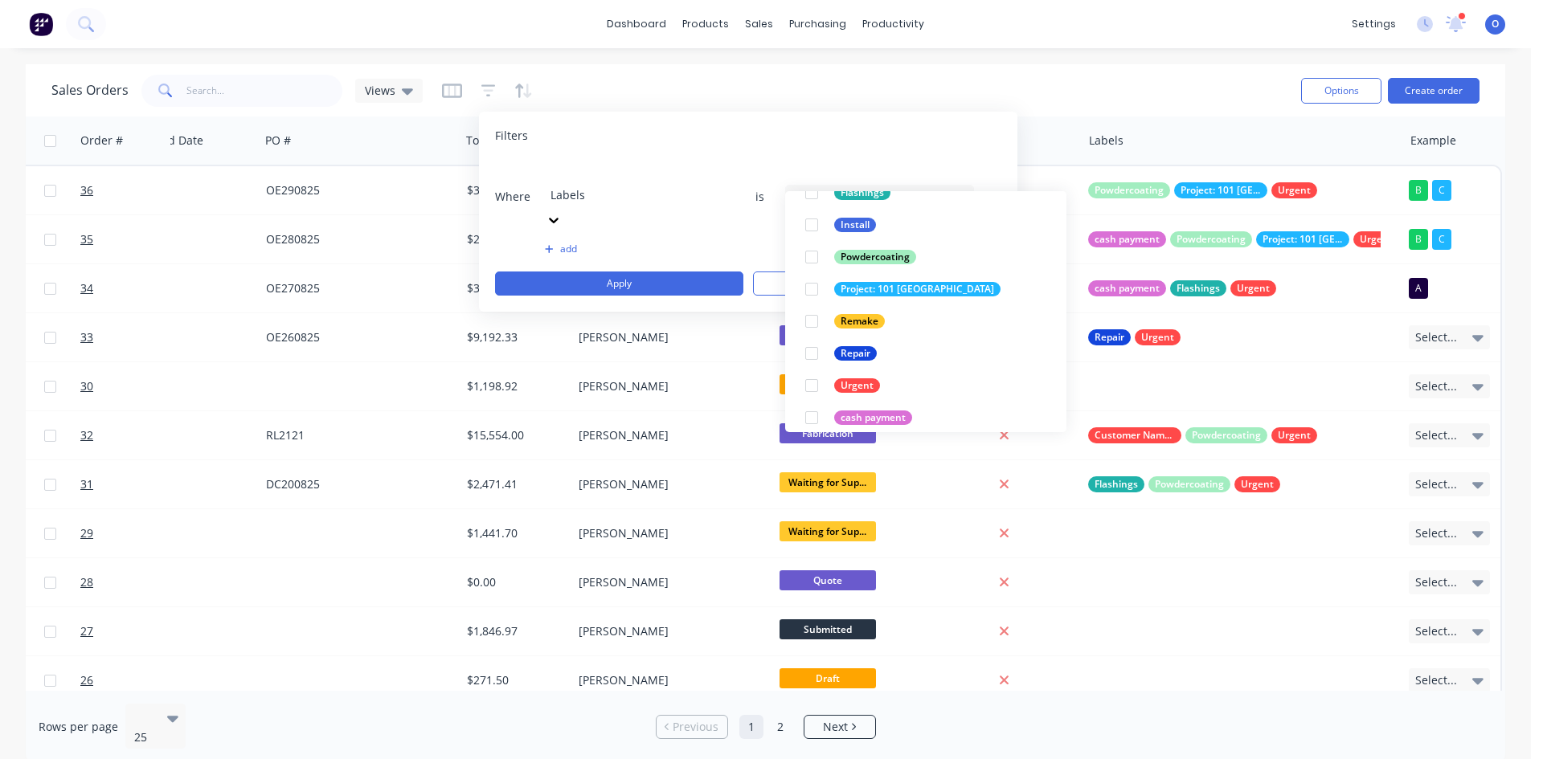
scroll to position [209, 0]
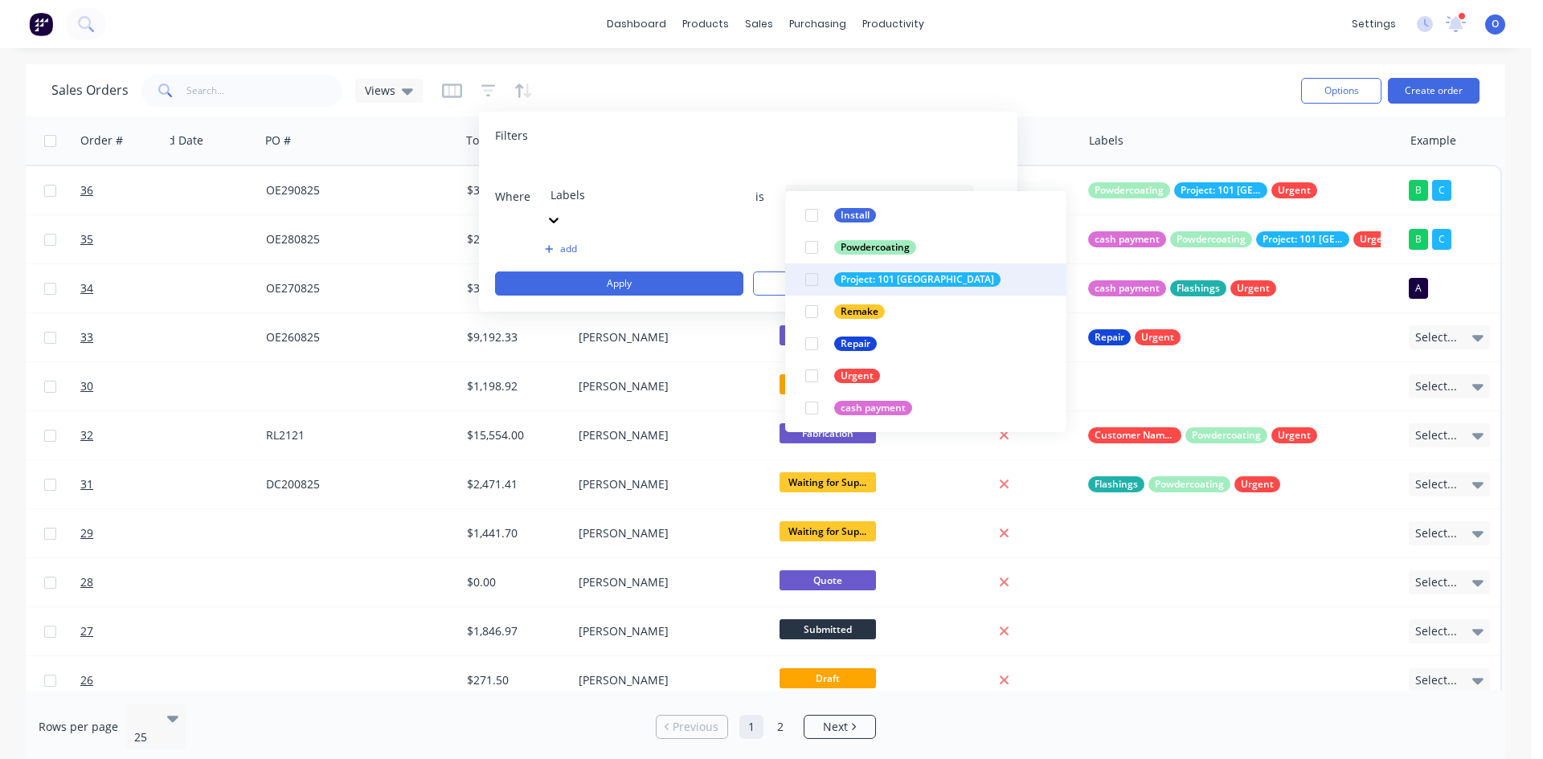
click at [814, 282] on div at bounding box center [812, 280] width 32 height 32
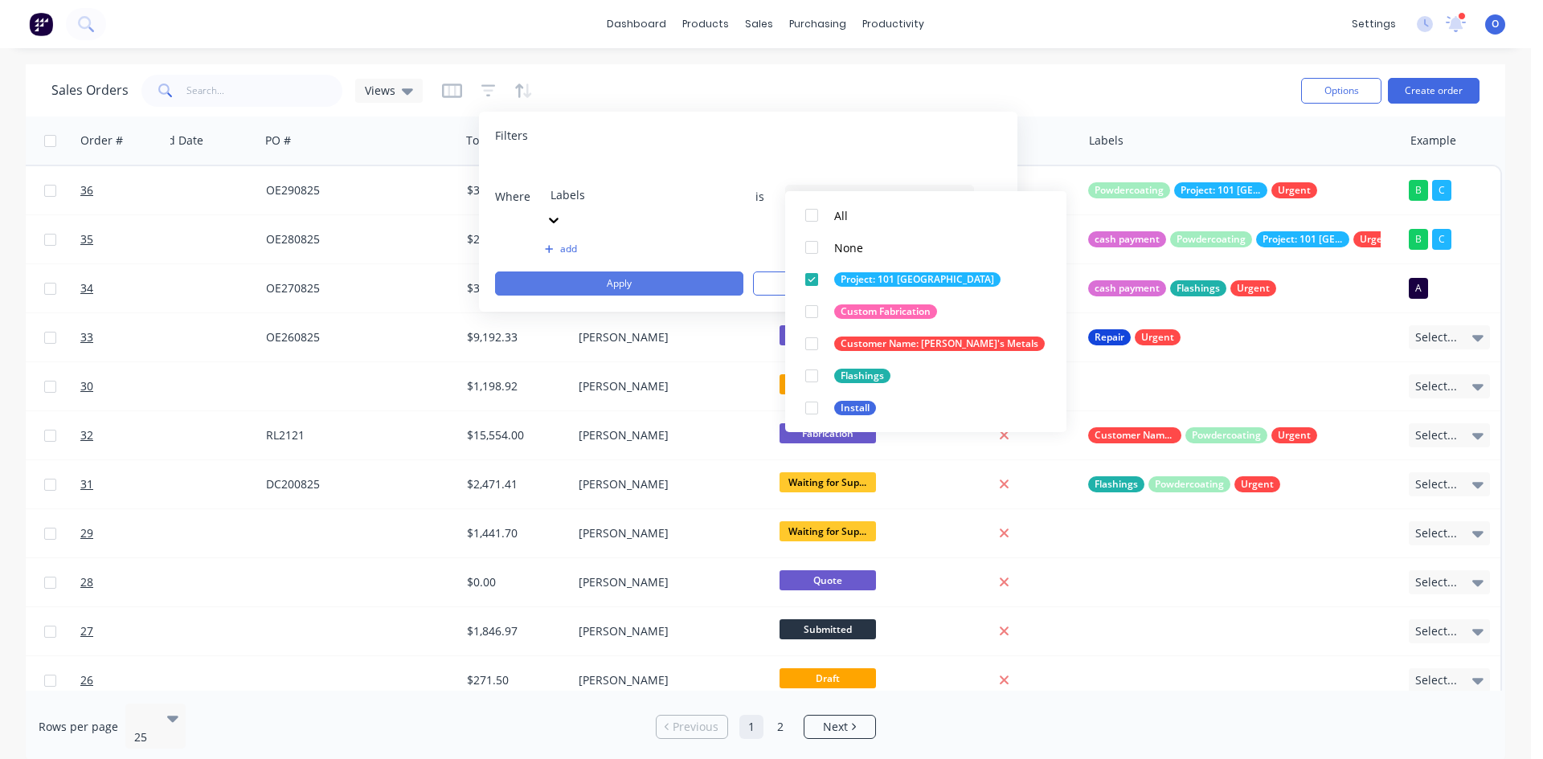
click at [652, 272] on button "Apply" at bounding box center [619, 284] width 248 height 24
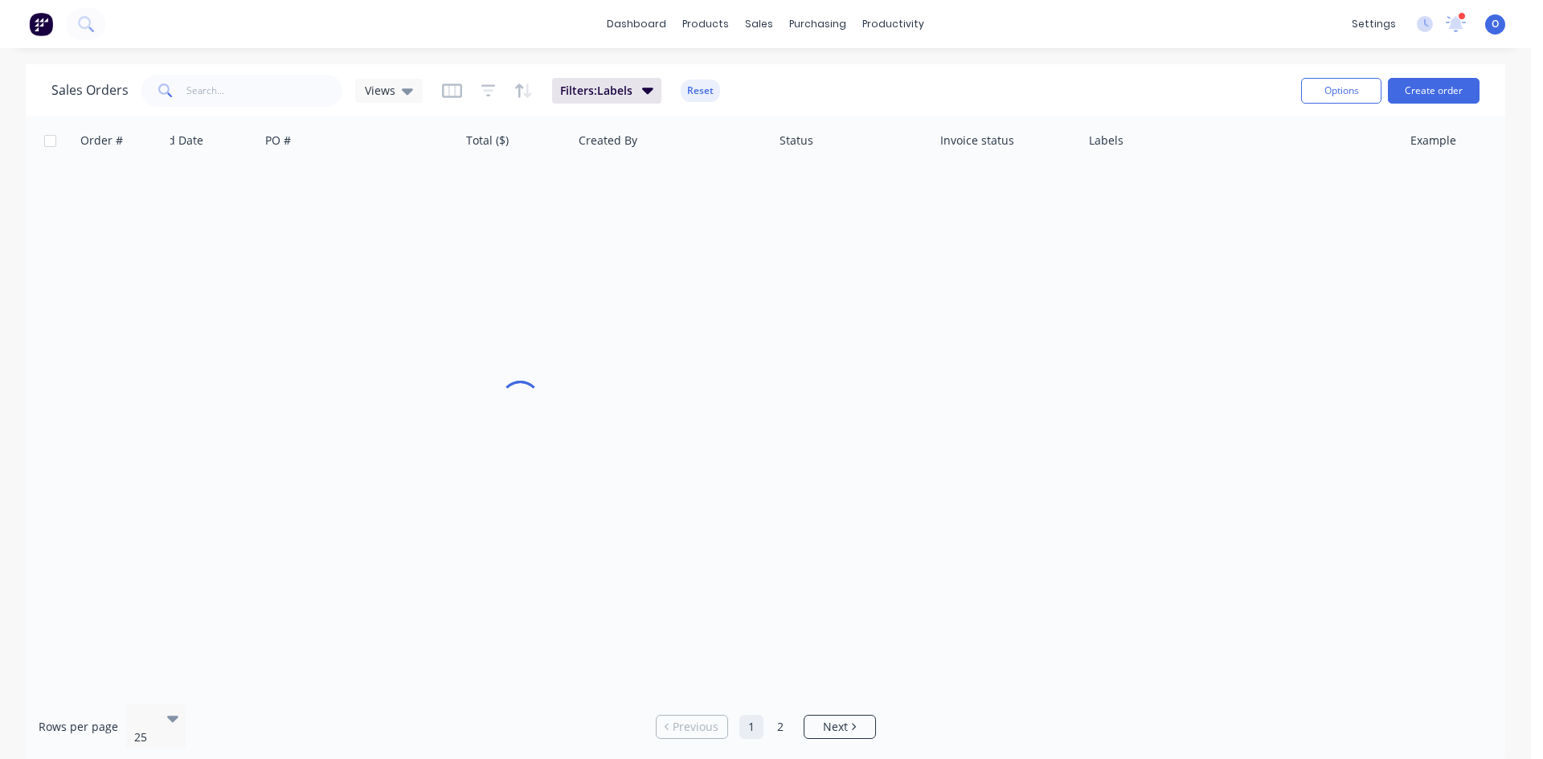
scroll to position [0, 245]
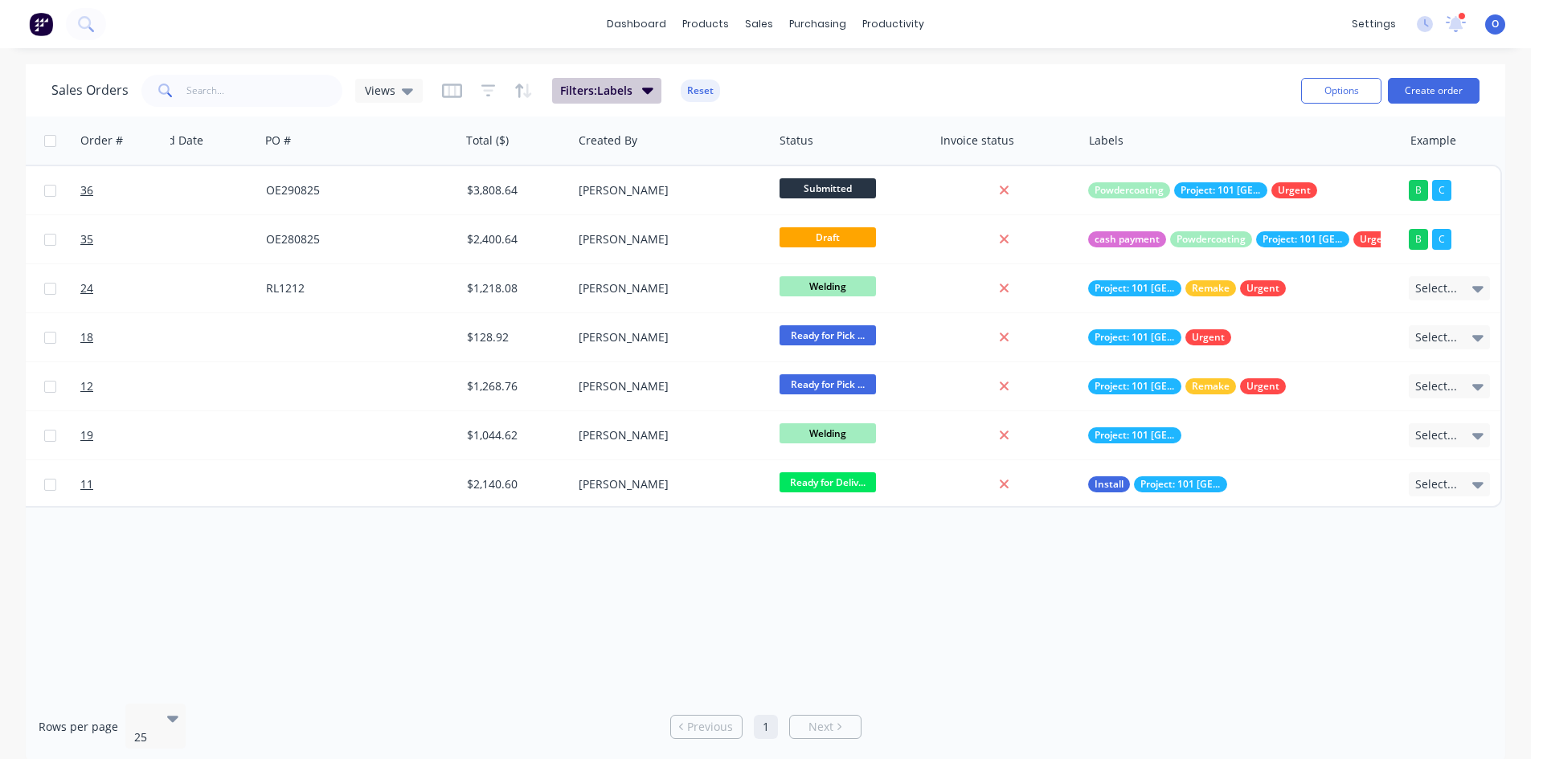
click at [577, 84] on span "Filters: Labels" at bounding box center [596, 91] width 72 height 16
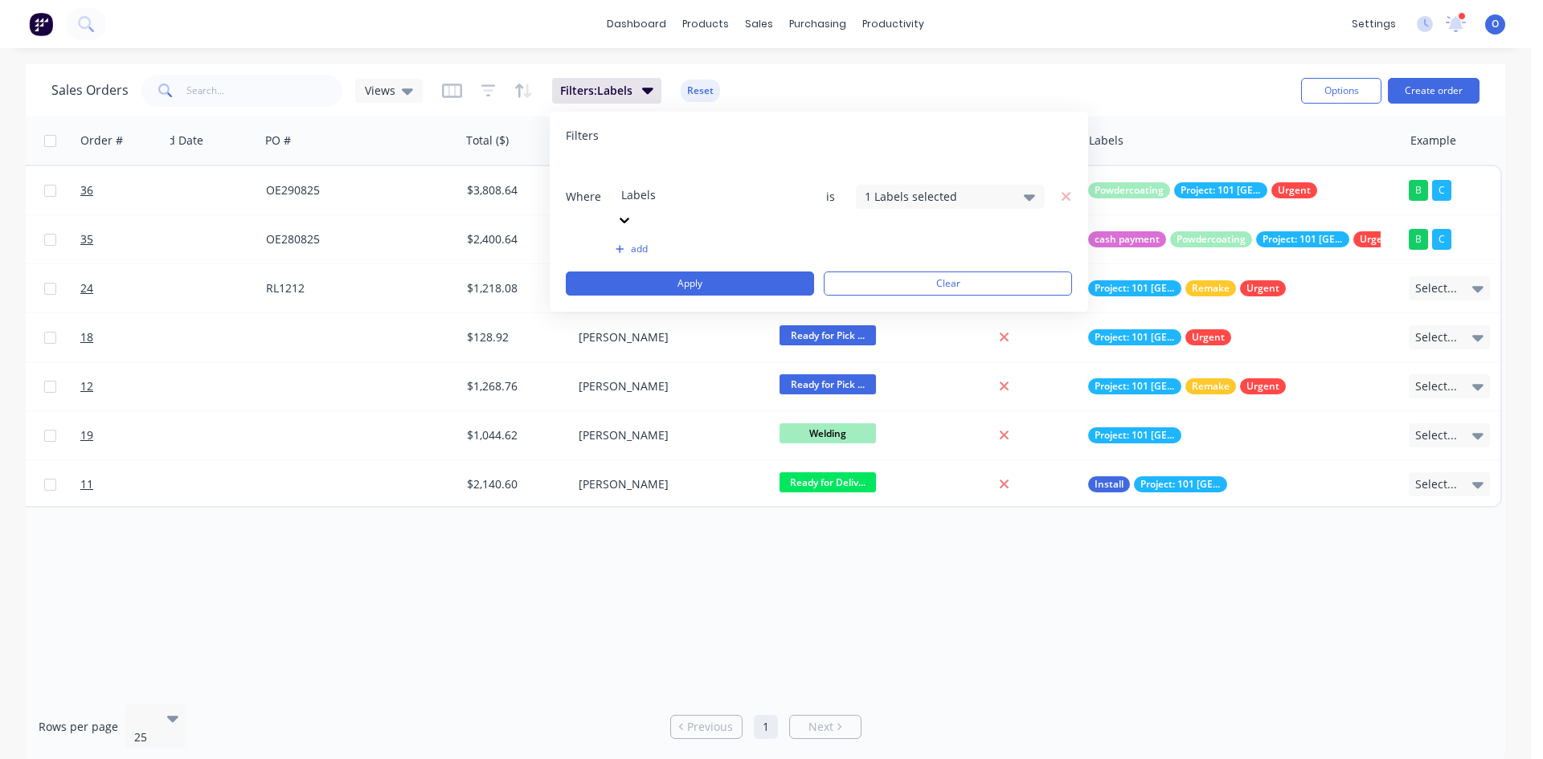
click at [905, 188] on div "1 Labels selected" at bounding box center [937, 196] width 145 height 17
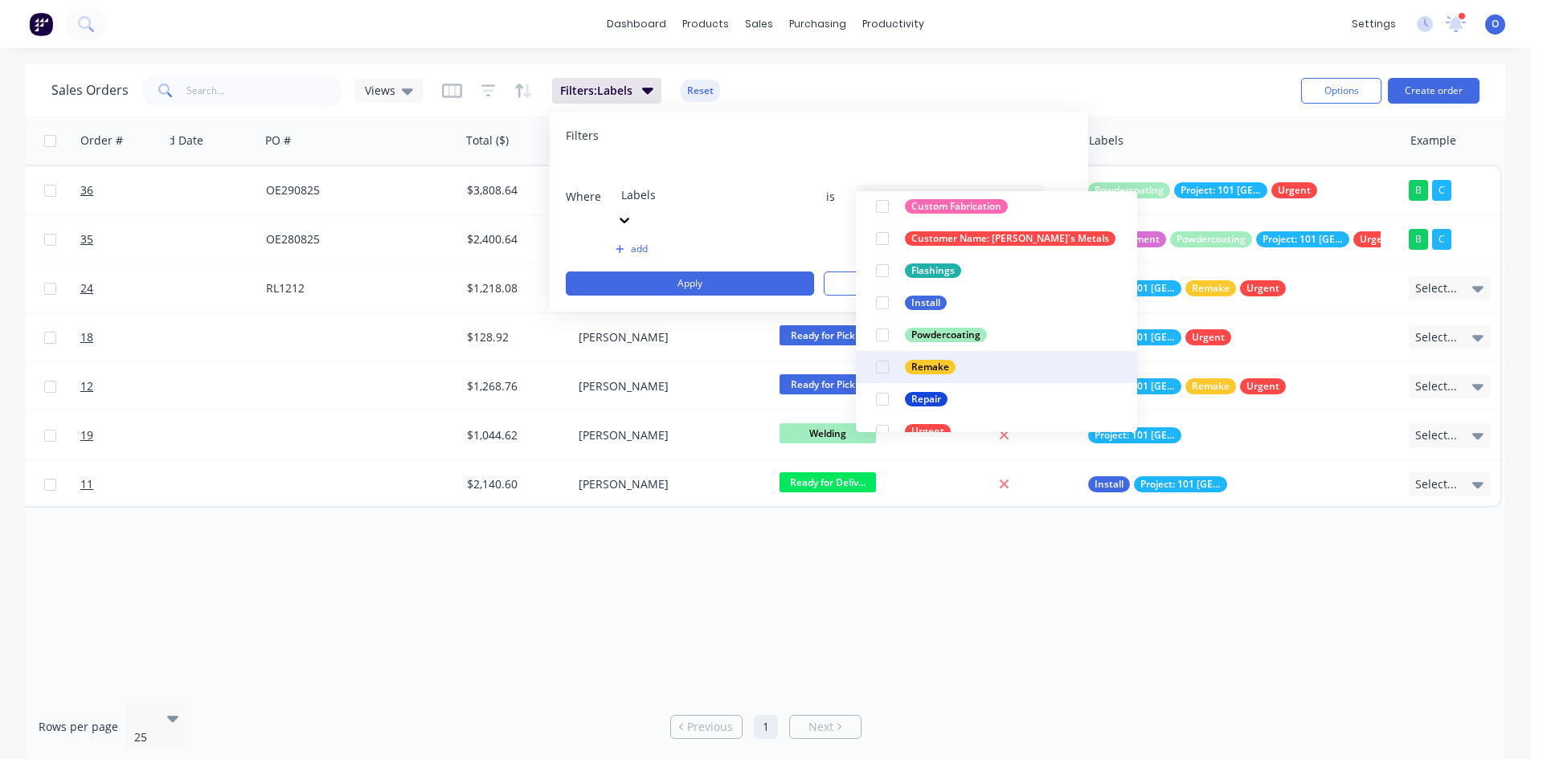
scroll to position [209, 0]
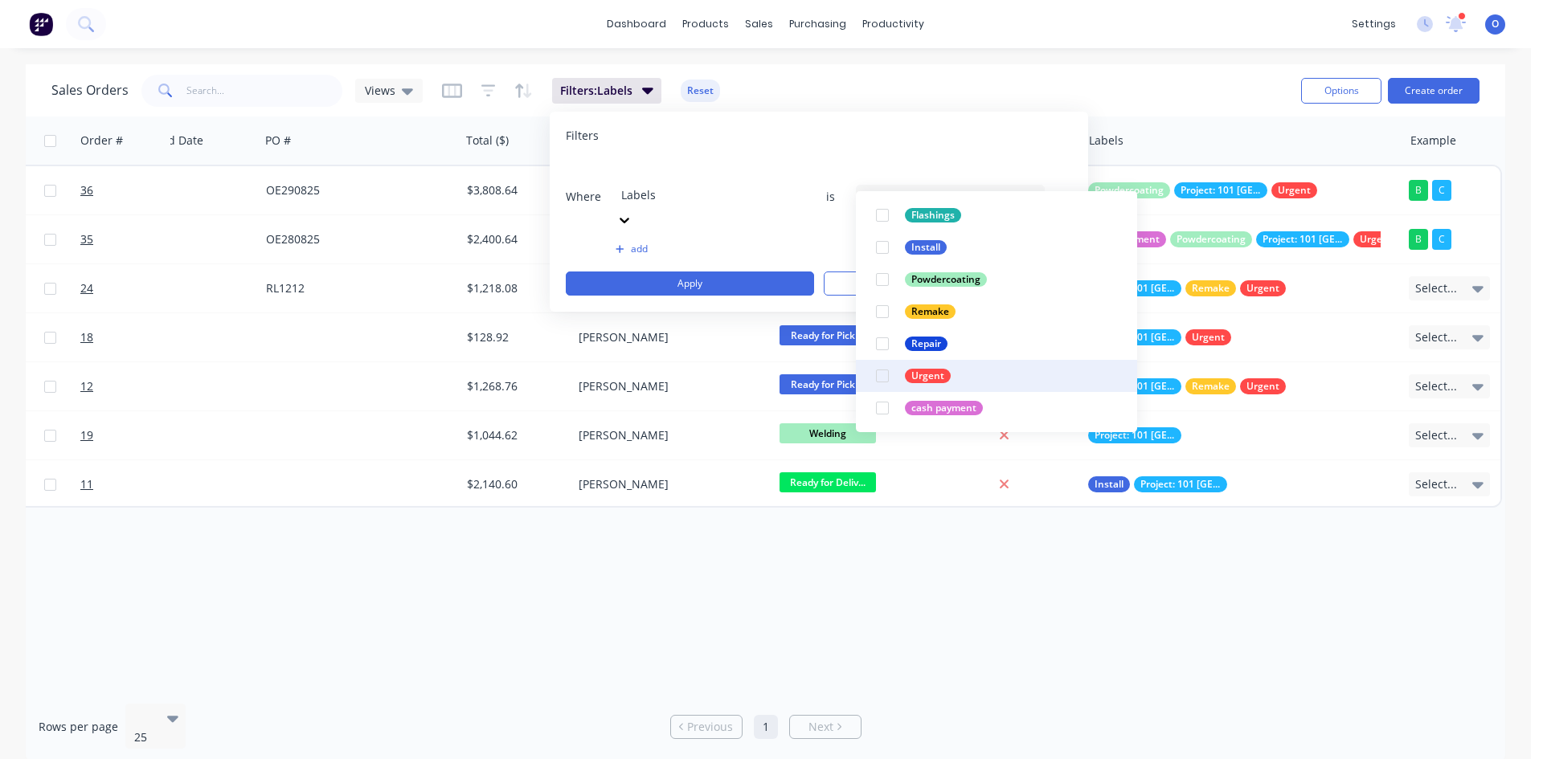
click at [886, 371] on div at bounding box center [882, 376] width 32 height 32
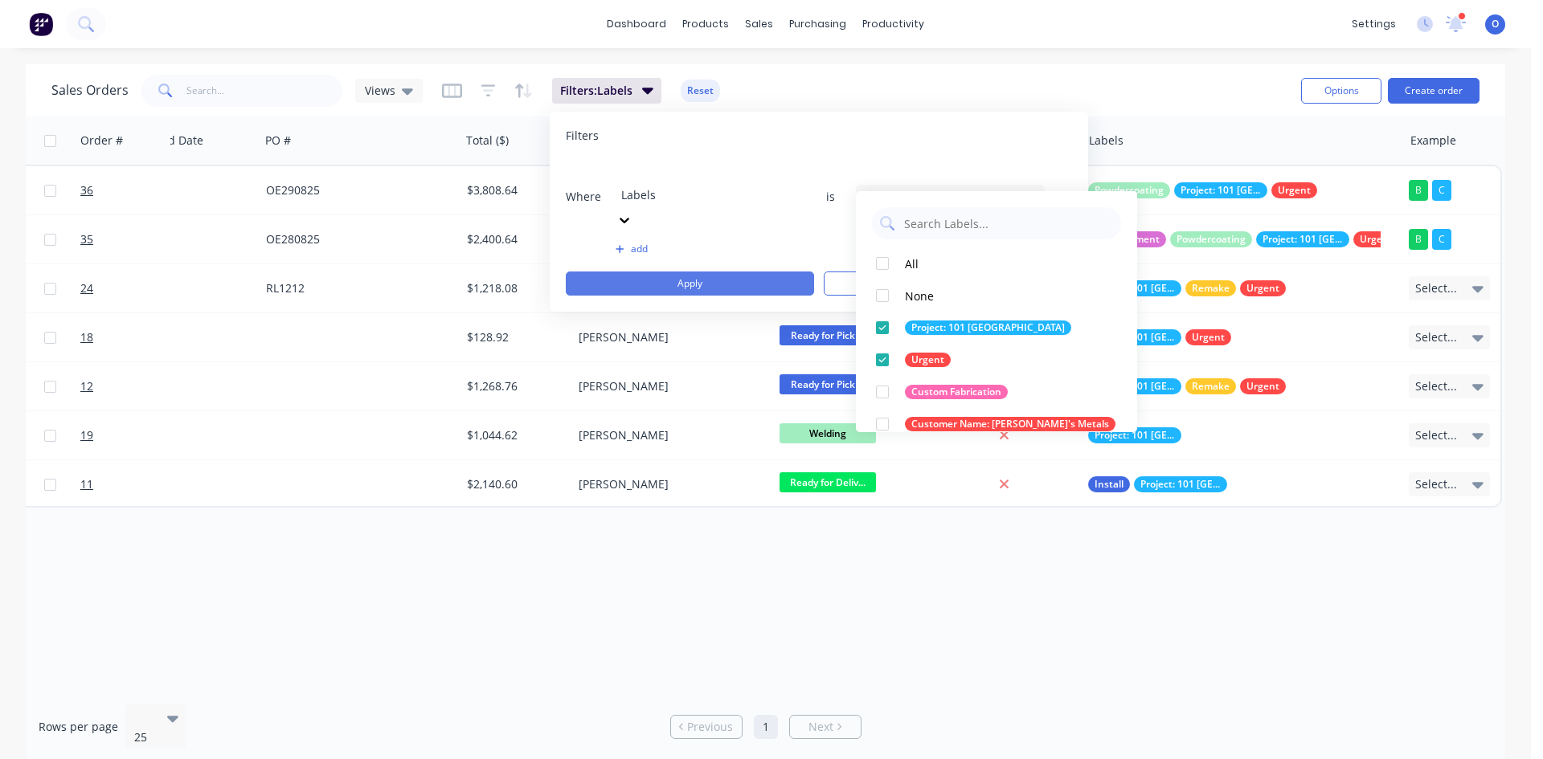
click at [683, 272] on button "Apply" at bounding box center [690, 284] width 248 height 24
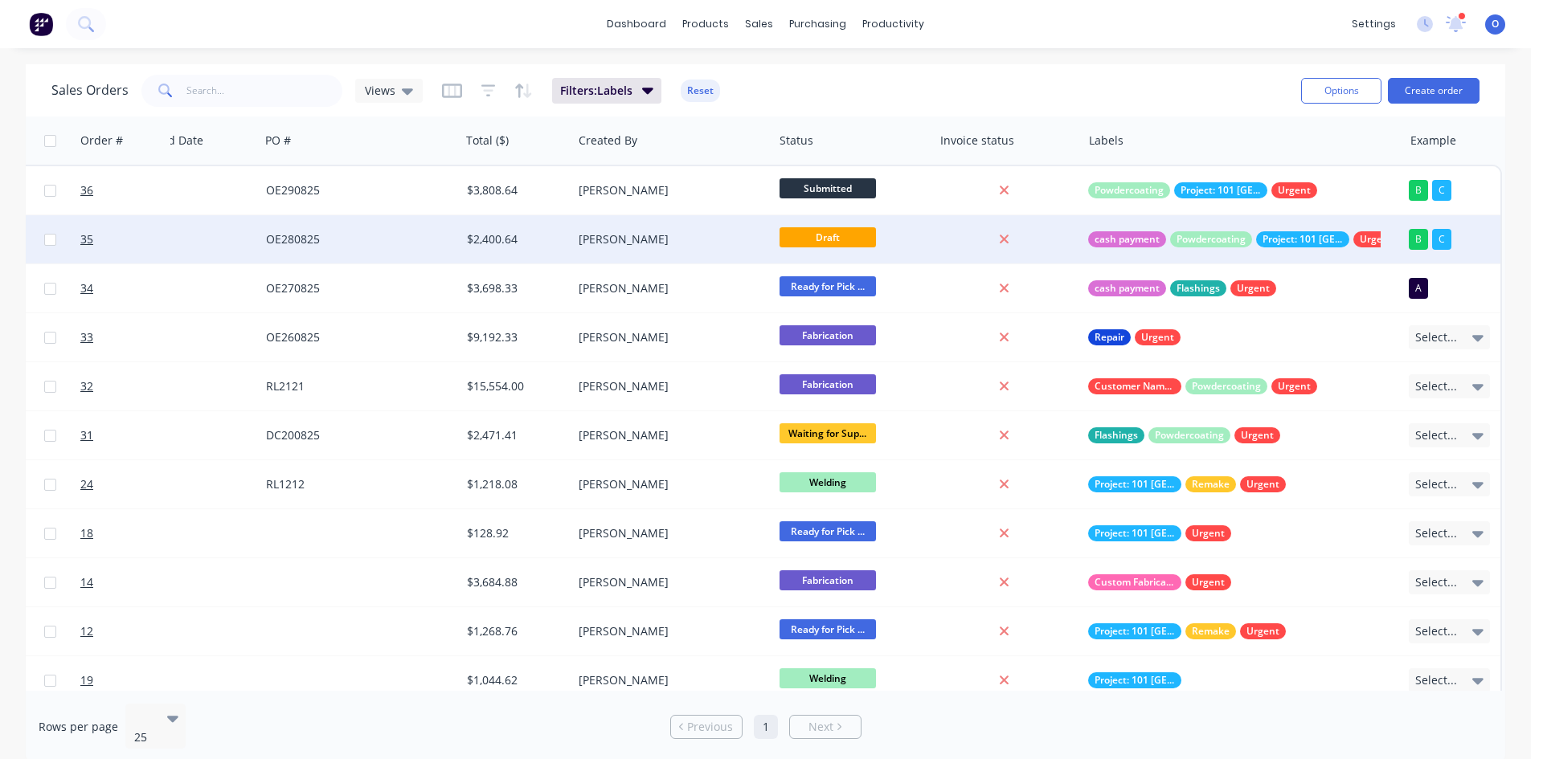
click at [1279, 250] on div "cash payment Powdercoating Project: 101 Lilydale Urgent" at bounding box center [1242, 239] width 321 height 48
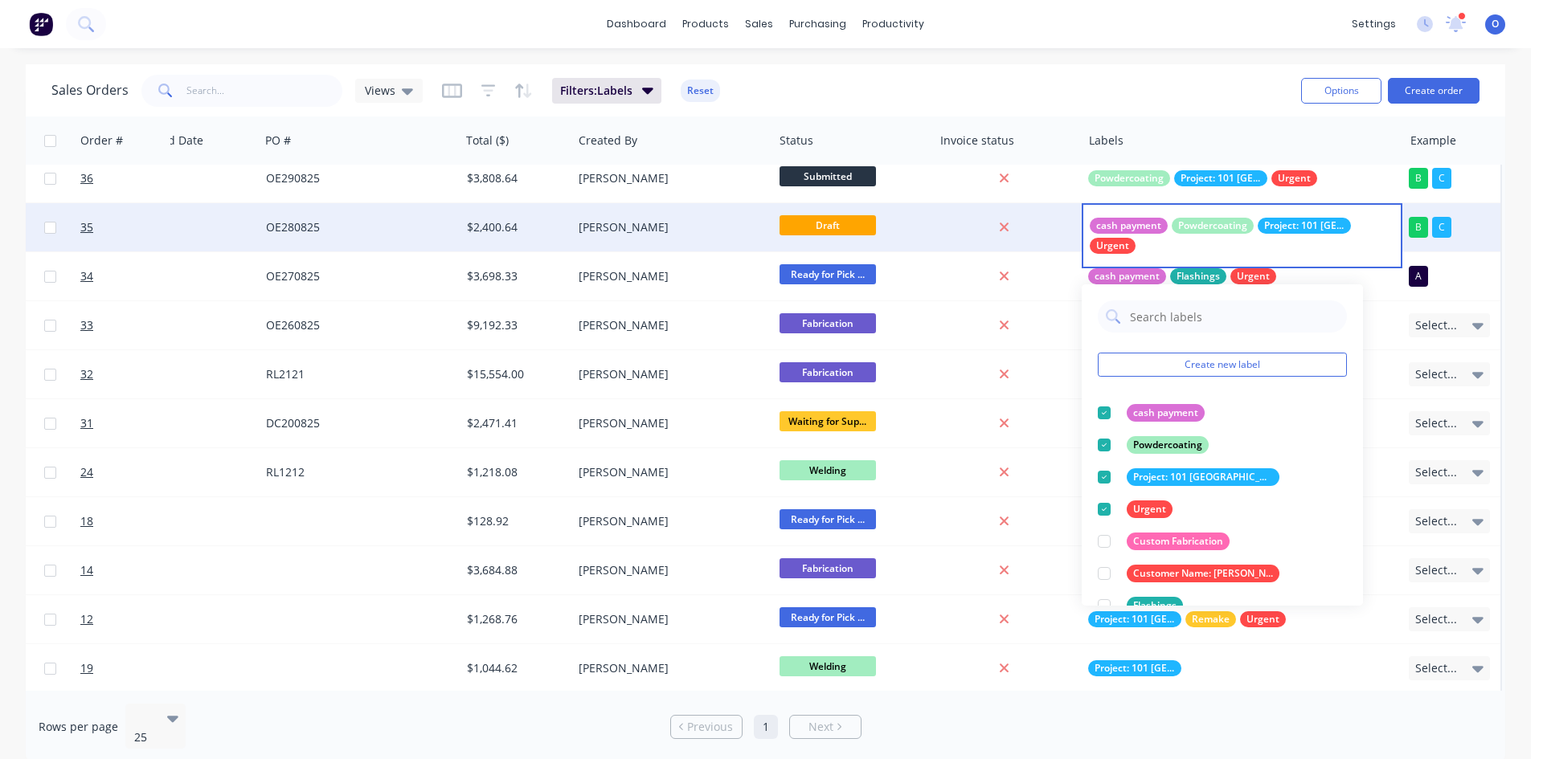
scroll to position [0, 245]
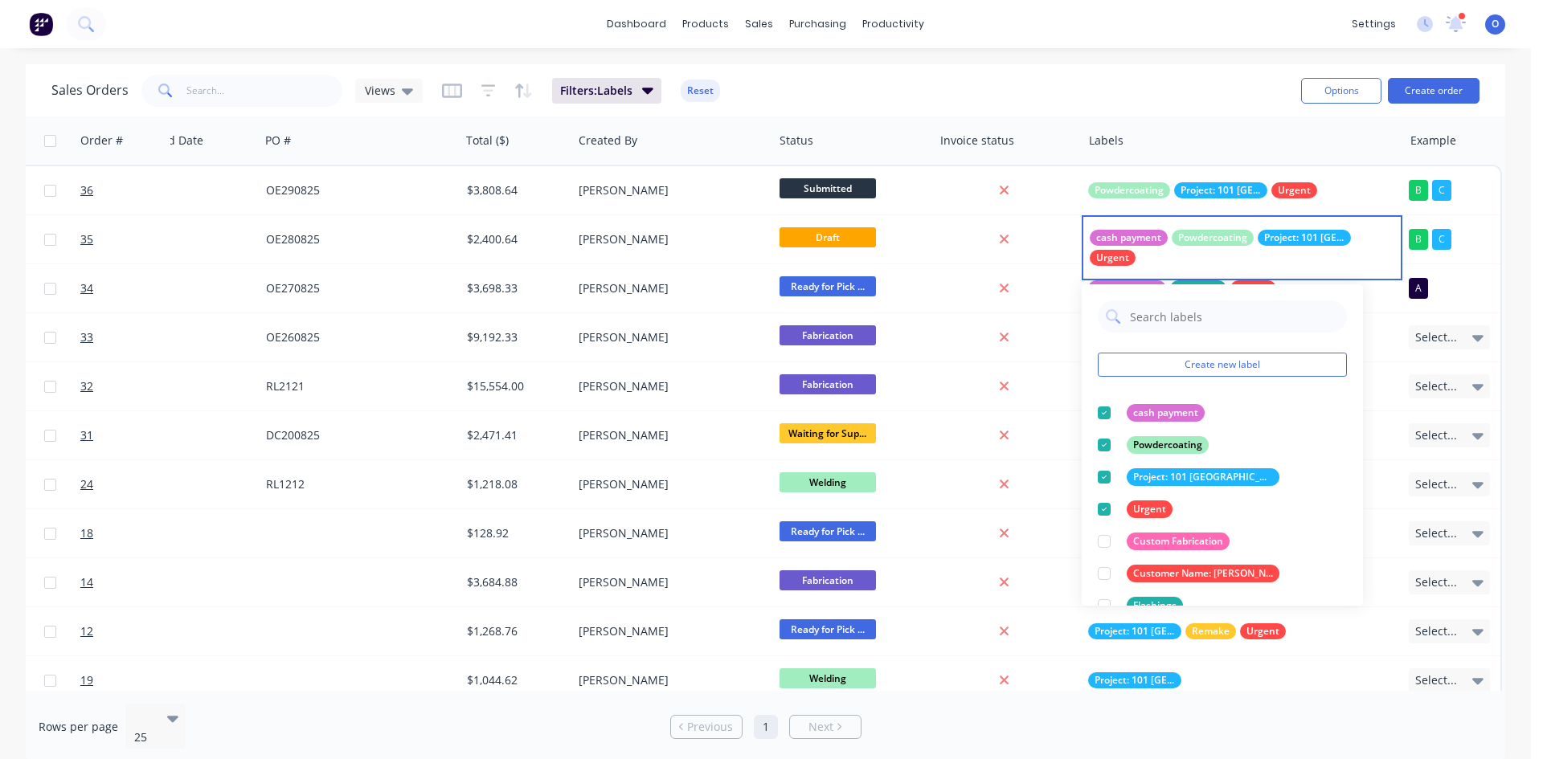
click at [1197, 96] on div "Sales Orders Views Filters: Labels Reset" at bounding box center [669, 90] width 1237 height 39
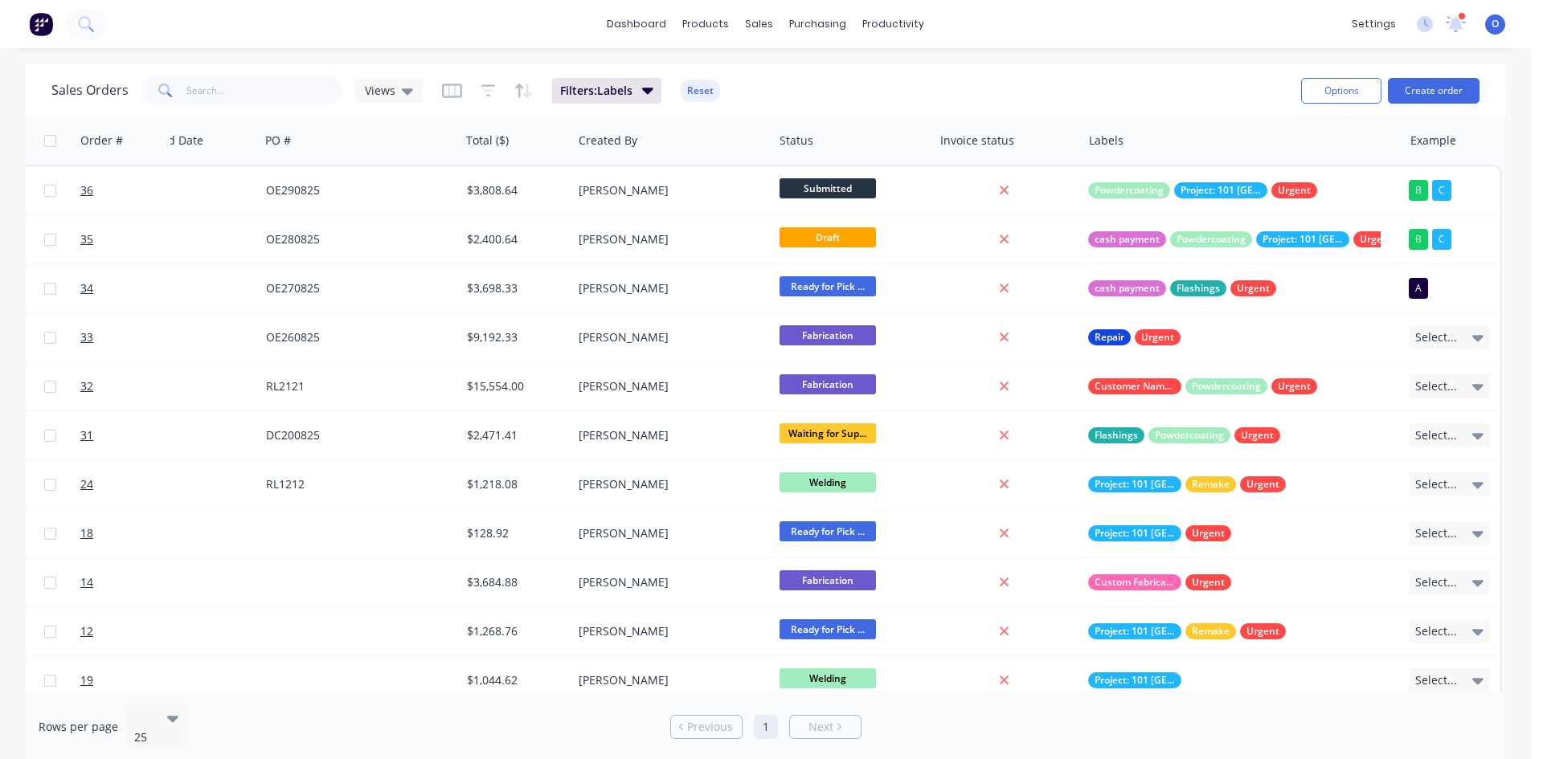
click at [1071, 88] on div "Sales Orders Views Filters: Labels Reset" at bounding box center [669, 90] width 1237 height 39
click at [392, 98] on div "Views" at bounding box center [389, 91] width 68 height 24
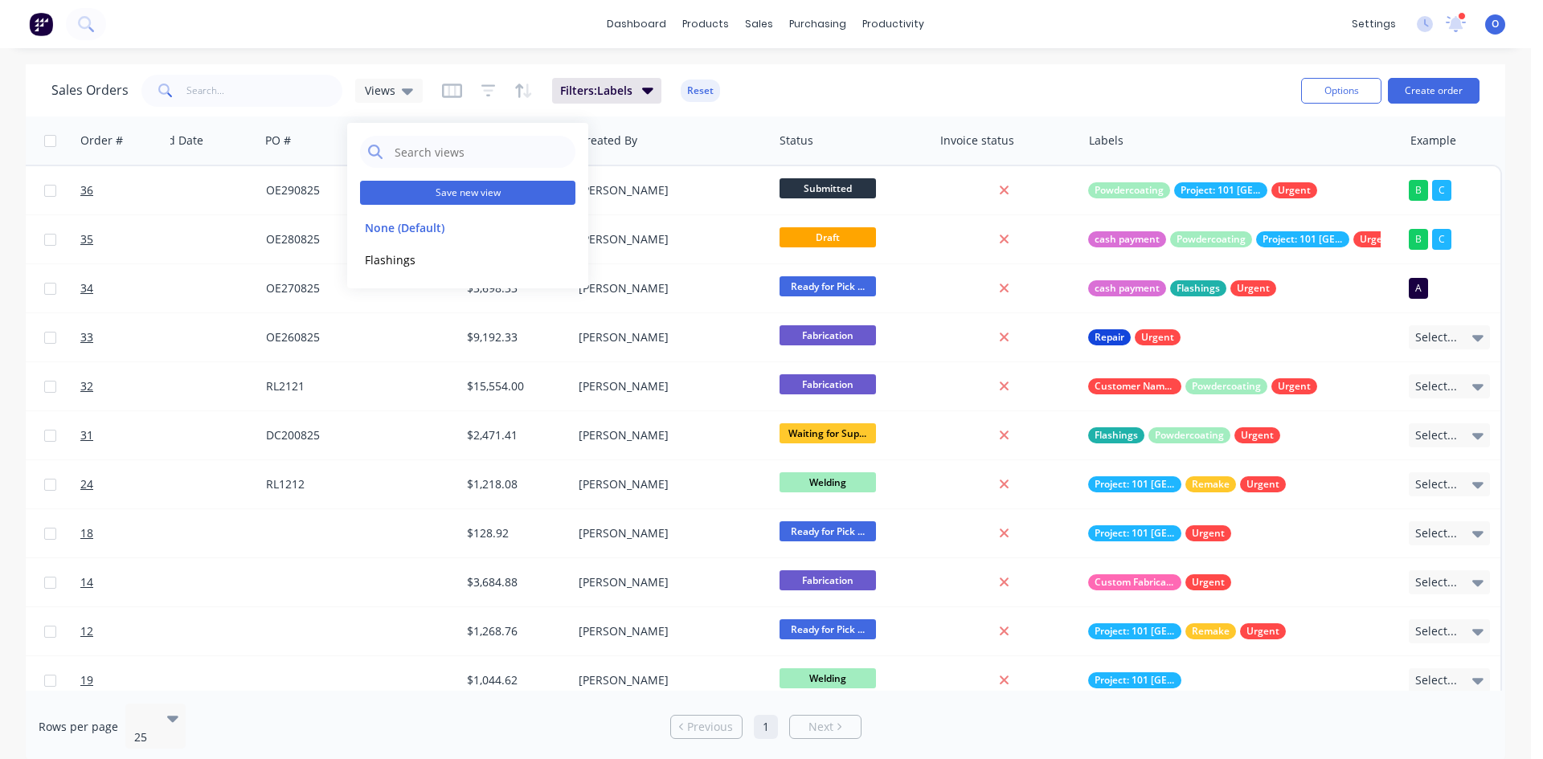
click at [423, 191] on button "Save new view" at bounding box center [467, 193] width 215 height 24
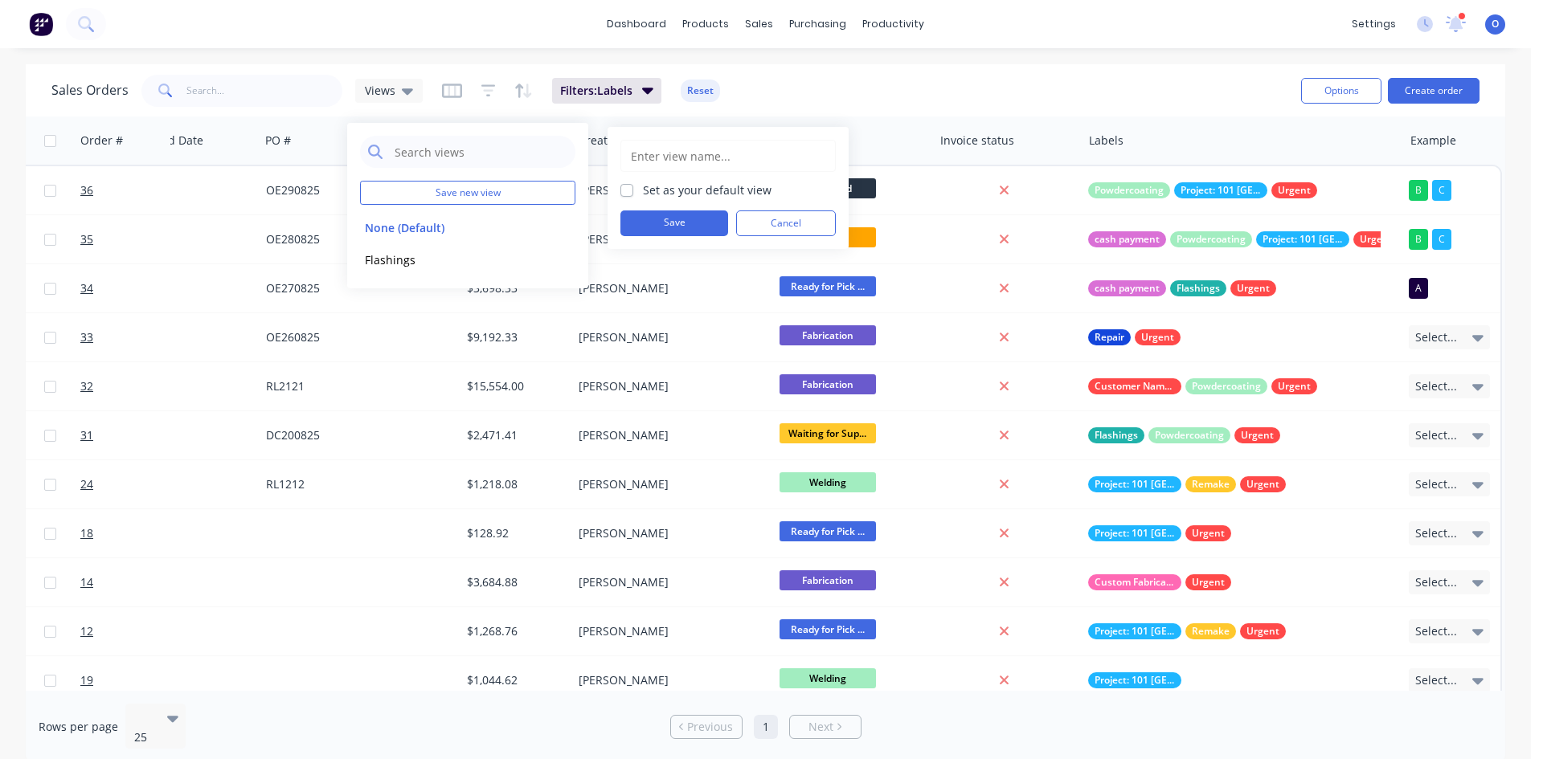
click at [672, 158] on input "text" at bounding box center [728, 156] width 198 height 31
type input "Urgent"
click at [663, 211] on button "Save" at bounding box center [674, 224] width 108 height 26
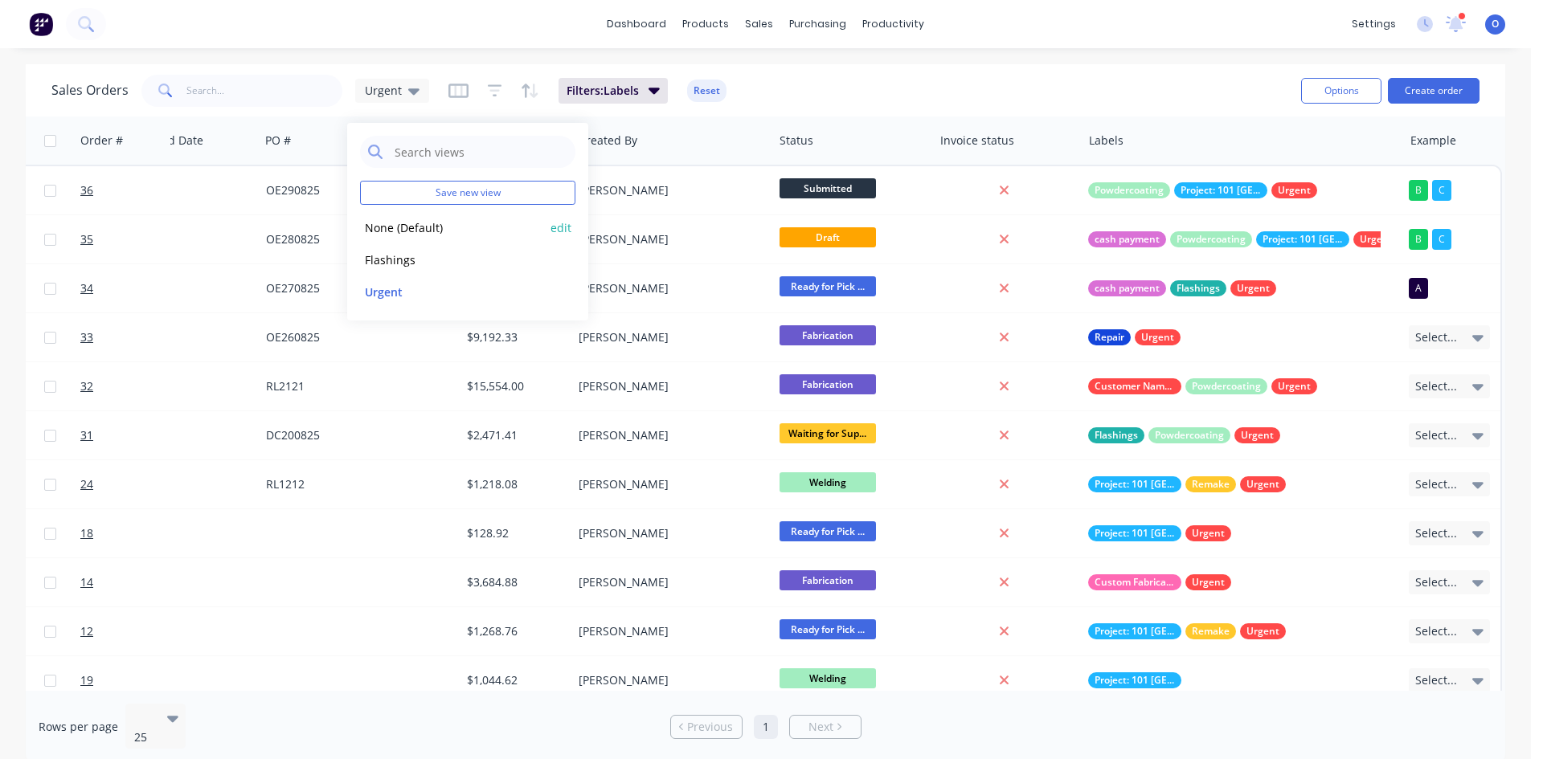
click at [396, 229] on button "None (Default)" at bounding box center [451, 228] width 183 height 18
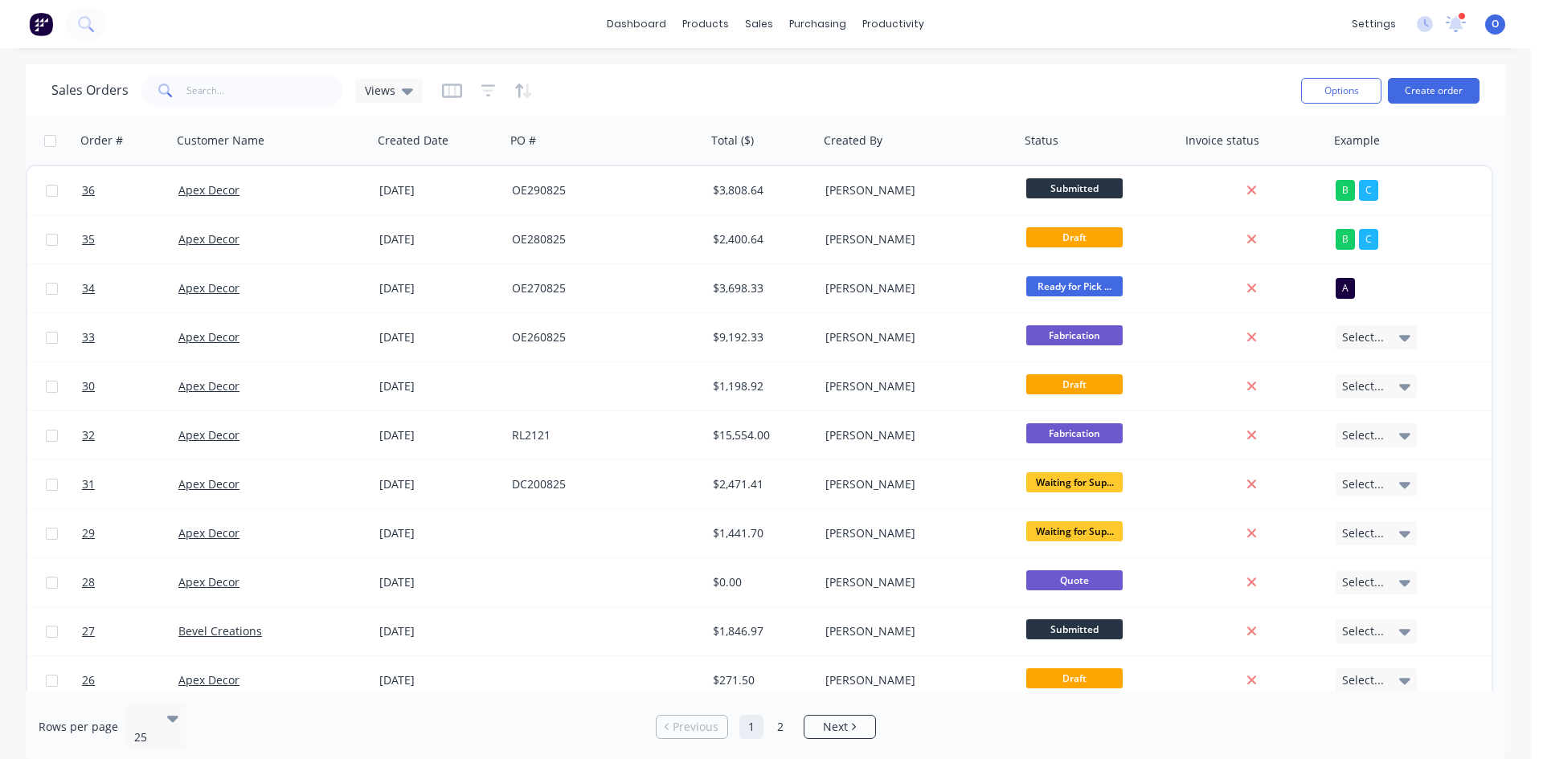
scroll to position [0, 0]
click at [390, 96] on span "Views" at bounding box center [380, 90] width 31 height 17
click at [373, 88] on span "Views" at bounding box center [380, 90] width 31 height 17
click at [383, 290] on button "Urgent" at bounding box center [451, 292] width 183 height 18
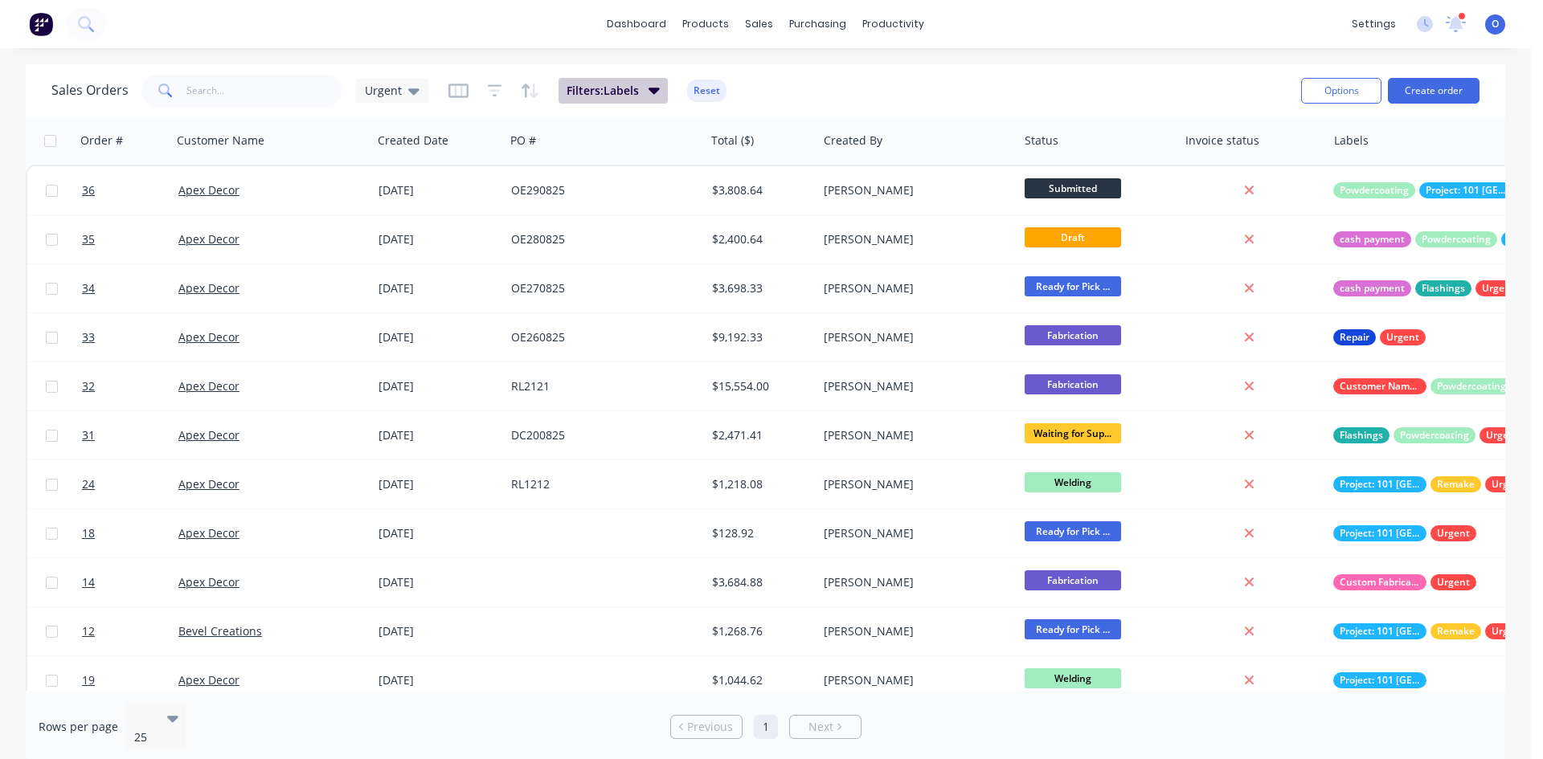
click at [608, 91] on span "Filters: Labels" at bounding box center [603, 91] width 72 height 16
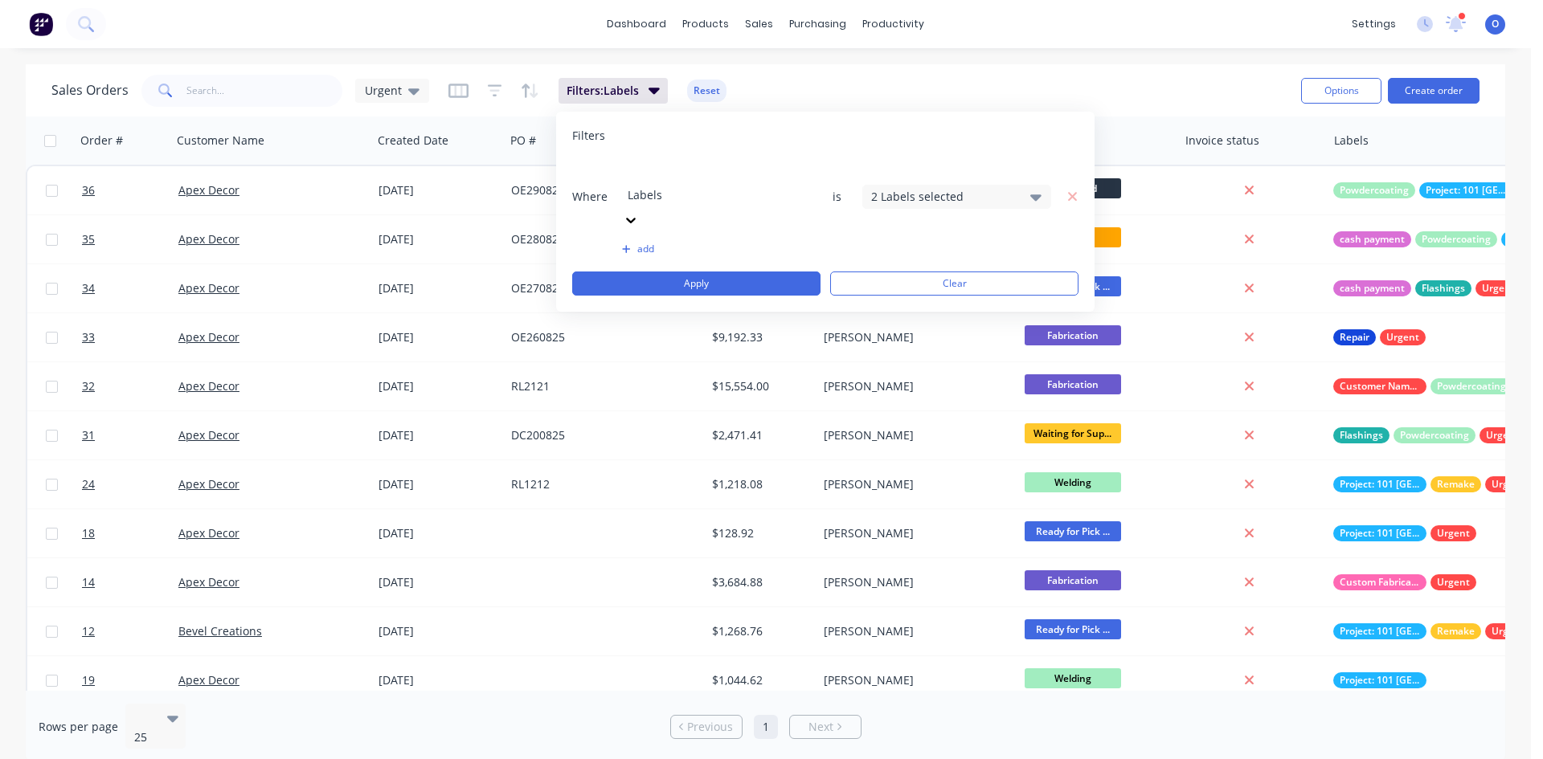
click at [890, 188] on div "2 Labels selected" at bounding box center [943, 196] width 145 height 17
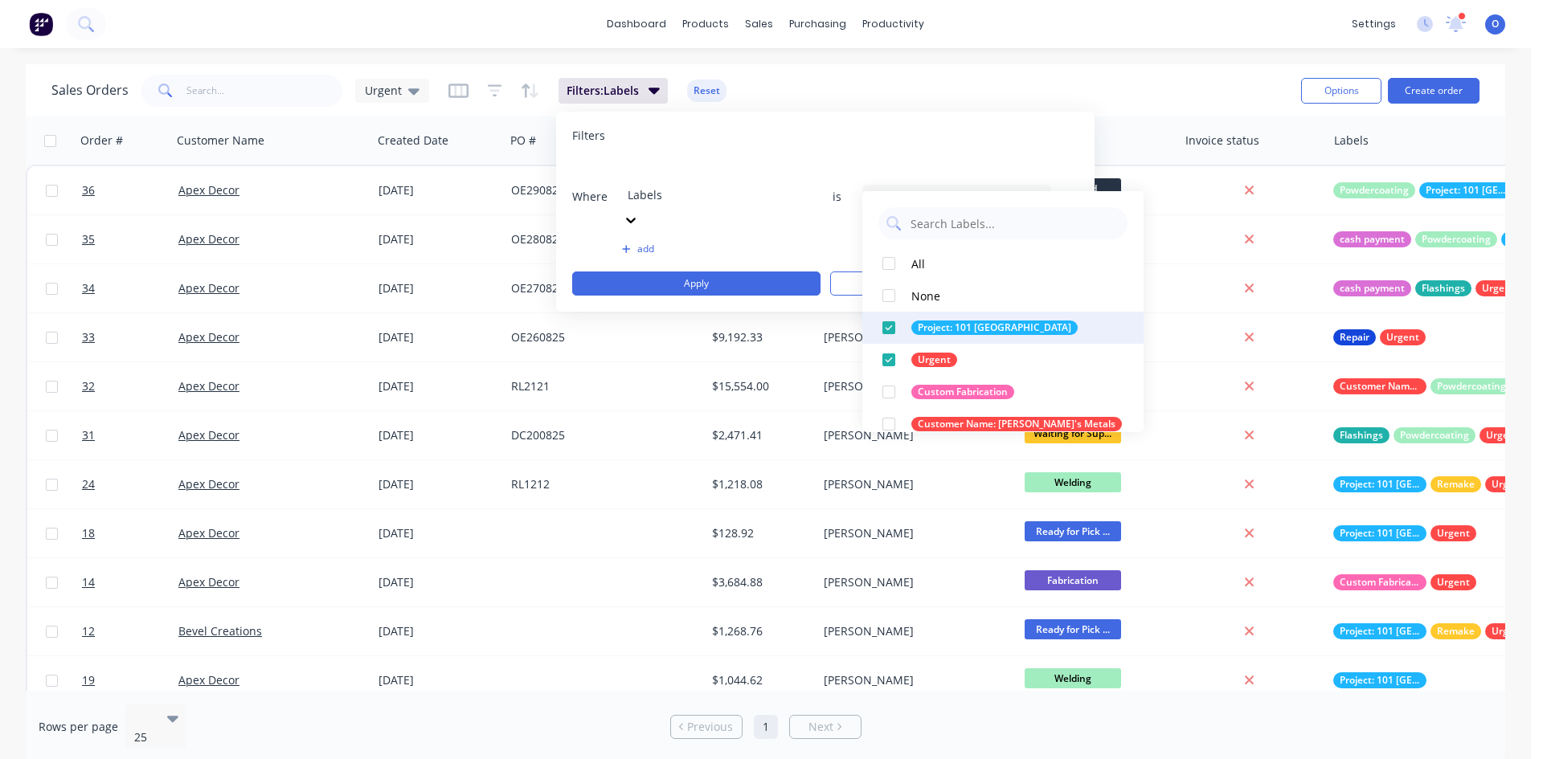
click at [894, 322] on div at bounding box center [889, 328] width 32 height 32
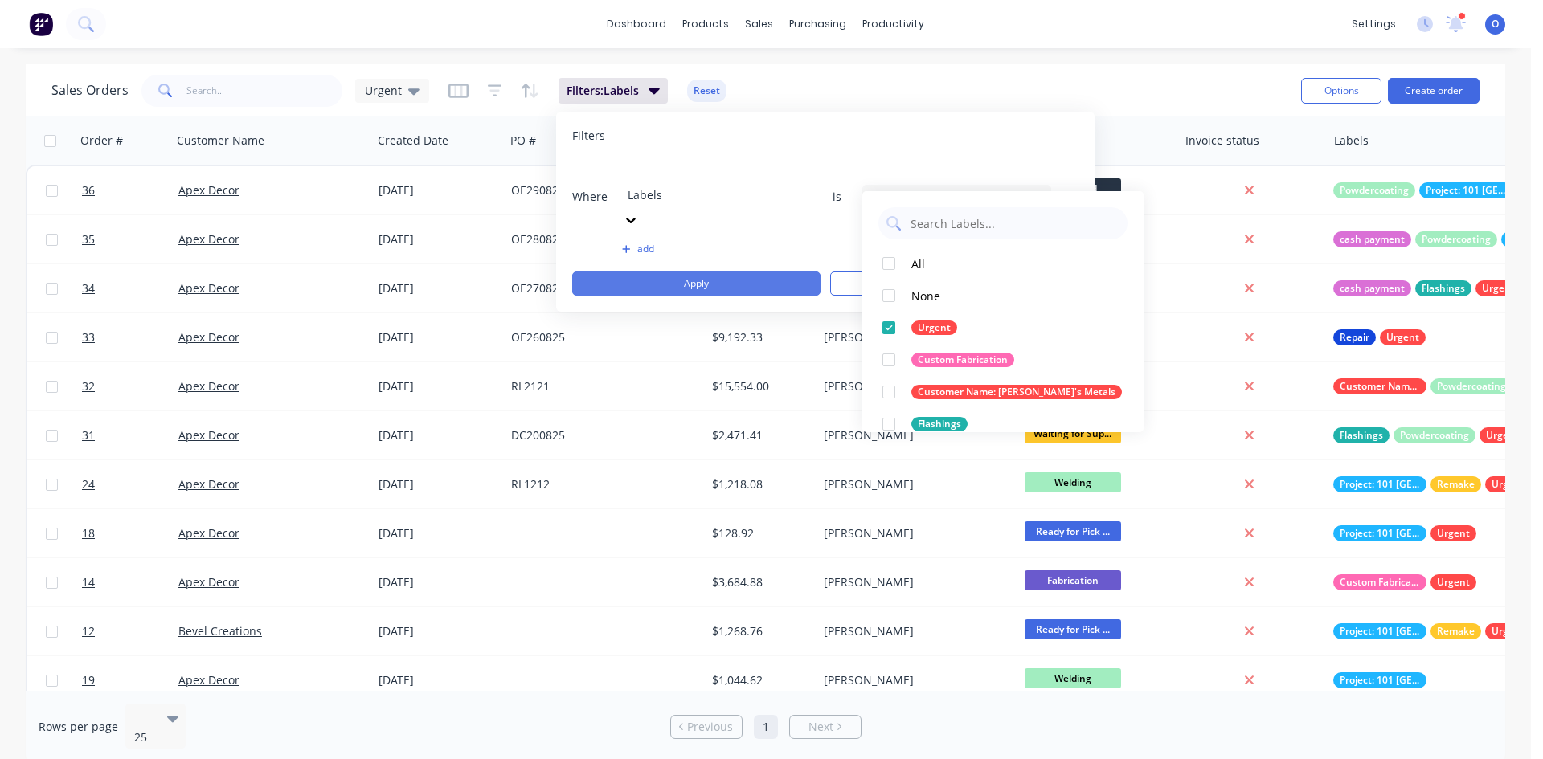
click at [706, 272] on button "Apply" at bounding box center [696, 284] width 248 height 24
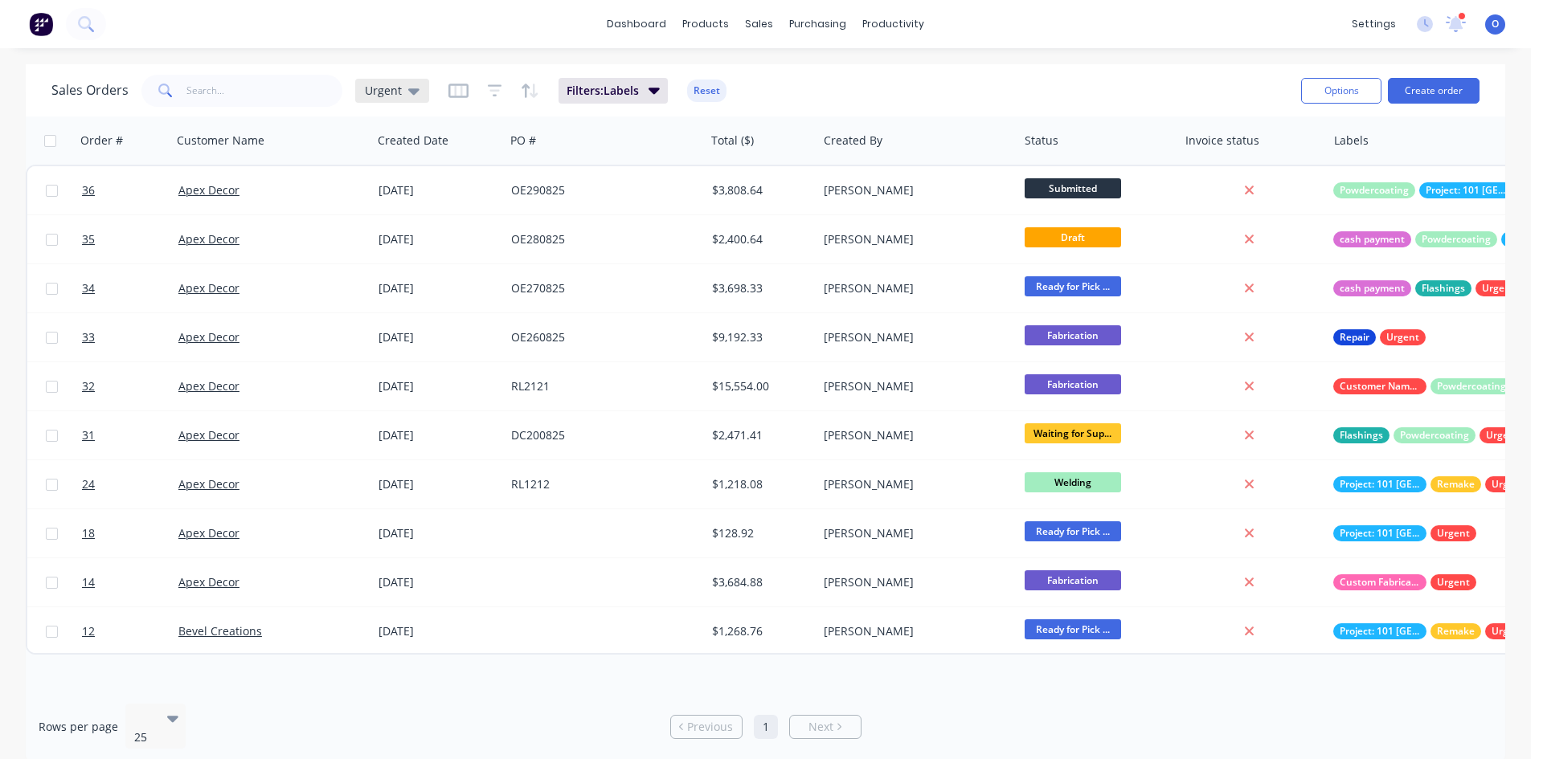
click at [382, 97] on span "Urgent" at bounding box center [383, 90] width 37 height 17
click at [412, 264] on button "Flashings" at bounding box center [451, 260] width 183 height 18
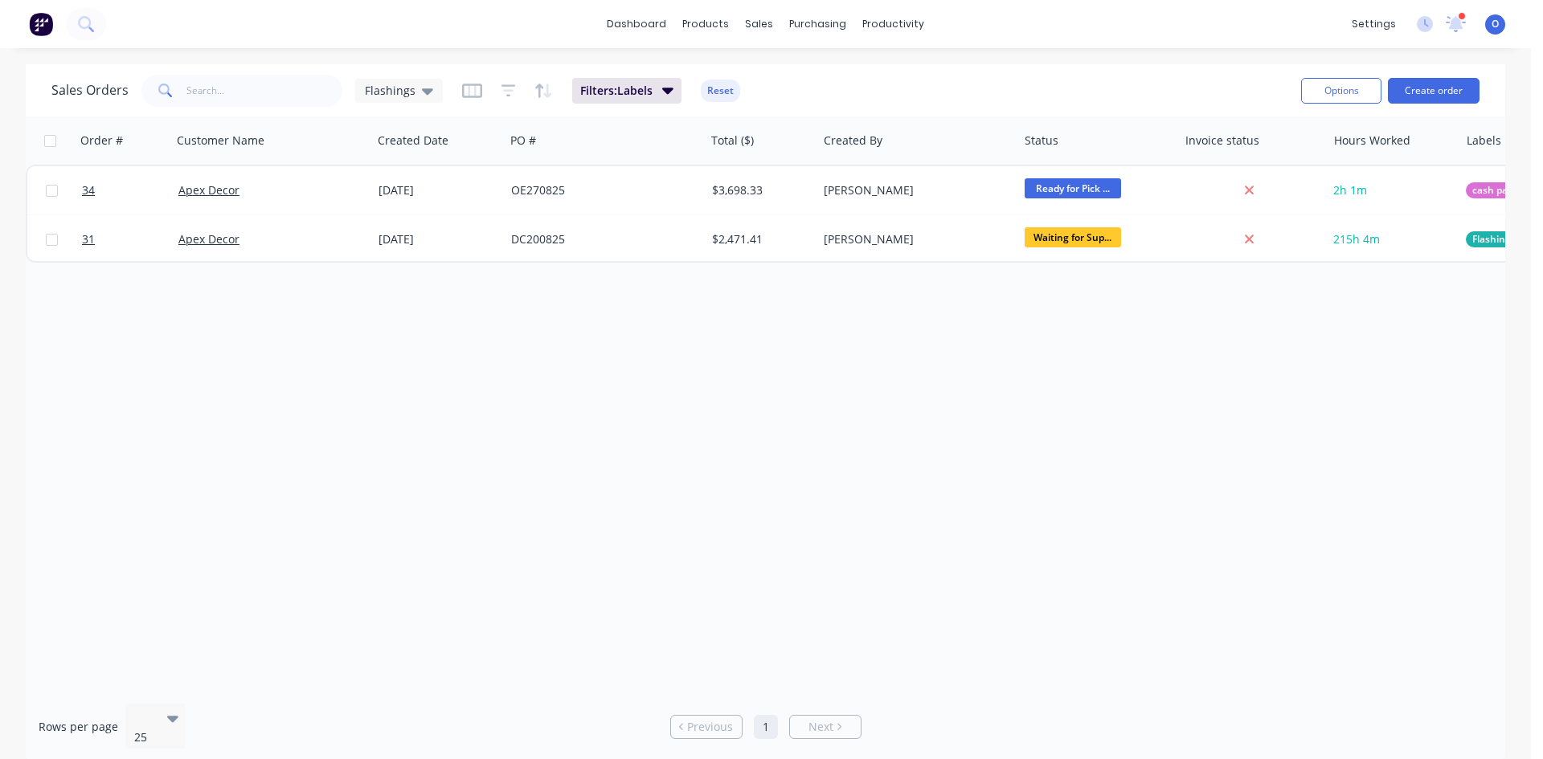
click at [504, 358] on div "Order # Customer Name Created Date PO # Total ($) Created By Status Invoice sta…" at bounding box center [765, 404] width 1479 height 575
click at [398, 94] on span "Flashings" at bounding box center [390, 90] width 51 height 17
click at [403, 295] on button "Urgent" at bounding box center [451, 292] width 183 height 18
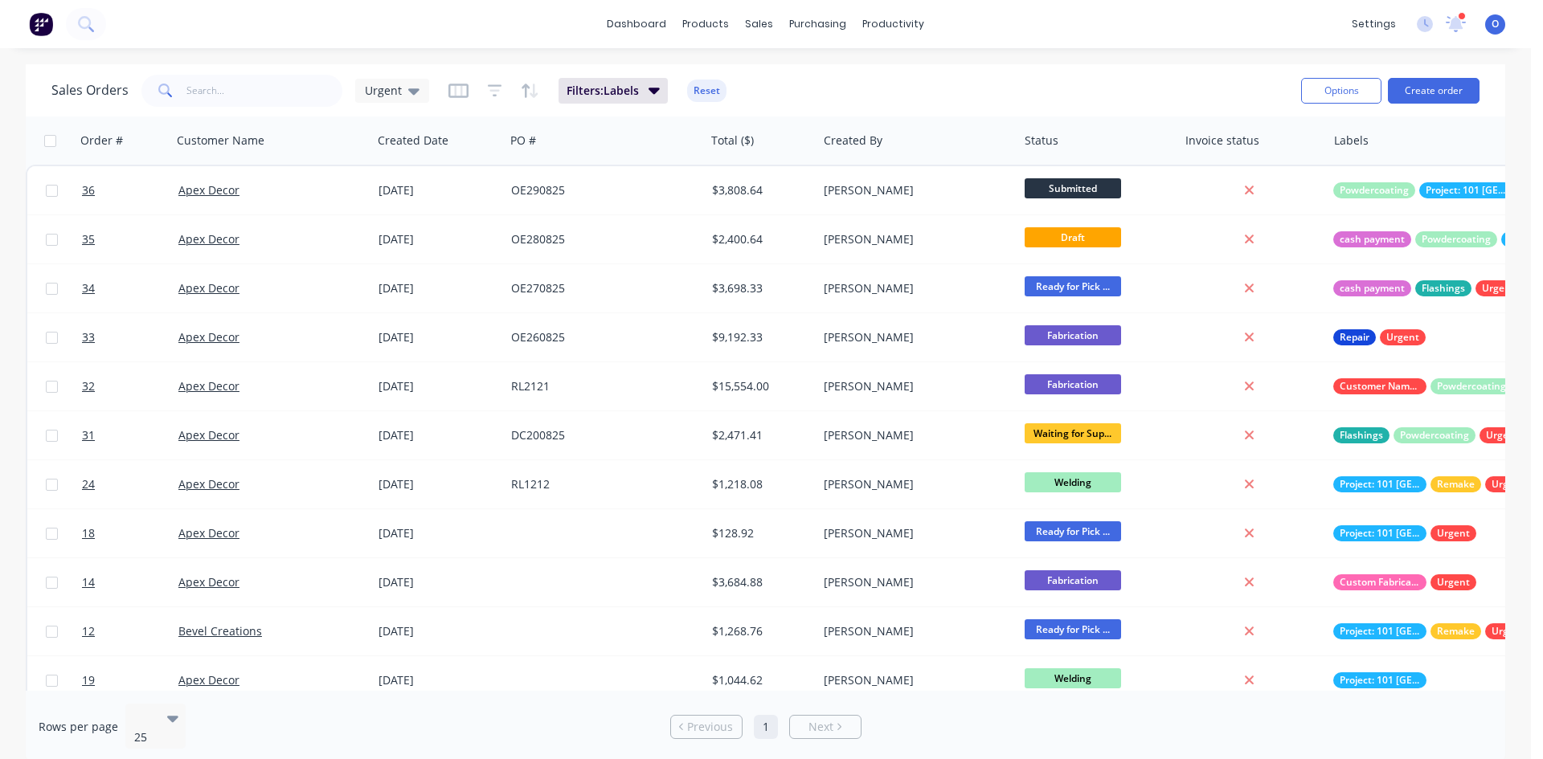
click at [881, 93] on div "Sales Orders Urgent Filters: Labels Reset" at bounding box center [669, 90] width 1237 height 39
click at [909, 85] on link "Workflow" at bounding box center [955, 76] width 213 height 32
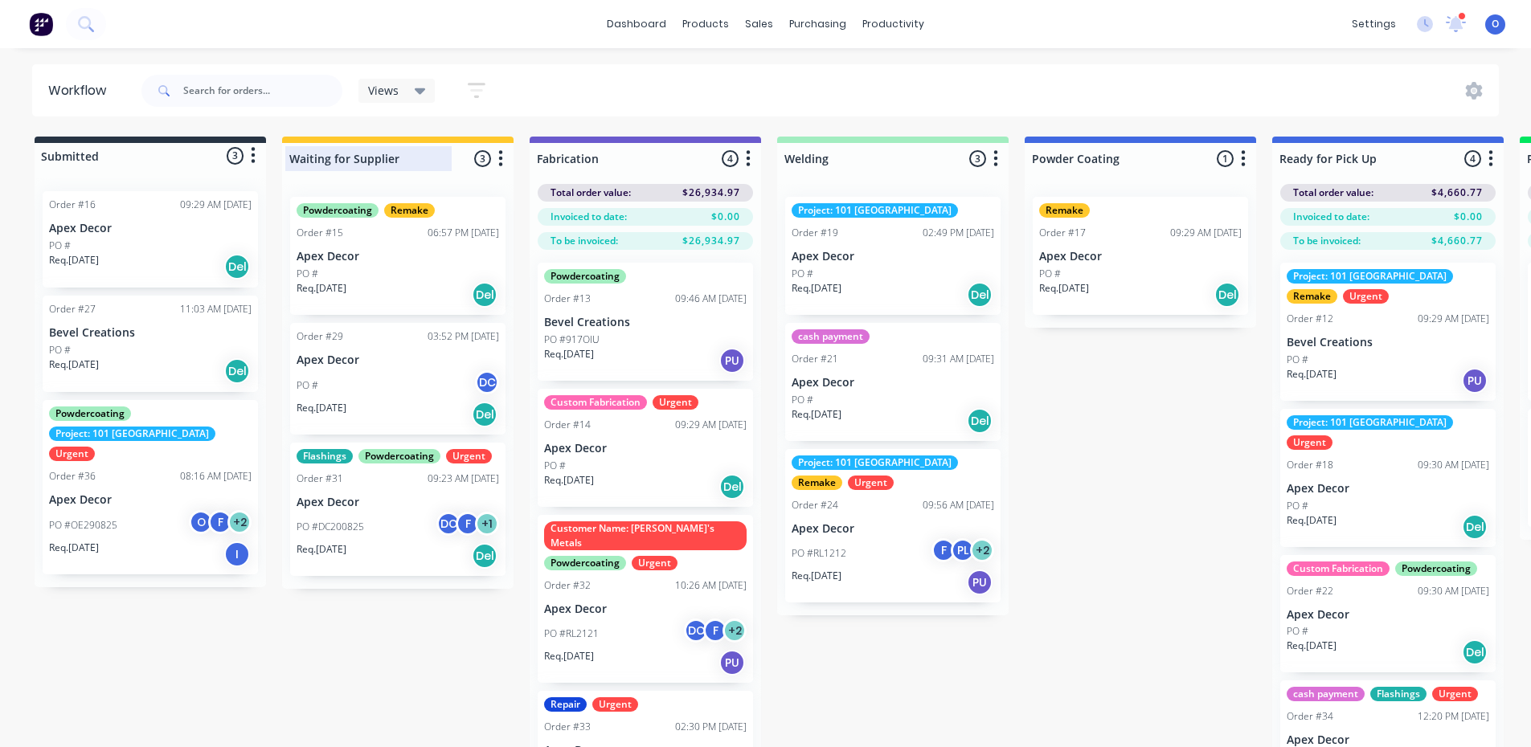
click at [400, 154] on div at bounding box center [397, 158] width 231 height 31
drag, startPoint x: 399, startPoint y: 160, endPoint x: 285, endPoint y: 169, distance: 113.7
click at [285, 169] on div "Waiting for Supplier" at bounding box center [368, 158] width 166 height 25
click at [399, 164] on input "Waiting for Supplier" at bounding box center [368, 158] width 158 height 17
click at [501, 157] on icon "button" at bounding box center [500, 159] width 5 height 20
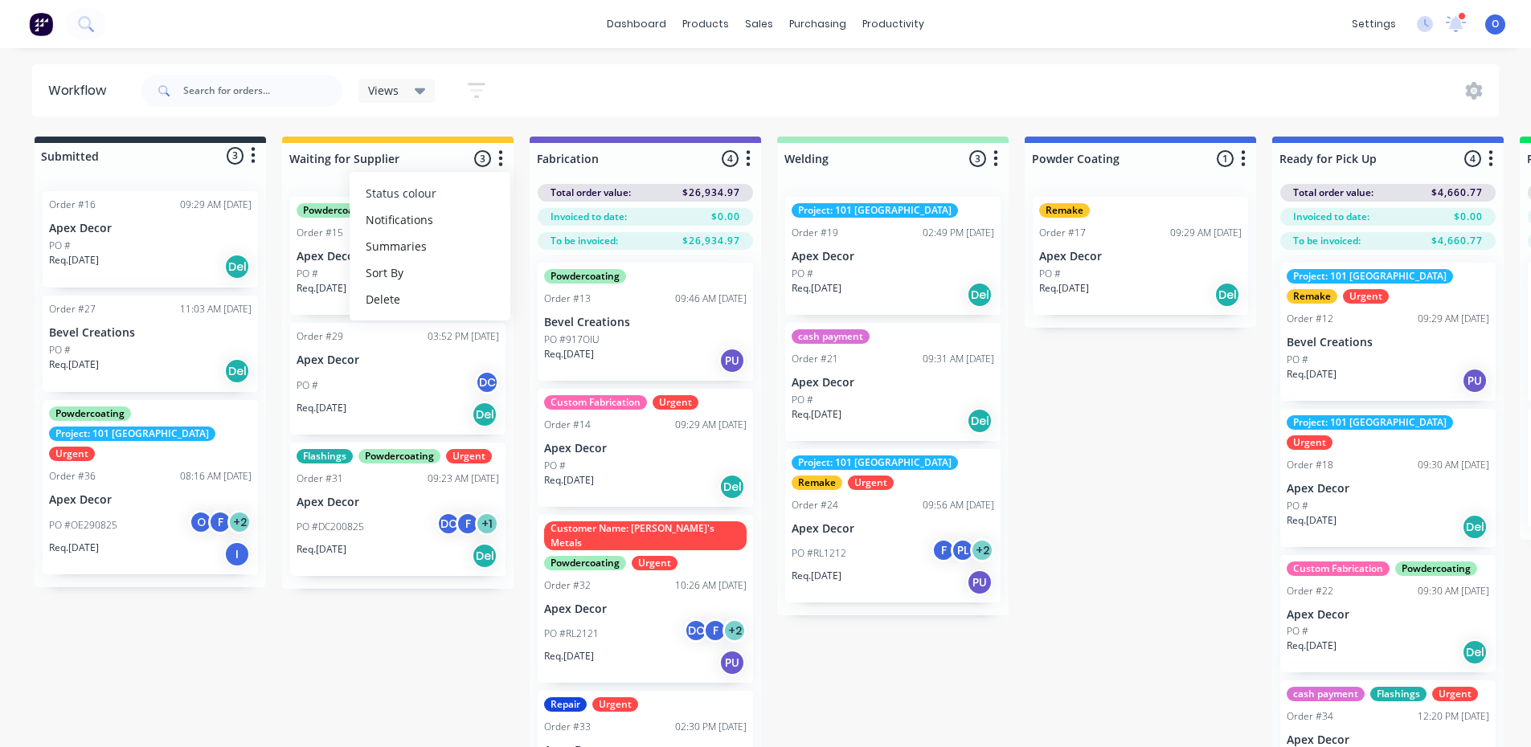
click at [484, 198] on button "Status colour" at bounding box center [430, 193] width 161 height 27
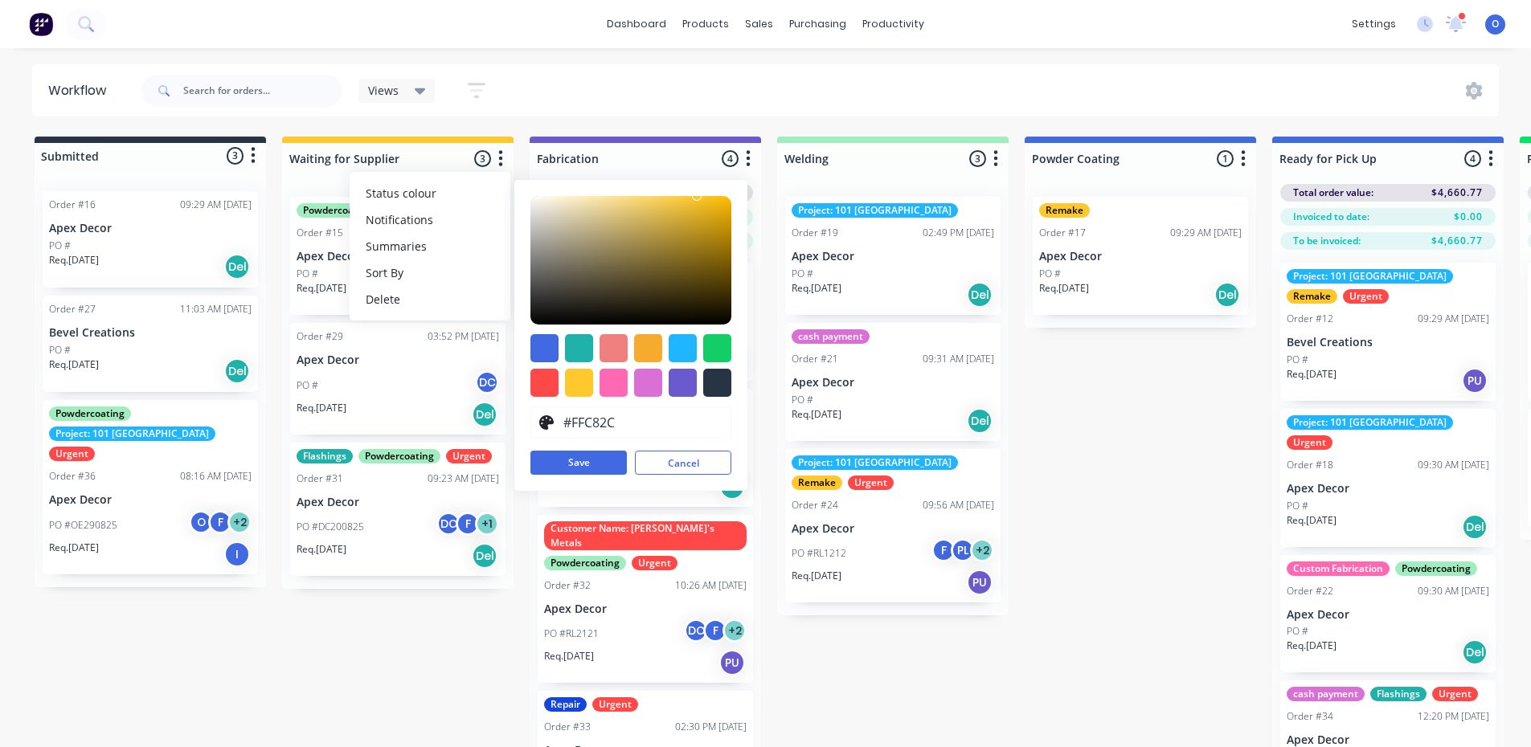
click at [1127, 421] on div "Submitted 3 Status colour #273444 hex #273444 Save Cancel Summaries Total order…" at bounding box center [1095, 471] width 2214 height 668
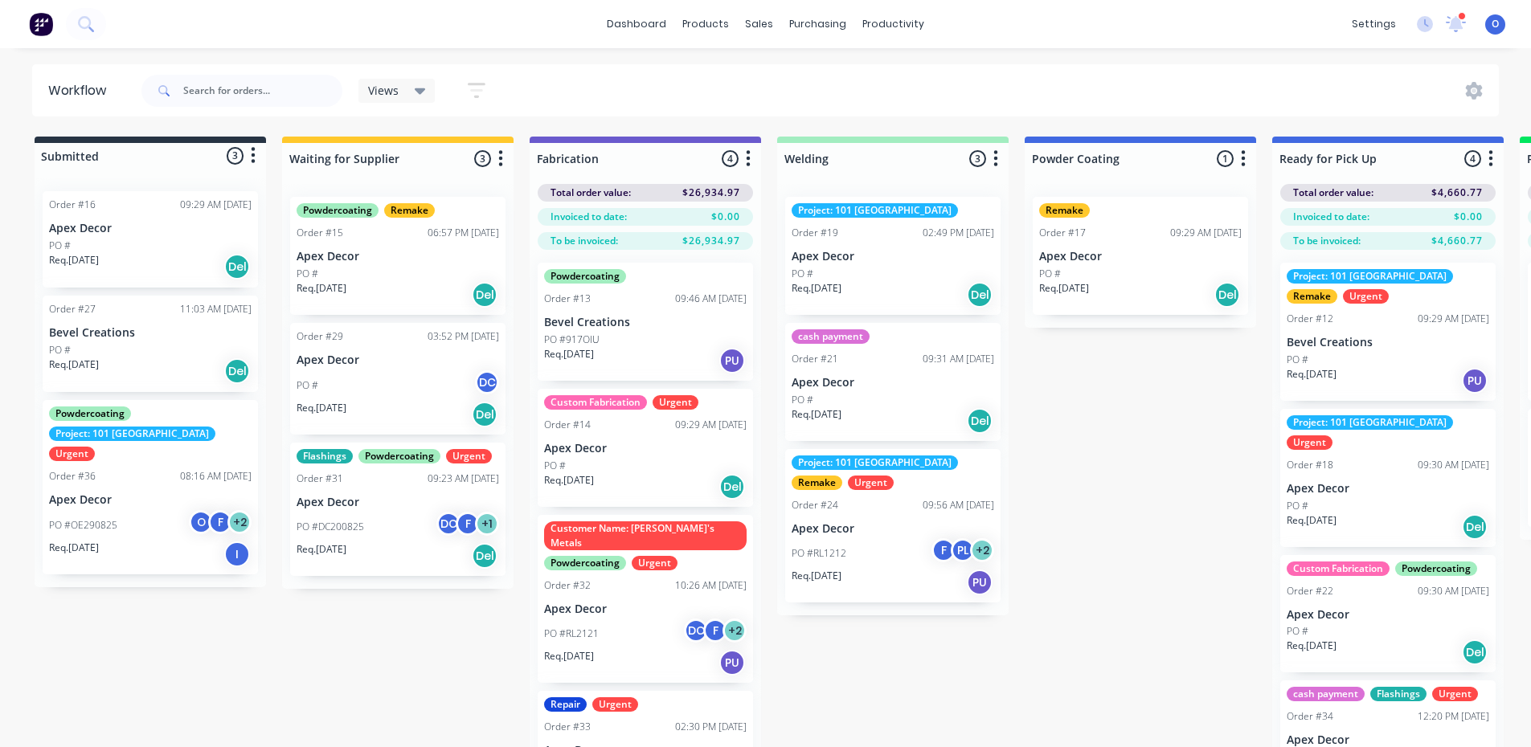
click at [117, 510] on div "PO #OE290825 O F + 2" at bounding box center [150, 525] width 203 height 31
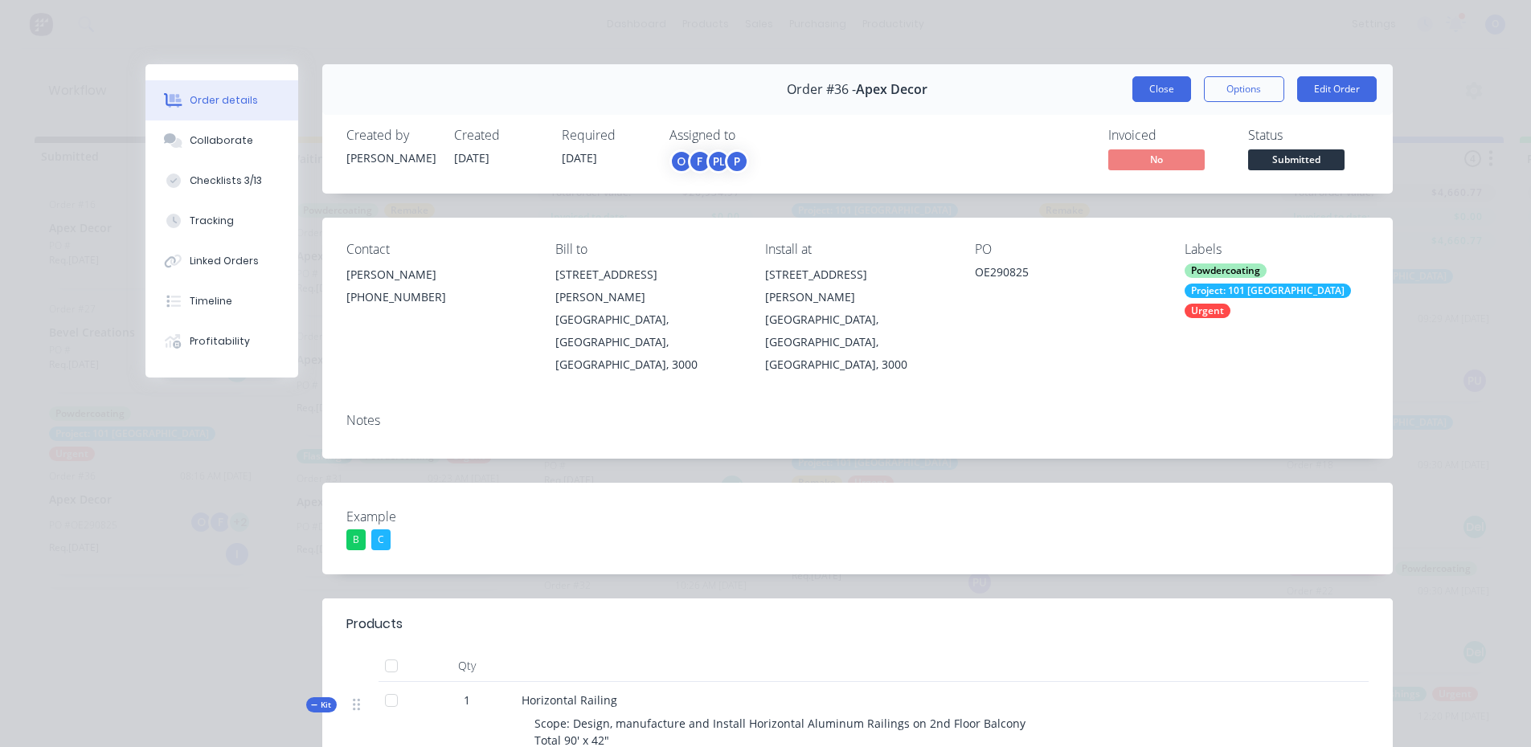
click at [1172, 89] on button "Close" at bounding box center [1161, 89] width 59 height 26
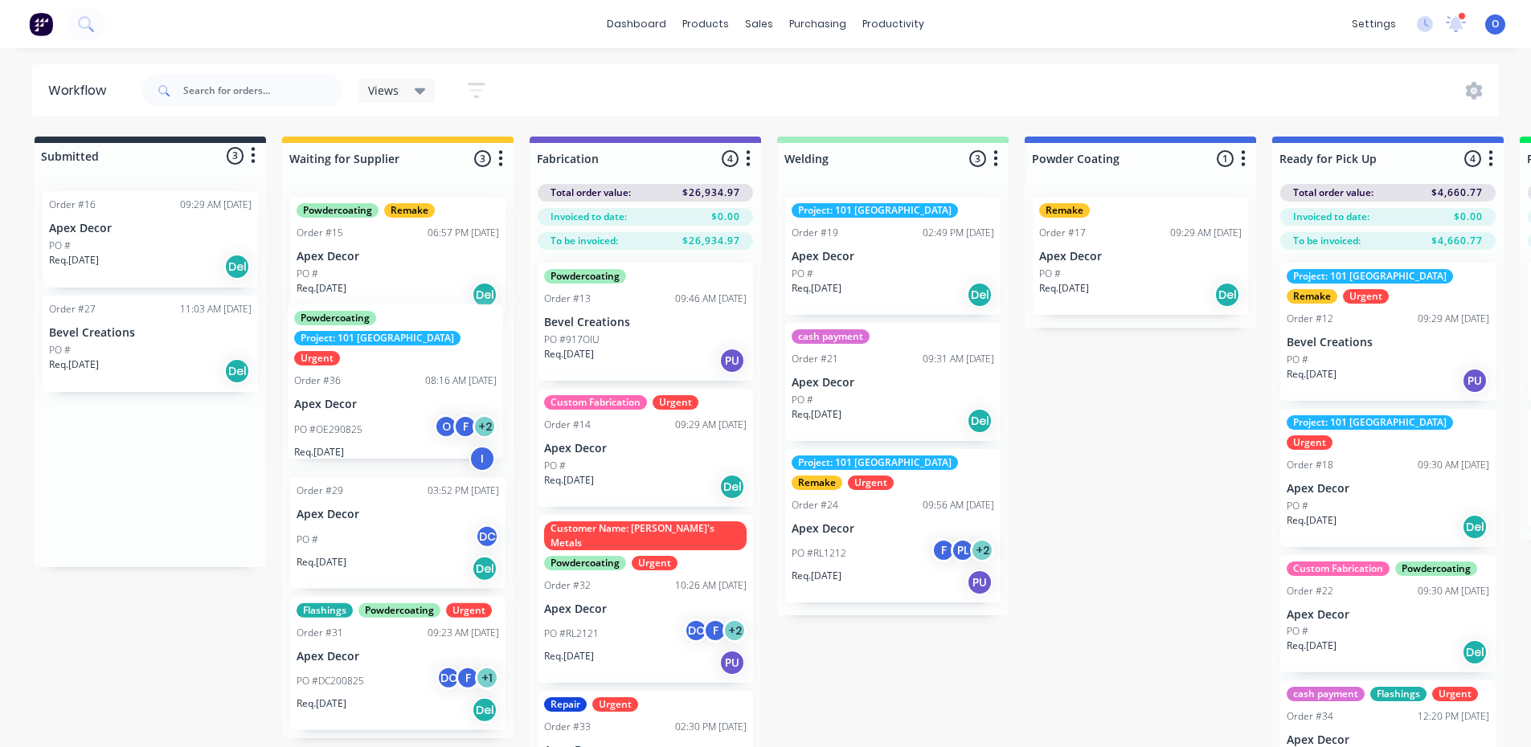
drag, startPoint x: 145, startPoint y: 460, endPoint x: 395, endPoint y: 365, distance: 267.6
click at [395, 365] on div "Submitted 3 Status colour #273444 hex #273444 Save Cancel Summaries Total order…" at bounding box center [1095, 471] width 2214 height 668
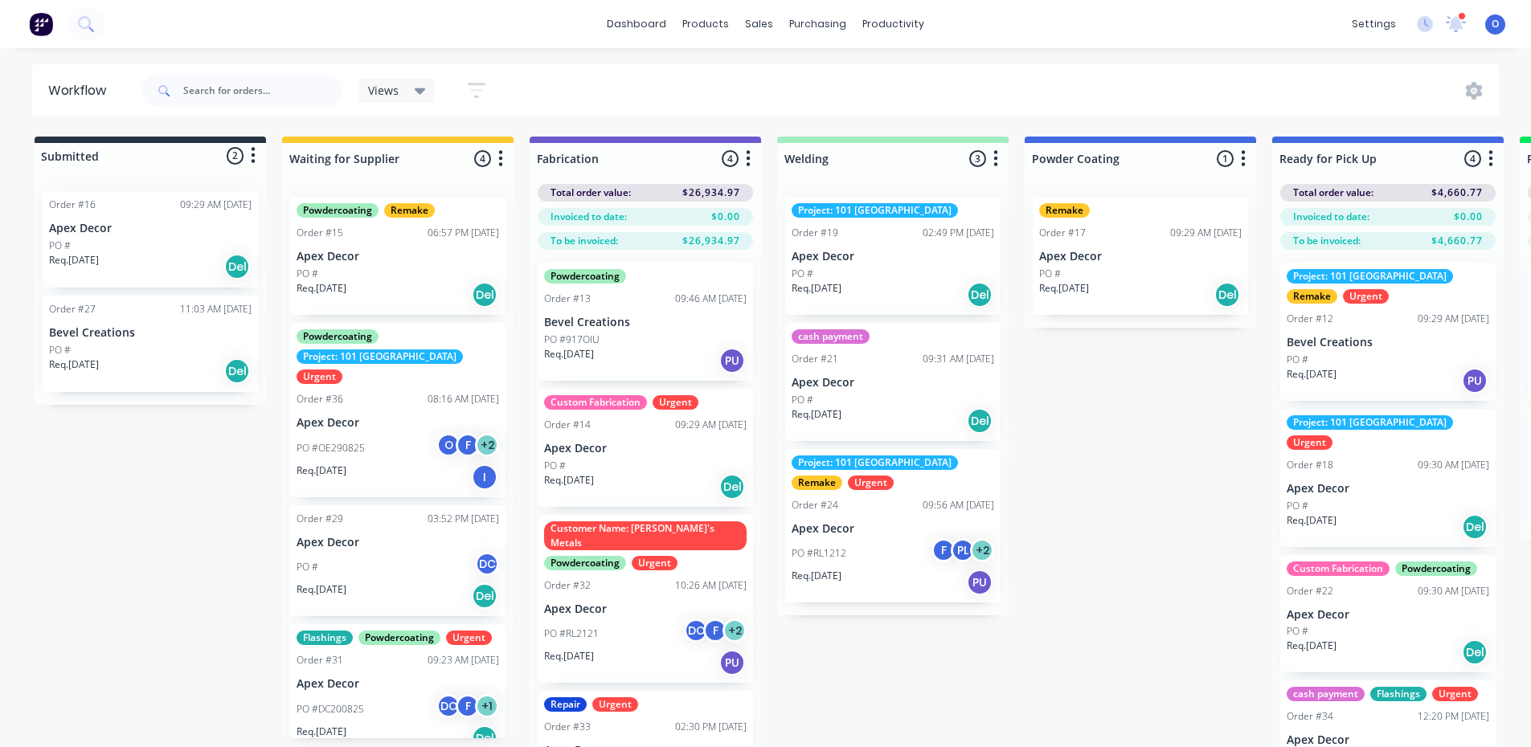
click at [500, 162] on icon "button" at bounding box center [500, 159] width 5 height 20
click at [468, 213] on button "Notifications" at bounding box center [430, 220] width 161 height 27
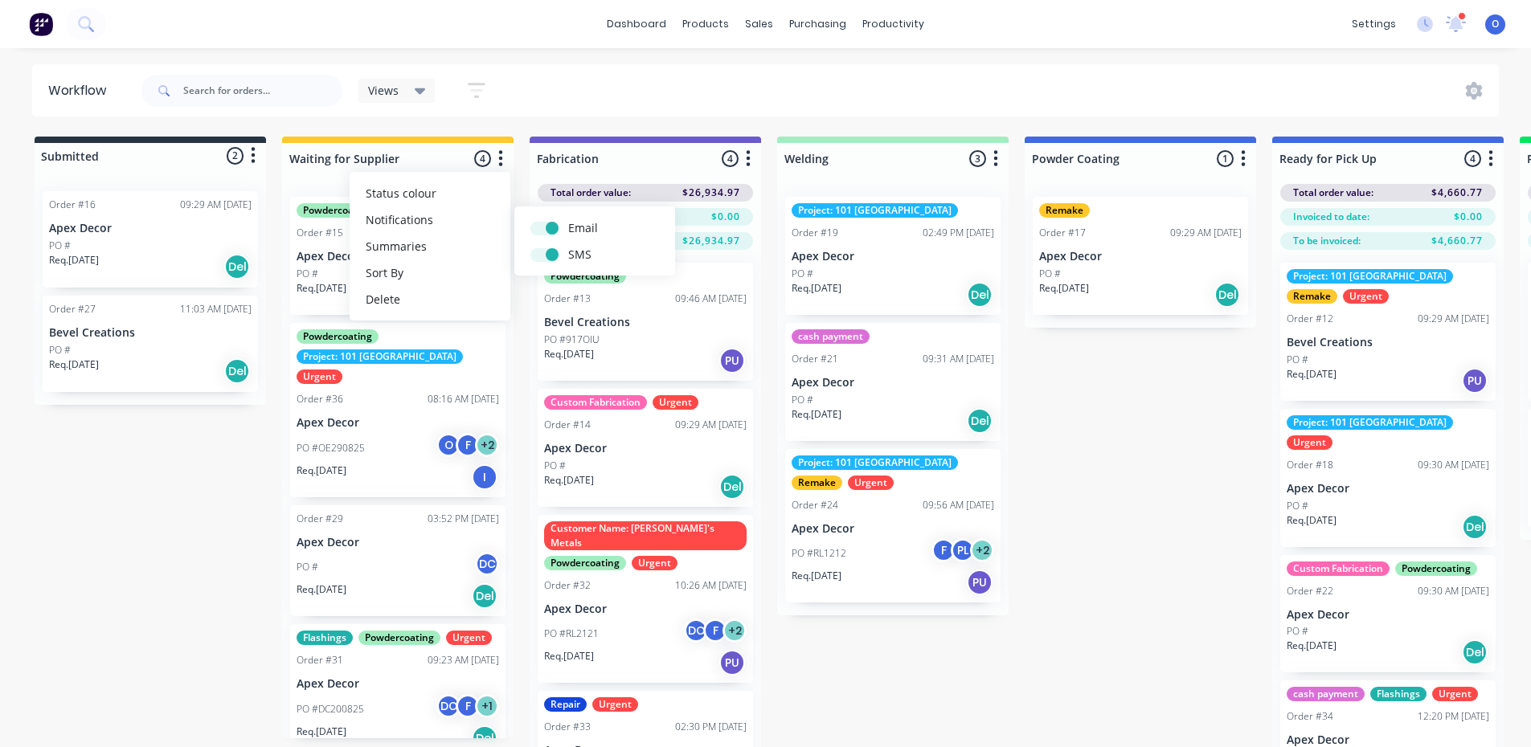
click at [235, 504] on div "Submitted 2 Status colour #273444 hex #273444 Save Cancel Summaries Total order…" at bounding box center [1095, 471] width 2214 height 668
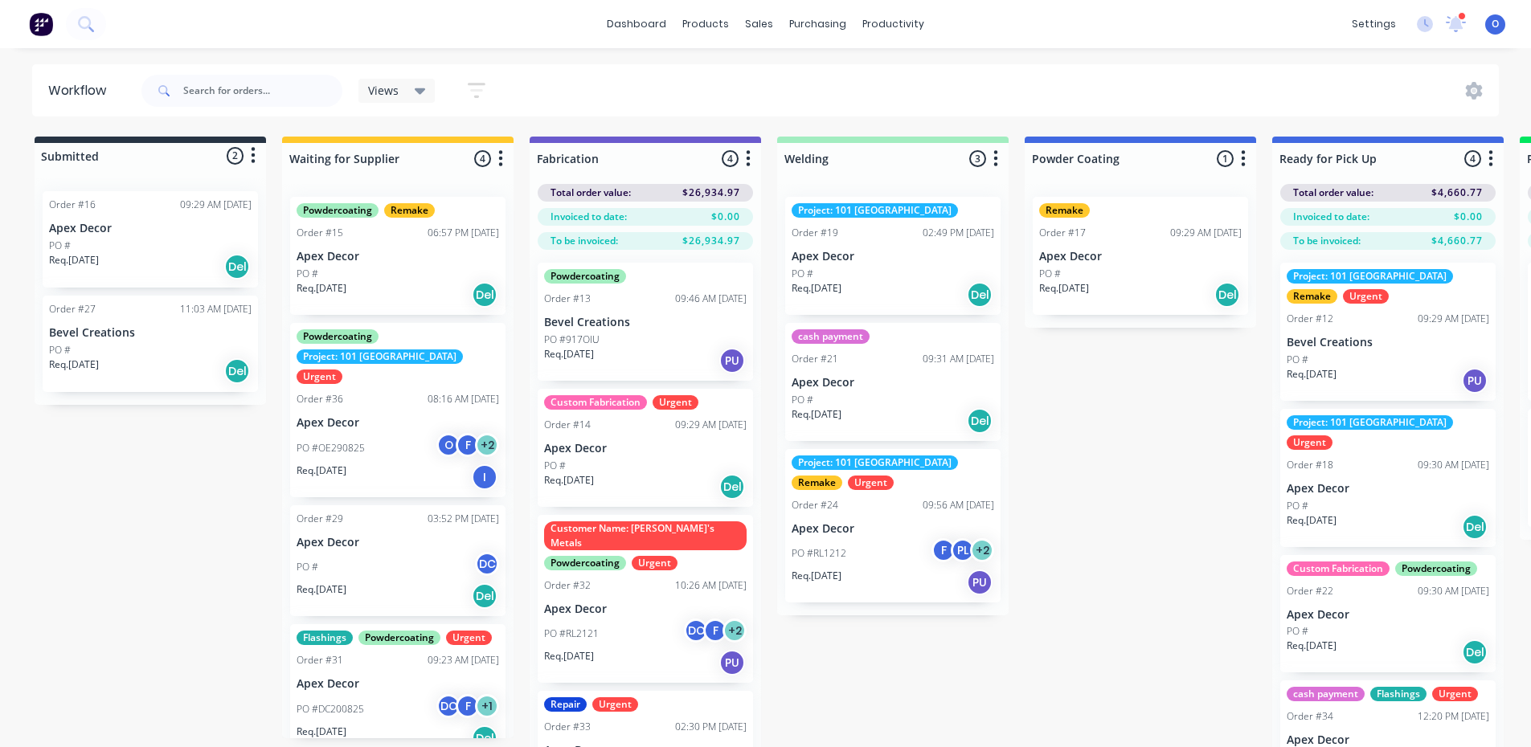
click at [498, 161] on icon "button" at bounding box center [500, 159] width 5 height 20
click at [192, 472] on div "Submitted 2 Status colour #273444 hex #273444 Save Cancel Summaries Total order…" at bounding box center [1095, 471] width 2214 height 668
click at [500, 158] on icon "button" at bounding box center [501, 158] width 4 height 16
click at [434, 219] on button "Notifications" at bounding box center [430, 220] width 161 height 27
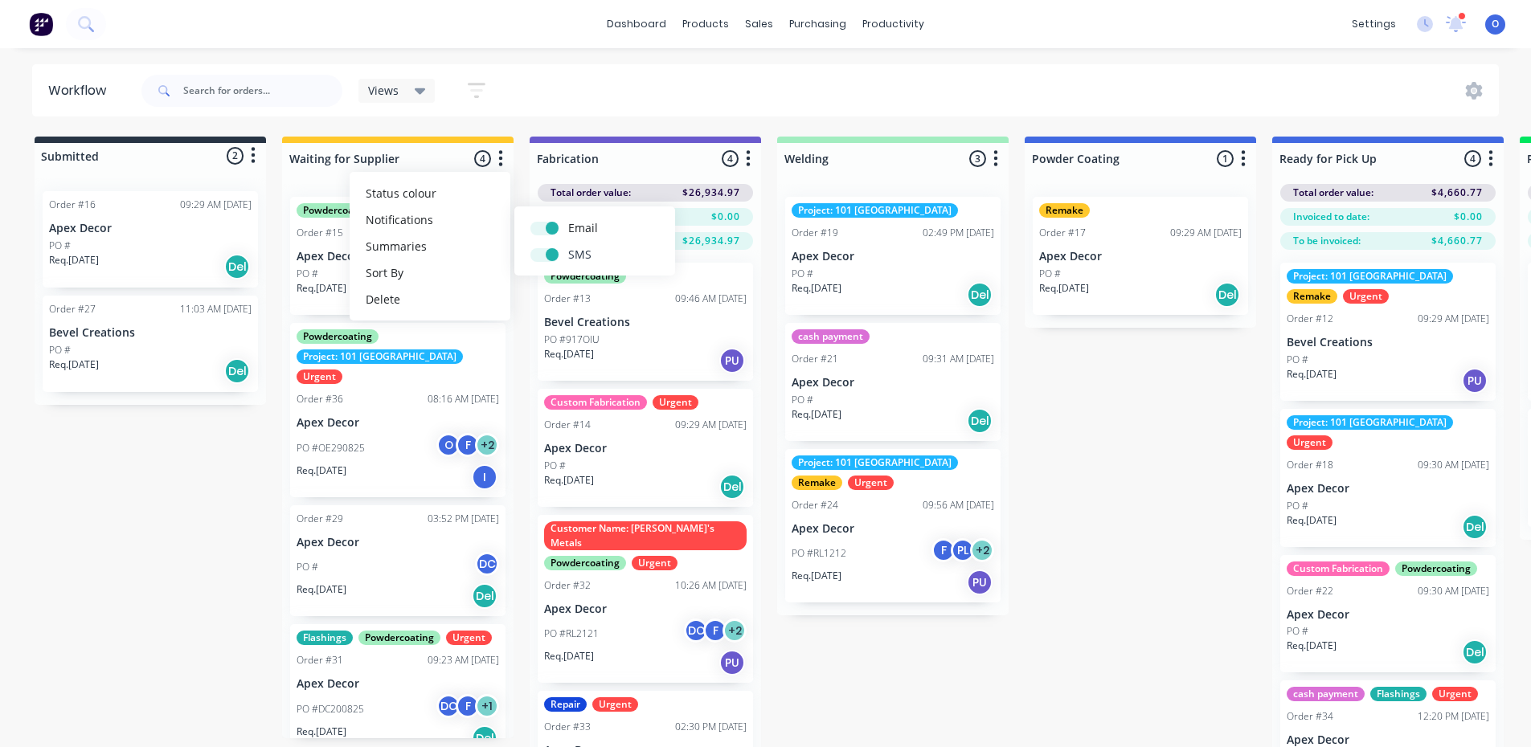
click at [568, 246] on label at bounding box center [568, 246] width 0 height 0
click at [543, 254] on input "checkbox" at bounding box center [536, 253] width 13 height 15
checkbox input "false"
click at [568, 219] on label at bounding box center [568, 219] width 0 height 0
click at [543, 231] on input "checkbox" at bounding box center [536, 226] width 13 height 15
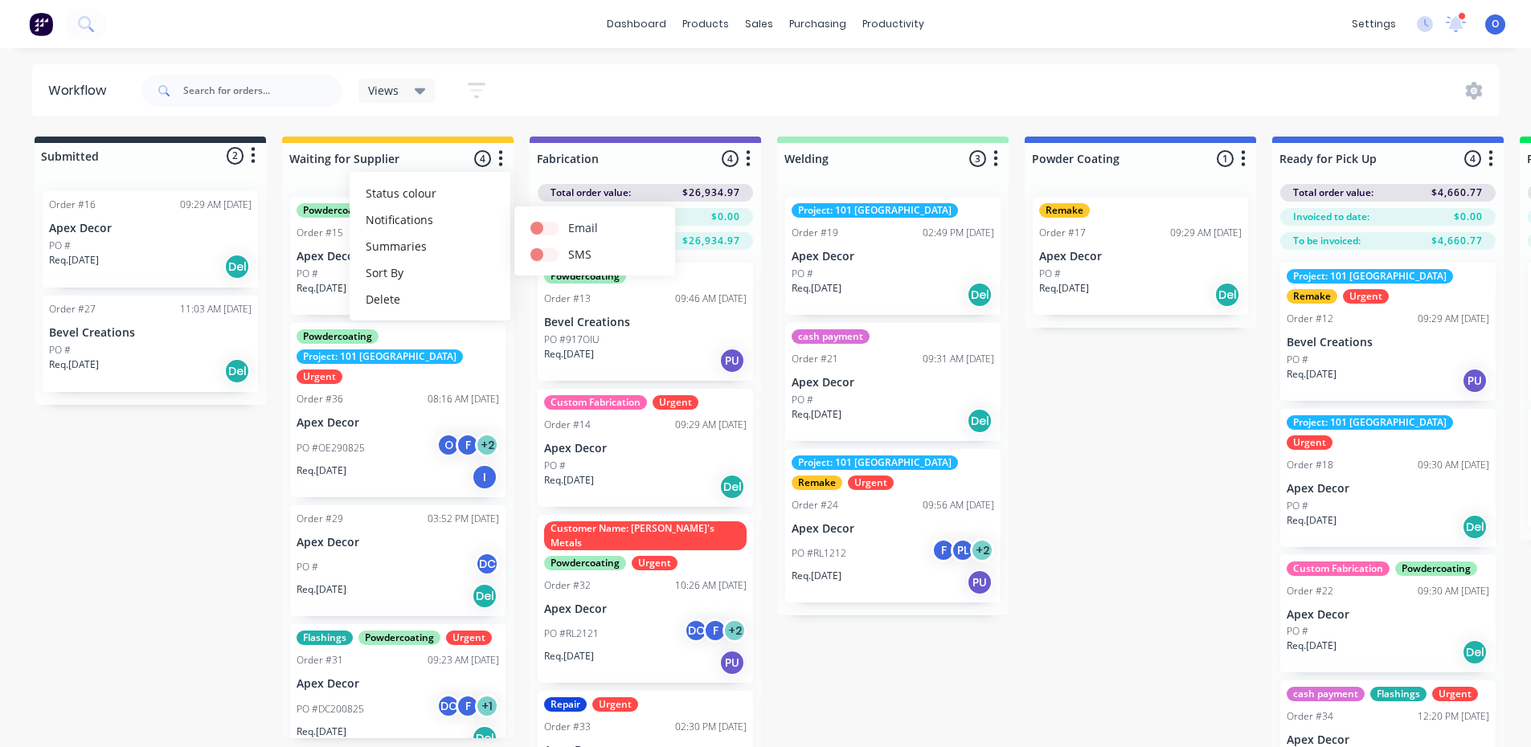
checkbox input "false"
click at [568, 246] on label at bounding box center [568, 246] width 0 height 0
click at [543, 252] on input "checkbox" at bounding box center [536, 253] width 13 height 15
checkbox input "true"
click at [568, 219] on label at bounding box center [568, 219] width 0 height 0
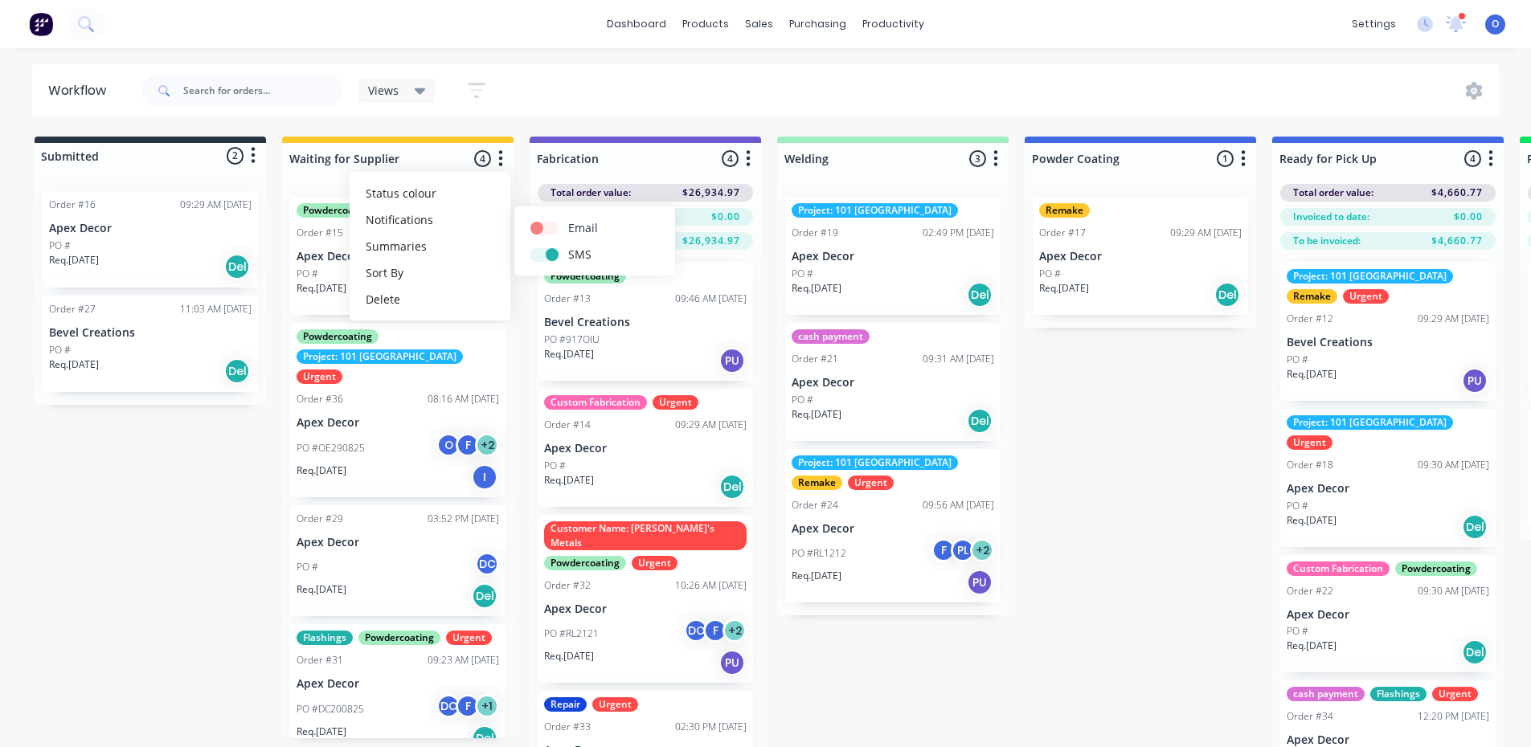
click at [535, 223] on input "checkbox" at bounding box center [536, 226] width 13 height 15
checkbox input "true"
click at [568, 246] on label at bounding box center [568, 246] width 0 height 0
click at [543, 251] on input "checkbox" at bounding box center [536, 253] width 13 height 15
checkbox input "false"
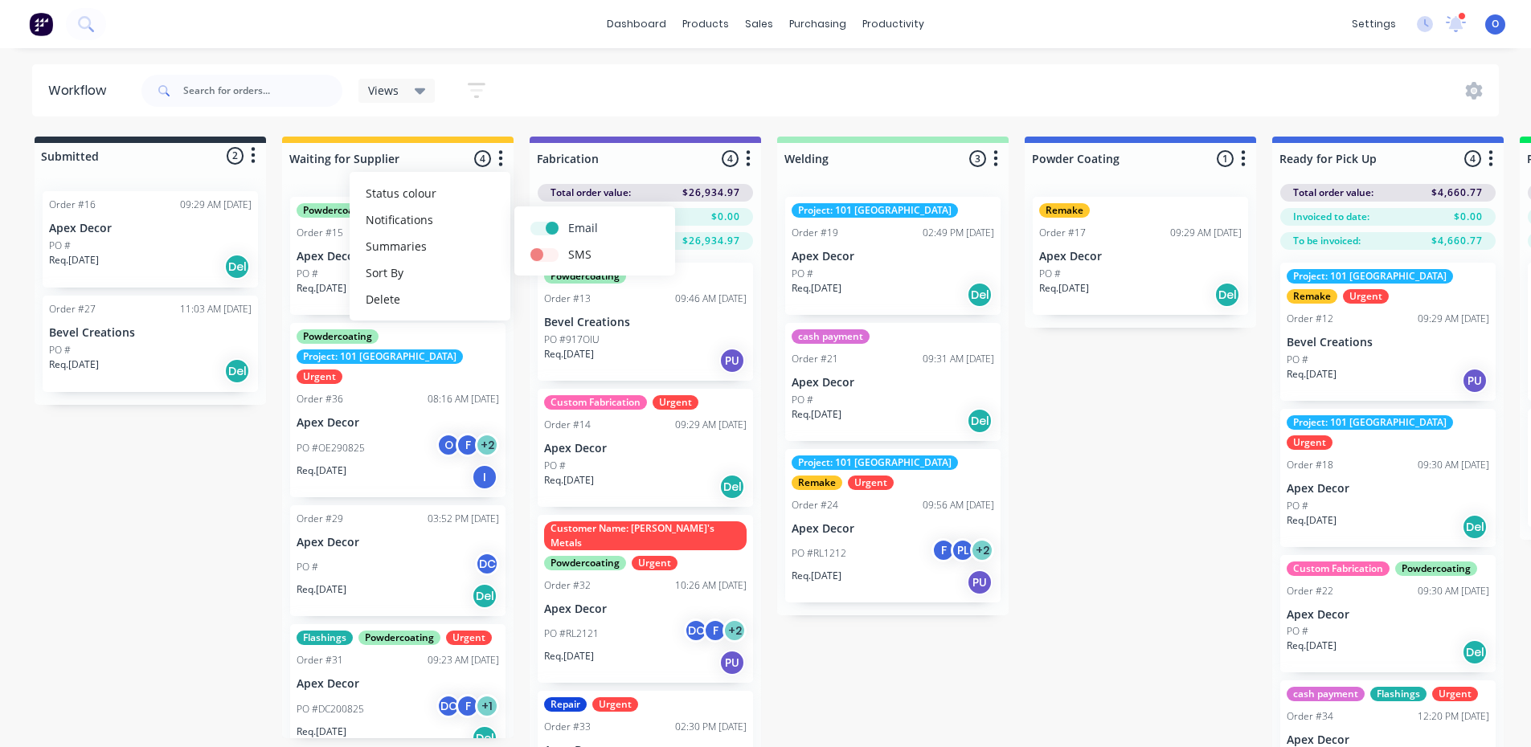
click at [568, 219] on label at bounding box center [568, 219] width 0 height 0
click at [543, 225] on input "checkbox" at bounding box center [536, 226] width 13 height 15
checkbox input "false"
click at [199, 489] on div "Submitted 2 Status colour #273444 hex #273444 Save Cancel Summaries Total order…" at bounding box center [1095, 471] width 2214 height 668
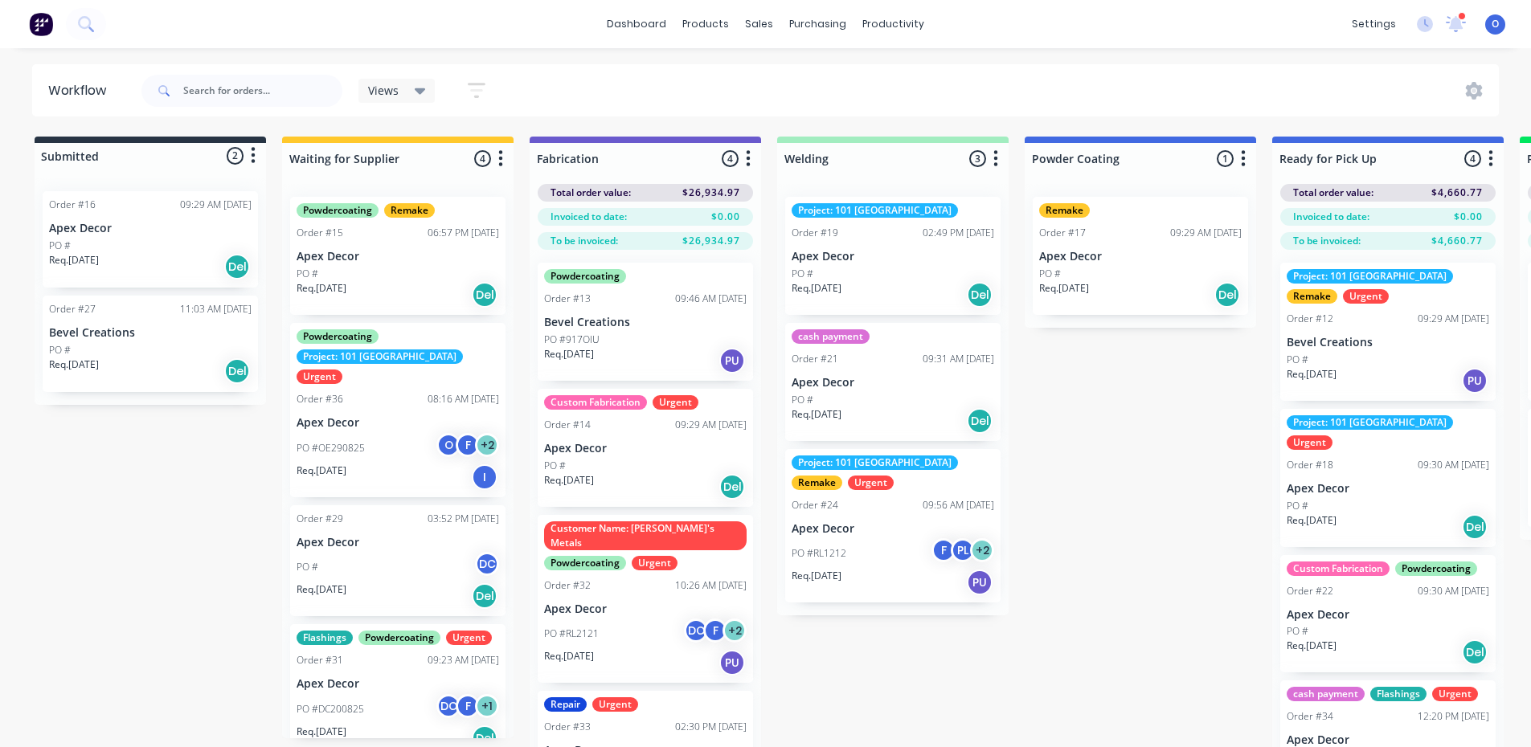
scroll to position [1, 0]
click at [475, 91] on icon "button" at bounding box center [476, 90] width 13 height 2
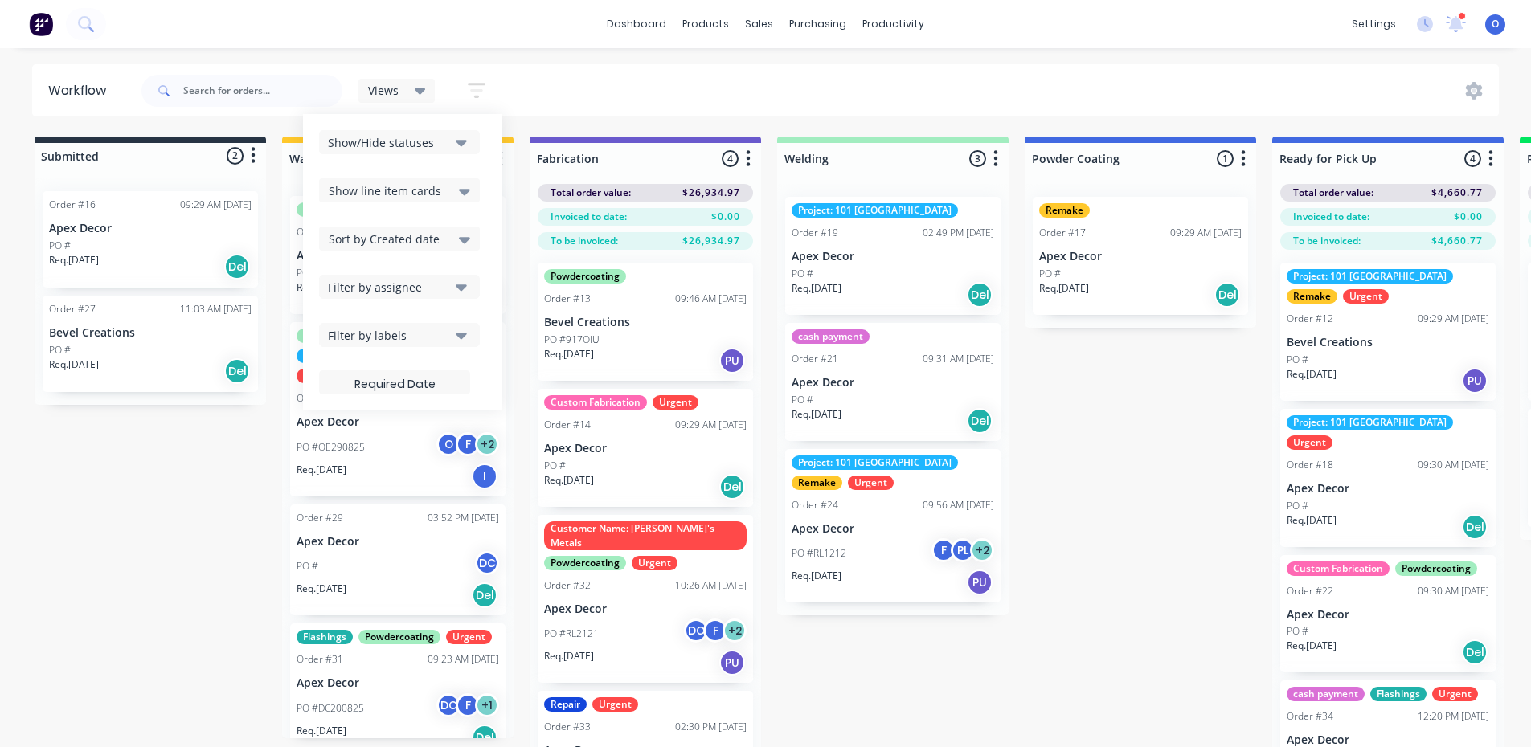
click at [397, 340] on div "Filter by labels" at bounding box center [388, 335] width 121 height 17
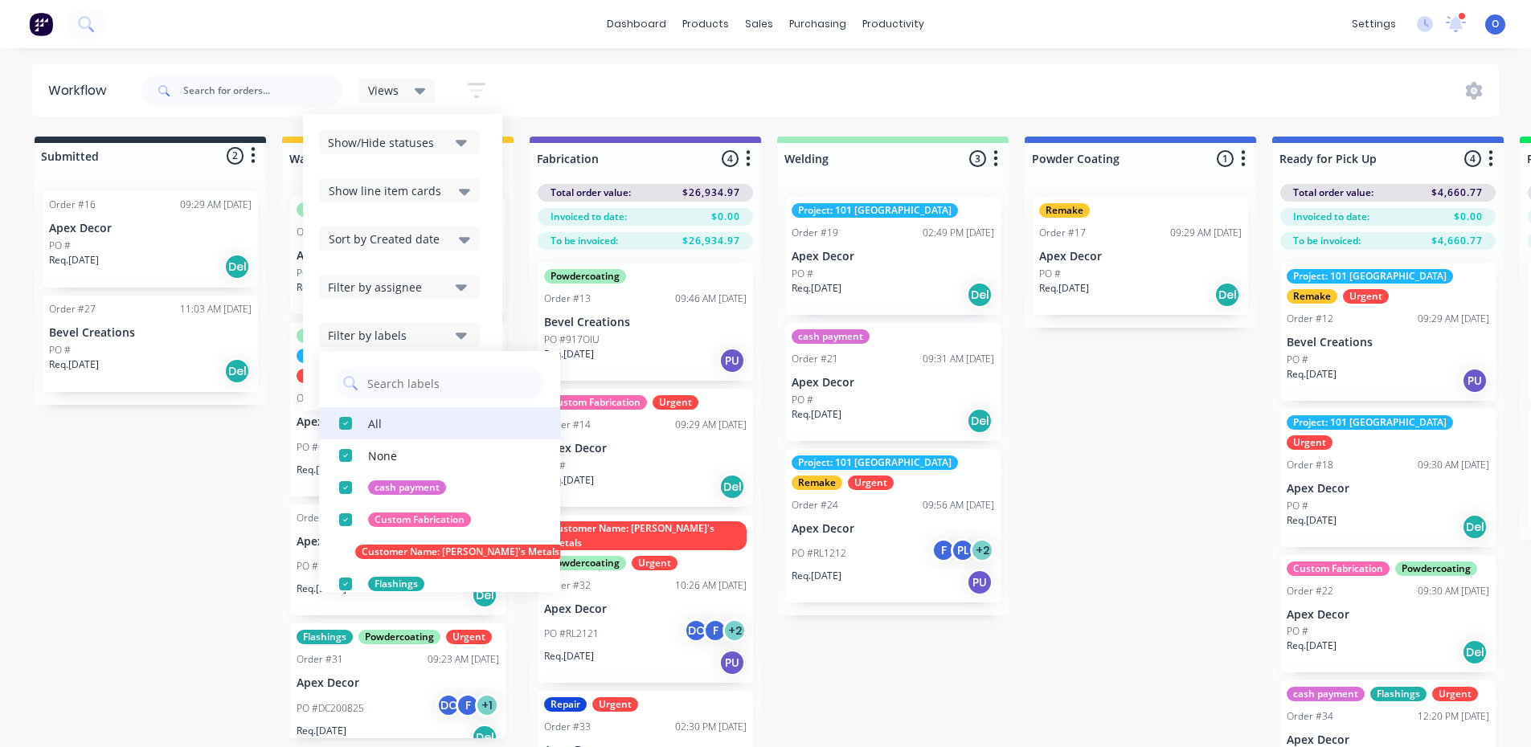
click at [347, 424] on div "button" at bounding box center [345, 423] width 32 height 32
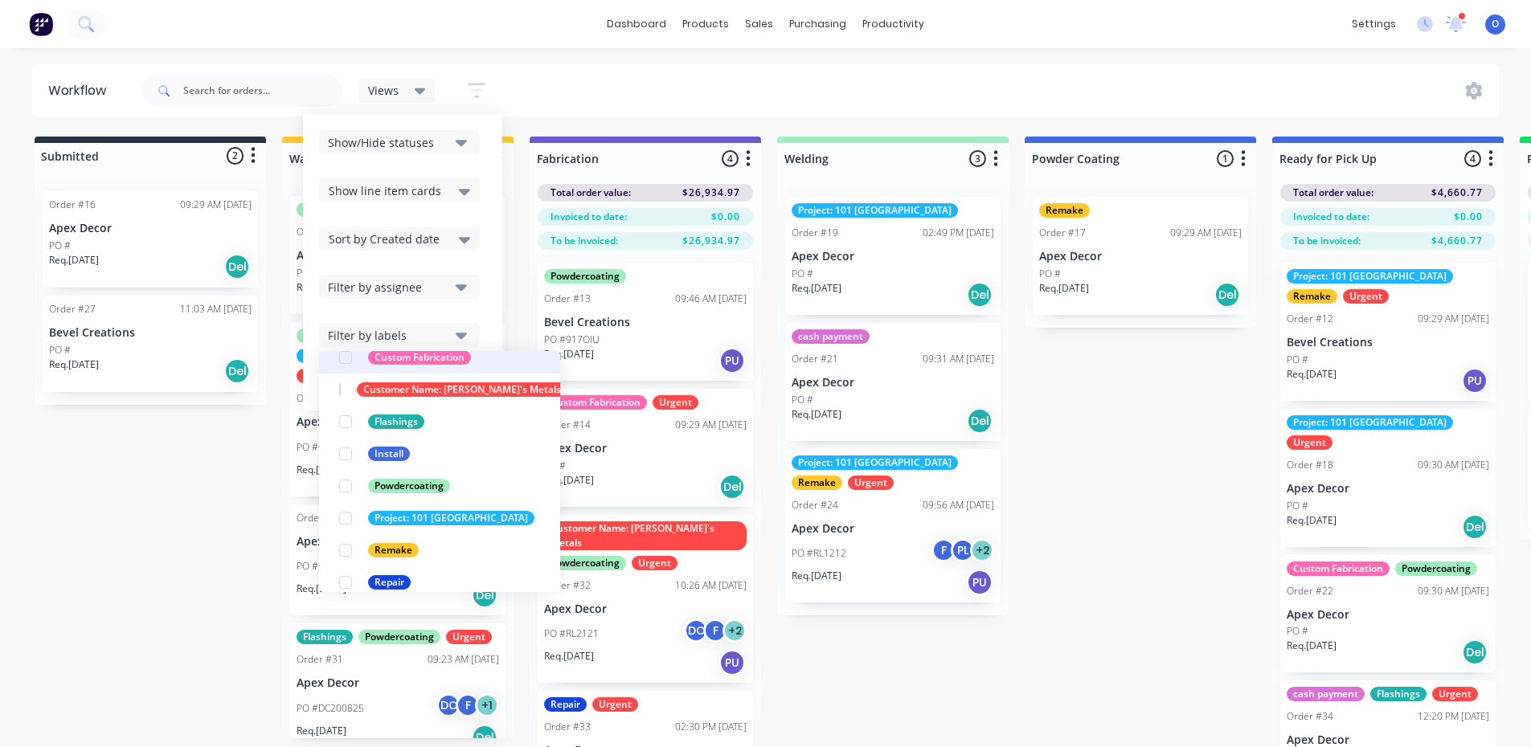
scroll to position [163, 0]
click at [342, 517] on div "button" at bounding box center [345, 517] width 32 height 32
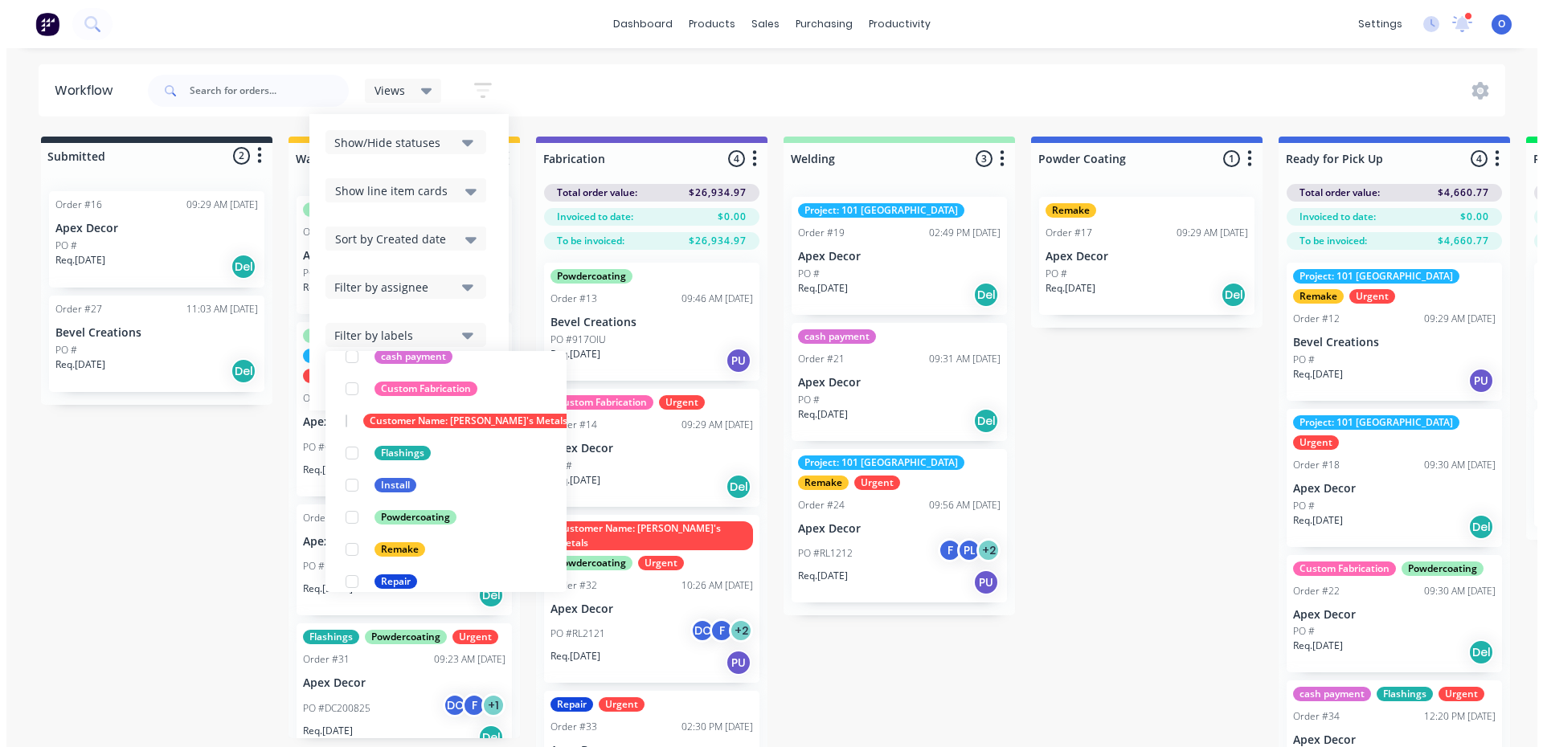
scroll to position [0, 0]
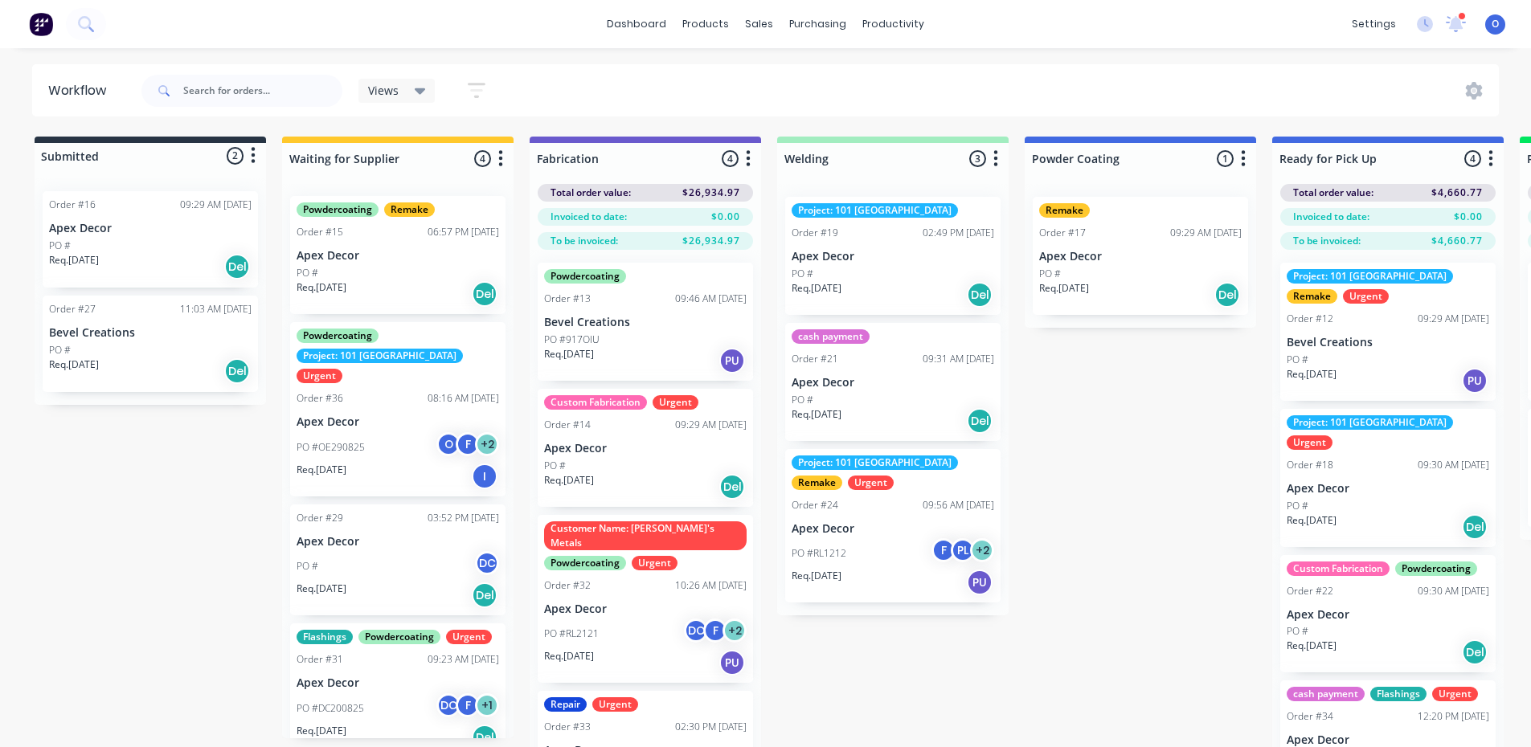
click at [181, 522] on div "Submitted 2 Status colour #273444 hex #273444 Save Cancel Summaries Total order…" at bounding box center [1095, 471] width 2214 height 668
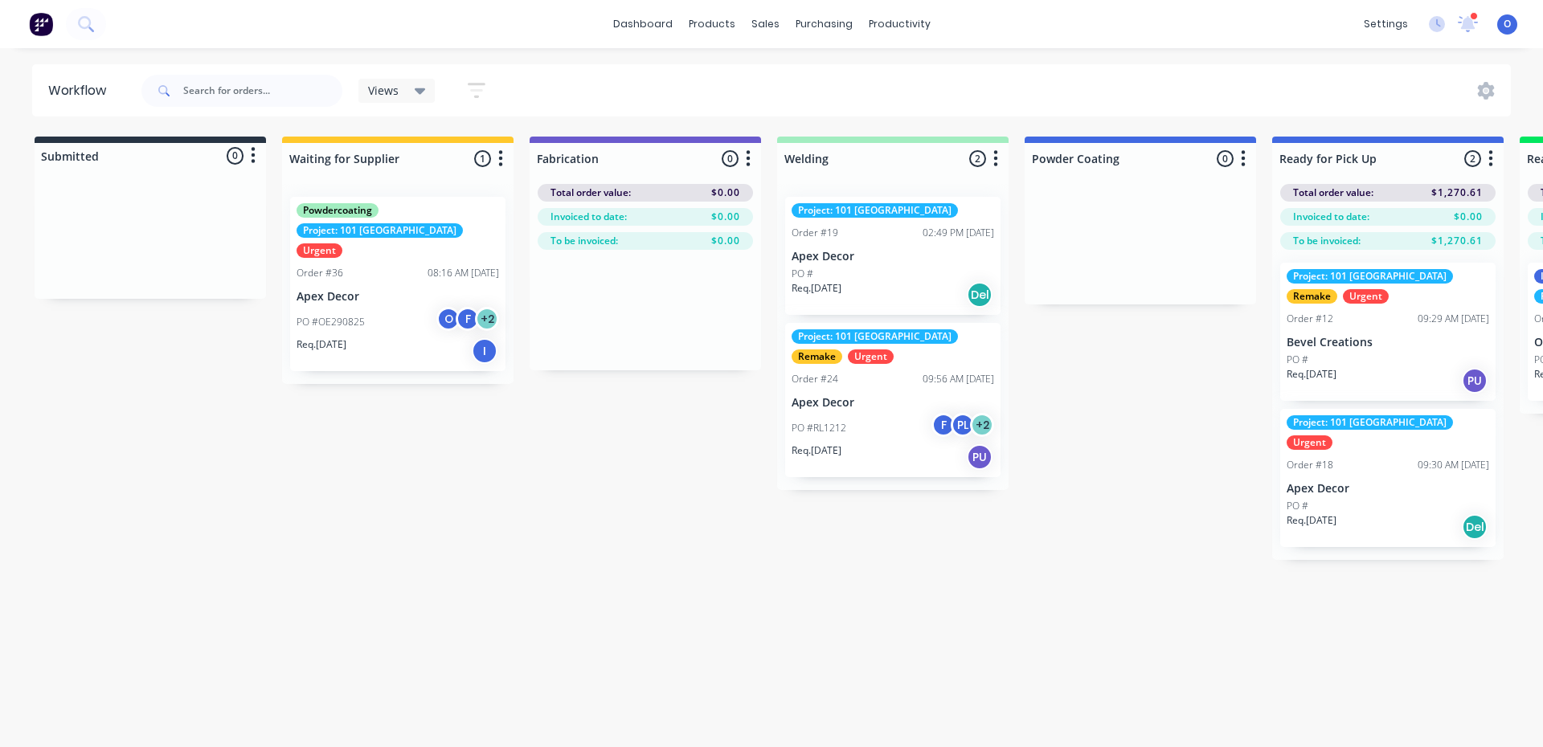
click at [422, 91] on icon at bounding box center [420, 91] width 11 height 6
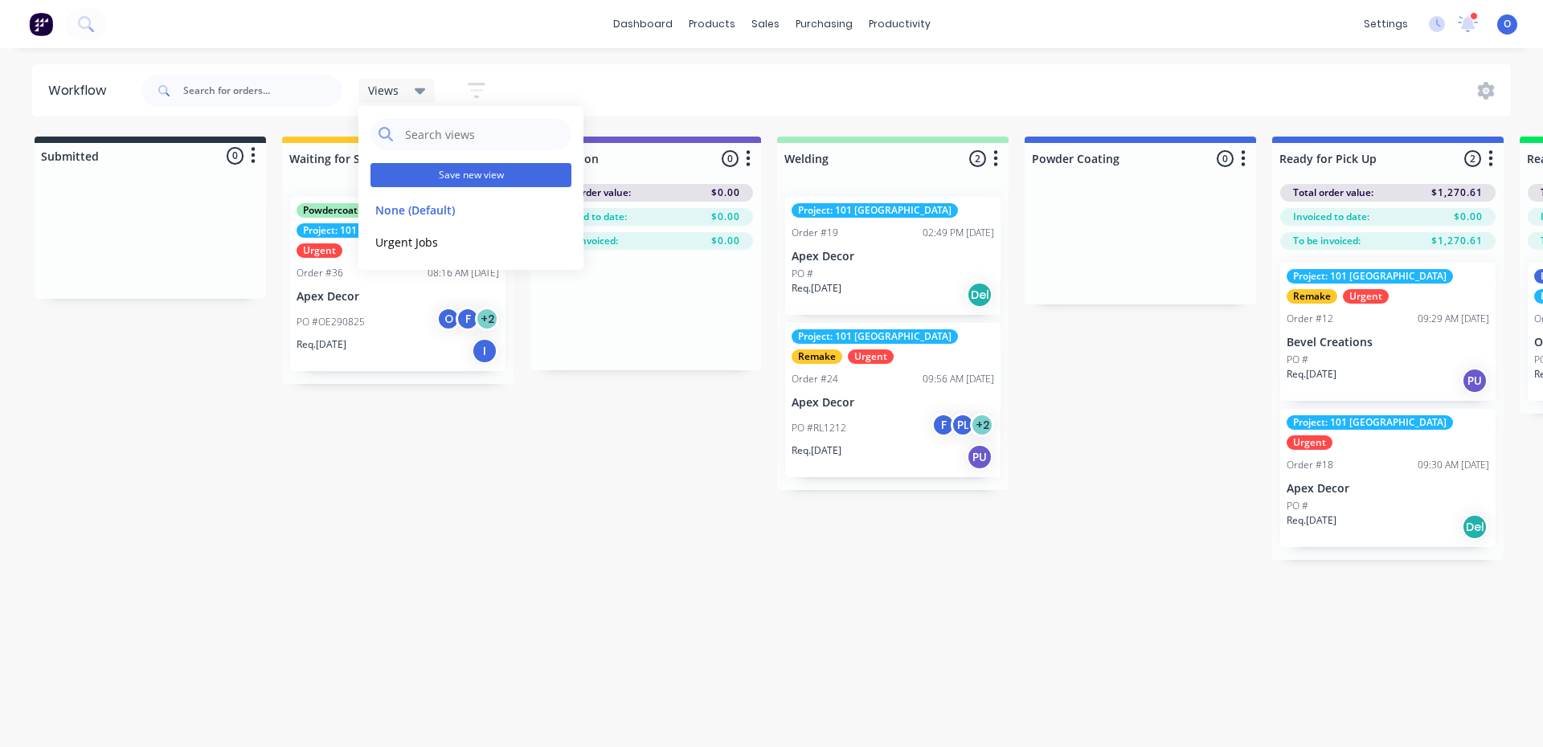
click at [457, 172] on button "Save new view" at bounding box center [470, 175] width 201 height 24
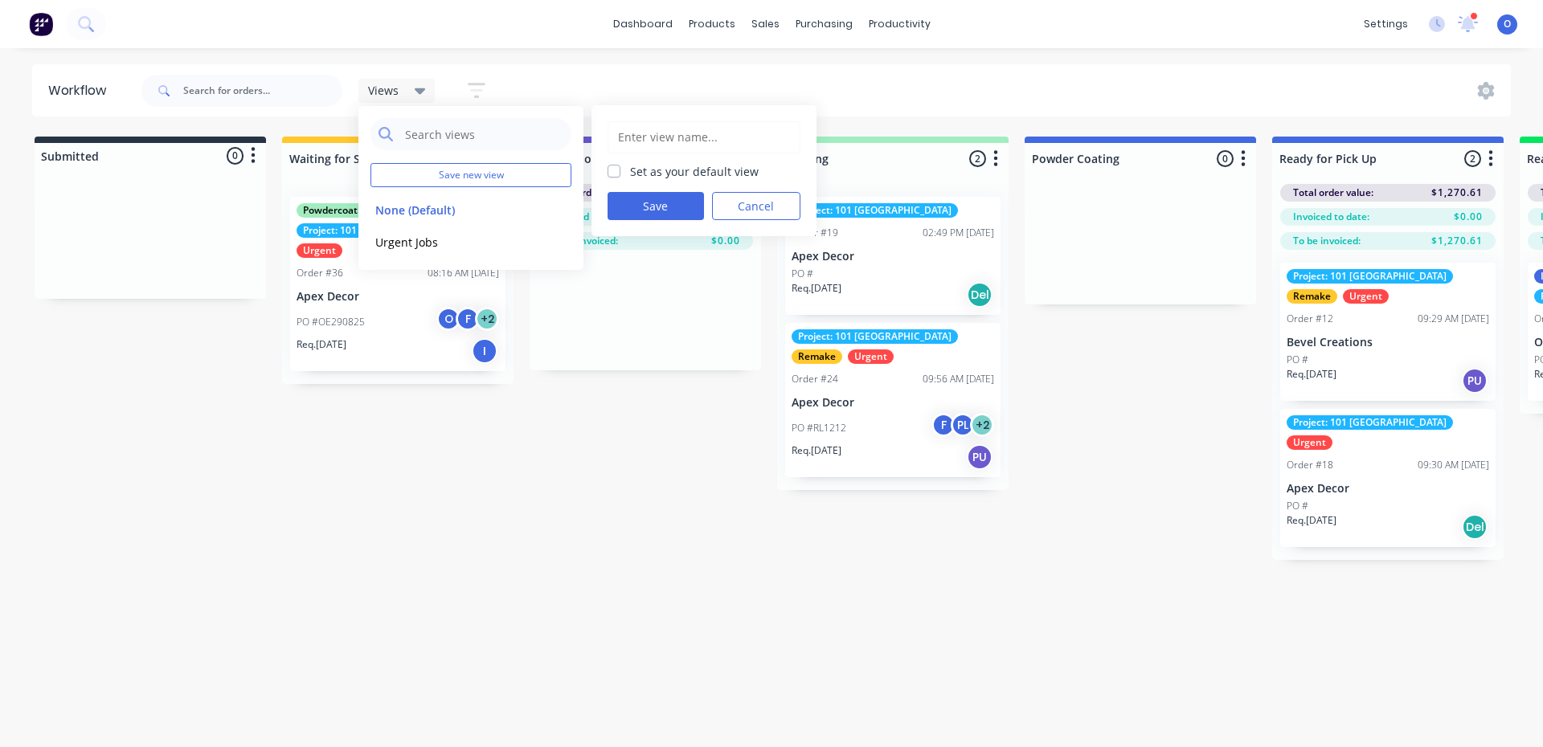
click at [657, 140] on input "text" at bounding box center [703, 137] width 175 height 31
type input "Project 101"
click at [662, 210] on button "Save" at bounding box center [656, 206] width 96 height 28
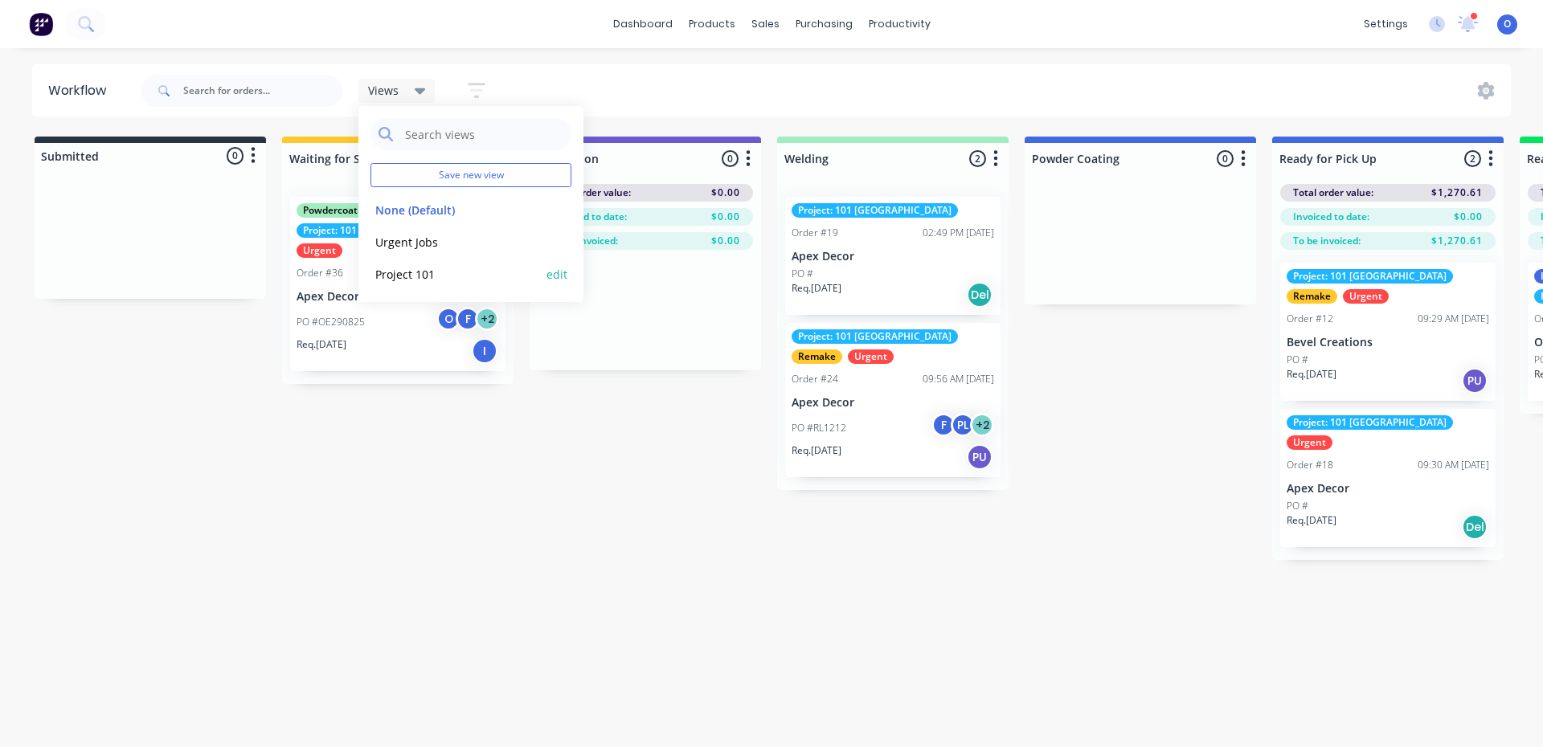
click at [412, 268] on button "Project 101" at bounding box center [455, 274] width 171 height 18
click at [413, 243] on button "Urgent Jobs" at bounding box center [455, 242] width 171 height 18
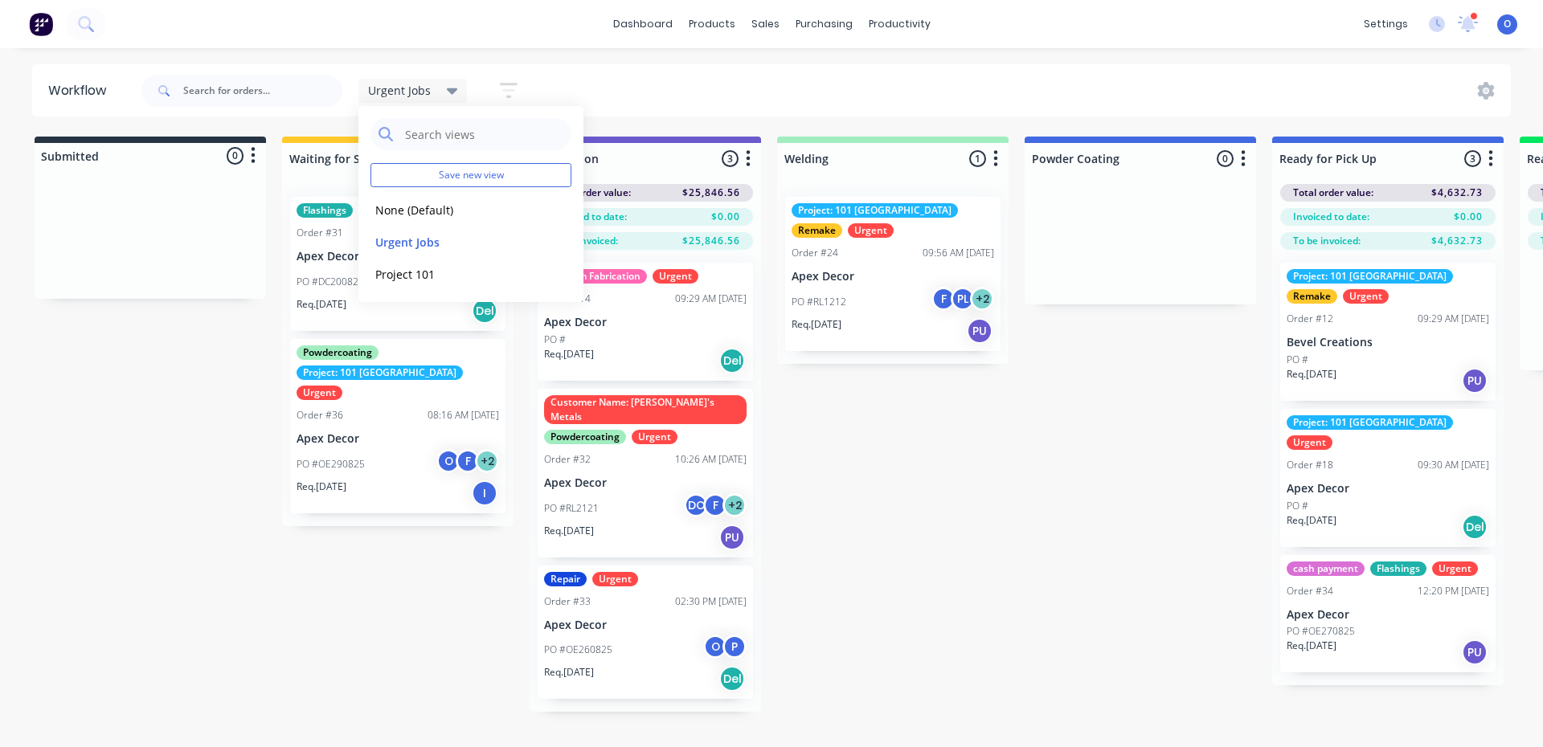
click at [980, 452] on div "Submitted 0 Status colour #273444 hex #273444 Save Cancel Summaries Total order…" at bounding box center [1095, 424] width 2214 height 575
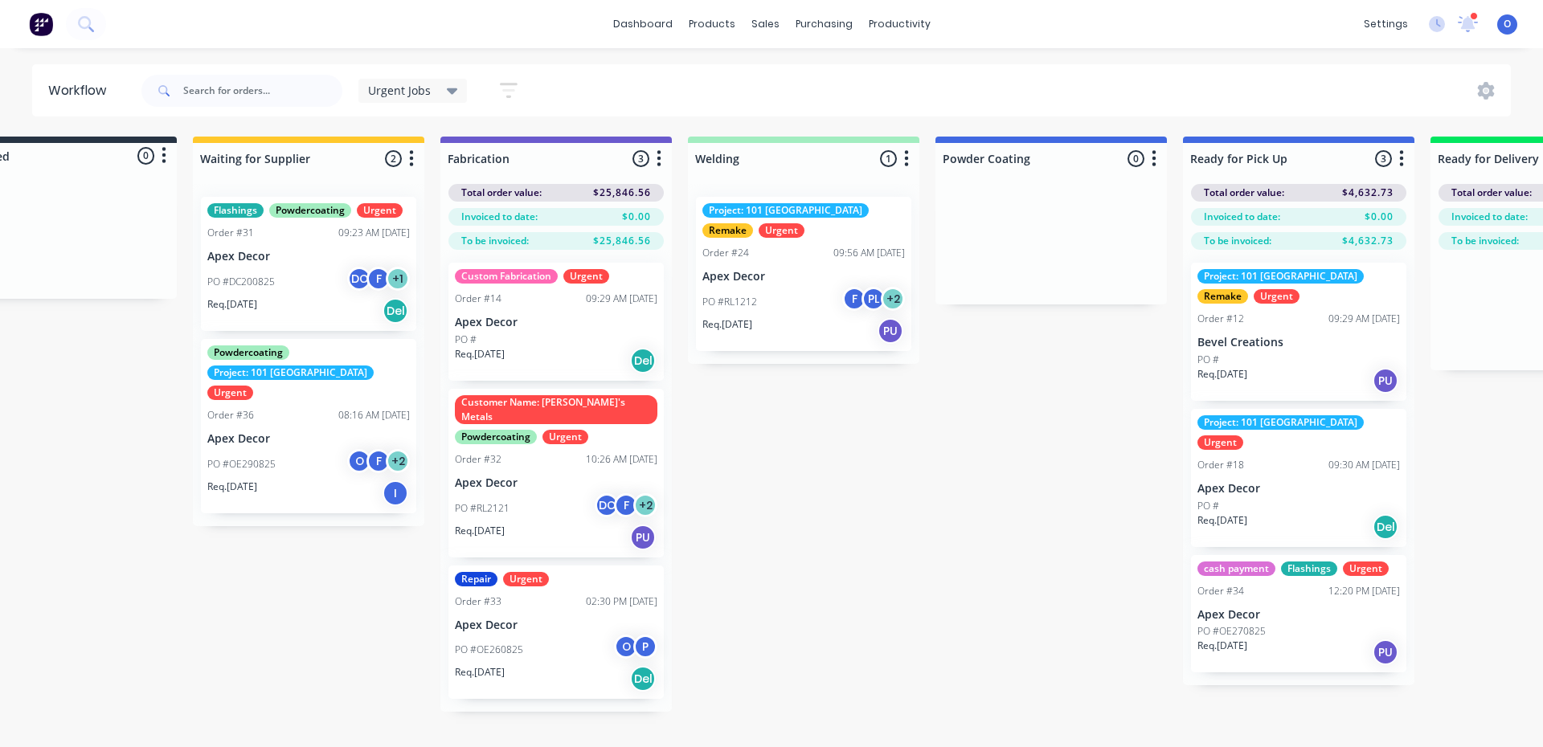
scroll to position [0, 88]
click at [428, 91] on span "Urgent Jobs" at bounding box center [399, 90] width 63 height 17
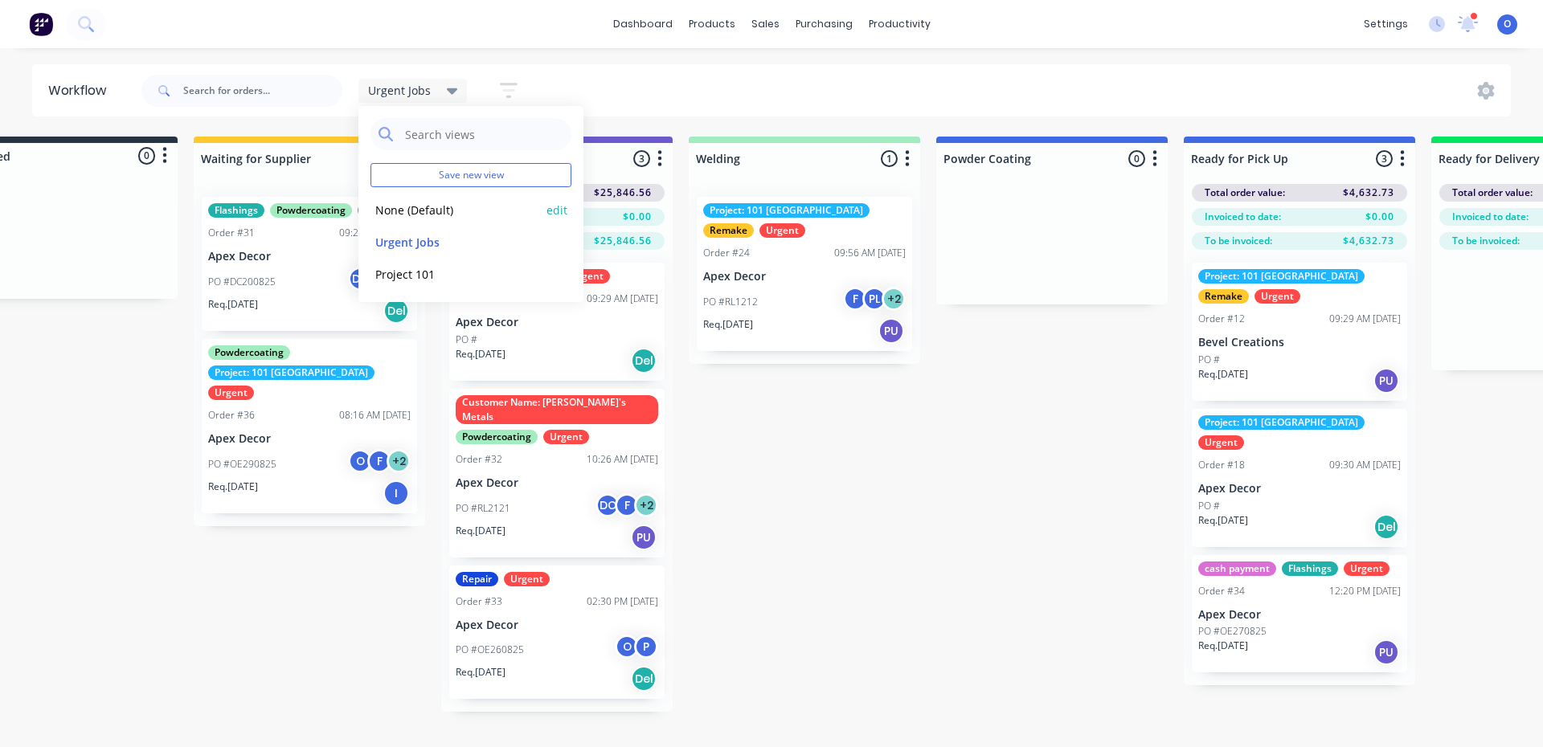
click at [390, 218] on button "None (Default)" at bounding box center [455, 210] width 171 height 18
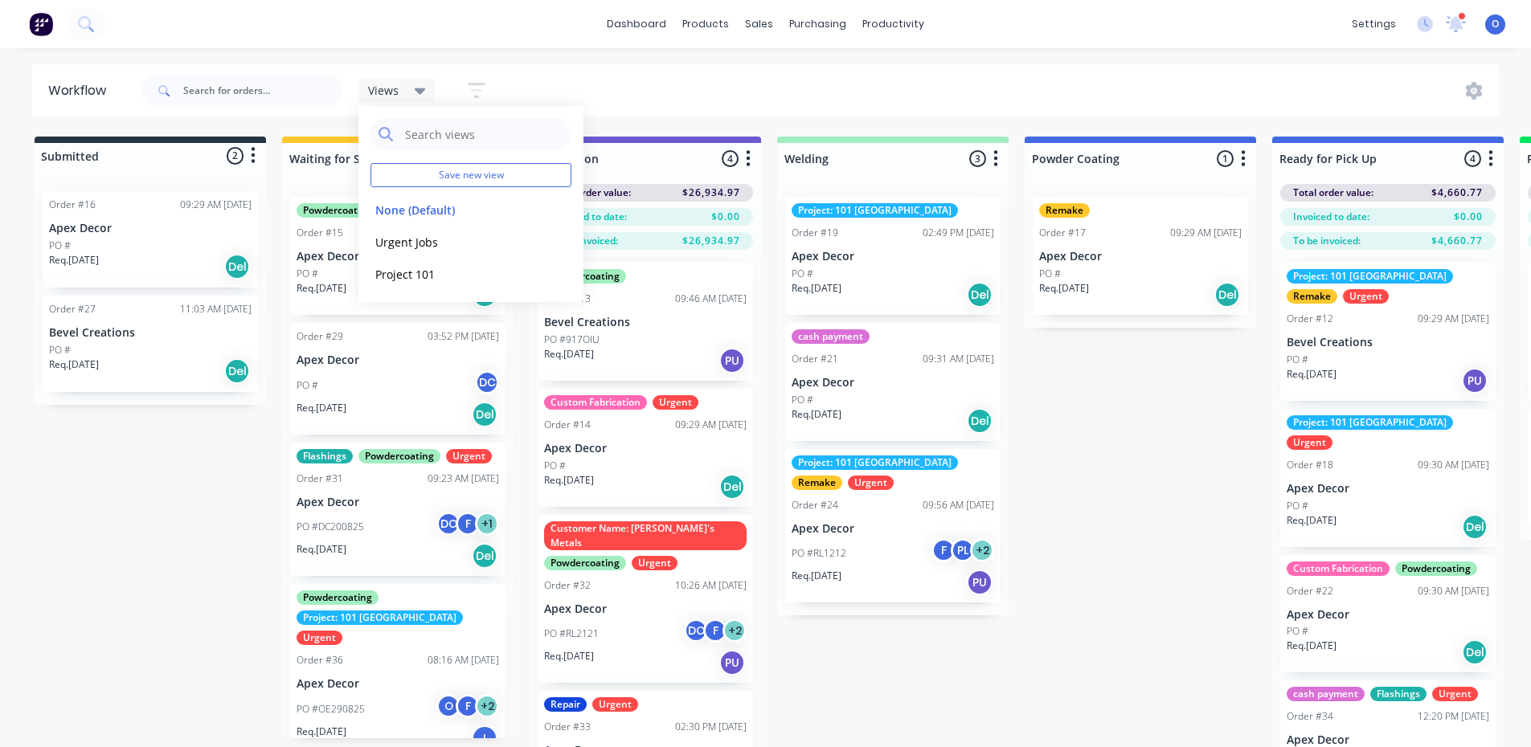
click at [720, 82] on div "Views Save new view None (Default) edit Urgent Jobs edit Project 101 edit Show/…" at bounding box center [818, 91] width 1361 height 48
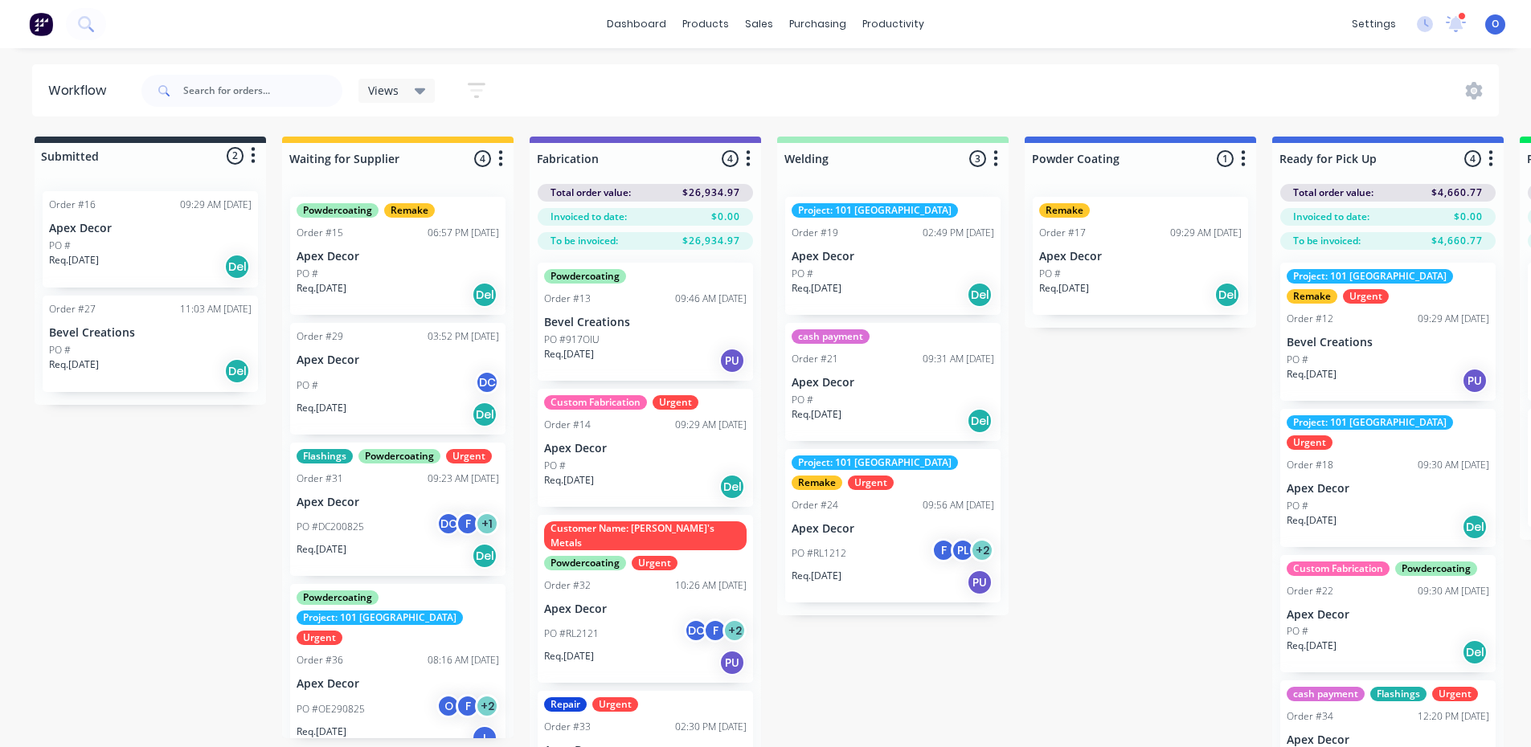
click at [393, 689] on div "PO #OE290825 O F + 2" at bounding box center [398, 709] width 203 height 31
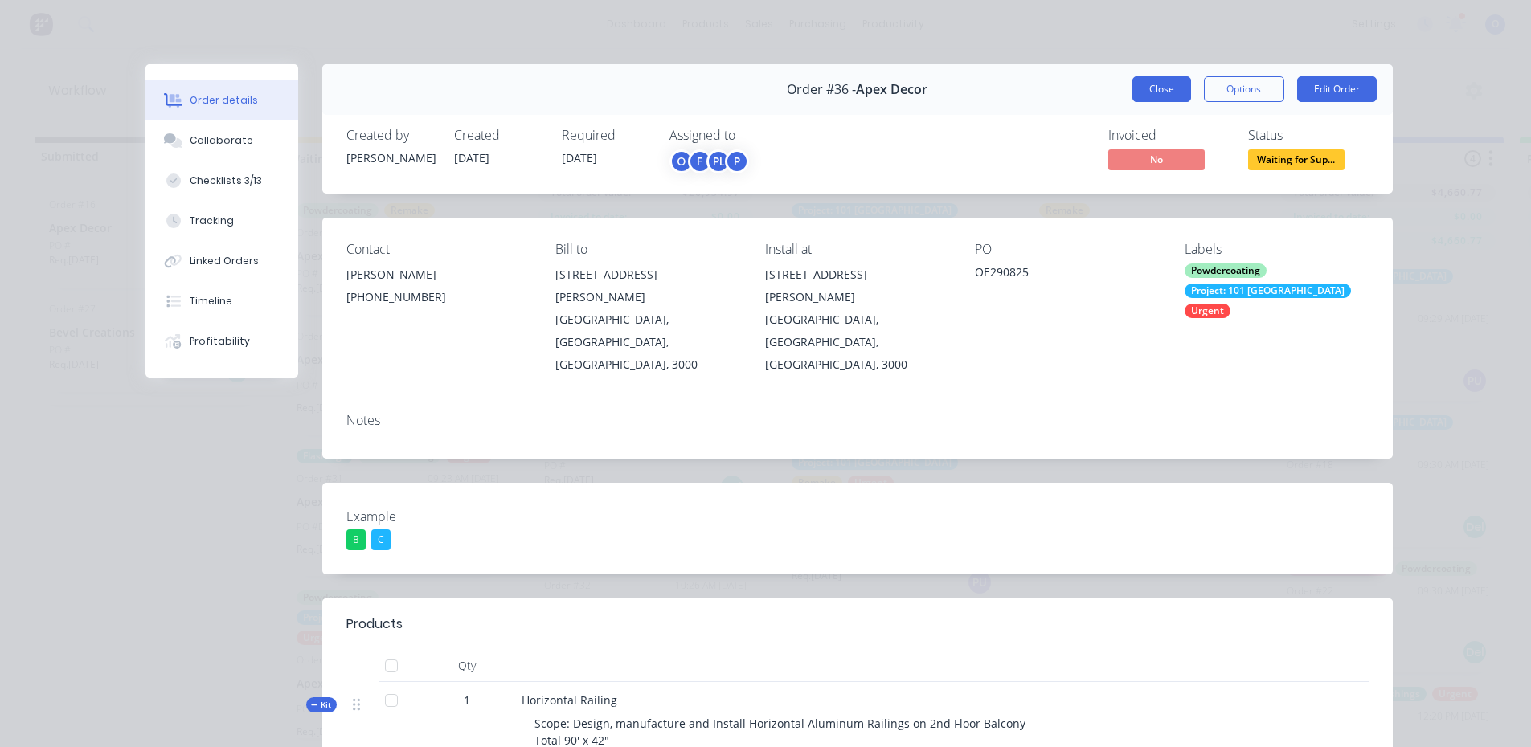
click at [1136, 85] on button "Close" at bounding box center [1161, 89] width 59 height 26
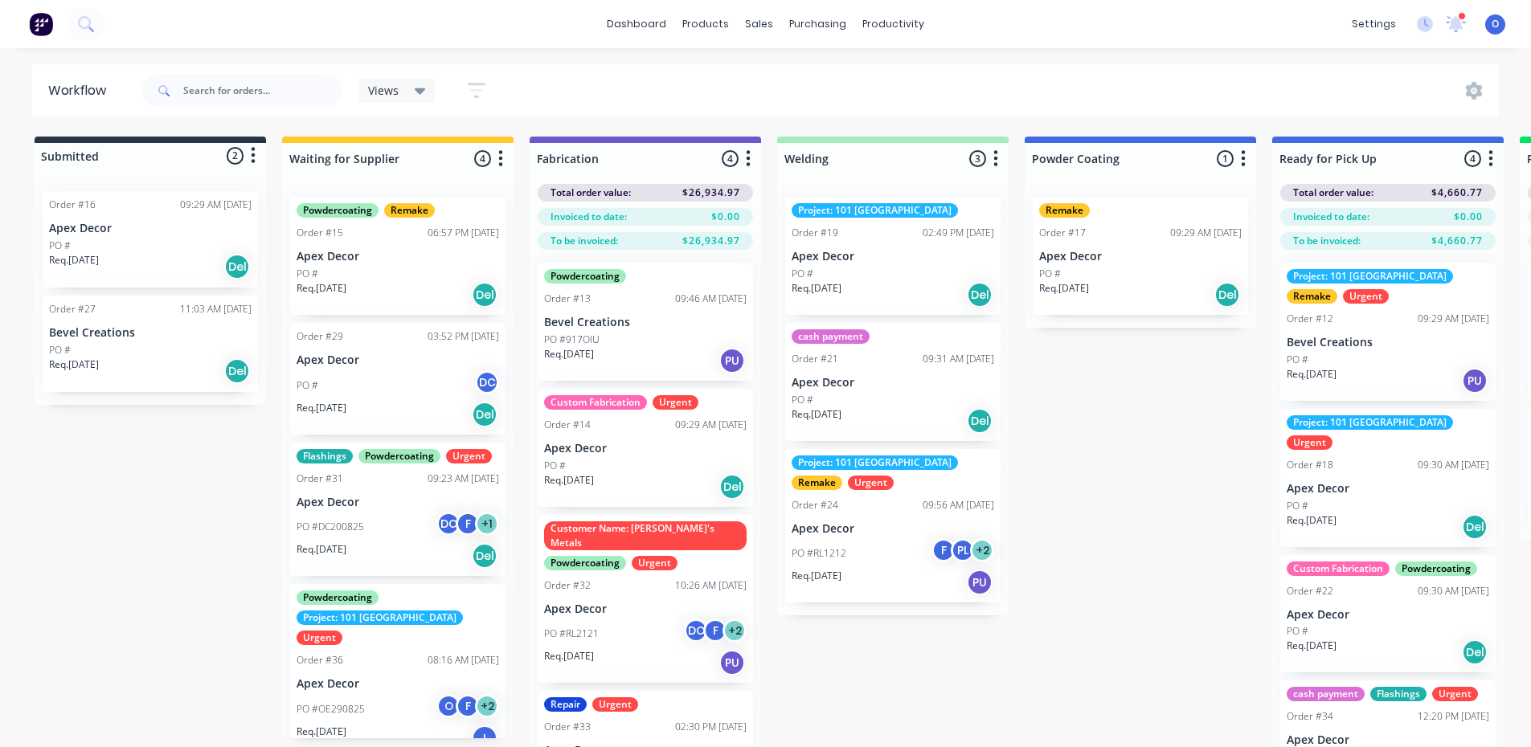
scroll to position [0, 1]
click at [383, 96] on span "Views" at bounding box center [383, 90] width 31 height 17
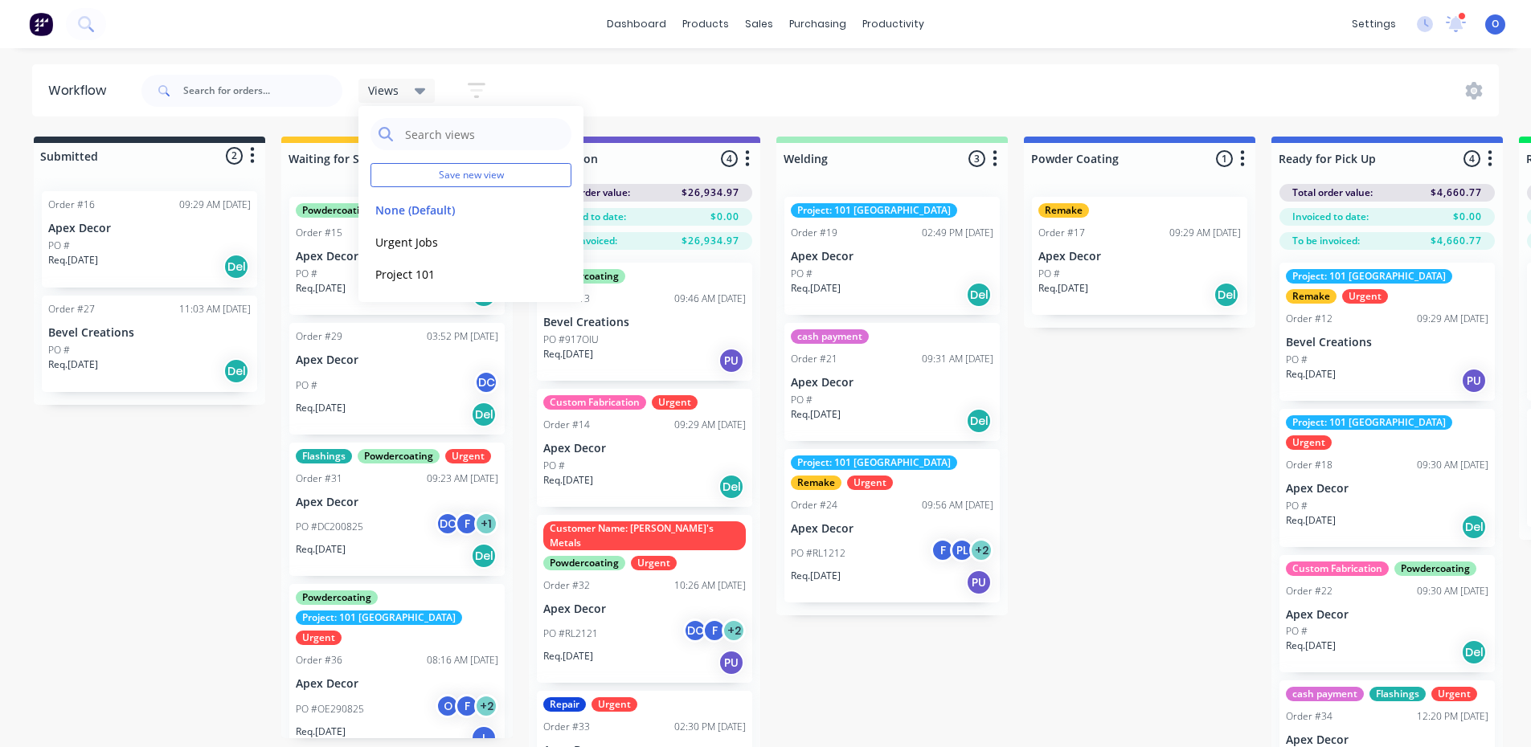
click at [571, 77] on div "Views Save new view None (Default) edit Urgent Jobs edit Project 101 edit Show/…" at bounding box center [818, 91] width 1361 height 48
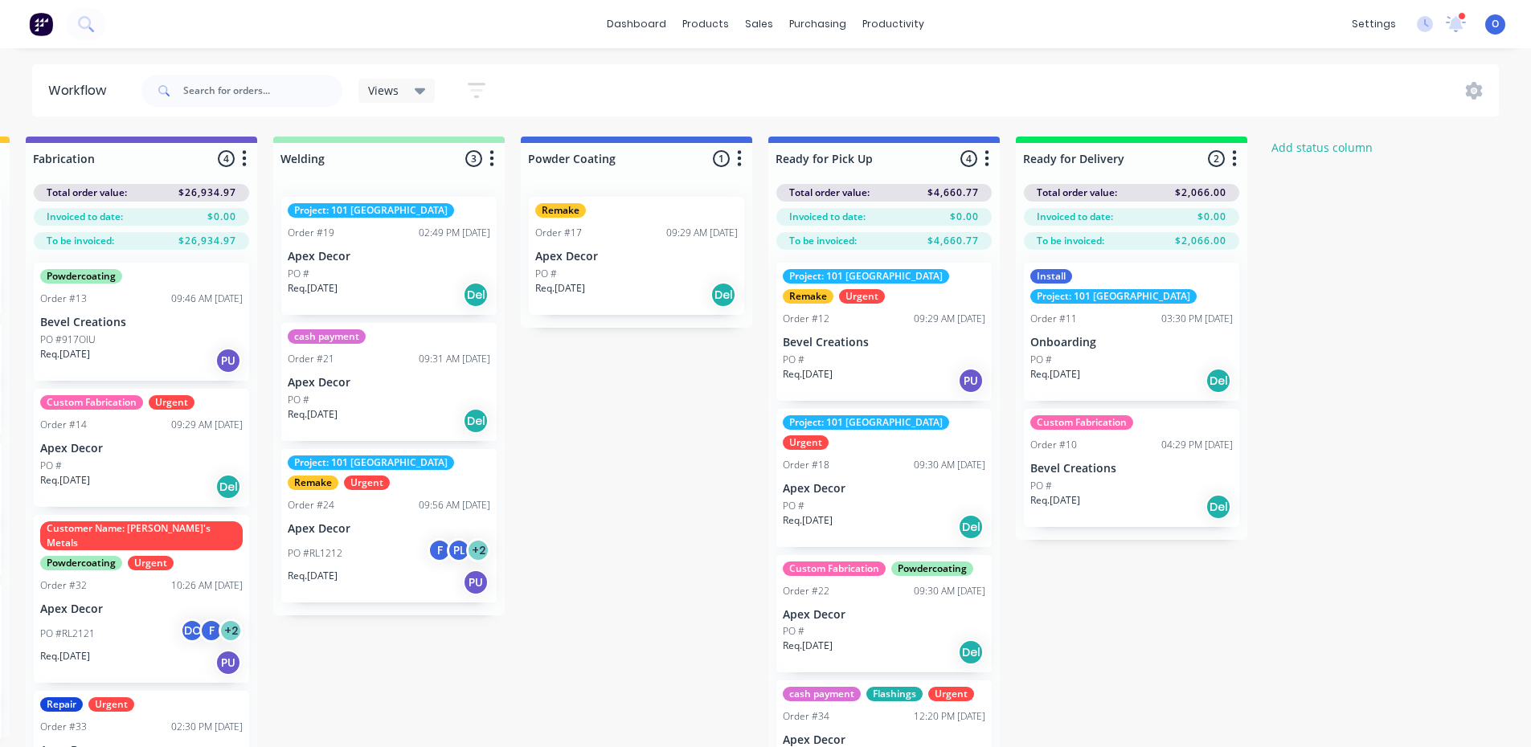
scroll to position [0, 508]
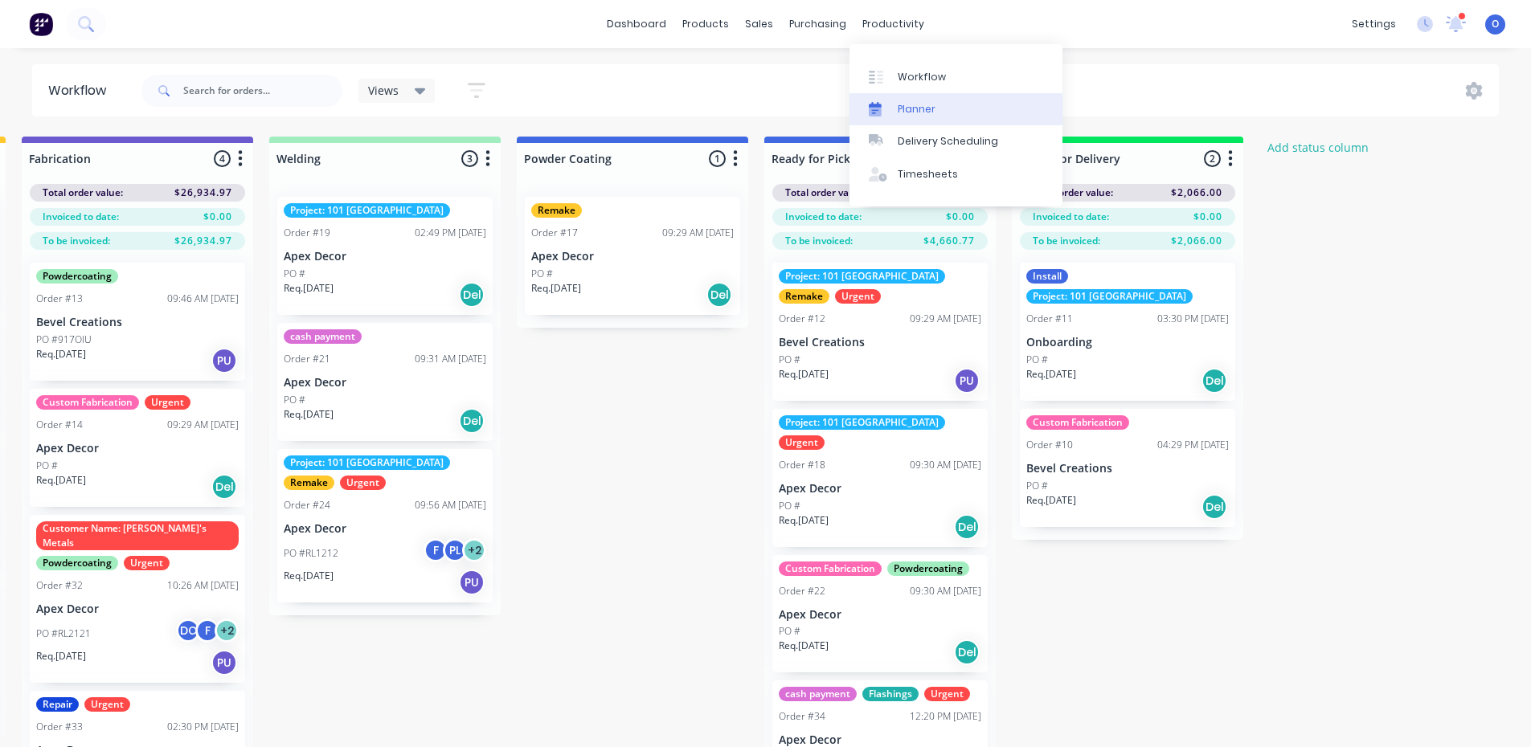
click at [918, 110] on div "Planner" at bounding box center [917, 109] width 38 height 14
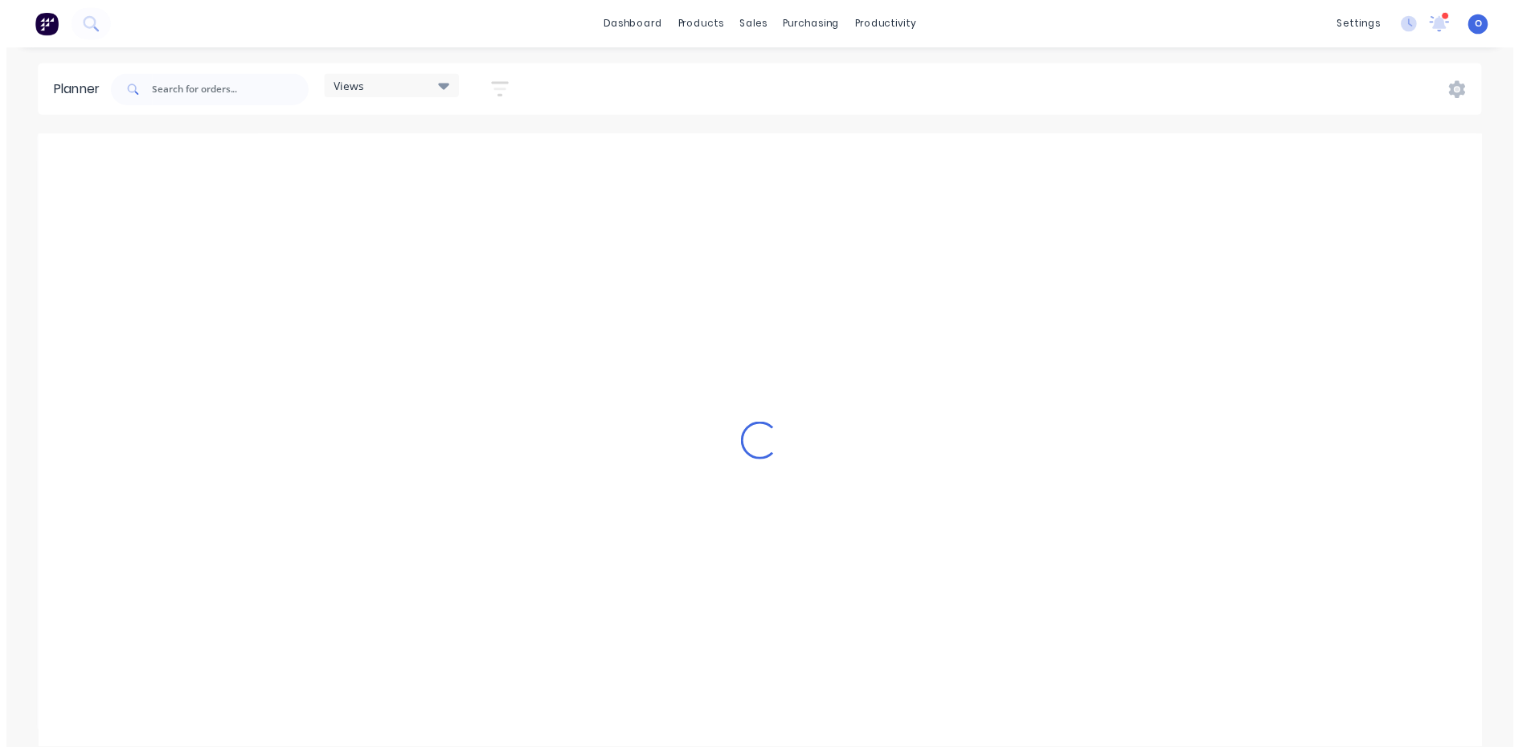
scroll to position [0, 2058]
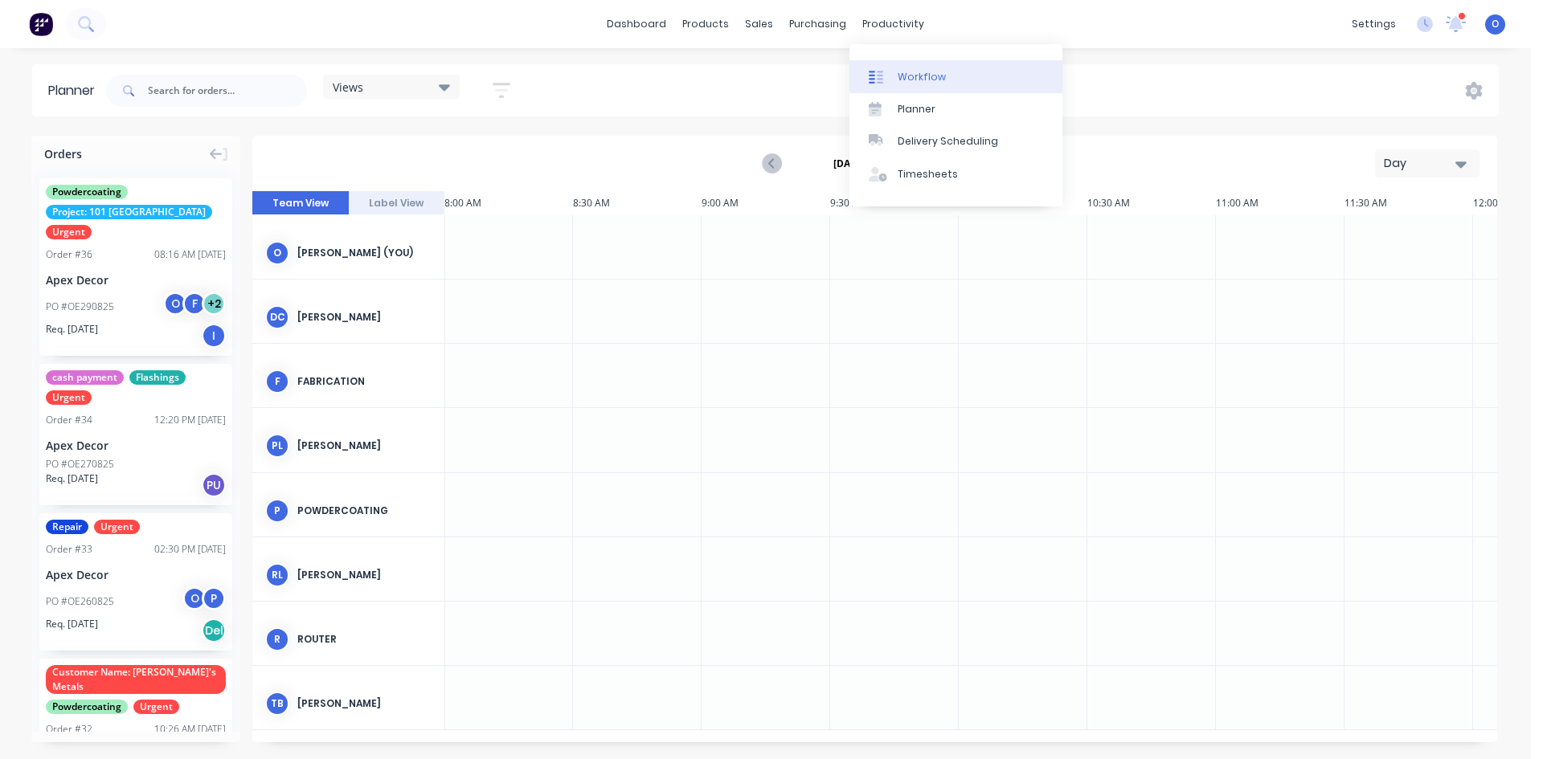
click at [906, 72] on div "Workflow" at bounding box center [922, 77] width 48 height 14
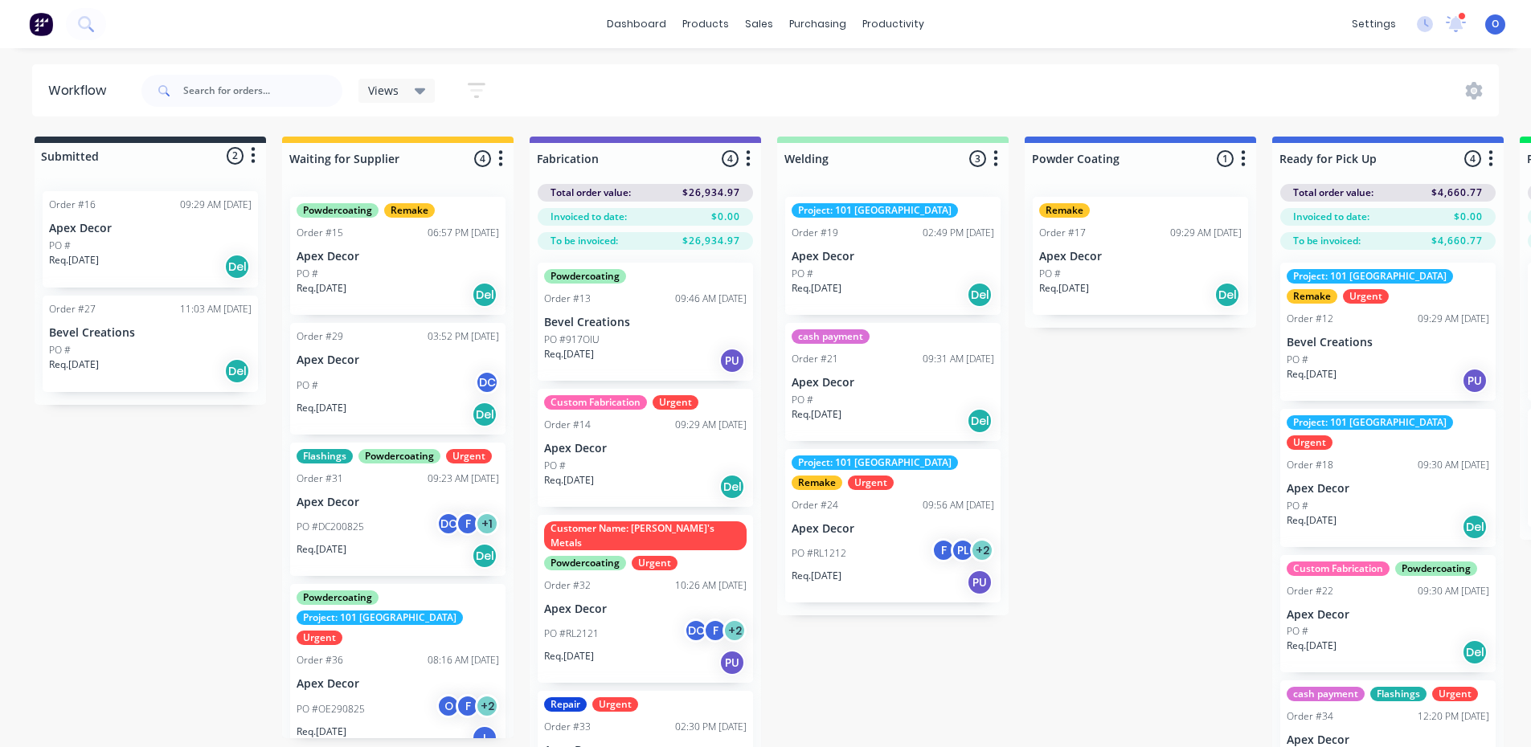
click at [746, 159] on icon "button" at bounding box center [748, 159] width 5 height 20
click at [714, 241] on button "Summaries" at bounding box center [677, 246] width 161 height 27
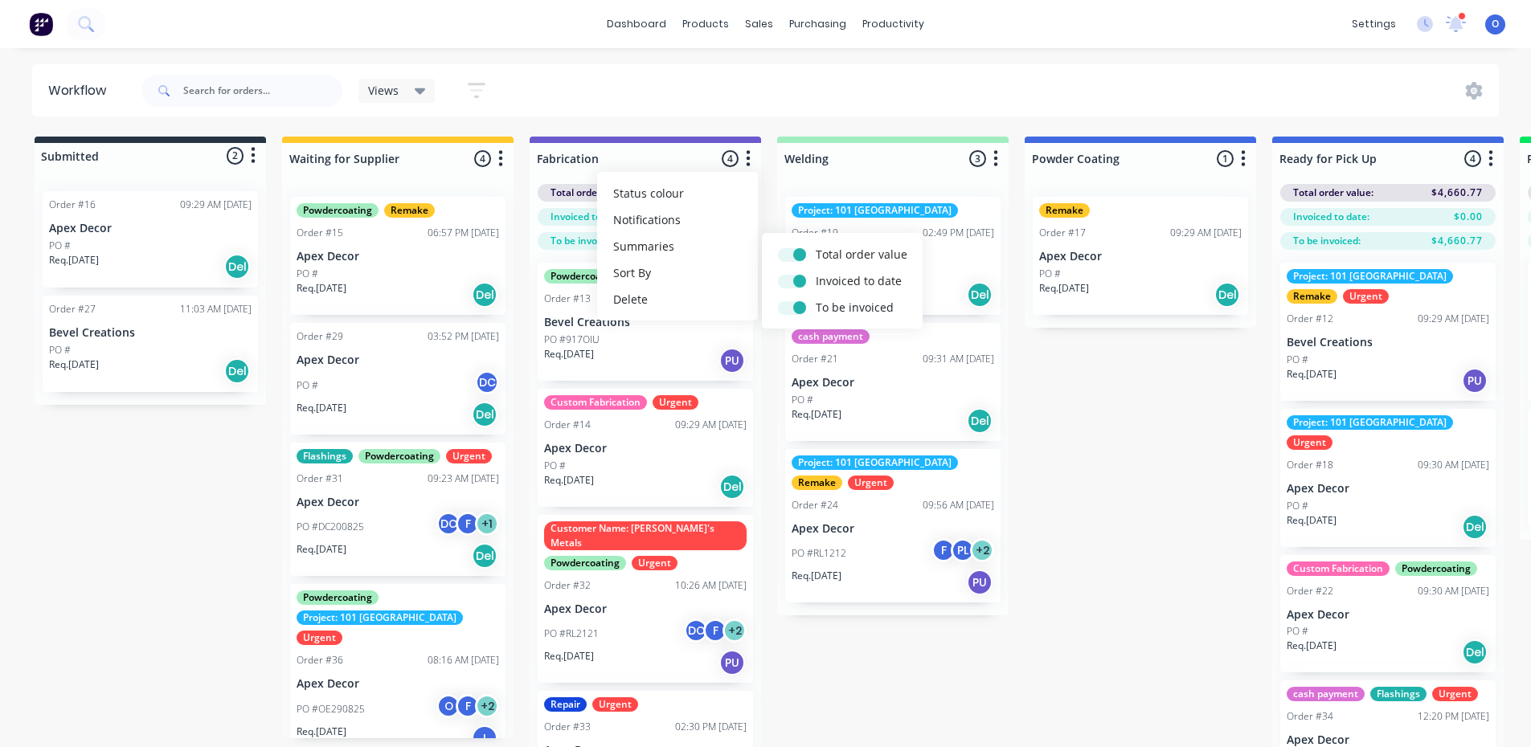
click at [1108, 396] on div "Submitted 2 Status colour #273444 hex #273444 Save Cancel Summaries Total order…" at bounding box center [1095, 471] width 2214 height 668
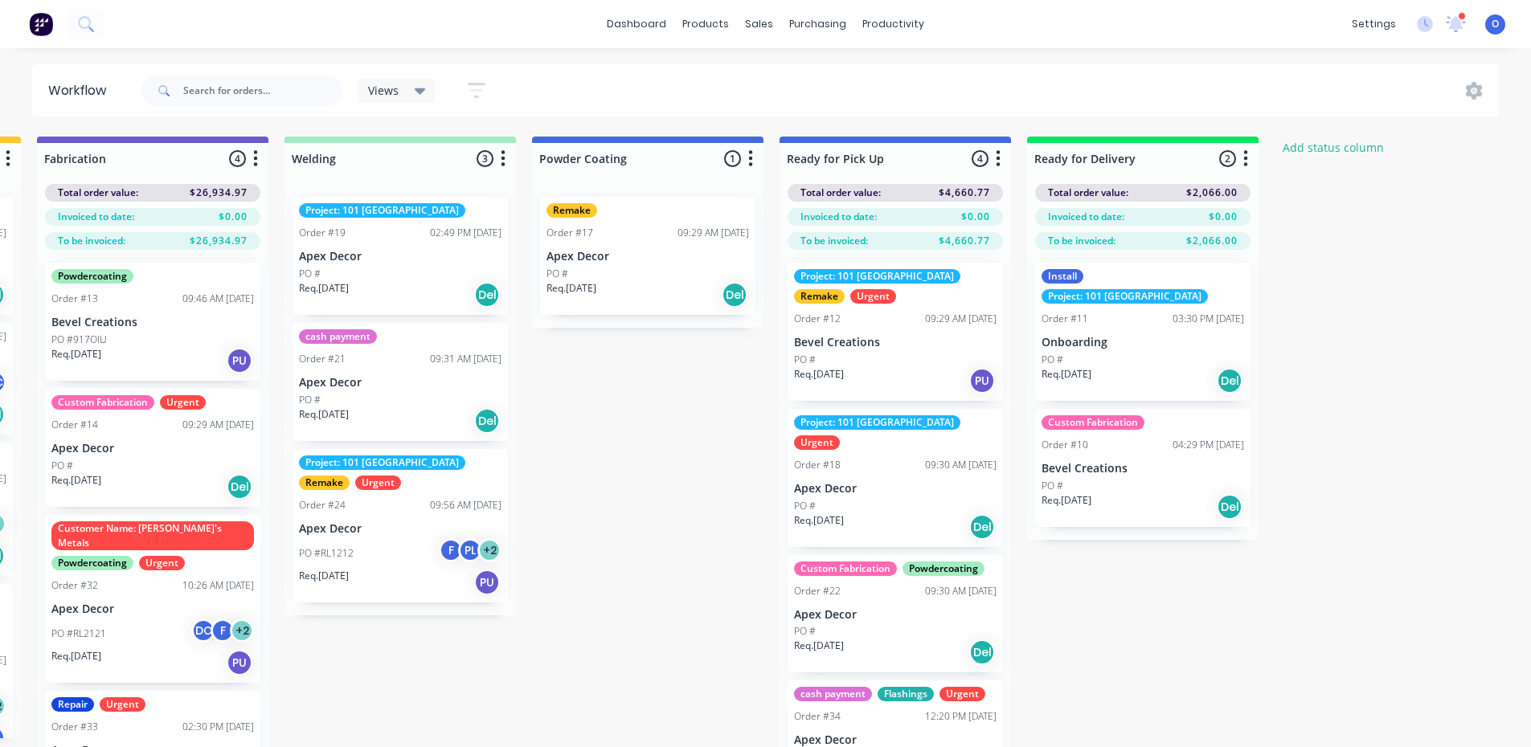
scroll to position [0, 522]
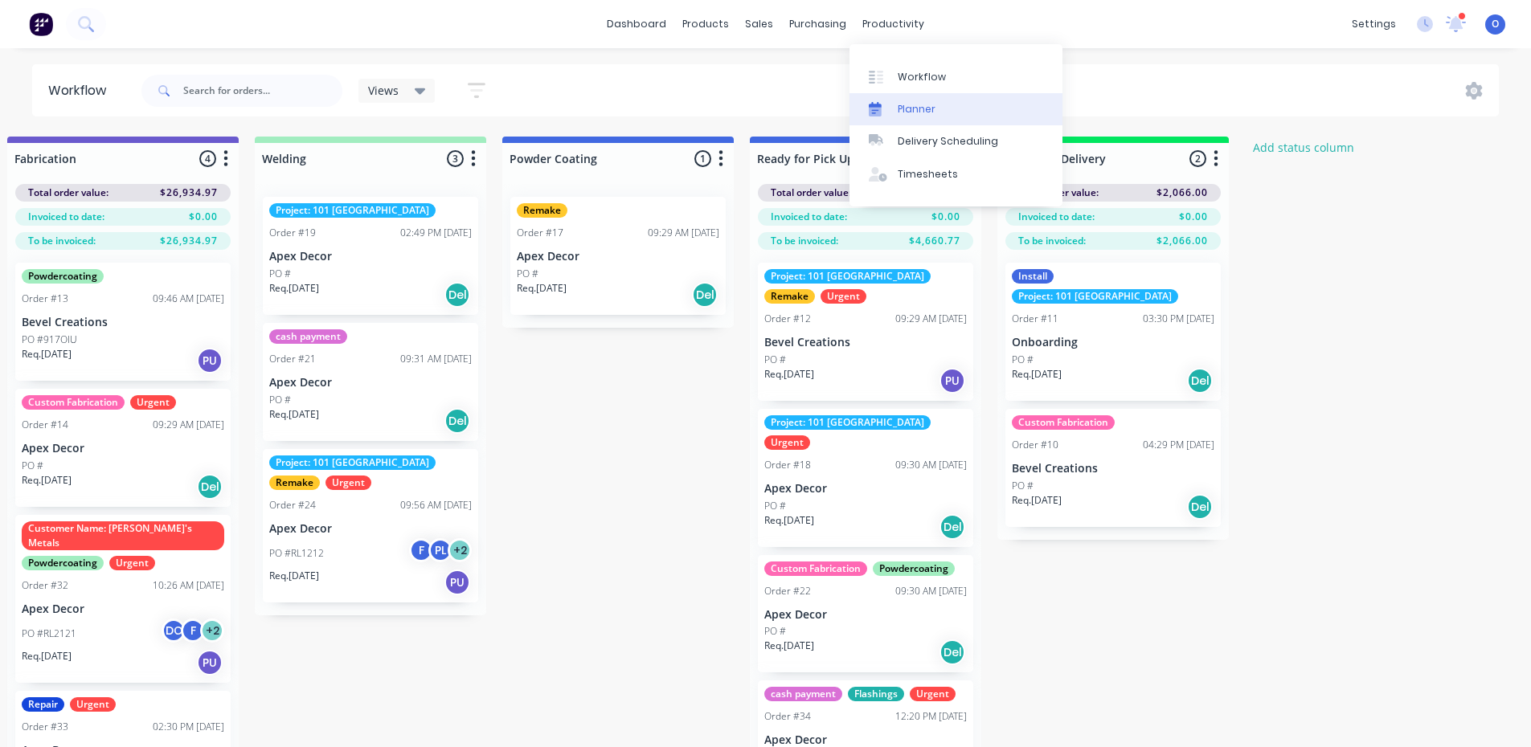
click at [910, 111] on div "Planner" at bounding box center [917, 109] width 38 height 14
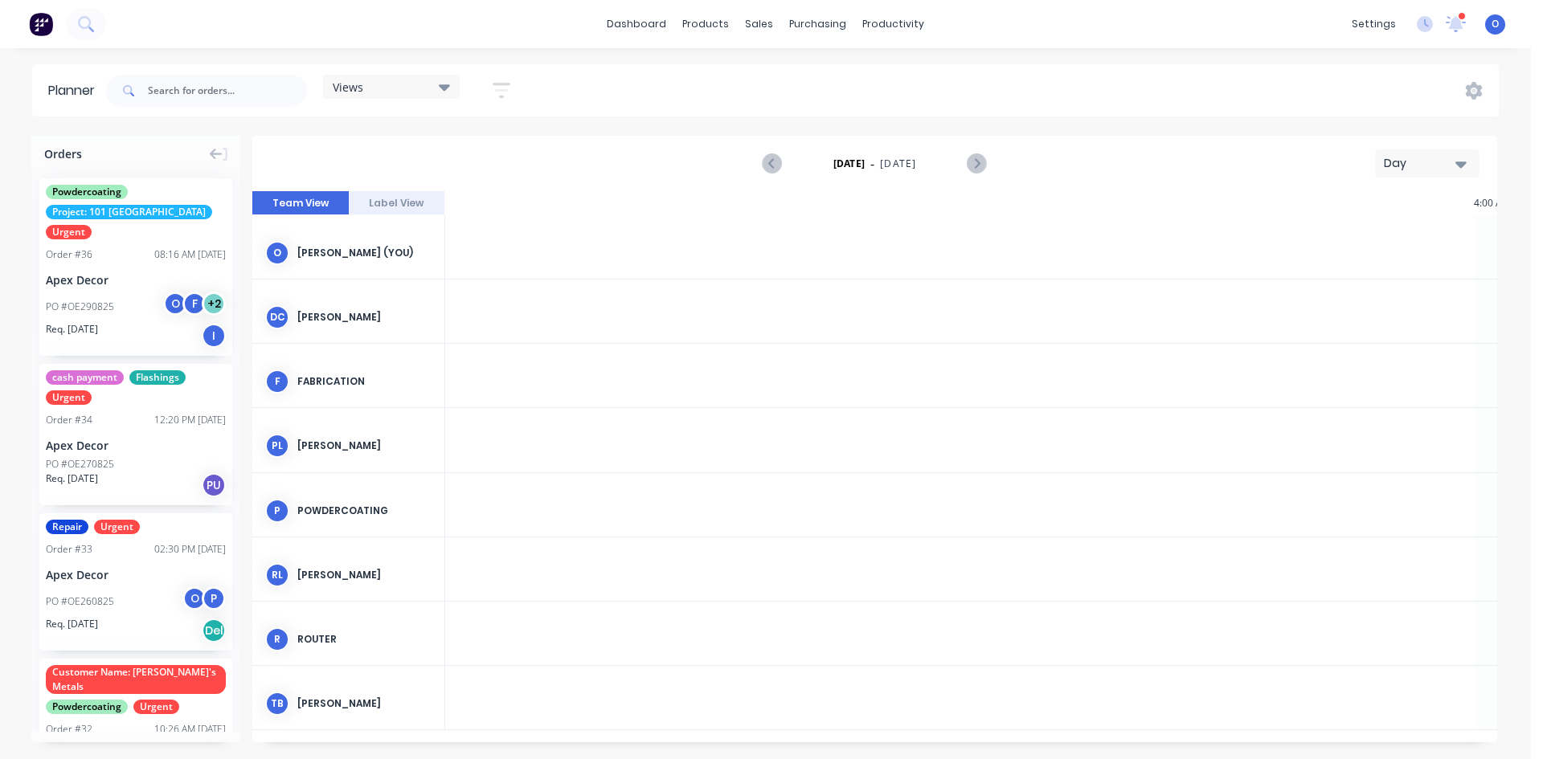
scroll to position [0, 2058]
click at [1401, 165] on div "Day" at bounding box center [1421, 163] width 74 height 17
click at [1389, 235] on div "Week" at bounding box center [1398, 239] width 159 height 32
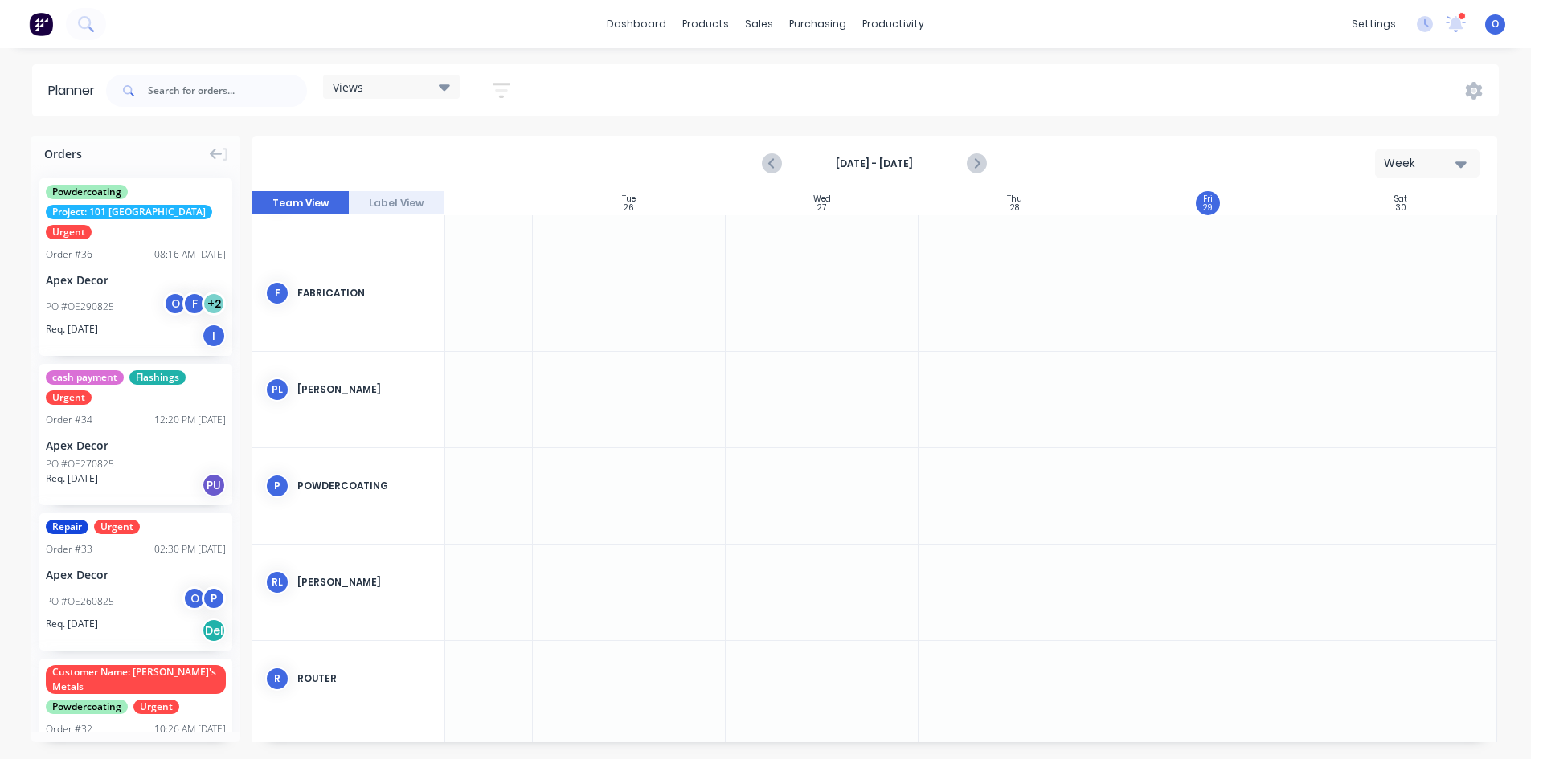
scroll to position [0, 305]
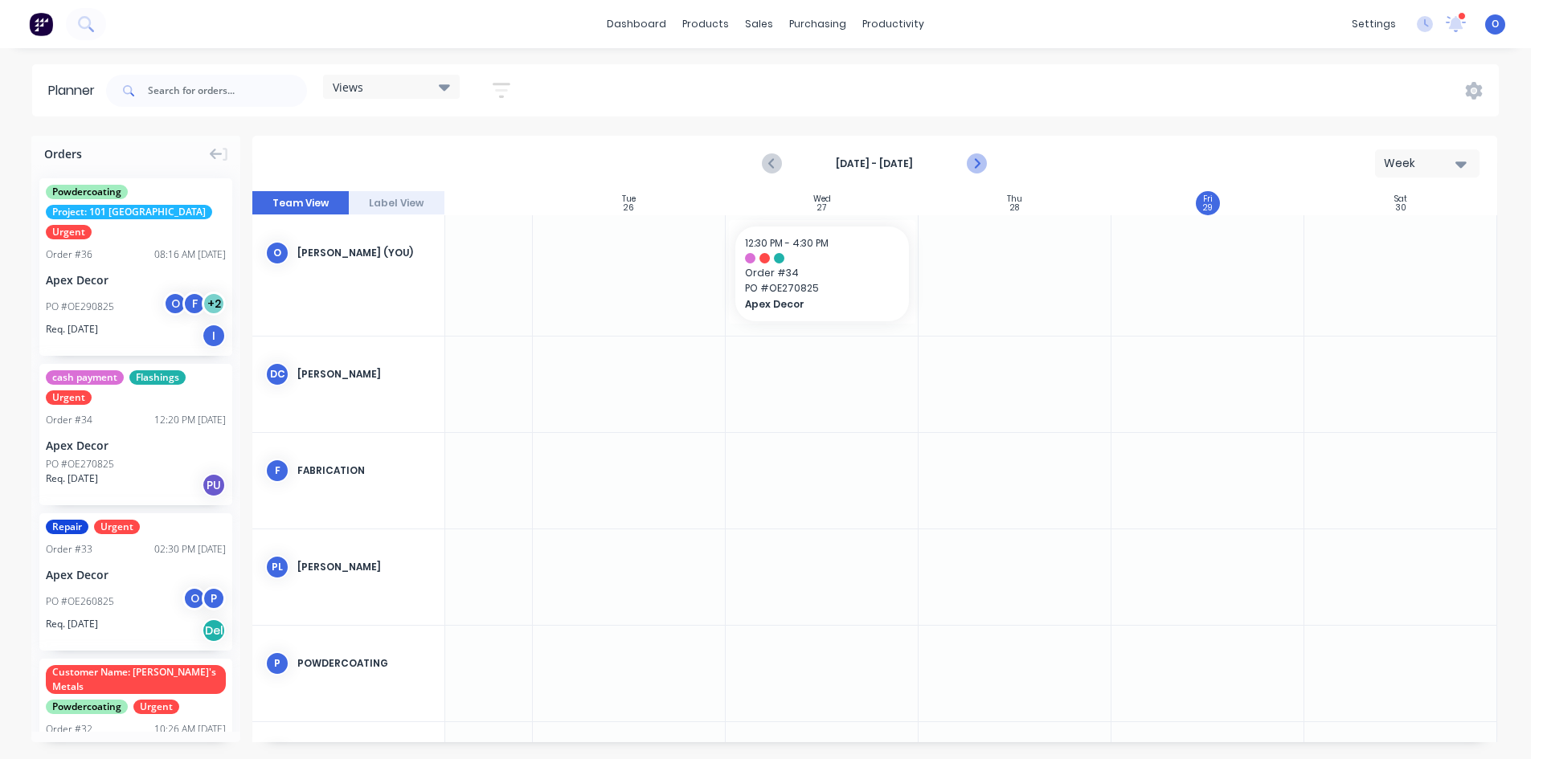
click at [975, 158] on icon "Next page" at bounding box center [976, 163] width 19 height 19
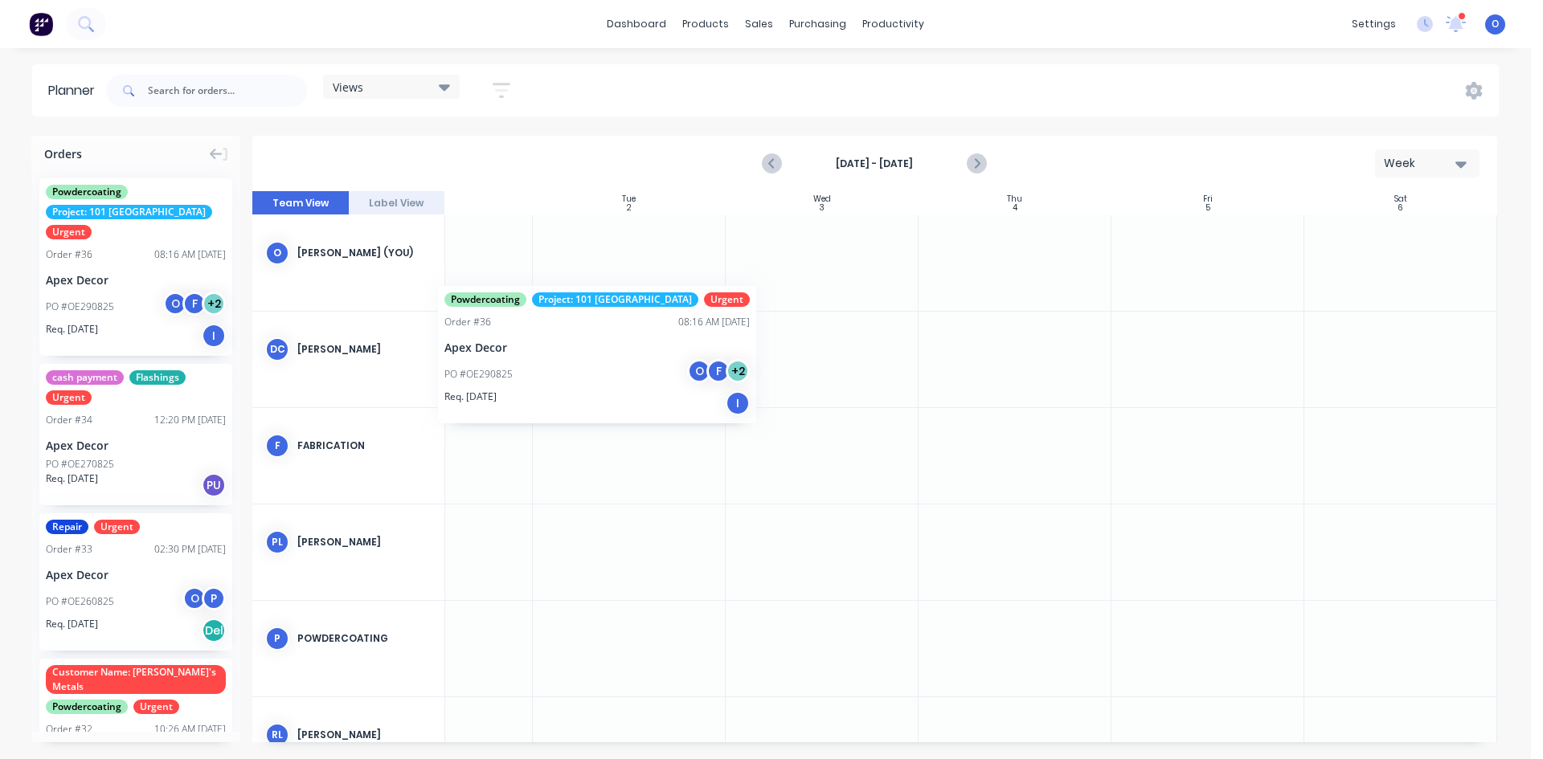
scroll to position [0, 301]
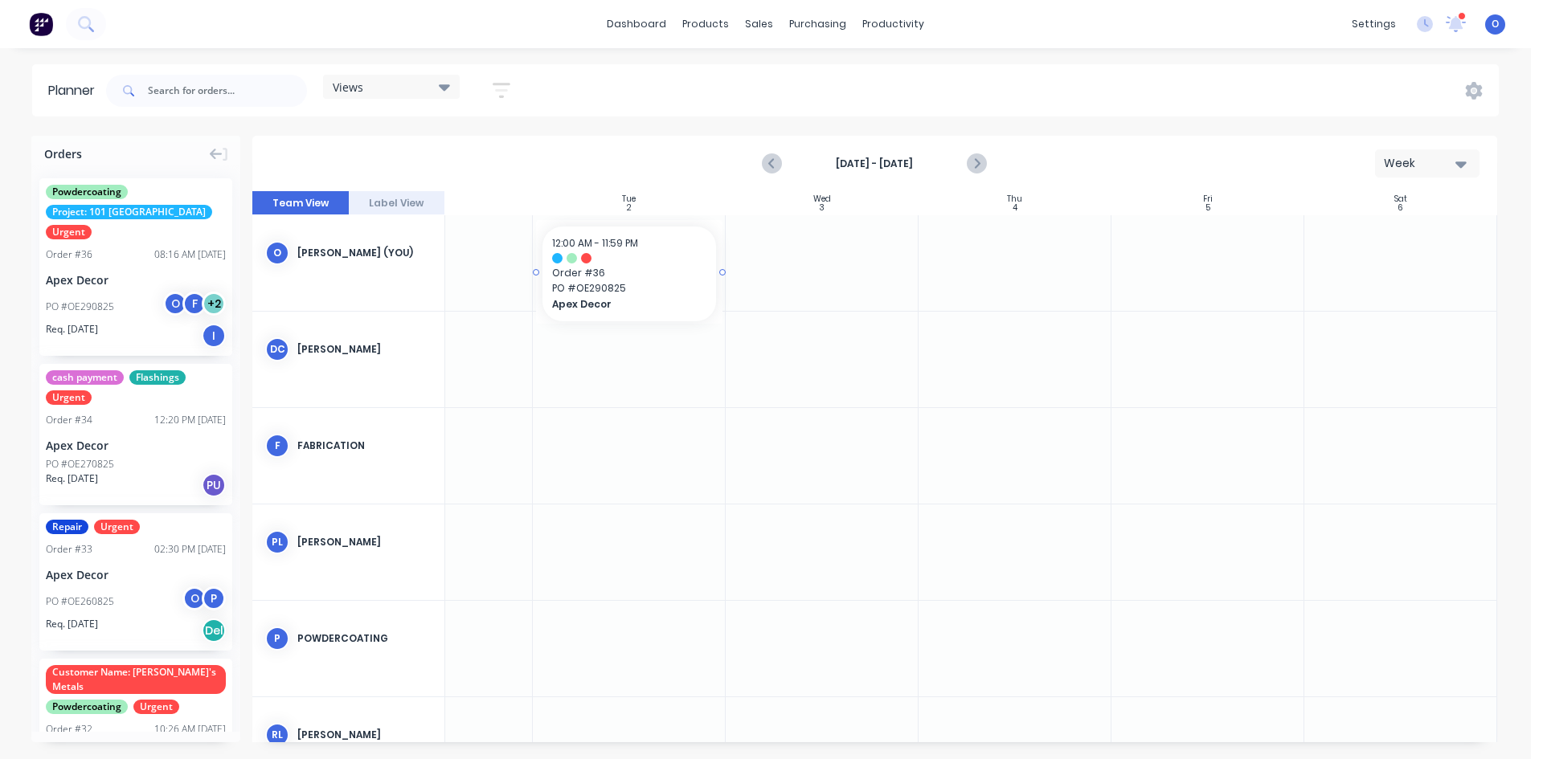
drag, startPoint x: 119, startPoint y: 293, endPoint x: 580, endPoint y: 251, distance: 463.2
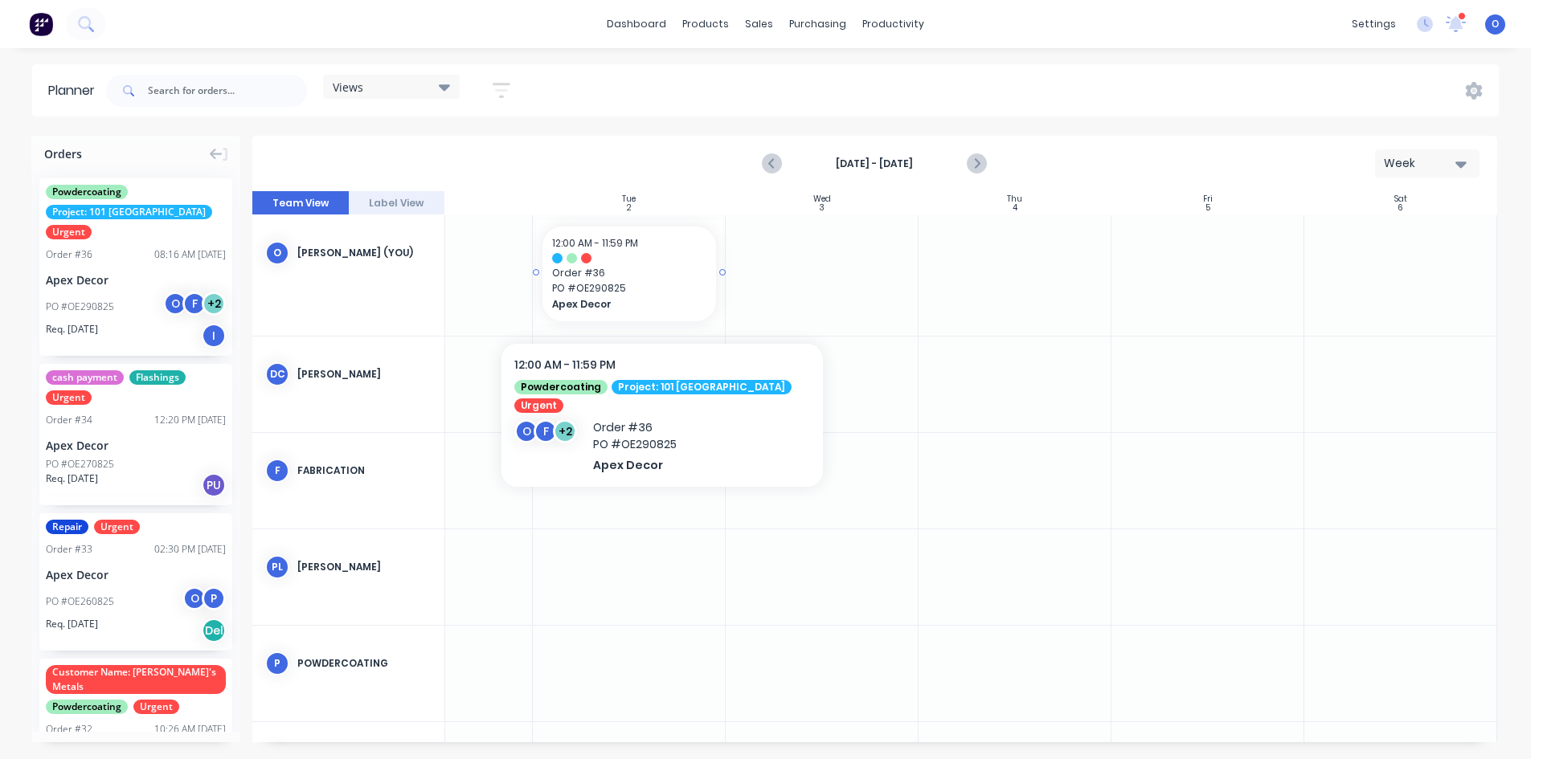
scroll to position [0, 0]
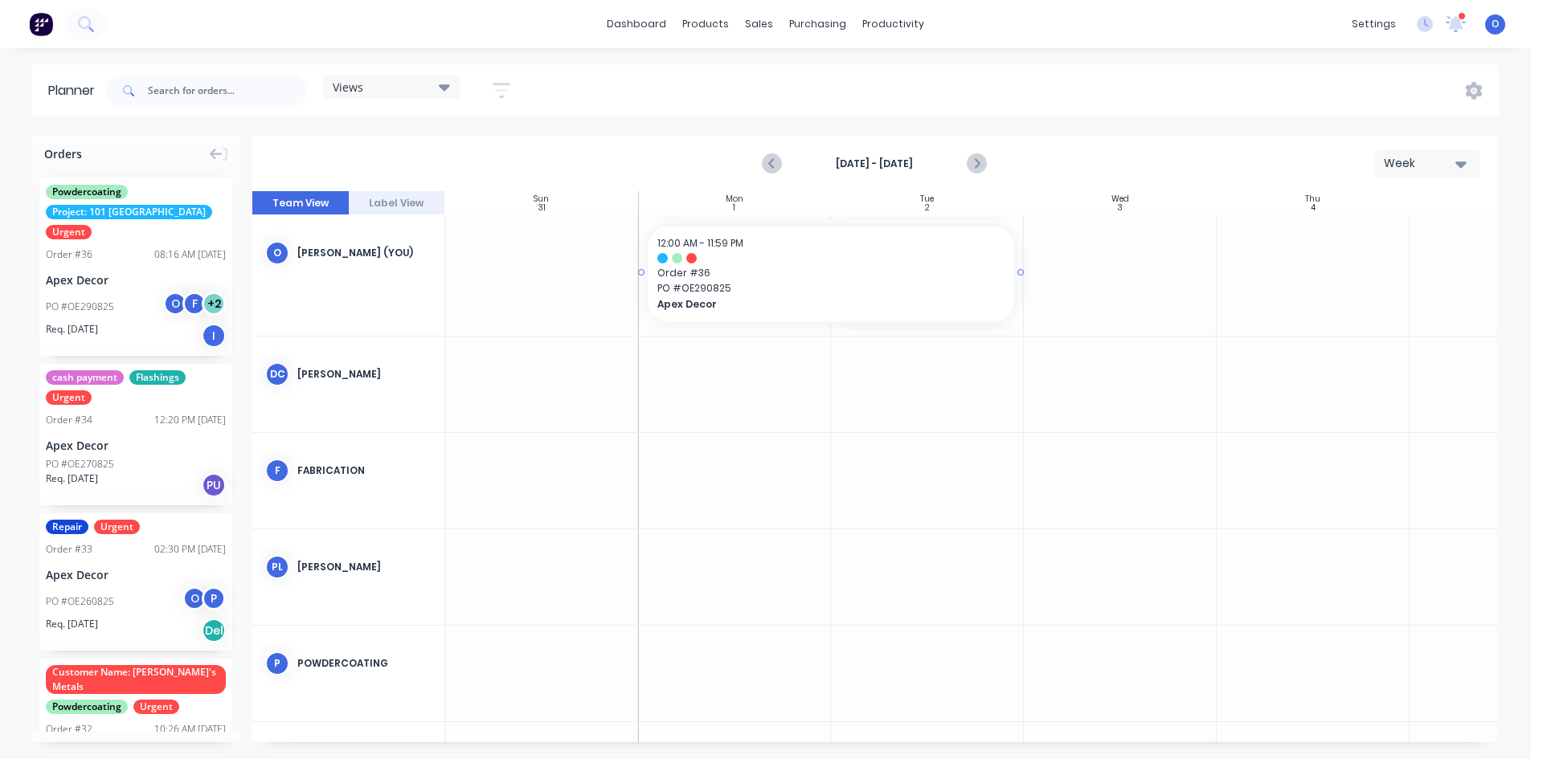
drag, startPoint x: 833, startPoint y: 272, endPoint x: 688, endPoint y: 272, distance: 144.6
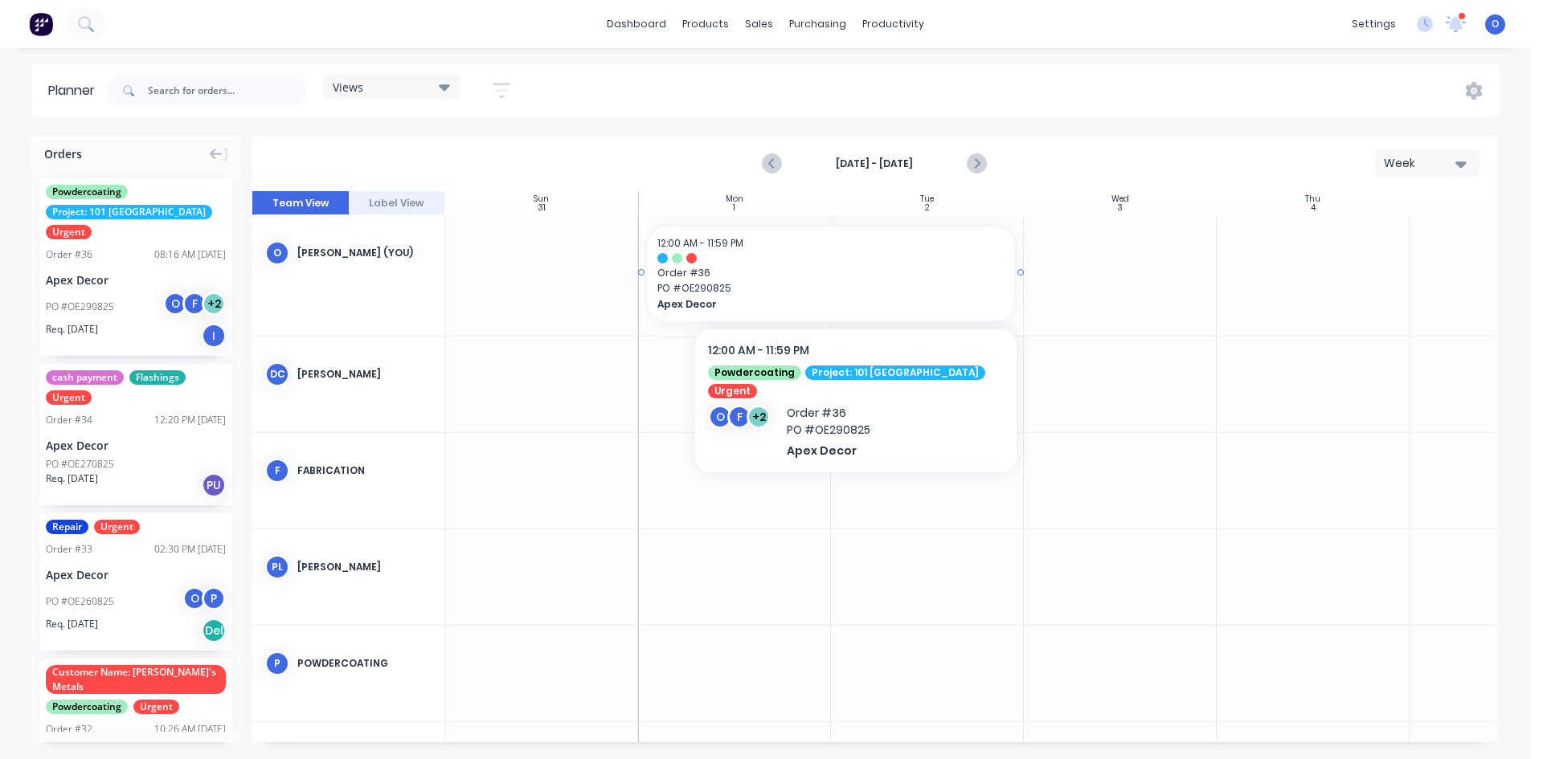
click at [884, 269] on span "Order # 36" at bounding box center [830, 273] width 347 height 14
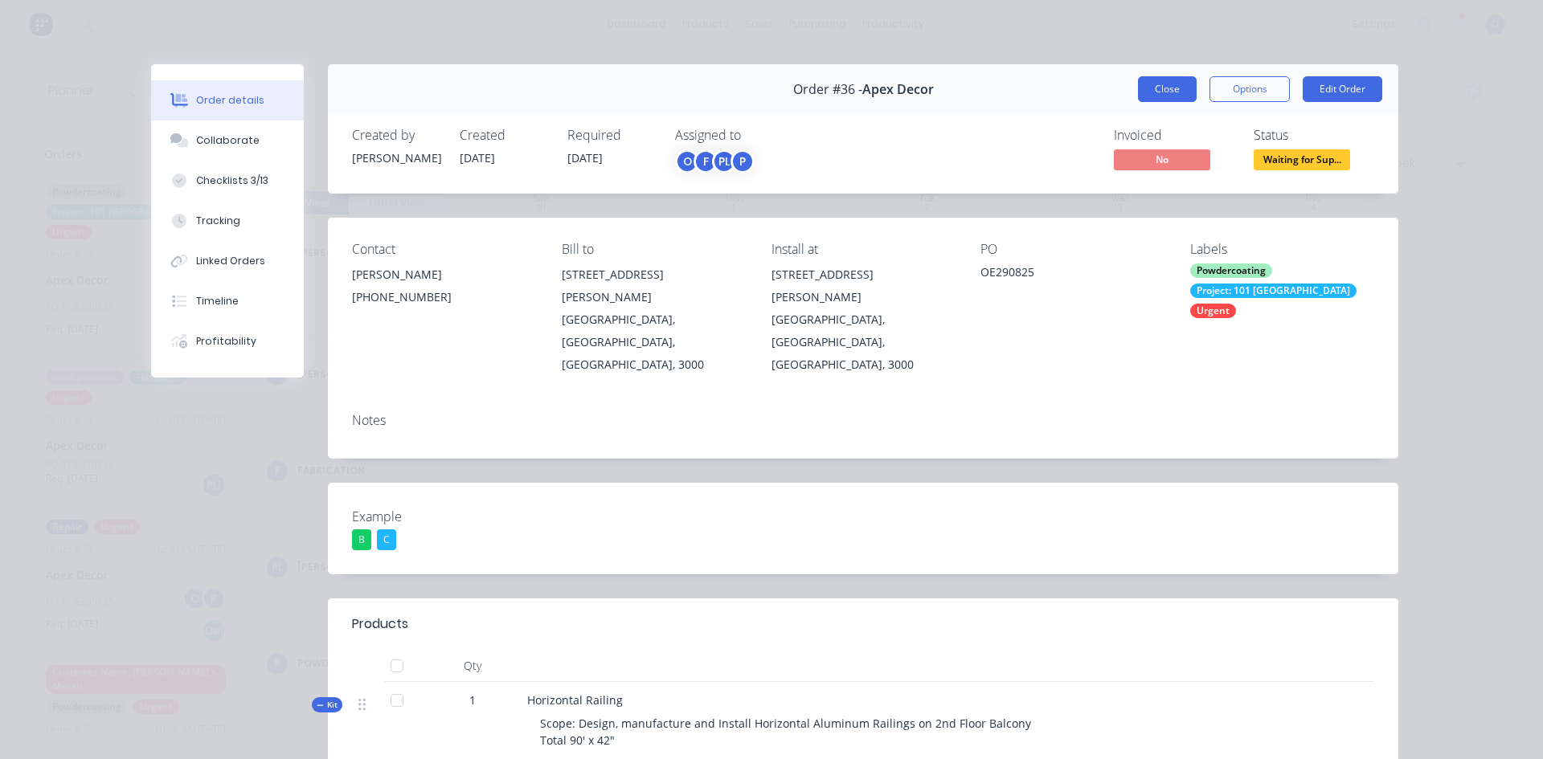
click at [1144, 100] on button "Close" at bounding box center [1167, 89] width 59 height 26
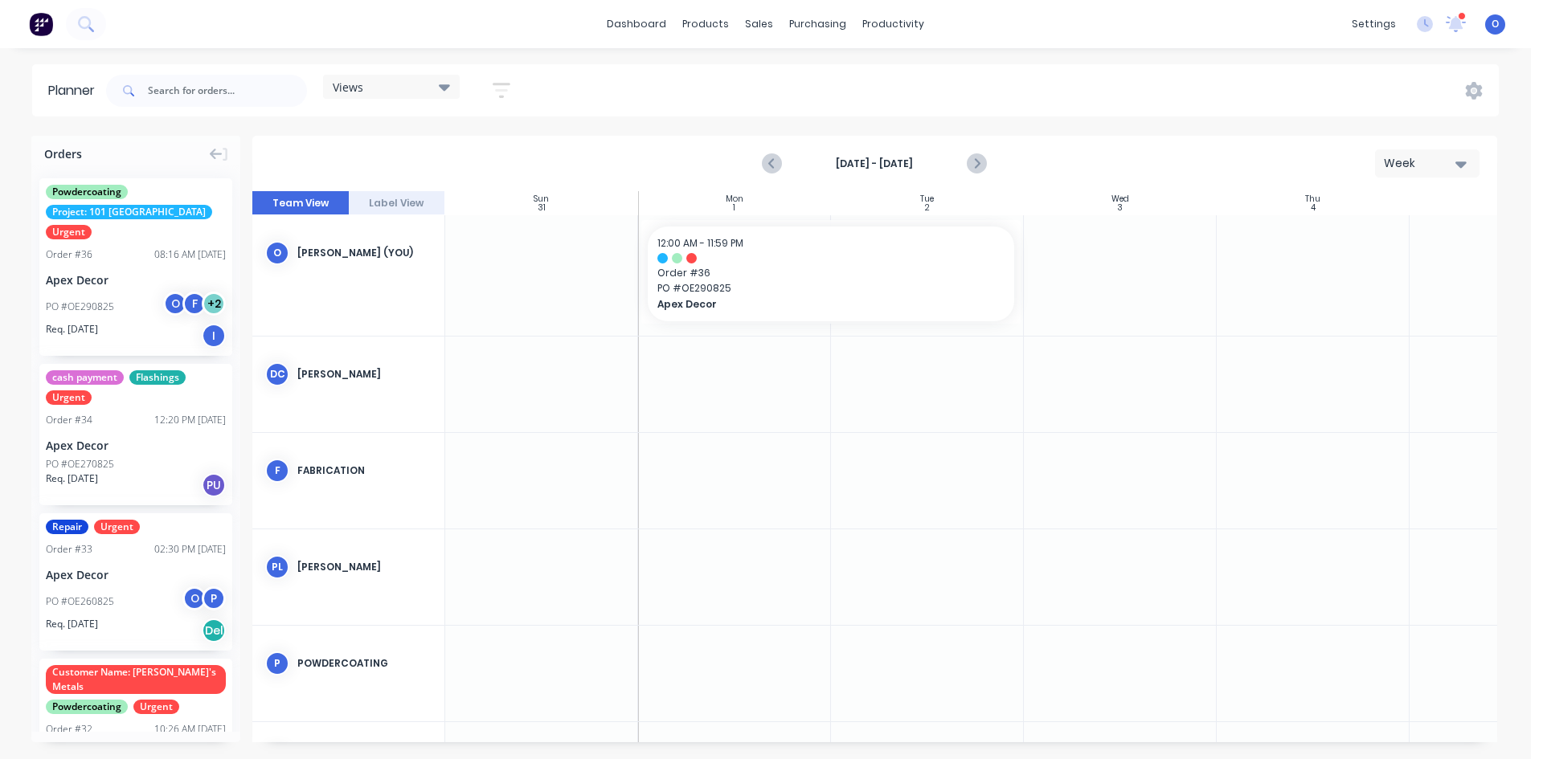
click at [582, 86] on div "Views Save new view None (Default) edit Default View edit Show/Hide users Show/…" at bounding box center [801, 91] width 1396 height 48
click at [1401, 152] on button "Week" at bounding box center [1427, 163] width 104 height 28
click at [1376, 262] on div "Month" at bounding box center [1398, 271] width 159 height 32
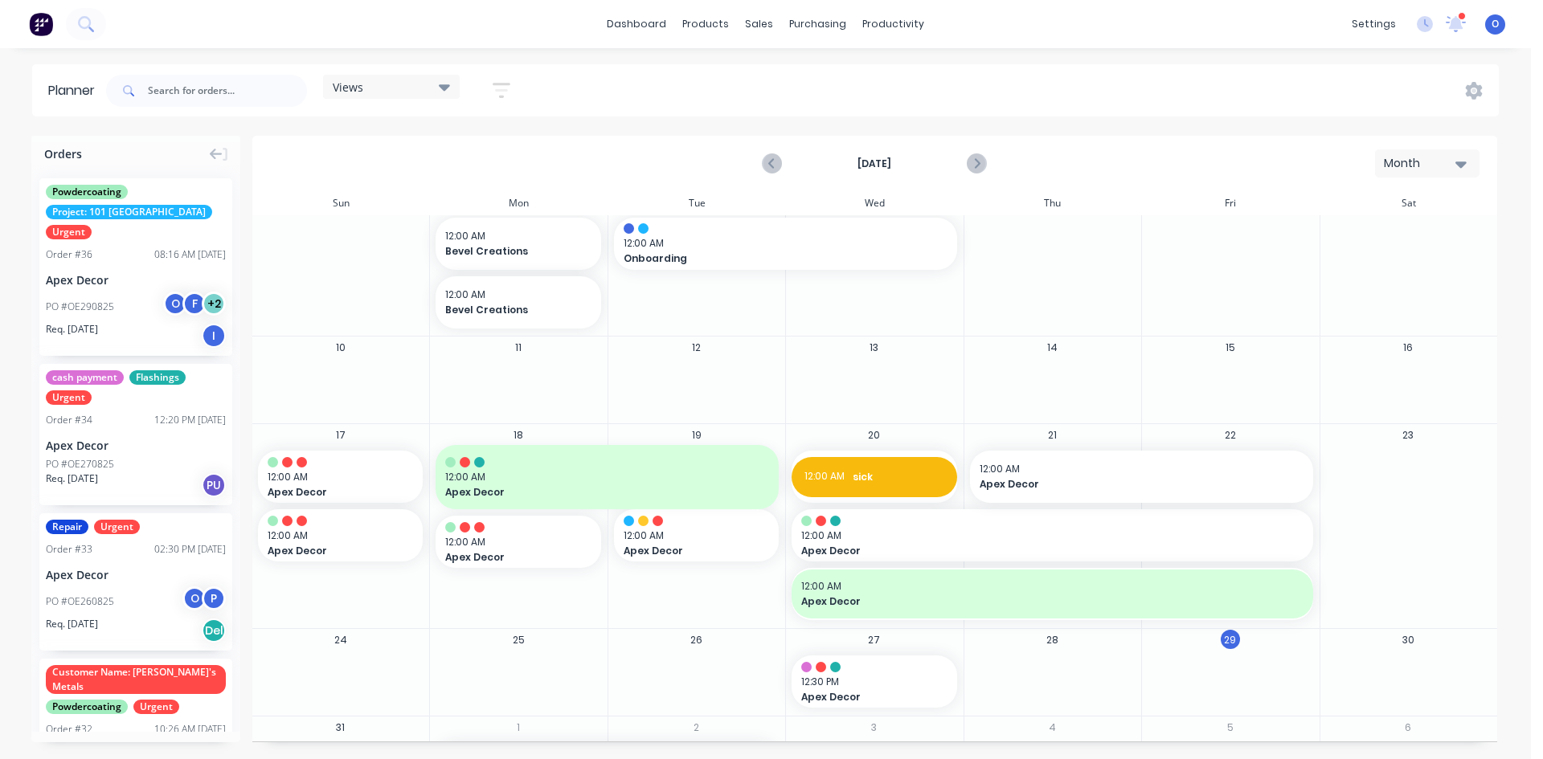
scroll to position [180, 0]
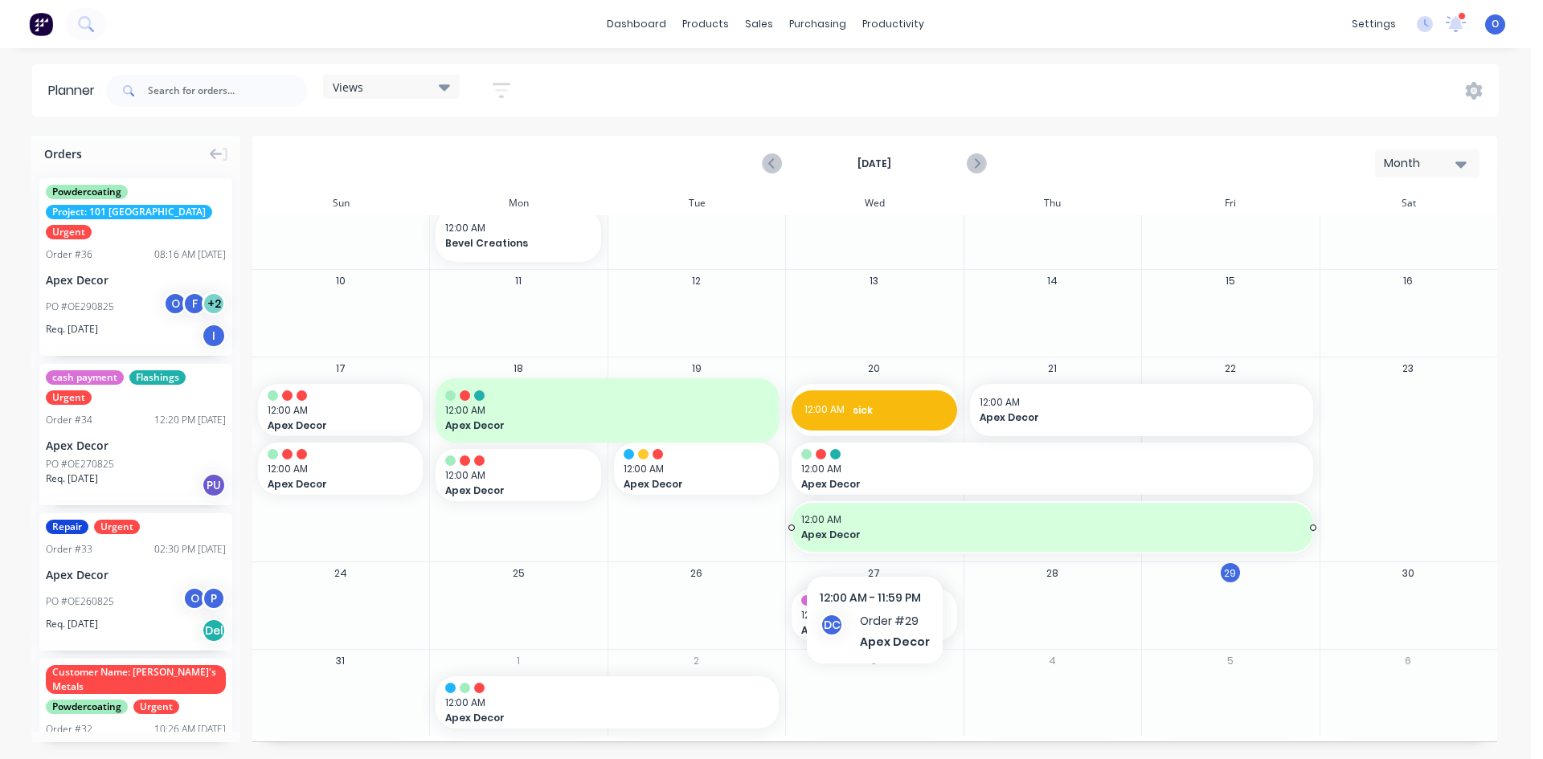
click at [873, 540] on span "Apex Decor" at bounding box center [1027, 535] width 452 height 14
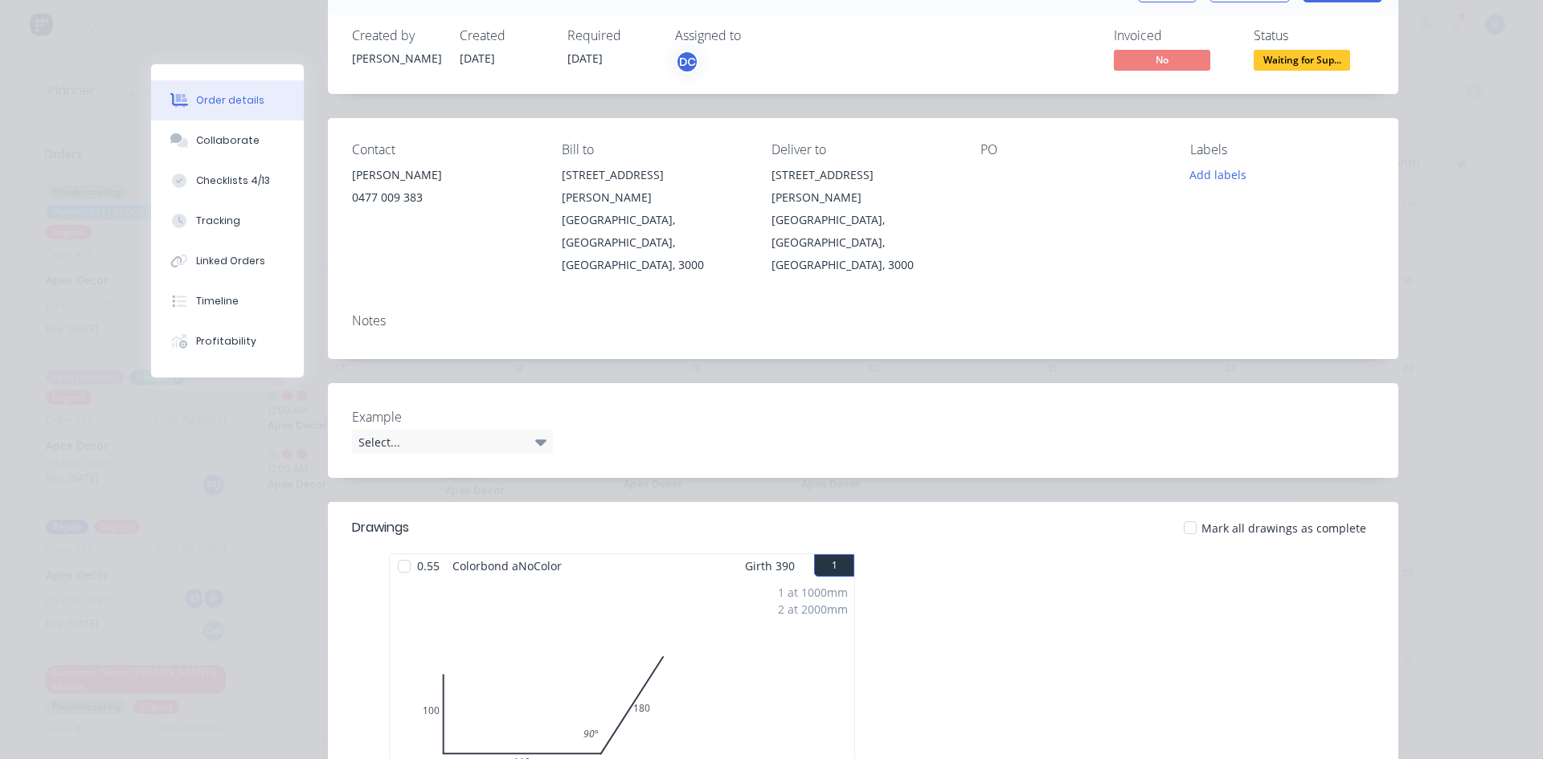
scroll to position [0, 0]
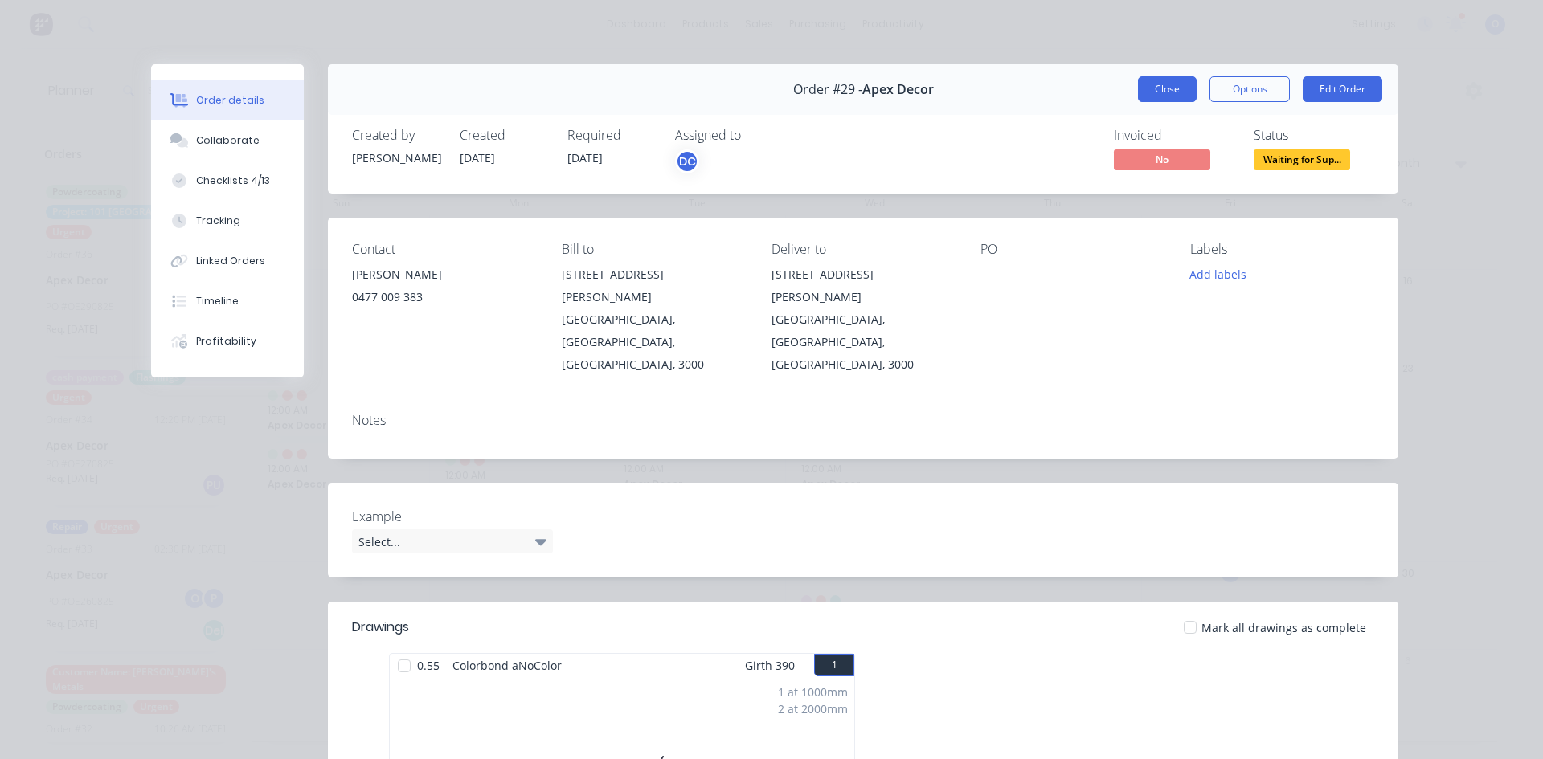
click at [1144, 77] on button "Close" at bounding box center [1167, 89] width 59 height 26
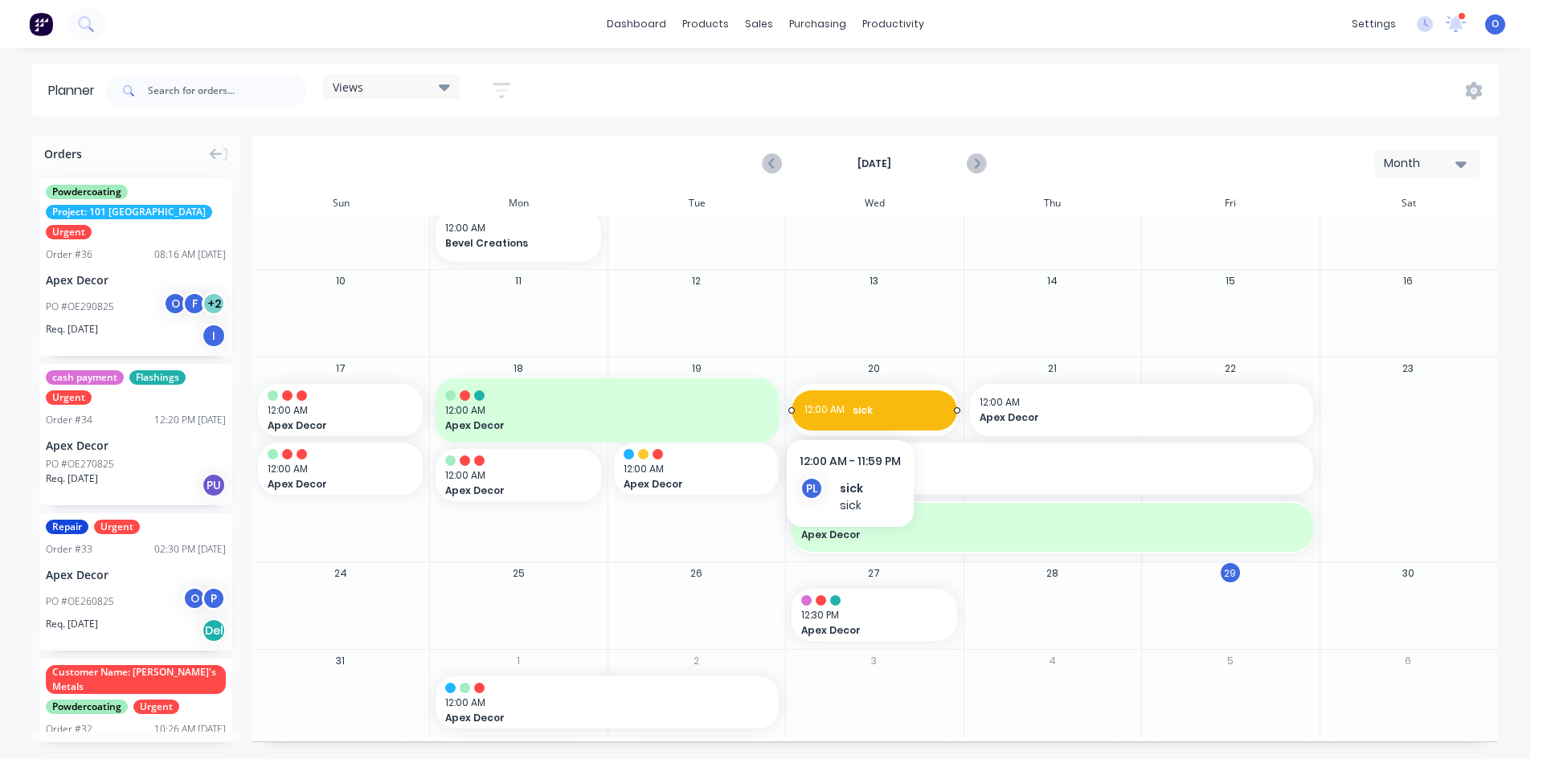
click at [853, 403] on span "sick" at bounding box center [899, 410] width 92 height 14
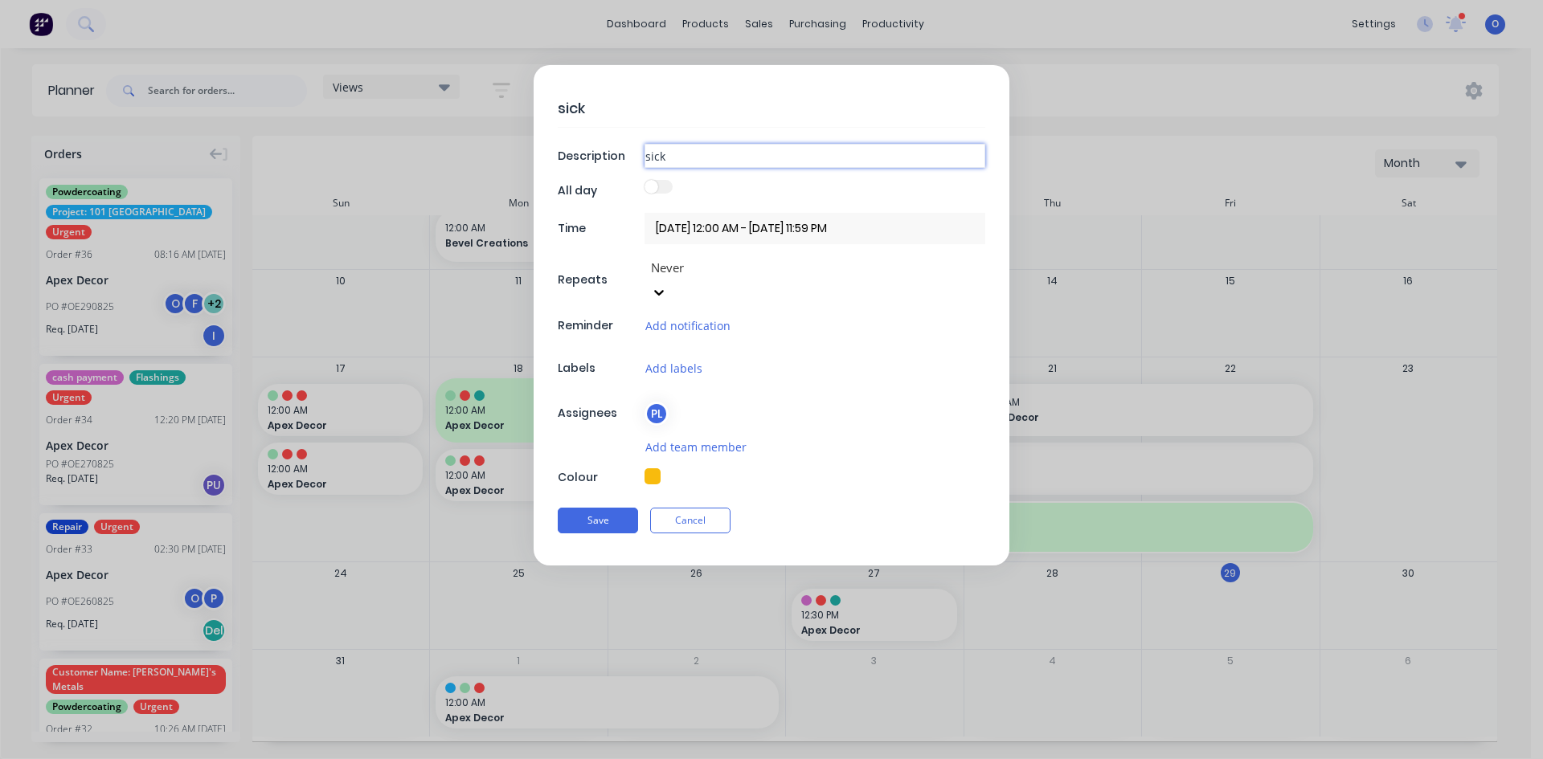
drag, startPoint x: 668, startPoint y: 156, endPoint x: 609, endPoint y: 158, distance: 58.7
click at [609, 158] on div "Description sick" at bounding box center [772, 156] width 428 height 24
click at [685, 508] on button "Cancel" at bounding box center [690, 521] width 80 height 26
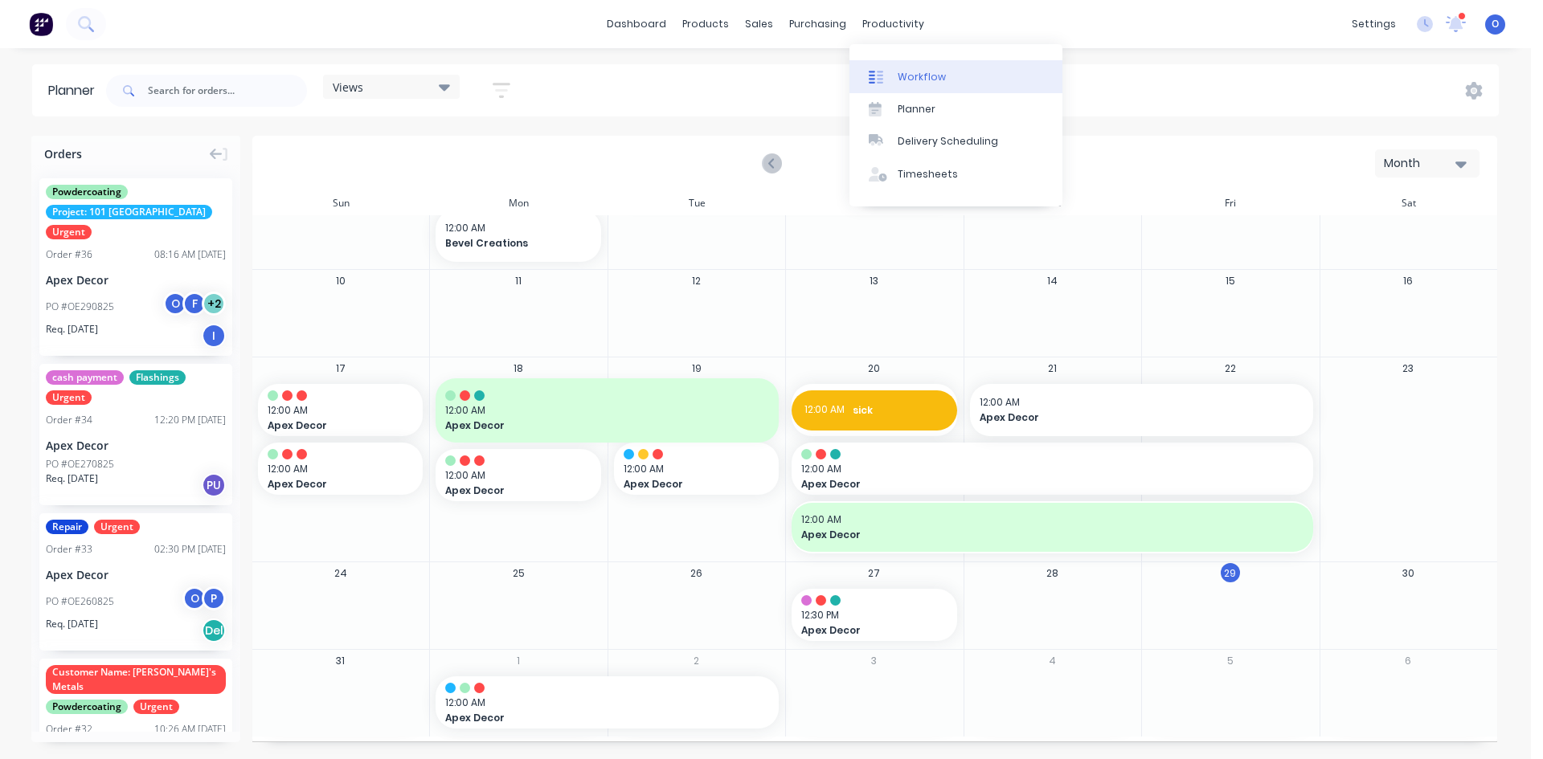
click at [903, 80] on div "Workflow" at bounding box center [922, 77] width 48 height 14
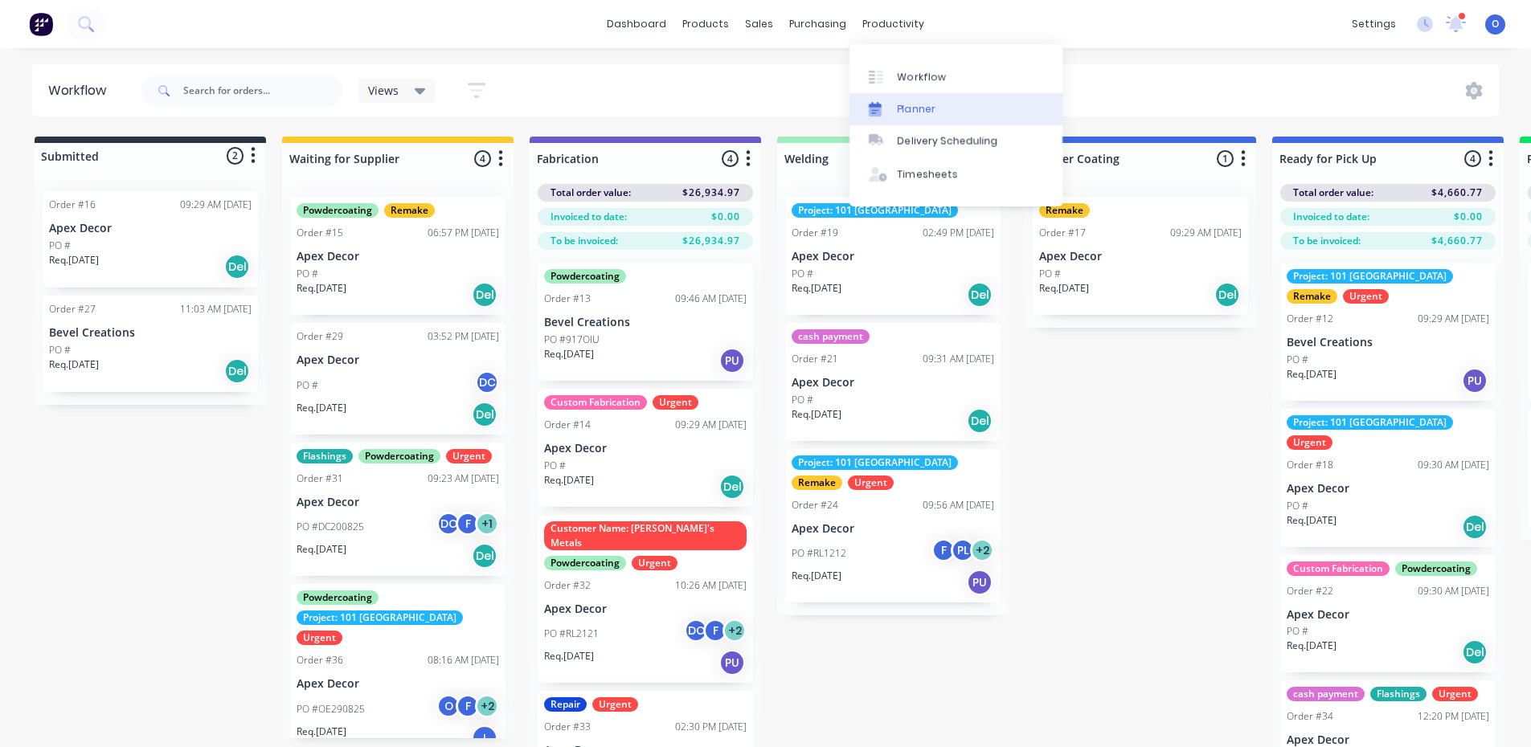
click at [903, 109] on div "Planner" at bounding box center [917, 109] width 38 height 14
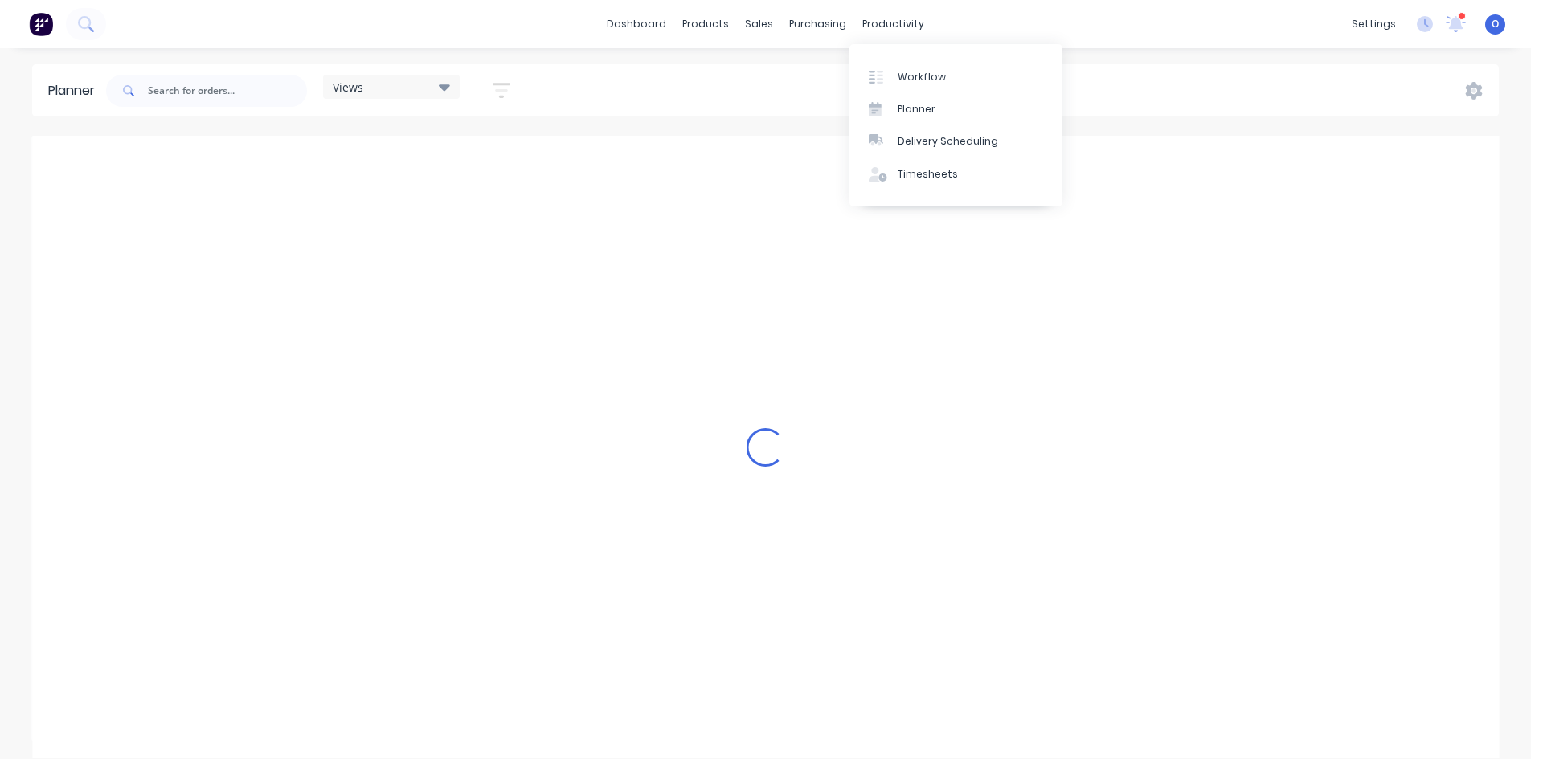
scroll to position [0, 2058]
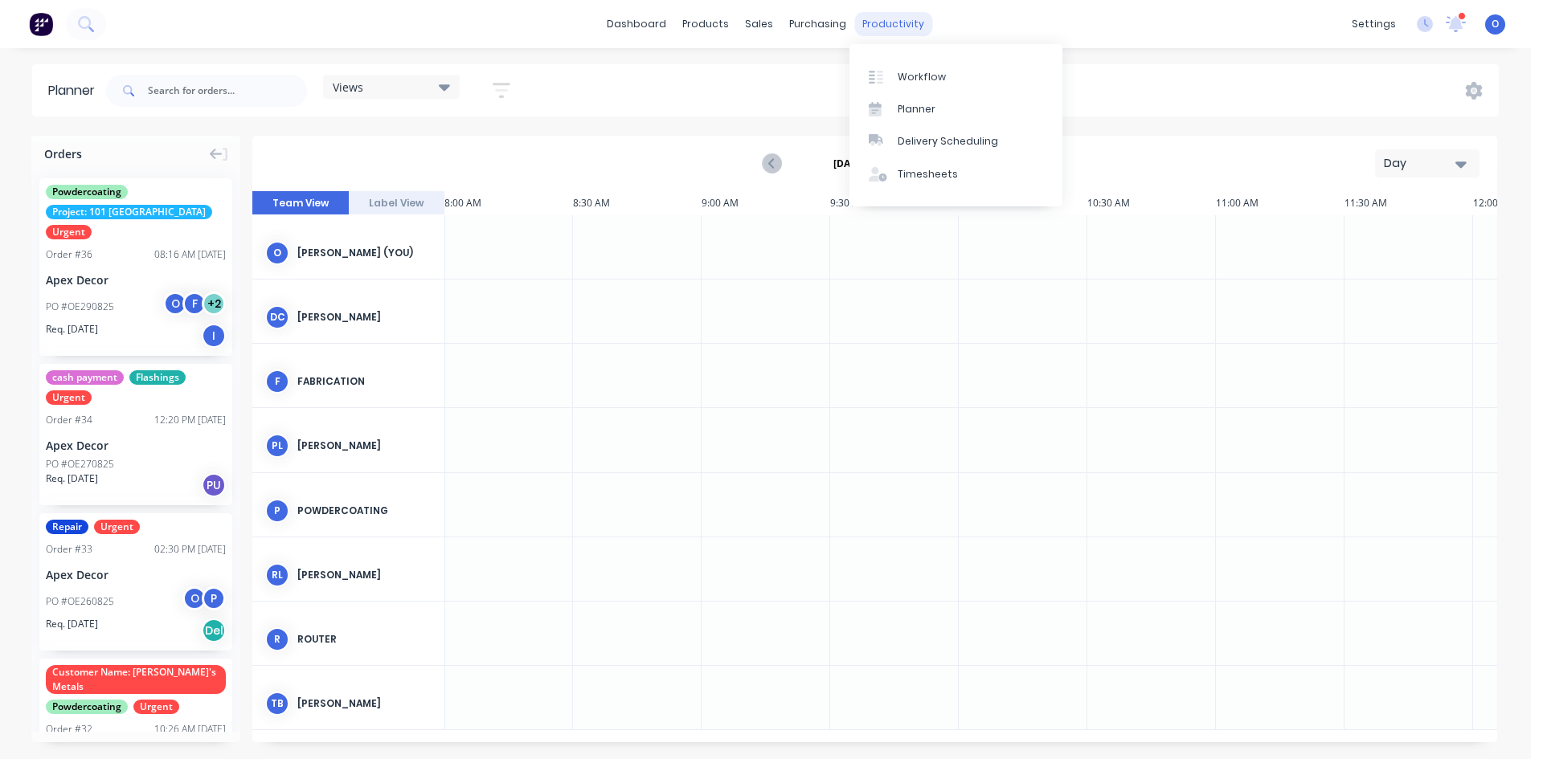
drag, startPoint x: 1417, startPoint y: 160, endPoint x: 878, endPoint y: 25, distance: 555.1
click at [878, 25] on div "productivity" at bounding box center [893, 24] width 78 height 24
click at [898, 76] on div "Workflow" at bounding box center [922, 77] width 48 height 14
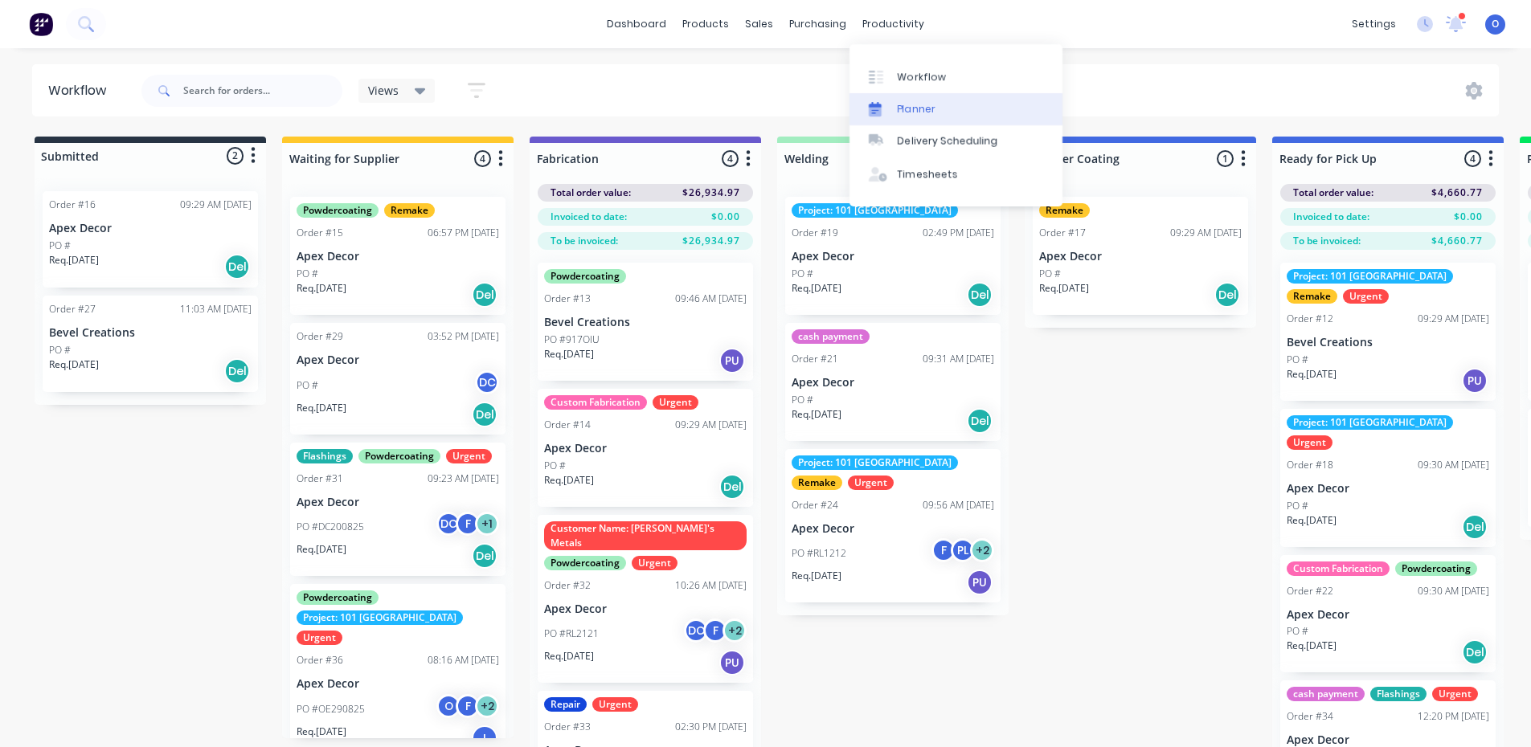
click at [902, 112] on div "Planner" at bounding box center [917, 109] width 38 height 14
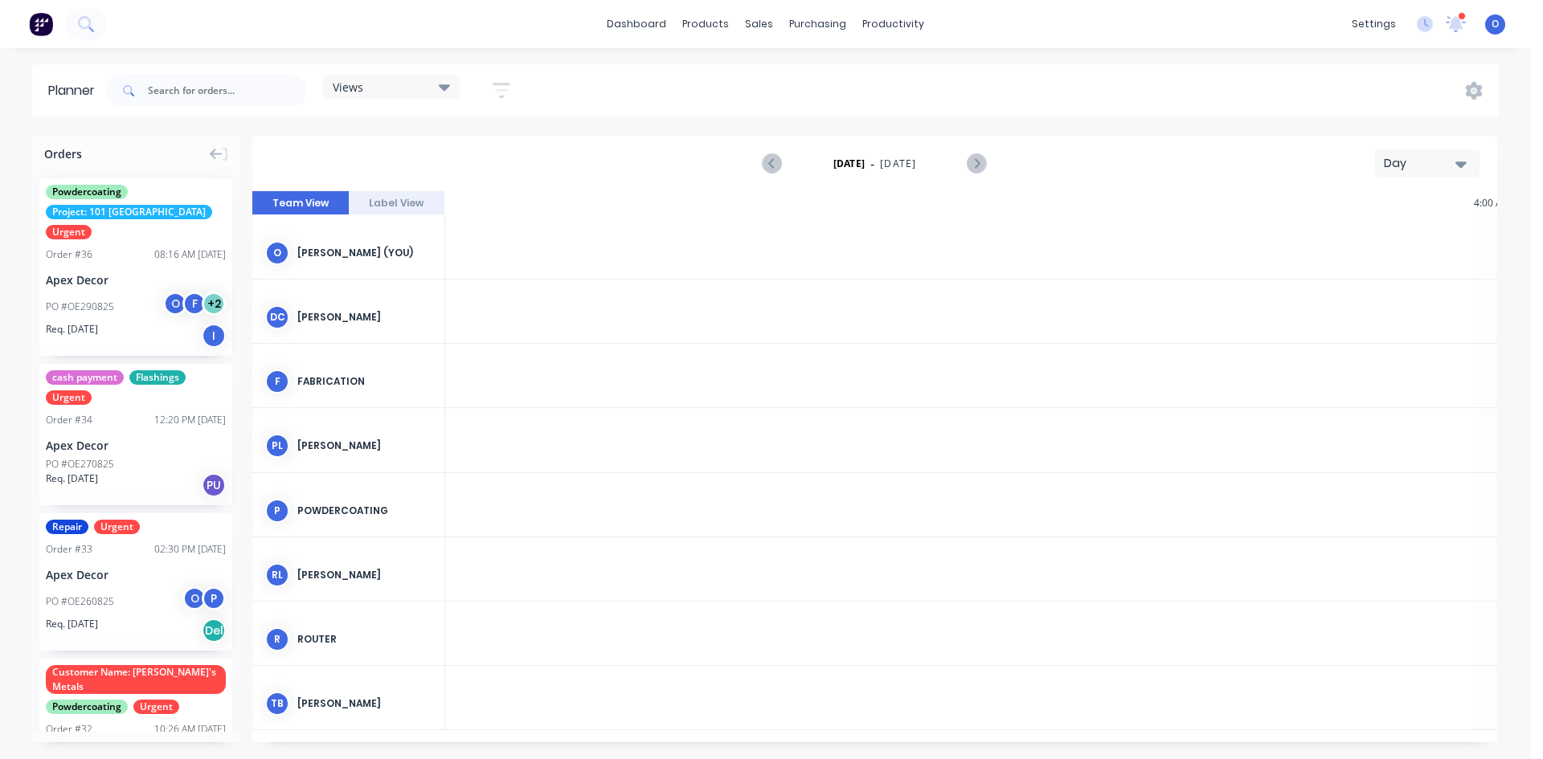
scroll to position [0, 2058]
click at [395, 90] on div "Views" at bounding box center [391, 87] width 117 height 14
click at [495, 98] on icon "button" at bounding box center [502, 90] width 18 height 20
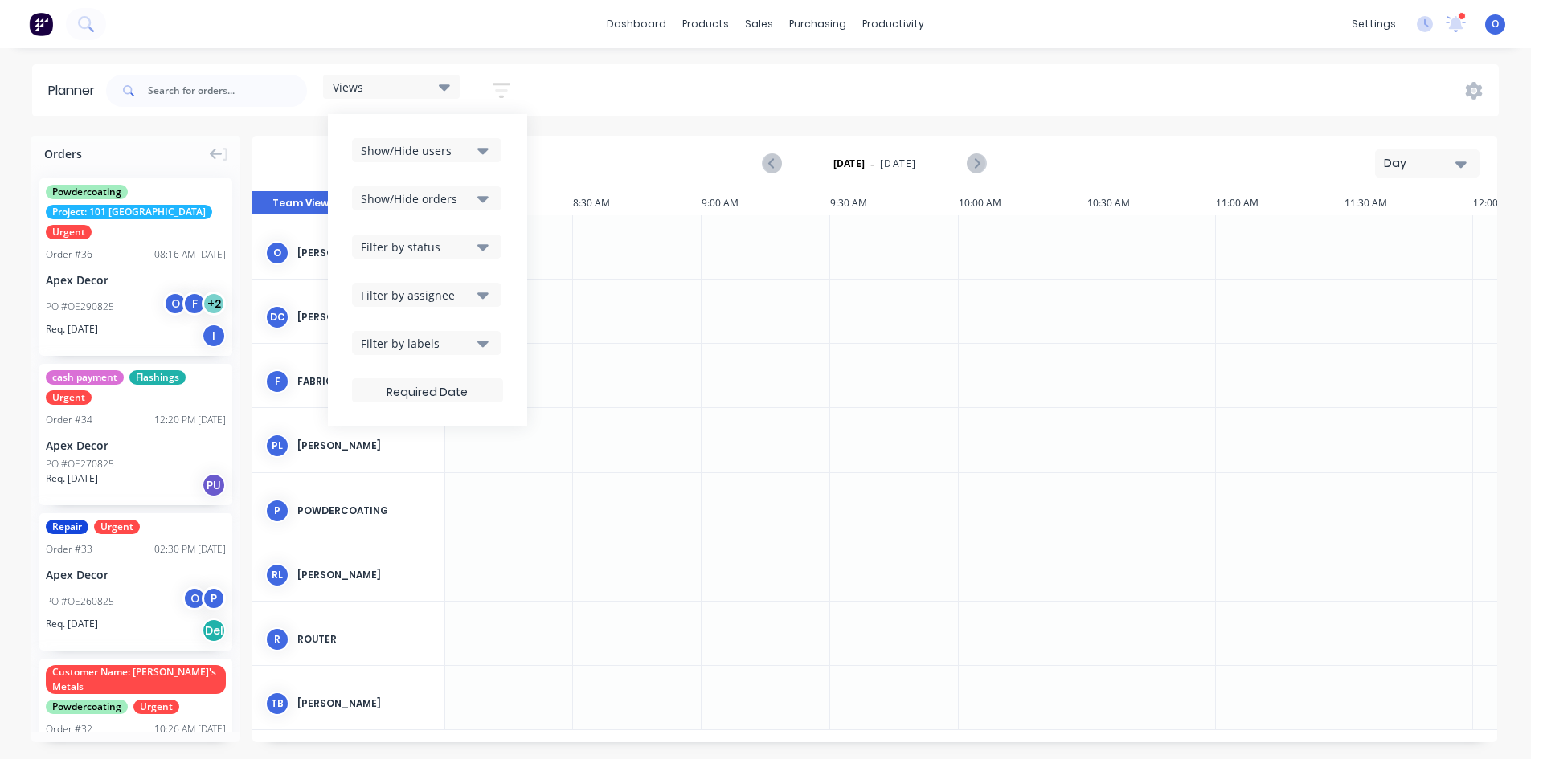
click at [644, 94] on div "Views Save new view None (Default) edit Default View edit Show/Hide users Show/…" at bounding box center [801, 91] width 1396 height 48
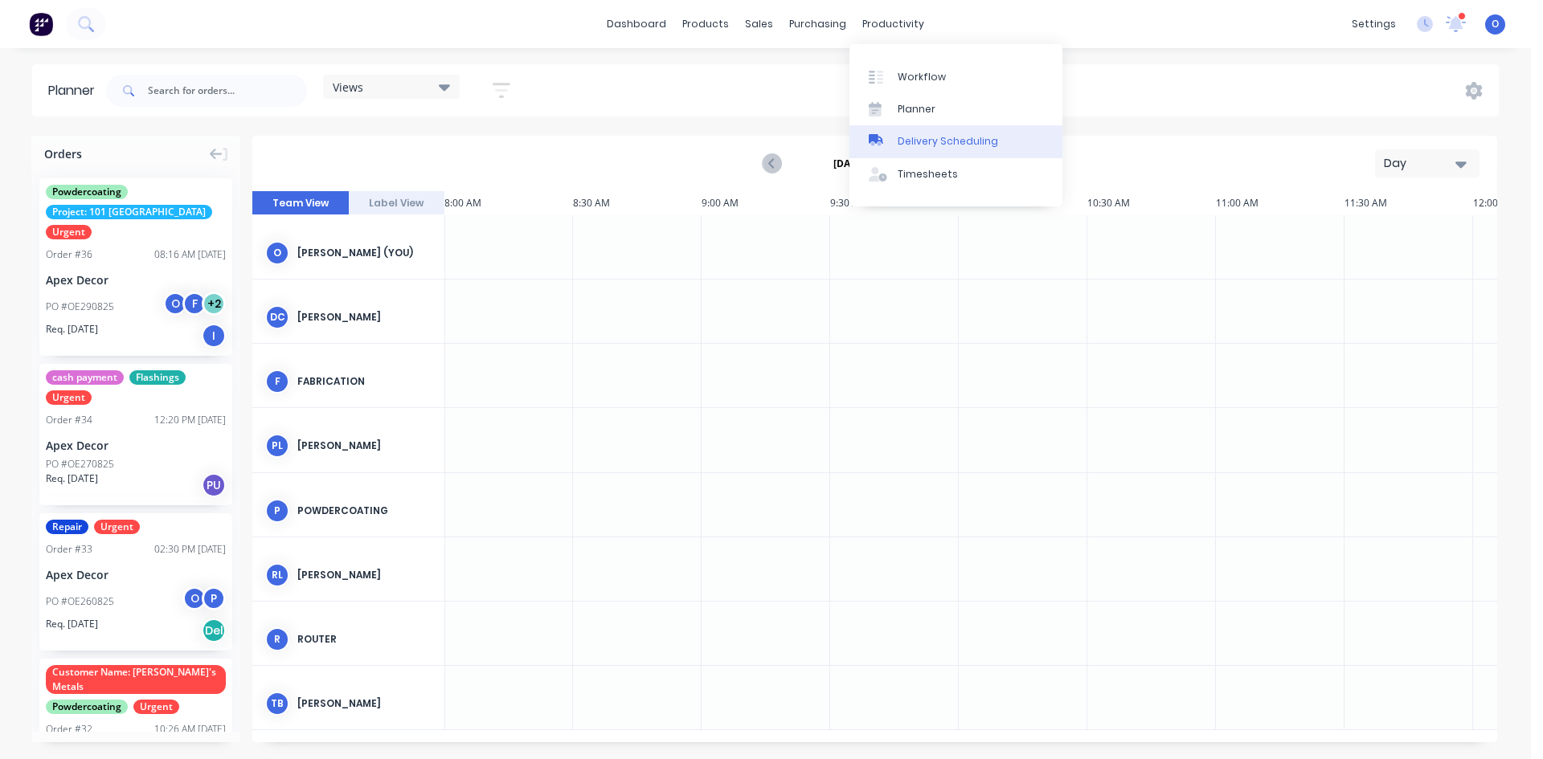
click at [930, 142] on div "Delivery Scheduling" at bounding box center [948, 141] width 100 height 14
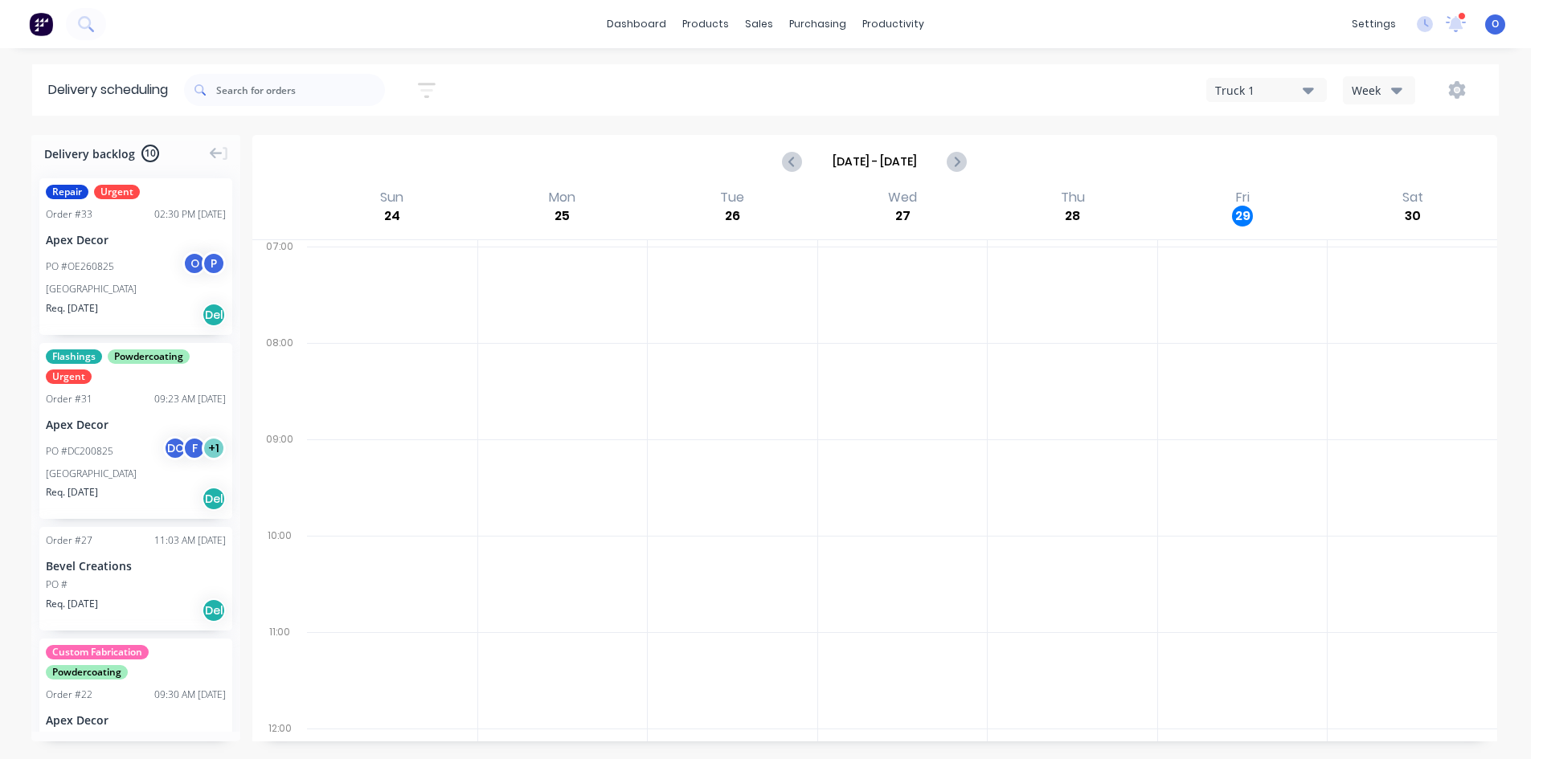
click at [1252, 79] on button "Truck 1" at bounding box center [1266, 90] width 121 height 24
click at [1365, 84] on div "Week" at bounding box center [1375, 90] width 47 height 17
click at [1378, 165] on div "Vehicle" at bounding box center [1423, 165] width 159 height 32
click at [980, 162] on icon "Next page" at bounding box center [976, 161] width 19 height 19
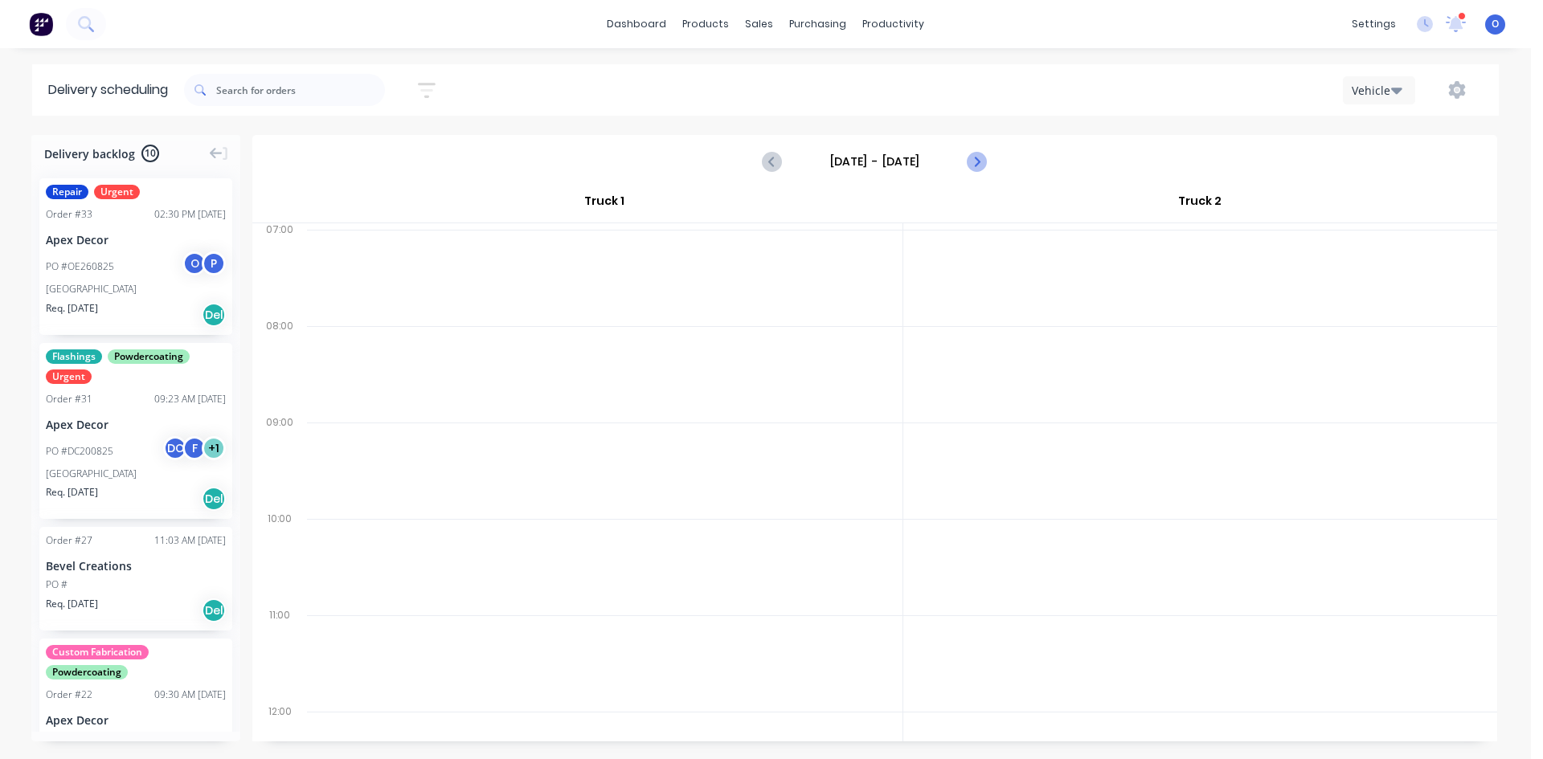
click at [980, 162] on icon "Next page" at bounding box center [976, 161] width 19 height 19
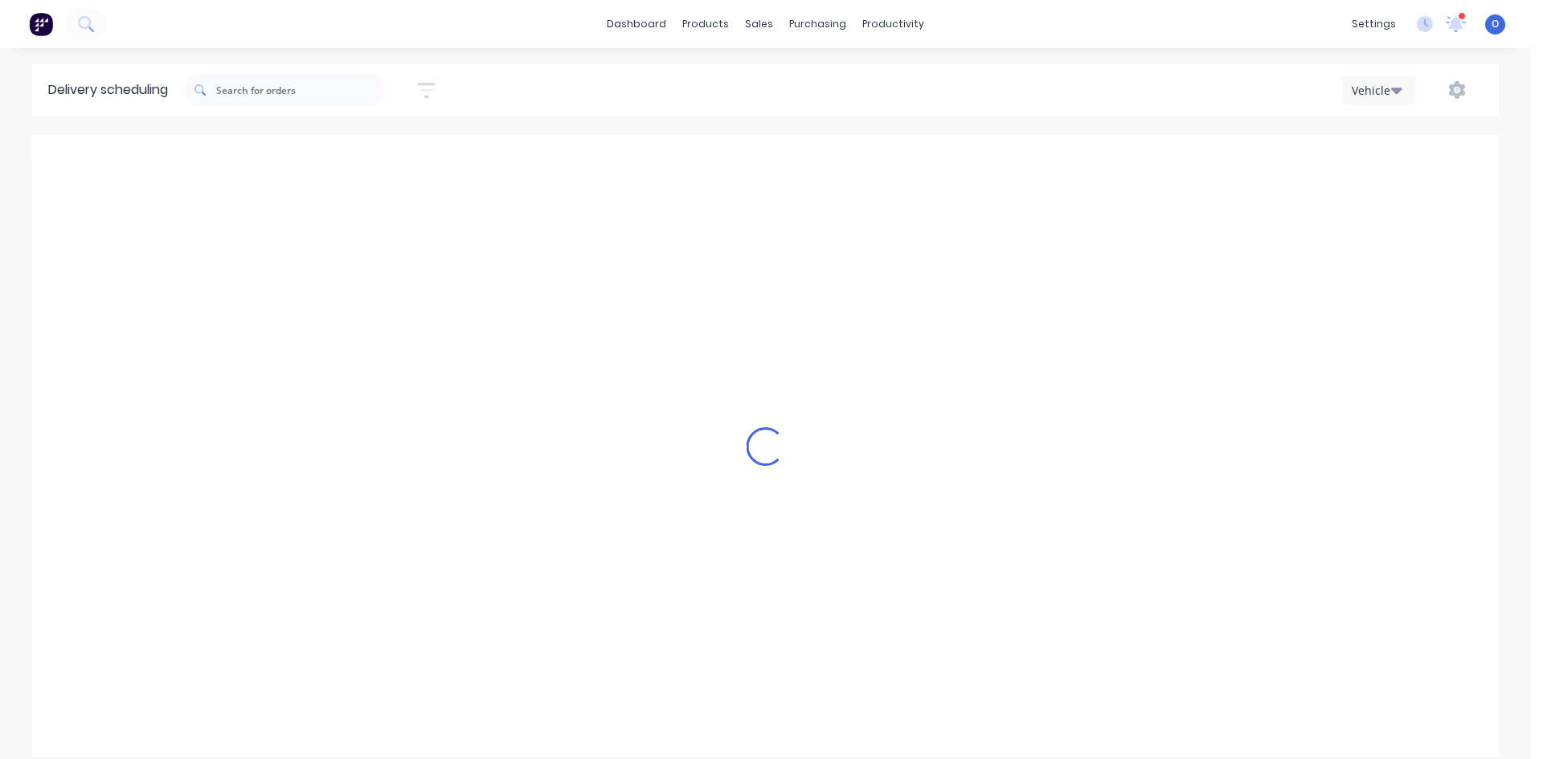
type input "[DATE] - [DATE]"
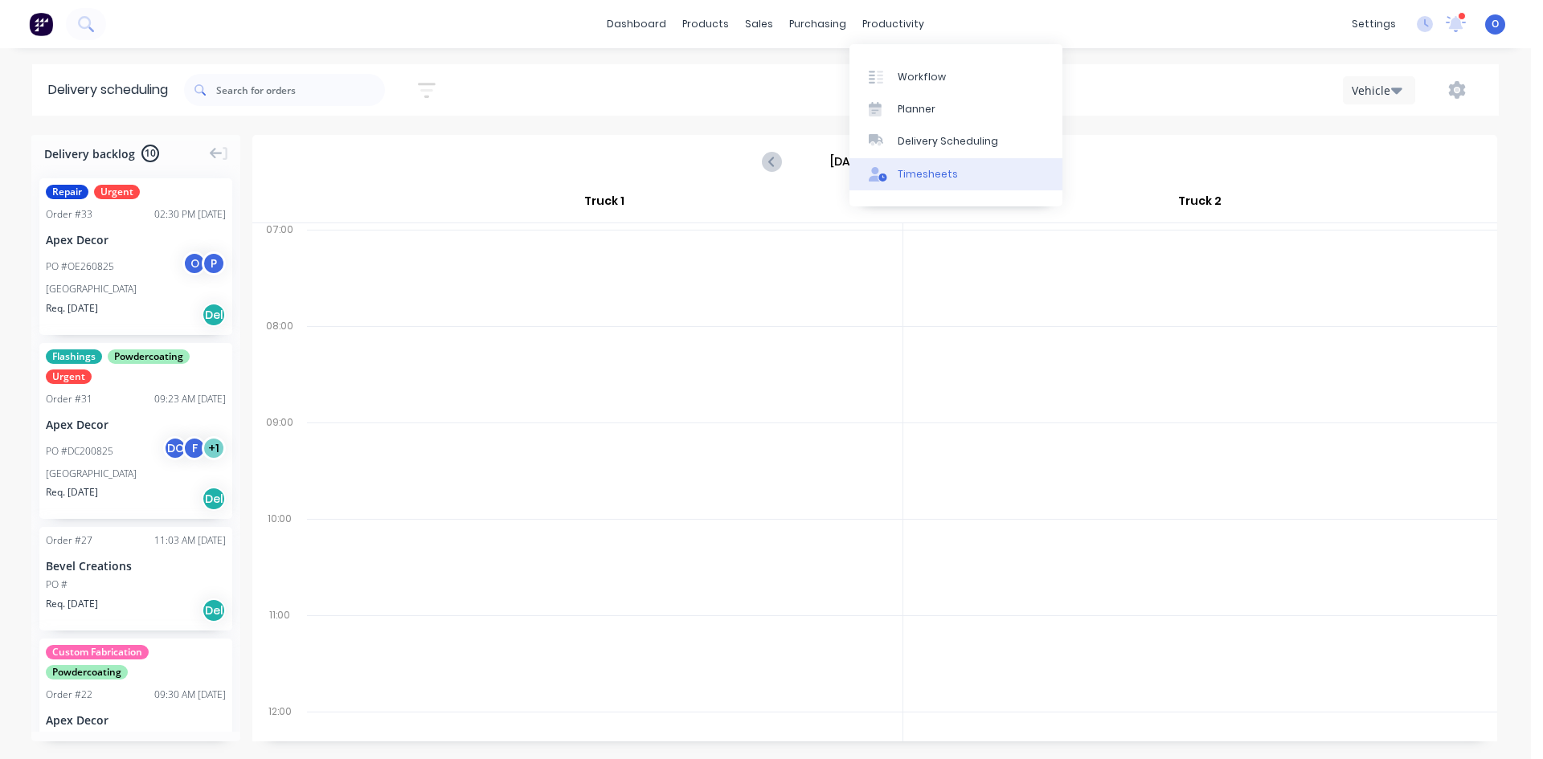
click at [912, 168] on div "Timesheets" at bounding box center [928, 174] width 60 height 14
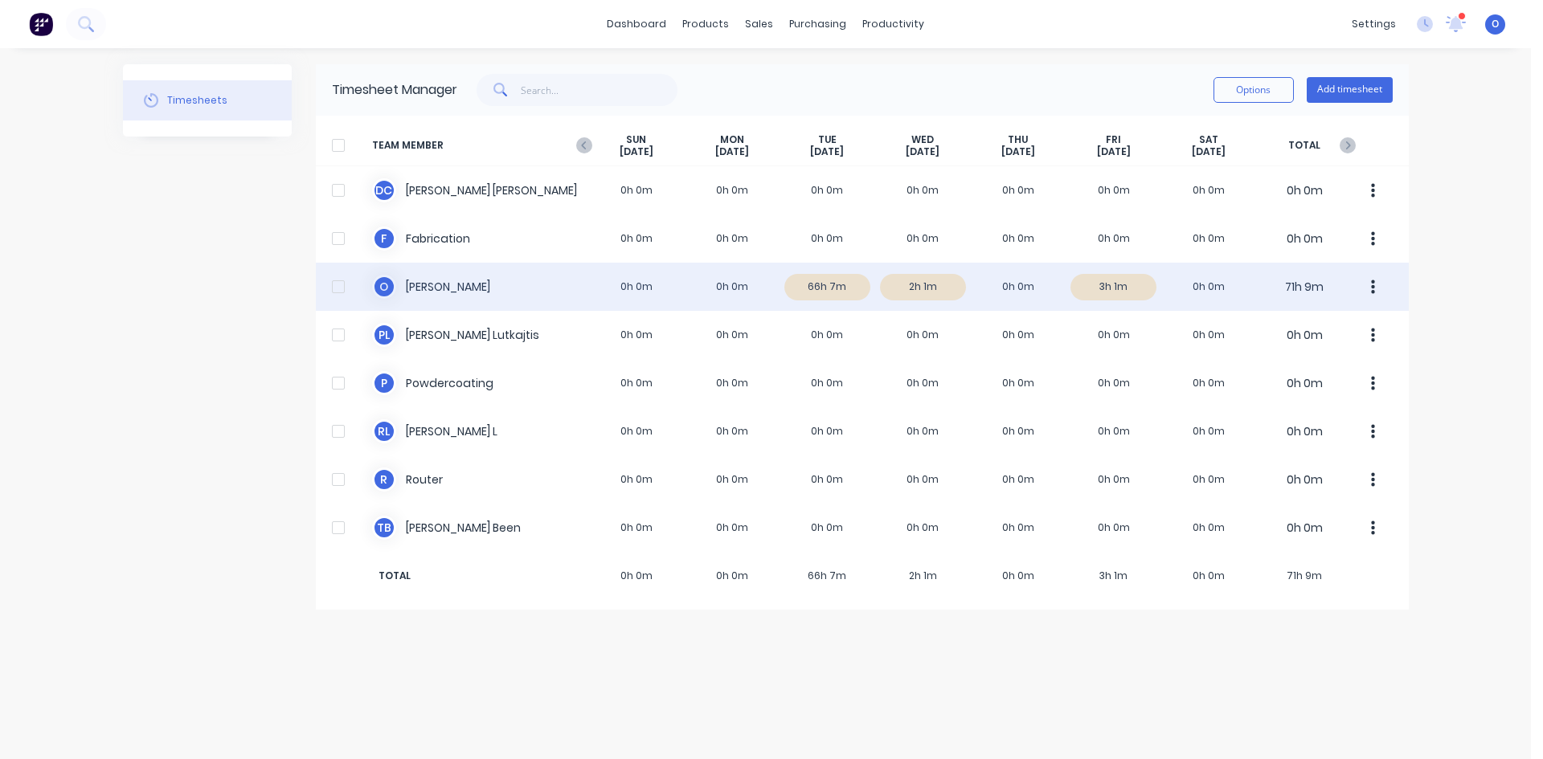
click at [820, 284] on div "O [PERSON_NAME] 0h 0m 0h 0m 66h 7m 2h 1m 0h 0m 3h 1m 0h 0m 71h 9m" at bounding box center [862, 287] width 1093 height 48
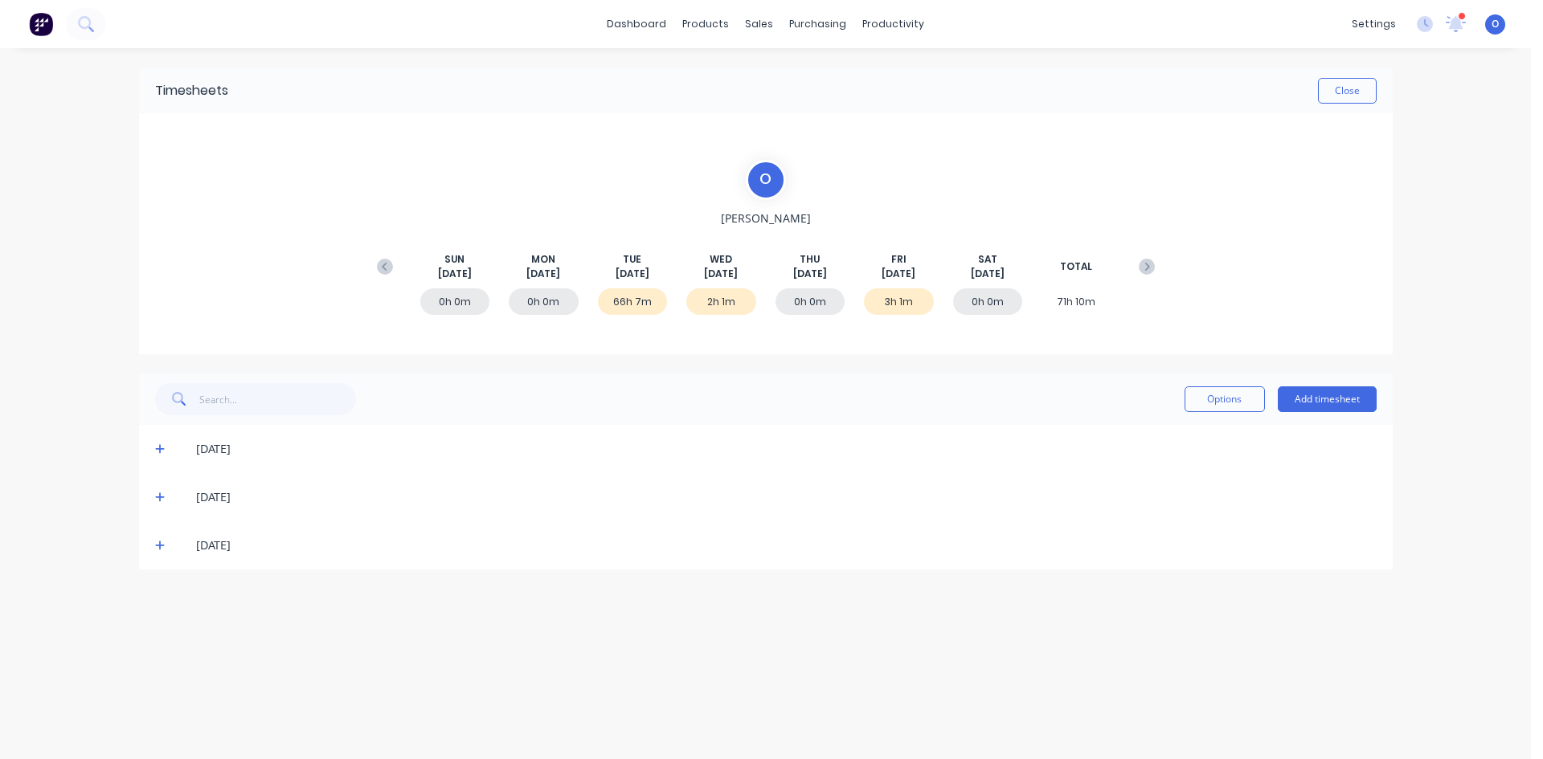
click at [160, 446] on icon at bounding box center [160, 450] width 10 height 10
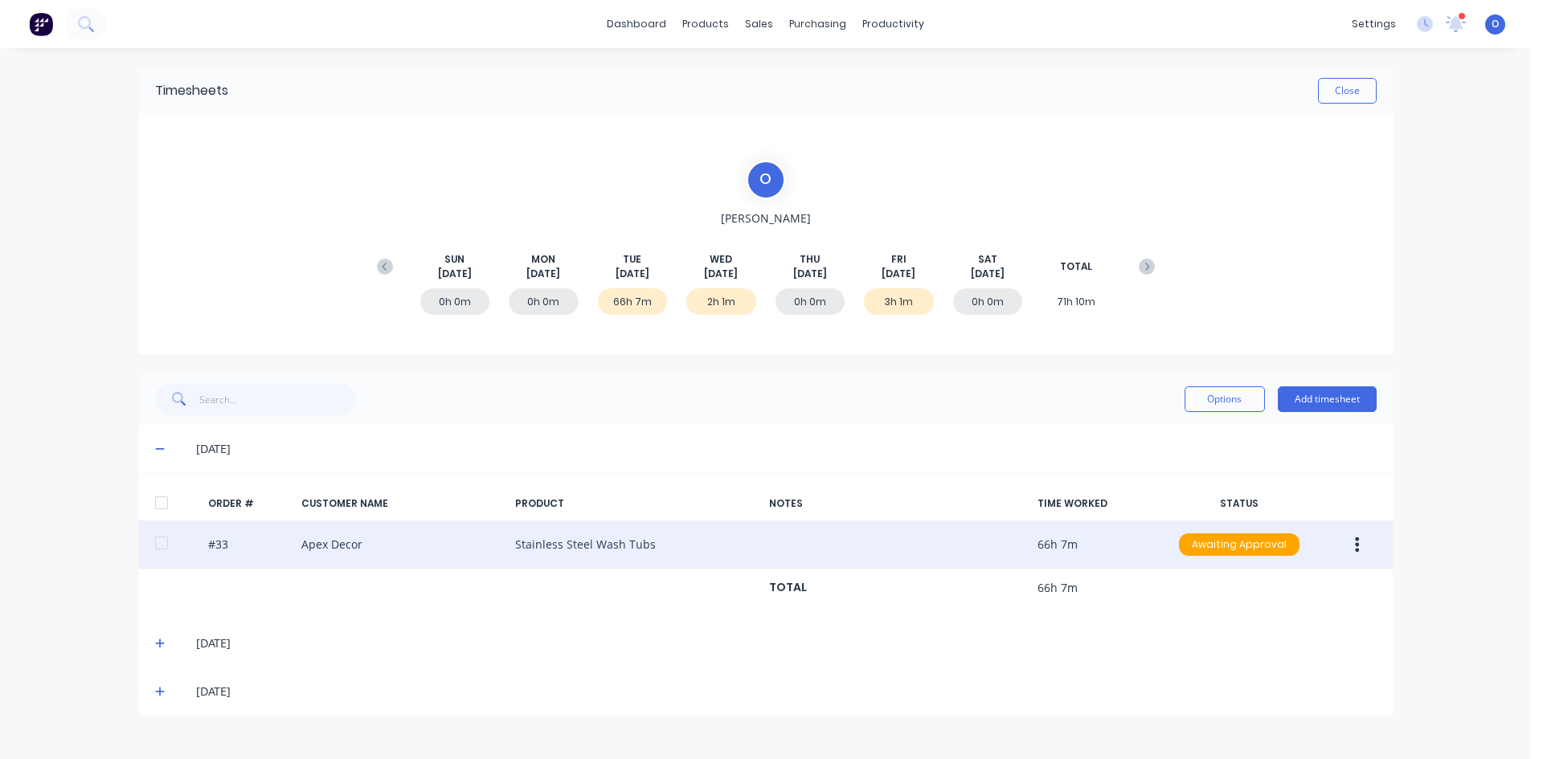
click at [1053, 554] on div "#33 Apex Decor Stainless Steel Wash Tubs 66h 7m Awaiting Approval" at bounding box center [766, 545] width 1254 height 49
click at [1361, 544] on button "button" at bounding box center [1357, 544] width 38 height 29
click at [1293, 652] on div "Edit" at bounding box center [1300, 651] width 124 height 23
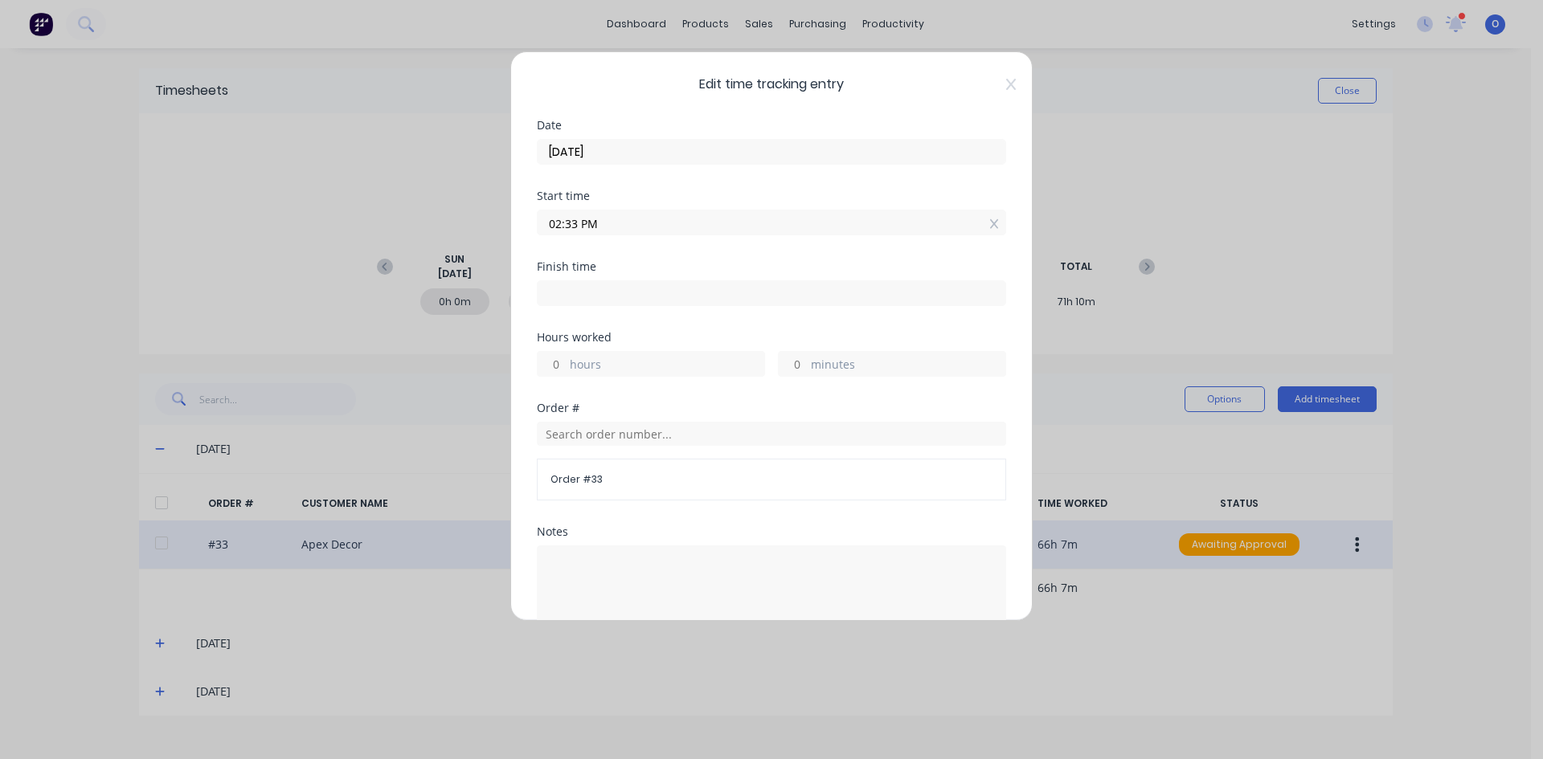
scroll to position [1, 0]
click at [602, 284] on input at bounding box center [772, 292] width 468 height 24
type input "08:40 AM"
type input "18"
type input "7"
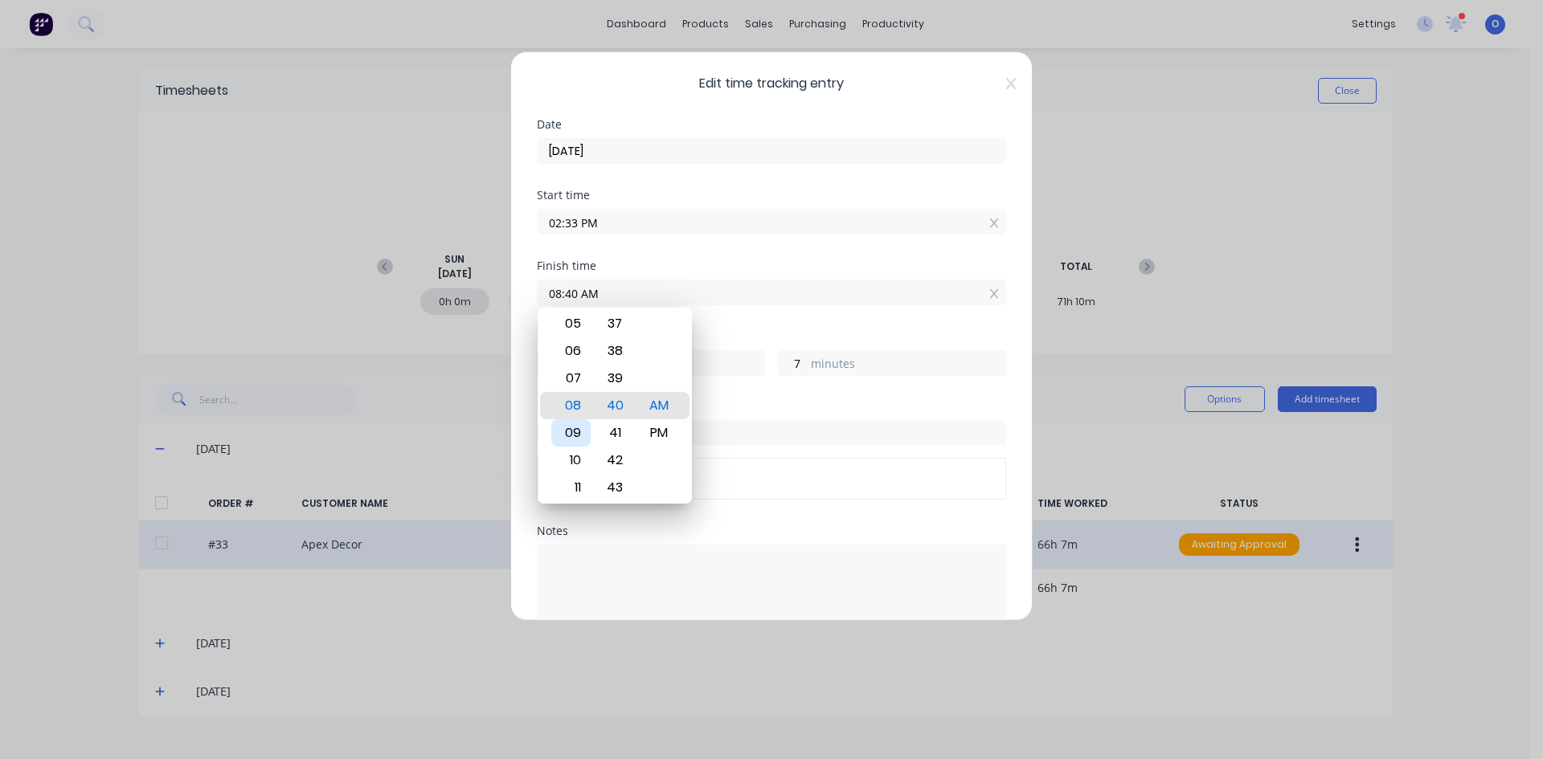
click at [561, 435] on div "09" at bounding box center [570, 432] width 39 height 27
type input "09:40 AM"
type input "19"
type input "07:40 AM"
type input "17"
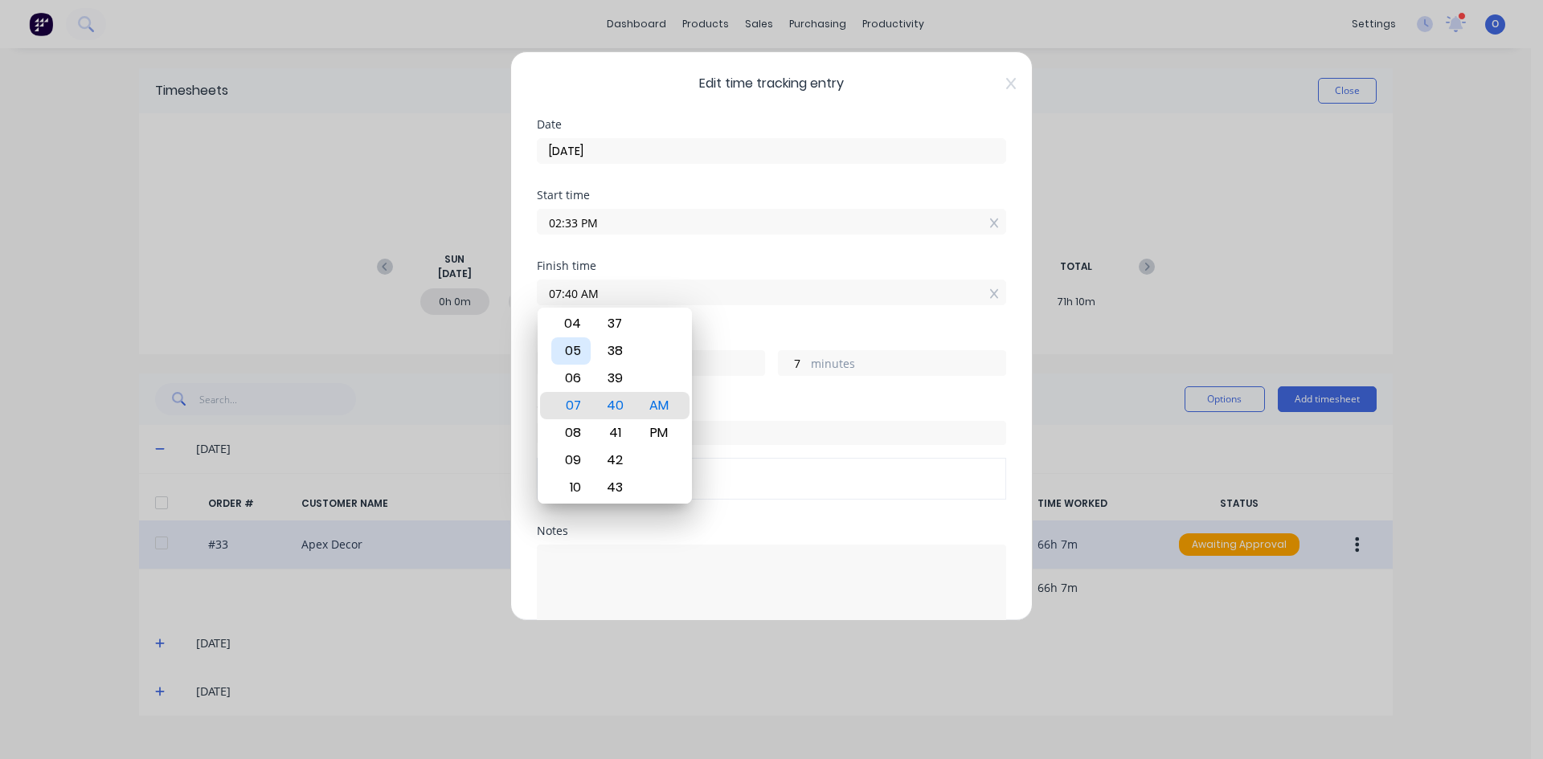
click at [572, 344] on div "05" at bounding box center [570, 351] width 39 height 27
type input "05:40 AM"
type input "15"
click at [666, 424] on div "PM" at bounding box center [659, 432] width 39 height 27
type input "05:40 PM"
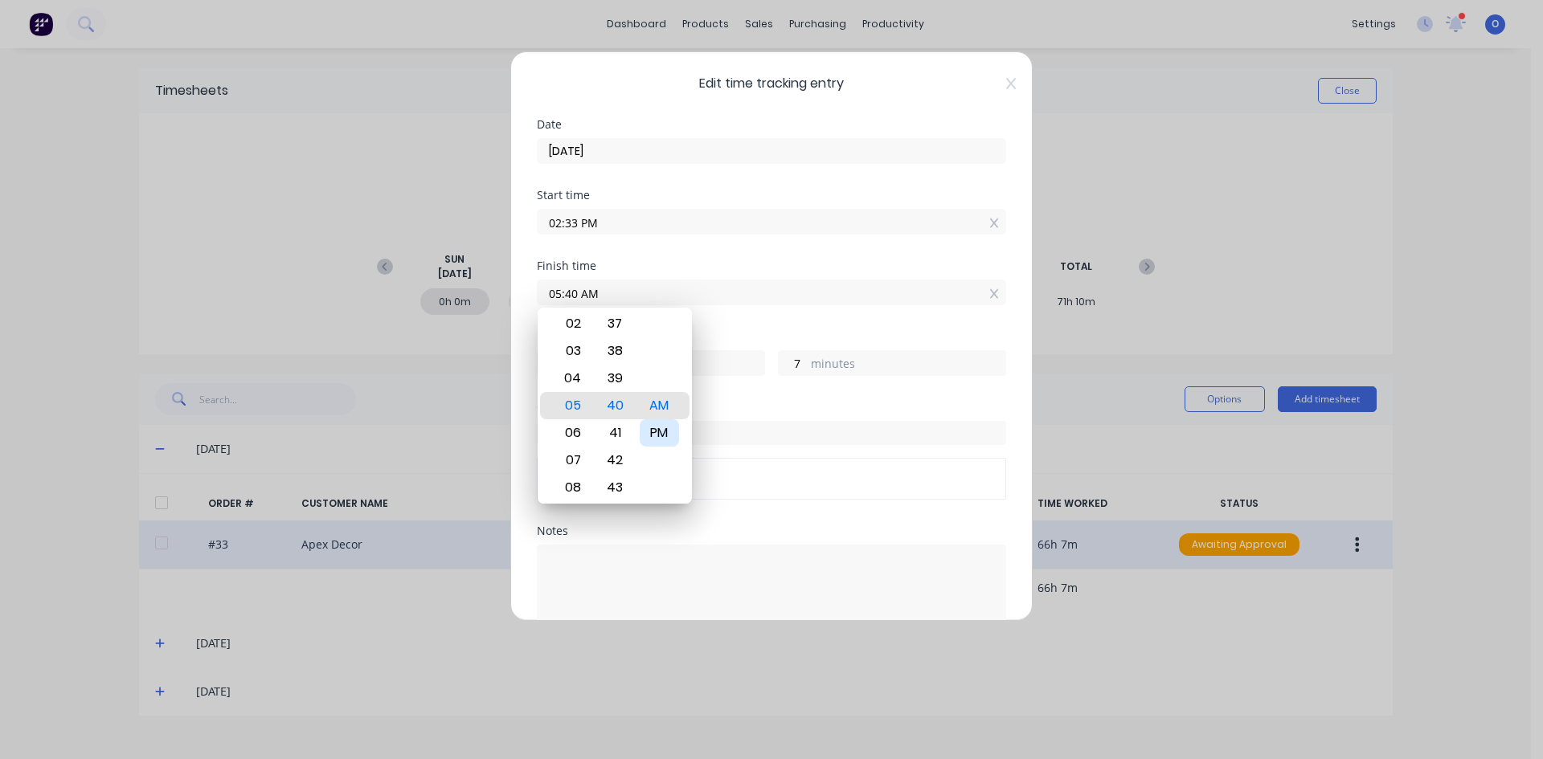
type input "3"
click at [759, 400] on div "Hours worked 3 hours 7 minutes" at bounding box center [771, 366] width 469 height 71
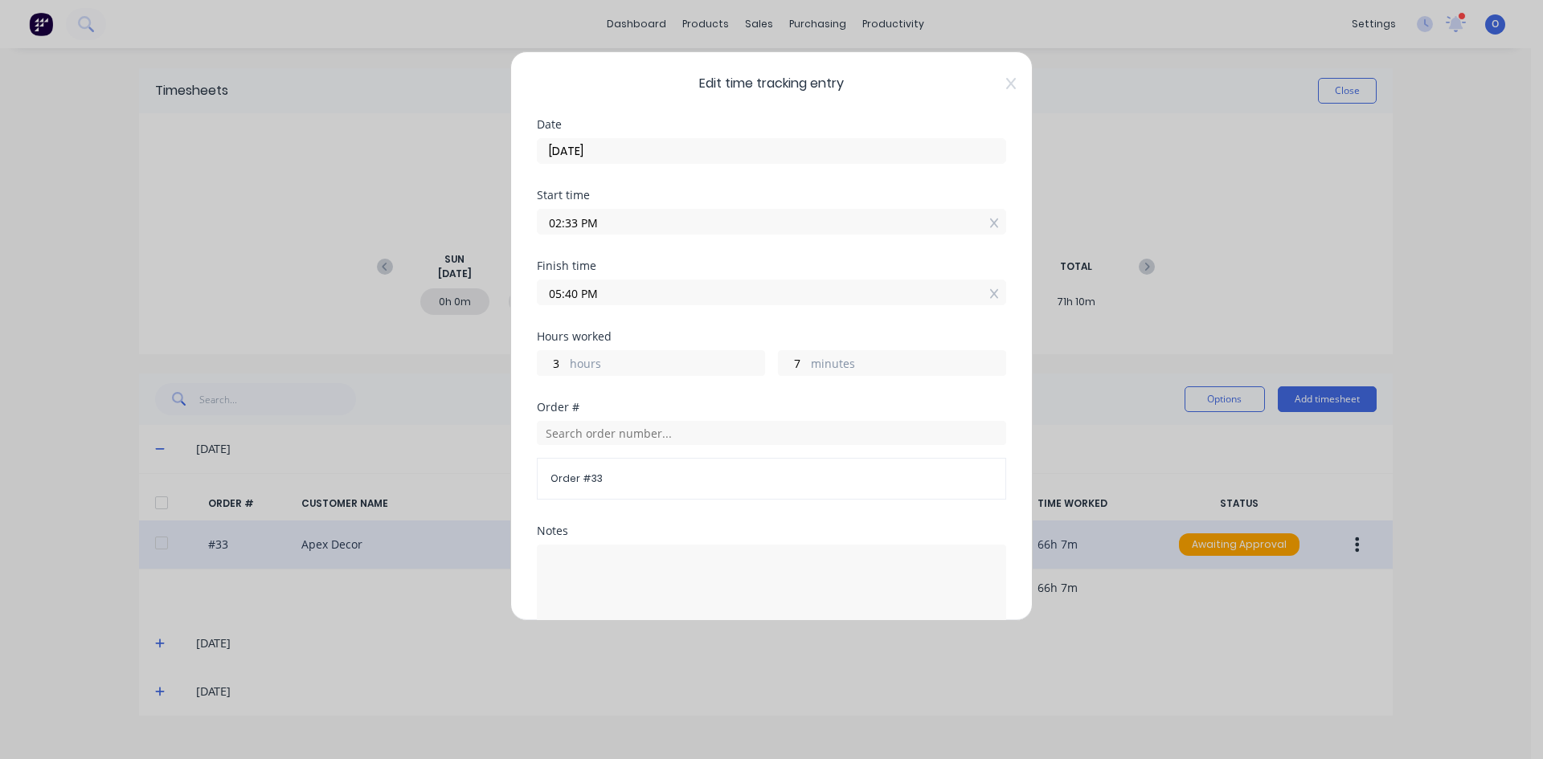
scroll to position [208, 0]
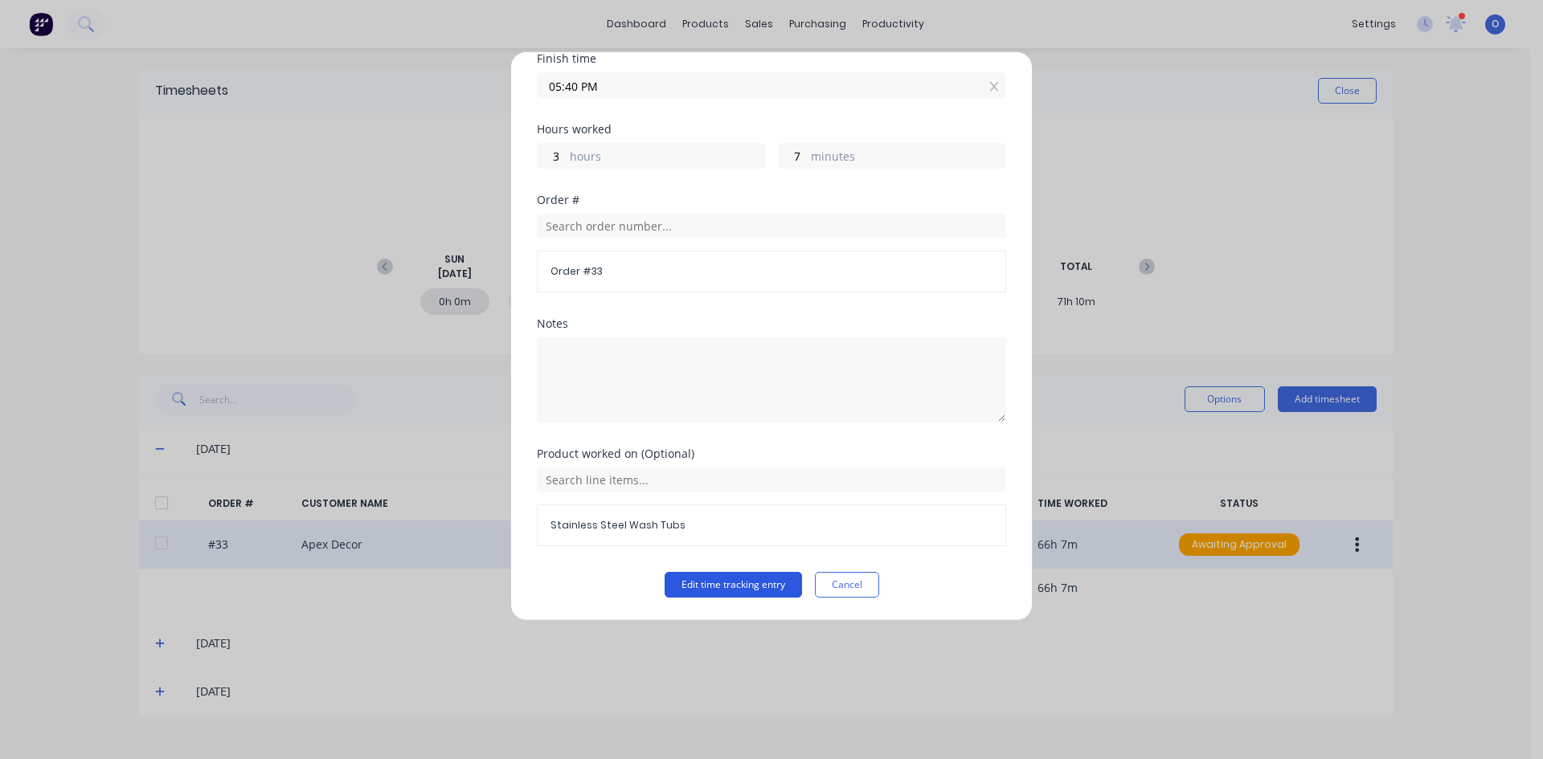
click at [723, 579] on button "Edit time tracking entry" at bounding box center [733, 585] width 137 height 26
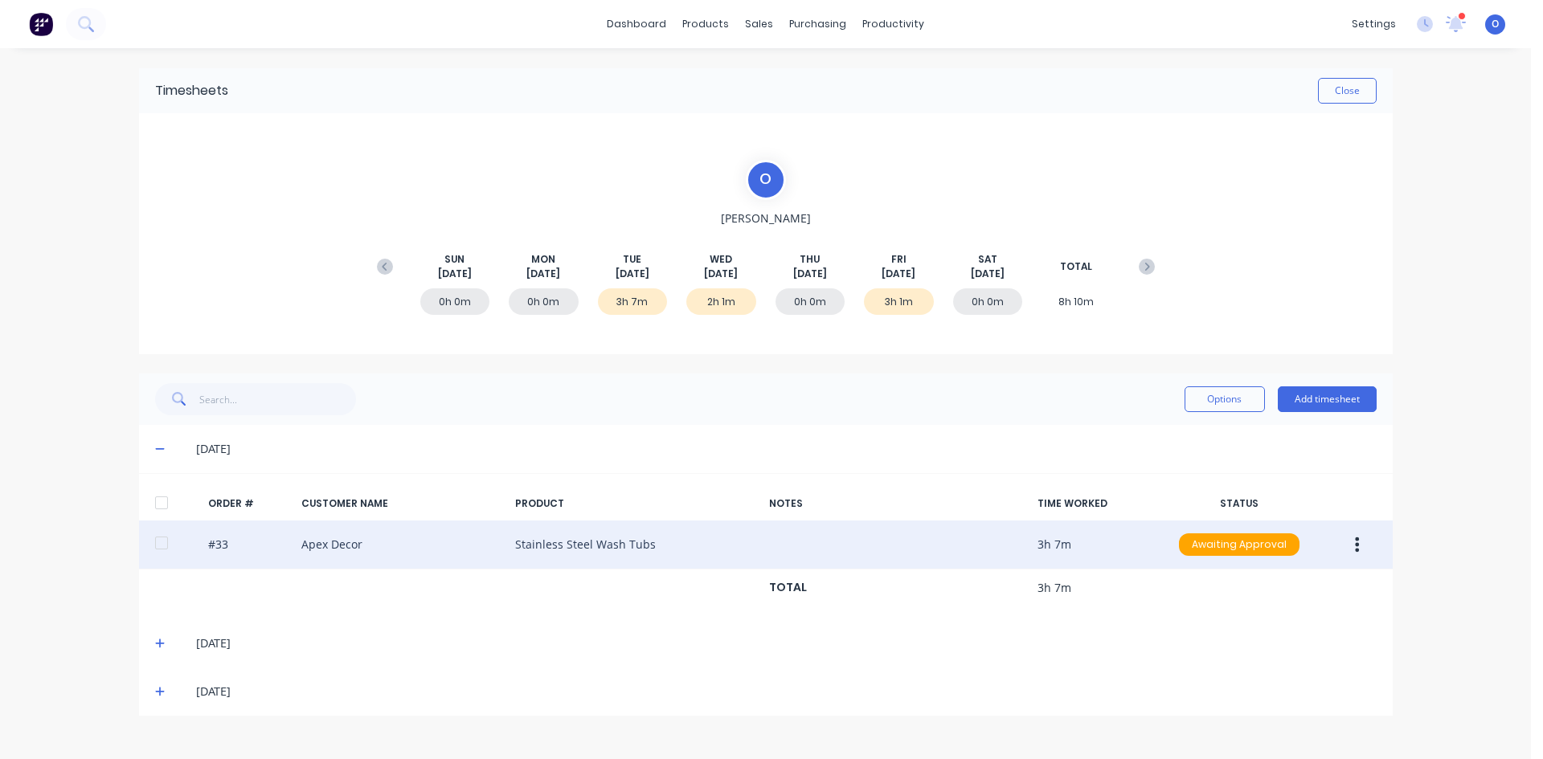
click at [1236, 533] on button "Awaiting Approval" at bounding box center [1239, 545] width 122 height 24
click at [1217, 550] on div "Awaiting Approval" at bounding box center [1239, 545] width 121 height 23
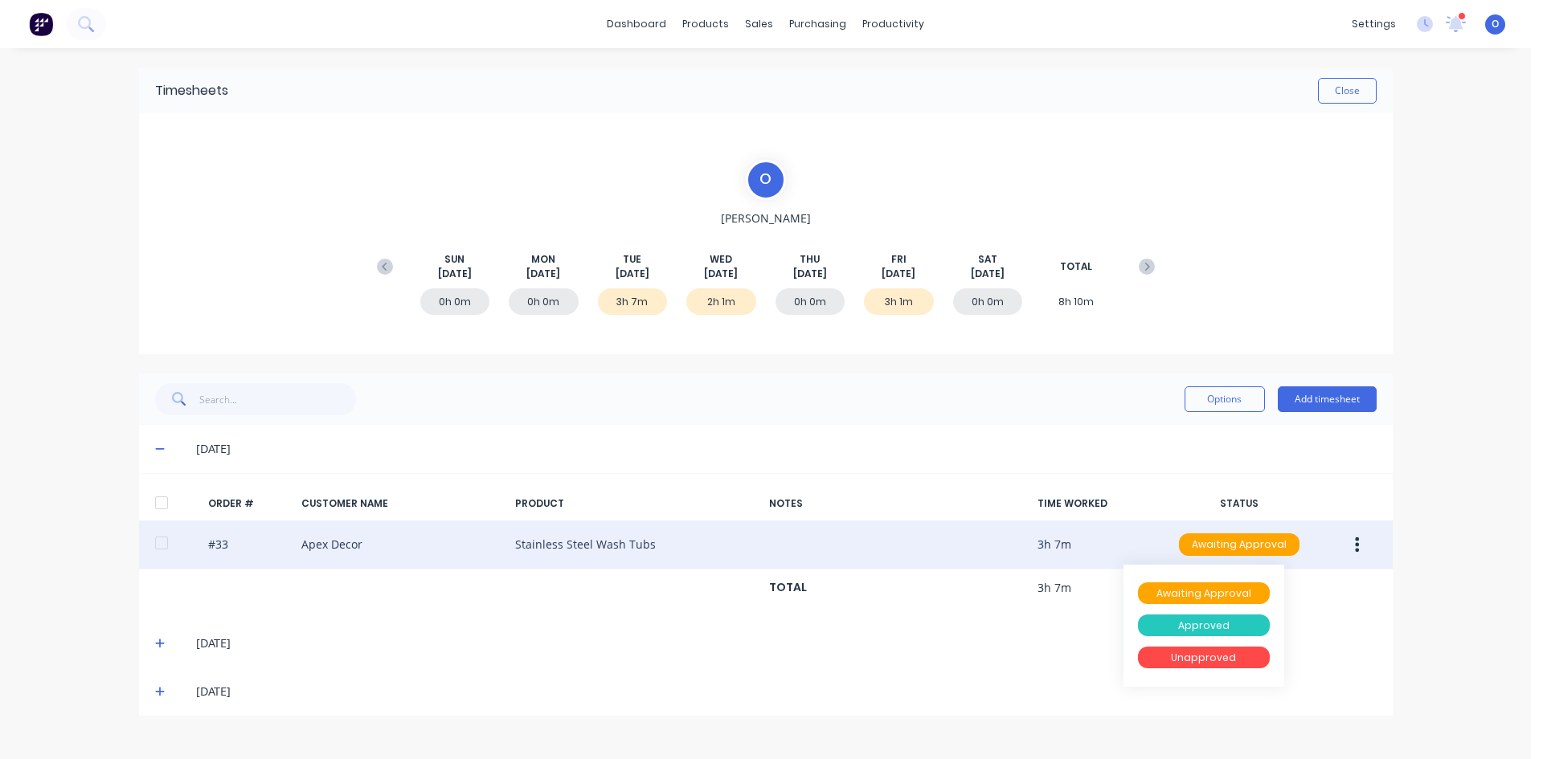
click at [1205, 622] on div "Approved" at bounding box center [1204, 626] width 132 height 23
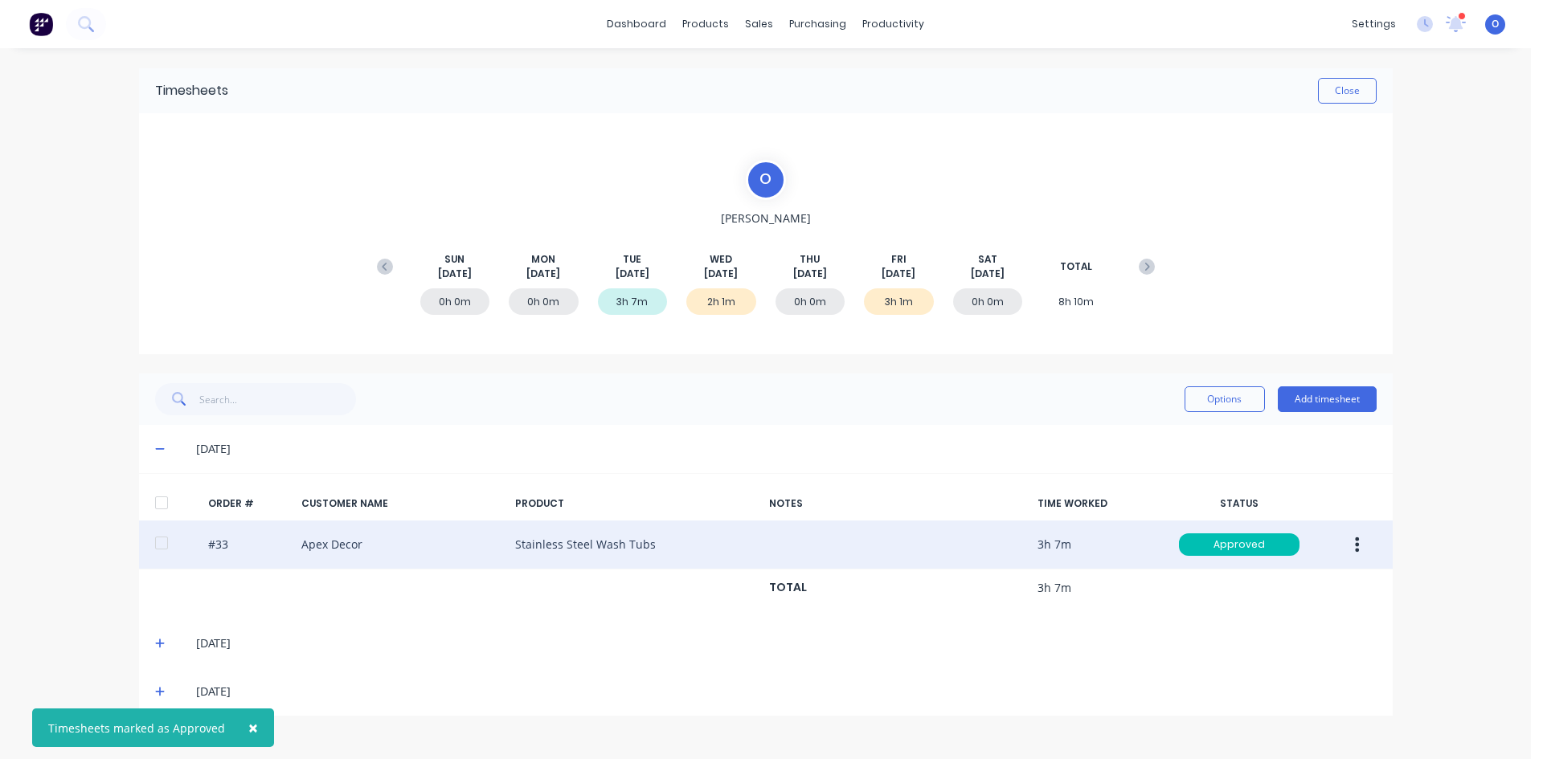
click at [1346, 546] on button "button" at bounding box center [1357, 544] width 38 height 29
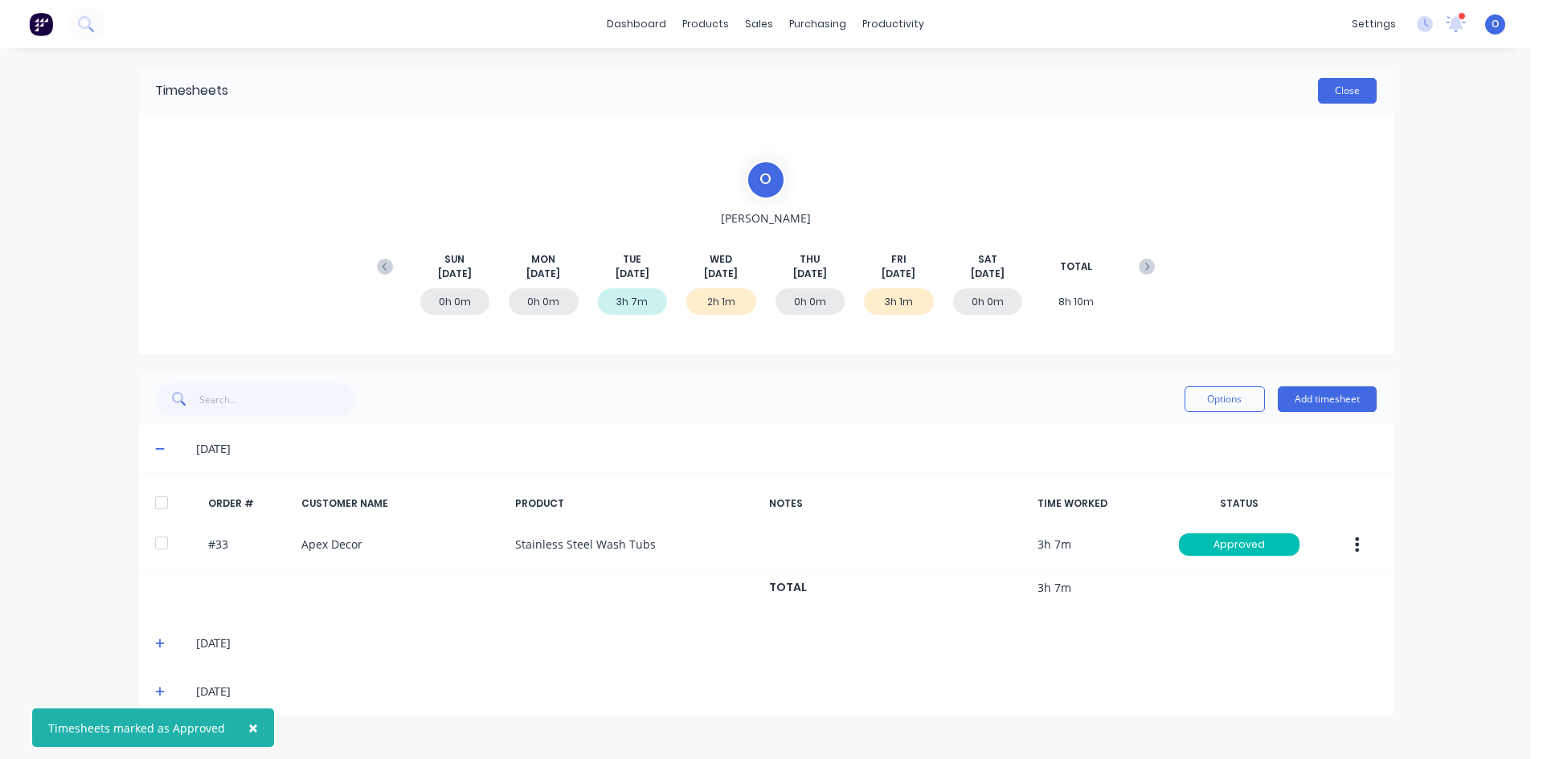
click at [1357, 101] on button "Close" at bounding box center [1347, 91] width 59 height 26
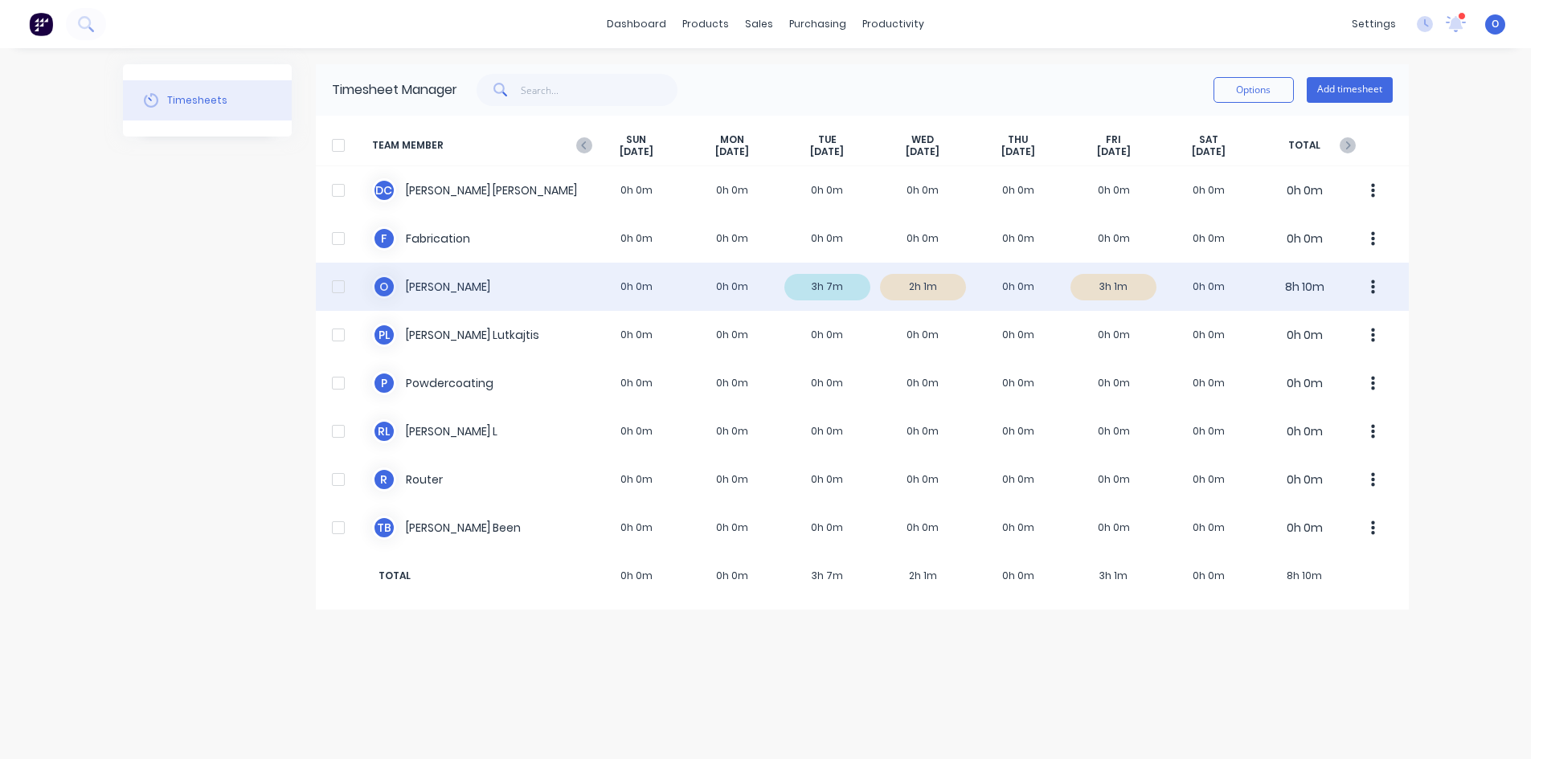
click at [337, 288] on div at bounding box center [338, 287] width 32 height 32
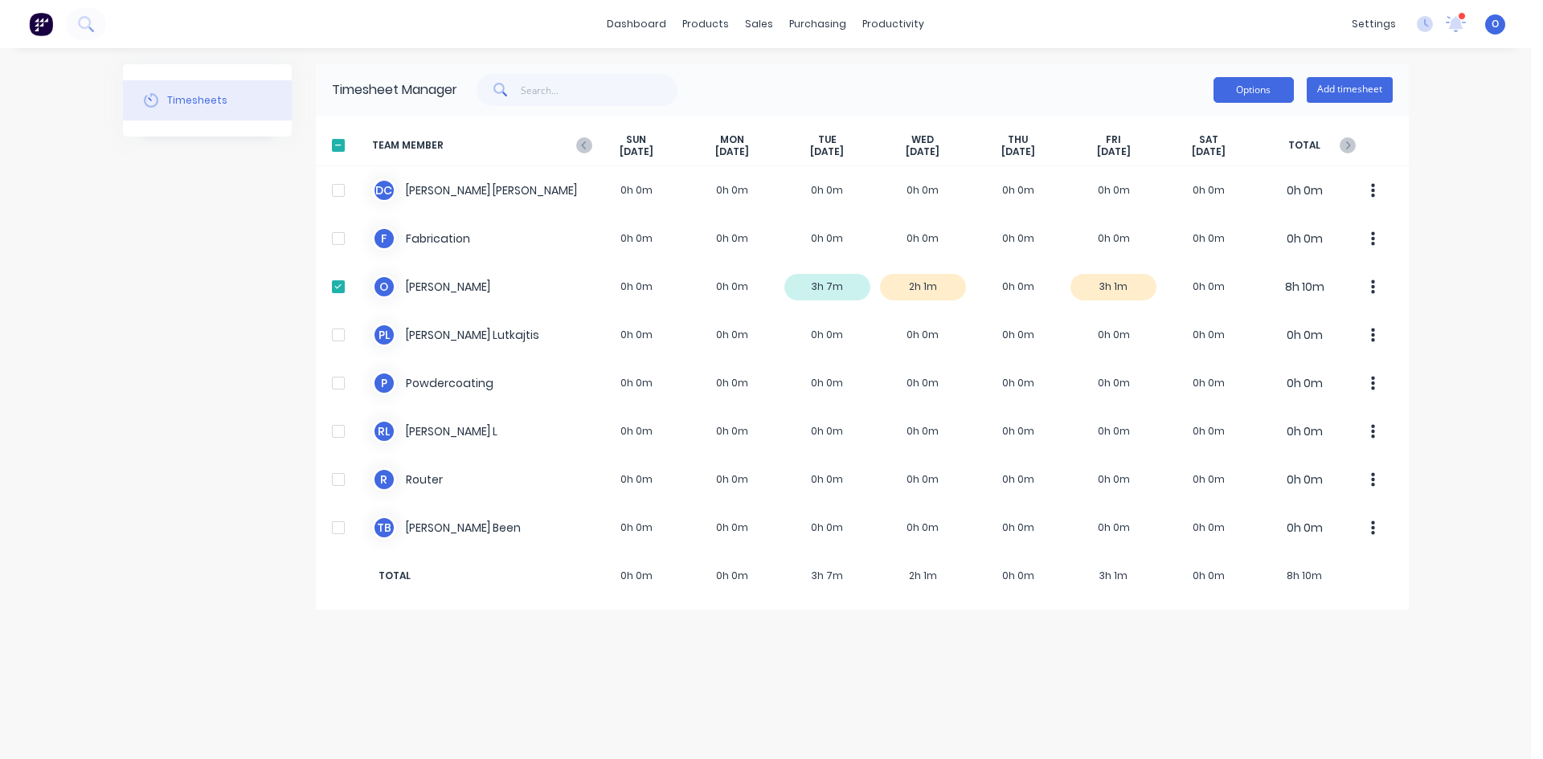
click at [1252, 94] on button "Options" at bounding box center [1253, 90] width 80 height 26
click at [179, 266] on div "Timesheets" at bounding box center [207, 337] width 169 height 546
click at [333, 141] on div at bounding box center [338, 145] width 32 height 32
click at [166, 217] on div "Timesheets" at bounding box center [207, 337] width 169 height 546
drag, startPoint x: 174, startPoint y: 587, endPoint x: 207, endPoint y: 515, distance: 78.7
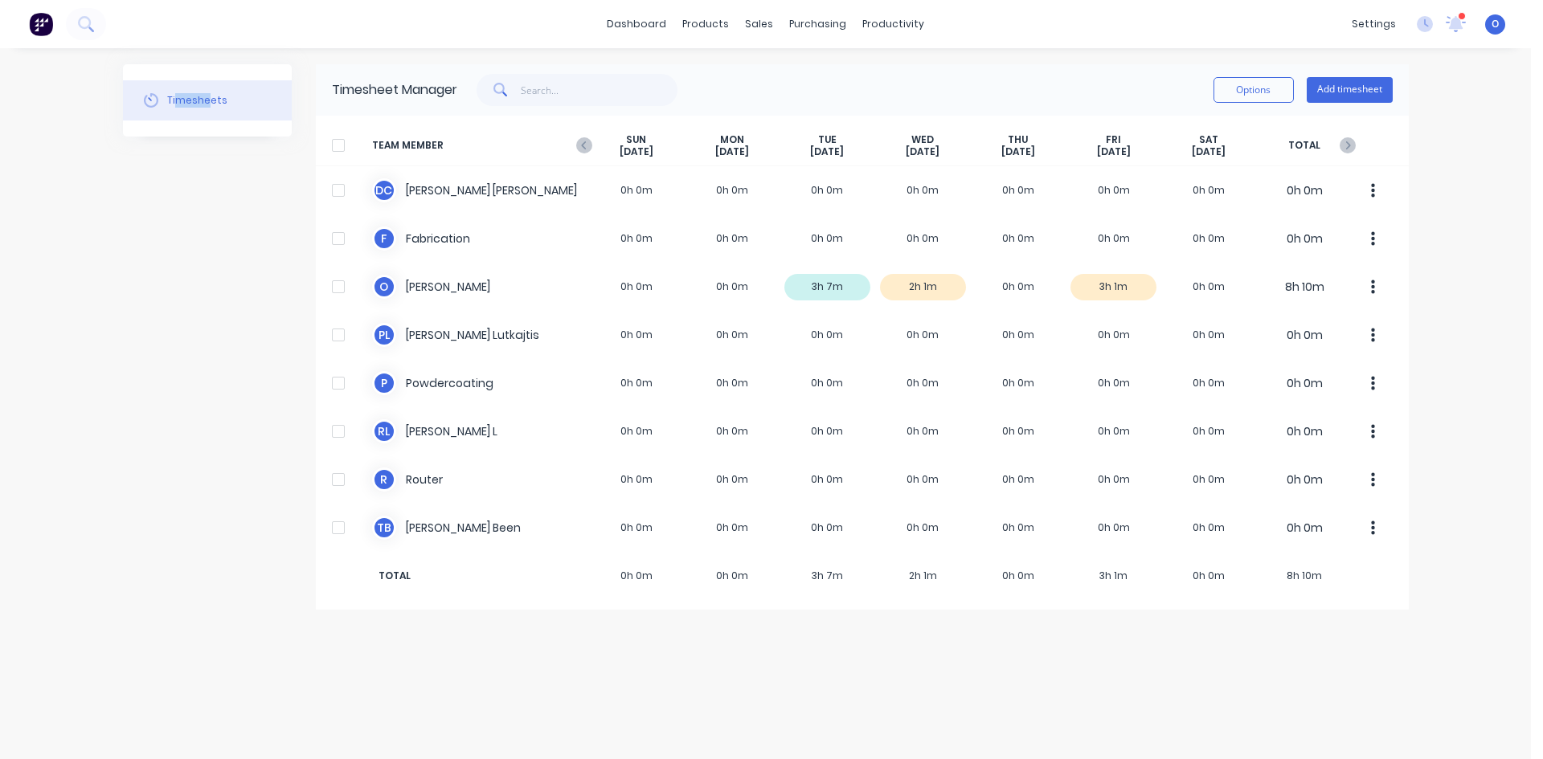
click at [207, 515] on div "Timesheets" at bounding box center [207, 337] width 169 height 546
click at [162, 299] on div "Timesheets" at bounding box center [207, 337] width 169 height 546
click at [1401, 186] on div "dashboard products sales purchasing productivity dashboard products Product Cat…" at bounding box center [765, 379] width 1531 height 759
click at [1333, 96] on button "Add timesheet" at bounding box center [1350, 90] width 86 height 26
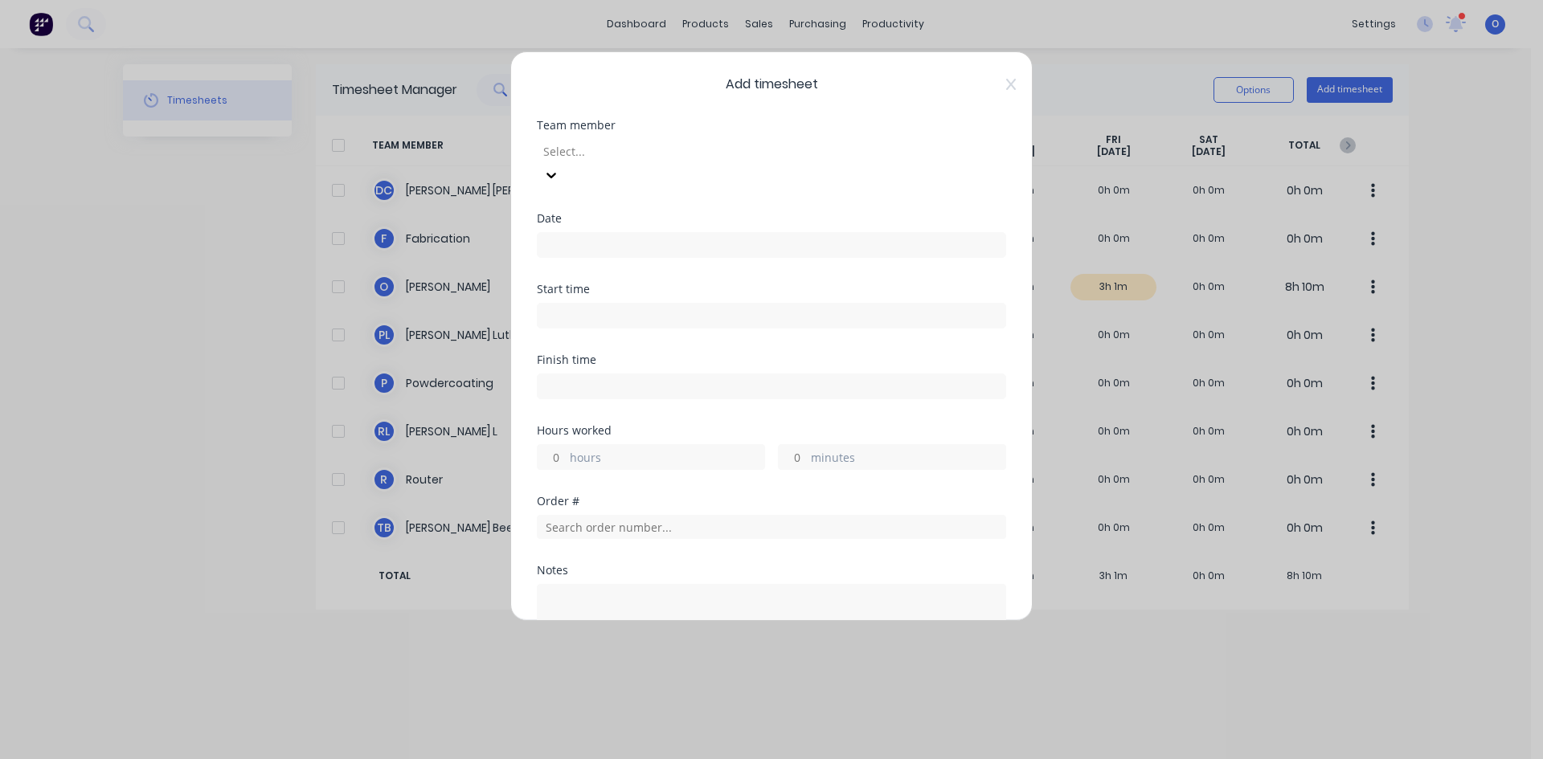
click at [591, 151] on div at bounding box center [657, 151] width 231 height 20
click at [590, 233] on input at bounding box center [772, 245] width 468 height 24
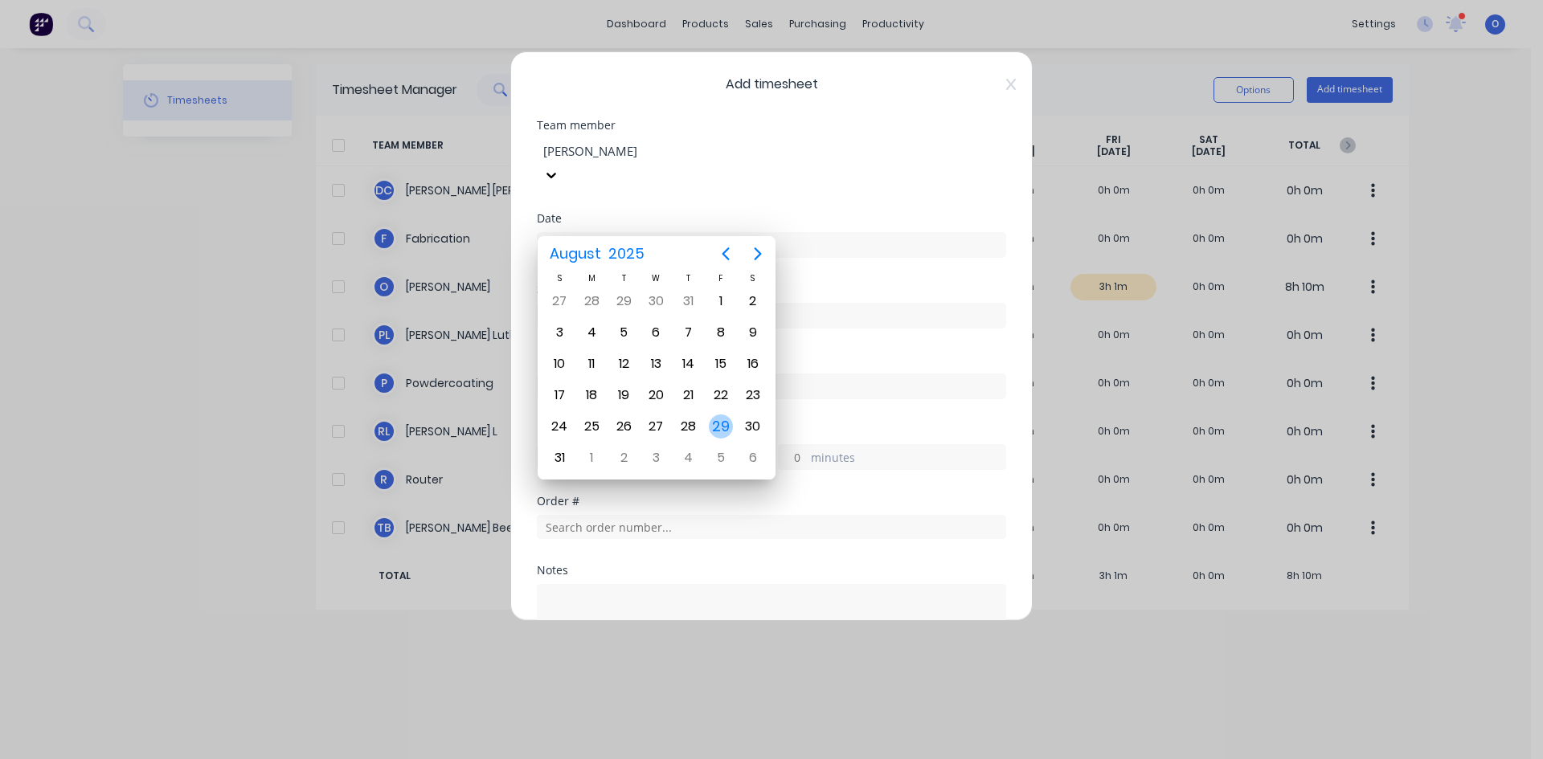
click at [714, 423] on div "29" at bounding box center [721, 427] width 24 height 24
type input "[DATE]"
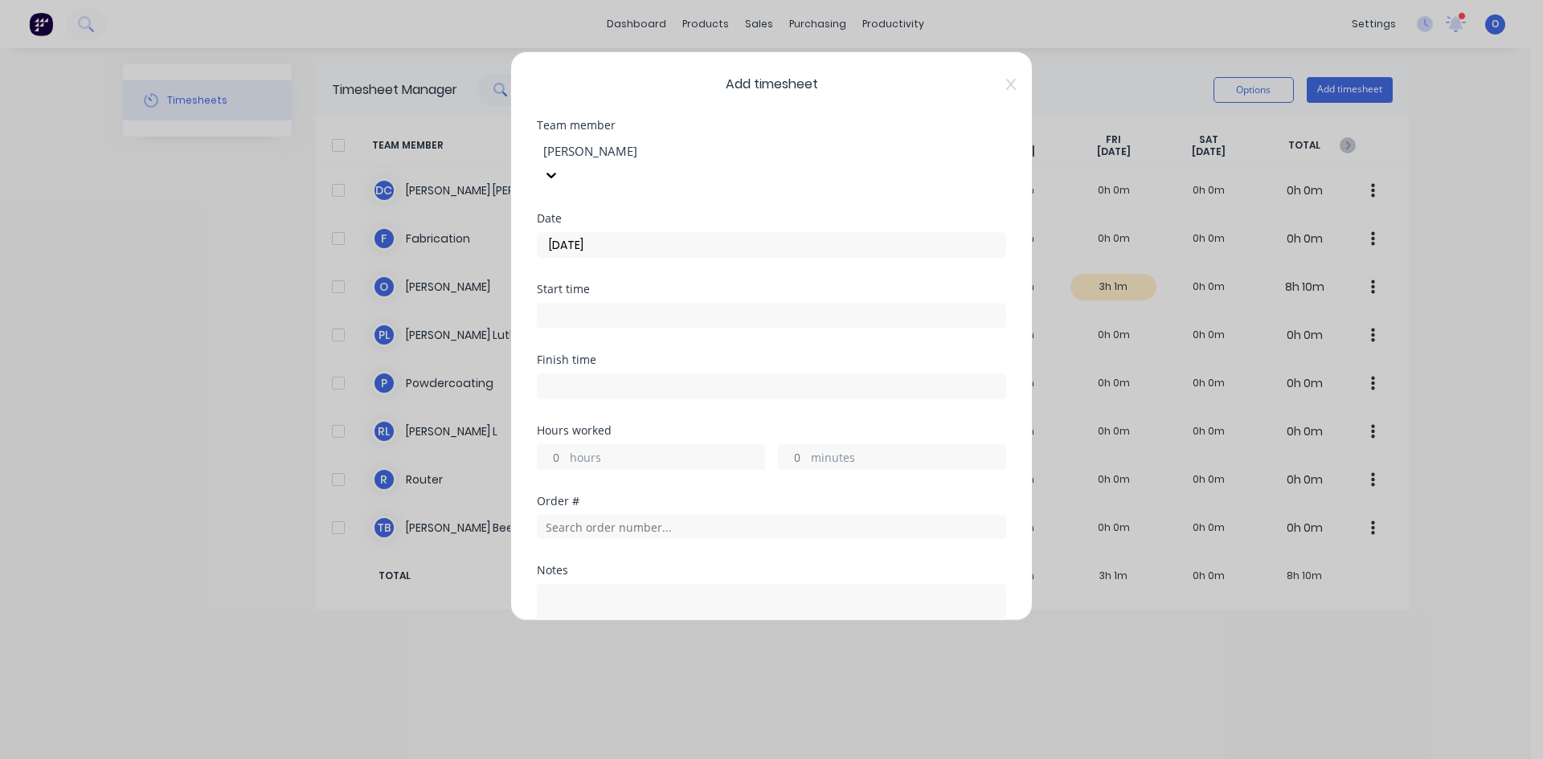
click at [592, 304] on input at bounding box center [772, 316] width 468 height 24
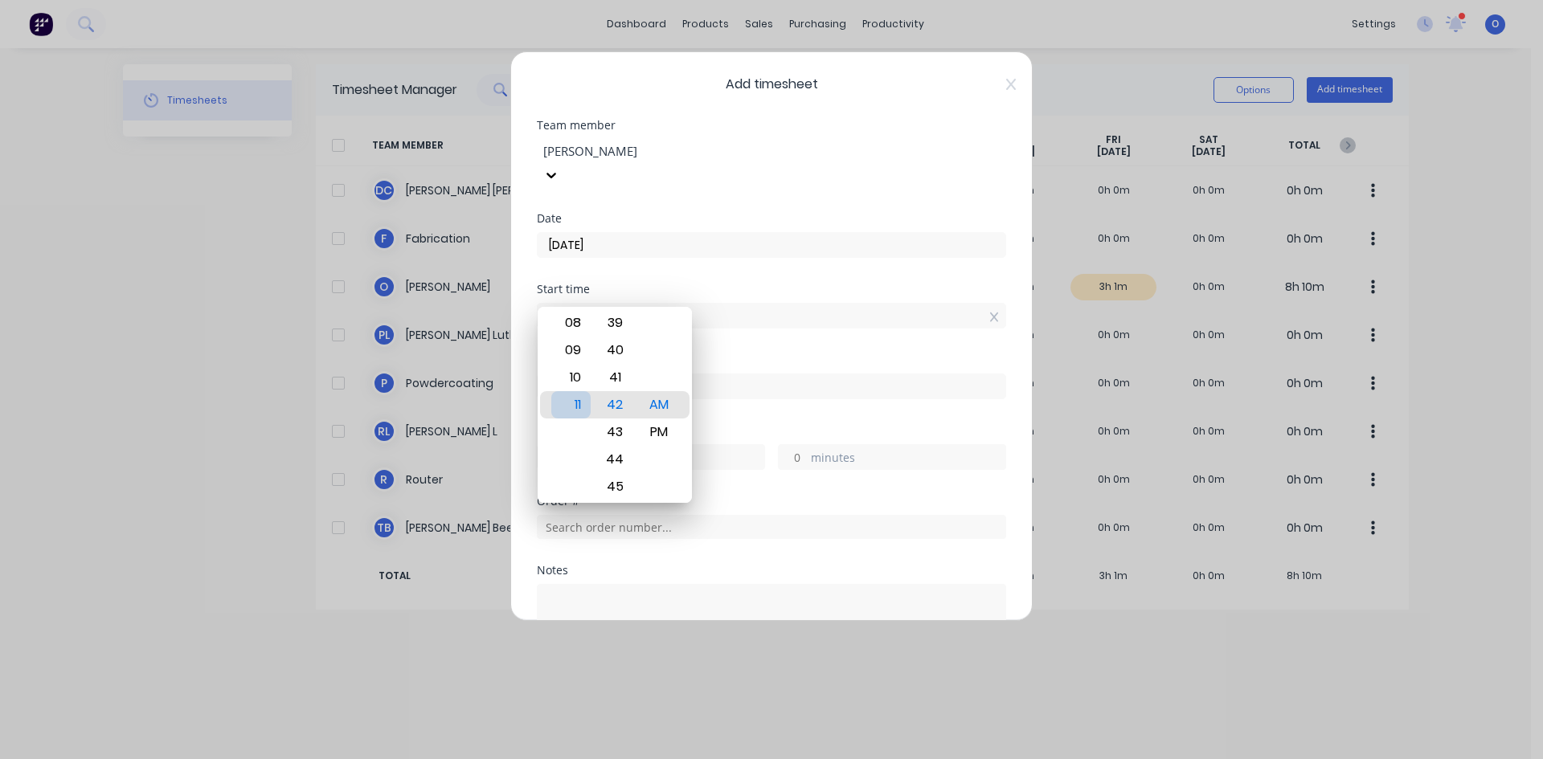
click at [568, 399] on div "11" at bounding box center [570, 404] width 39 height 27
click at [570, 407] on div "03" at bounding box center [570, 404] width 39 height 27
click at [649, 428] on div "PM" at bounding box center [659, 432] width 39 height 27
type input "03:38 PM"
click at [824, 310] on div "Start time 03:38 PM" at bounding box center [771, 319] width 469 height 71
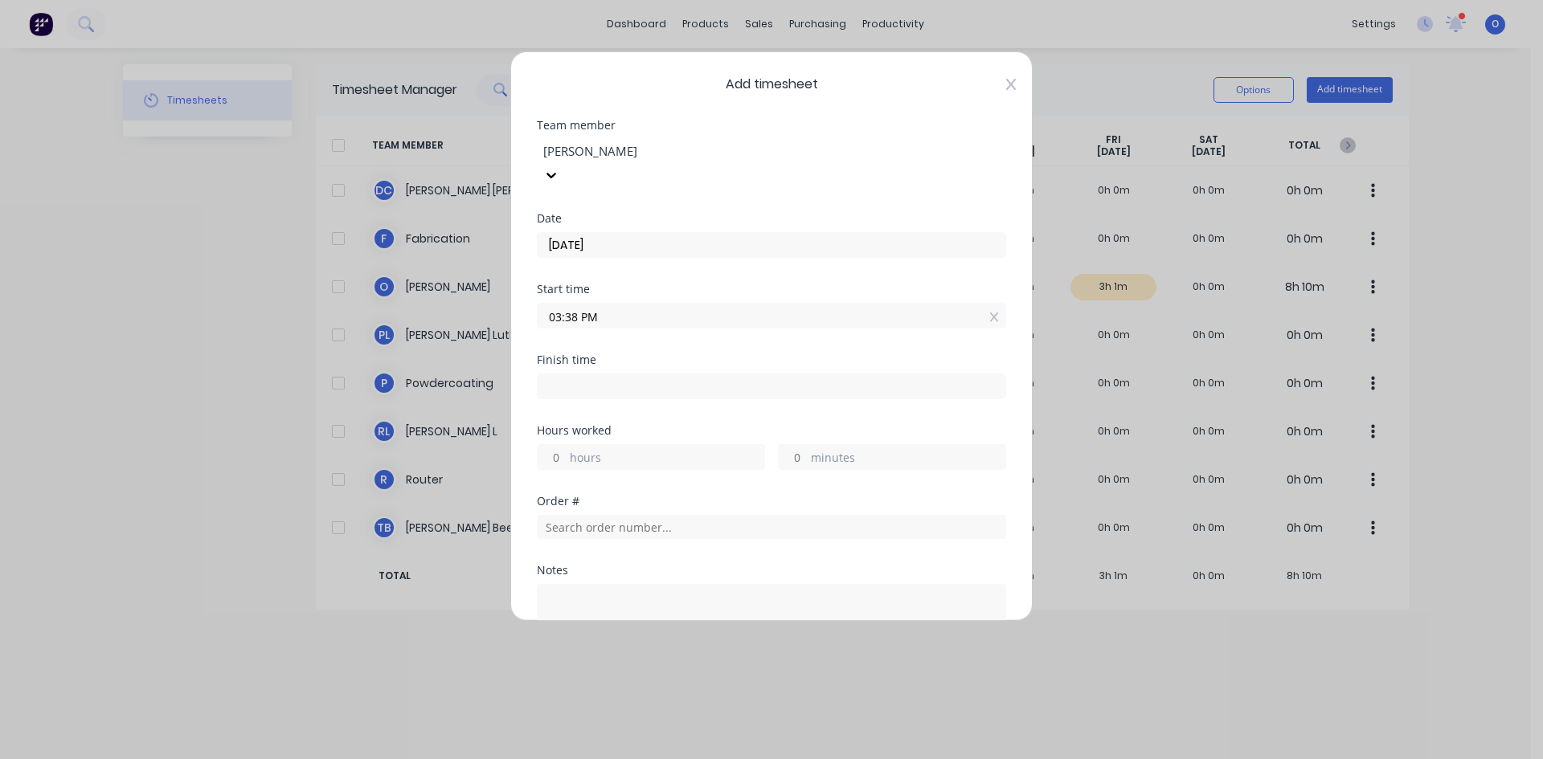
click at [1006, 80] on icon at bounding box center [1011, 84] width 10 height 11
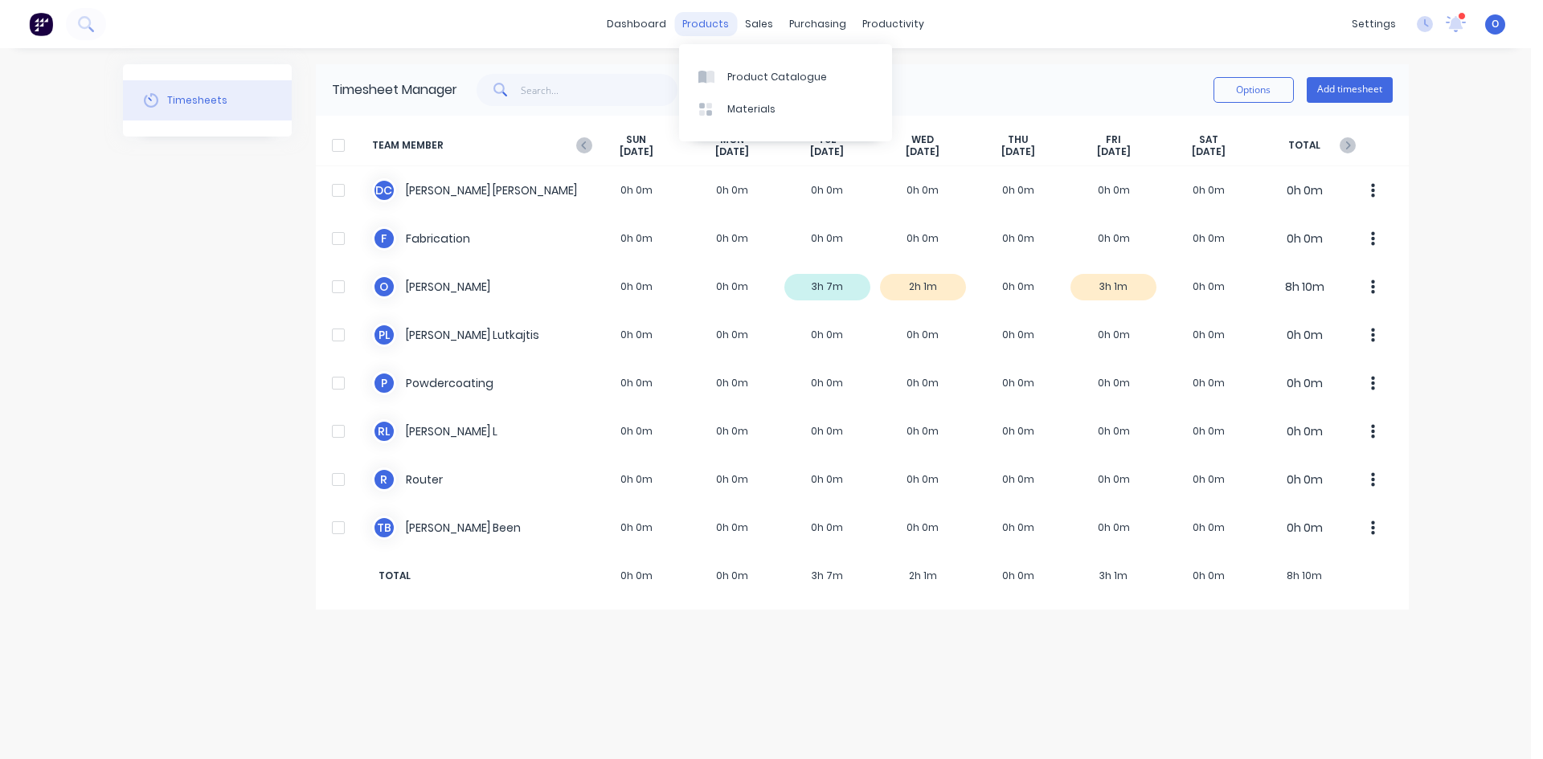
click at [710, 35] on div "products" at bounding box center [705, 24] width 63 height 24
click at [751, 70] on div "Product Catalogue" at bounding box center [777, 77] width 100 height 14
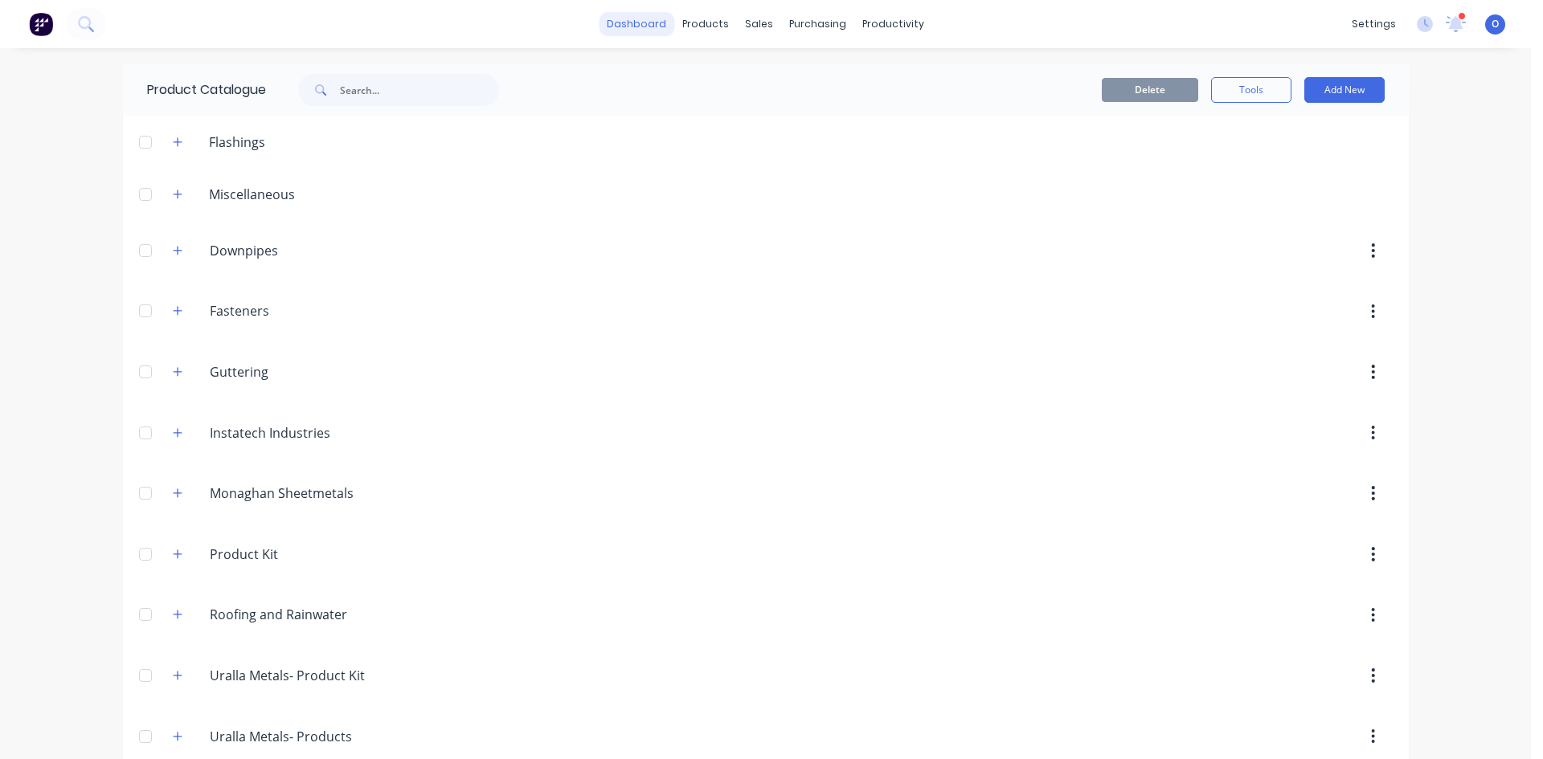
click at [644, 25] on link "dashboard" at bounding box center [637, 24] width 76 height 24
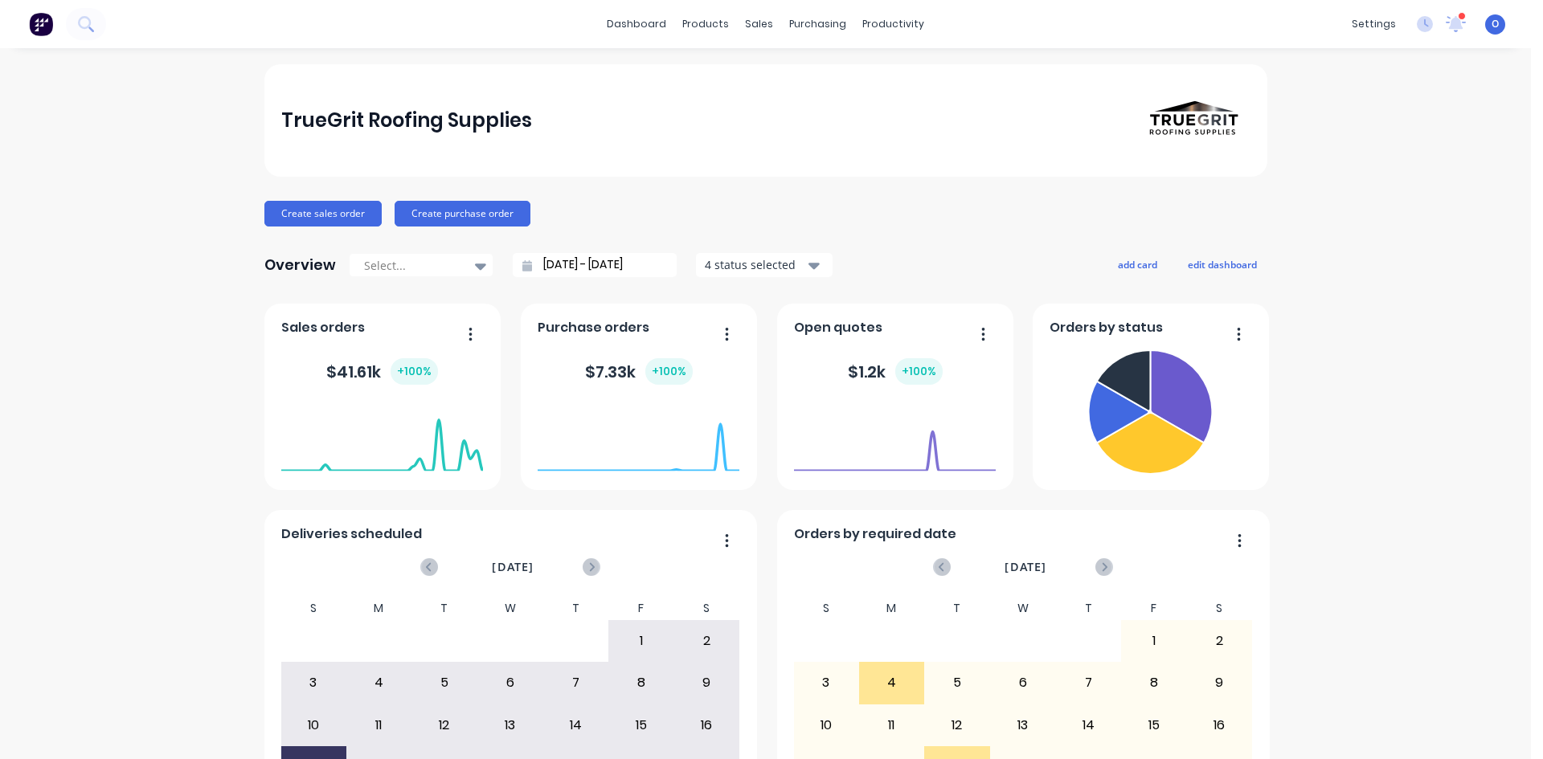
click at [844, 211] on div "Create sales order Create purchase order" at bounding box center [765, 214] width 1003 height 26
click at [768, 68] on link "Sales Orders" at bounding box center [837, 76] width 213 height 32
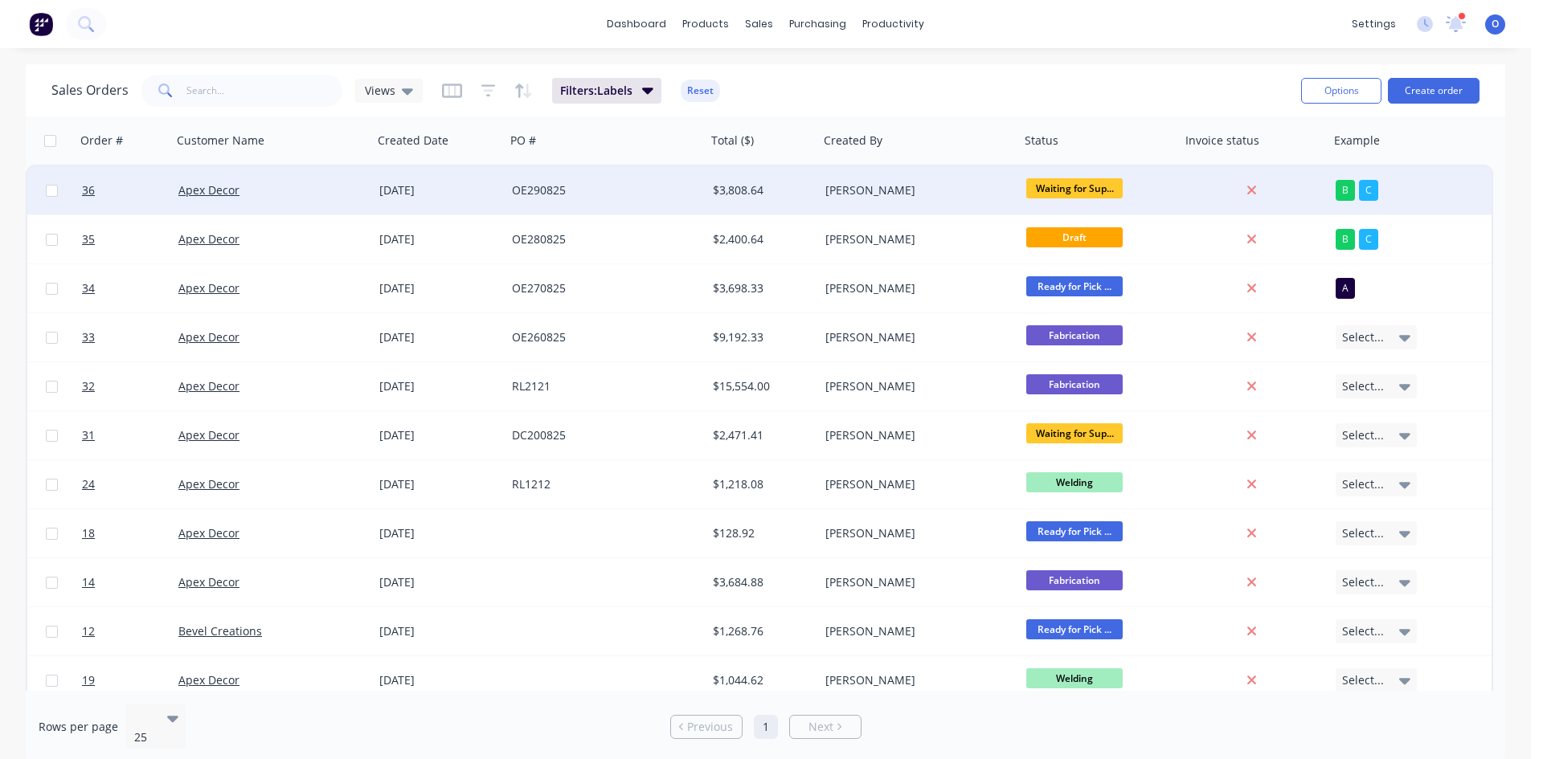
click at [80, 190] on div at bounding box center [124, 190] width 96 height 48
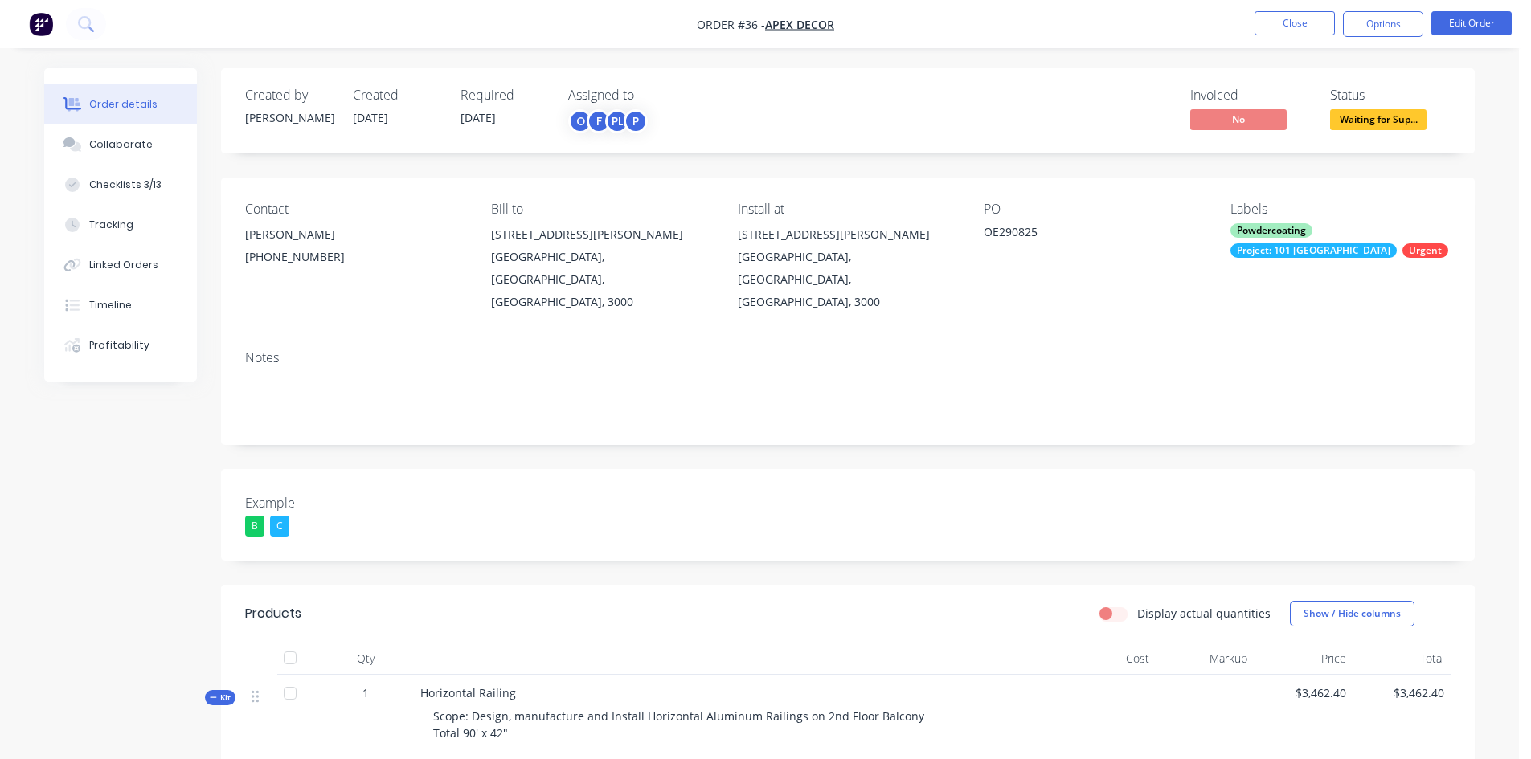
click at [710, 31] on span "Order #36 -" at bounding box center [731, 24] width 68 height 15
click at [1401, 18] on button "Options" at bounding box center [1383, 24] width 80 height 26
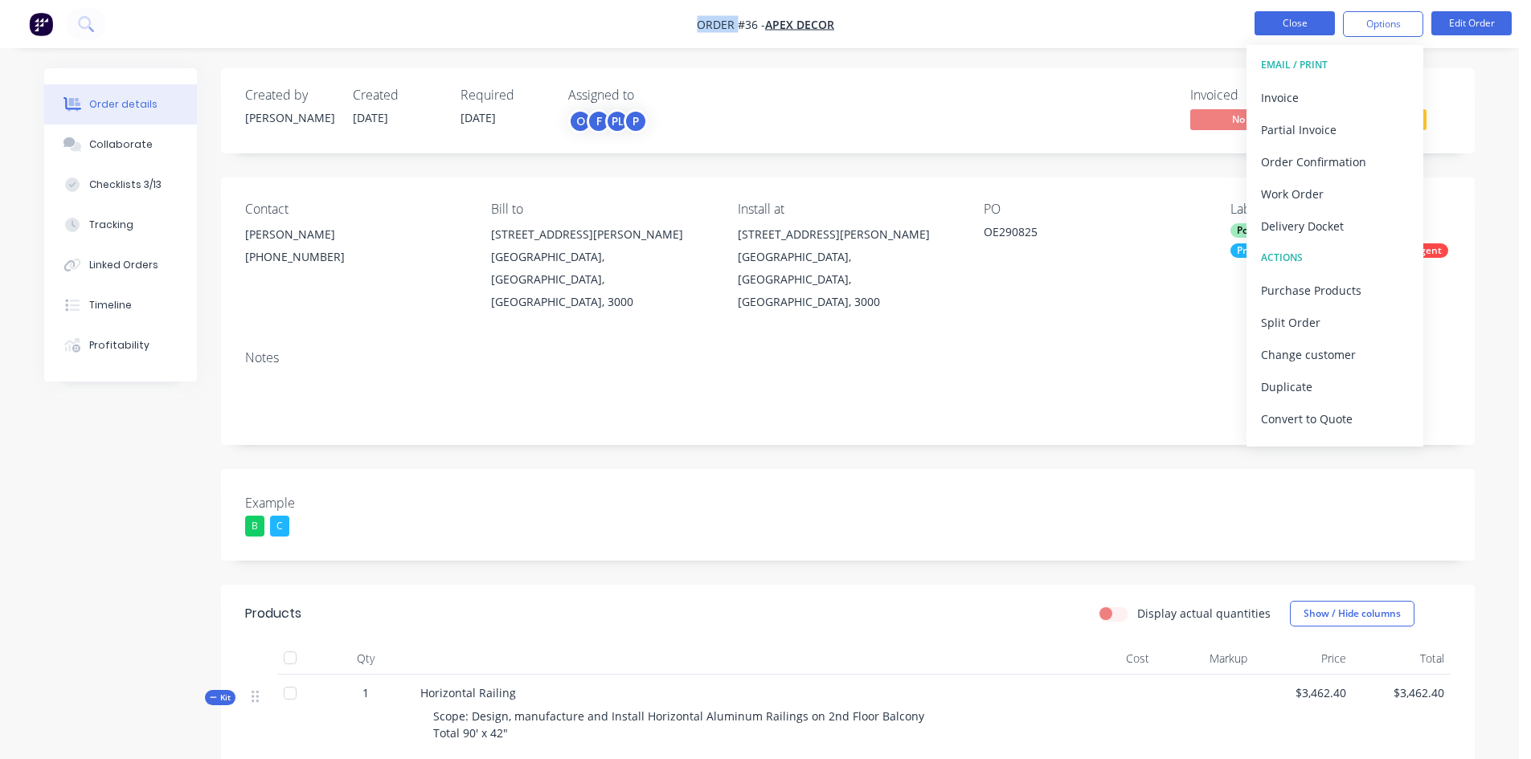
click at [1301, 23] on button "Close" at bounding box center [1294, 23] width 80 height 24
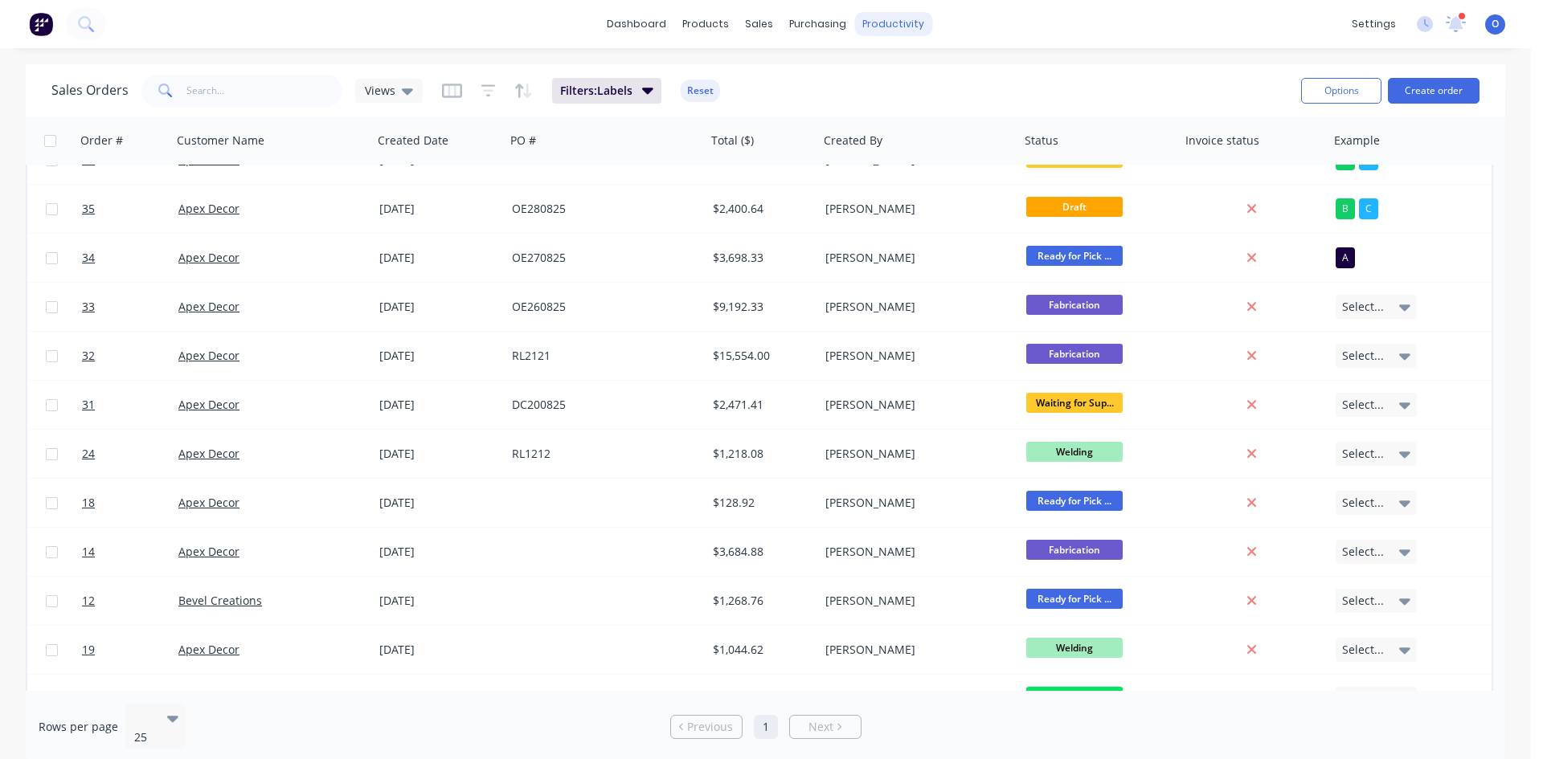
scroll to position [31, 0]
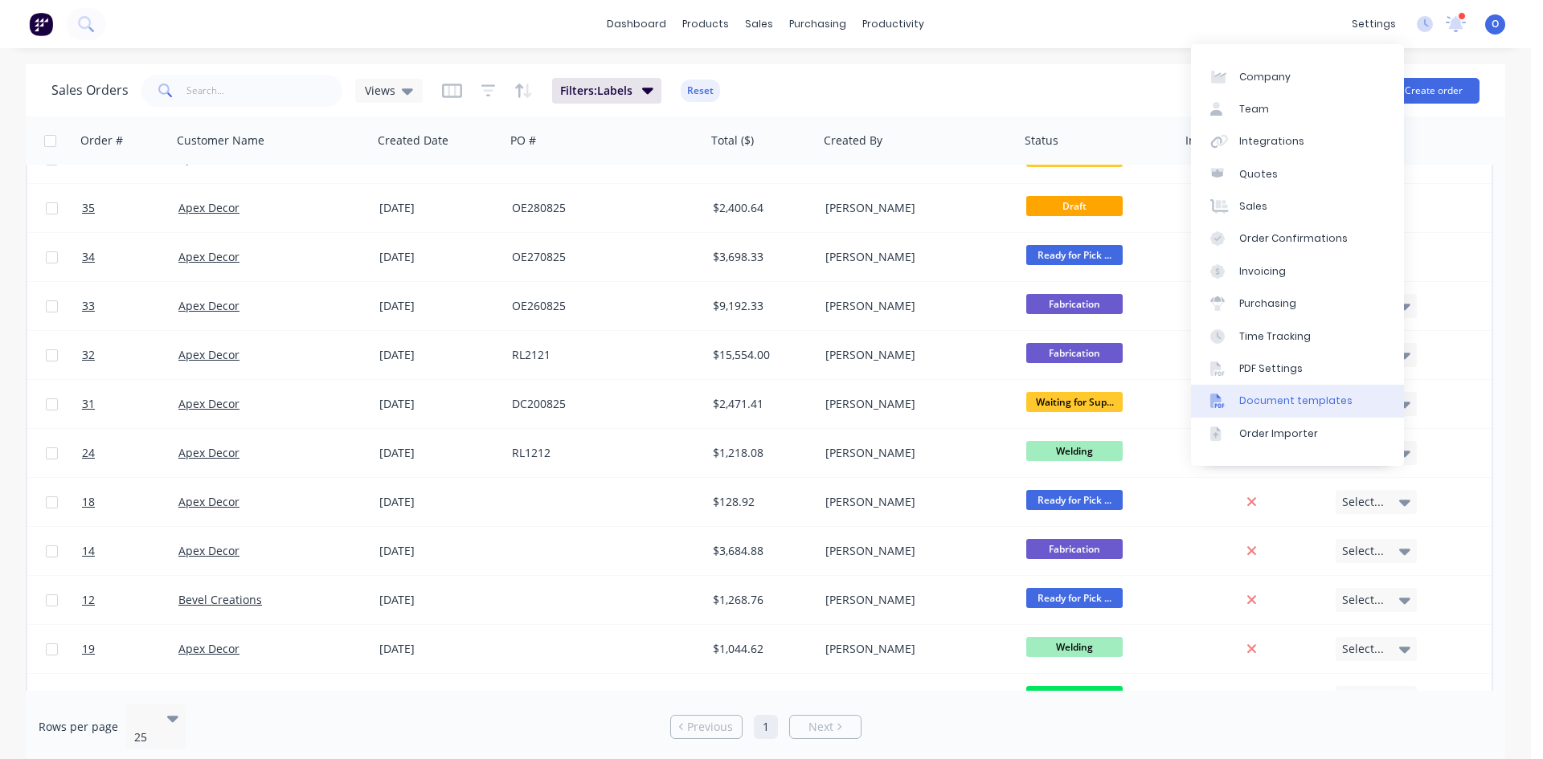
click at [1279, 399] on div "Document templates" at bounding box center [1295, 401] width 113 height 14
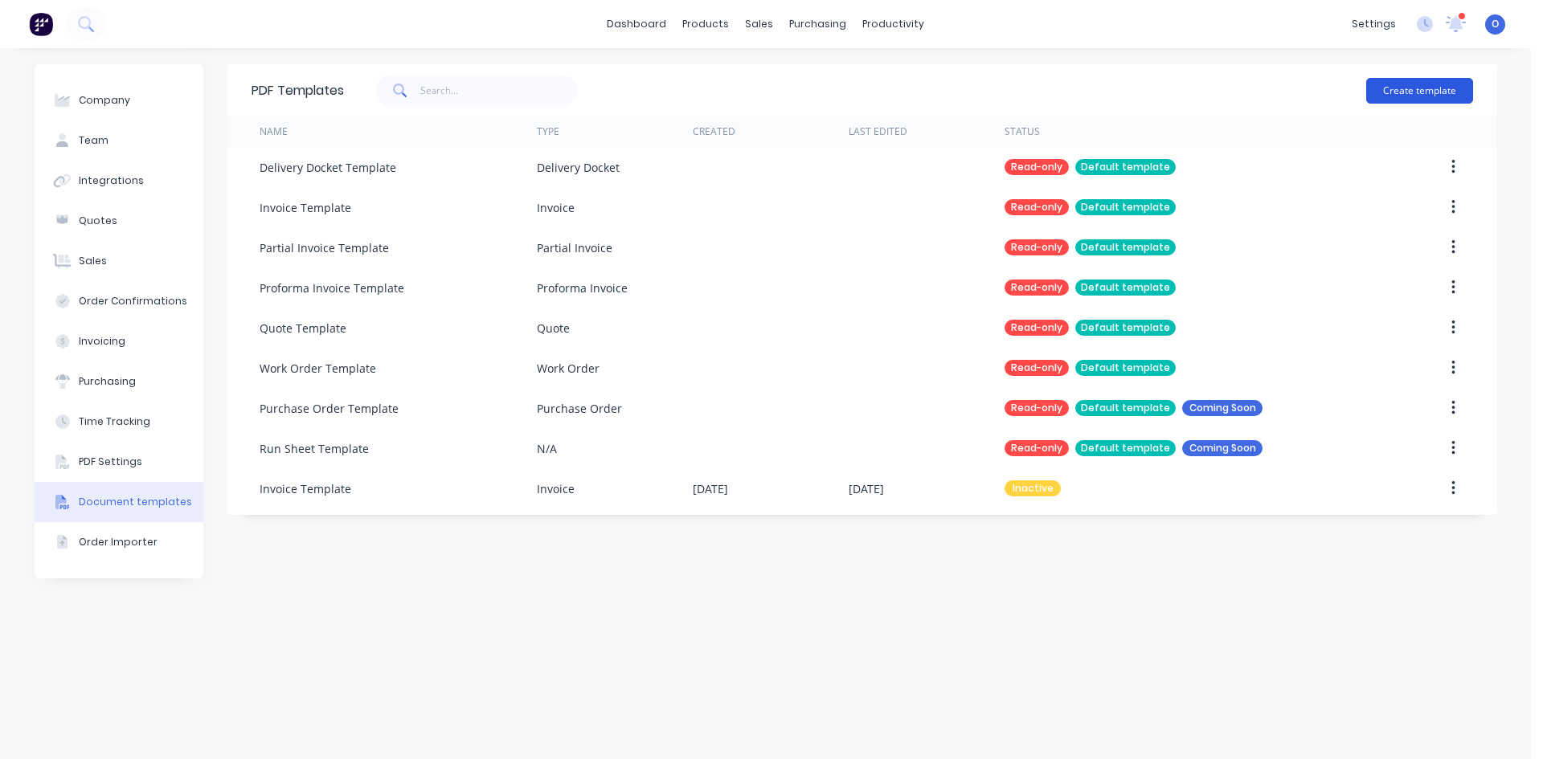
click at [1401, 92] on button "Create template" at bounding box center [1419, 91] width 107 height 26
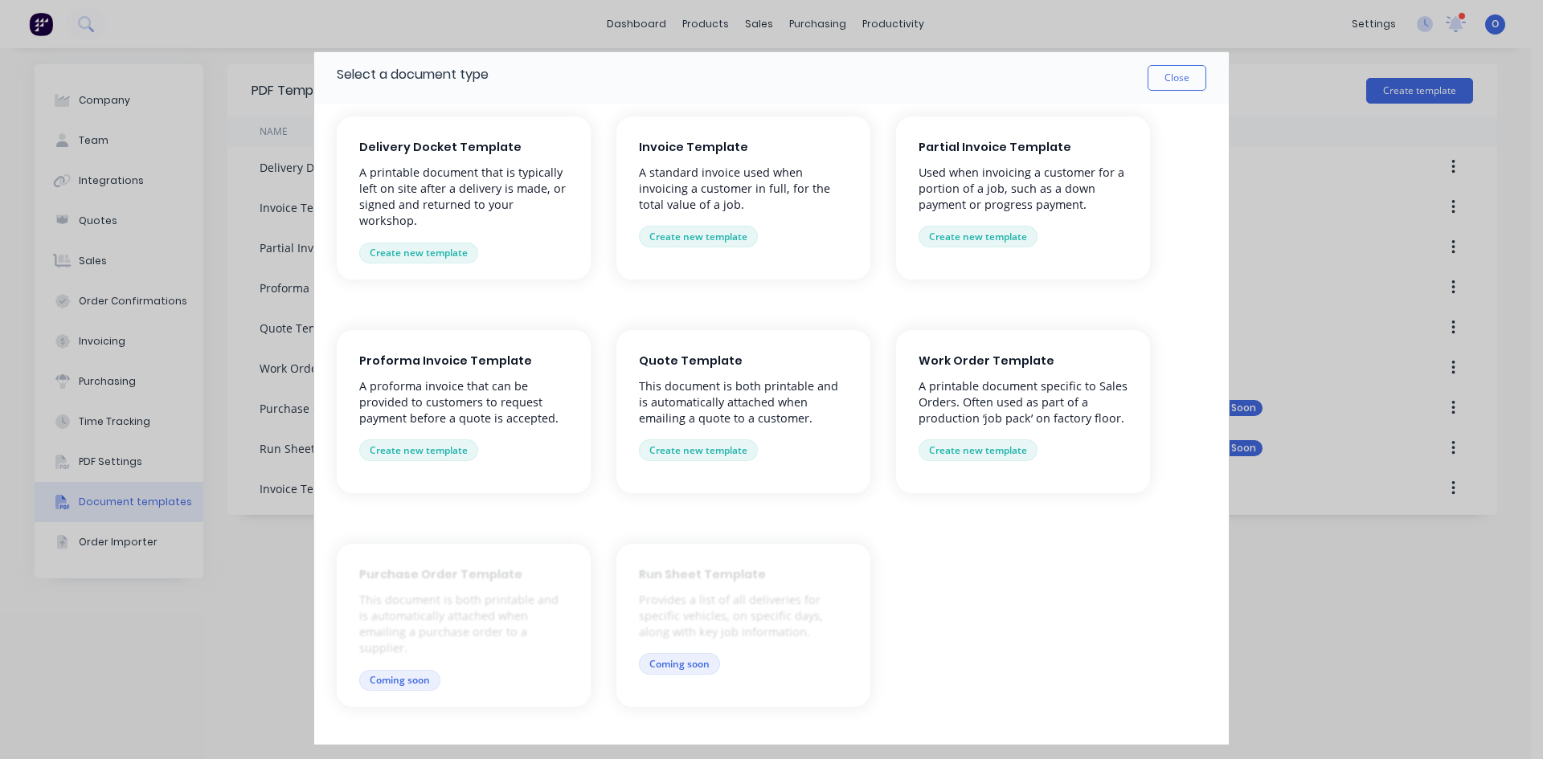
click at [698, 374] on div "Quote Template This document is both printable and is automatically attached wh…" at bounding box center [743, 411] width 254 height 163
click at [713, 450] on button "Create new template" at bounding box center [698, 450] width 119 height 21
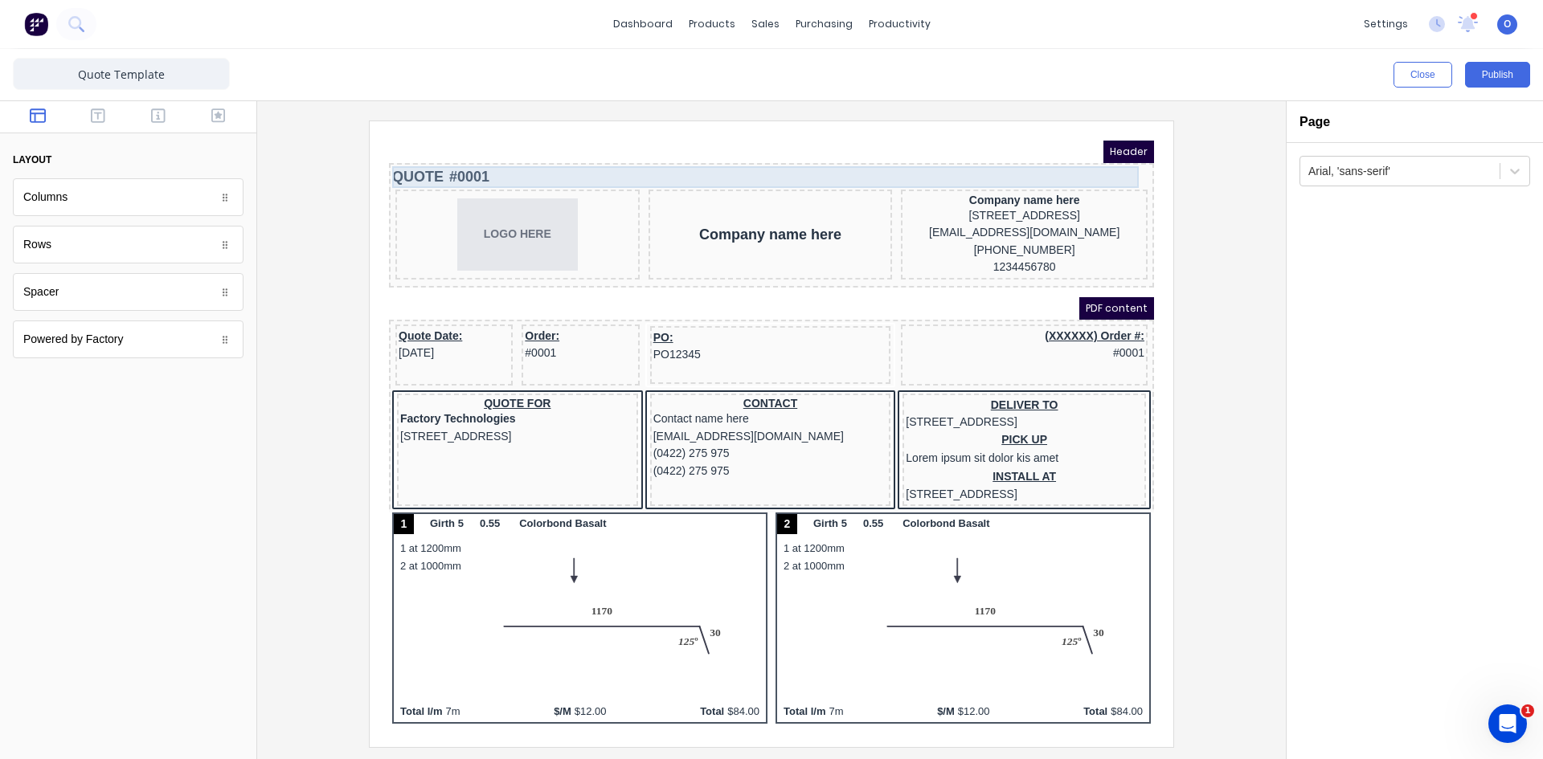
click at [412, 158] on div "QUOTE #0001" at bounding box center [752, 158] width 759 height 22
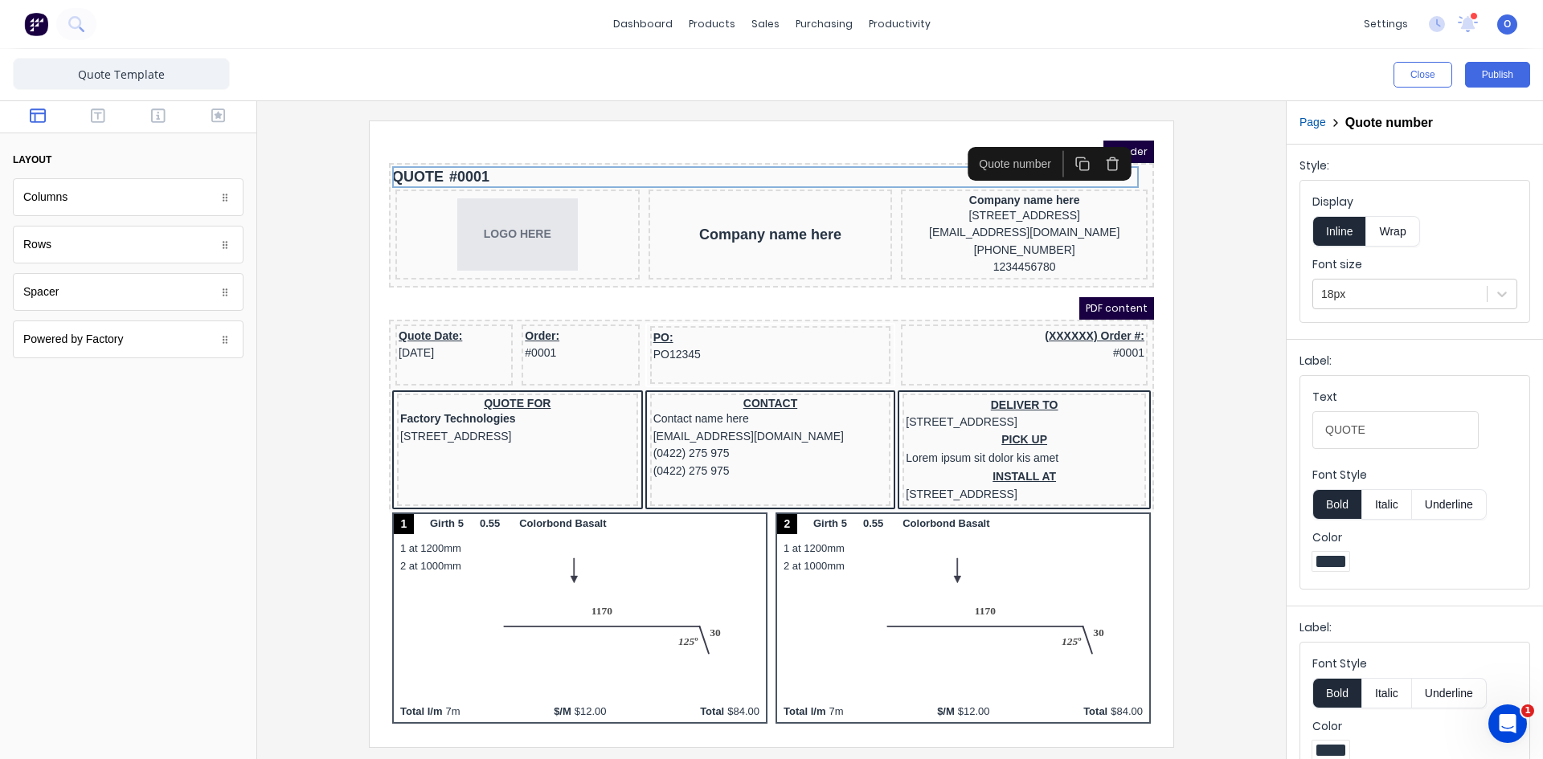
click at [1380, 120] on h2 "Quote number" at bounding box center [1389, 122] width 88 height 15
click at [1403, 133] on div "Page Quote number" at bounding box center [1415, 122] width 256 height 43
click at [1335, 128] on icon at bounding box center [1335, 123] width 13 height 13
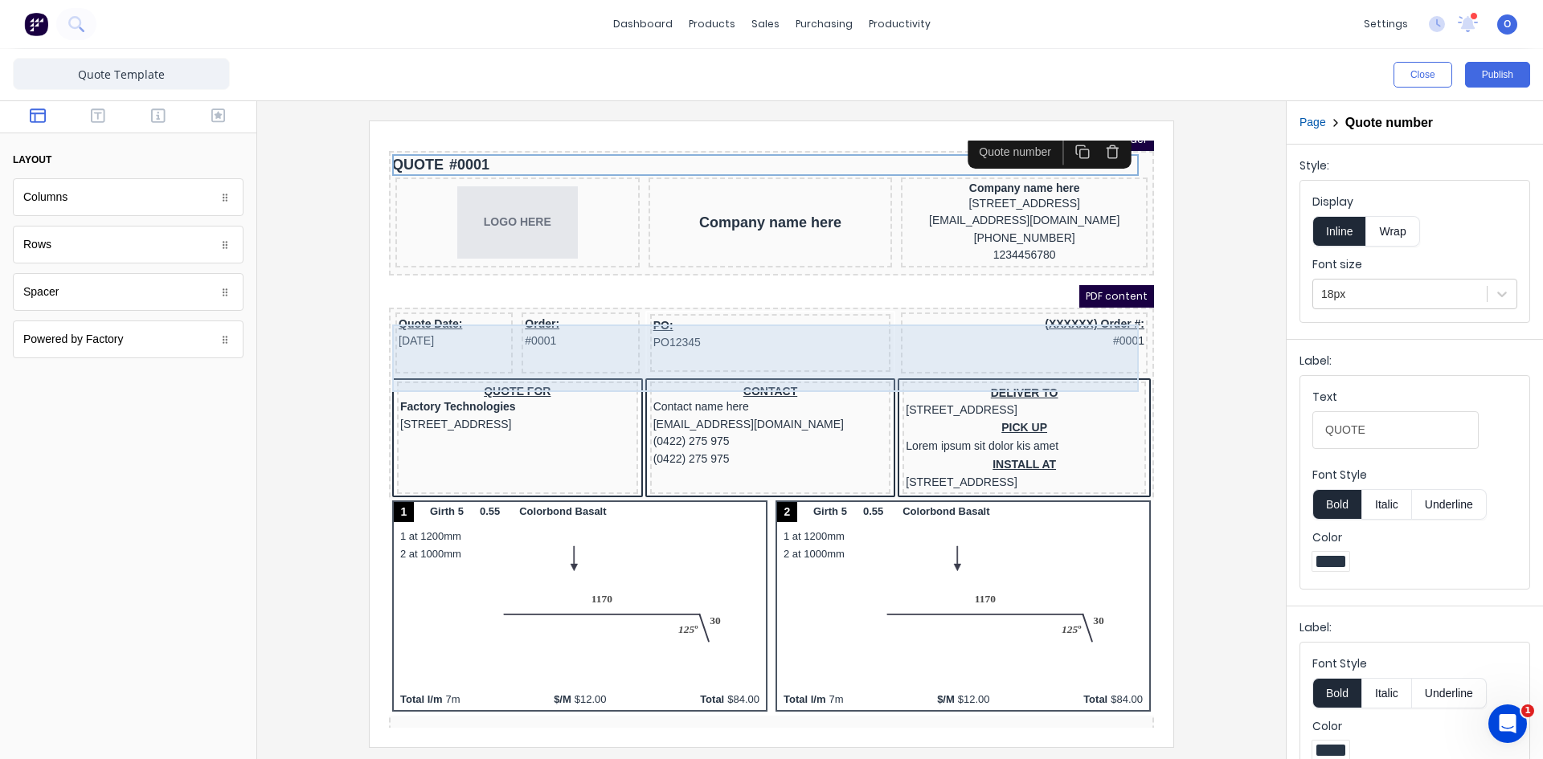
scroll to position [13, 0]
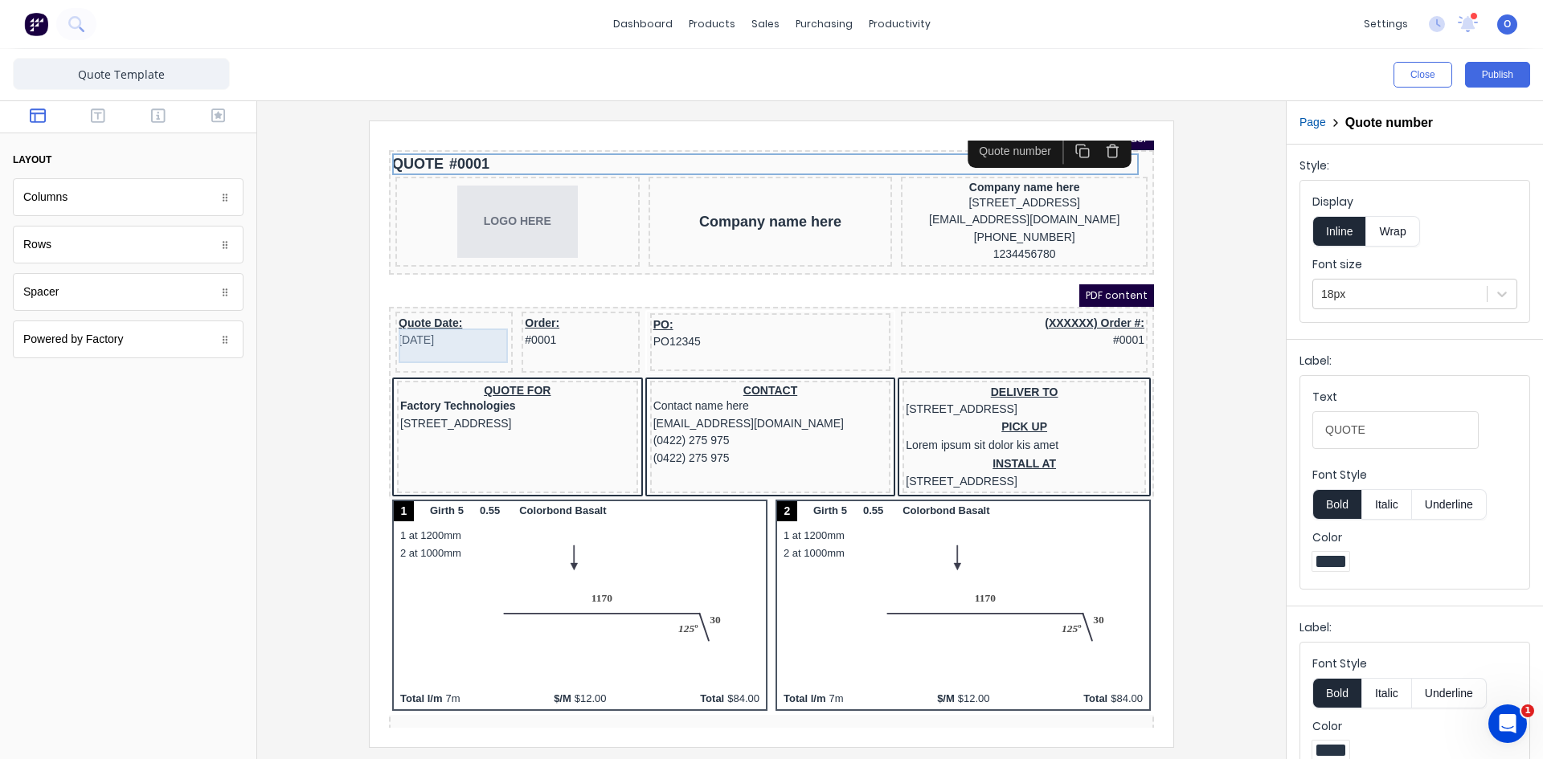
click at [423, 317] on div "Quote Date: 29/10/2024" at bounding box center [434, 313] width 111 height 35
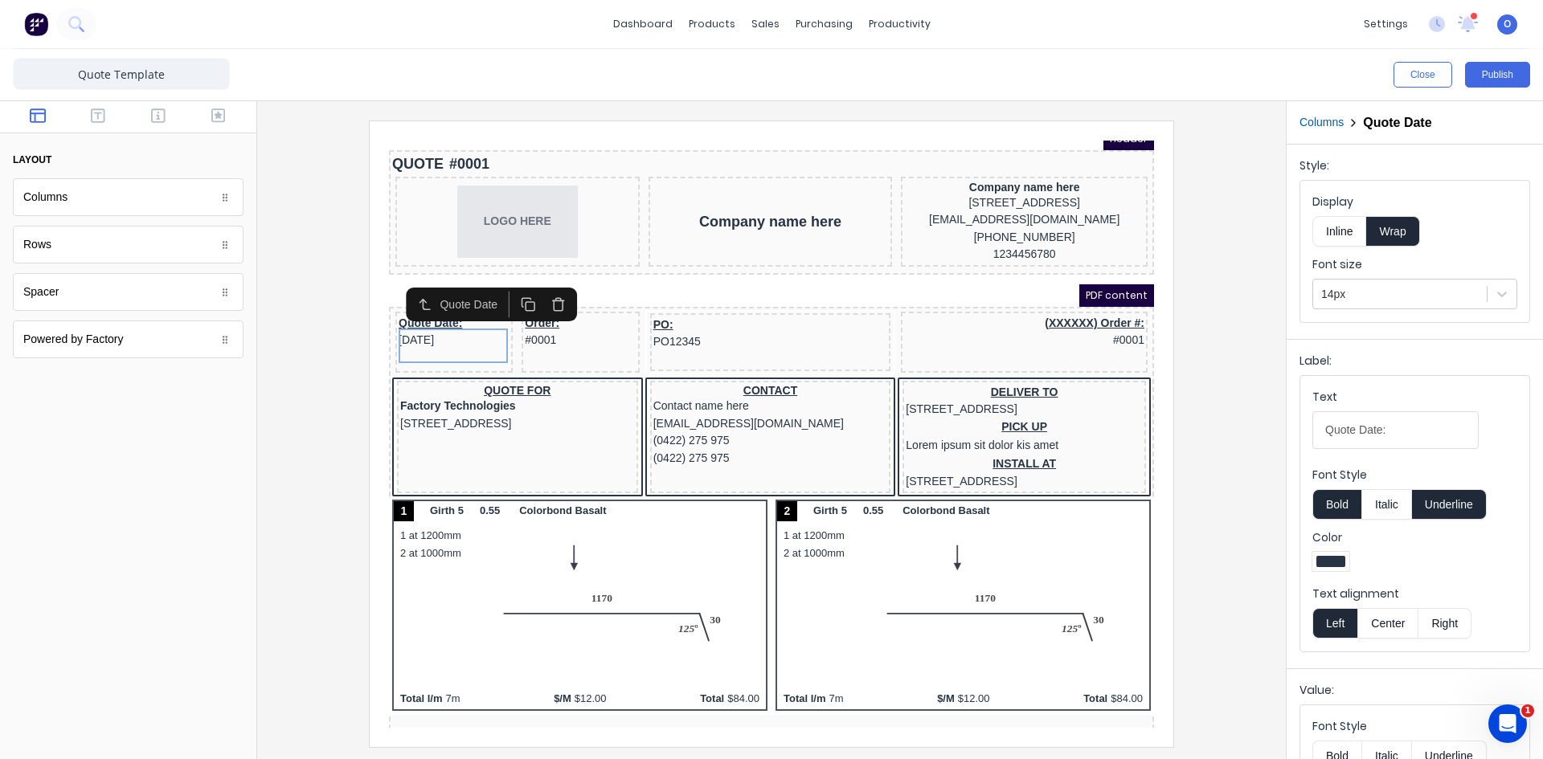
click at [534, 289] on icon "button" at bounding box center [539, 284] width 15 height 15
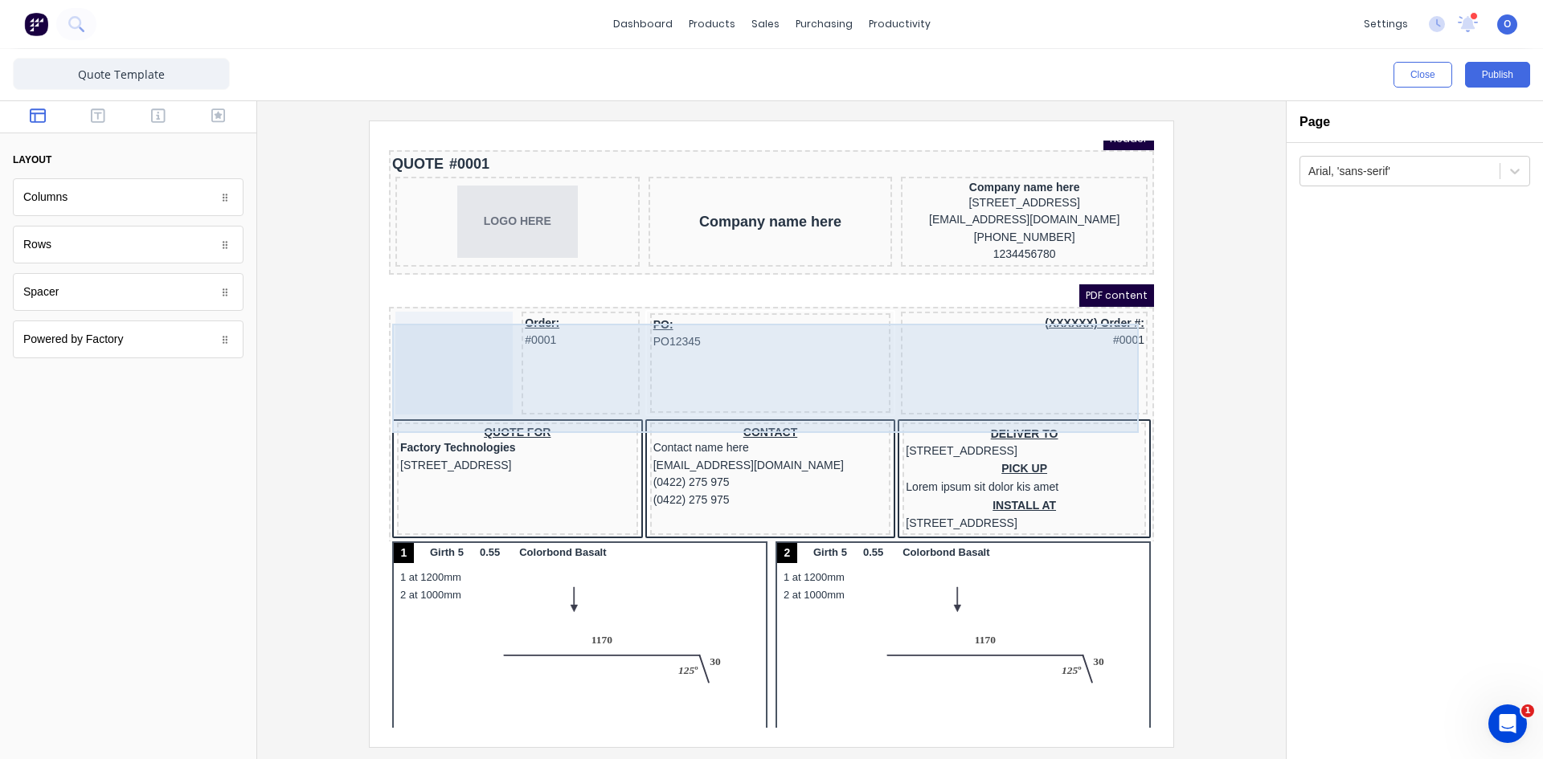
click at [447, 317] on div at bounding box center [434, 344] width 117 height 103
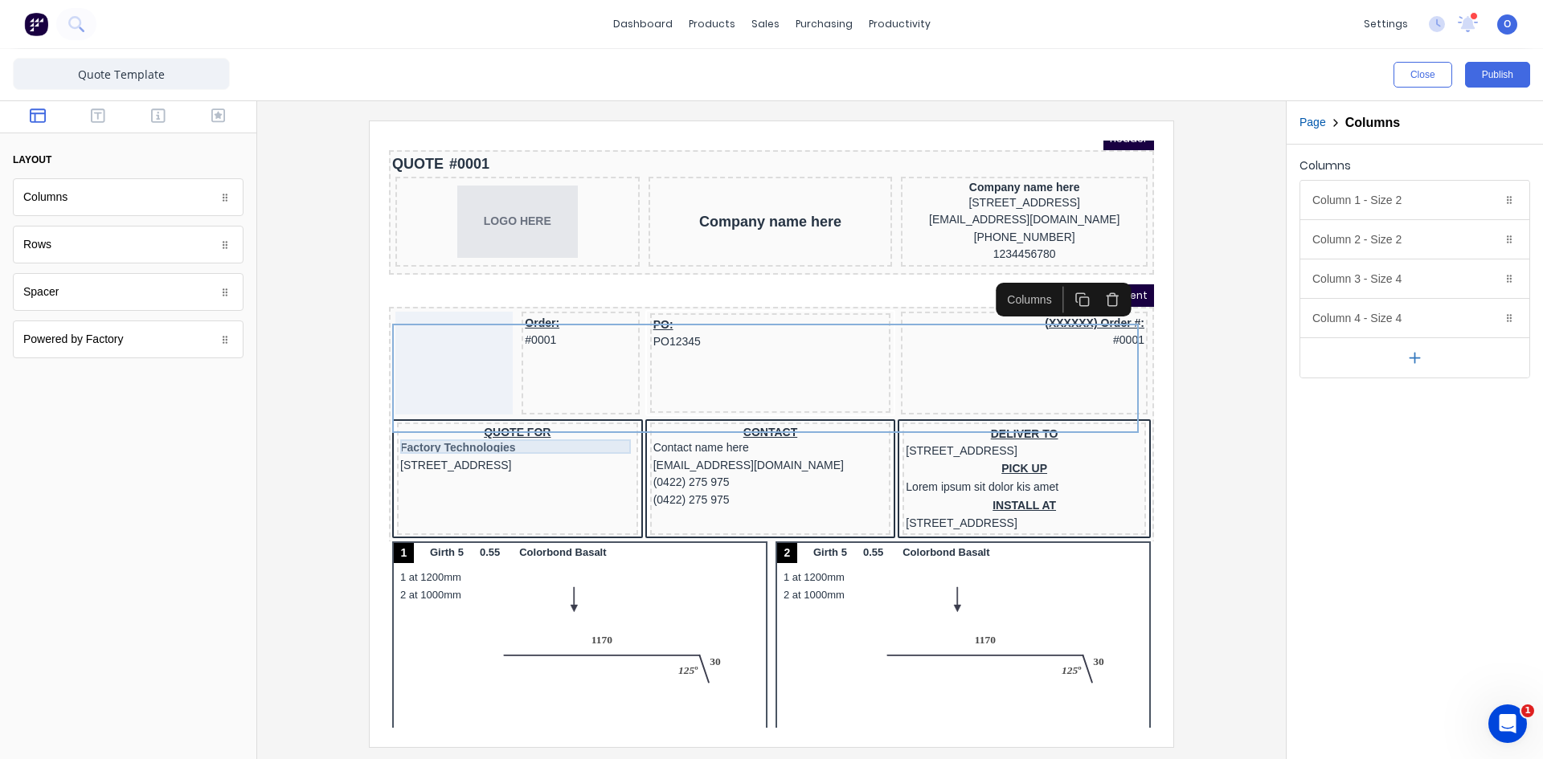
click at [498, 421] on div "QUOTE FOR" at bounding box center [498, 414] width 235 height 14
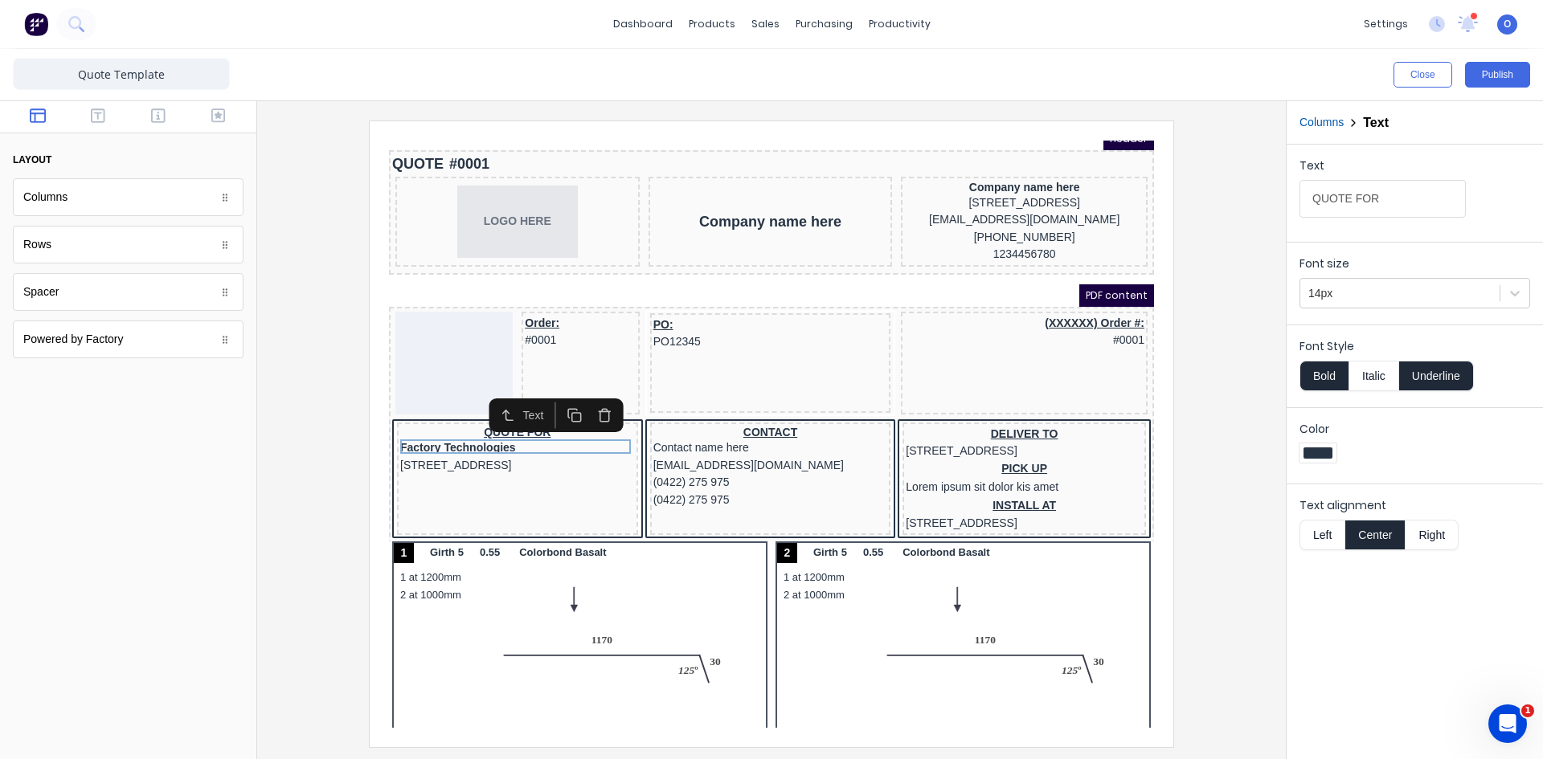
click at [514, 404] on div "Text" at bounding box center [518, 395] width 28 height 17
click at [511, 394] on div "Text" at bounding box center [518, 395] width 28 height 17
click at [486, 390] on icon "button" at bounding box center [488, 395] width 15 height 15
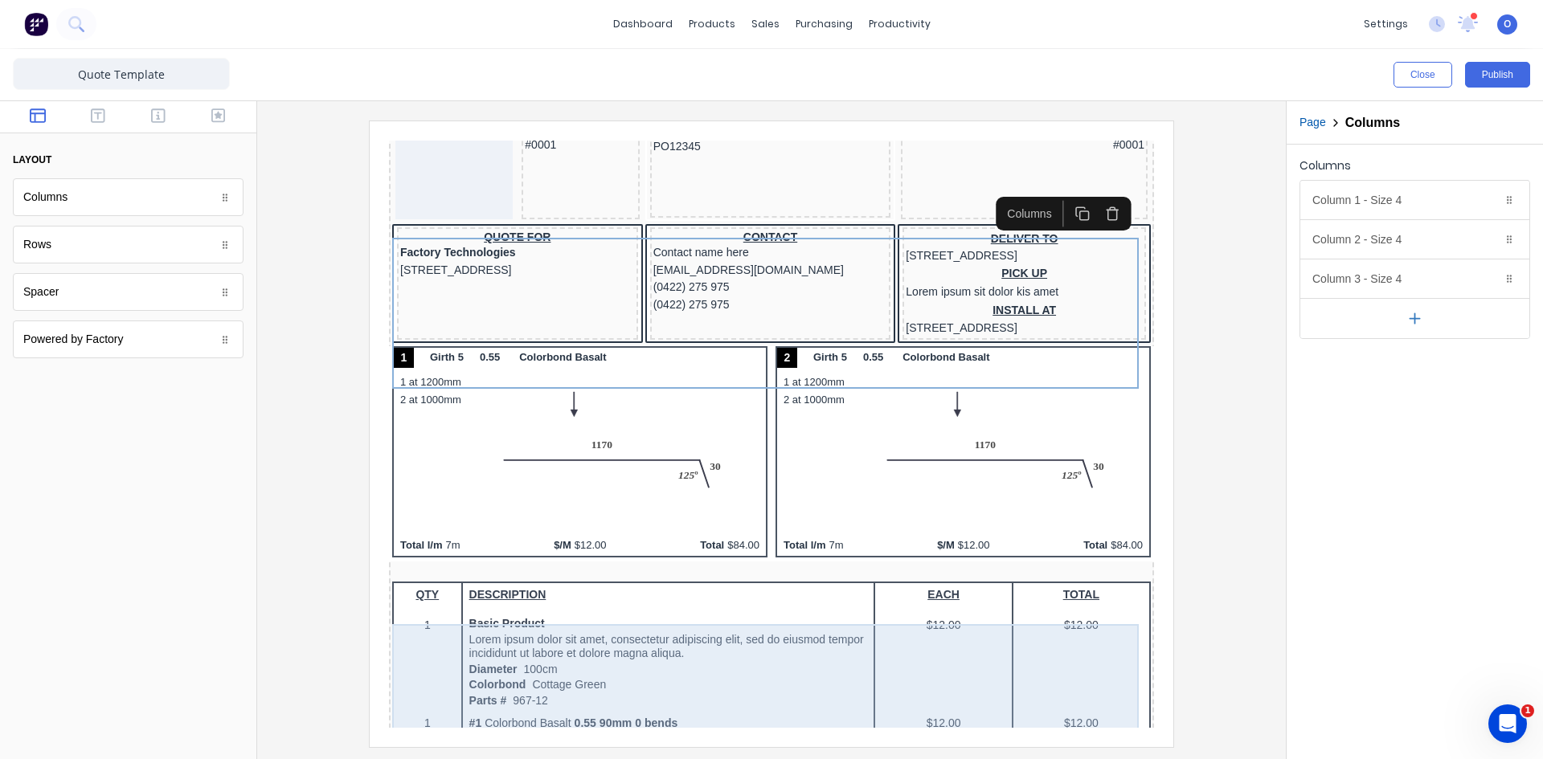
scroll to position [0, 0]
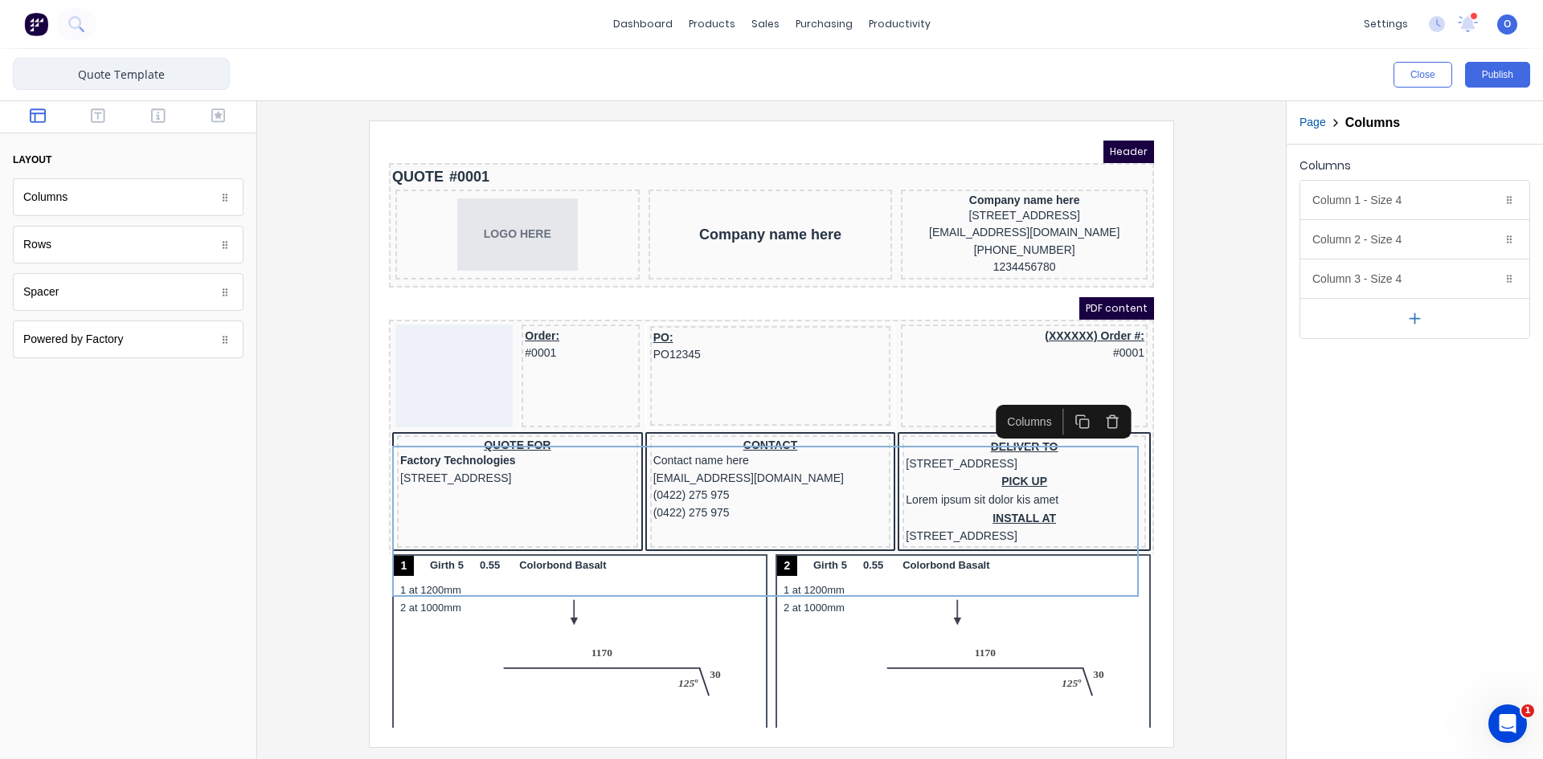
click at [104, 76] on input "Quote Template" at bounding box center [121, 74] width 217 height 32
click at [88, 72] on input "Quote Template" at bounding box center [121, 74] width 217 height 32
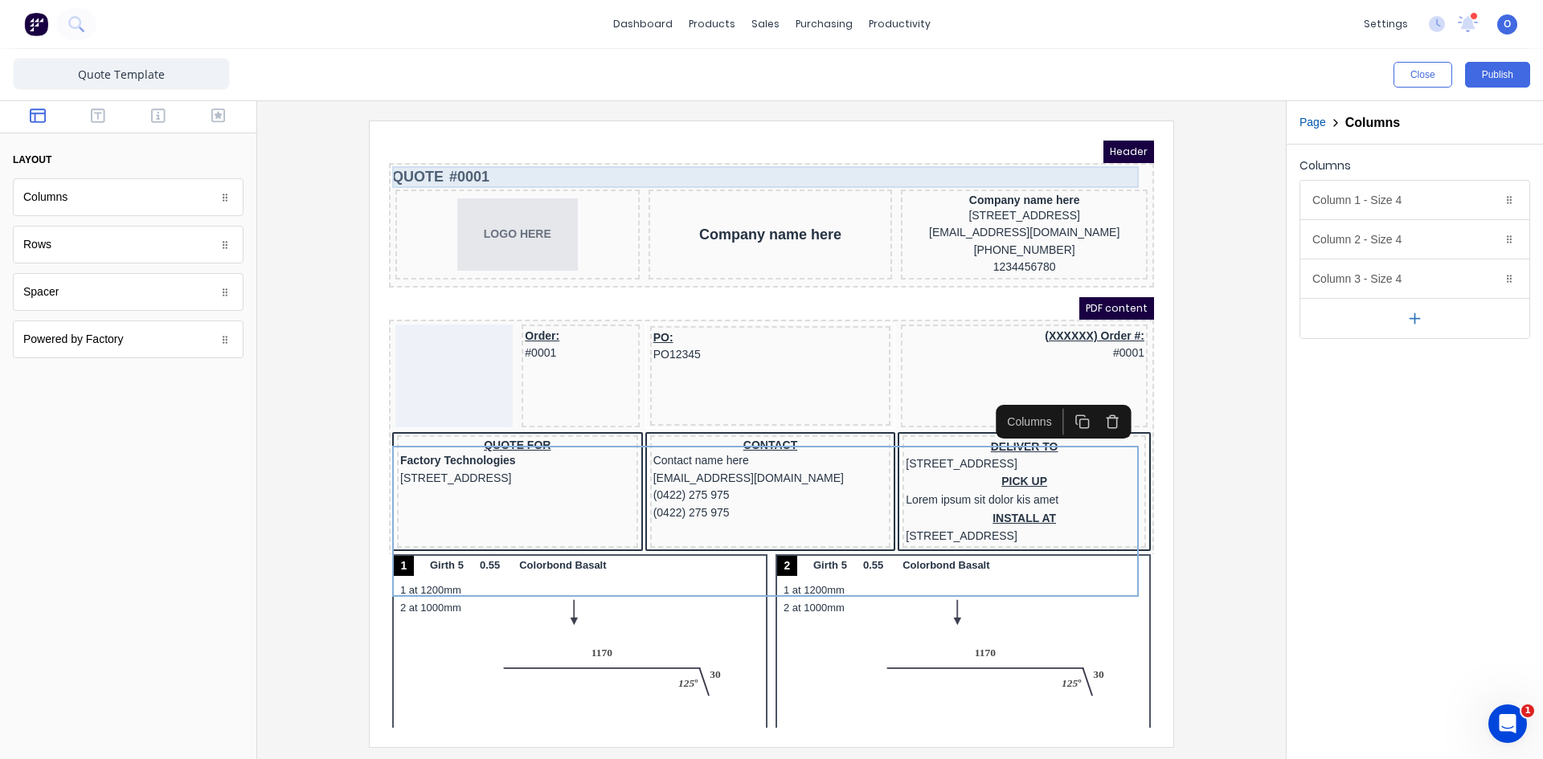
click at [416, 151] on div "QUOTE #0001" at bounding box center [752, 158] width 759 height 22
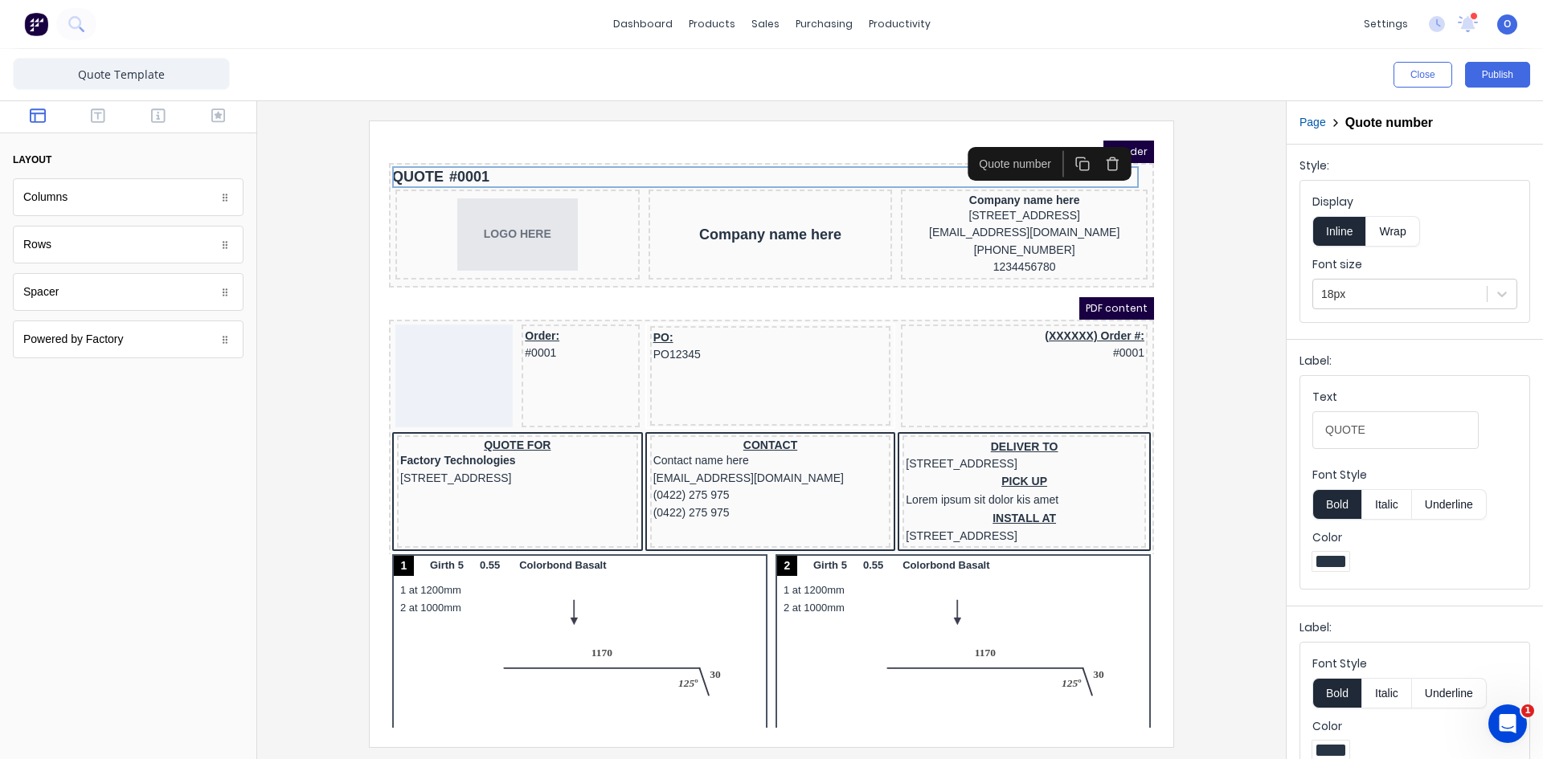
click at [1098, 150] on icon "button" at bounding box center [1093, 146] width 9 height 10
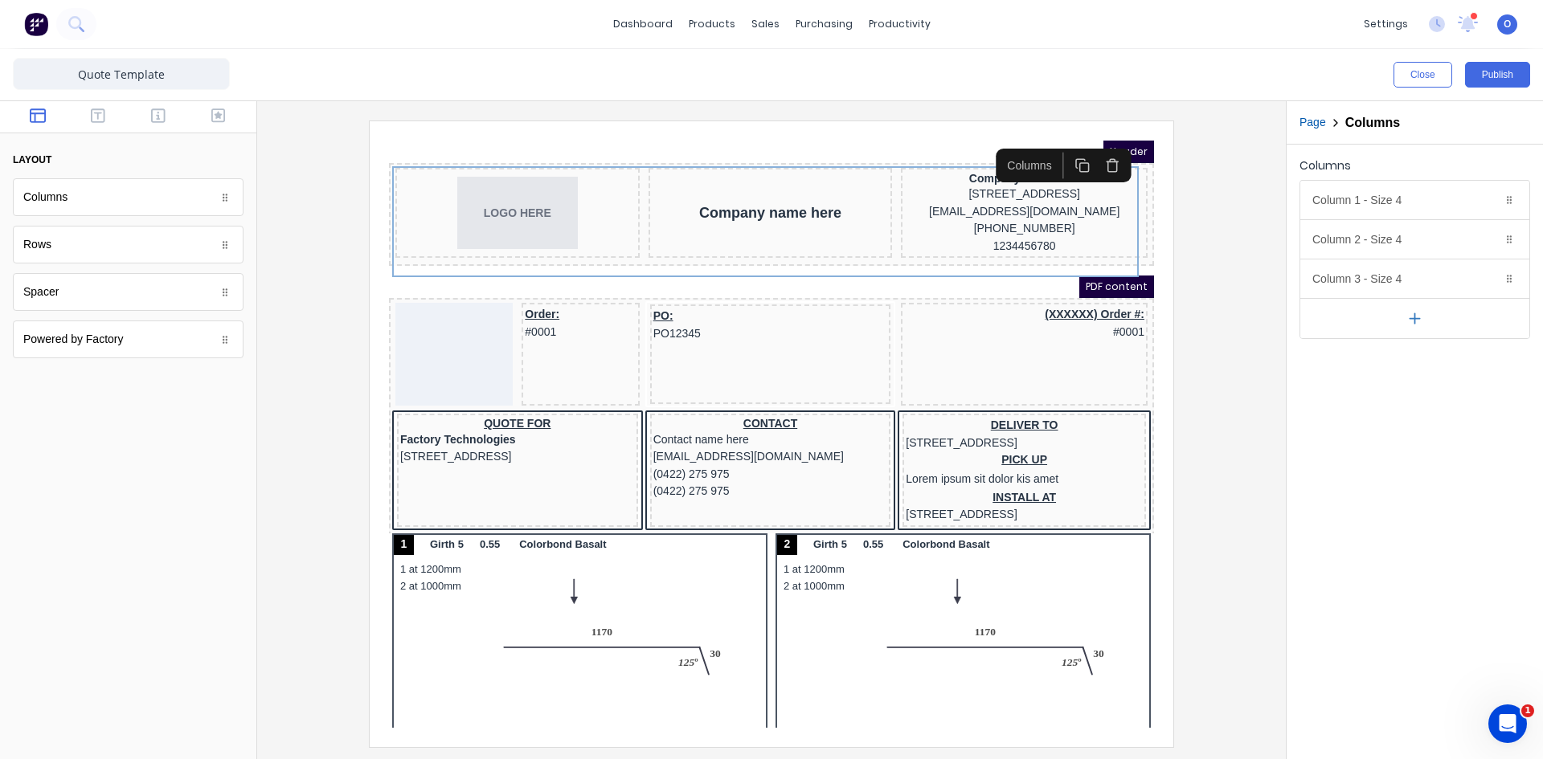
click at [411, 127] on div "Header" at bounding box center [752, 132] width 765 height 23
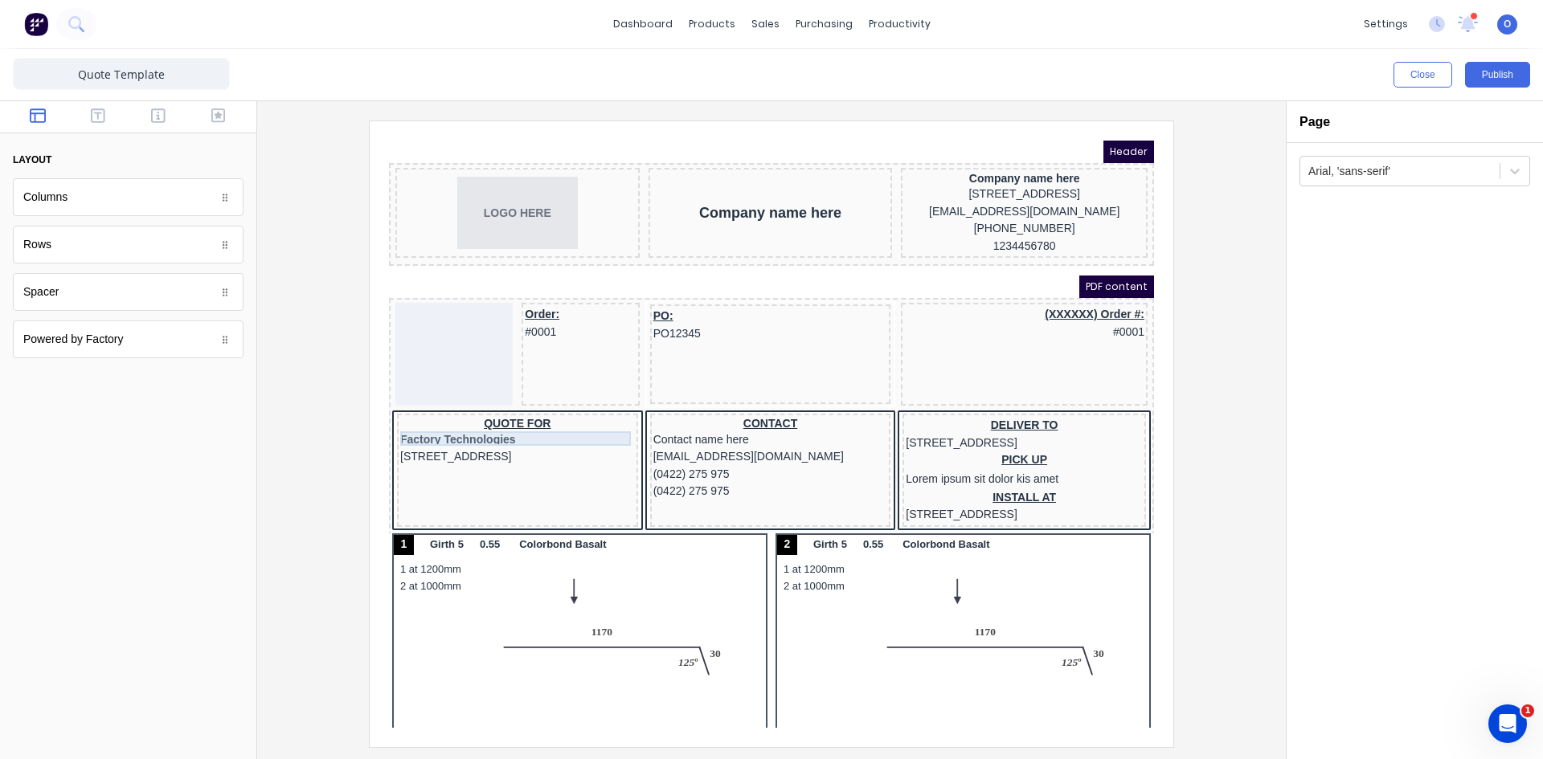
click at [503, 412] on div "QUOTE FOR" at bounding box center [498, 405] width 235 height 14
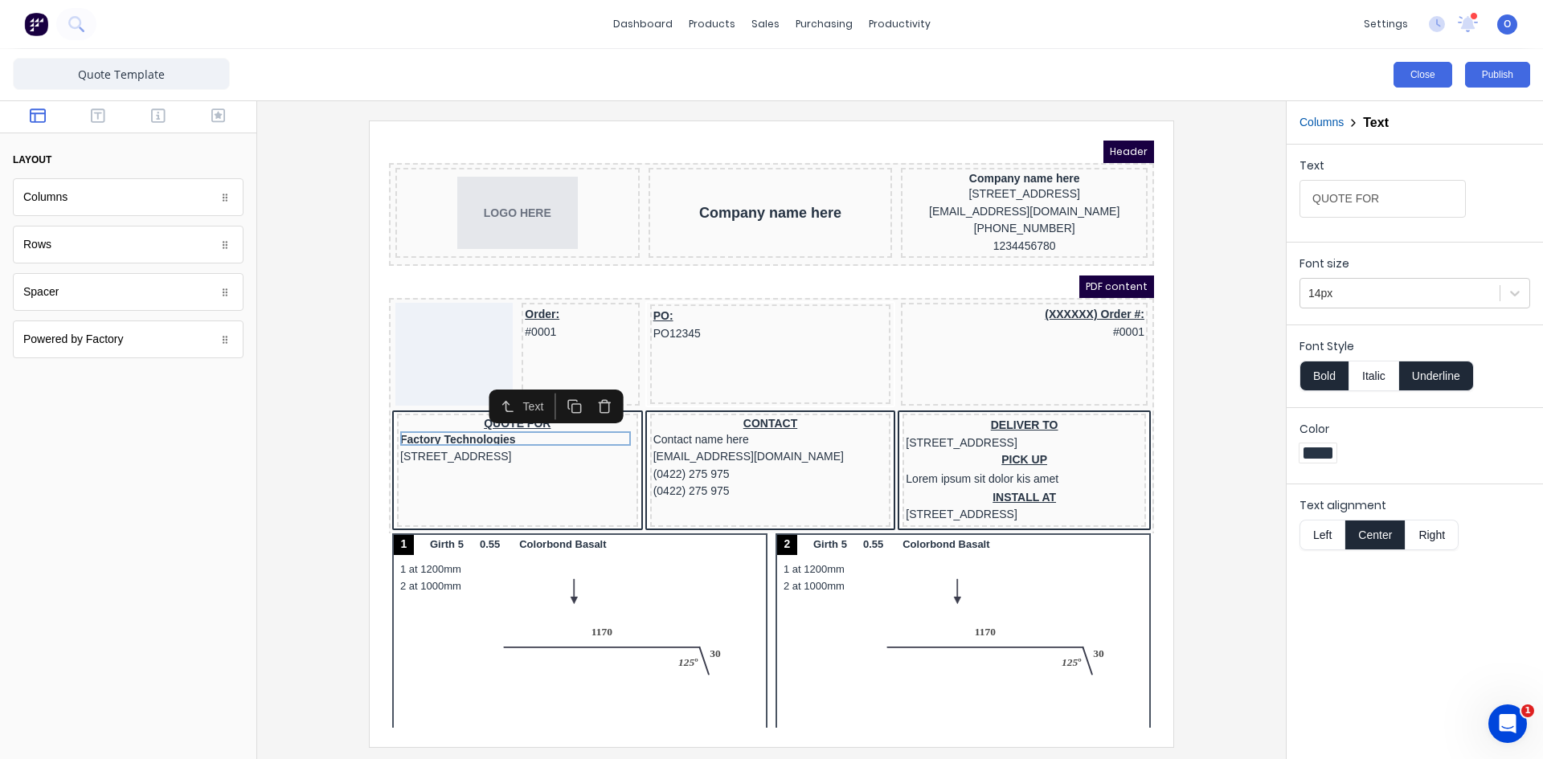
click at [1417, 68] on button "Close" at bounding box center [1422, 75] width 59 height 26
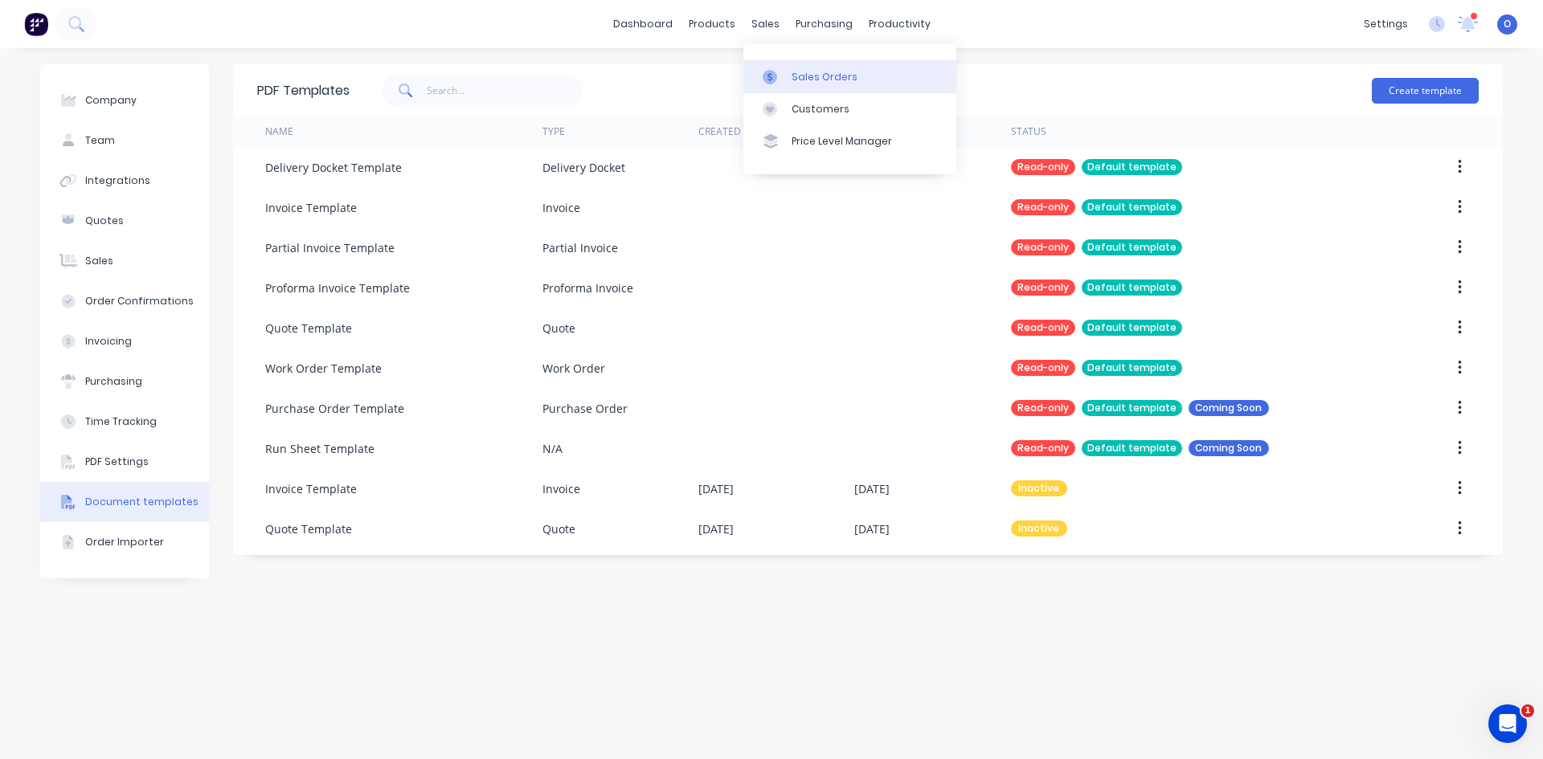
click at [786, 72] on div at bounding box center [775, 77] width 24 height 14
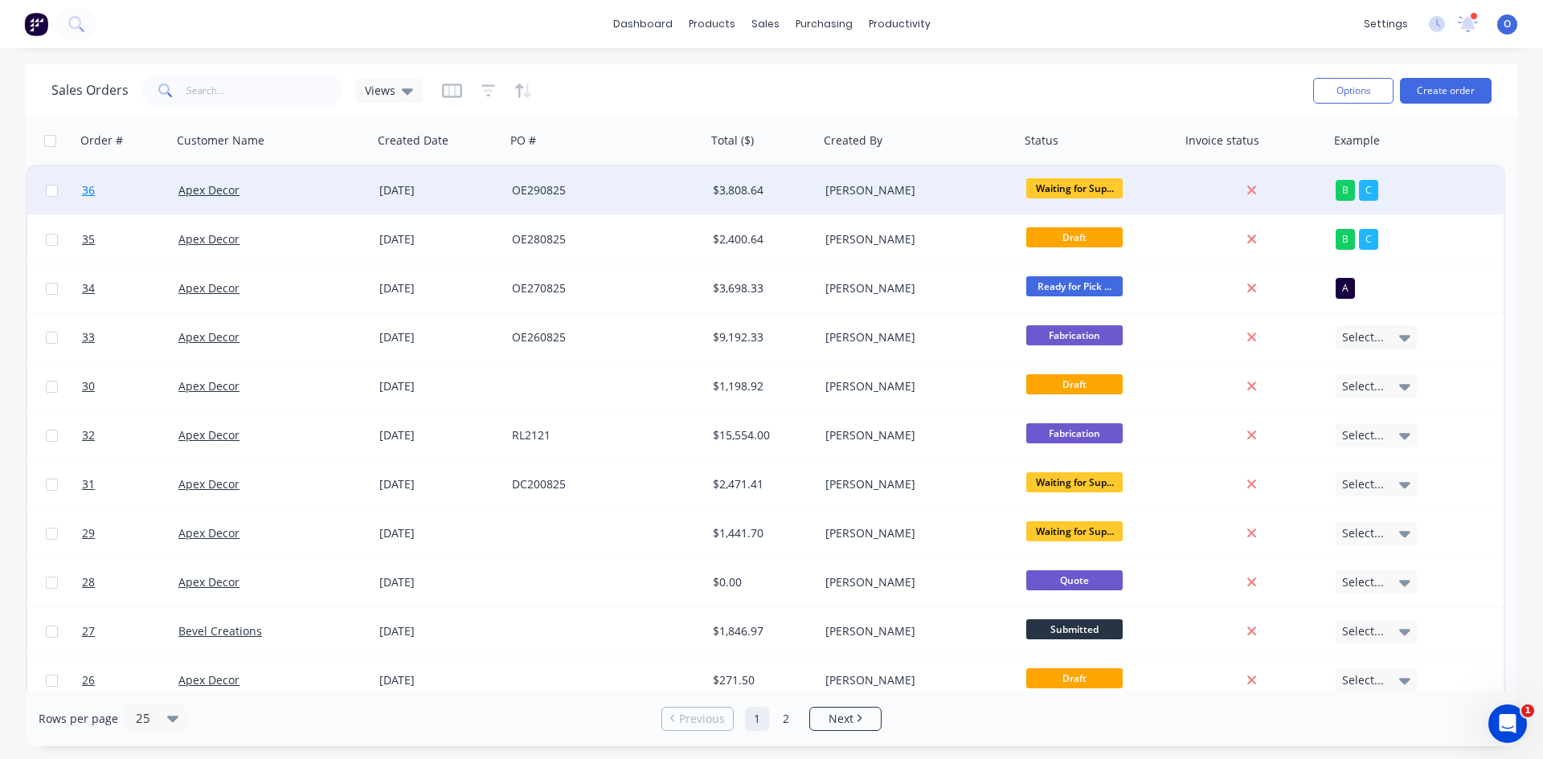
click at [88, 194] on span "36" at bounding box center [88, 190] width 13 height 16
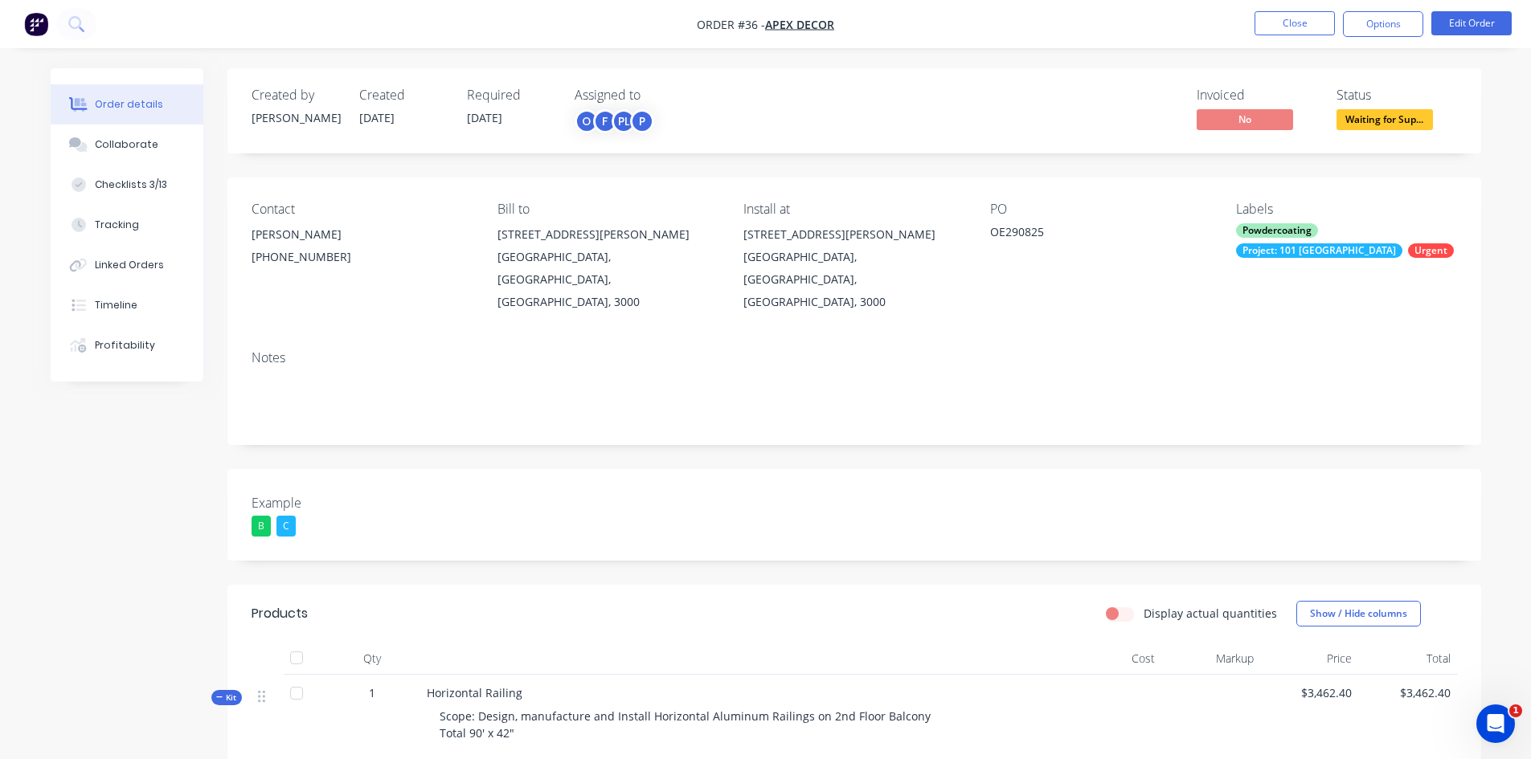
click at [708, 29] on span "Order #36 -" at bounding box center [731, 24] width 68 height 15
click at [741, 23] on span "Order #36 -" at bounding box center [731, 24] width 68 height 15
drag, startPoint x: 754, startPoint y: 25, endPoint x: 739, endPoint y: 29, distance: 15.8
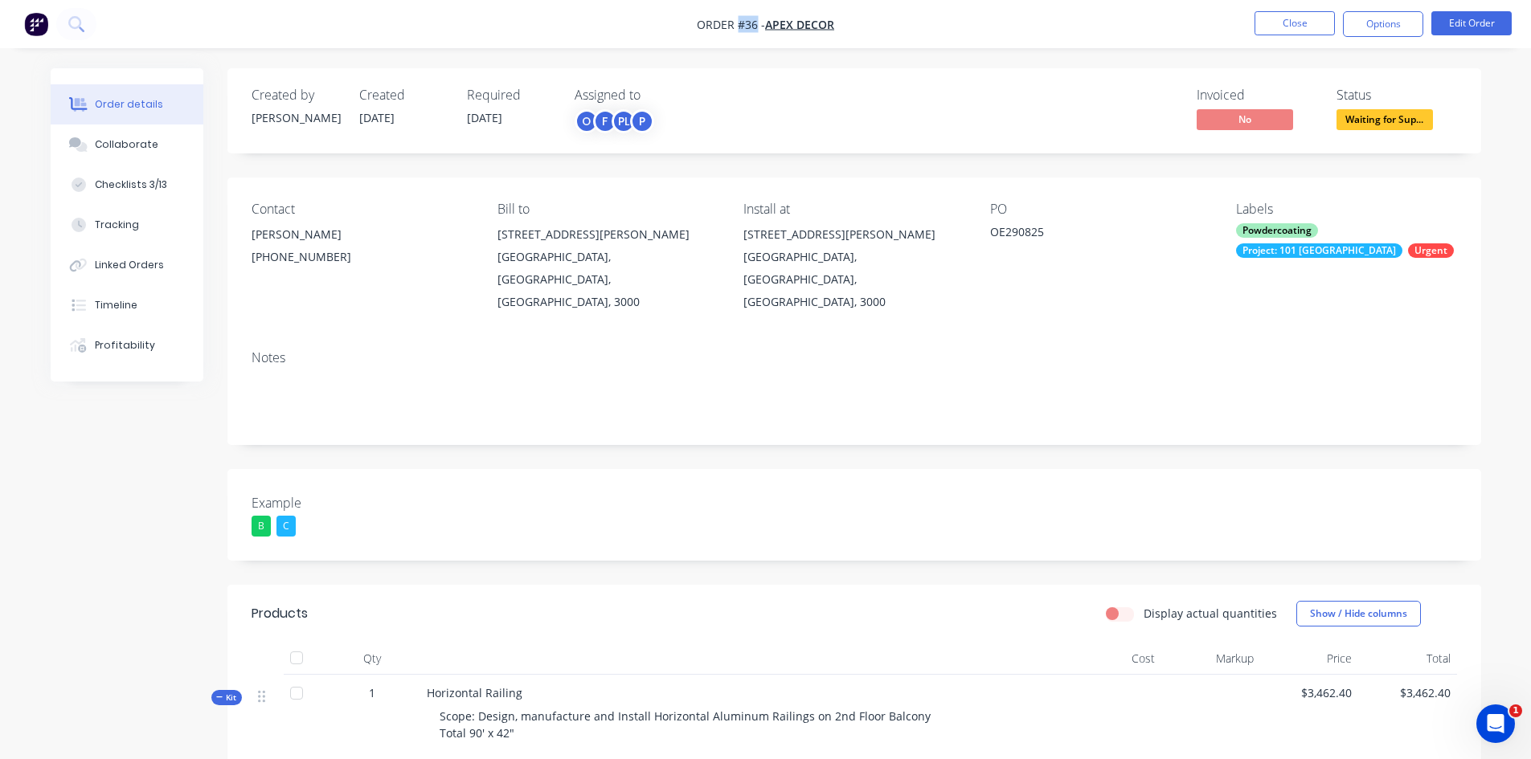
click at [739, 29] on span "Order #36 -" at bounding box center [731, 24] width 68 height 15
click at [719, 24] on span "Order #36 -" at bounding box center [731, 24] width 68 height 15
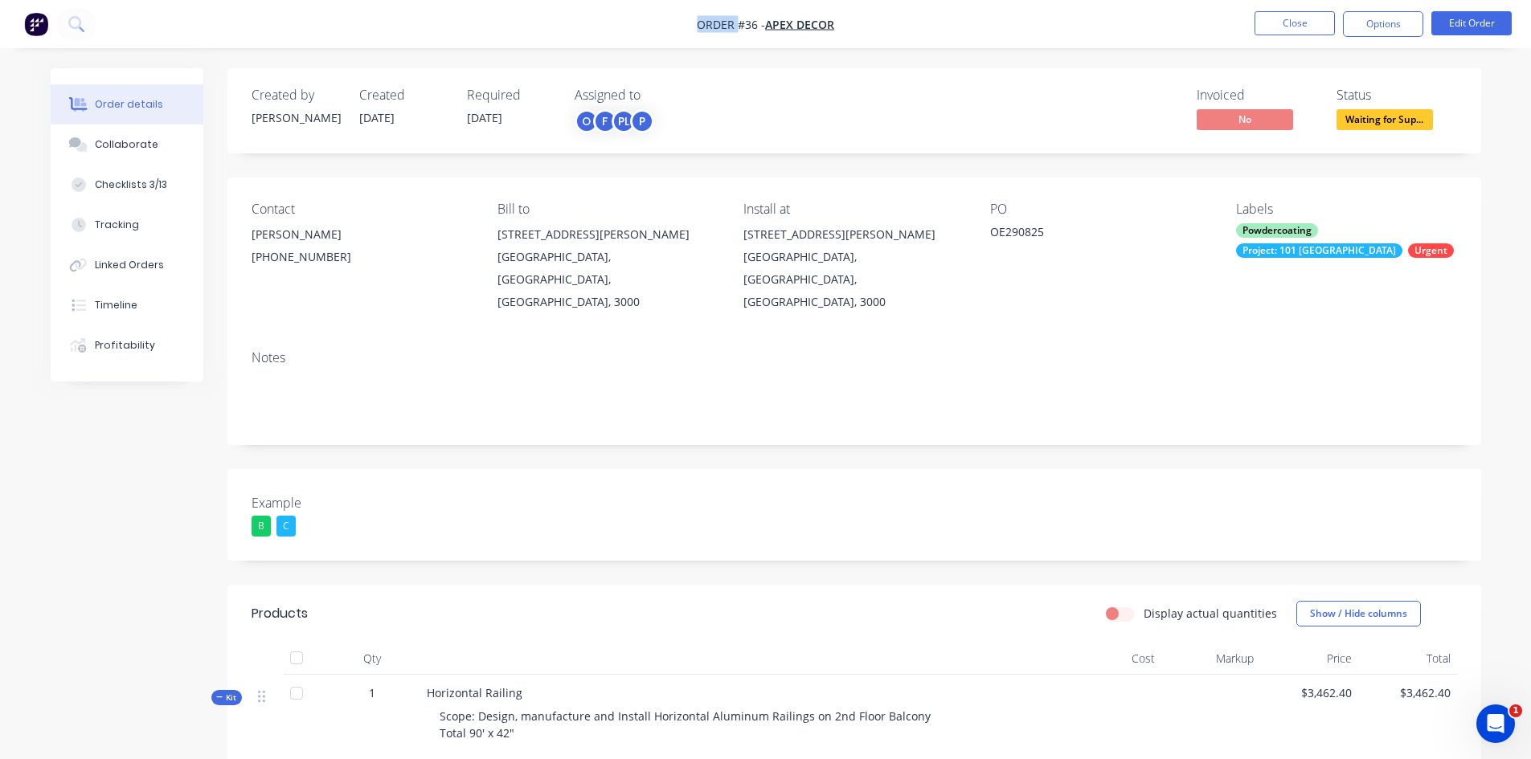
click at [719, 24] on span "Order #36 -" at bounding box center [731, 24] width 68 height 15
click at [41, 29] on img "button" at bounding box center [36, 24] width 24 height 24
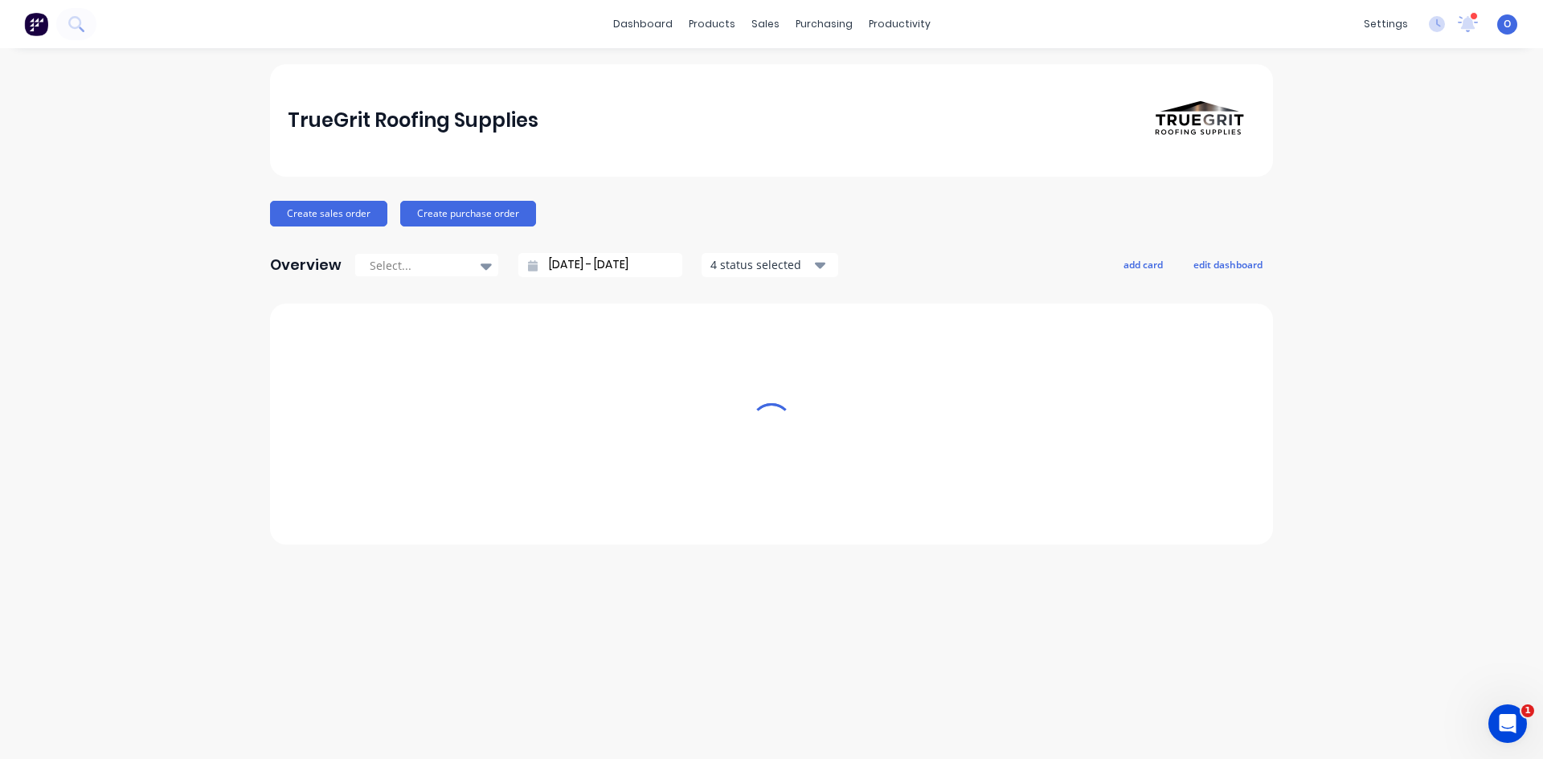
click at [1512, 23] on div "O TrueGrit Roofing Supplies Omar Administrator Profile Sign out" at bounding box center [1507, 24] width 20 height 20
click at [1506, 26] on span "O" at bounding box center [1507, 24] width 7 height 14
click at [1370, 206] on div "Sign out" at bounding box center [1367, 201] width 43 height 14
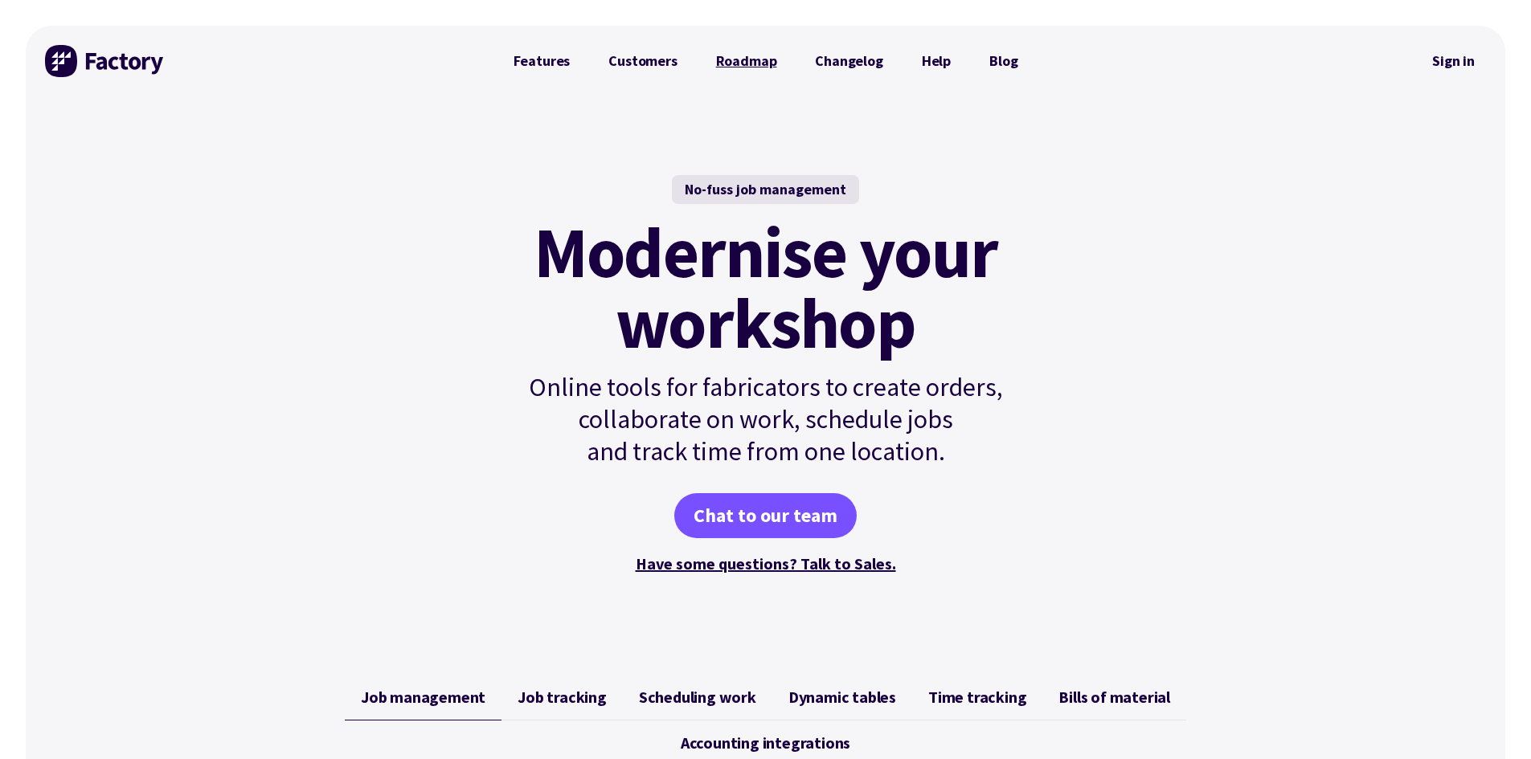
click at [739, 63] on link "Roadmap" at bounding box center [747, 61] width 100 height 32
